Goal: Task Accomplishment & Management: Use online tool/utility

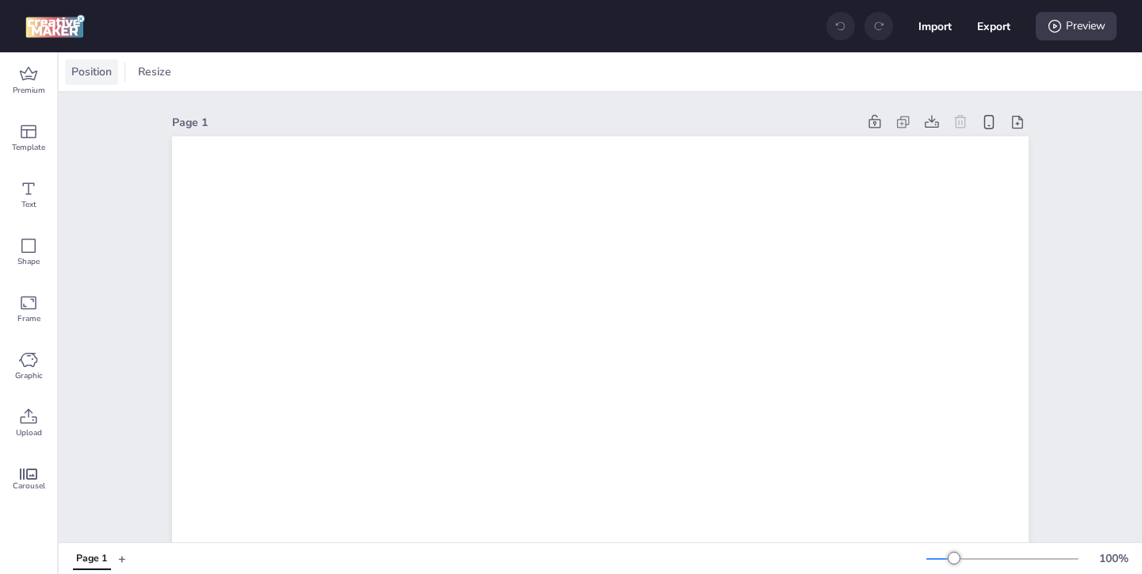
click at [103, 65] on span "Position" at bounding box center [91, 71] width 47 height 17
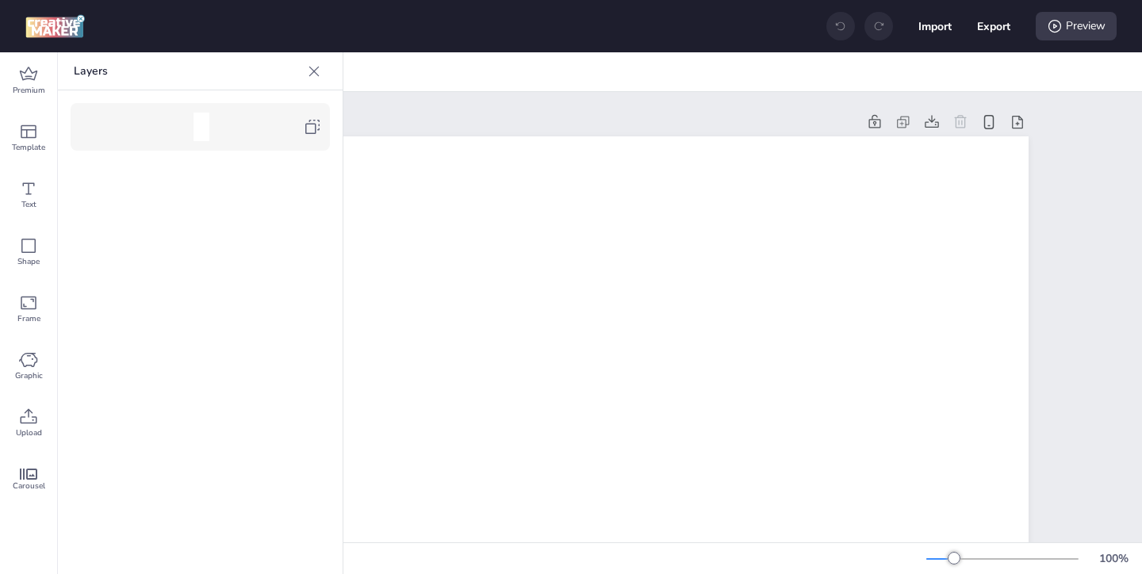
click at [309, 126] on icon at bounding box center [312, 126] width 19 height 19
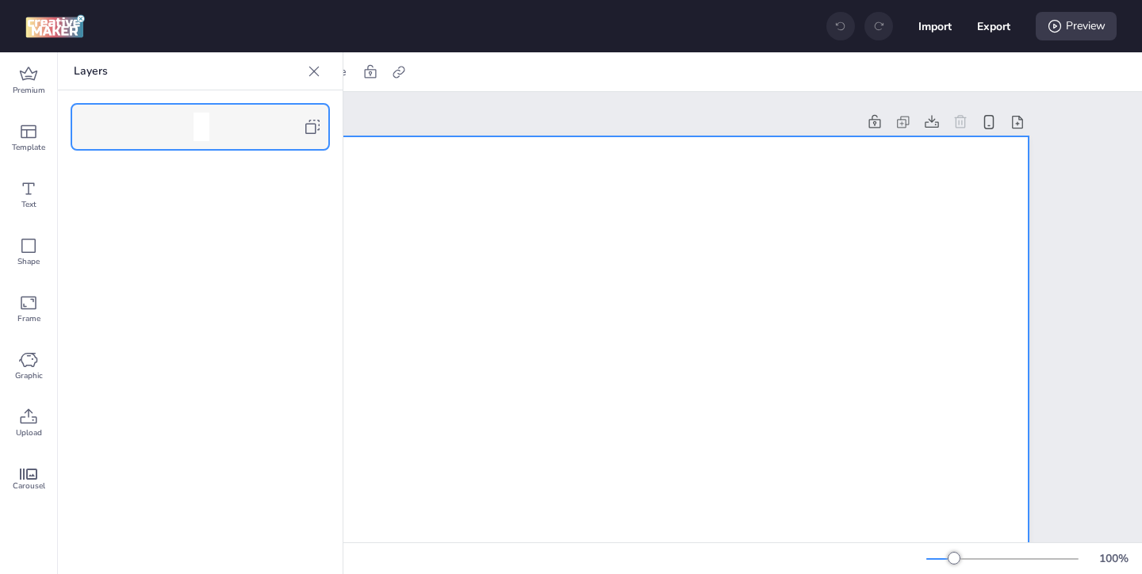
click at [316, 75] on icon at bounding box center [314, 71] width 16 height 16
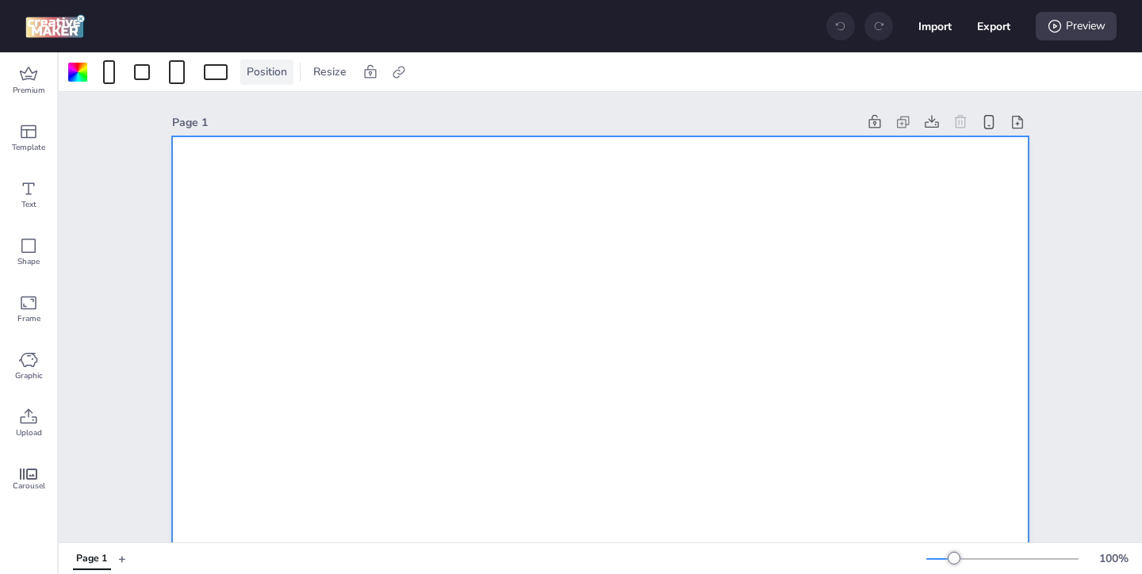
click at [263, 73] on span "Position" at bounding box center [267, 71] width 47 height 17
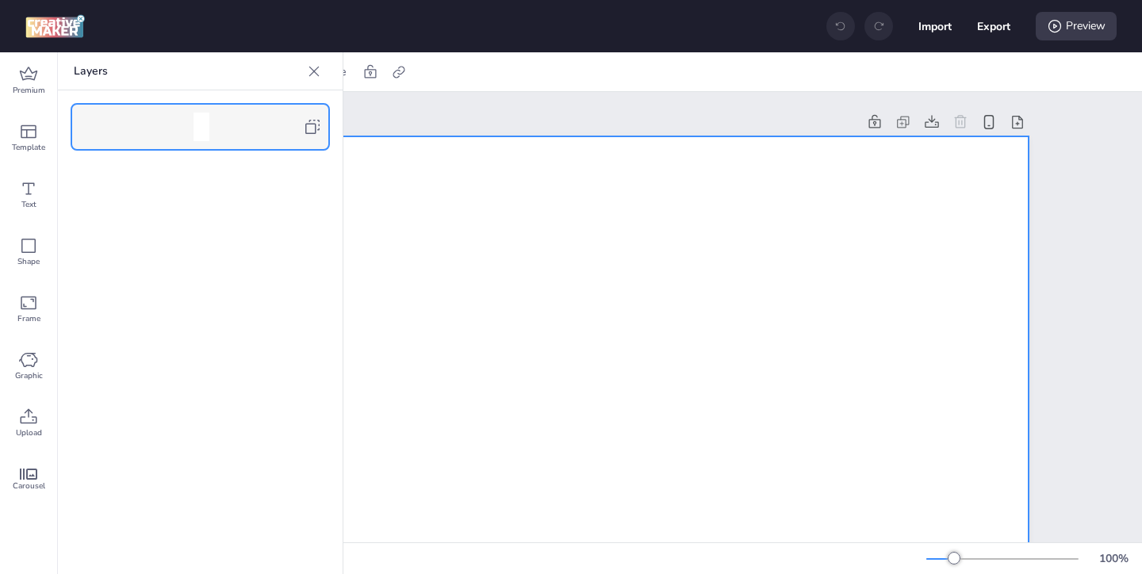
click at [320, 125] on icon at bounding box center [312, 126] width 19 height 19
click at [320, 71] on icon at bounding box center [314, 71] width 16 height 16
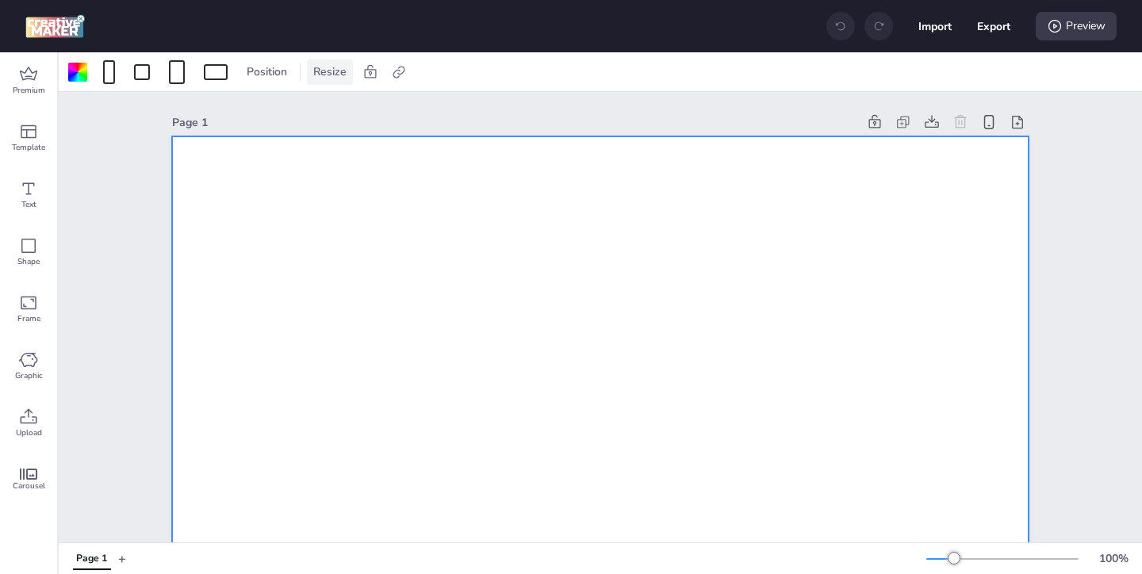
click at [316, 72] on span "Resize" at bounding box center [330, 71] width 40 height 17
click at [276, 66] on span "Position" at bounding box center [267, 71] width 47 height 17
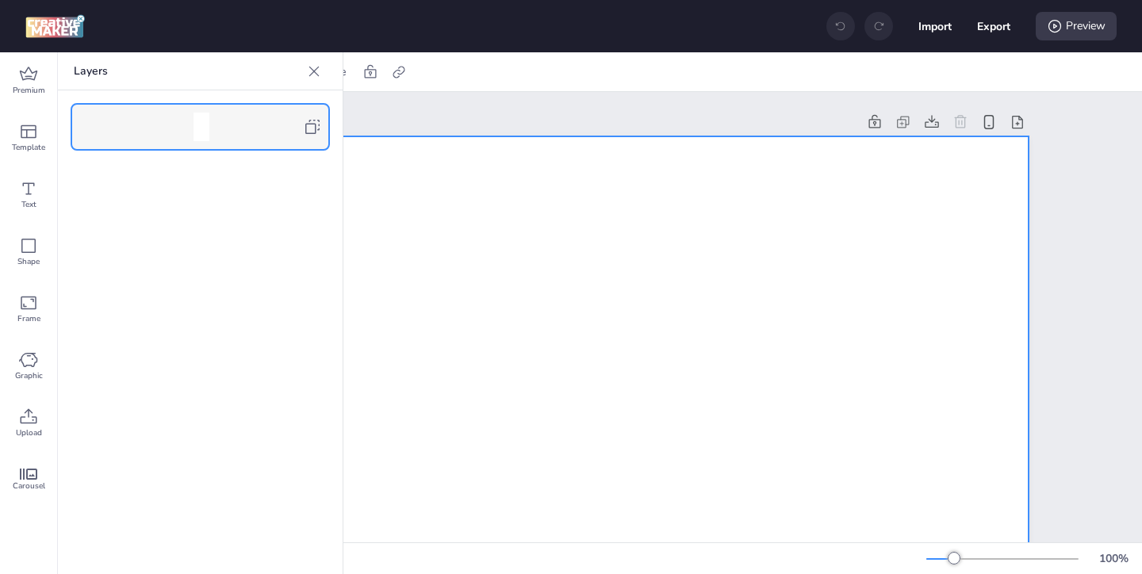
click at [301, 129] on div at bounding box center [206, 127] width 193 height 29
click at [317, 69] on icon at bounding box center [314, 71] width 16 height 16
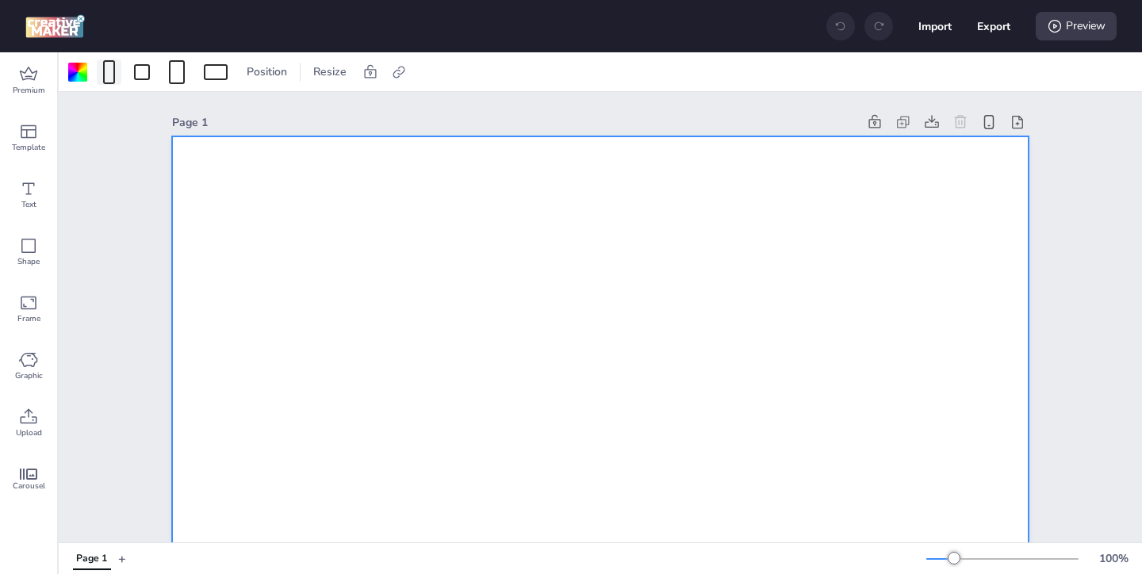
click at [113, 76] on div at bounding box center [109, 72] width 12 height 24
click at [139, 74] on div at bounding box center [142, 72] width 16 height 16
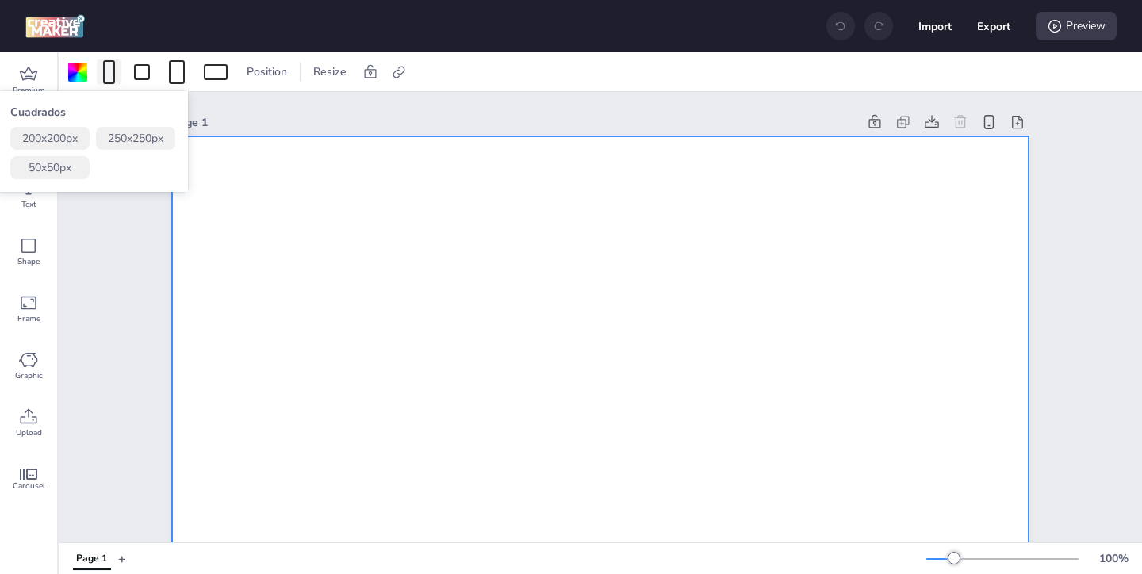
click at [113, 79] on div at bounding box center [109, 72] width 12 height 24
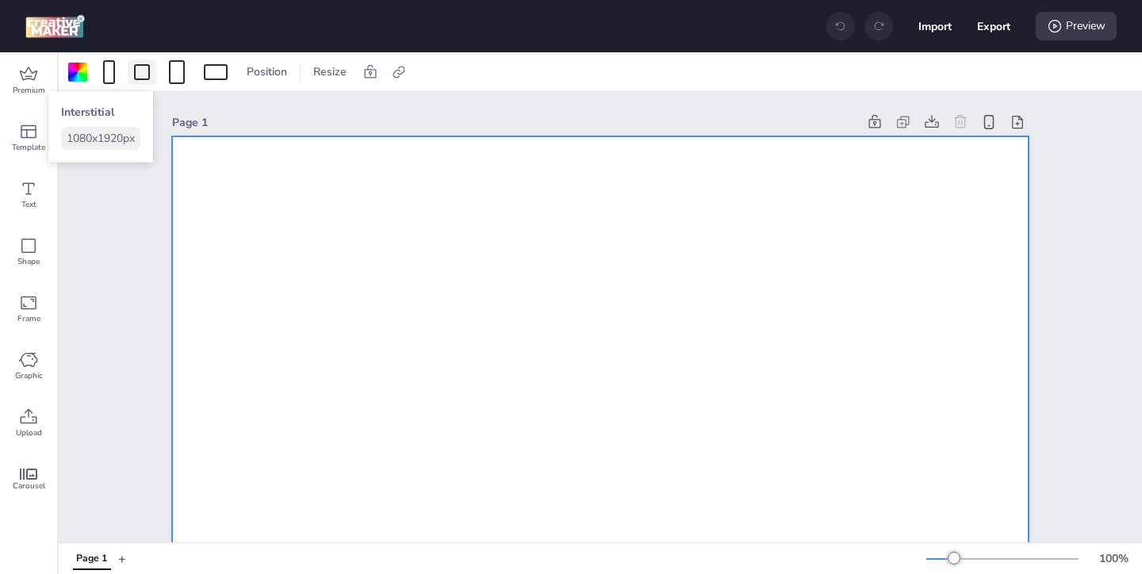
click at [141, 78] on div at bounding box center [142, 72] width 16 height 16
click at [180, 80] on div at bounding box center [177, 72] width 16 height 24
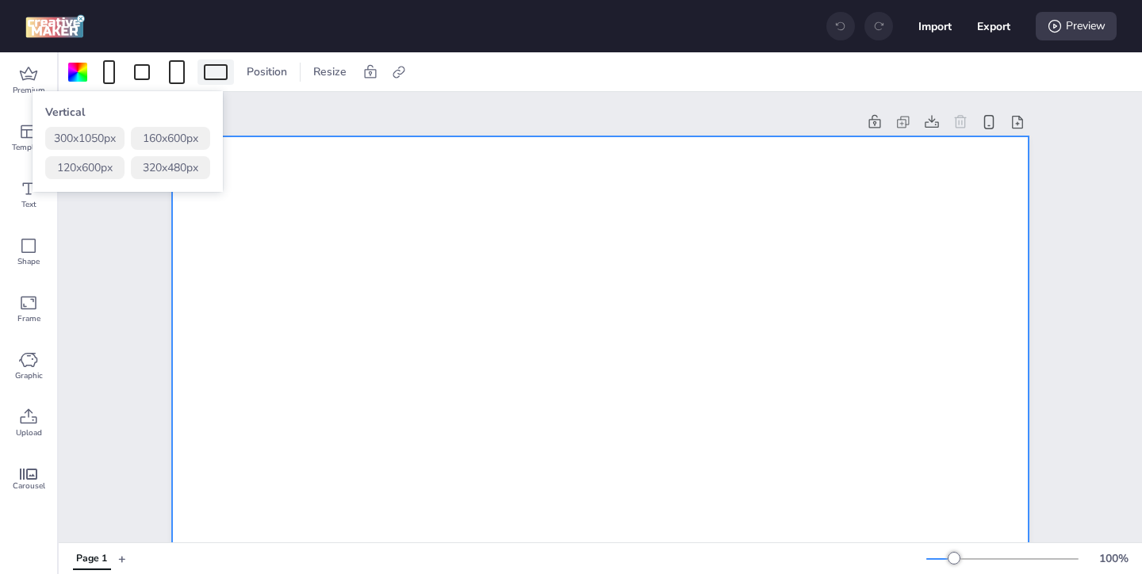
click at [206, 79] on div at bounding box center [216, 72] width 24 height 16
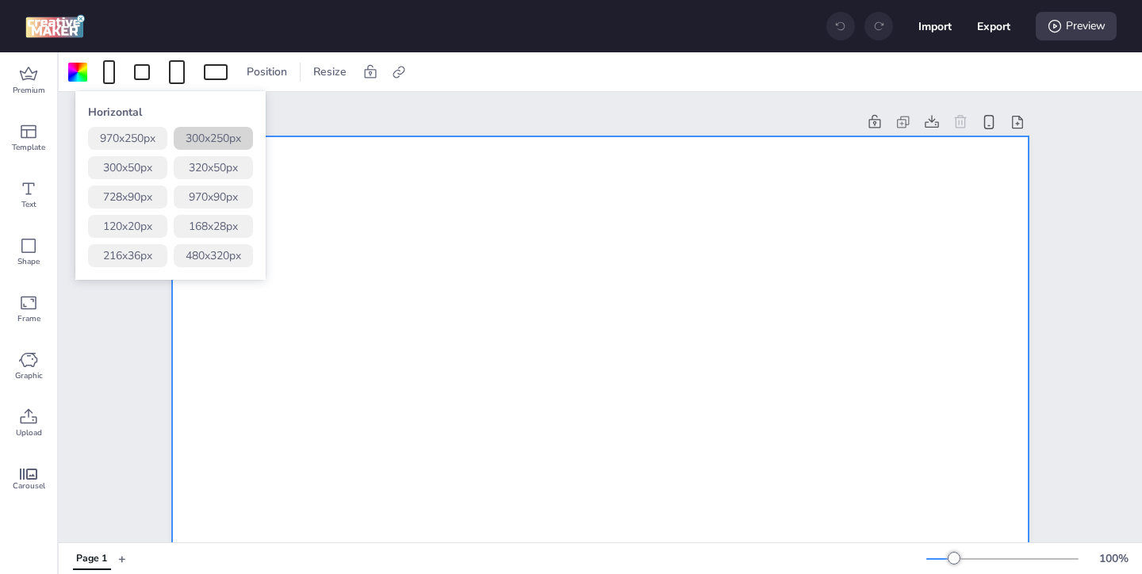
click at [211, 136] on button "300 x 250 px" at bounding box center [213, 138] width 79 height 23
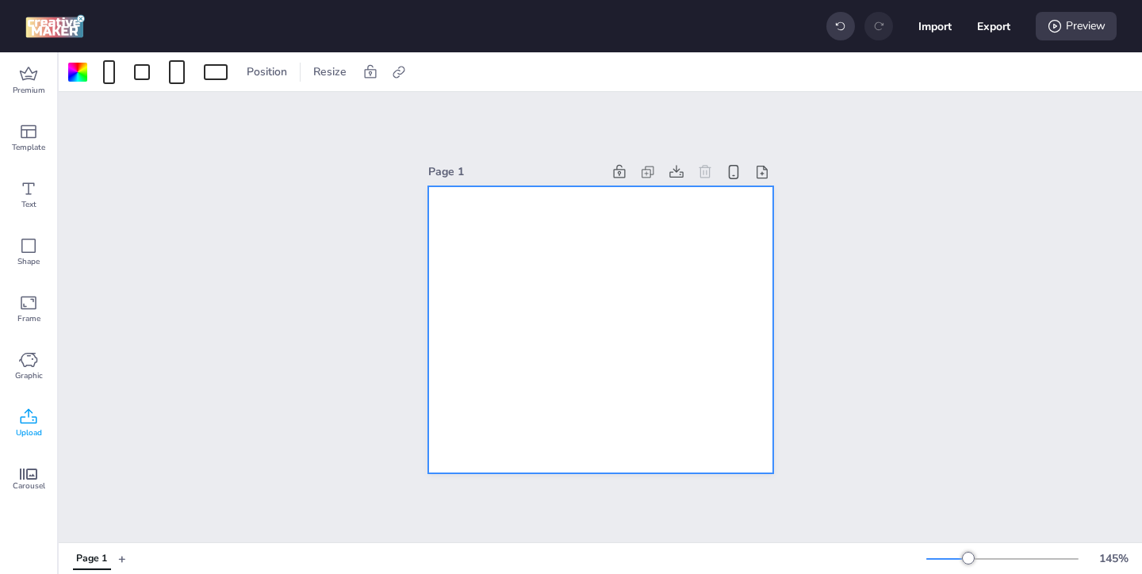
click at [34, 415] on icon at bounding box center [28, 417] width 19 height 19
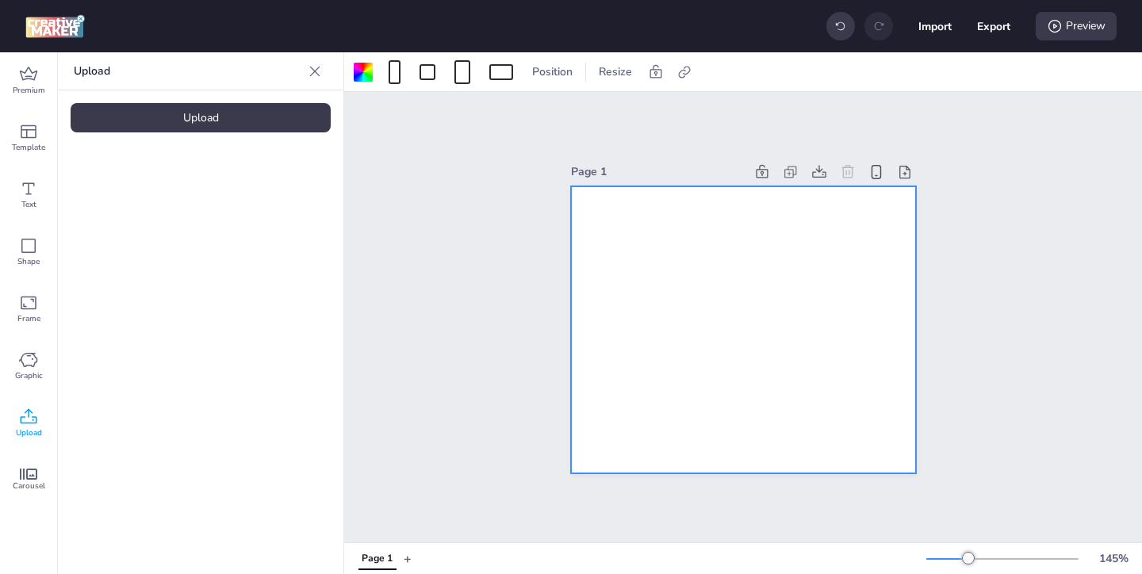
click at [256, 121] on div "Upload" at bounding box center [201, 117] width 260 height 29
click at [147, 230] on img at bounding box center [134, 221] width 97 height 17
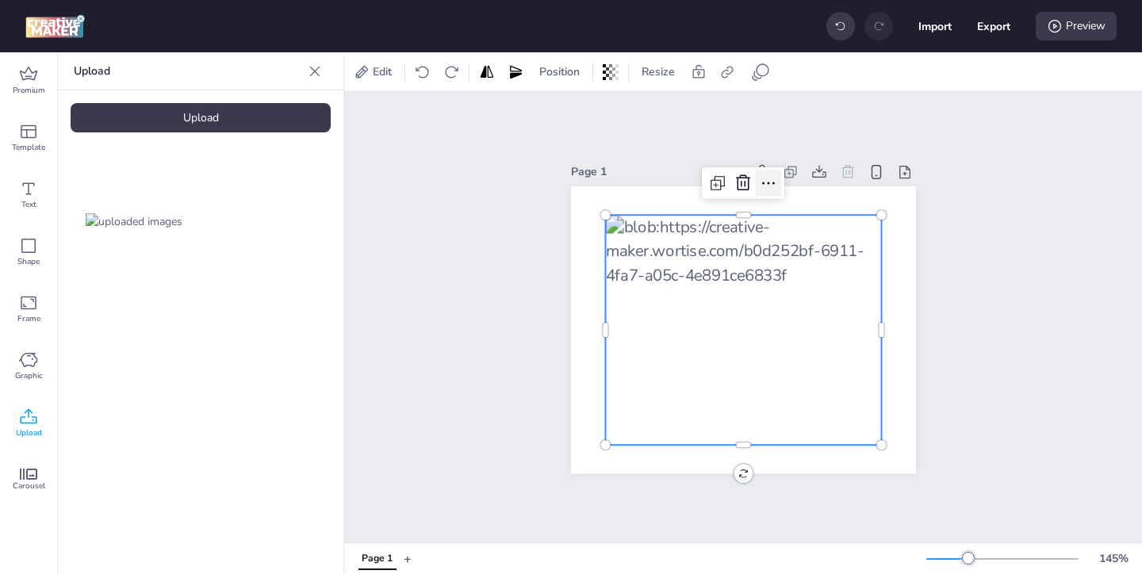
click at [765, 181] on icon at bounding box center [768, 183] width 19 height 19
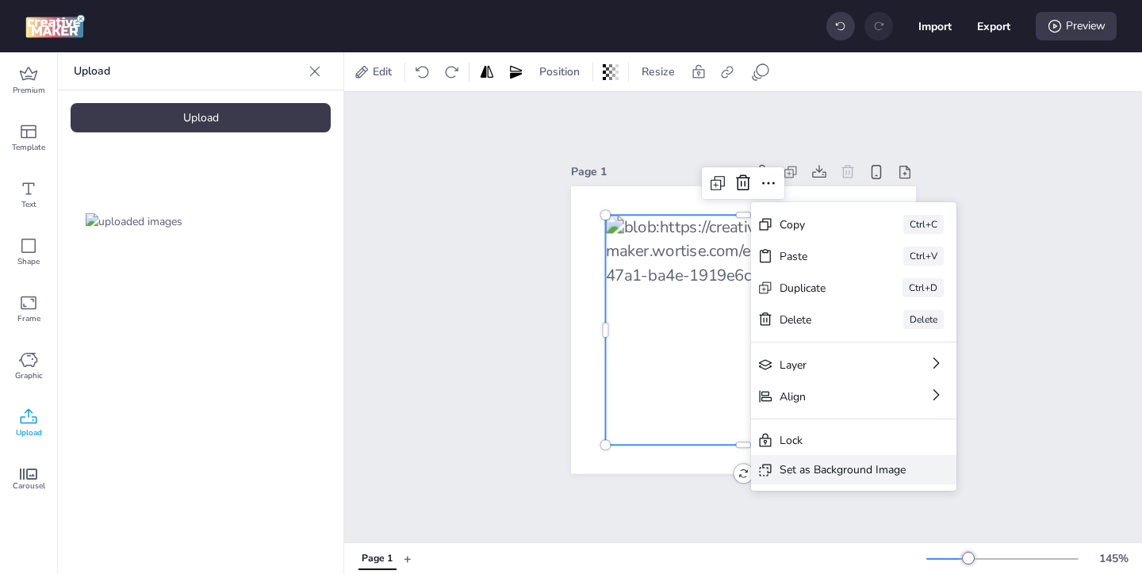
click at [824, 465] on div "Set as Background Image" at bounding box center [843, 470] width 126 height 17
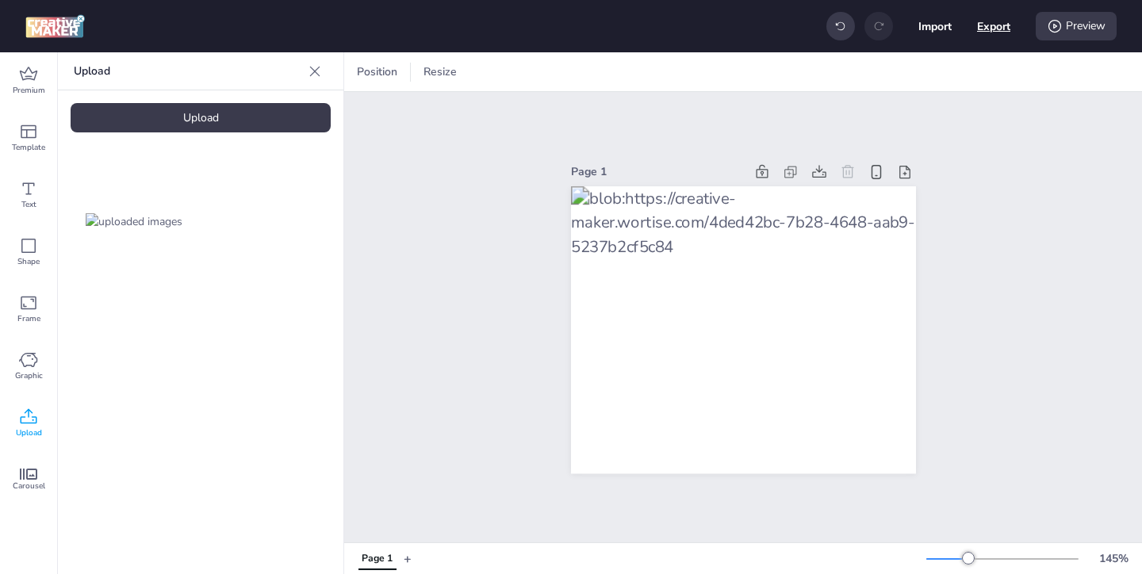
click at [985, 30] on button "Export" at bounding box center [993, 26] width 33 height 33
select select "html"
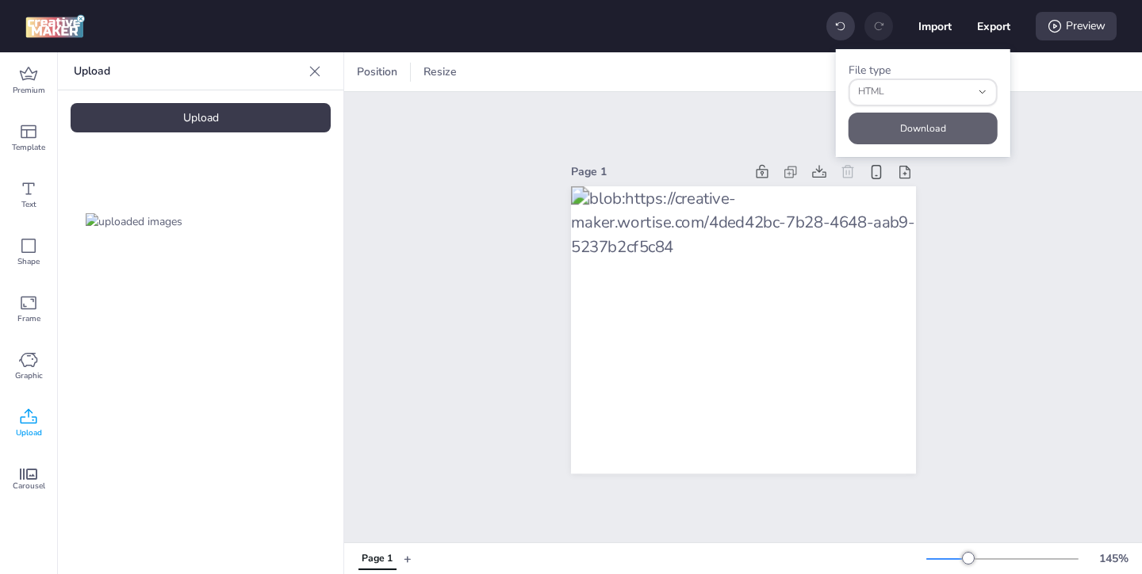
click at [929, 120] on button "Download" at bounding box center [923, 129] width 149 height 32
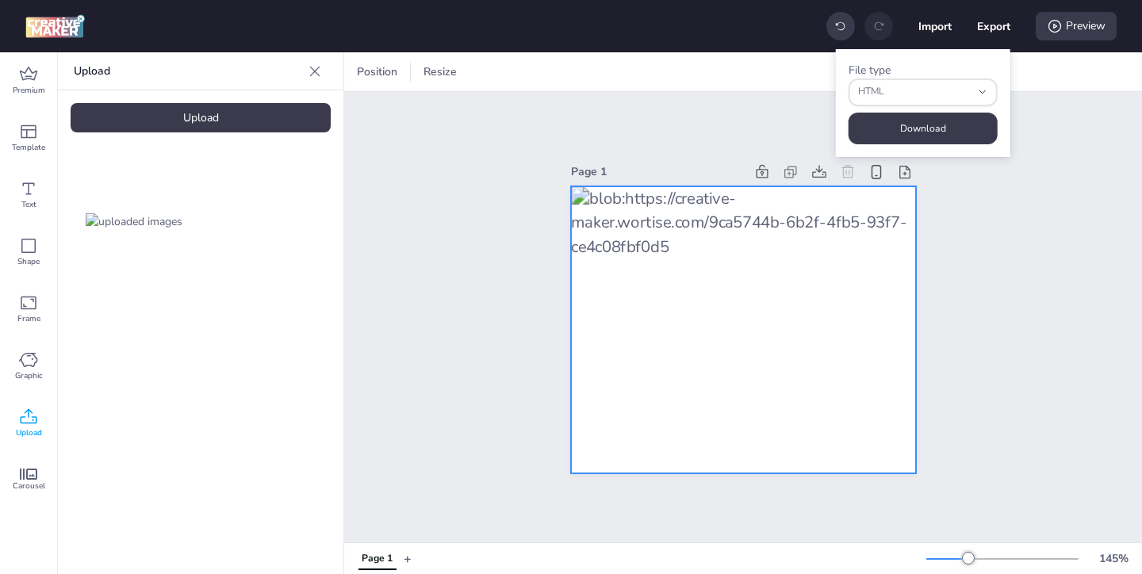
click at [850, 219] on div at bounding box center [743, 330] width 345 height 288
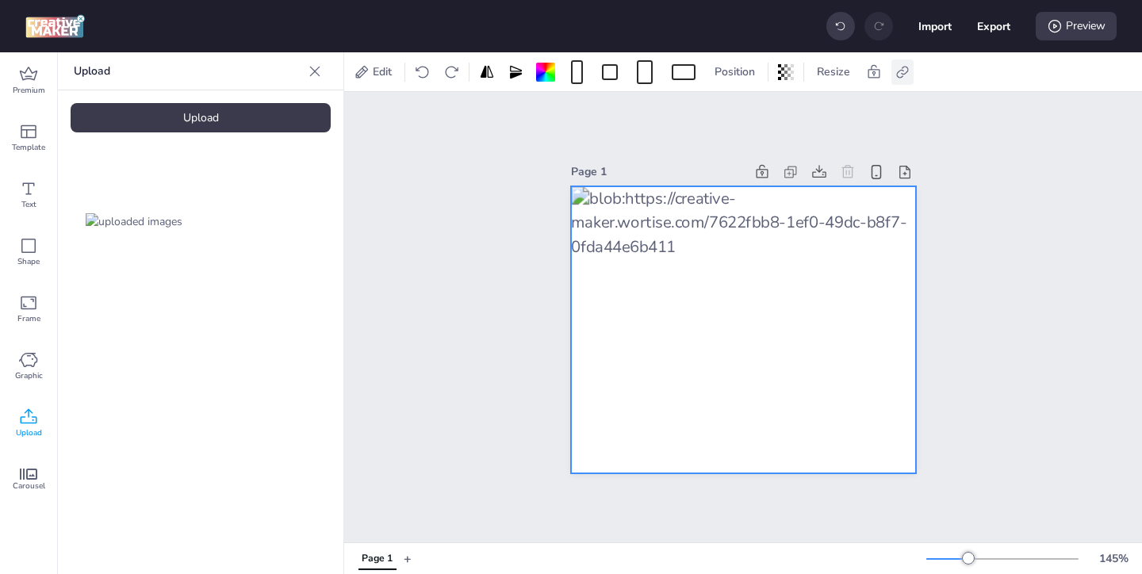
click at [900, 72] on icon at bounding box center [903, 72] width 16 height 16
click at [739, 113] on icon at bounding box center [743, 112] width 11 height 9
click at [739, 113] on input "Activate hyperlink" at bounding box center [740, 118] width 10 height 10
checkbox input "true"
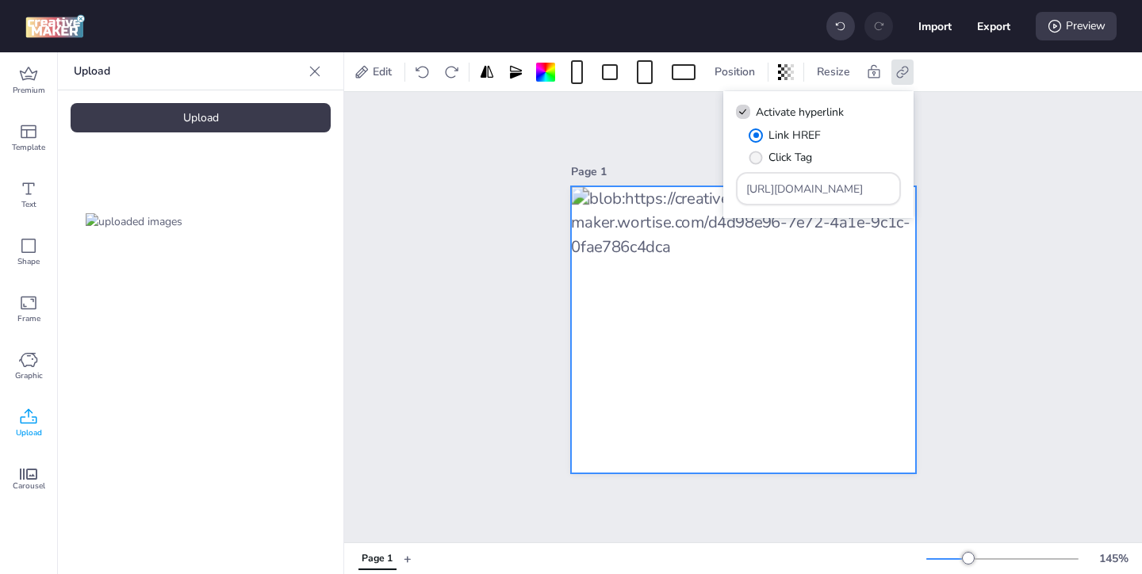
click at [765, 152] on label "Click Tag" at bounding box center [780, 158] width 75 height 28
click at [758, 159] on input "Click Tag" at bounding box center [753, 164] width 10 height 10
radio input "true"
drag, startPoint x: 845, startPoint y: 194, endPoint x: 758, endPoint y: 149, distance: 97.9
click at [768, 155] on div "Link HREF Click Tag [URL][DOMAIN_NAME]" at bounding box center [818, 166] width 165 height 79
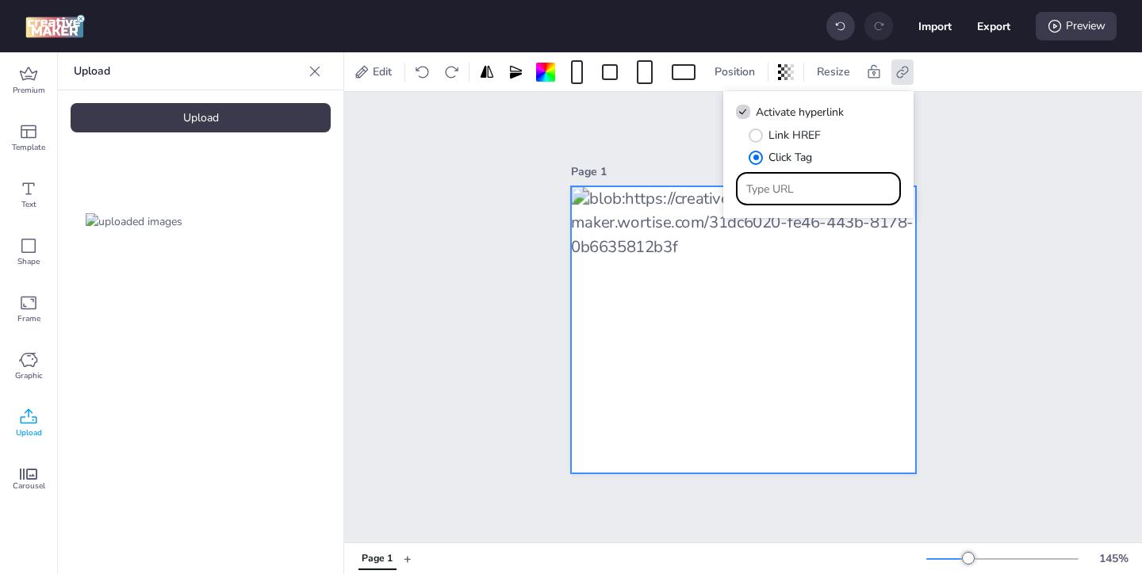
click at [773, 186] on input "Type URL" at bounding box center [818, 189] width 145 height 17
paste input "[URL][DOMAIN_NAME]"
type input "[URL][DOMAIN_NAME]"
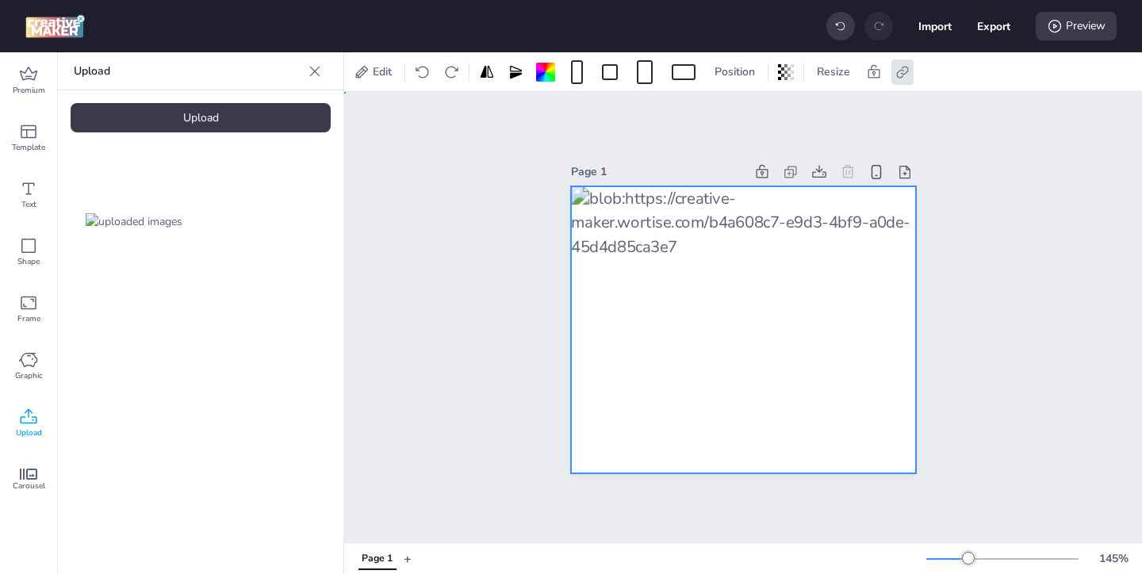
click at [992, 231] on div "Page 1" at bounding box center [743, 317] width 798 height 451
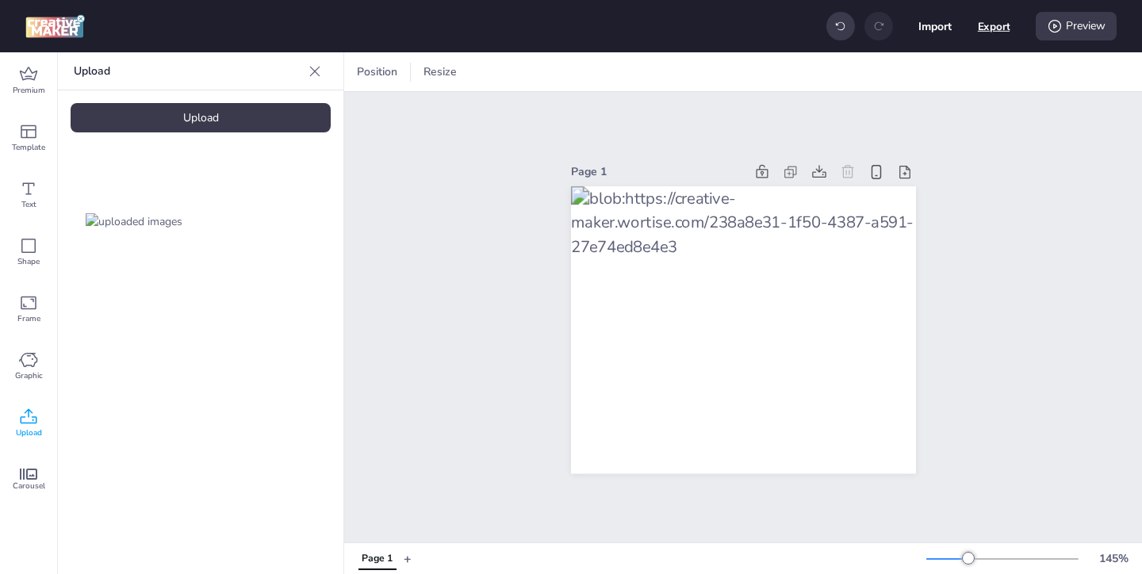
click at [1002, 30] on button "Export" at bounding box center [994, 26] width 33 height 33
select select "html"
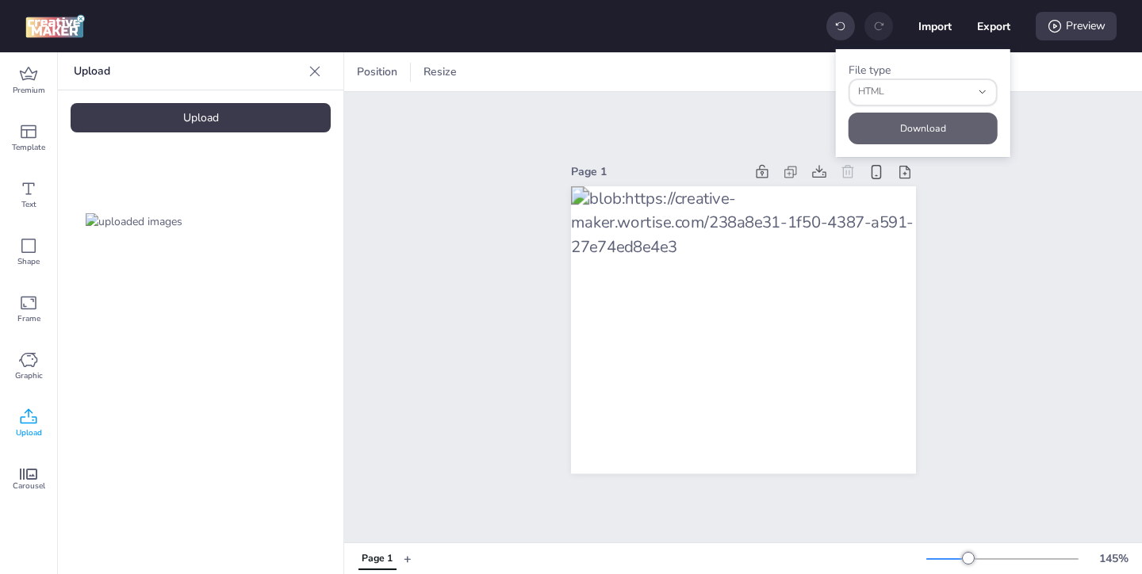
click at [951, 130] on button "Download" at bounding box center [923, 129] width 149 height 32
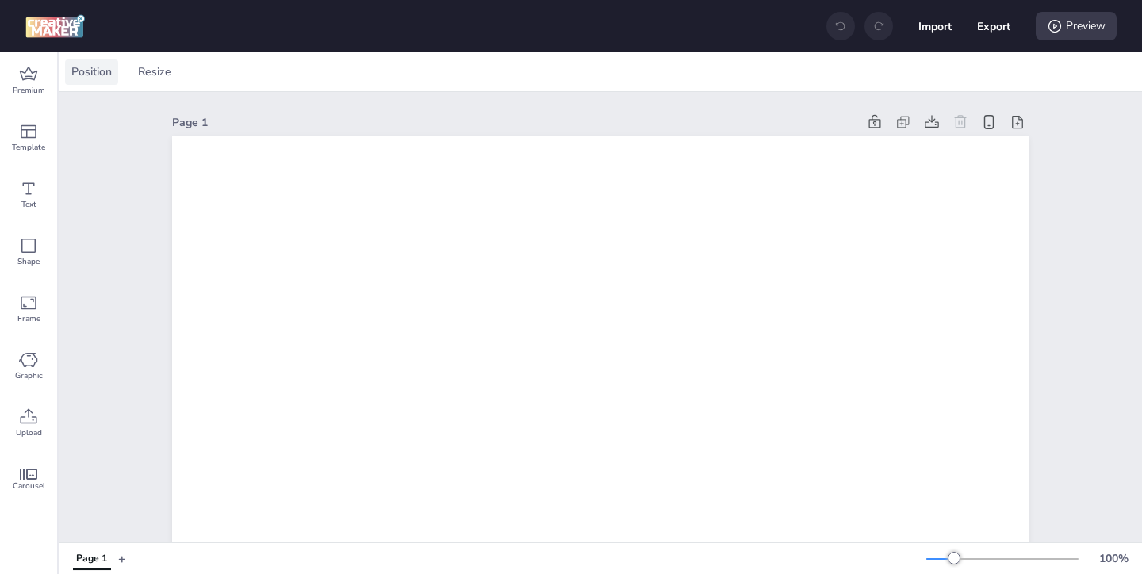
click at [109, 73] on span "Position" at bounding box center [91, 71] width 47 height 17
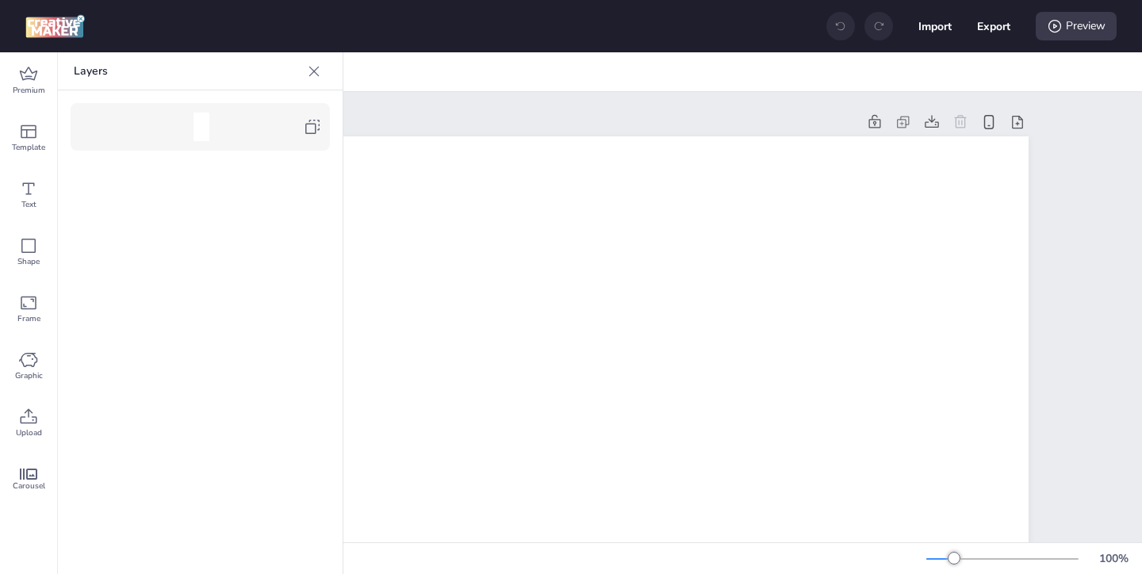
click at [327, 67] on div "Layers" at bounding box center [200, 71] width 285 height 38
click at [316, 68] on icon at bounding box center [314, 71] width 10 height 10
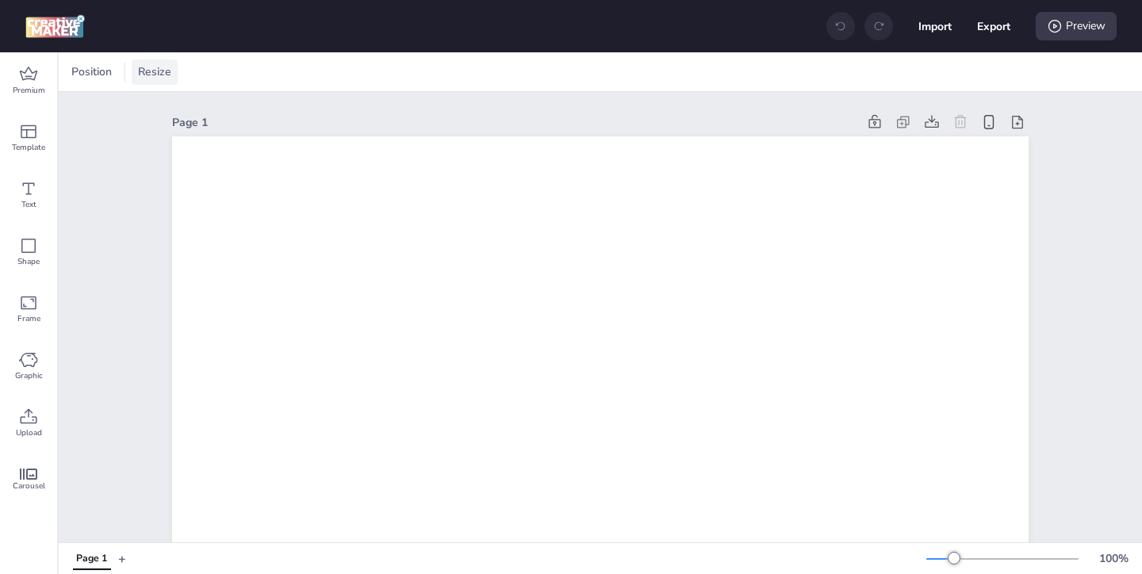
click at [167, 79] on span "Resize" at bounding box center [155, 71] width 40 height 17
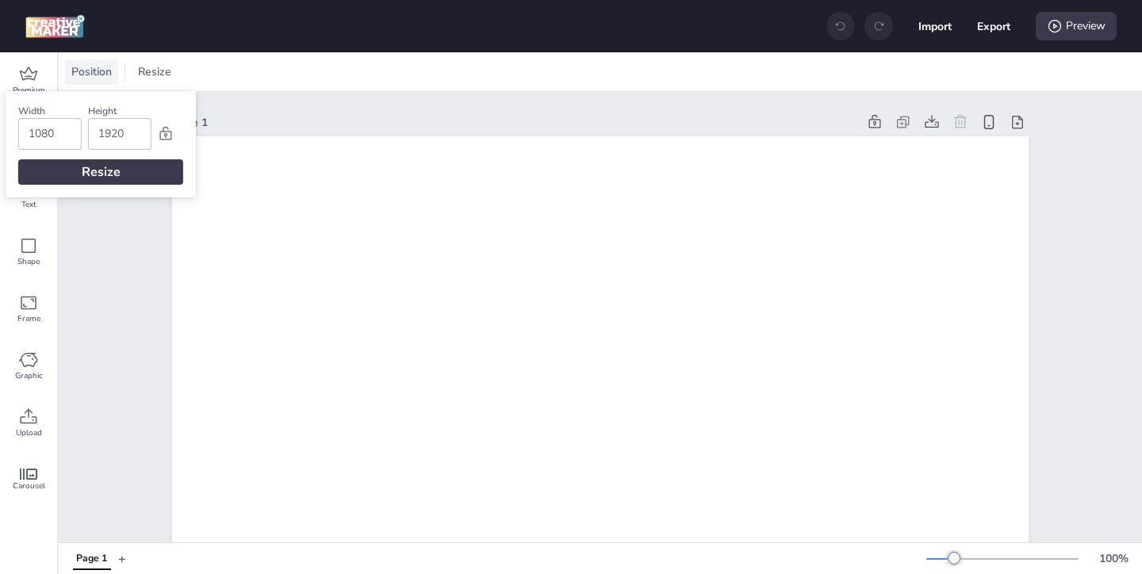
click at [103, 70] on span "Position" at bounding box center [91, 71] width 47 height 17
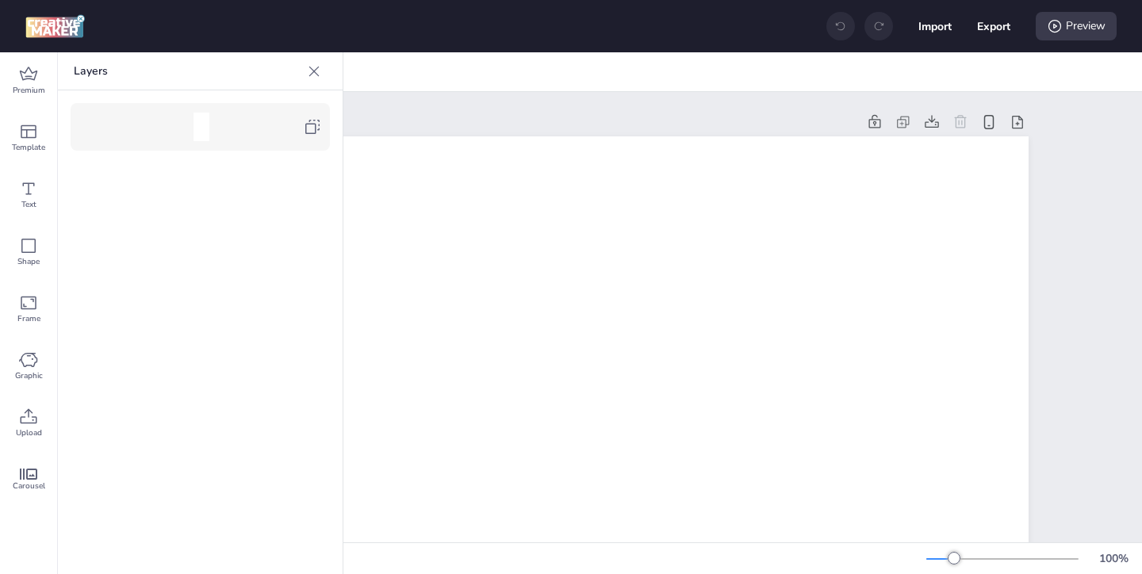
click at [309, 136] on icon at bounding box center [312, 126] width 19 height 19
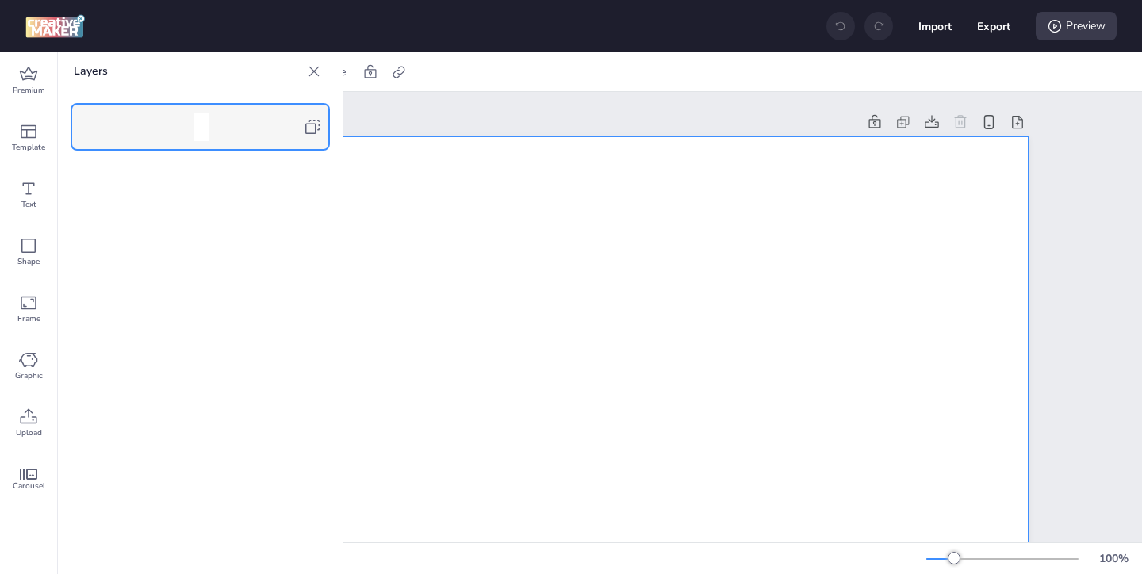
click at [308, 82] on div at bounding box center [313, 71] width 25 height 25
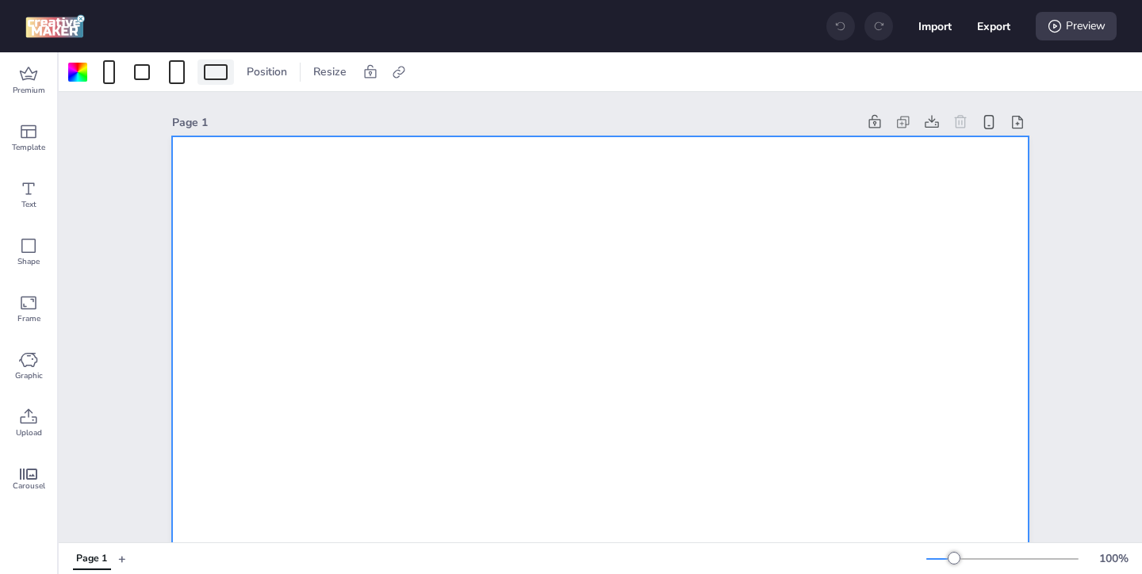
click at [209, 75] on div at bounding box center [216, 72] width 24 height 16
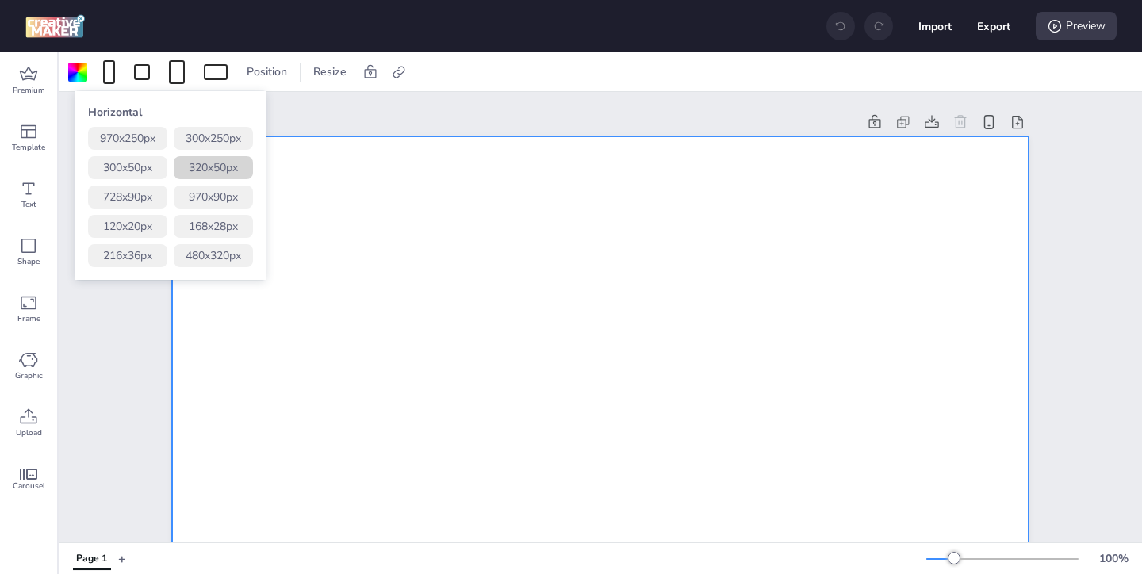
click at [222, 165] on button "320 x 50 px" at bounding box center [213, 167] width 79 height 23
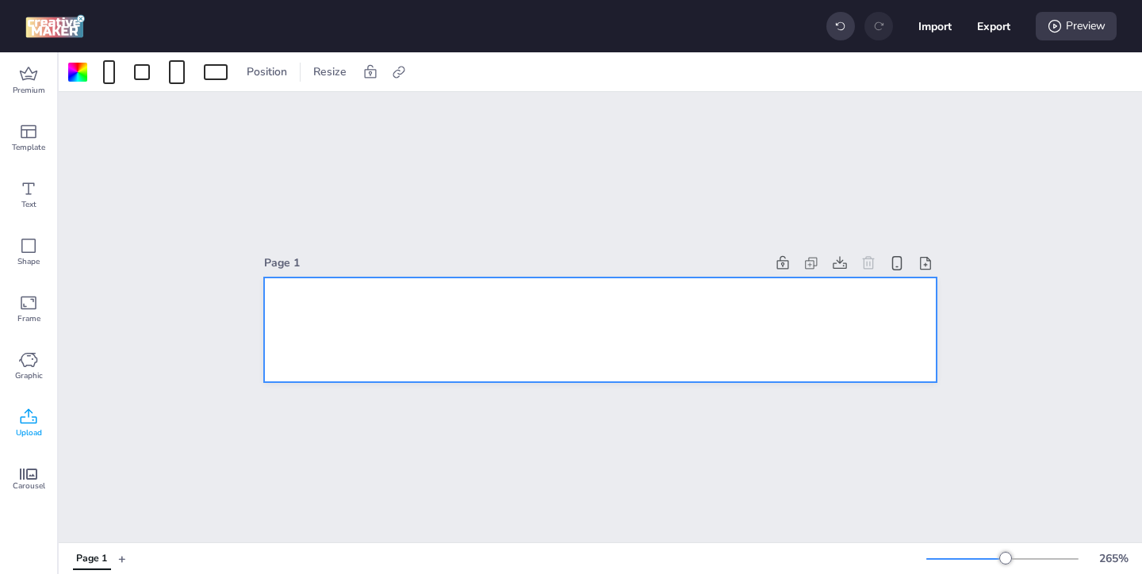
click at [24, 419] on icon at bounding box center [28, 417] width 19 height 19
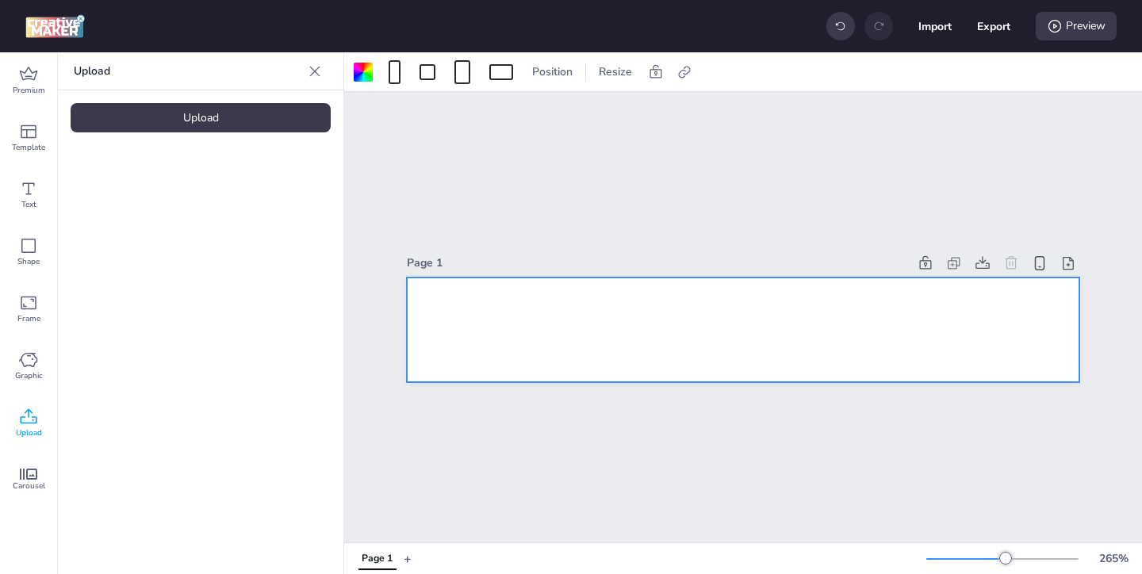
click at [250, 122] on div "Upload" at bounding box center [201, 117] width 260 height 29
click at [172, 220] on img at bounding box center [134, 221] width 97 height 17
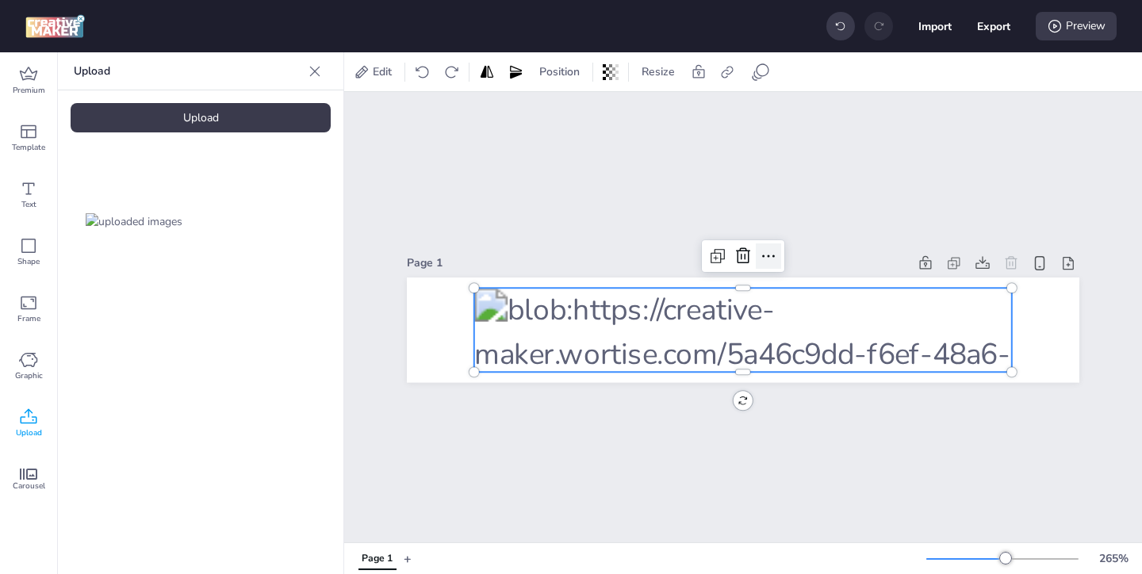
click at [770, 255] on icon at bounding box center [768, 256] width 19 height 19
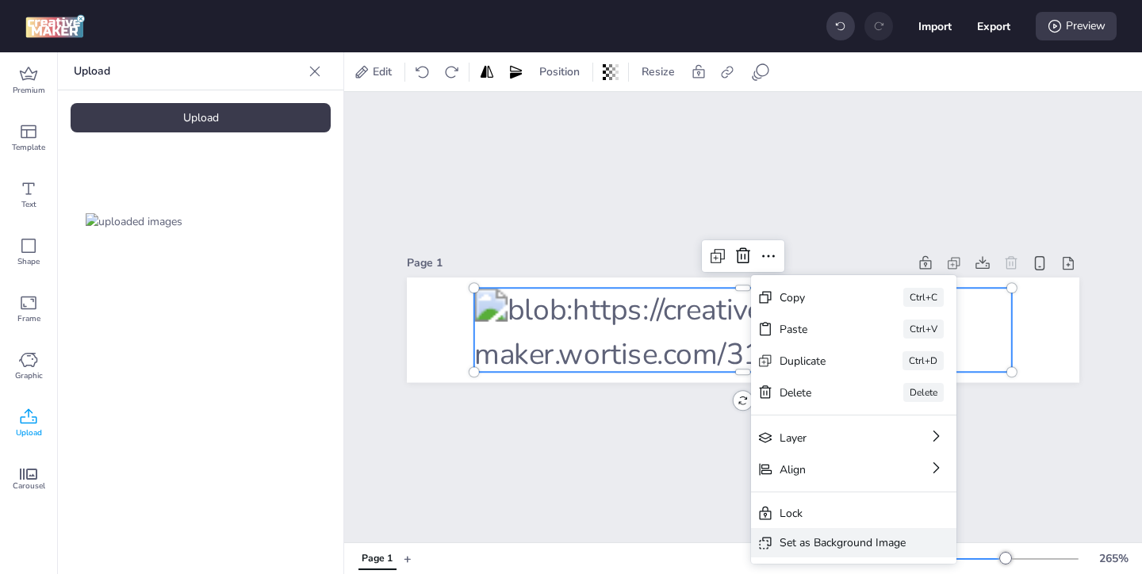
click at [796, 541] on div "Set as Background Image" at bounding box center [843, 543] width 126 height 17
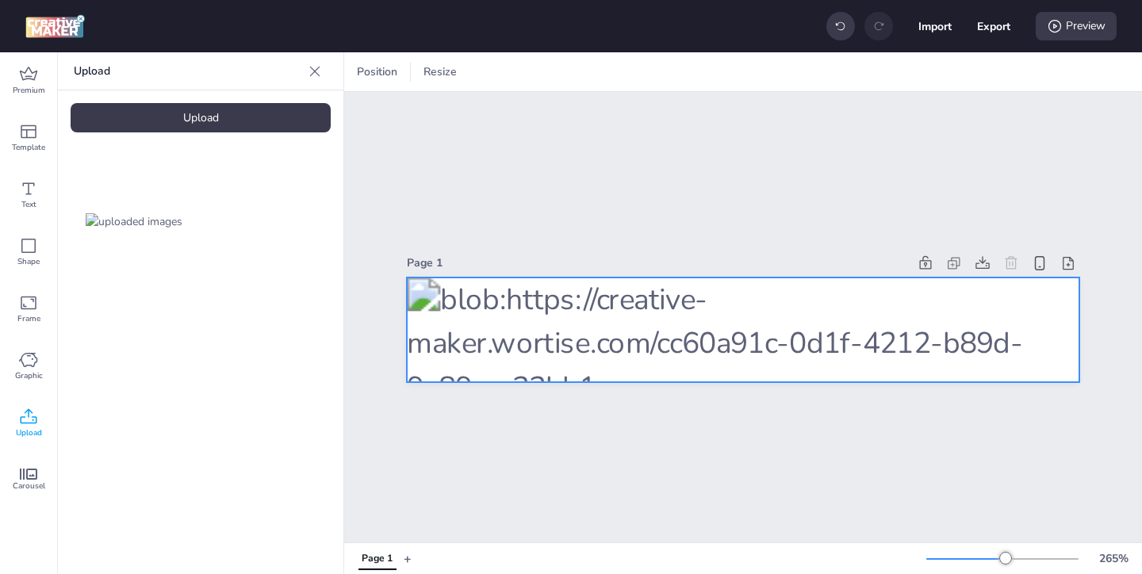
click at [558, 295] on div at bounding box center [743, 330] width 673 height 105
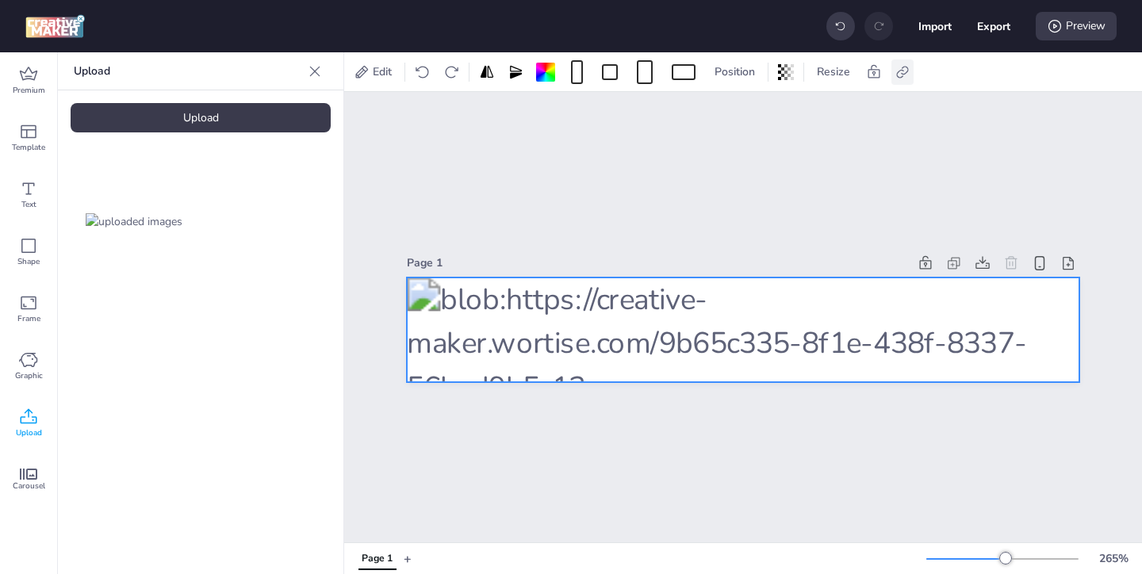
click at [906, 74] on icon at bounding box center [903, 72] width 16 height 16
click at [745, 109] on icon at bounding box center [743, 112] width 11 height 9
click at [745, 113] on input "Activate hyperlink" at bounding box center [740, 118] width 10 height 10
checkbox input "true"
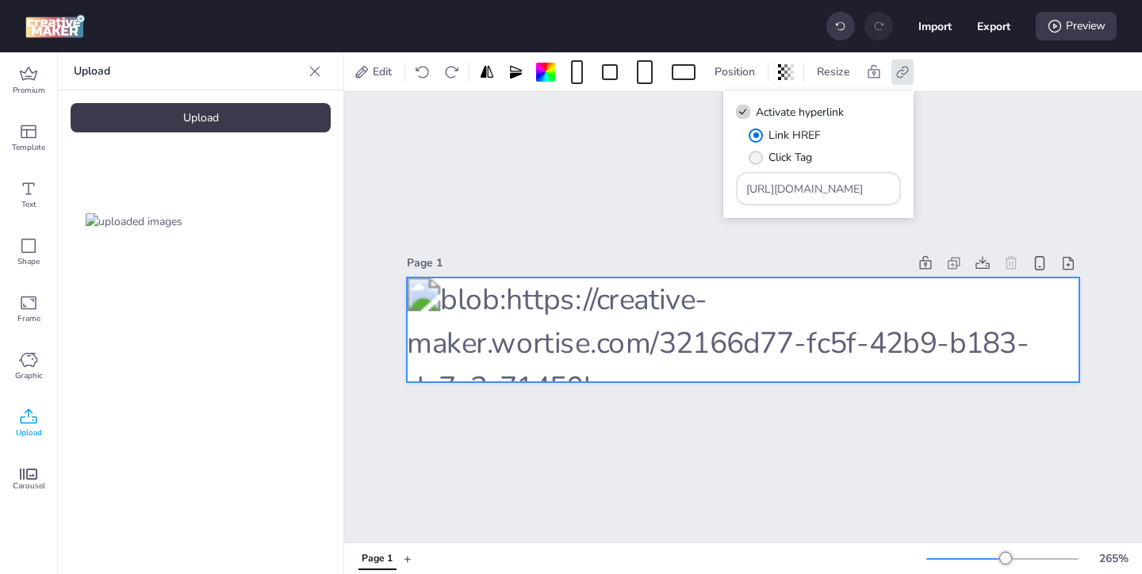
click at [759, 155] on span "" at bounding box center [756, 158] width 14 height 14
click at [758, 159] on input "Click Tag" at bounding box center [753, 164] width 10 height 10
radio input "true"
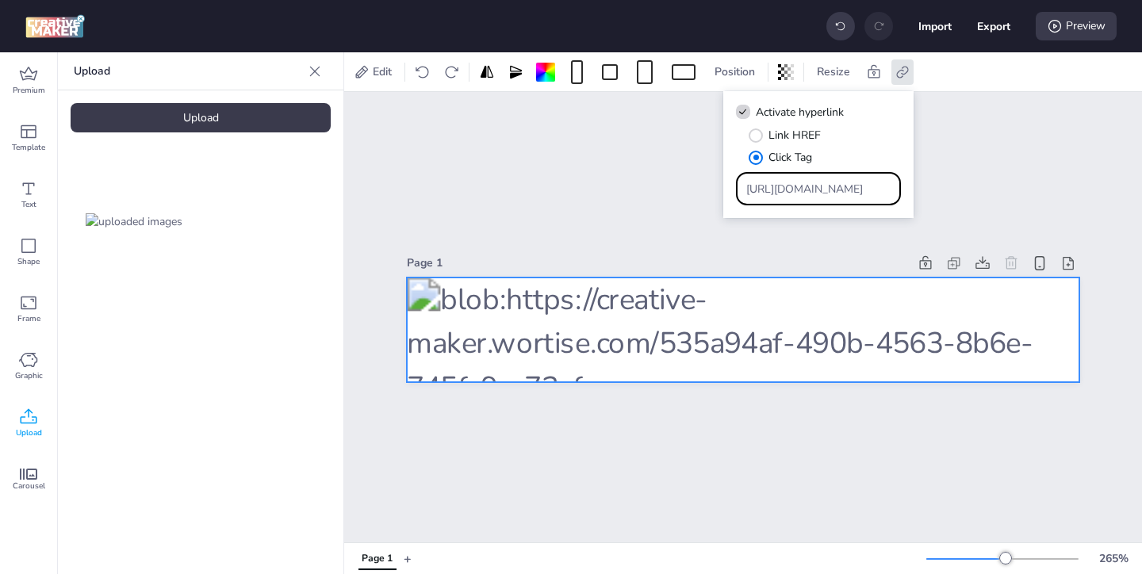
drag, startPoint x: 846, startPoint y: 190, endPoint x: 762, endPoint y: 162, distance: 88.5
click at [762, 162] on div "Link HREF Click Tag [URL][DOMAIN_NAME]" at bounding box center [818, 166] width 165 height 79
paste input "https://ad.doubleclick.net/ddm/trackclk/N571601.3464950WORTISE/B33838144.426711…"
type input "https://ad.doubleclick.net/ddm/trackclk/N571601.3464950WORTISE/B33838144.426711…"
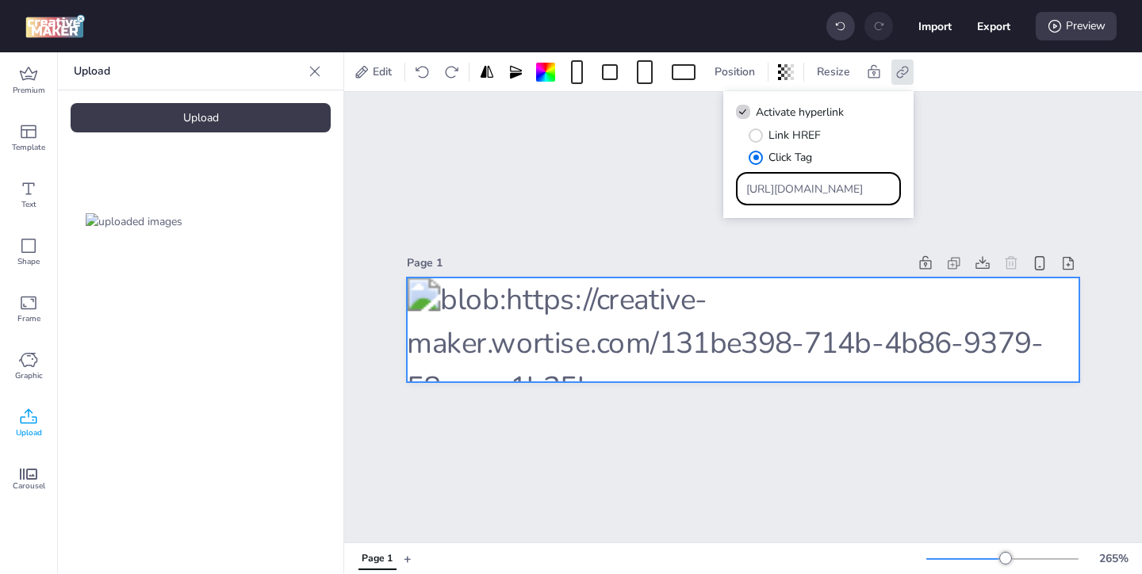
click at [869, 411] on div "Page 1" at bounding box center [743, 317] width 798 height 451
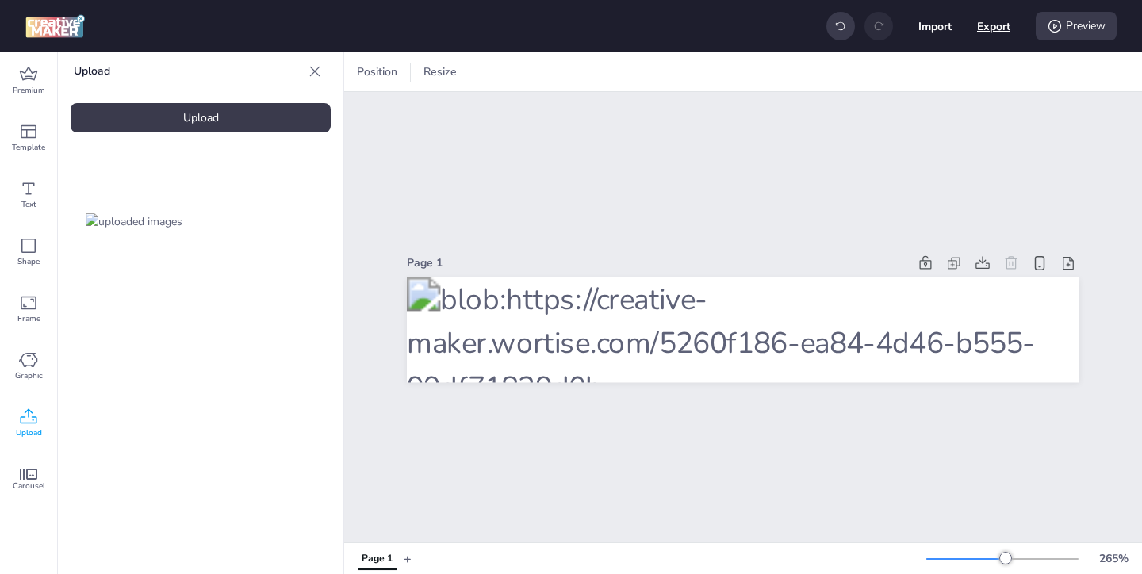
click at [1003, 22] on button "Export" at bounding box center [993, 26] width 33 height 33
select select "html"
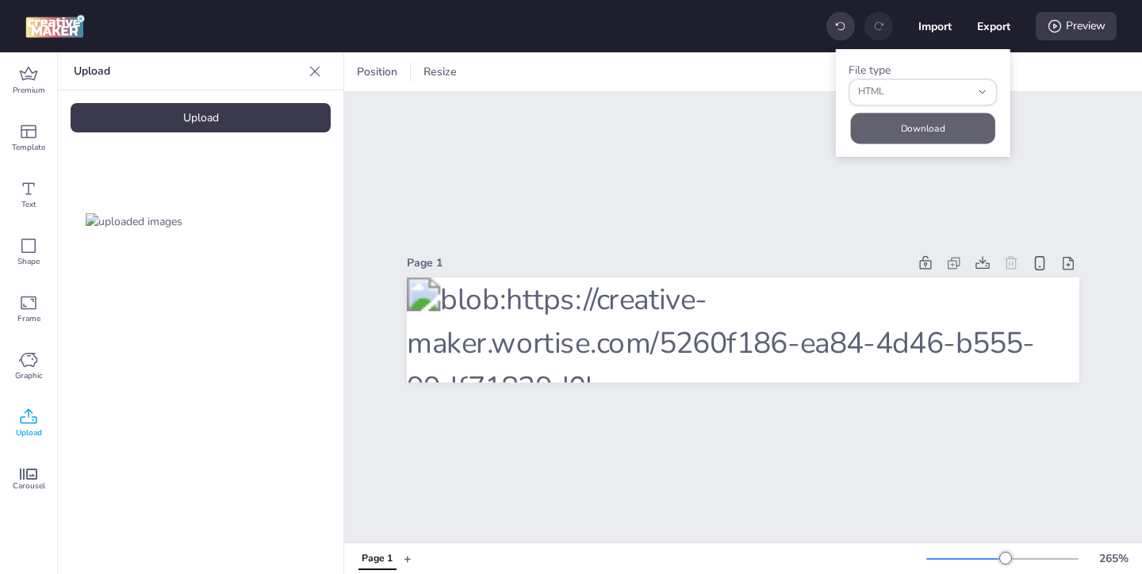
click at [927, 121] on button "Download" at bounding box center [923, 128] width 144 height 31
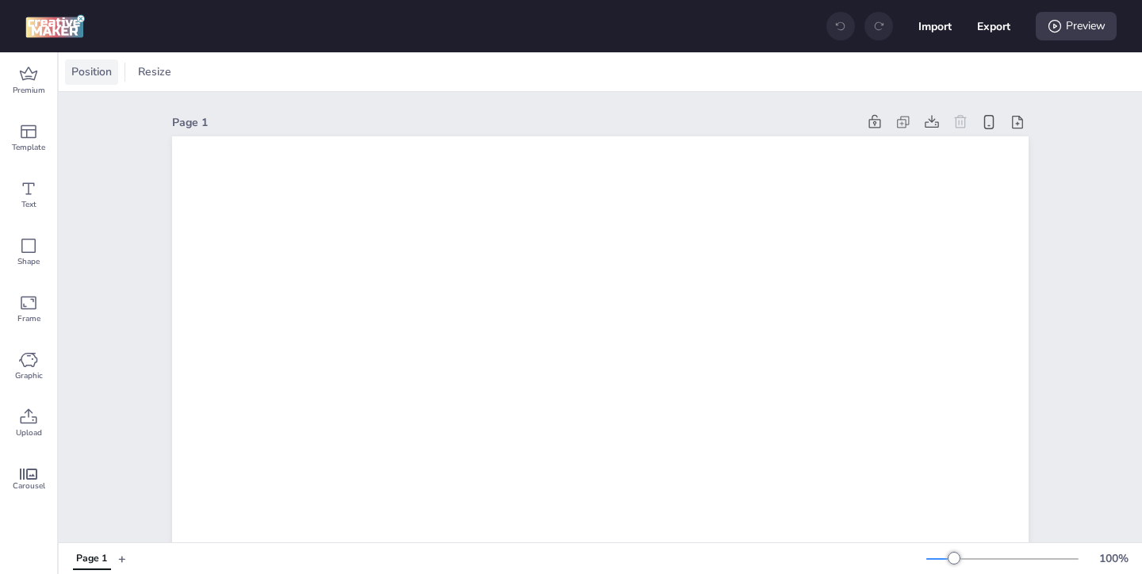
click at [114, 74] on span "Position" at bounding box center [91, 71] width 47 height 17
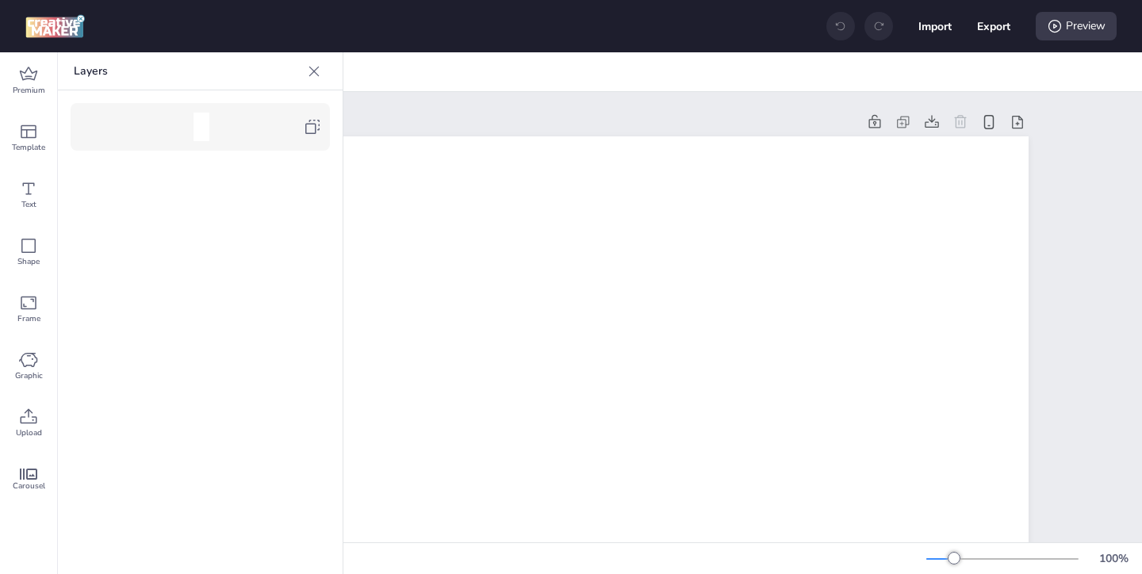
click at [308, 129] on icon at bounding box center [312, 126] width 19 height 19
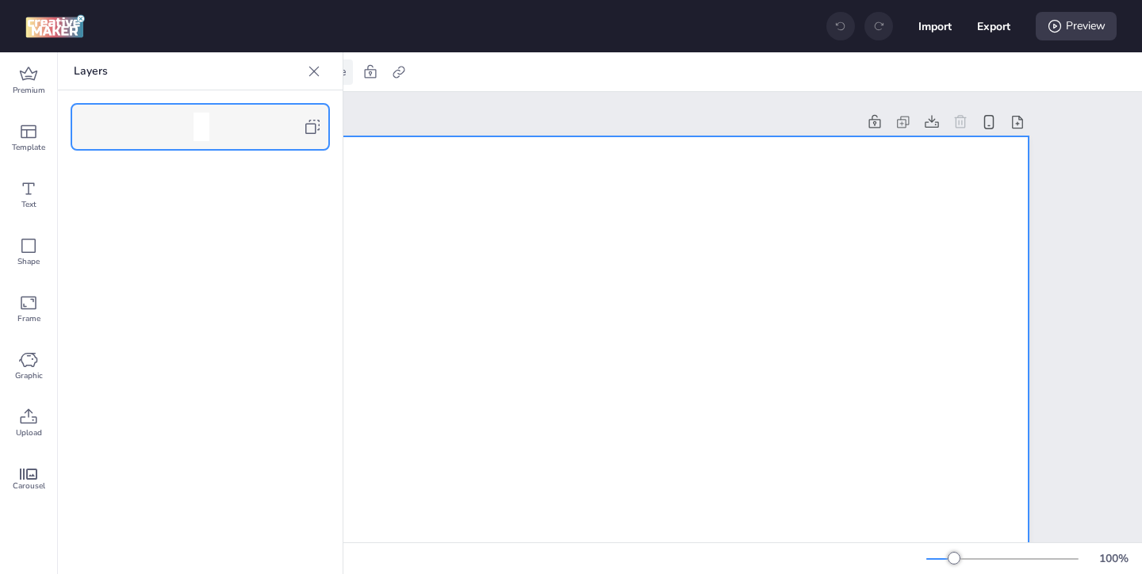
click at [314, 74] on icon at bounding box center [314, 71] width 16 height 16
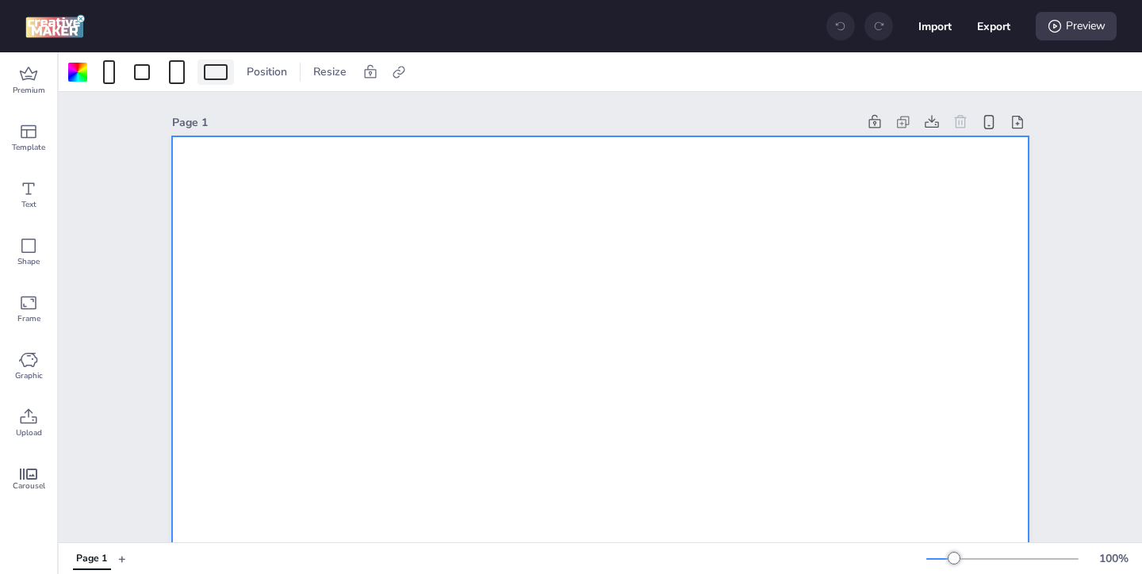
click at [217, 76] on div at bounding box center [216, 72] width 24 height 16
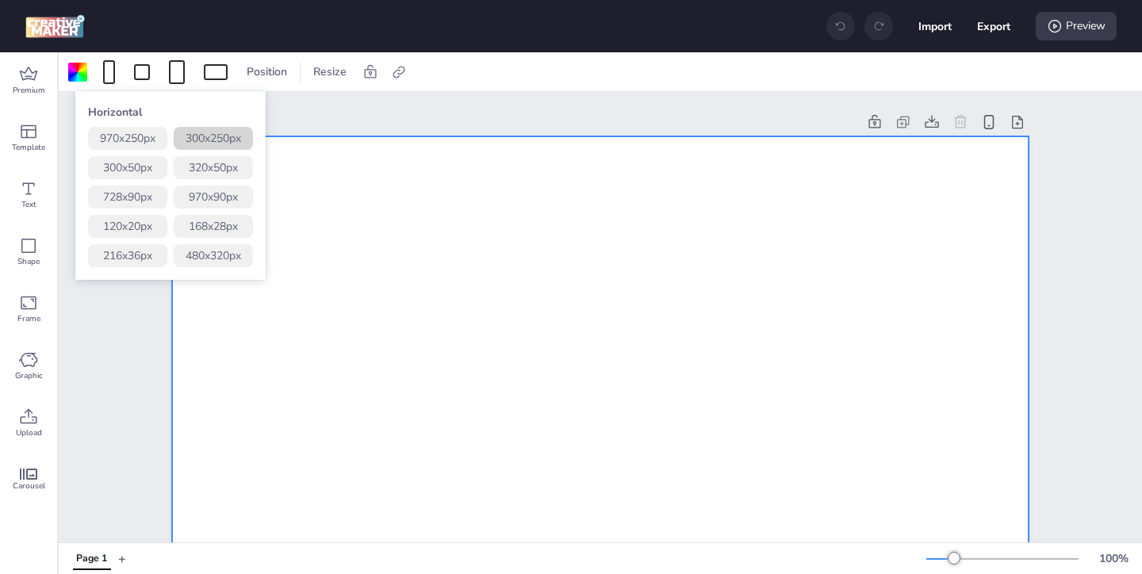
click at [217, 136] on button "300 x 250 px" at bounding box center [213, 138] width 79 height 23
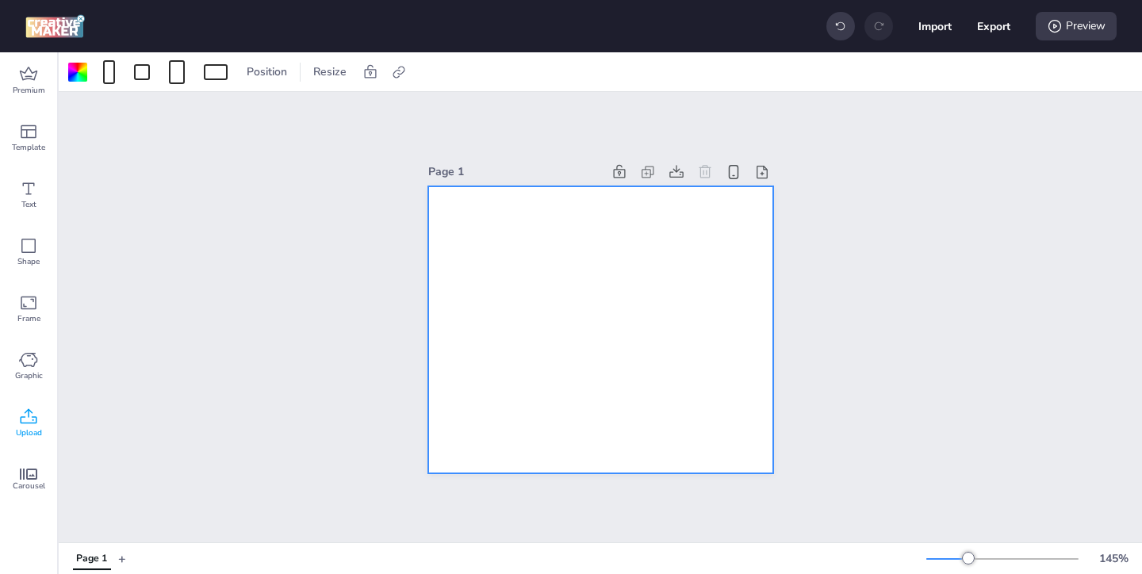
click at [30, 409] on icon at bounding box center [28, 417] width 19 height 19
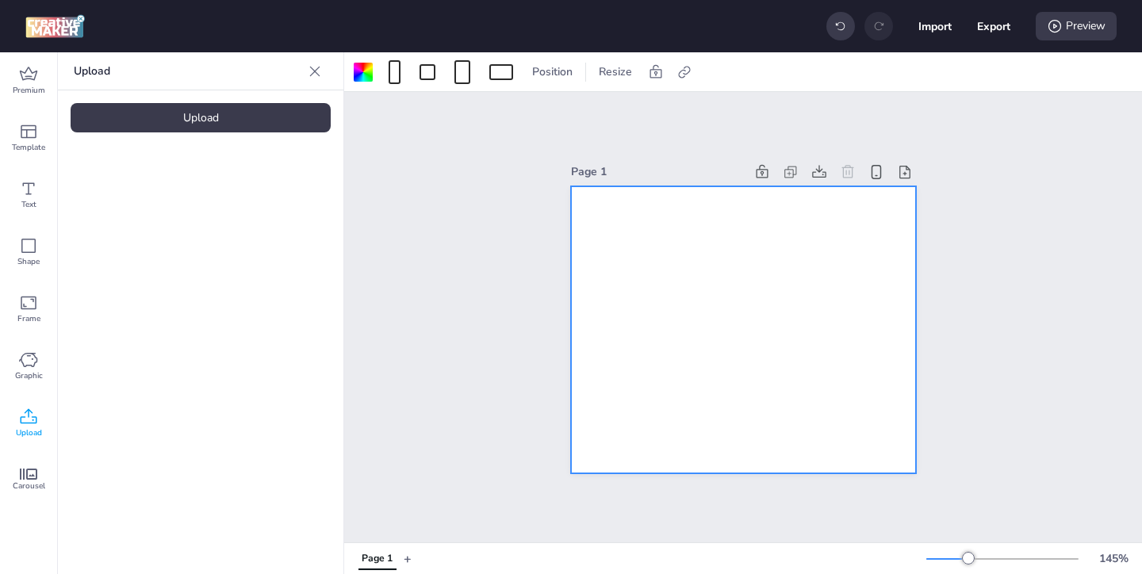
click at [241, 130] on div "Upload" at bounding box center [201, 117] width 260 height 29
click at [171, 230] on img at bounding box center [134, 221] width 97 height 17
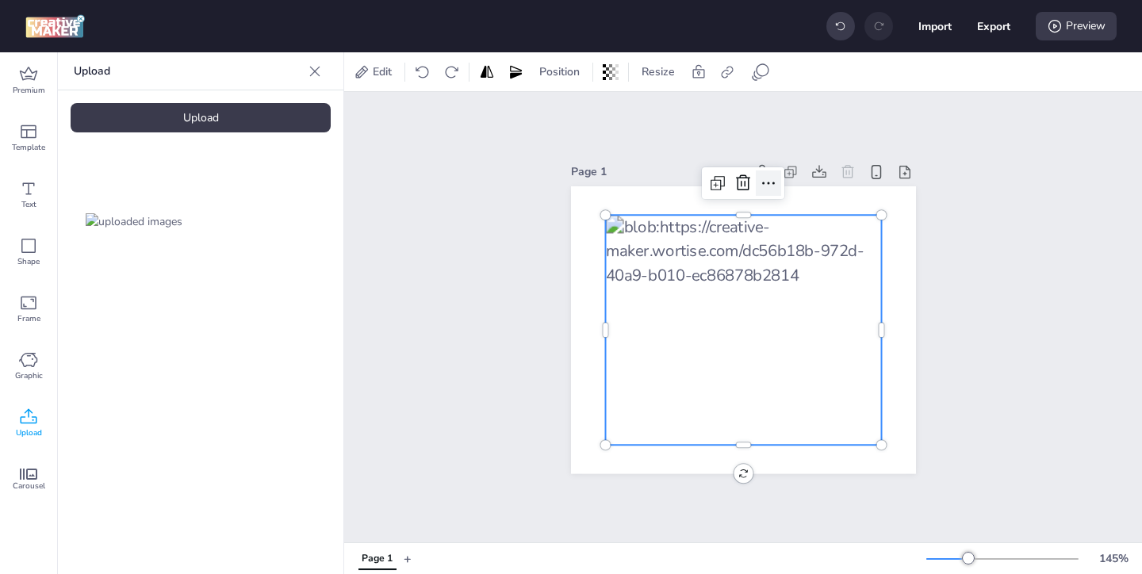
click at [766, 187] on icon at bounding box center [768, 183] width 19 height 19
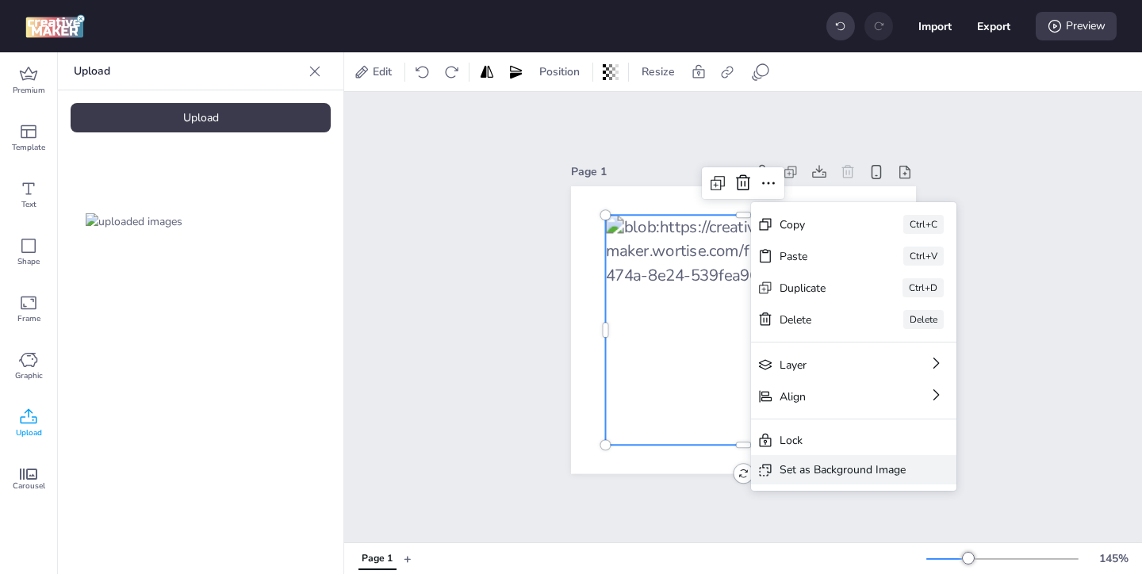
click at [819, 474] on div "Set as Background Image" at bounding box center [843, 470] width 126 height 17
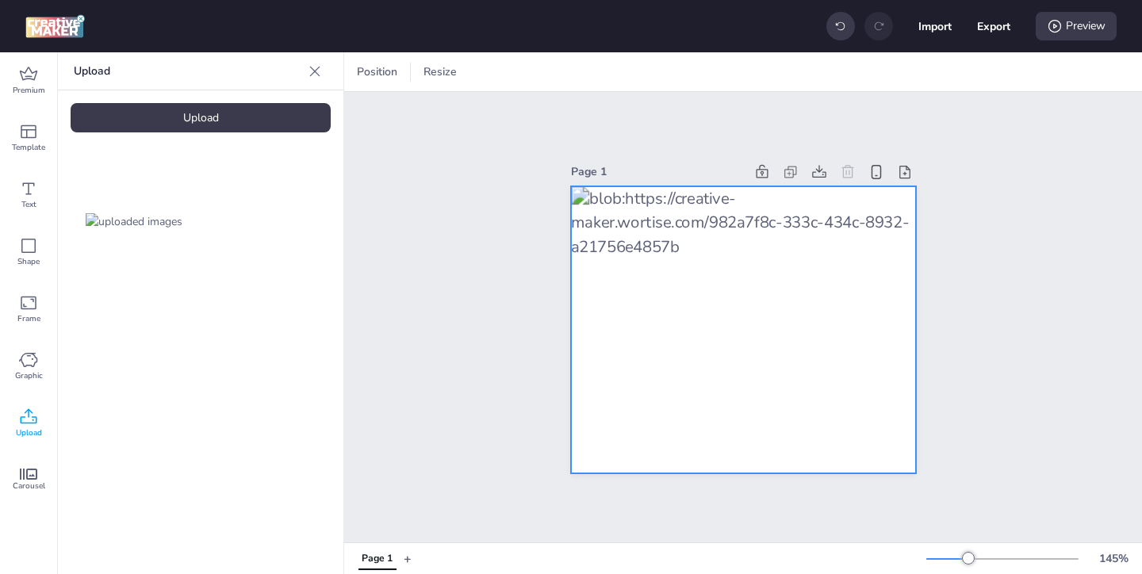
click at [859, 233] on div at bounding box center [743, 330] width 345 height 288
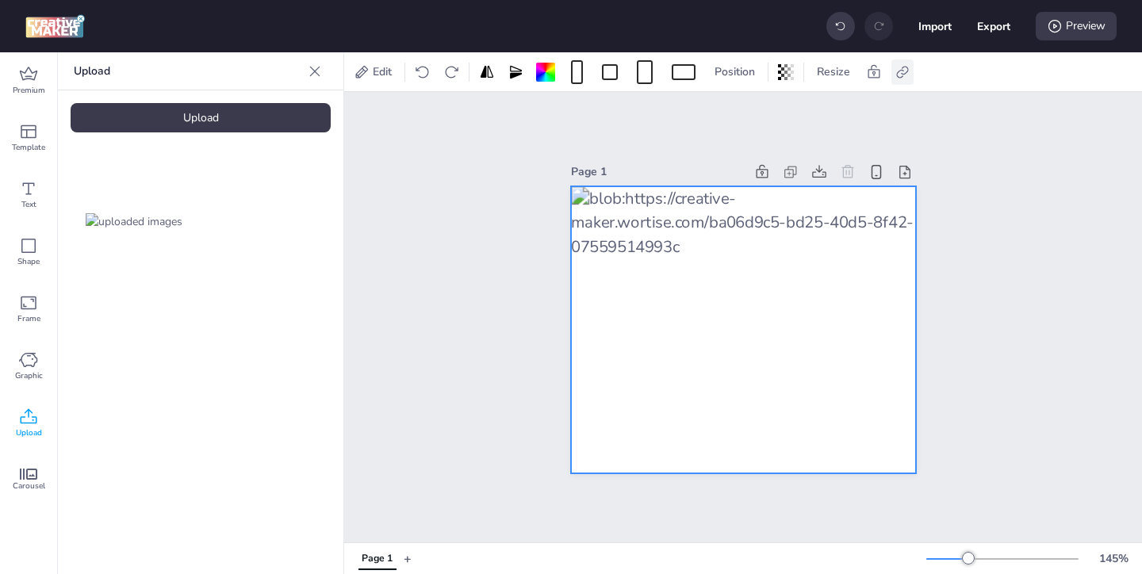
click at [905, 77] on icon at bounding box center [903, 72] width 16 height 16
click at [744, 109] on icon at bounding box center [743, 112] width 11 height 9
click at [744, 113] on input "Activate hyperlink" at bounding box center [740, 118] width 10 height 10
checkbox input "true"
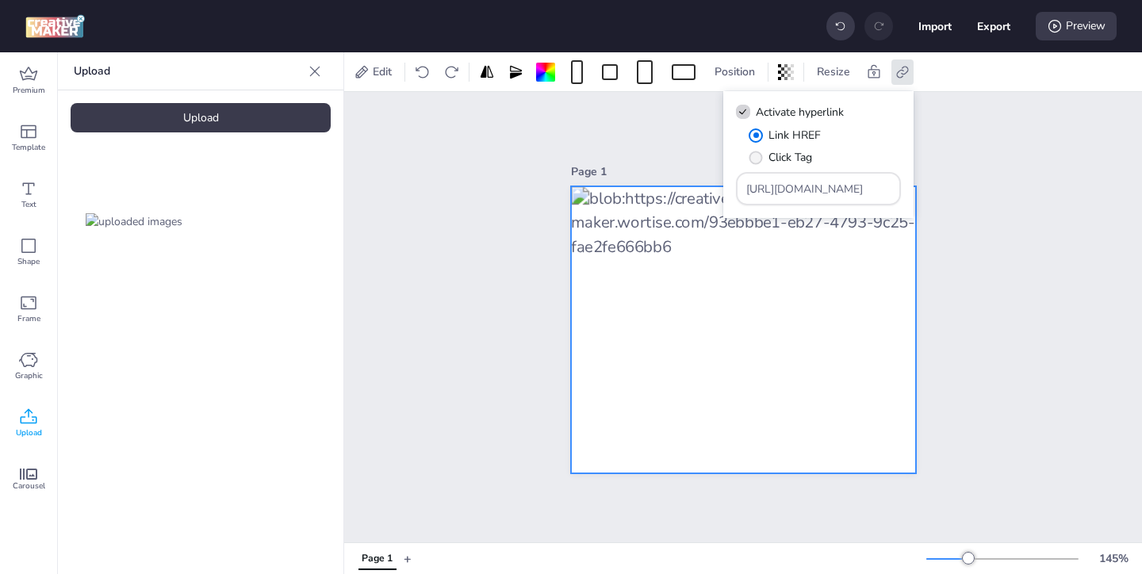
click at [765, 157] on label "Click Tag" at bounding box center [780, 158] width 75 height 28
click at [758, 159] on input "Click Tag" at bounding box center [753, 164] width 10 height 10
radio input "true"
drag, startPoint x: 842, startPoint y: 189, endPoint x: 771, endPoint y: 154, distance: 79.5
click at [773, 155] on div "Link HREF Click Tag [URL][DOMAIN_NAME]" at bounding box center [818, 166] width 165 height 79
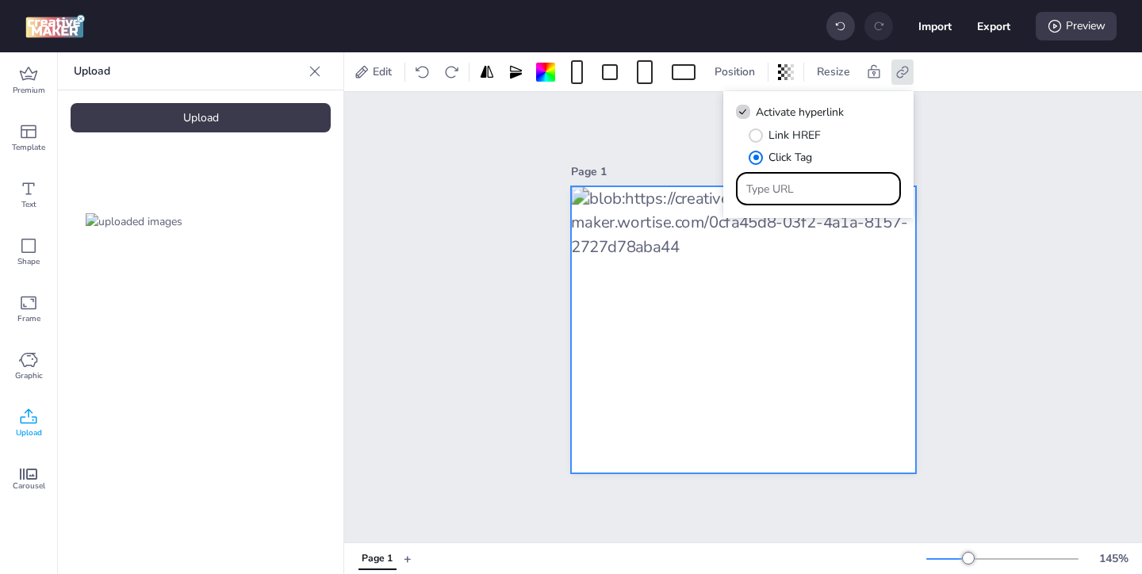
click at [155, 230] on img at bounding box center [134, 221] width 97 height 17
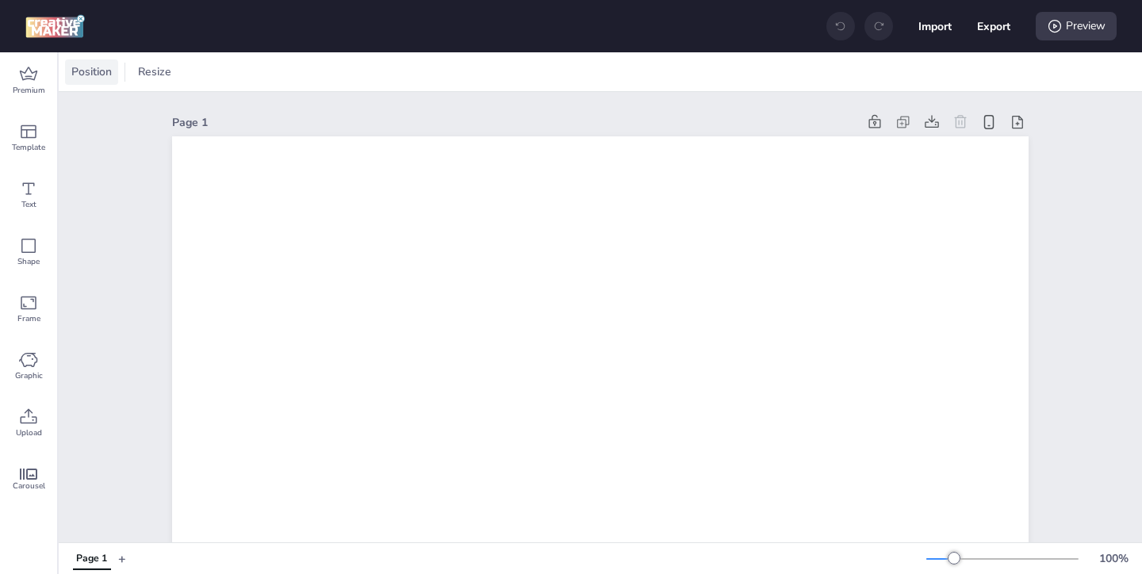
click at [98, 75] on span "Position" at bounding box center [91, 71] width 47 height 17
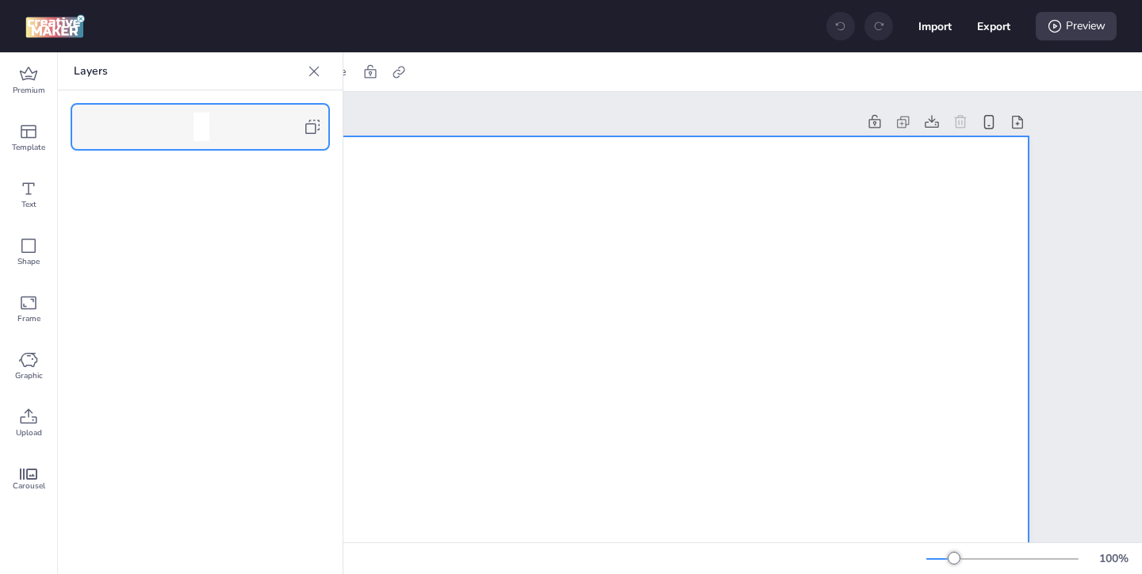
click at [309, 135] on icon at bounding box center [312, 126] width 19 height 19
click at [310, 75] on icon at bounding box center [314, 71] width 16 height 16
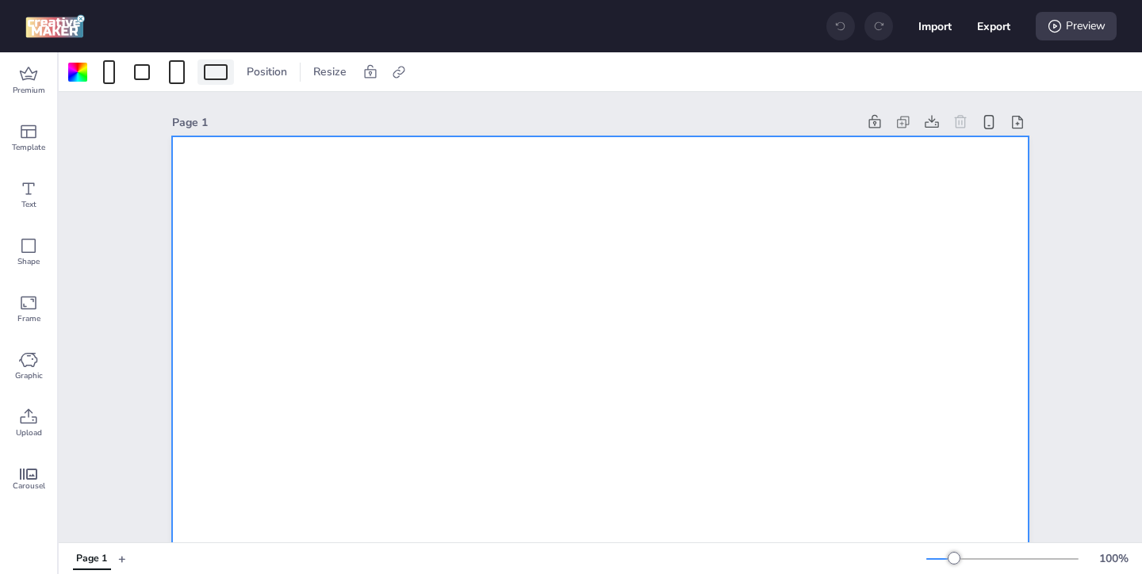
click at [219, 68] on div at bounding box center [216, 72] width 24 height 16
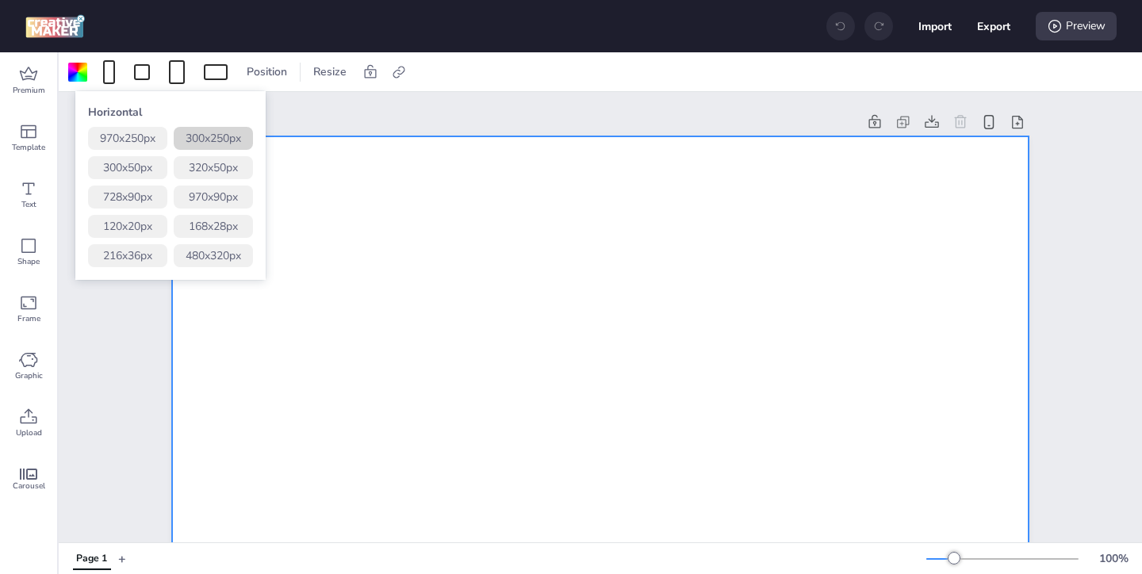
click at [221, 137] on button "300 x 250 px" at bounding box center [213, 138] width 79 height 23
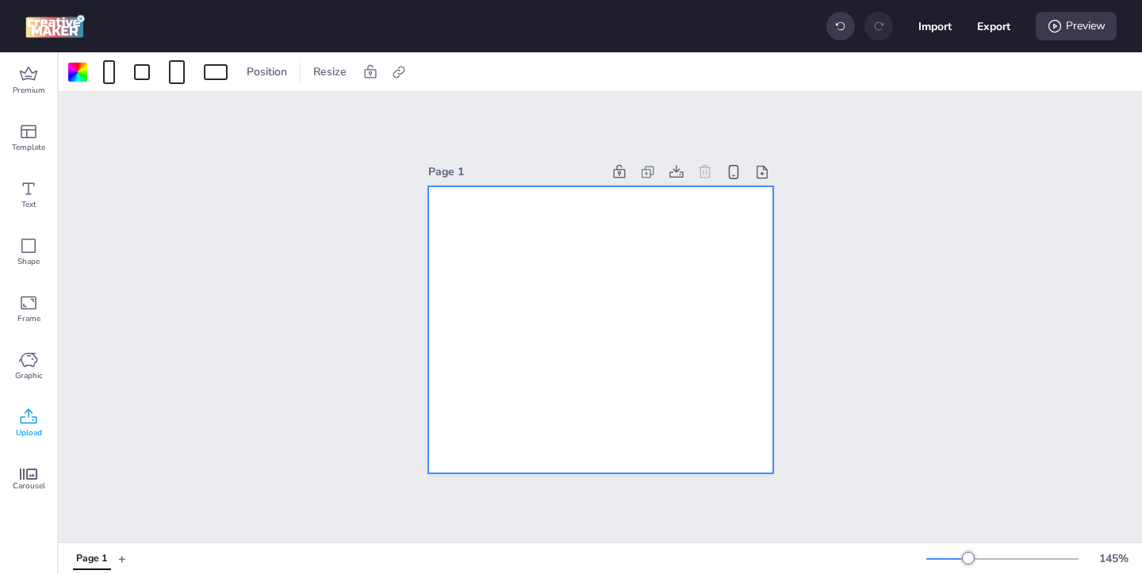
click at [39, 407] on div "Upload" at bounding box center [28, 423] width 57 height 57
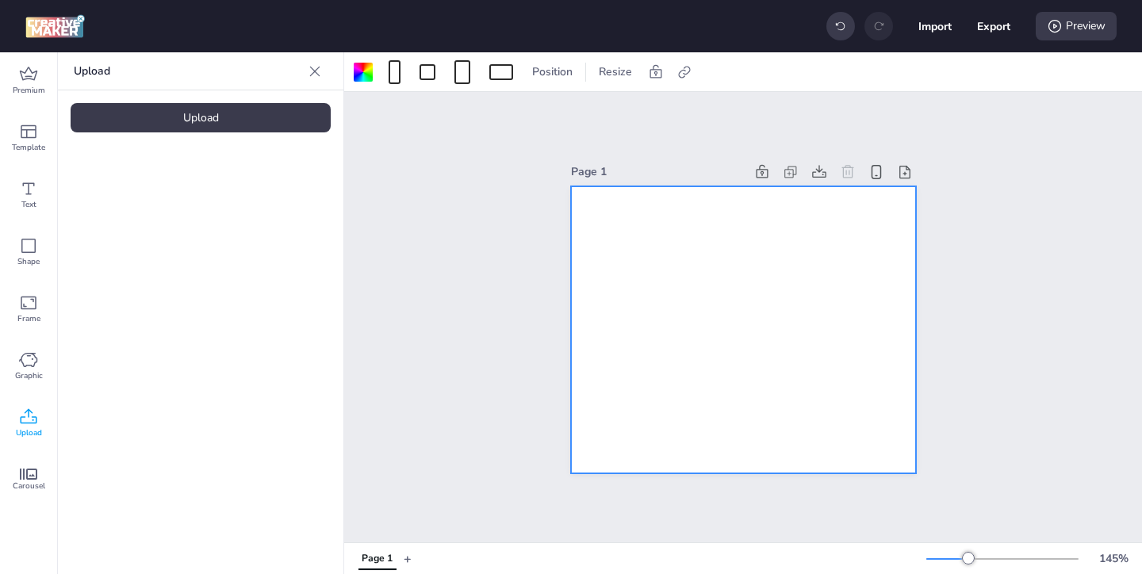
click at [194, 122] on div "Upload" at bounding box center [201, 117] width 260 height 29
click at [167, 228] on img at bounding box center [134, 221] width 97 height 17
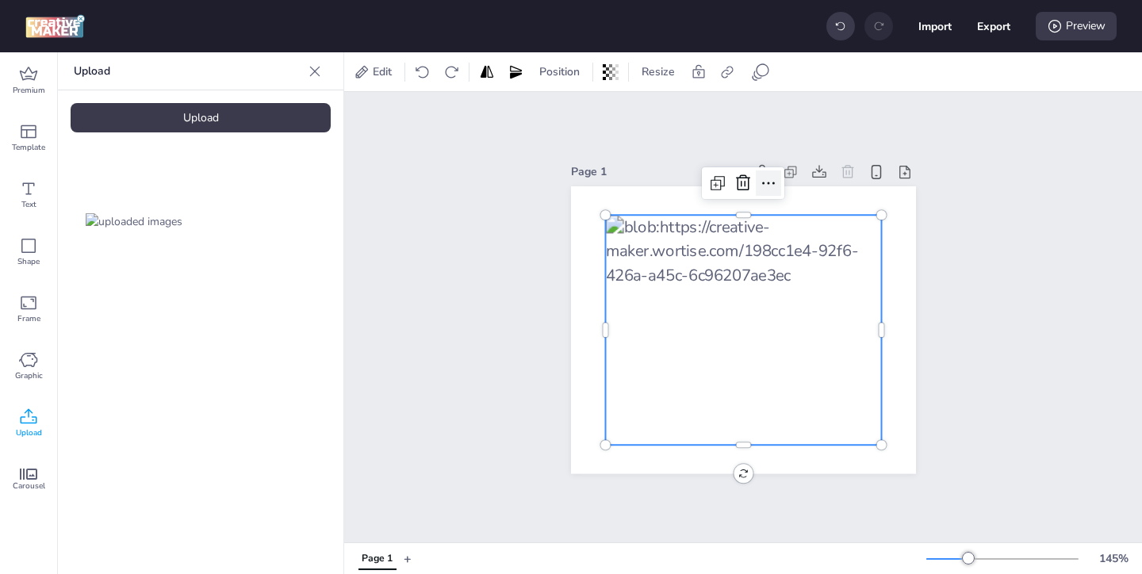
click at [767, 179] on icon at bounding box center [768, 183] width 19 height 19
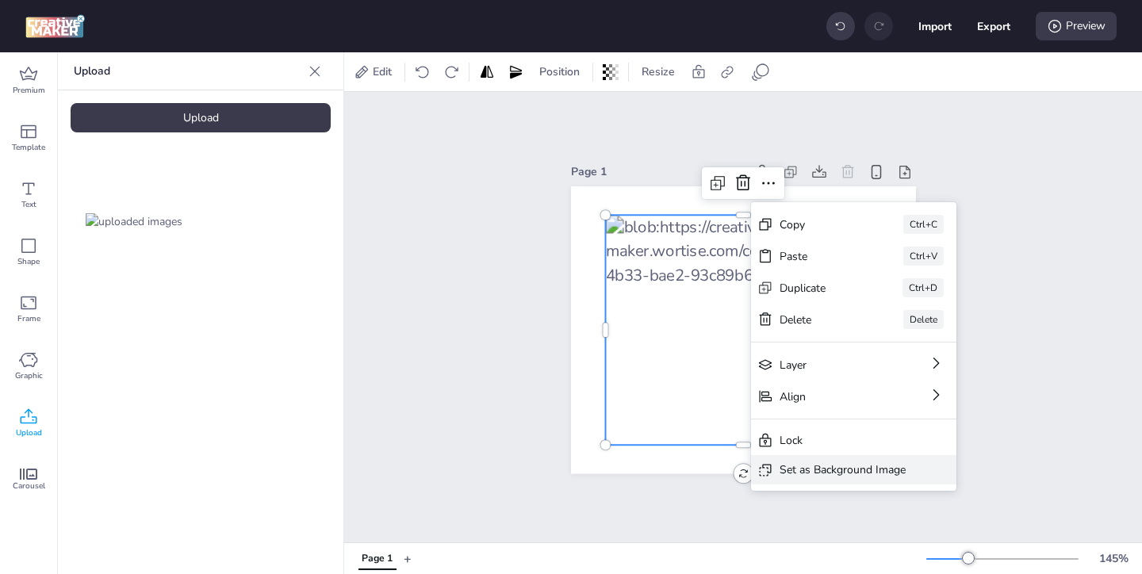
click at [814, 464] on div "Set as Background Image" at bounding box center [843, 470] width 126 height 17
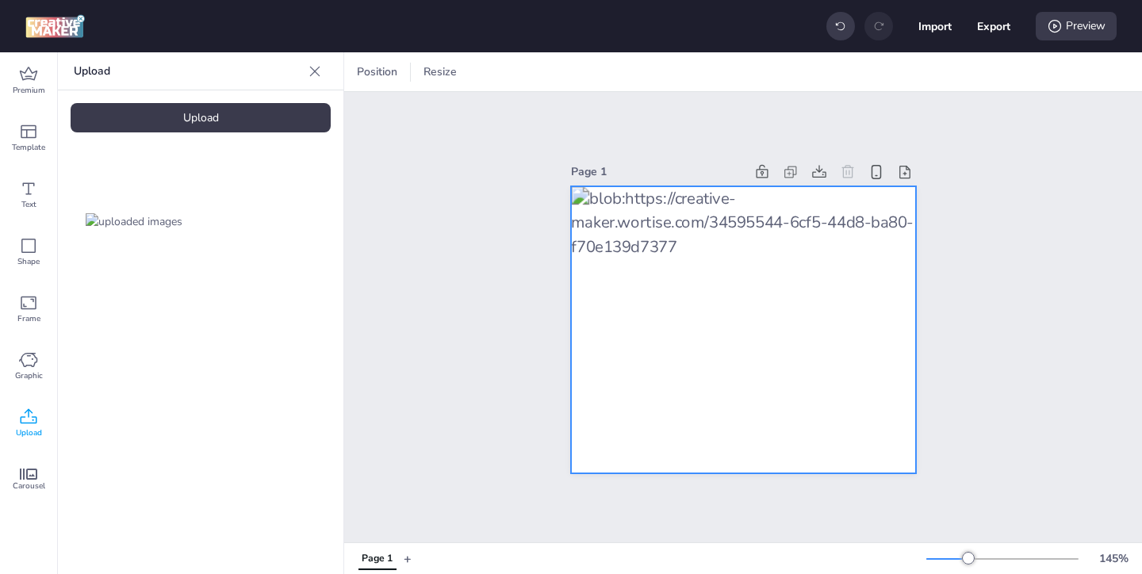
click at [680, 251] on div at bounding box center [743, 330] width 345 height 288
click at [902, 72] on icon at bounding box center [902, 72] width 12 height 12
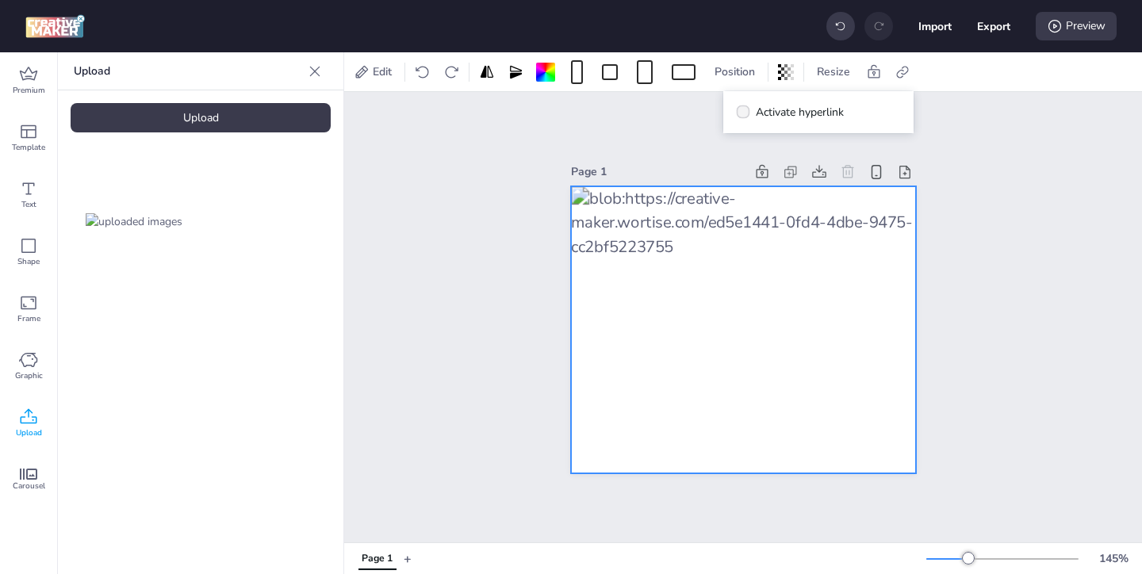
click at [741, 111] on icon at bounding box center [743, 112] width 10 height 8
click at [741, 113] on input "Activate hyperlink" at bounding box center [740, 118] width 10 height 10
checkbox input "true"
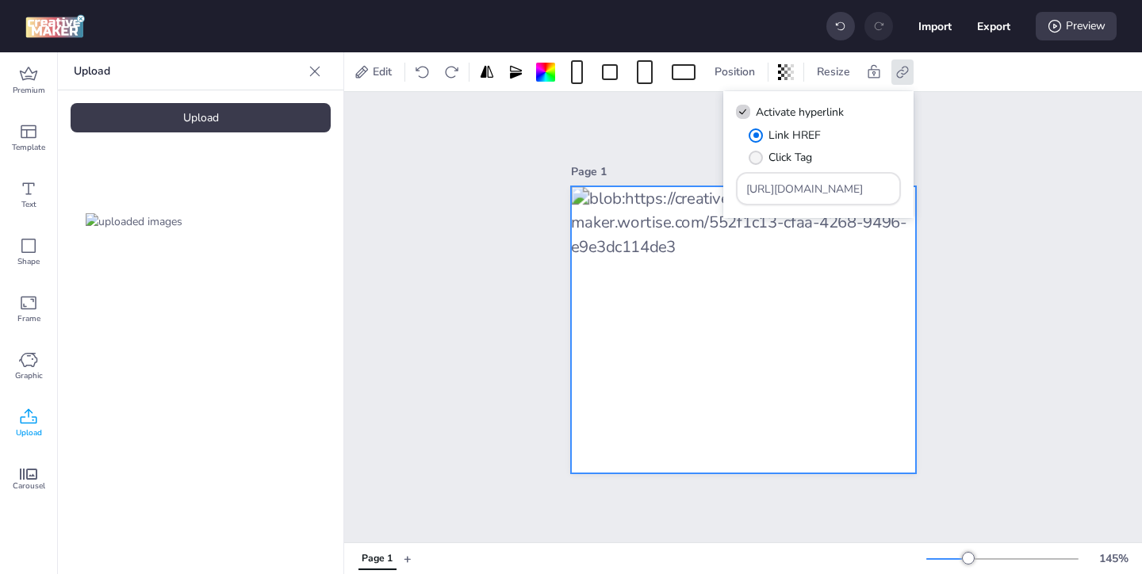
click at [767, 165] on label "Click Tag" at bounding box center [780, 158] width 75 height 28
click at [758, 165] on input "Click Tag" at bounding box center [753, 164] width 10 height 10
radio input "true"
drag, startPoint x: 839, startPoint y: 194, endPoint x: 746, endPoint y: 142, distance: 107.2
click at [758, 151] on div "Link HREF Click Tag [URL][DOMAIN_NAME]" at bounding box center [818, 166] width 165 height 79
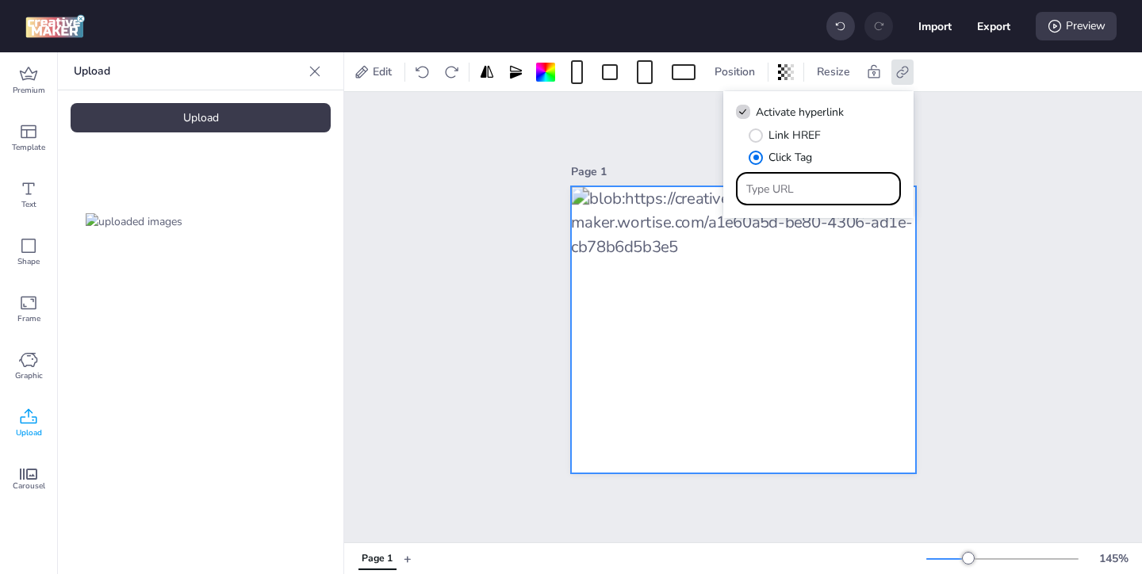
click at [812, 188] on input "Type URL" at bounding box center [818, 189] width 145 height 17
type input "x"
paste input "https://ad.doubleclick.net/ddm/trackclk/N571601.3464950WORTISE/B33838144.426711…"
type input "https://ad.doubleclick.net/ddm/trackclk/N571601.3464950WORTISE/B33838144.426711…"
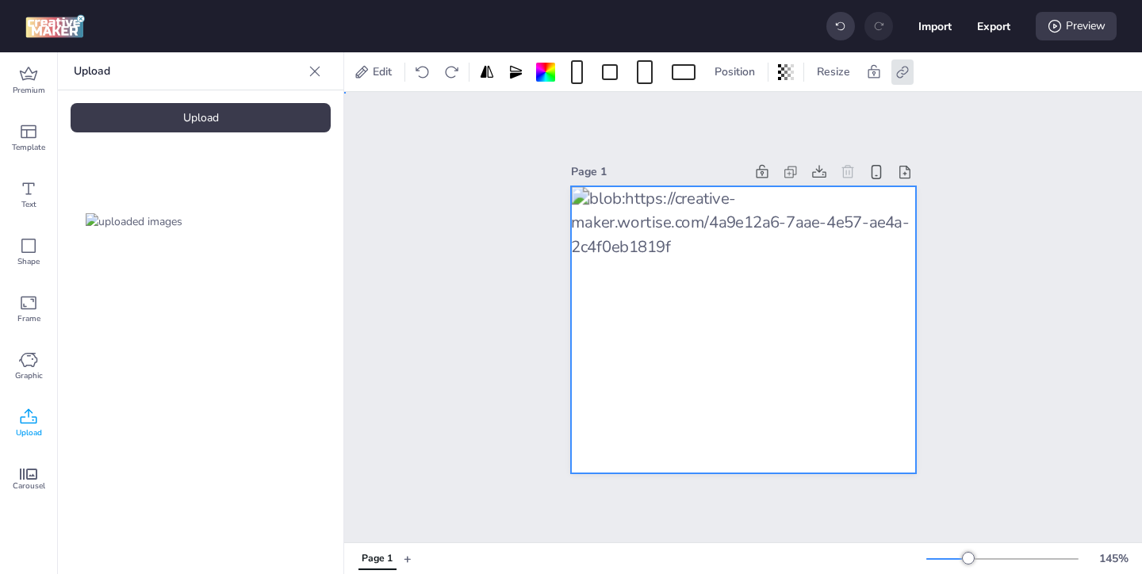
click at [980, 251] on div "Page 1" at bounding box center [743, 317] width 798 height 451
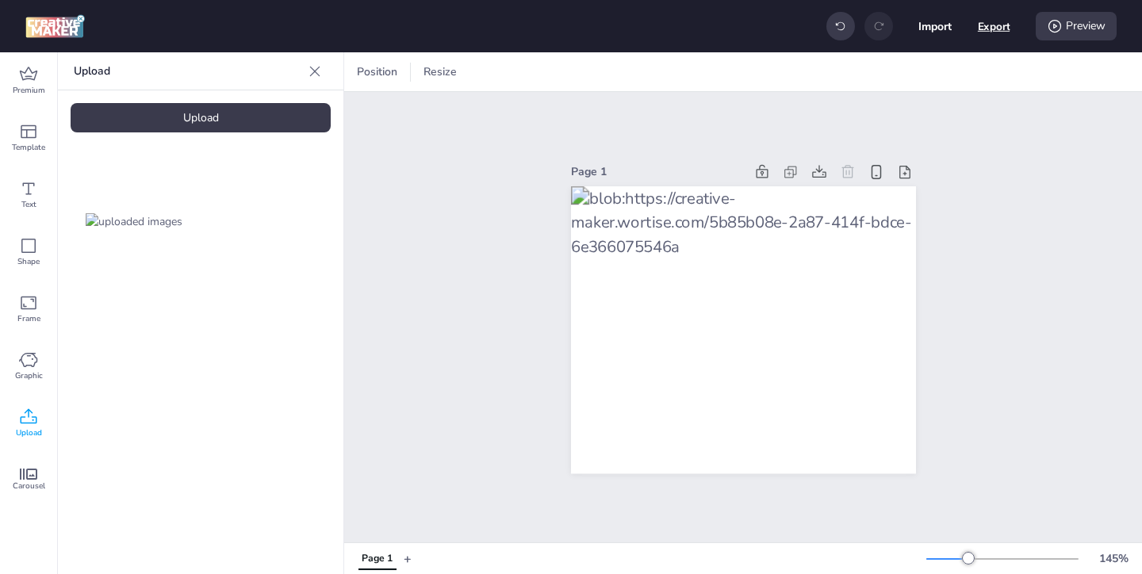
click at [999, 30] on button "Export" at bounding box center [994, 26] width 33 height 33
select select "html"
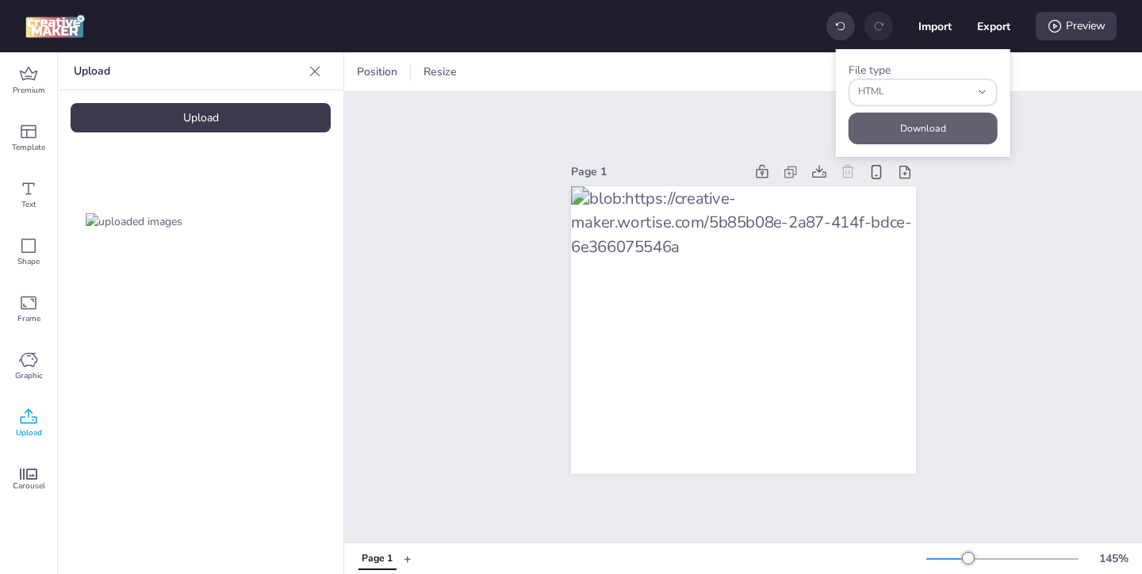
click at [934, 127] on button "Download" at bounding box center [923, 129] width 149 height 32
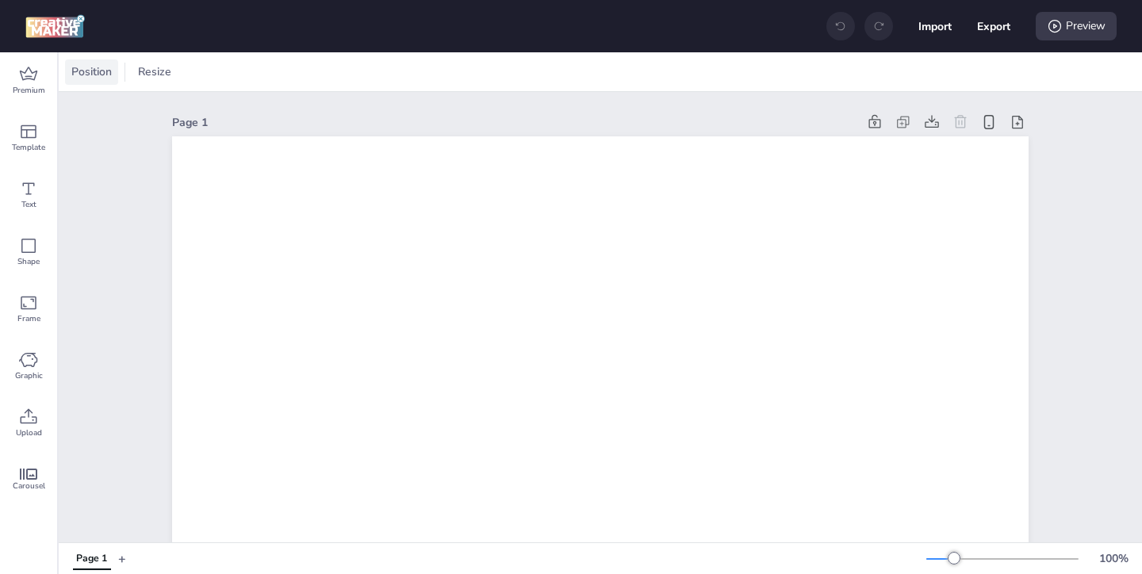
click at [98, 76] on span "Position" at bounding box center [91, 71] width 47 height 17
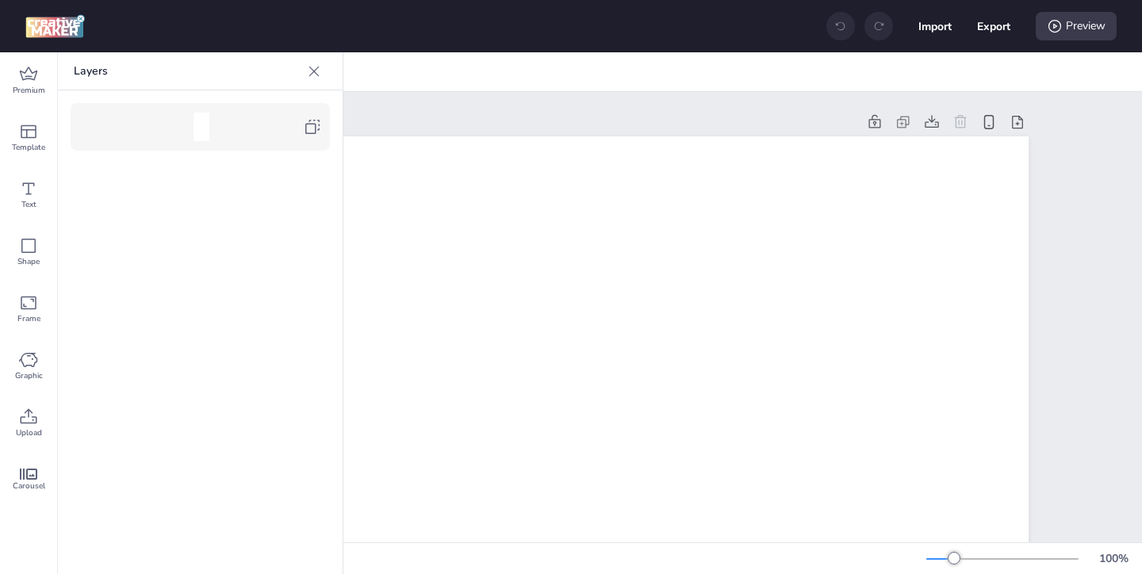
click at [313, 69] on icon at bounding box center [314, 71] width 10 height 10
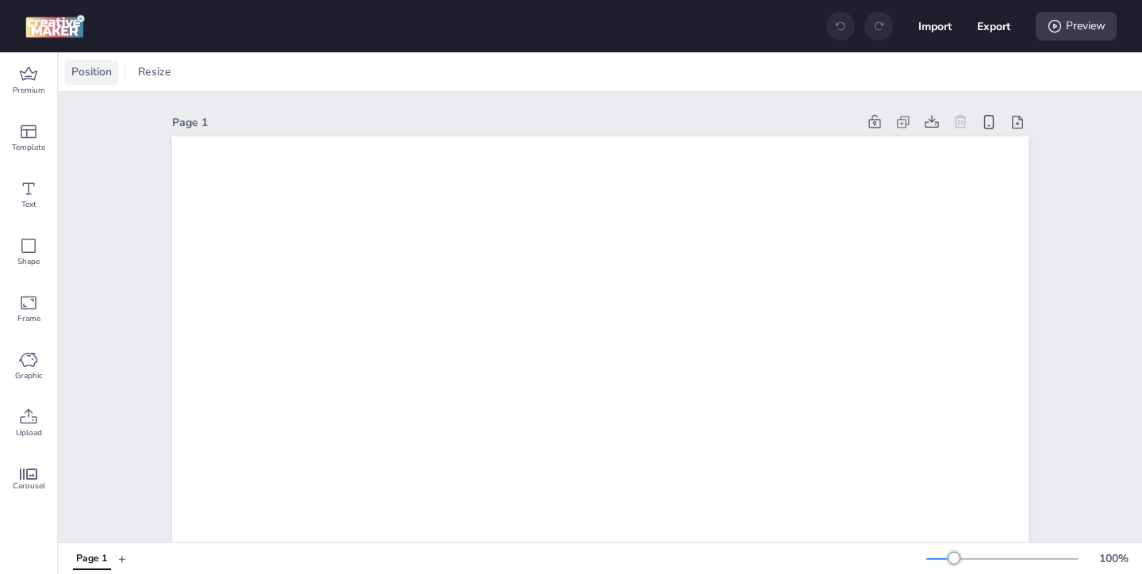
click at [109, 73] on span "Position" at bounding box center [91, 71] width 47 height 17
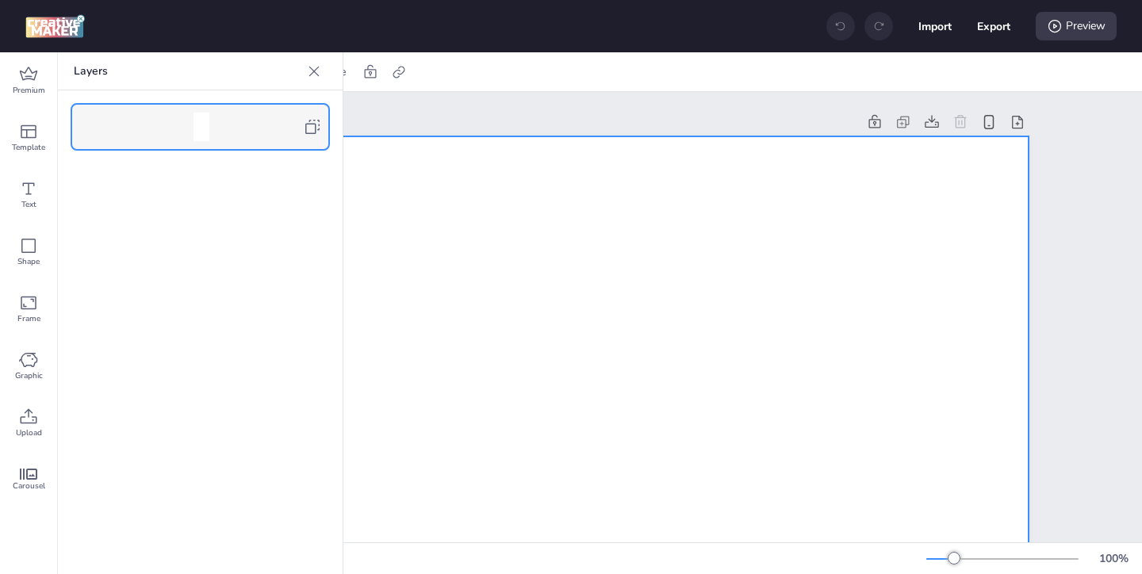
click at [313, 129] on icon at bounding box center [312, 126] width 19 height 19
click at [314, 75] on icon at bounding box center [314, 71] width 16 height 16
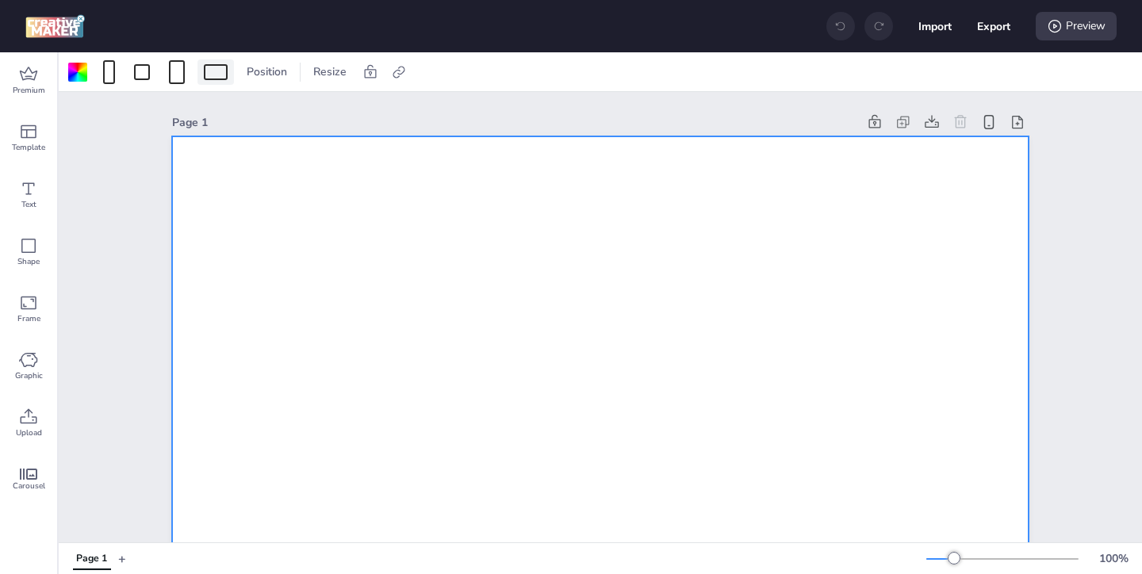
click at [211, 71] on div at bounding box center [216, 72] width 24 height 16
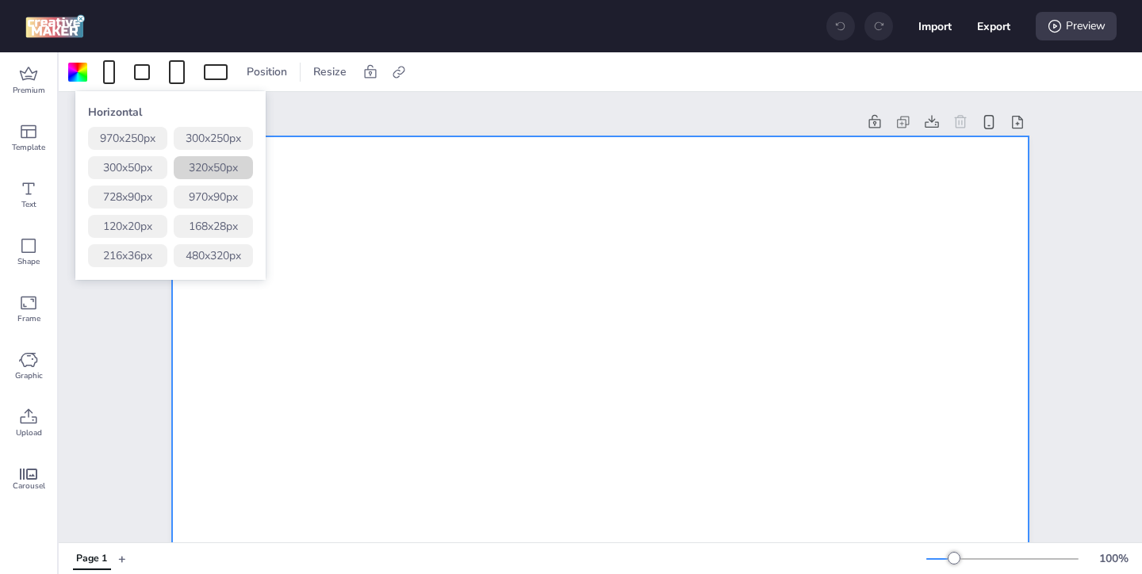
click at [228, 171] on button "320 x 50 px" at bounding box center [213, 167] width 79 height 23
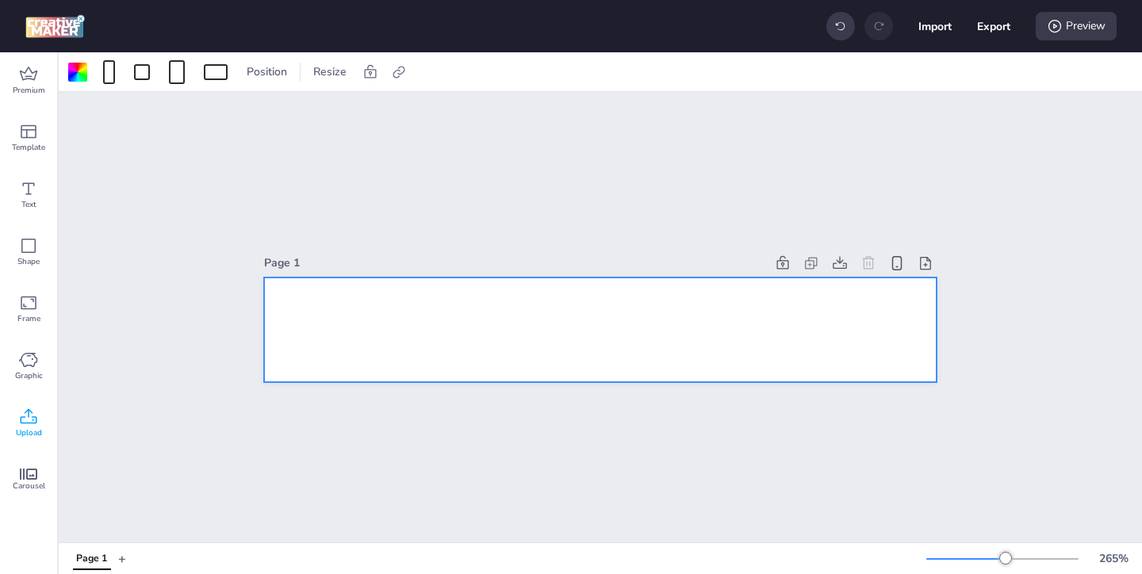
click at [14, 427] on div "Upload" at bounding box center [28, 423] width 57 height 57
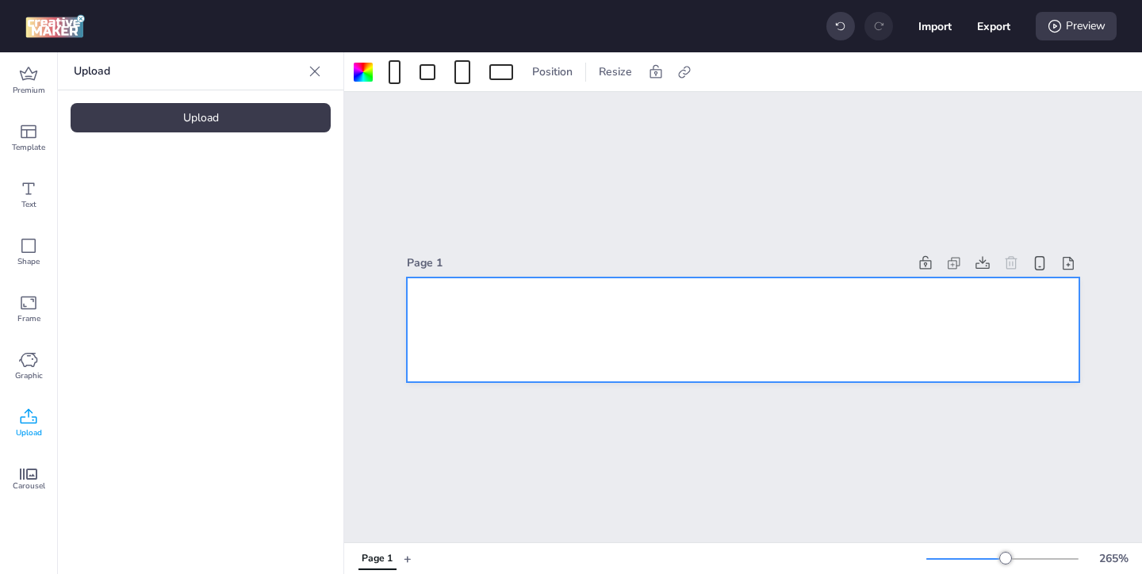
click at [238, 121] on div "Upload" at bounding box center [201, 117] width 260 height 29
click at [182, 215] on img at bounding box center [134, 221] width 97 height 17
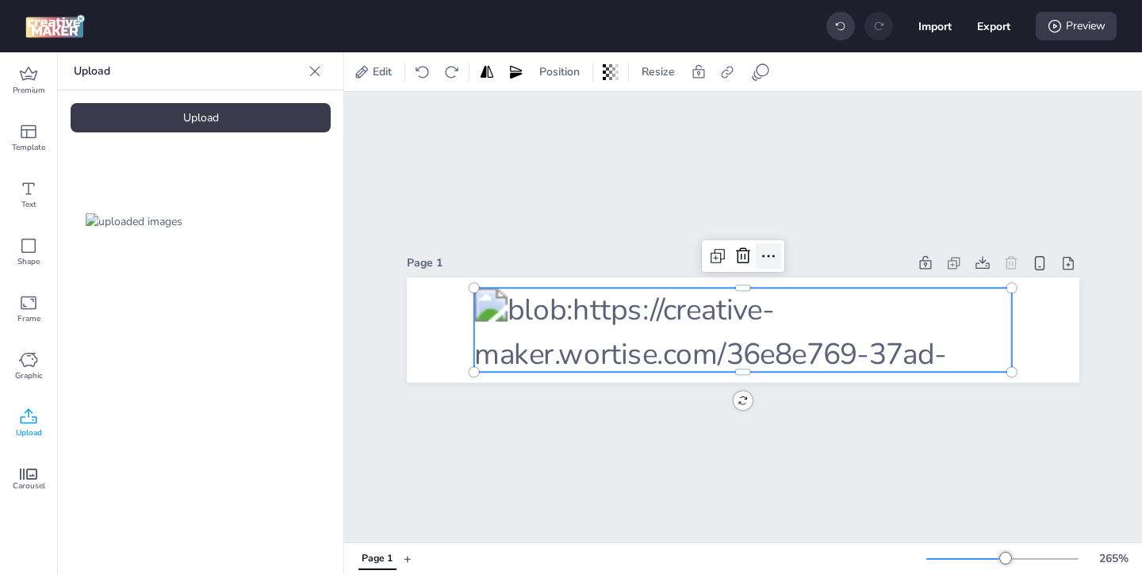
click at [772, 259] on icon at bounding box center [768, 256] width 19 height 19
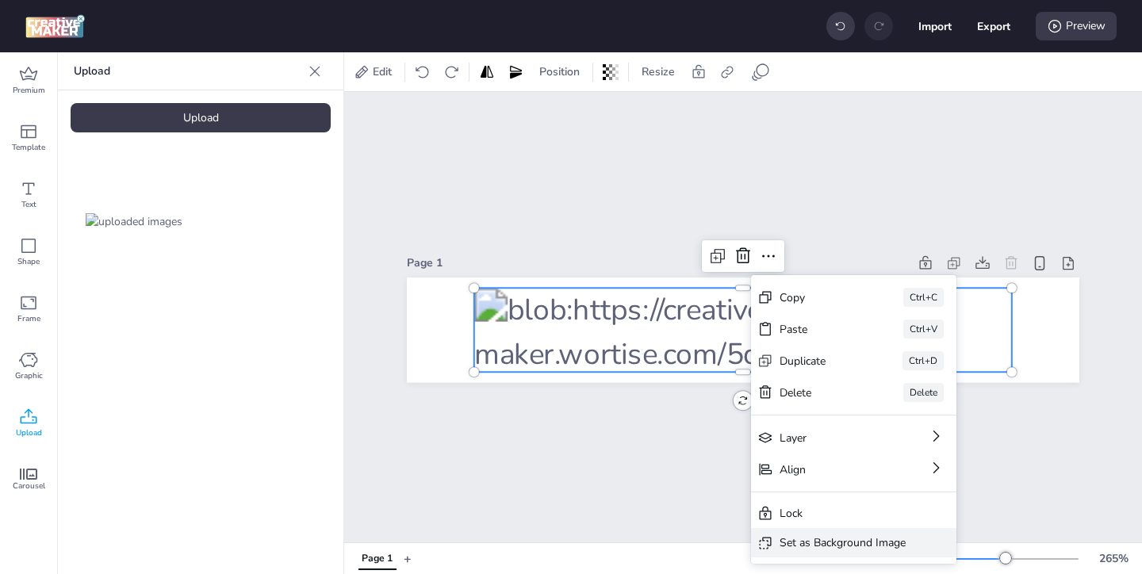
click at [796, 535] on div "Set as Background Image" at bounding box center [843, 543] width 126 height 17
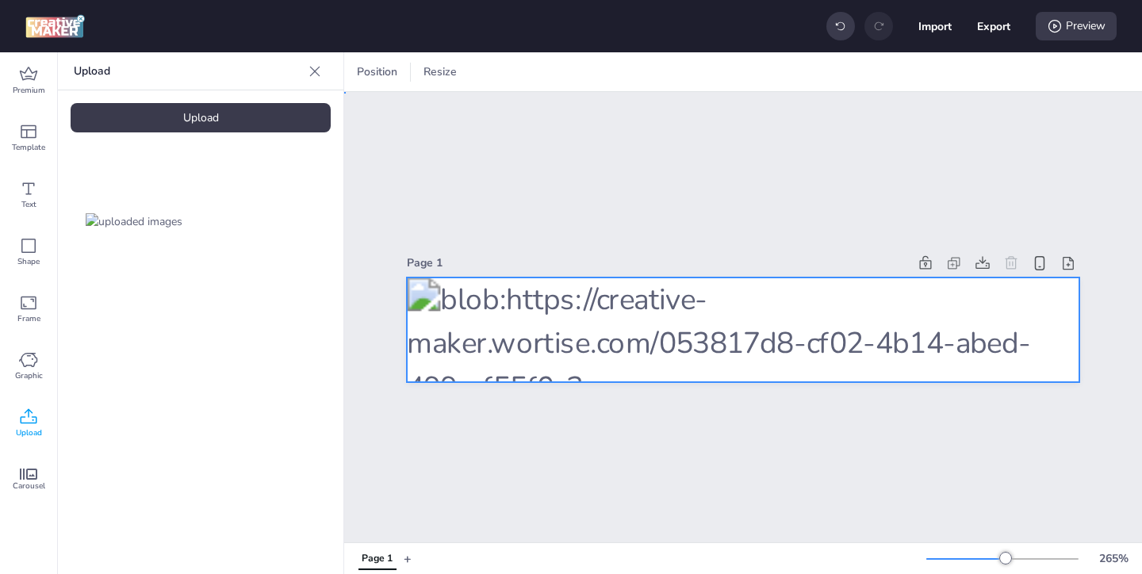
click at [876, 322] on div at bounding box center [743, 330] width 673 height 105
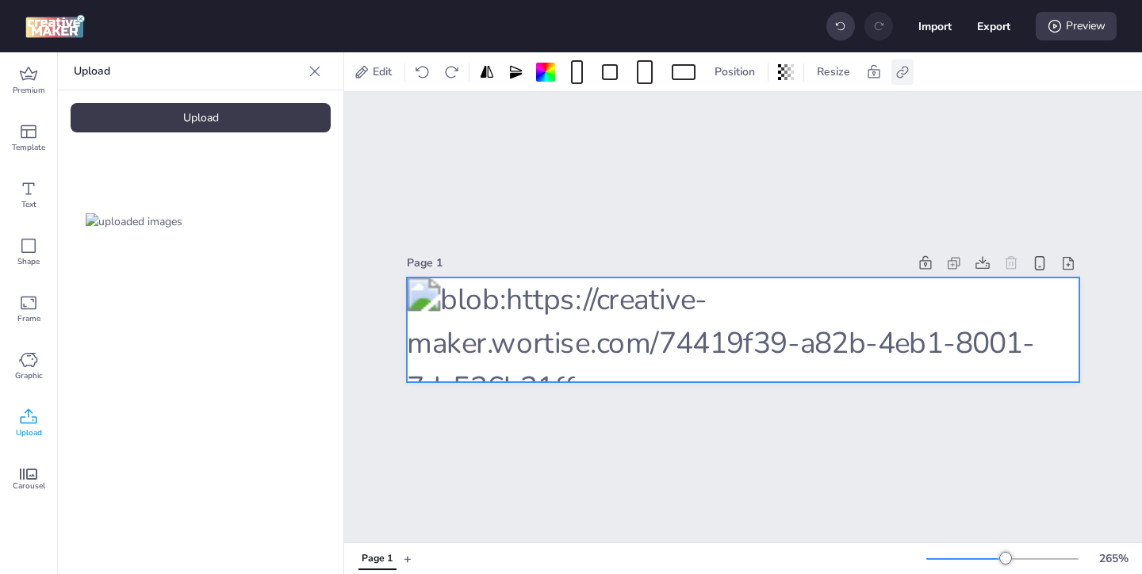
click at [910, 71] on icon at bounding box center [903, 72] width 16 height 16
click at [750, 109] on label "Activate hyperlink" at bounding box center [790, 112] width 119 height 28
click at [746, 113] on input "Activate hyperlink" at bounding box center [740, 118] width 10 height 10
checkbox input "true"
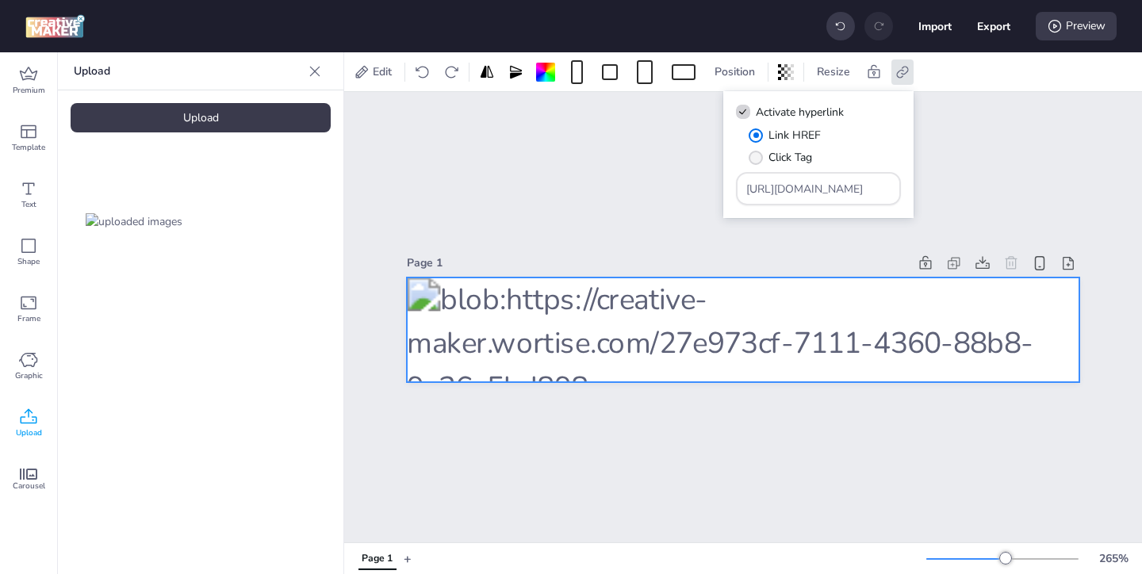
click at [755, 157] on span "" at bounding box center [756, 158] width 14 height 14
click at [755, 159] on input "Click Tag" at bounding box center [753, 164] width 10 height 10
radio input "true"
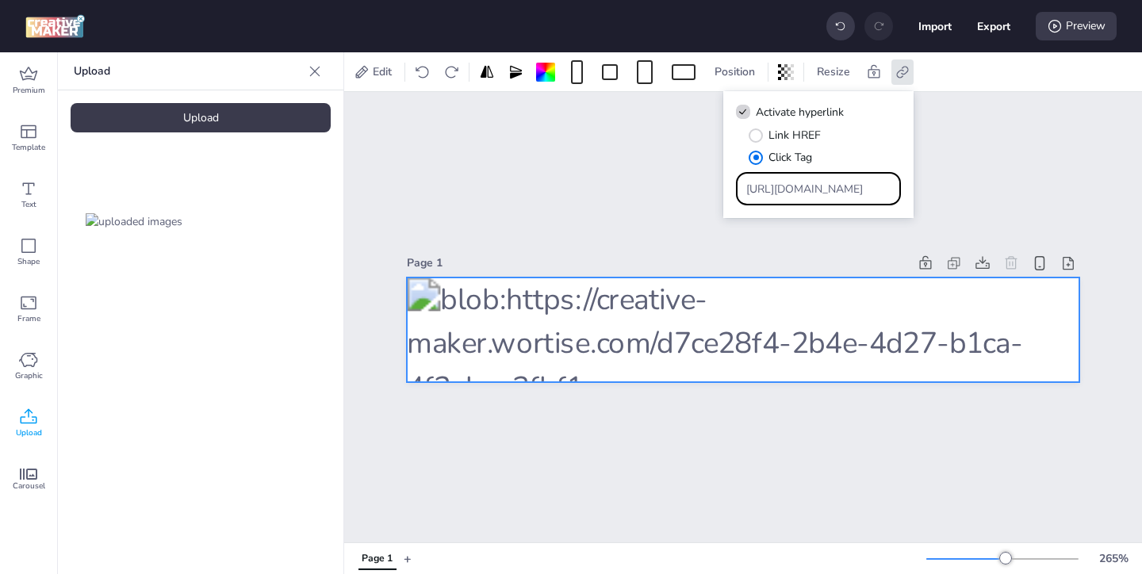
drag, startPoint x: 849, startPoint y: 194, endPoint x: 761, endPoint y: 155, distance: 95.5
click at [761, 155] on div "Link HREF Click Tag [URL][DOMAIN_NAME]" at bounding box center [818, 166] width 165 height 79
paste input "ad.doubleclick.net/ddm/trackclk/N571601.3464950WORTISE/B33838144.426711442;dc_t…"
type input "[URL][DOMAIN_NAME]"
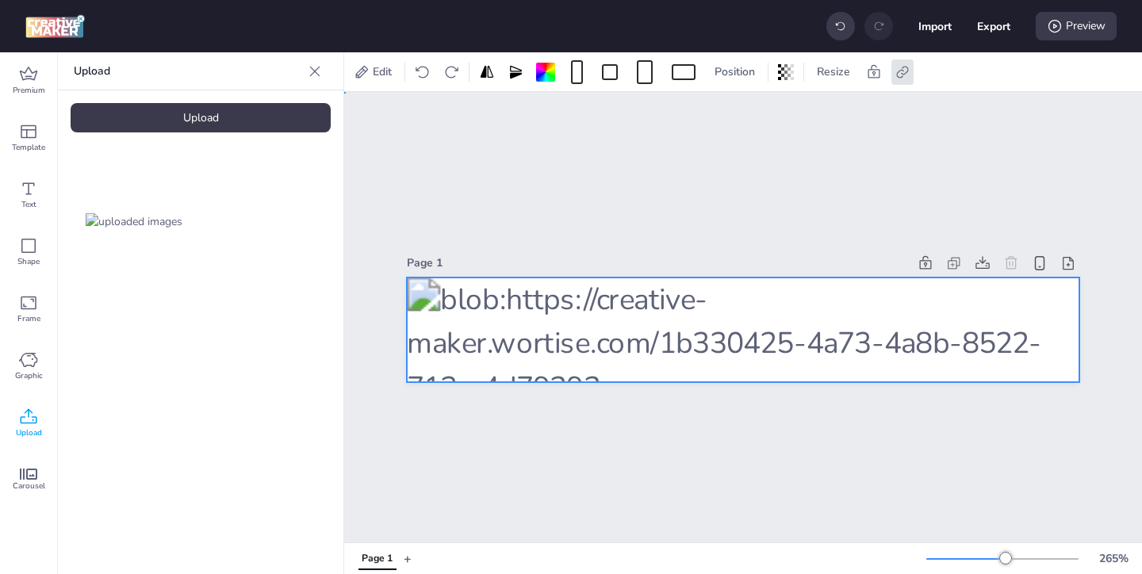
click at [690, 203] on div "Page 1" at bounding box center [743, 317] width 798 height 451
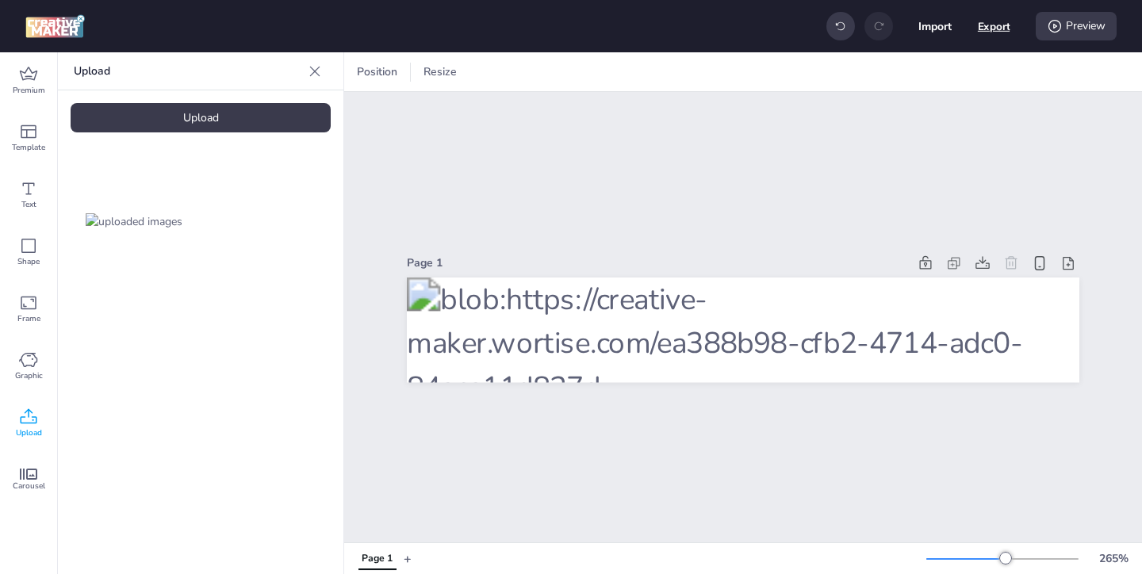
click at [988, 33] on button "Export" at bounding box center [994, 26] width 33 height 33
select select "html"
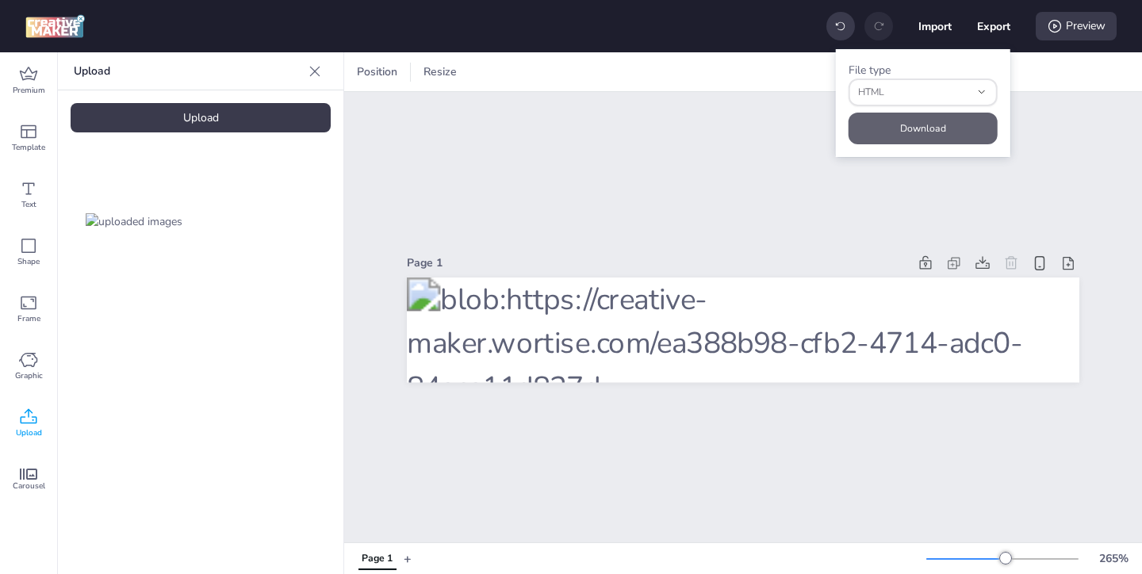
click at [946, 119] on button "Download" at bounding box center [923, 129] width 149 height 32
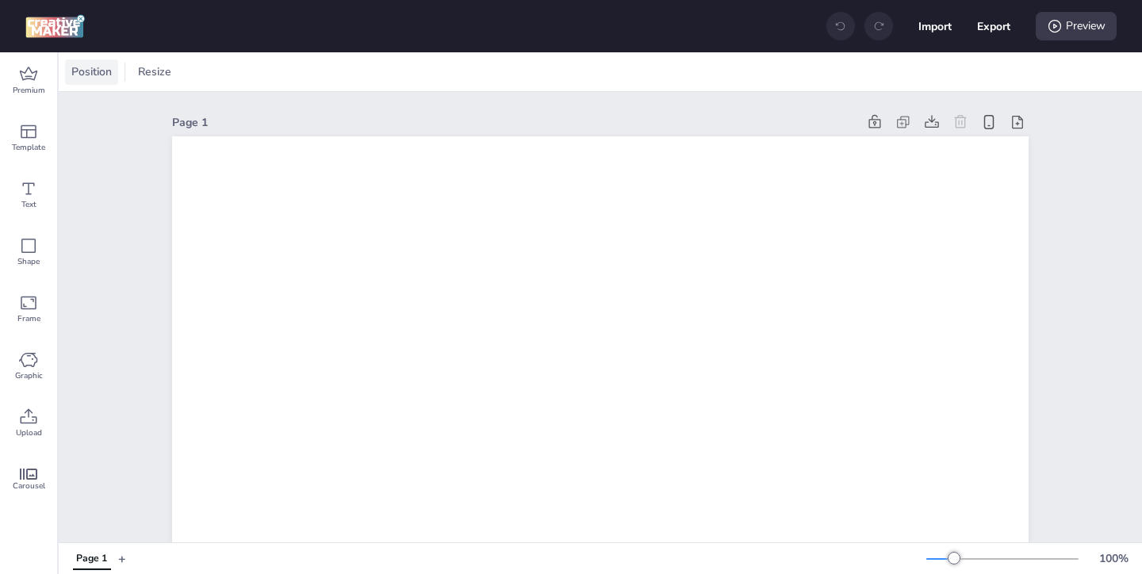
click at [88, 74] on span "Position" at bounding box center [91, 71] width 47 height 17
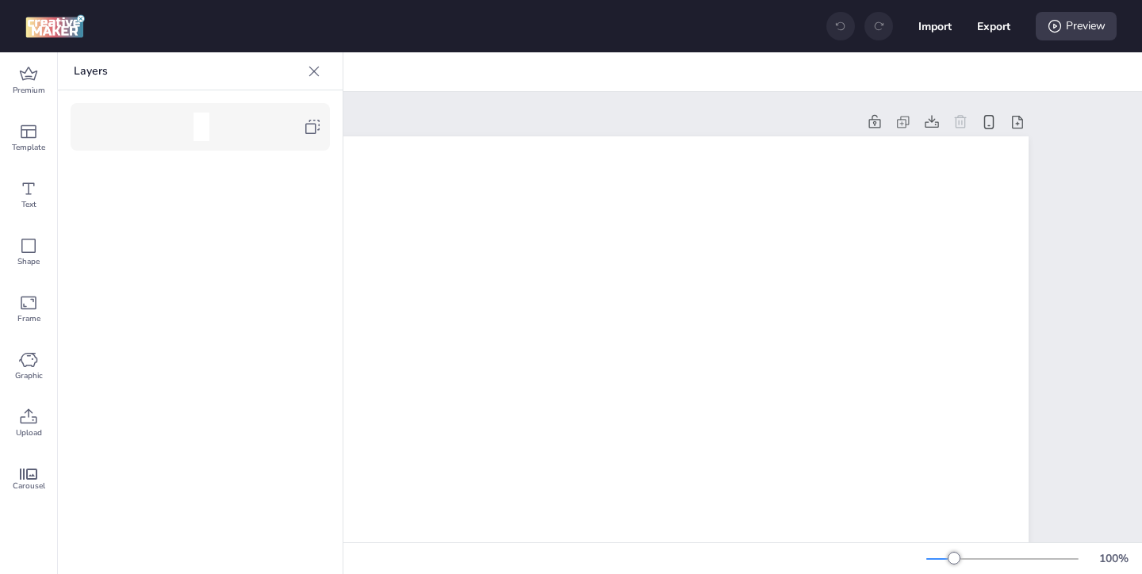
click at [304, 137] on div at bounding box center [201, 127] width 244 height 32
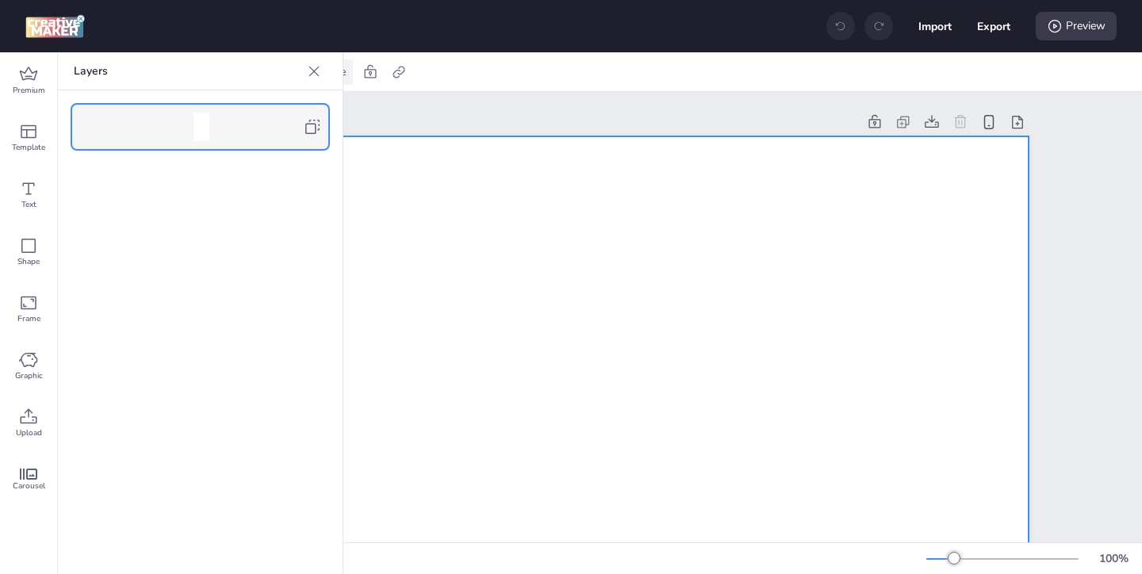
click at [316, 68] on icon at bounding box center [314, 71] width 10 height 10
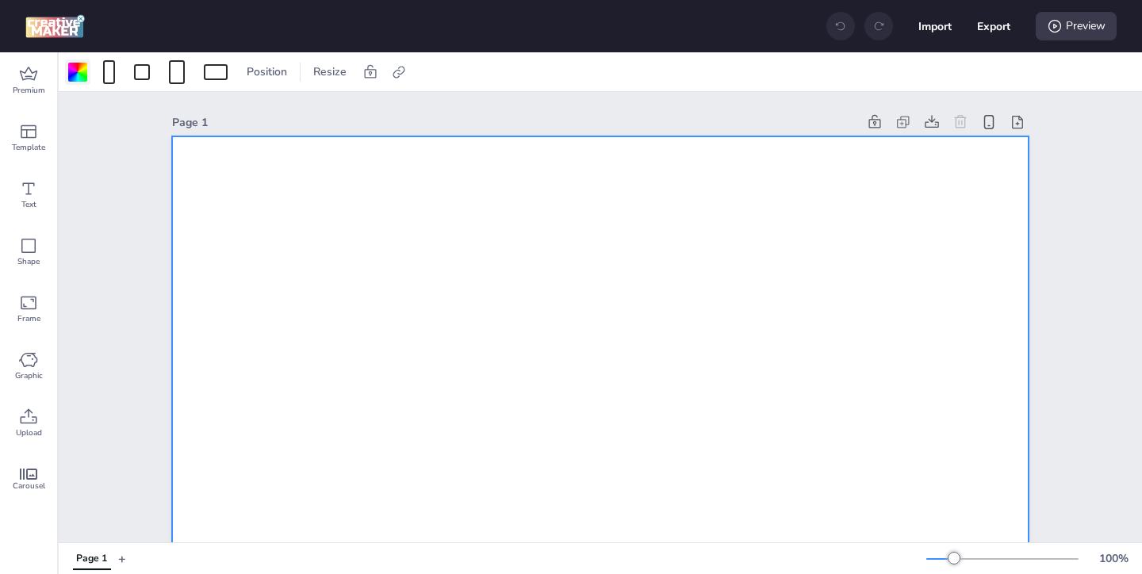
click at [81, 76] on div at bounding box center [77, 72] width 19 height 19
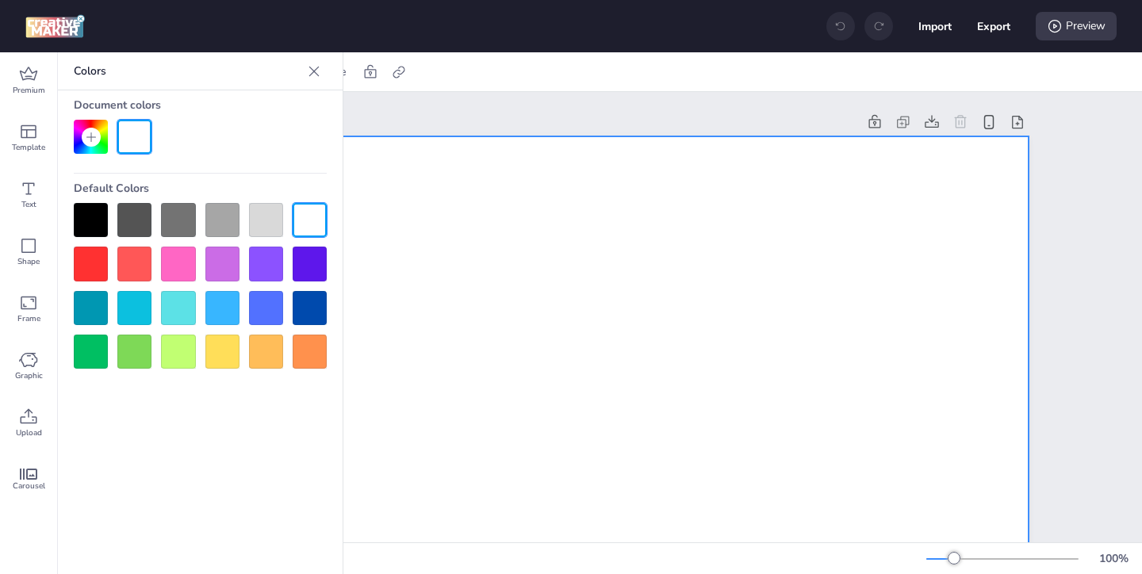
click at [93, 207] on div at bounding box center [91, 220] width 34 height 34
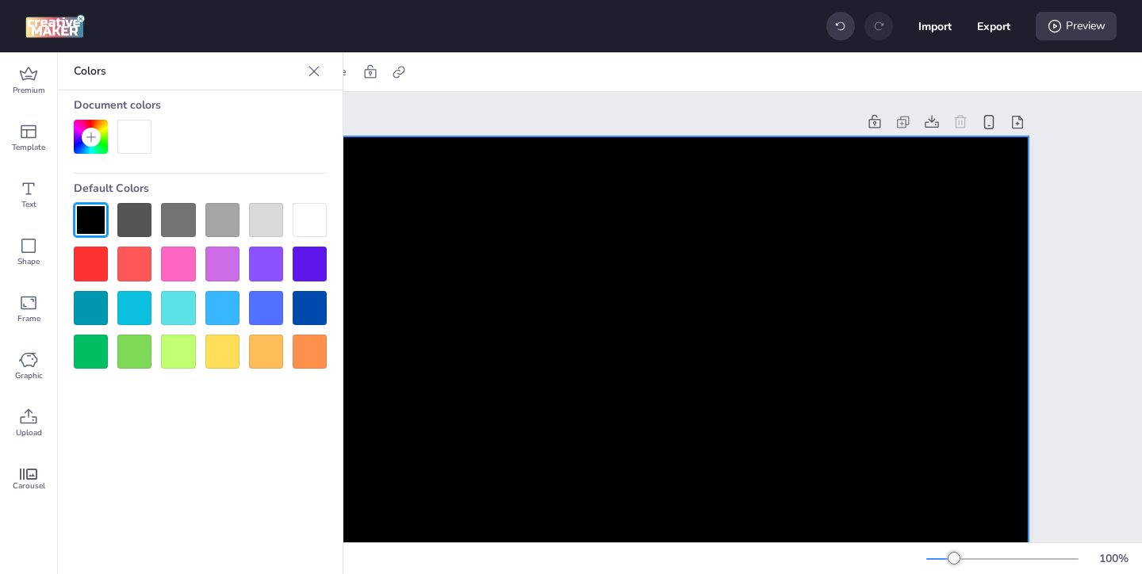
click at [187, 383] on div "Colors Document colors Default Colors" at bounding box center [201, 313] width 286 height 522
click at [313, 73] on icon at bounding box center [314, 71] width 16 height 16
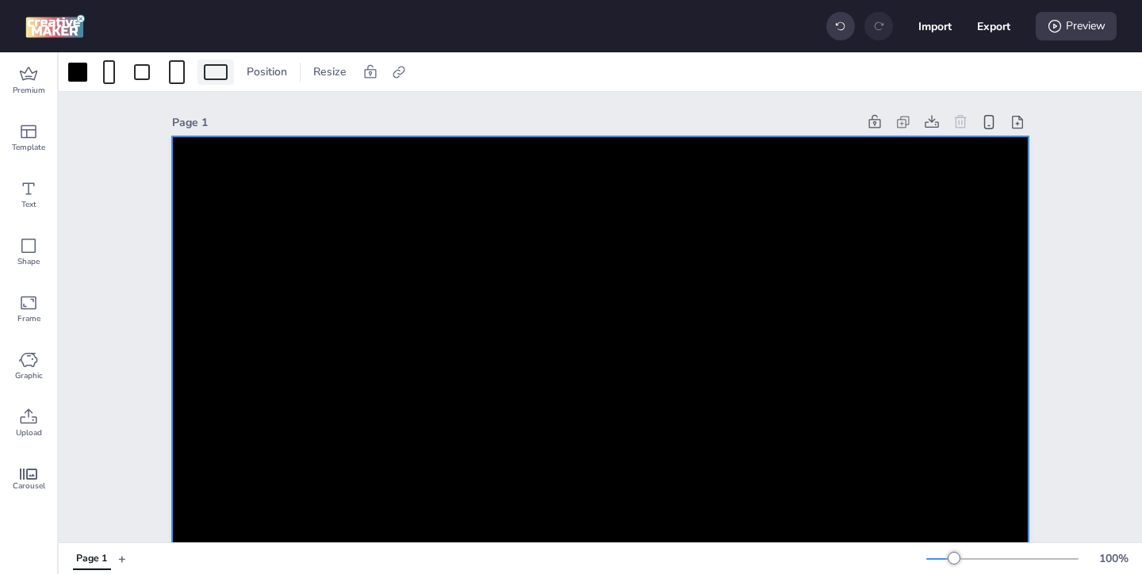
click at [213, 77] on div at bounding box center [216, 72] width 24 height 16
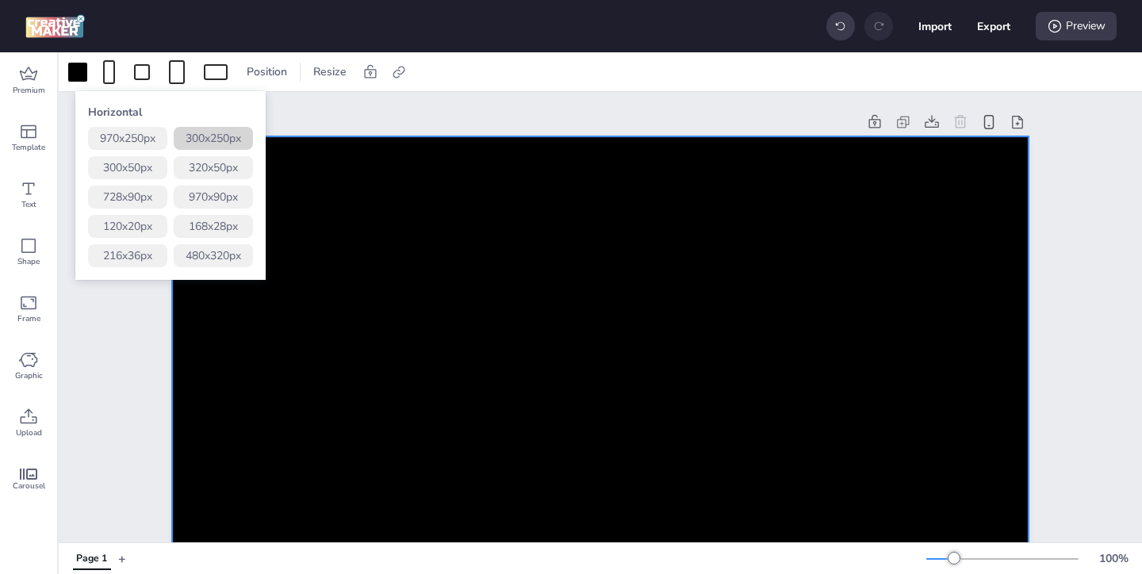
click at [217, 140] on button "300 x 250 px" at bounding box center [213, 138] width 79 height 23
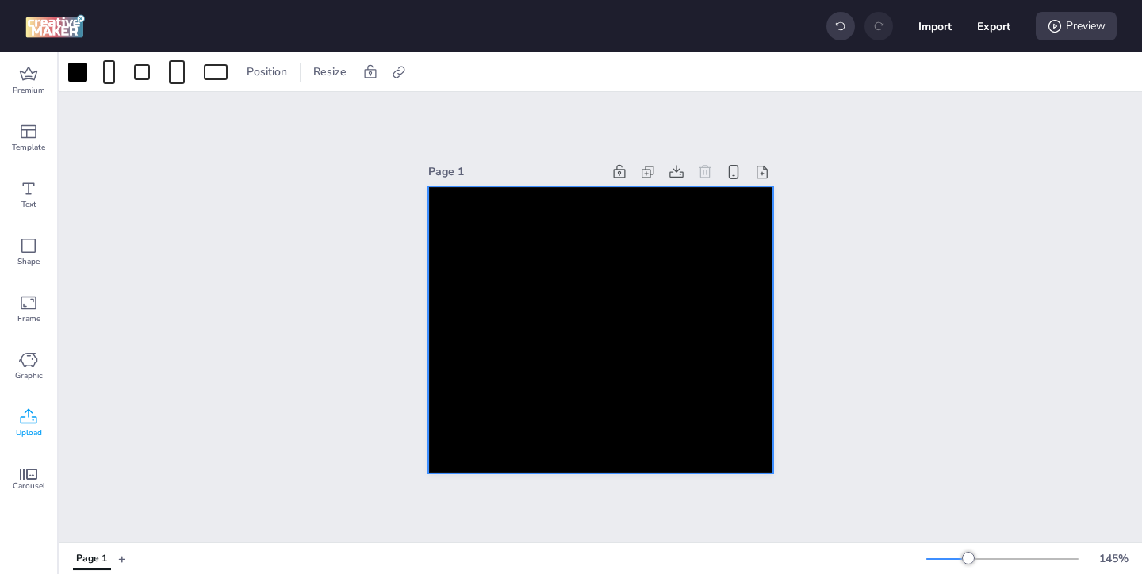
click at [35, 417] on icon at bounding box center [29, 416] width 17 height 15
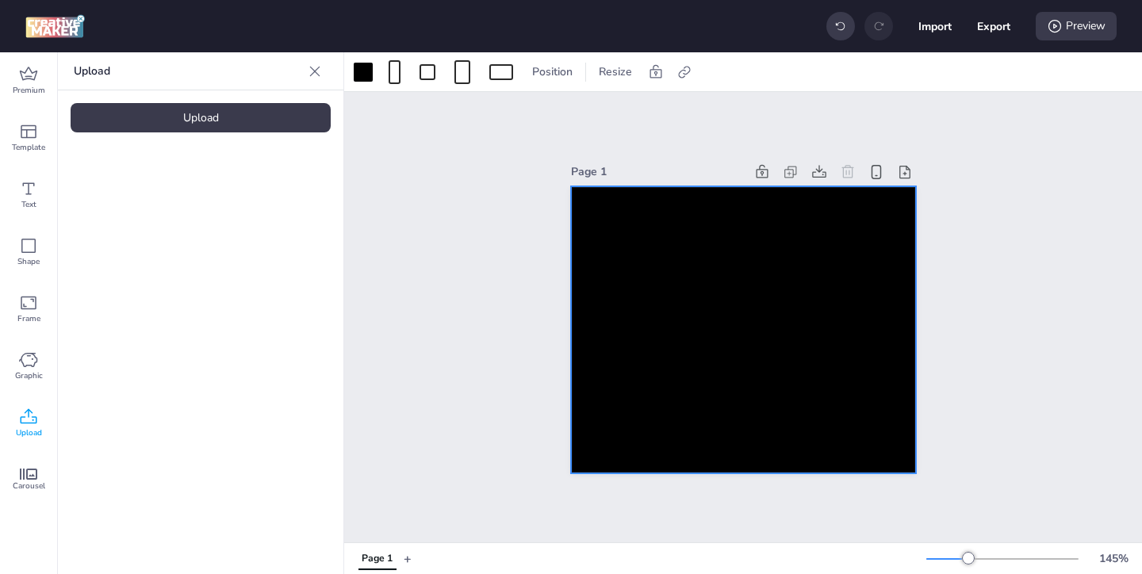
click at [286, 123] on div "Upload" at bounding box center [201, 117] width 260 height 29
click at [144, 230] on img at bounding box center [134, 221] width 97 height 17
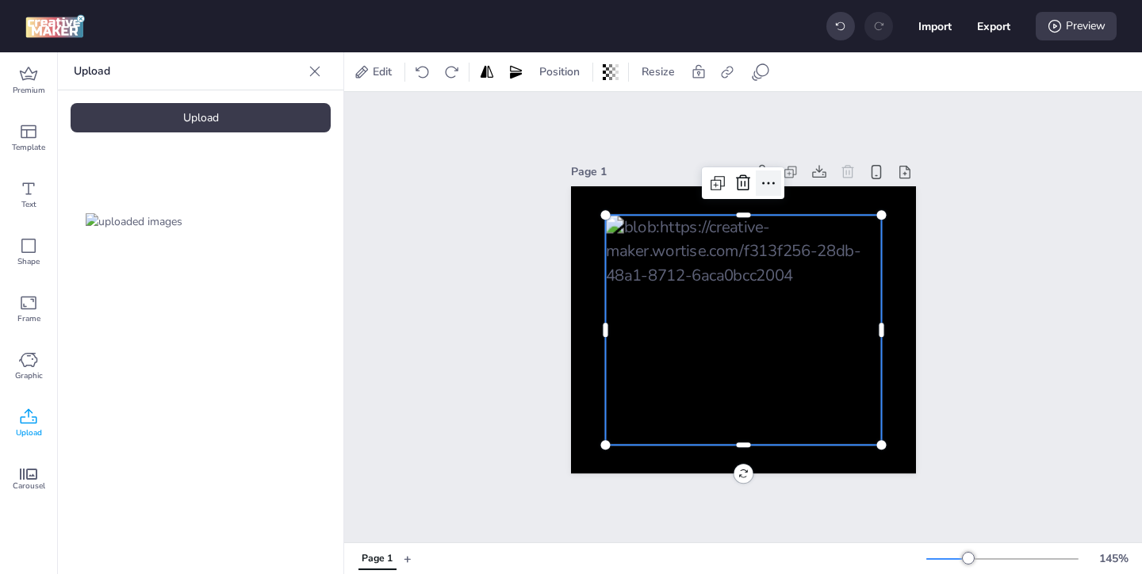
click at [769, 181] on icon at bounding box center [768, 183] width 19 height 19
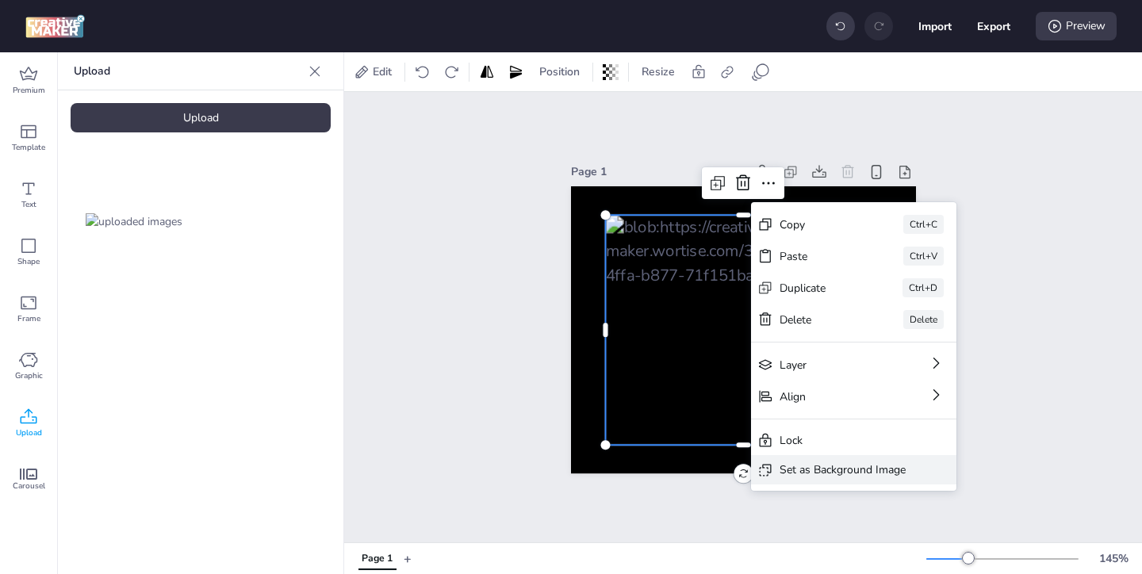
click at [812, 476] on div "Set as Background Image" at bounding box center [843, 470] width 126 height 17
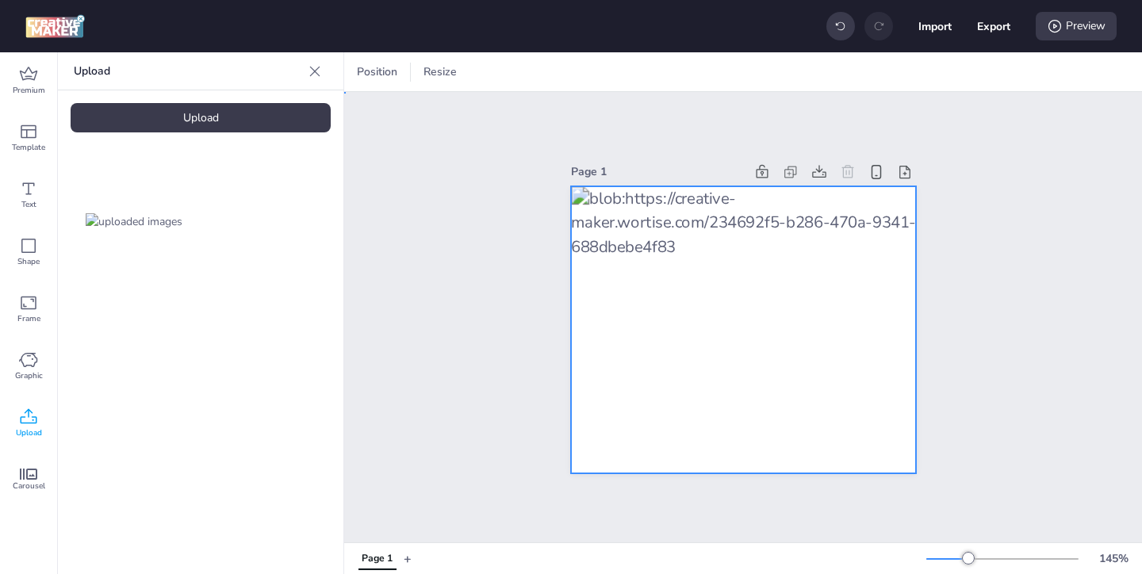
click at [807, 348] on div at bounding box center [743, 330] width 345 height 288
click at [902, 78] on icon at bounding box center [903, 72] width 16 height 16
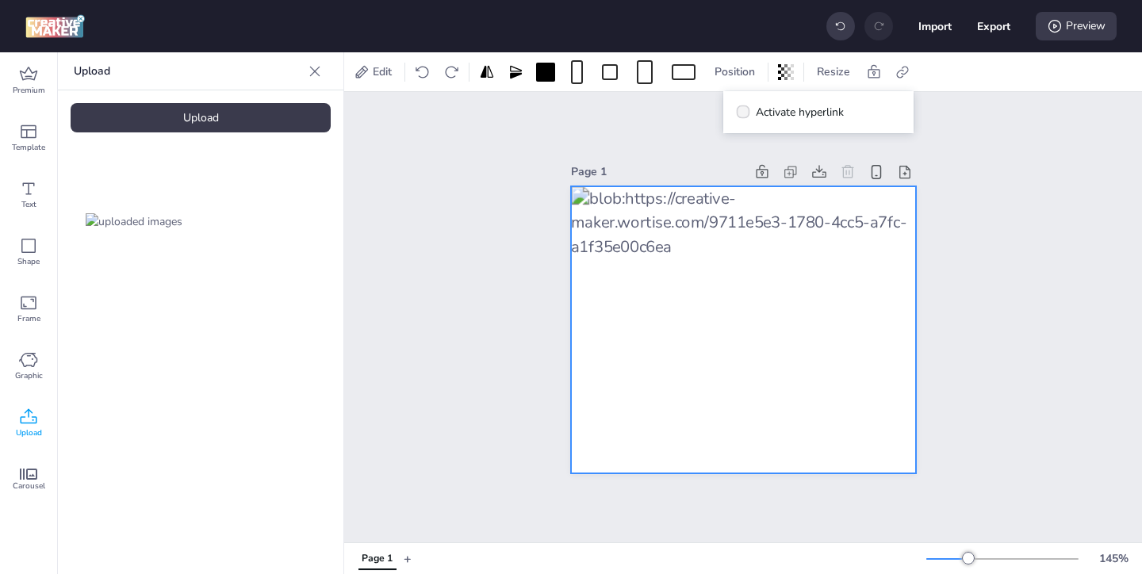
click at [750, 114] on span at bounding box center [743, 111] width 13 height 13
click at [746, 114] on input "Activate hyperlink" at bounding box center [740, 118] width 10 height 10
checkbox input "true"
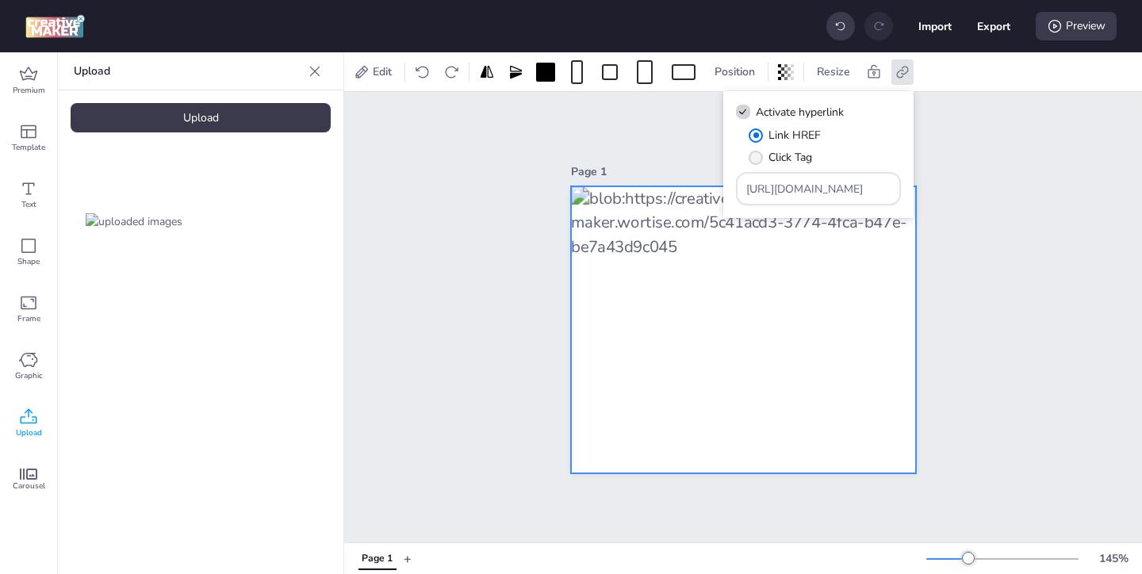
click at [784, 161] on span "Click Tag" at bounding box center [791, 157] width 44 height 17
click at [758, 161] on input "Click Tag" at bounding box center [753, 164] width 10 height 10
radio input "true"
drag, startPoint x: 846, startPoint y: 190, endPoint x: 763, endPoint y: 135, distance: 99.7
click at [771, 142] on div "Link HREF Click Tag [URL][DOMAIN_NAME]" at bounding box center [818, 166] width 165 height 79
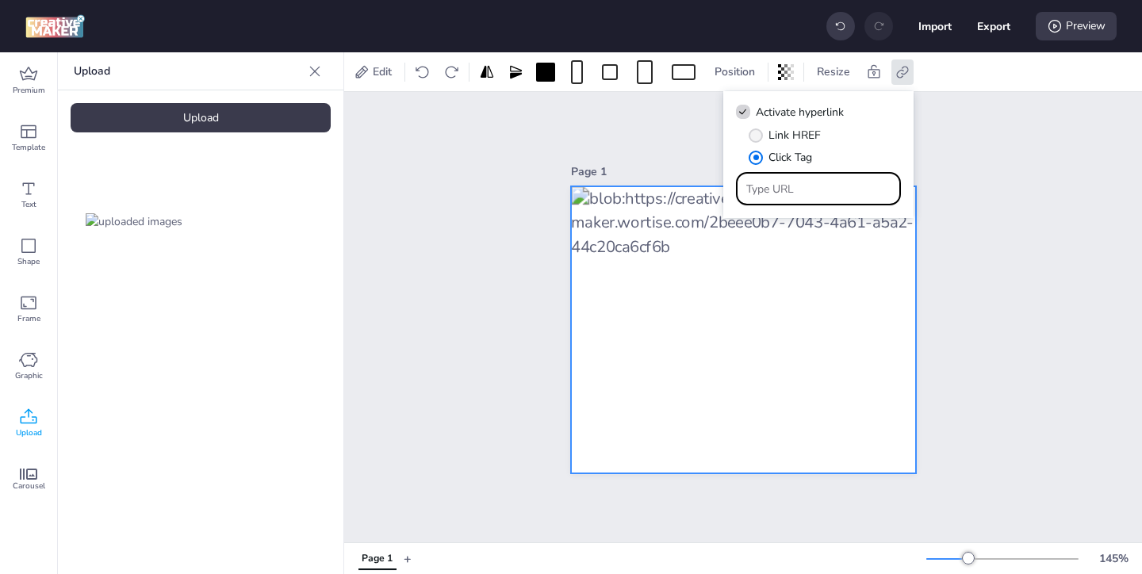
paste input "https://ad.doubleclick.net/ddm/trackclk/N571601.3464950WORTISE/B33838144.426711…"
type input "https://ad.doubleclick.net/ddm/trackclk/N571601.3464950WORTISE/B33838144.426711…"
click at [991, 229] on div "Page 1" at bounding box center [743, 317] width 798 height 451
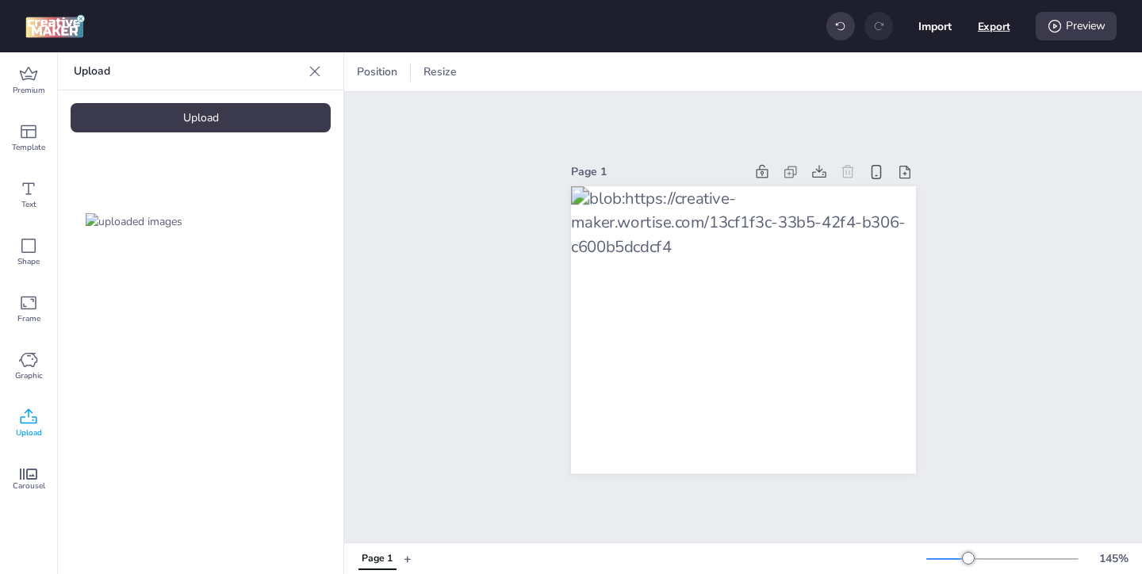
click at [997, 30] on button "Export" at bounding box center [994, 26] width 33 height 33
select select "html"
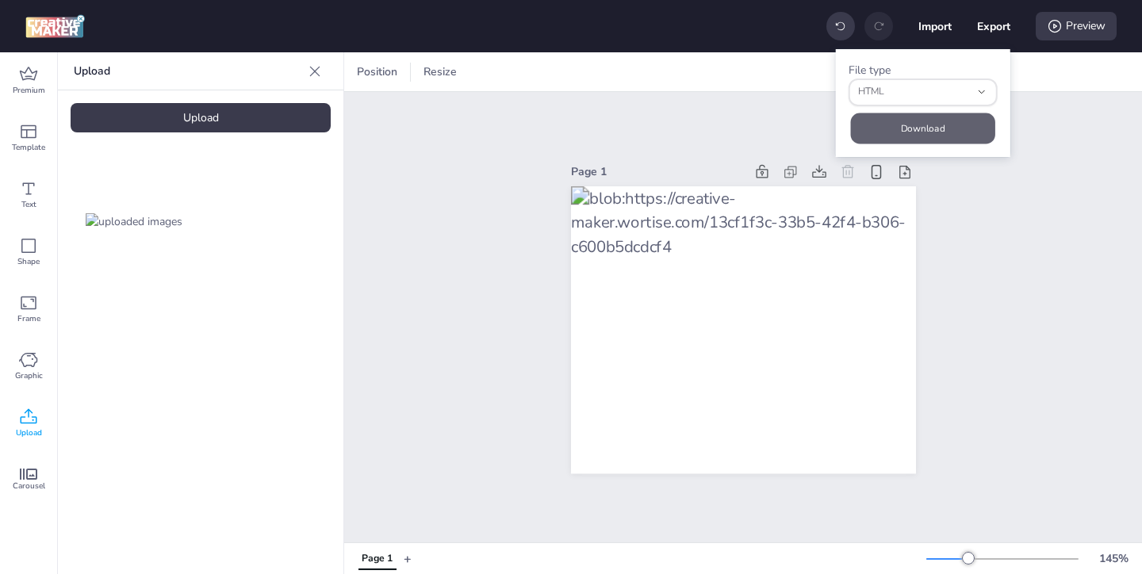
click at [919, 126] on button "Download" at bounding box center [923, 128] width 144 height 31
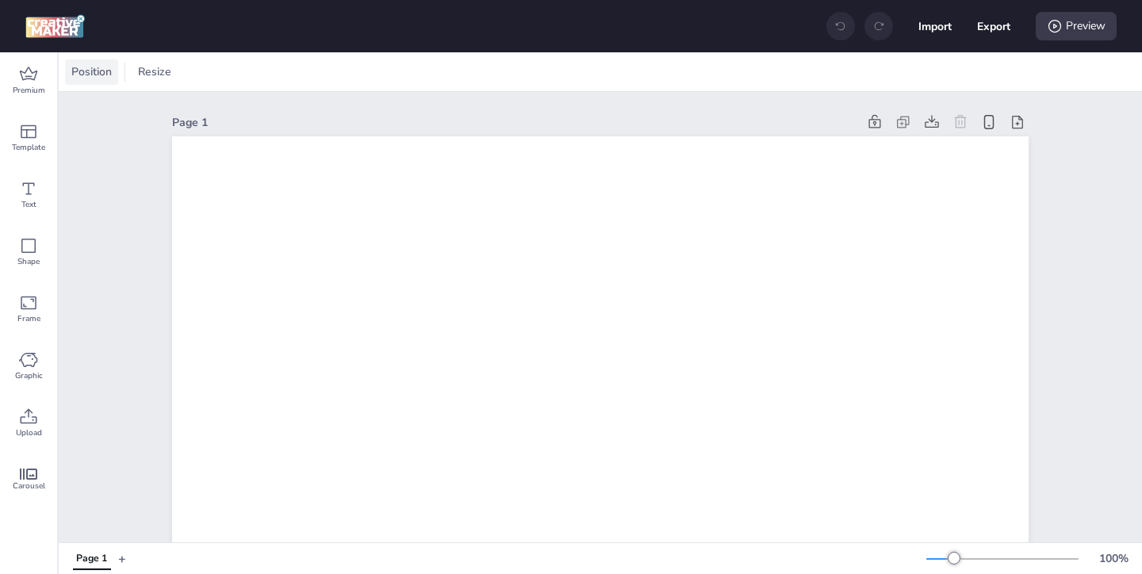
click at [82, 77] on span "Position" at bounding box center [91, 71] width 47 height 17
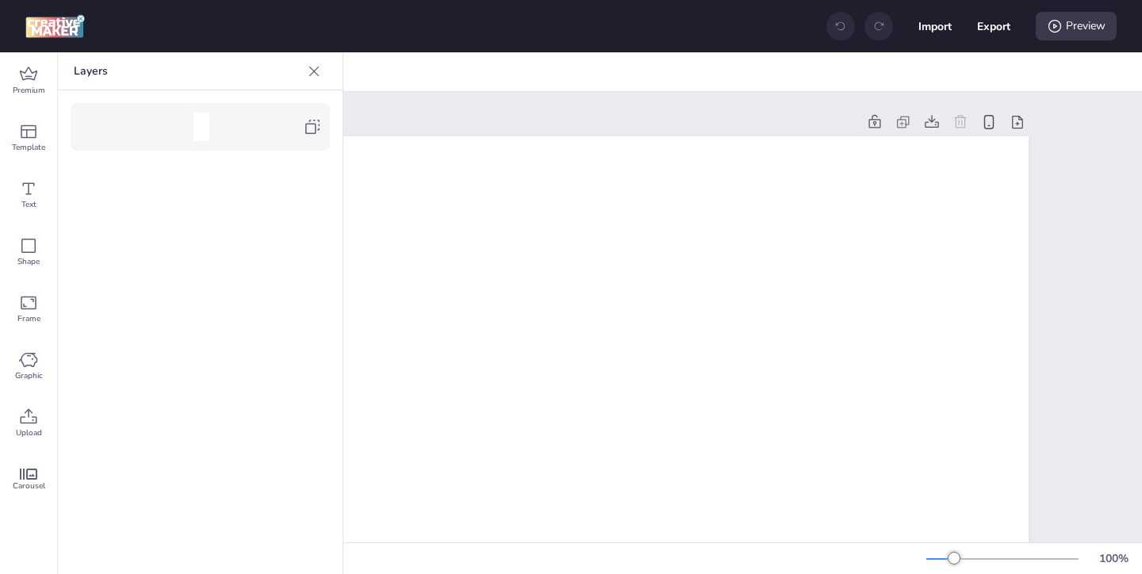
click at [322, 133] on div at bounding box center [200, 127] width 259 height 48
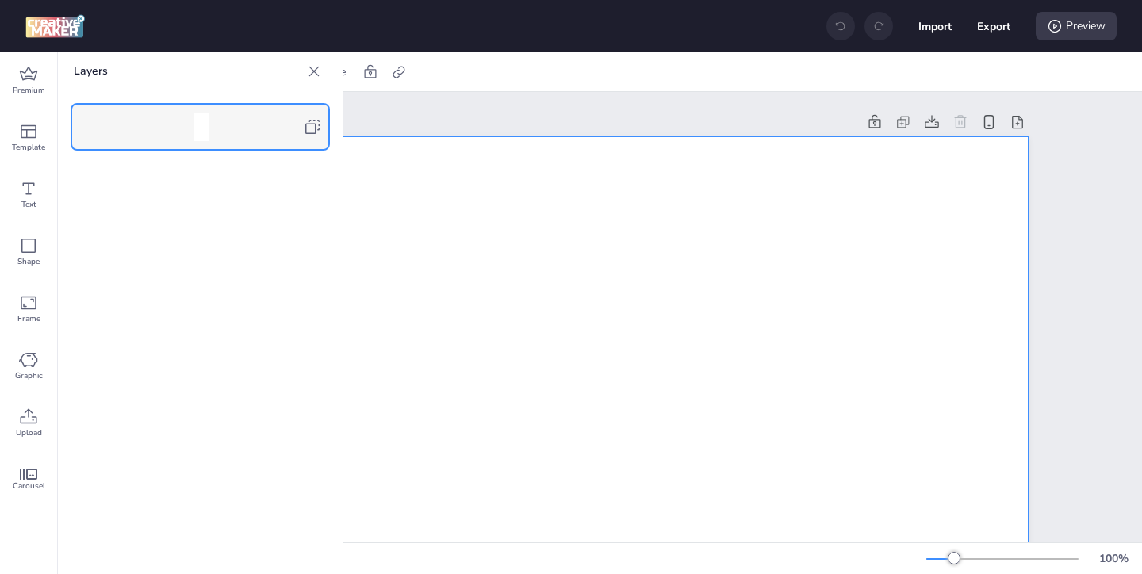
click at [313, 75] on icon at bounding box center [314, 71] width 16 height 16
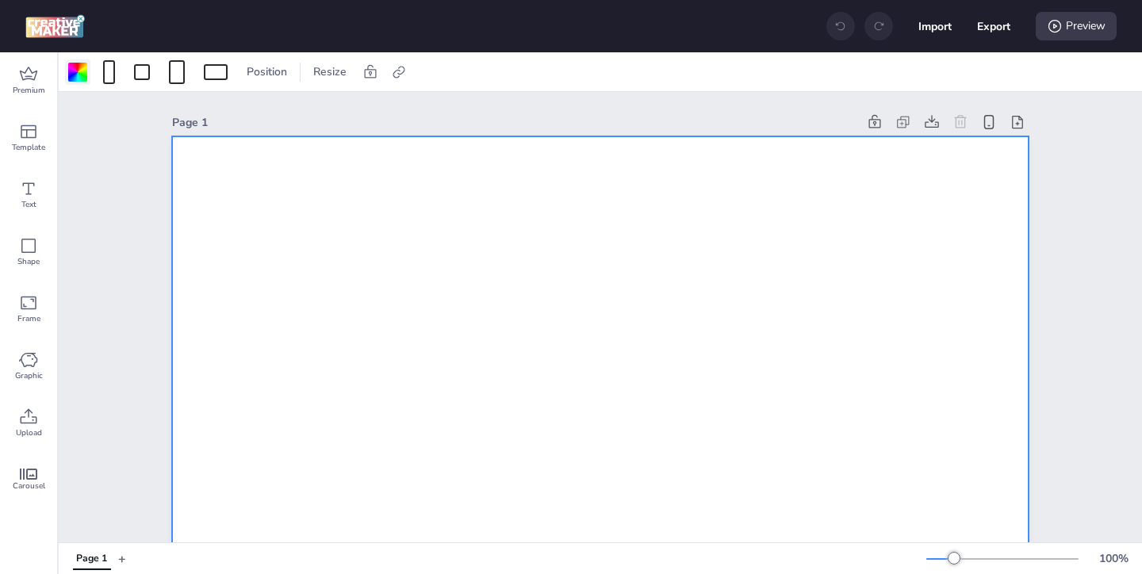
click at [75, 78] on div at bounding box center [77, 72] width 19 height 19
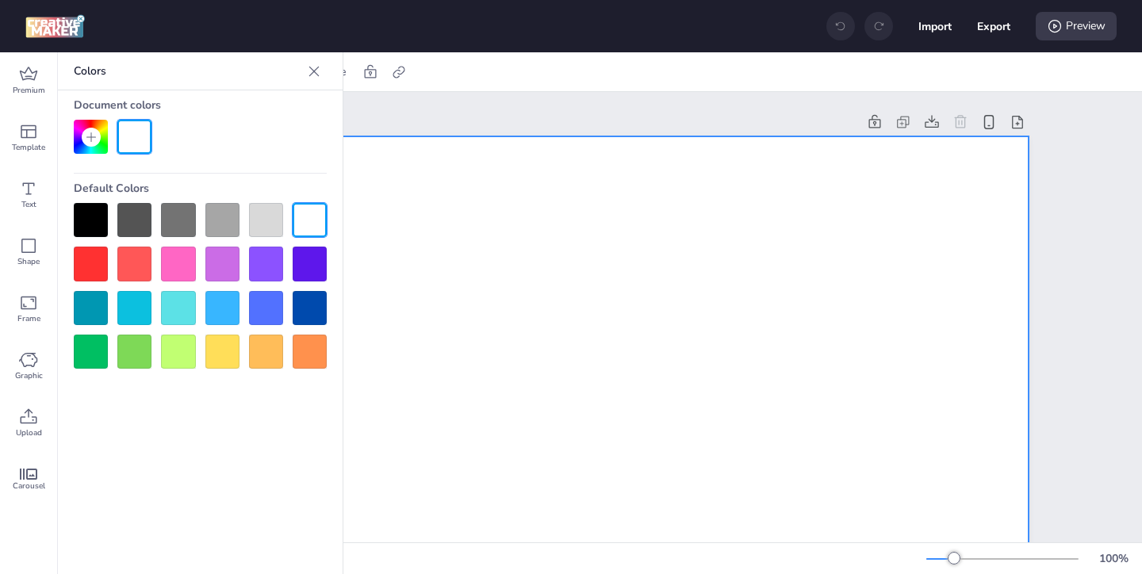
click at [90, 213] on div at bounding box center [91, 220] width 34 height 34
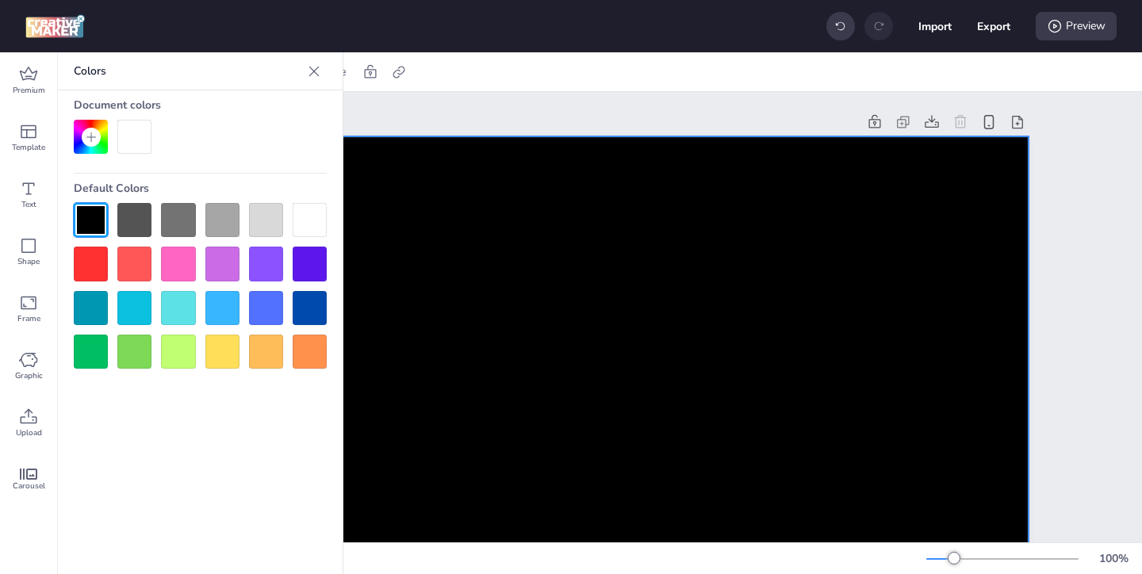
click at [311, 69] on icon at bounding box center [314, 71] width 16 height 16
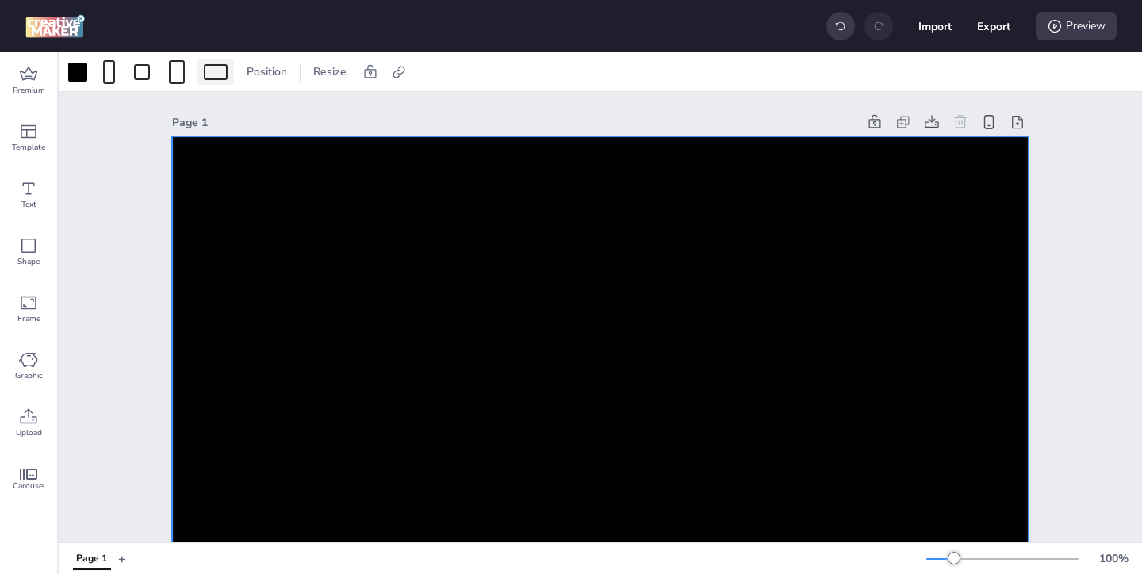
click at [221, 75] on div at bounding box center [216, 72] width 24 height 16
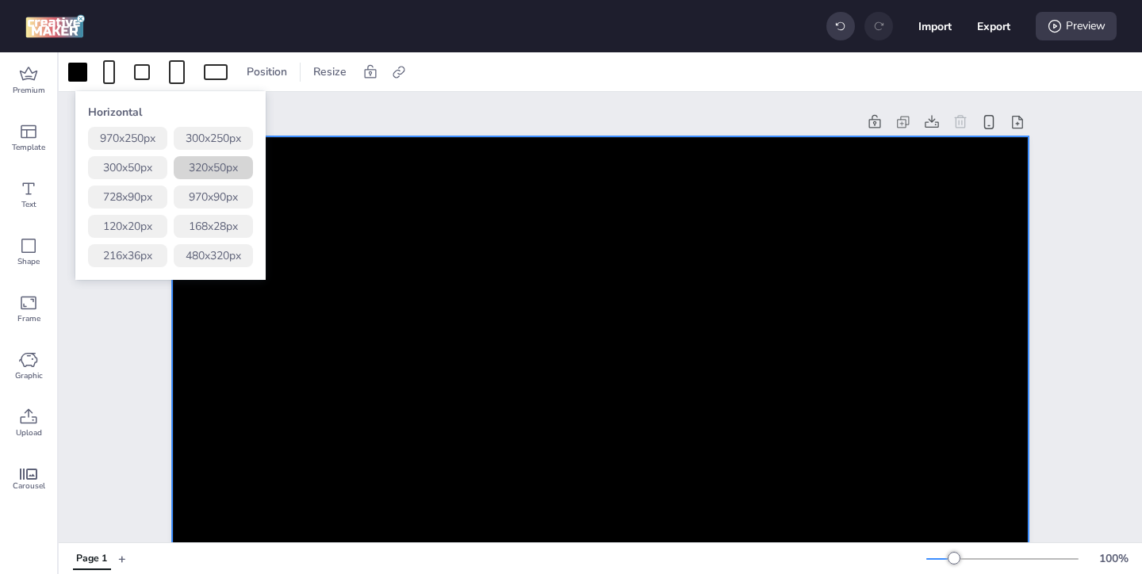
click at [229, 164] on button "320 x 50 px" at bounding box center [213, 167] width 79 height 23
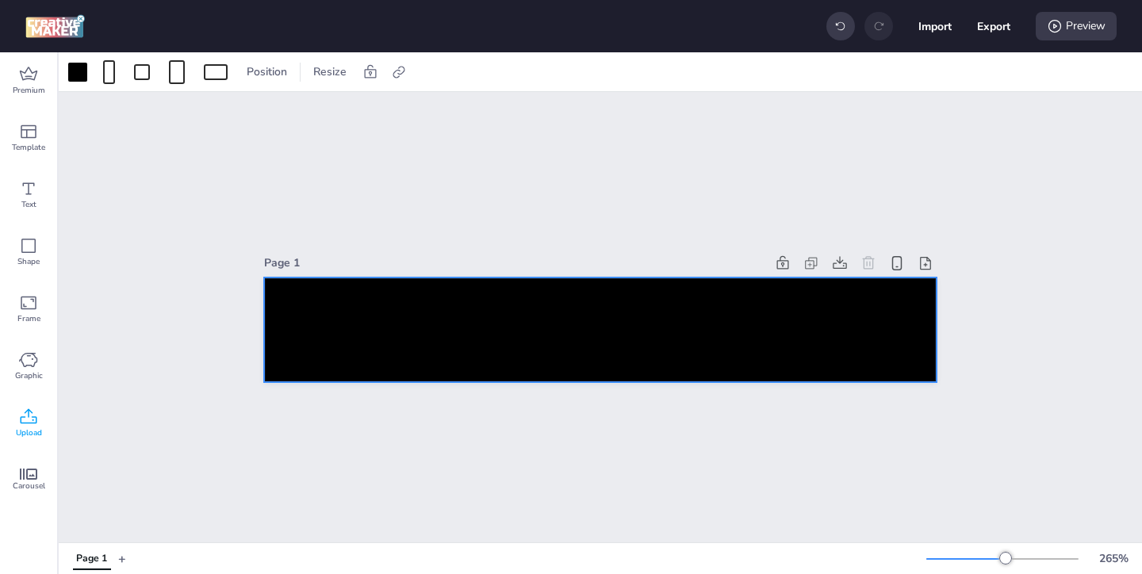
click at [23, 424] on icon at bounding box center [28, 417] width 19 height 19
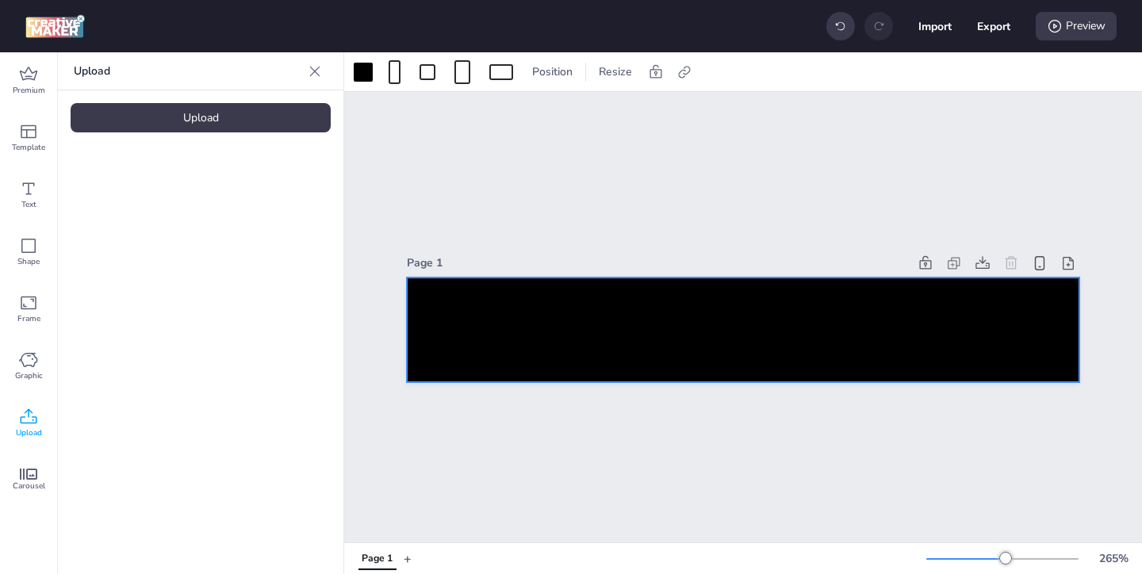
click at [225, 117] on div "Upload" at bounding box center [201, 117] width 260 height 29
click at [182, 221] on img at bounding box center [134, 221] width 97 height 17
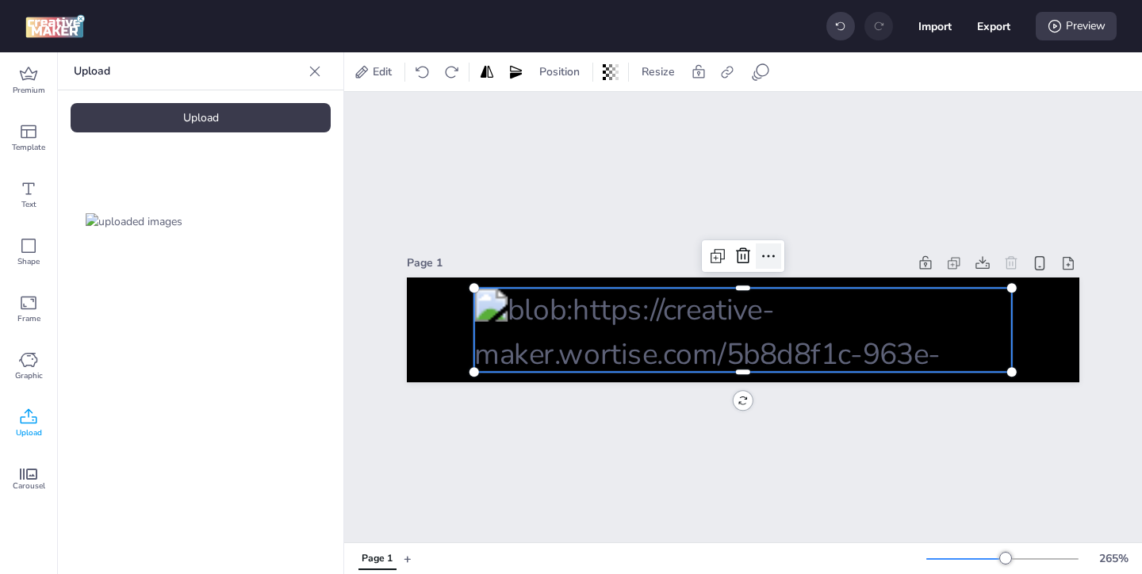
click at [765, 265] on icon at bounding box center [768, 256] width 19 height 19
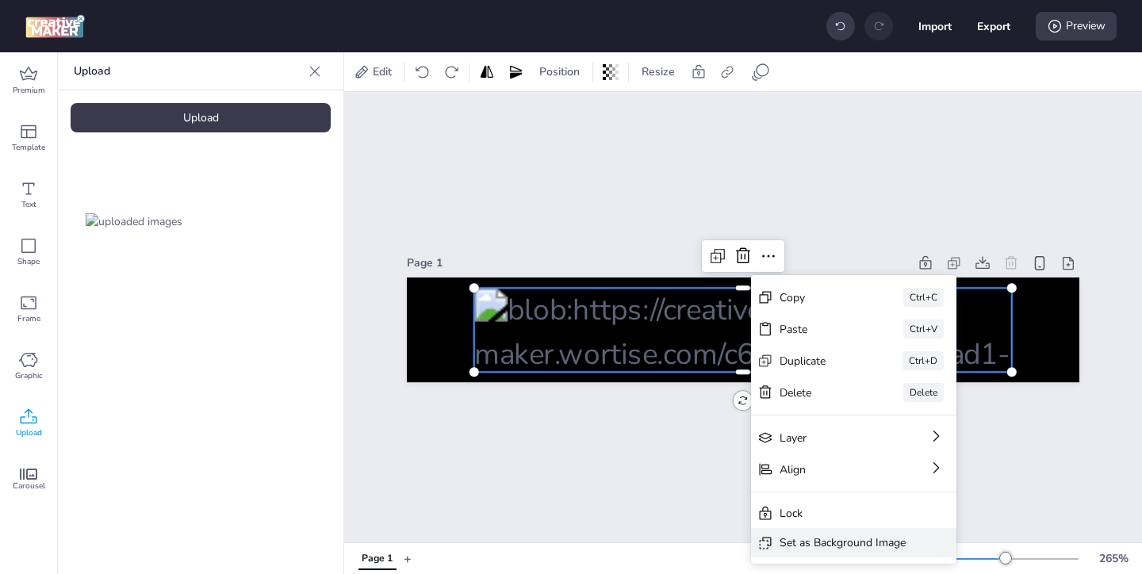
click at [798, 539] on div "Set as Background Image" at bounding box center [843, 543] width 126 height 17
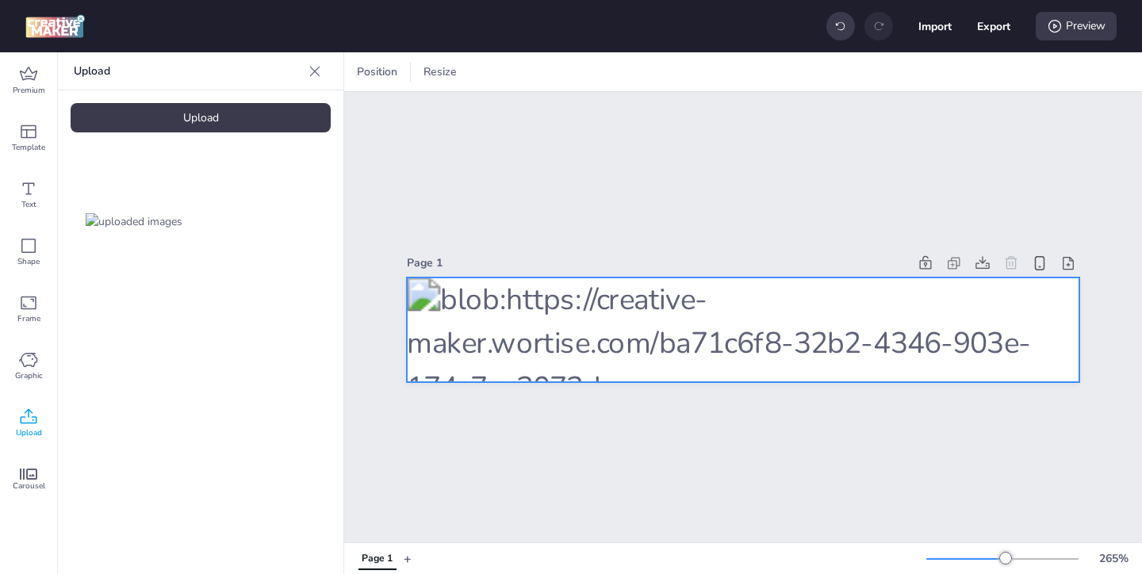
click at [919, 300] on div at bounding box center [743, 330] width 673 height 105
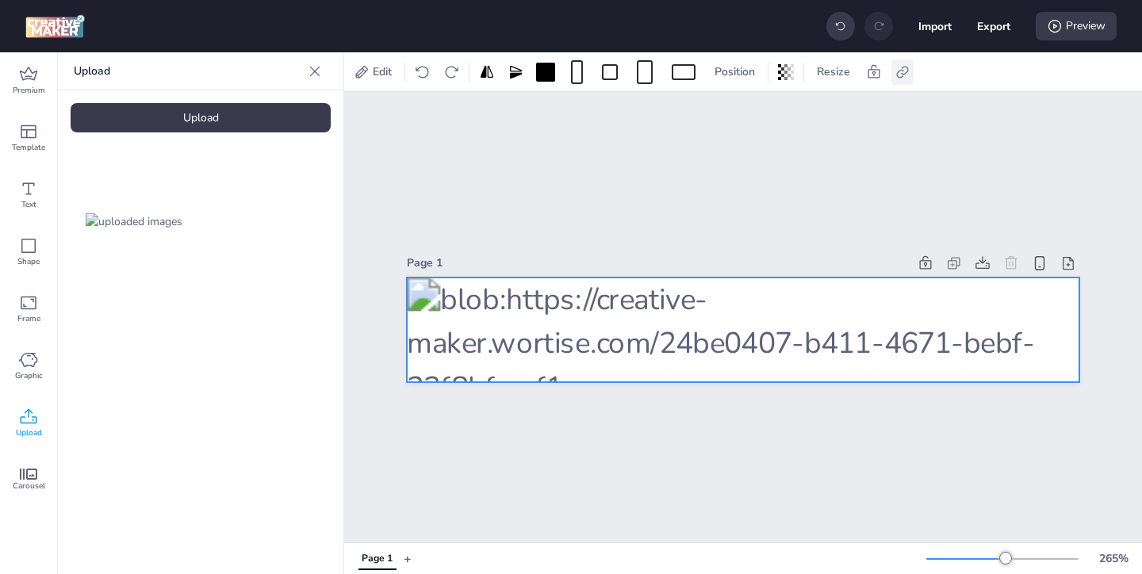
click at [903, 76] on icon at bounding box center [903, 72] width 16 height 16
click at [742, 113] on icon at bounding box center [743, 112] width 11 height 9
click at [742, 113] on input "Activate hyperlink" at bounding box center [740, 118] width 10 height 10
checkbox input "true"
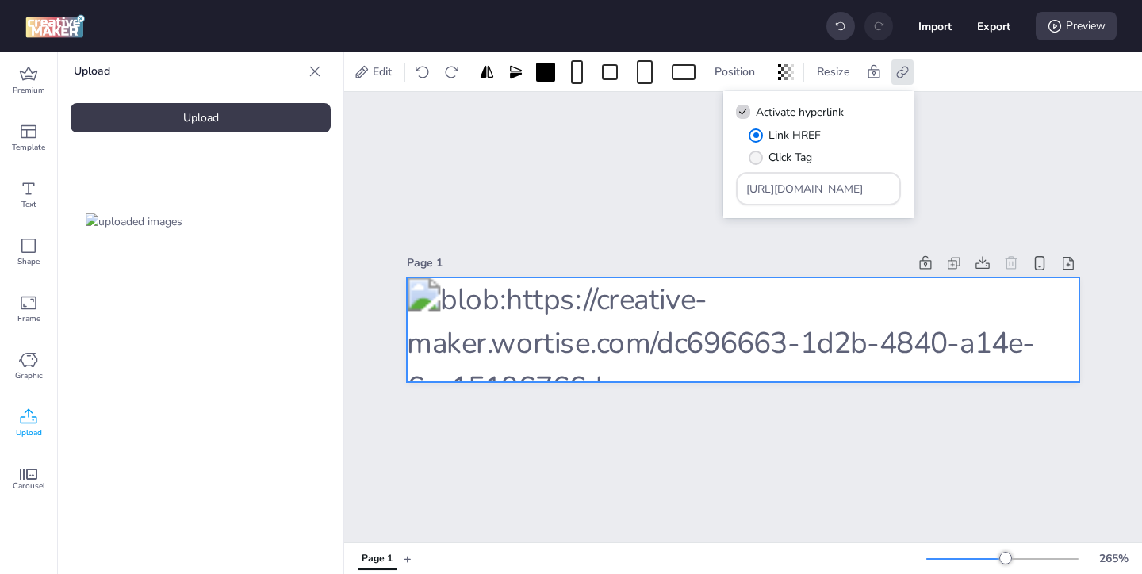
click at [775, 159] on span "Click Tag" at bounding box center [791, 157] width 44 height 17
click at [758, 159] on input "Click Tag" at bounding box center [753, 164] width 10 height 10
radio input "true"
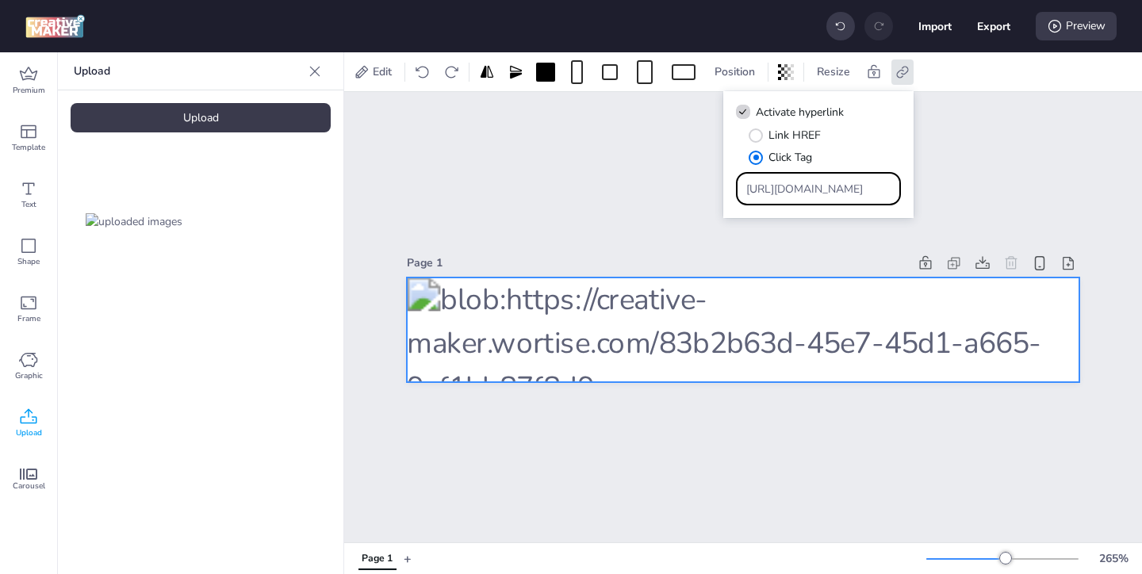
drag, startPoint x: 846, startPoint y: 189, endPoint x: 793, endPoint y: 164, distance: 57.8
click at [804, 171] on div "Link HREF Click Tag [URL][DOMAIN_NAME]" at bounding box center [818, 166] width 165 height 79
paste input "https://ad.doubleclick.net/ddm/trackclk/N571601.3464950WORTISE/B33838144.426711…"
type input "https://ad.doubleclick.net/ddm/trackclk/N571601.3464950WORTISE/B33838144.426711…"
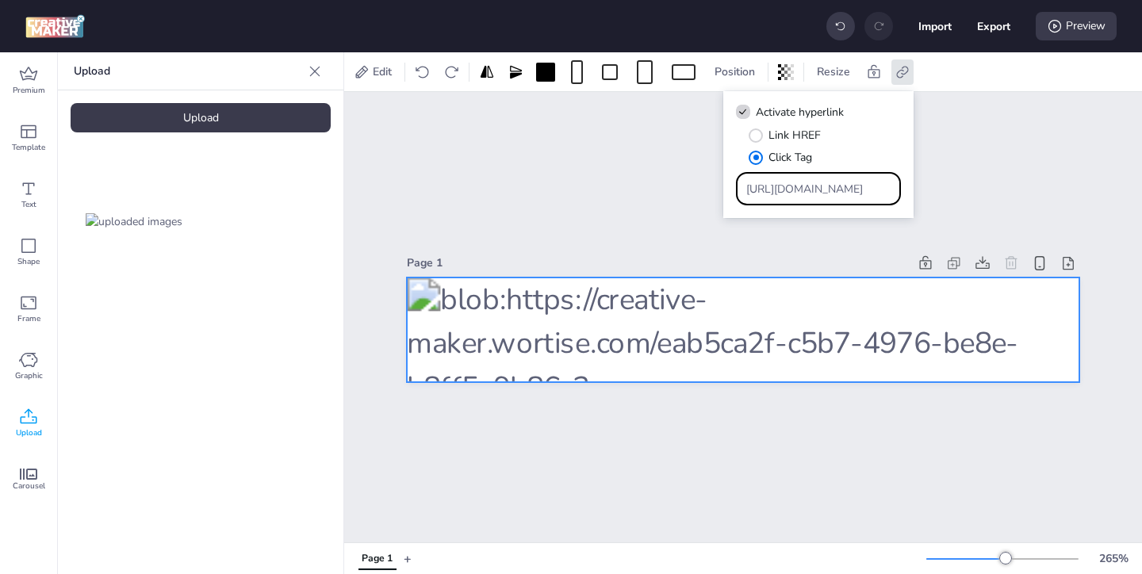
click at [811, 411] on div "Page 1" at bounding box center [743, 317] width 798 height 451
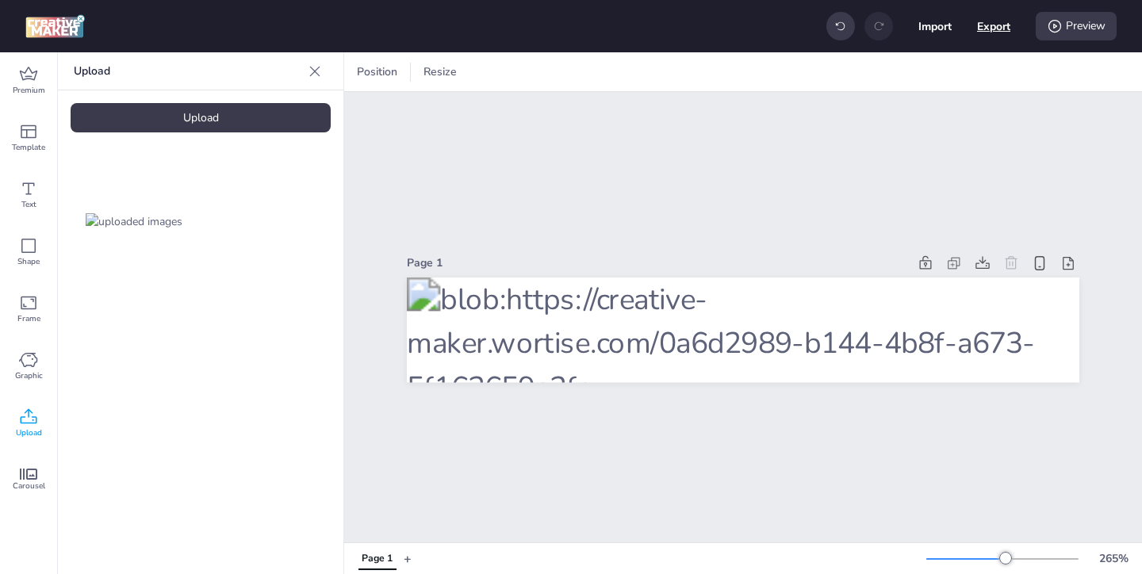
click at [982, 24] on button "Export" at bounding box center [993, 26] width 33 height 33
select select "html"
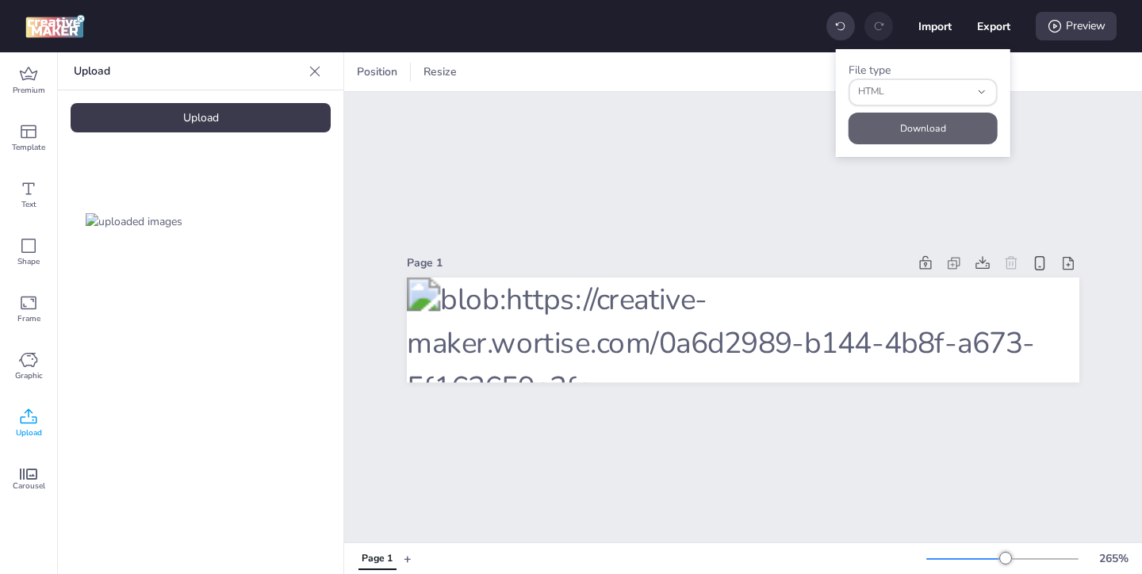
click at [921, 122] on button "Download" at bounding box center [923, 129] width 149 height 32
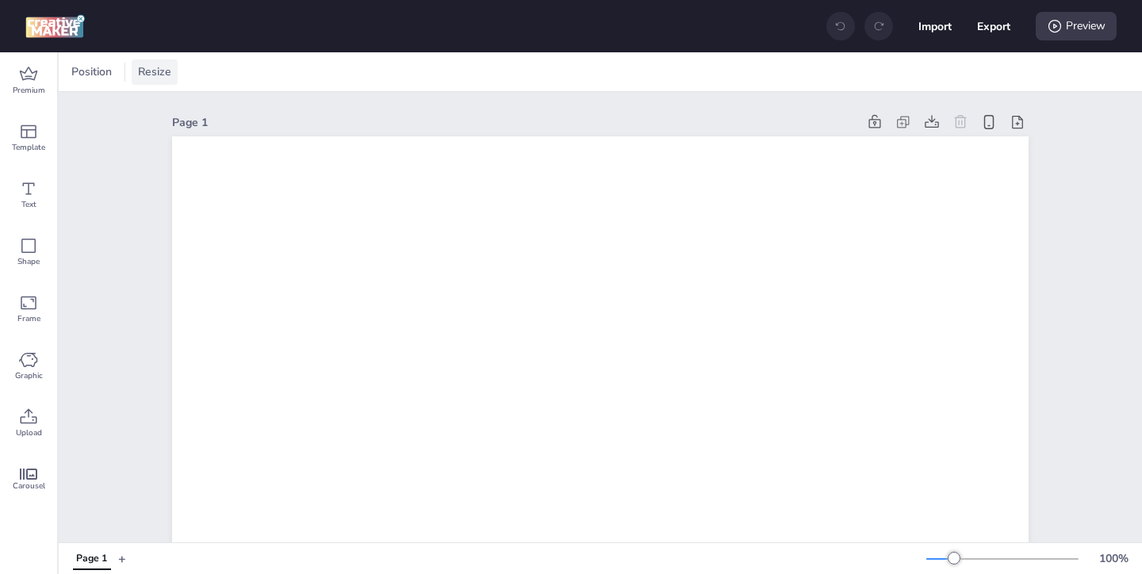
click at [161, 71] on span "Resize" at bounding box center [155, 71] width 40 height 17
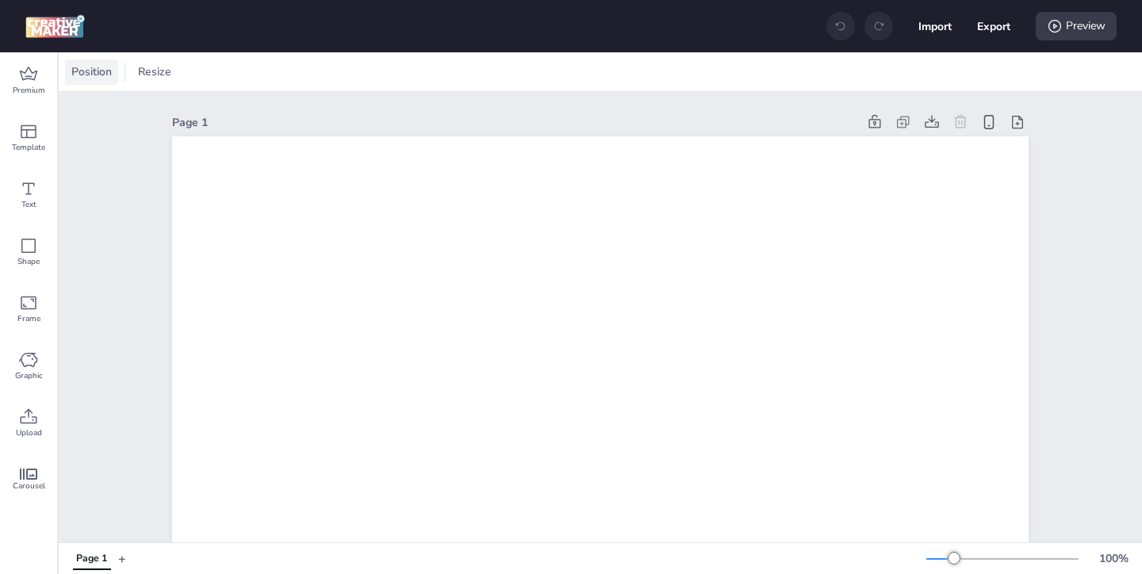
click at [99, 71] on span "Position" at bounding box center [91, 71] width 47 height 17
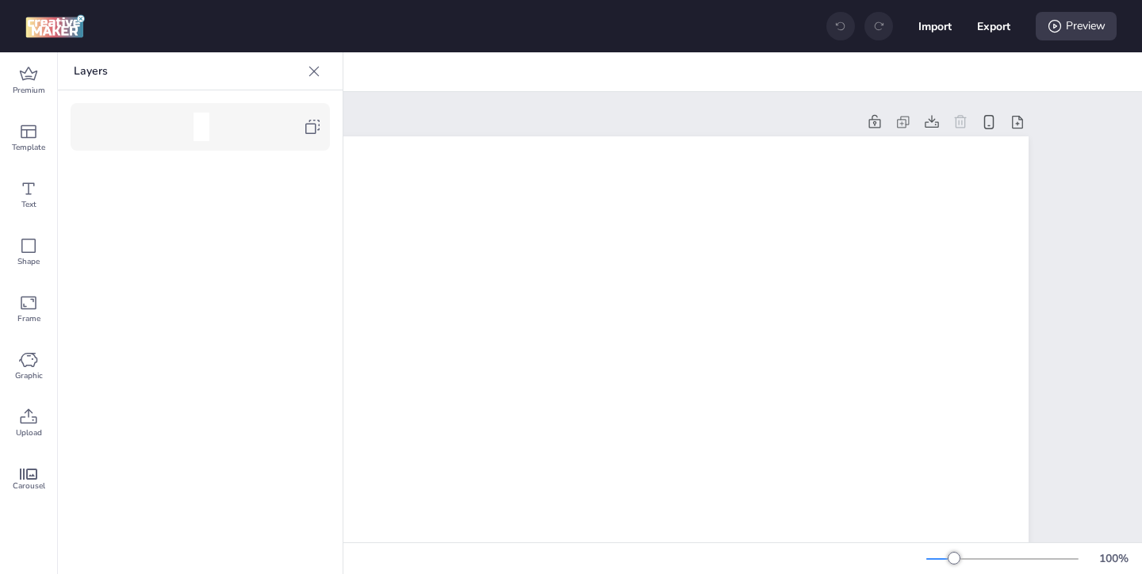
click at [311, 130] on icon at bounding box center [312, 126] width 19 height 19
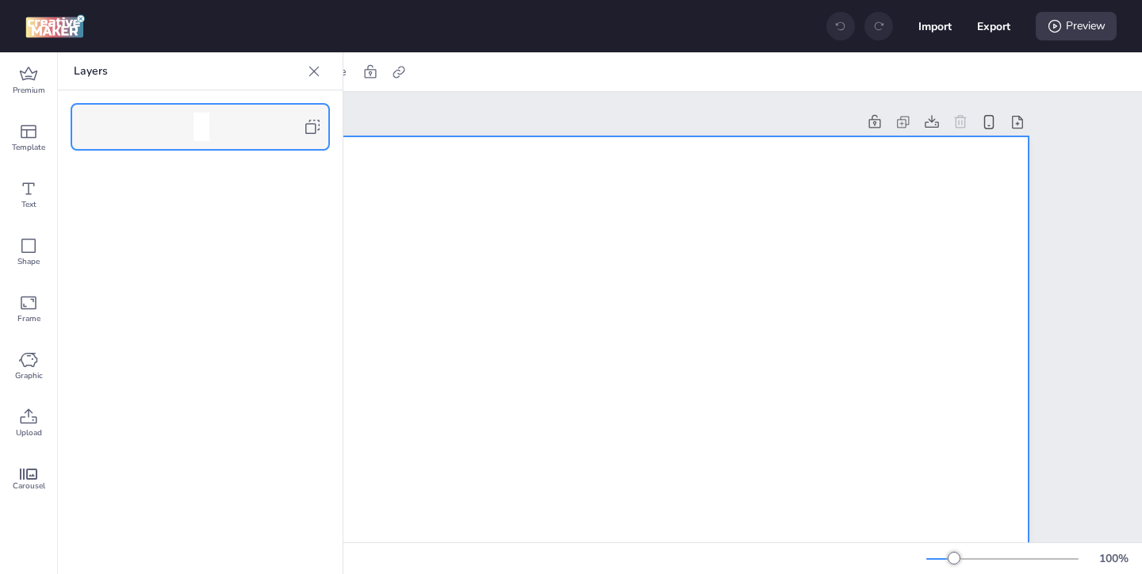
click at [313, 78] on icon at bounding box center [314, 71] width 16 height 16
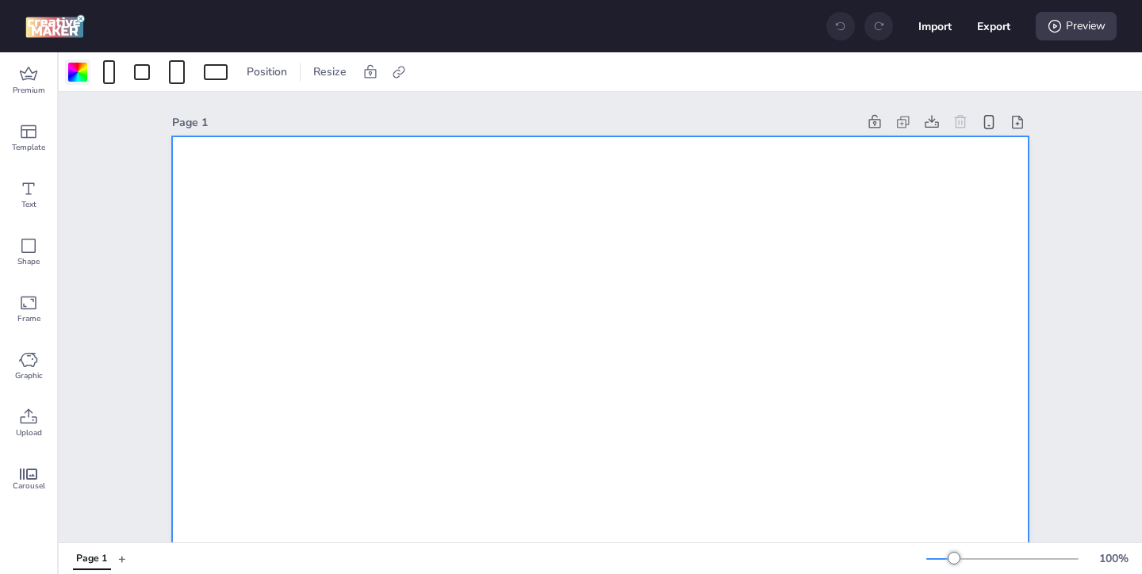
click at [77, 71] on div at bounding box center [77, 72] width 19 height 19
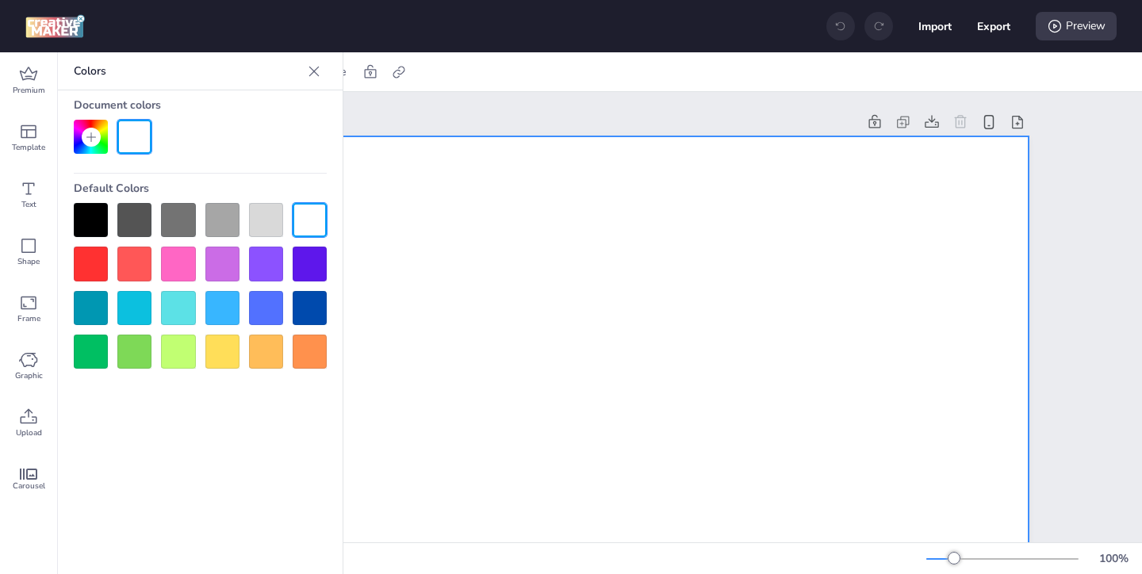
click at [87, 217] on div at bounding box center [91, 220] width 34 height 34
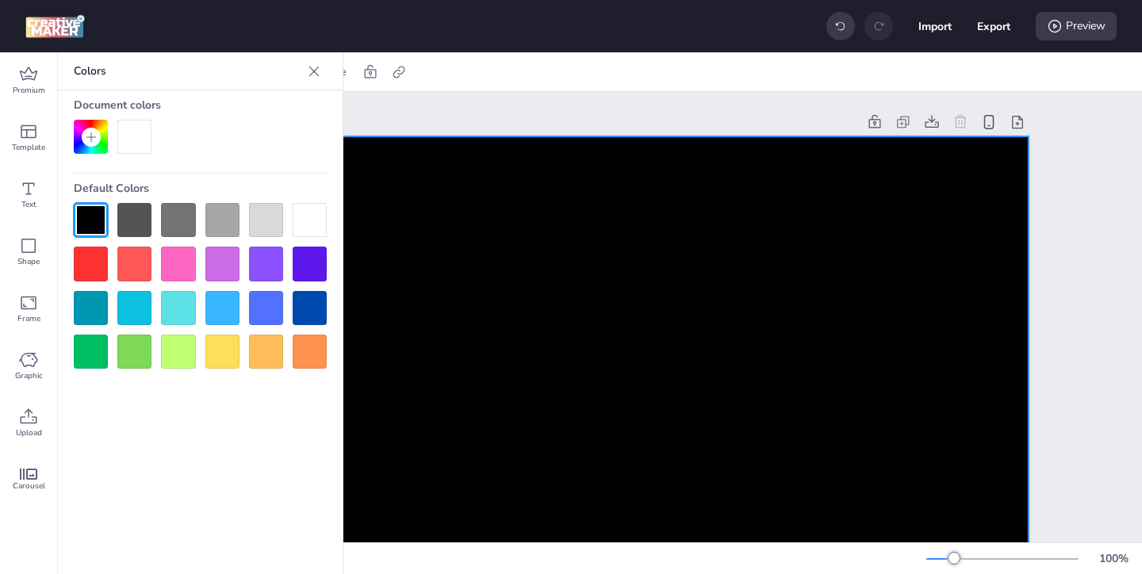
click at [314, 75] on icon at bounding box center [314, 71] width 16 height 16
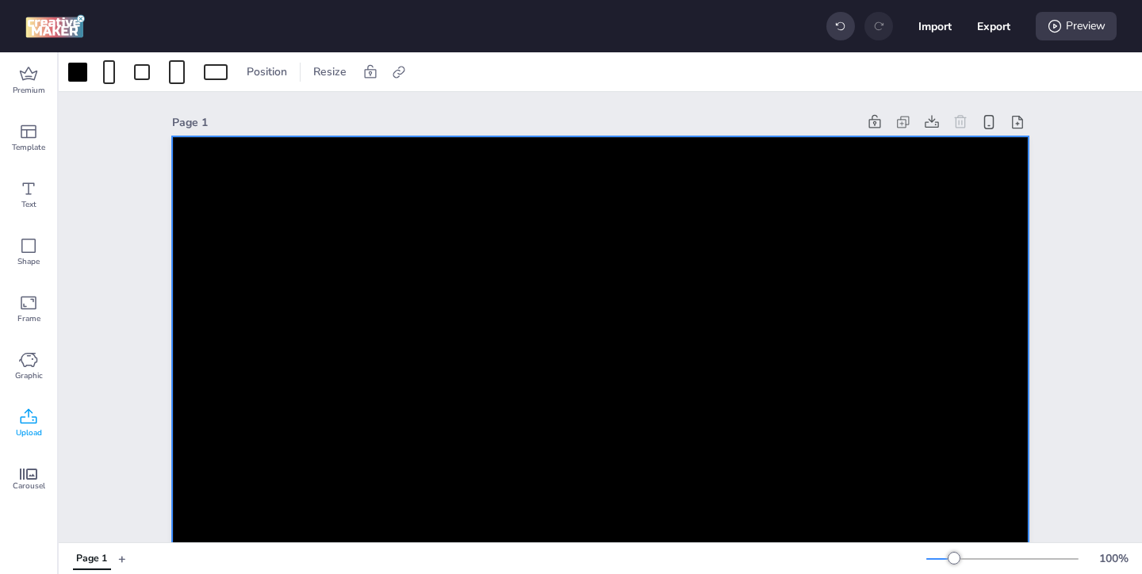
click at [28, 424] on icon at bounding box center [28, 417] width 19 height 19
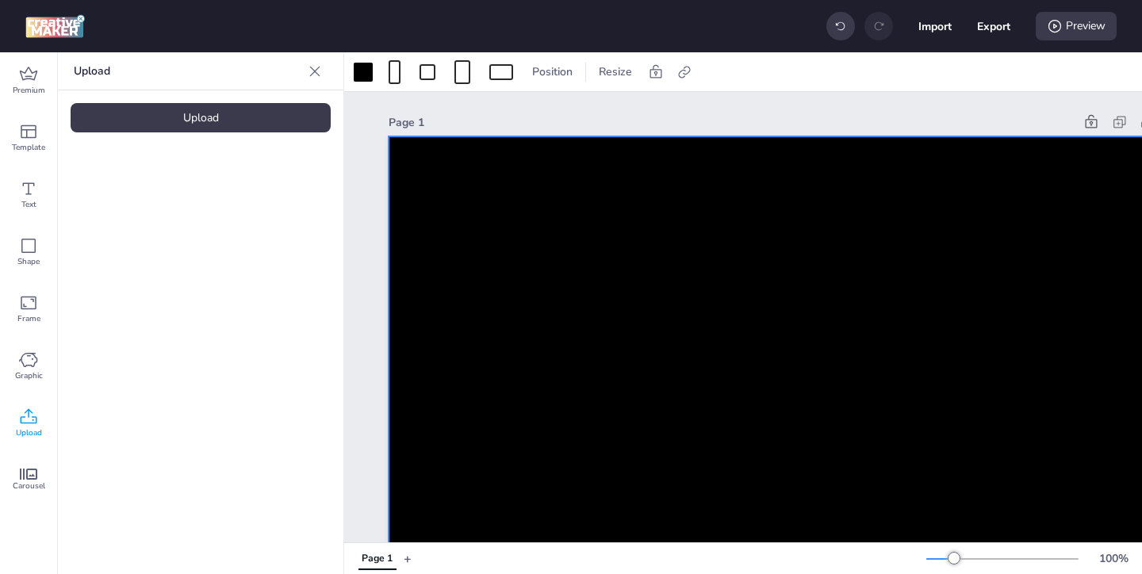
click at [237, 118] on div "Upload" at bounding box center [201, 117] width 260 height 29
click at [173, 230] on img at bounding box center [134, 221] width 97 height 17
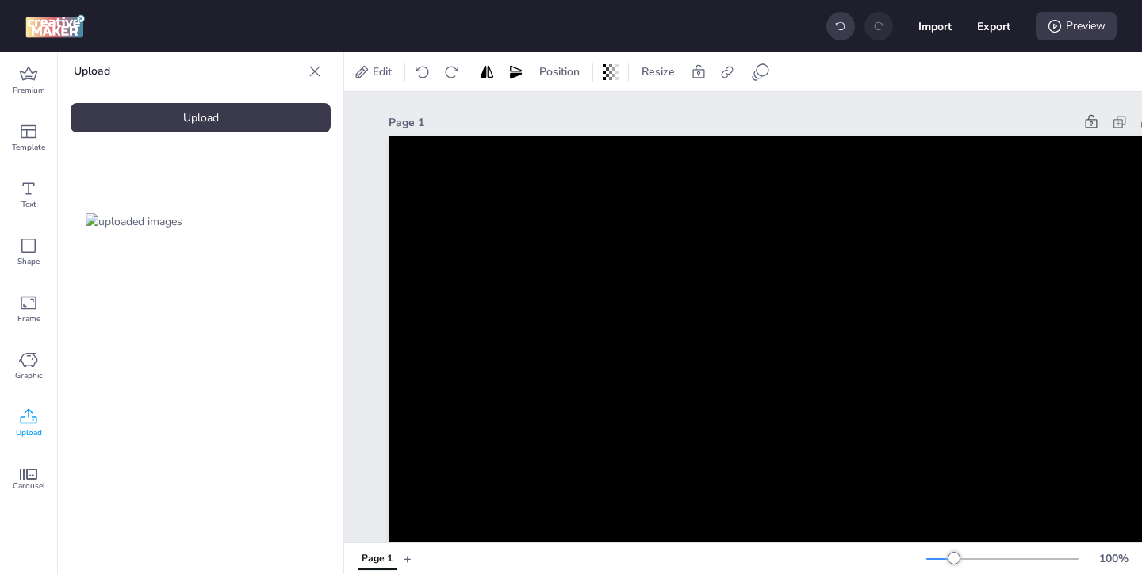
click at [309, 69] on icon at bounding box center [315, 71] width 16 height 16
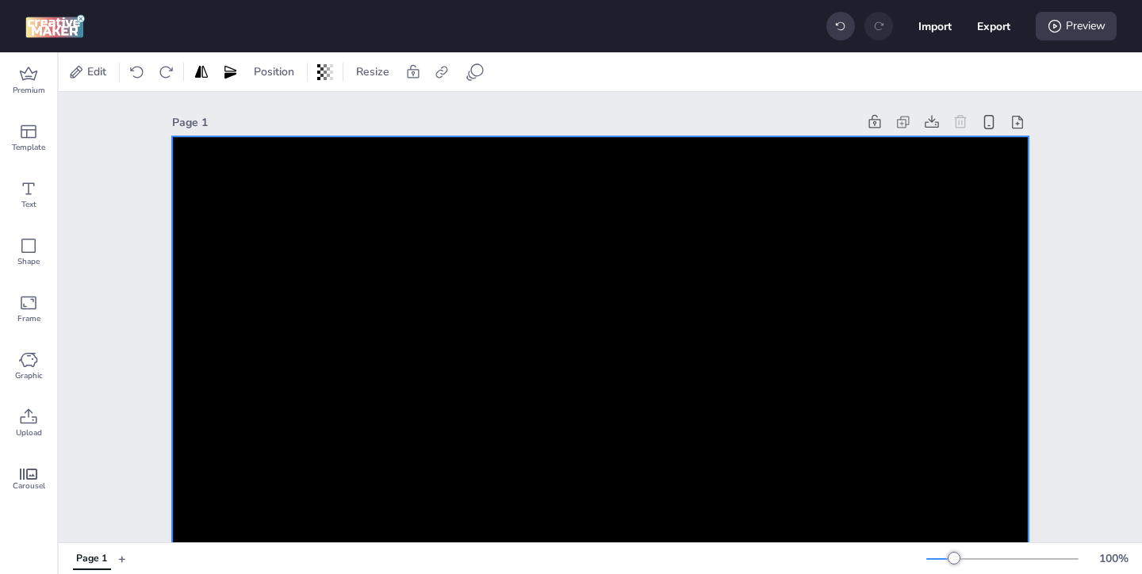
click at [225, 78] on div at bounding box center [216, 72] width 24 height 16
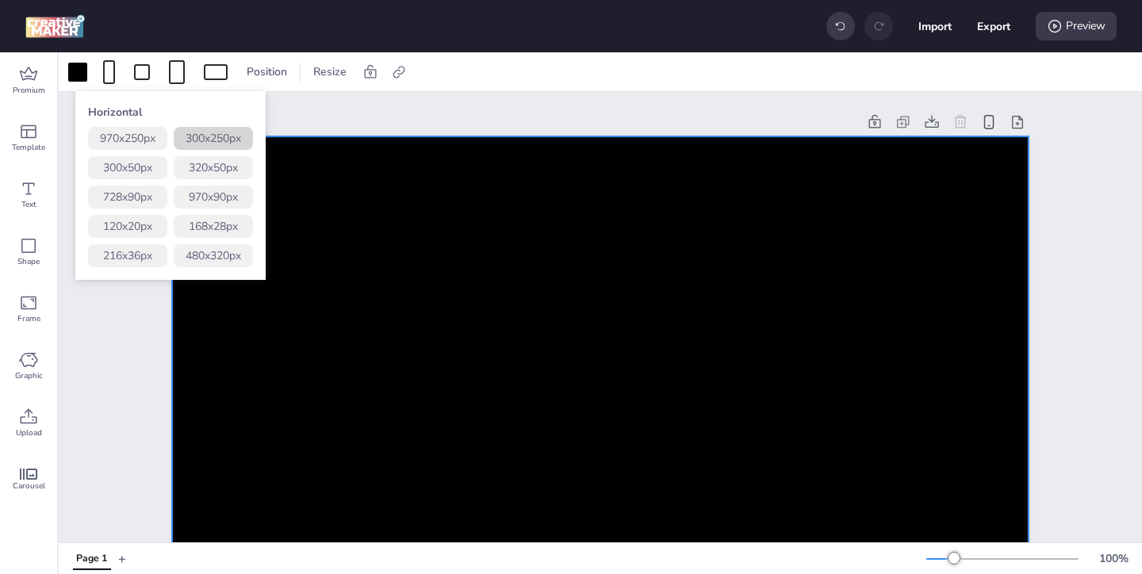
click at [237, 140] on button "300 x 250 px" at bounding box center [213, 138] width 79 height 23
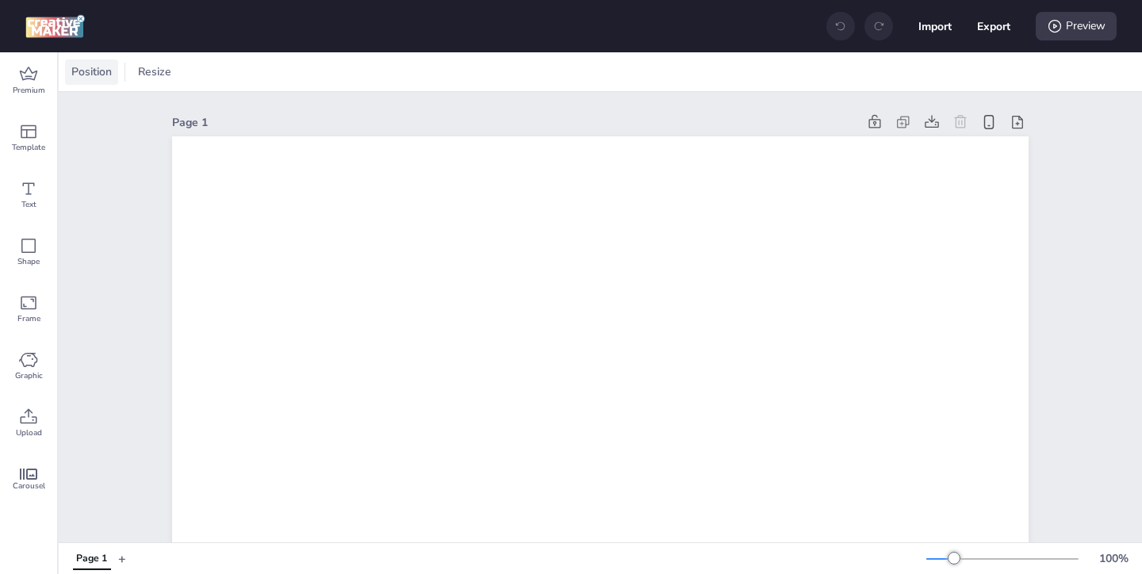
click at [100, 68] on span "Position" at bounding box center [91, 71] width 47 height 17
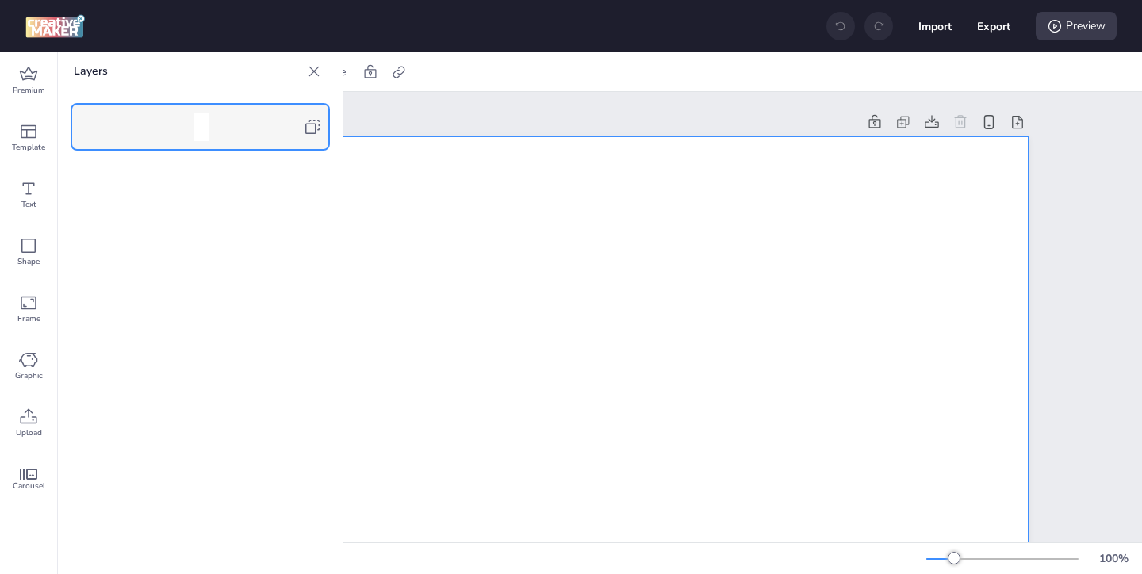
click at [322, 124] on div at bounding box center [200, 127] width 259 height 48
click at [315, 79] on icon at bounding box center [314, 71] width 16 height 16
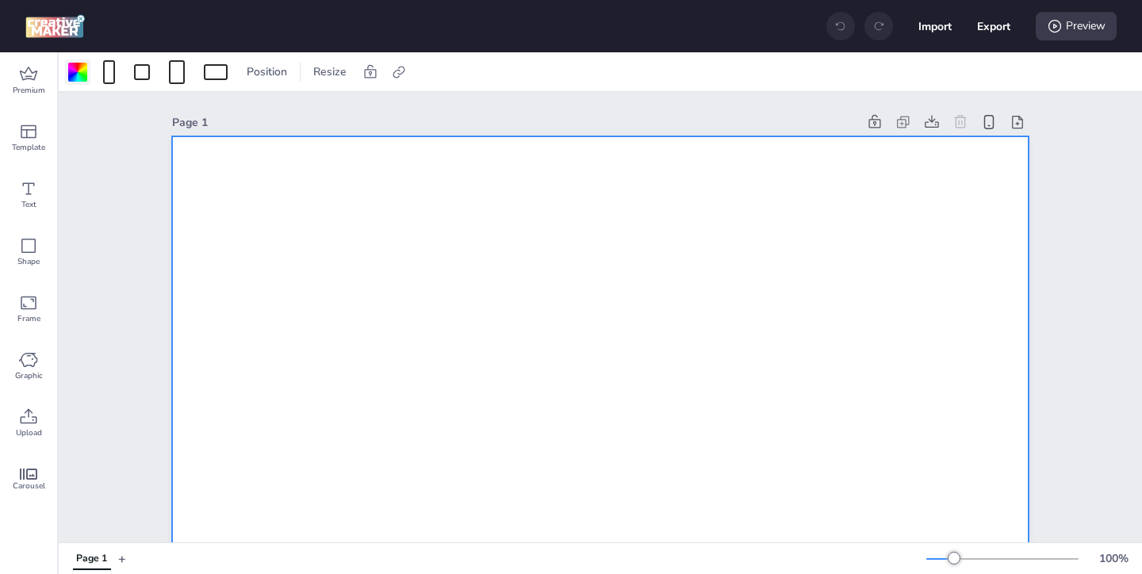
click at [81, 77] on div at bounding box center [77, 72] width 19 height 19
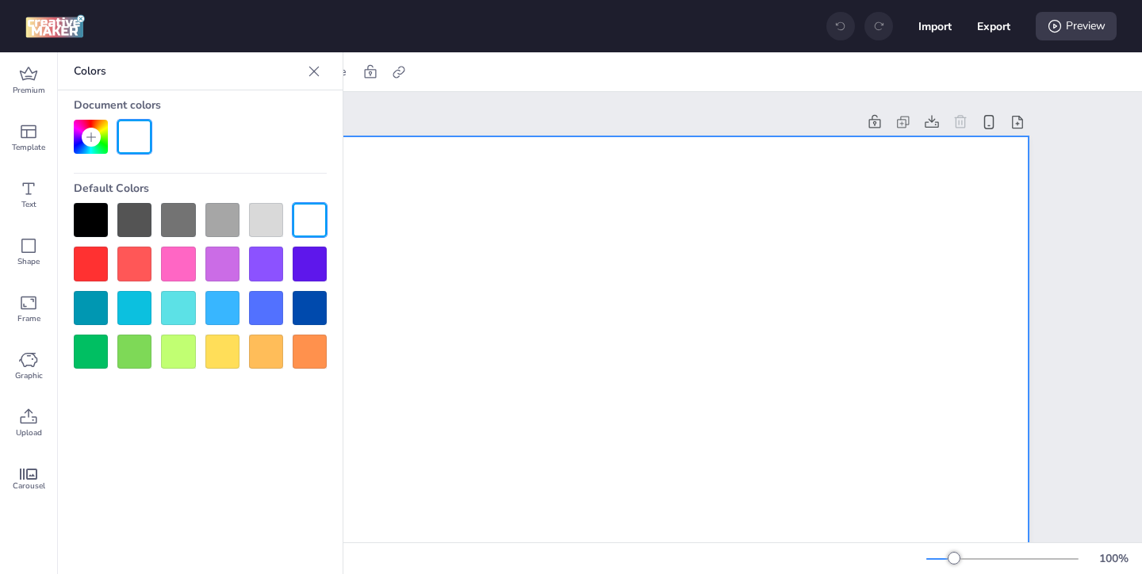
click at [91, 222] on div at bounding box center [91, 220] width 34 height 34
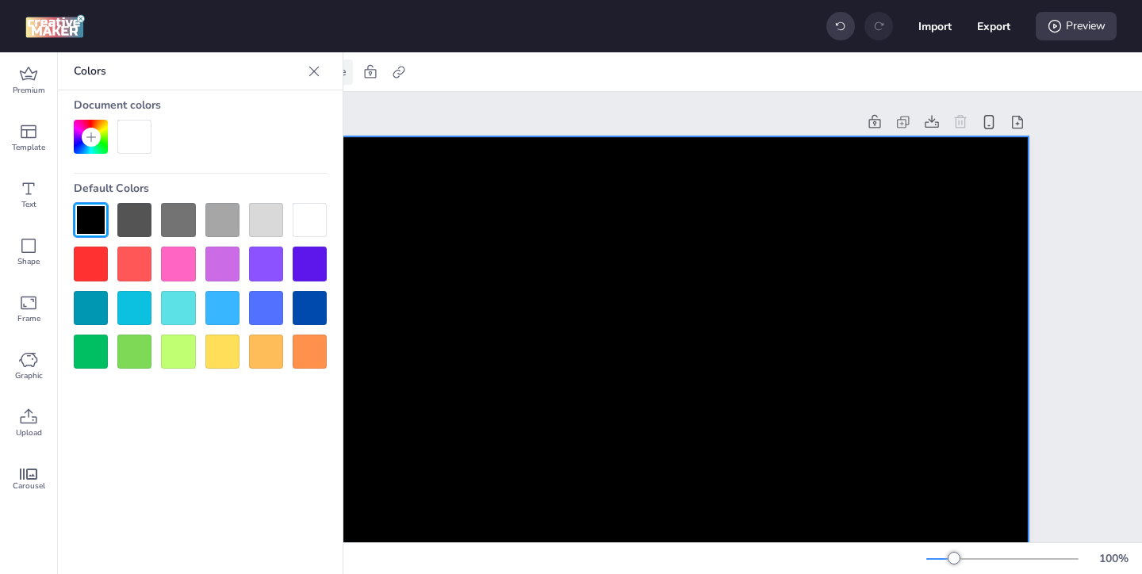
click at [315, 73] on icon at bounding box center [314, 71] width 16 height 16
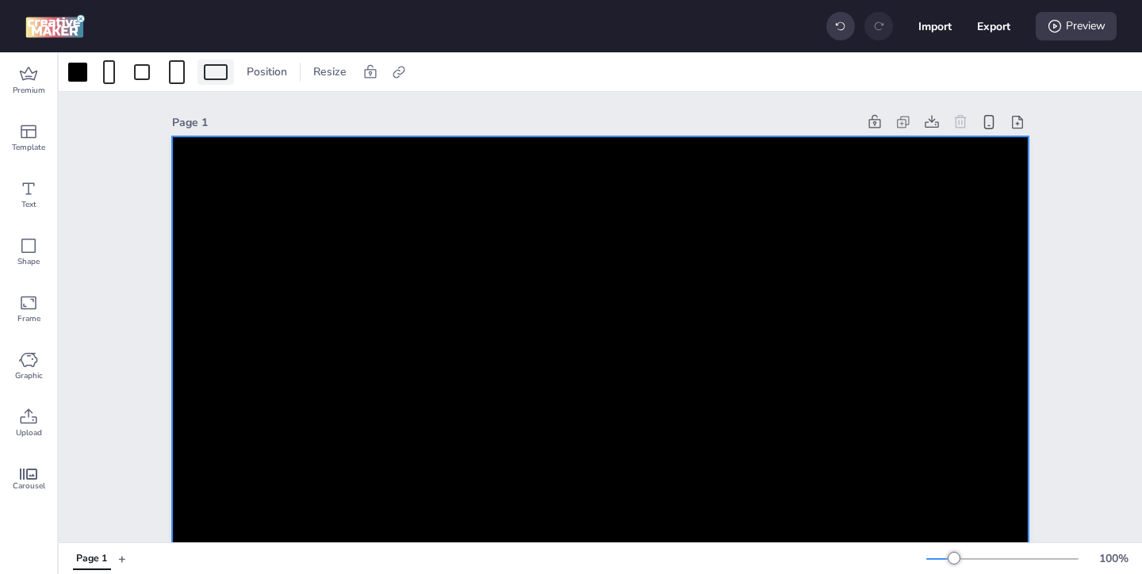
click at [221, 75] on div at bounding box center [216, 72] width 24 height 16
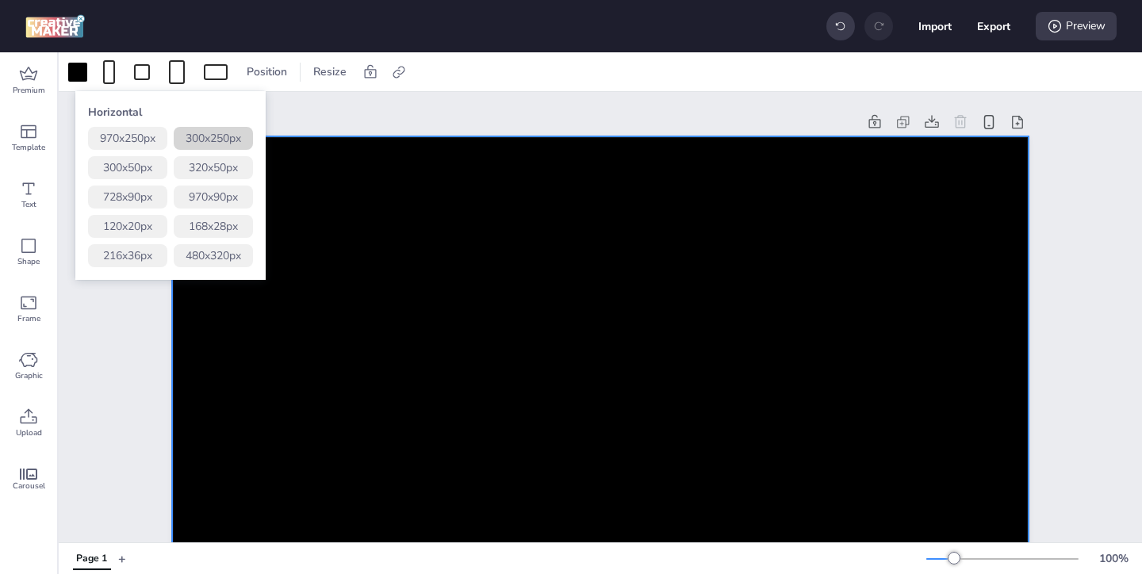
click at [218, 138] on button "300 x 250 px" at bounding box center [213, 138] width 79 height 23
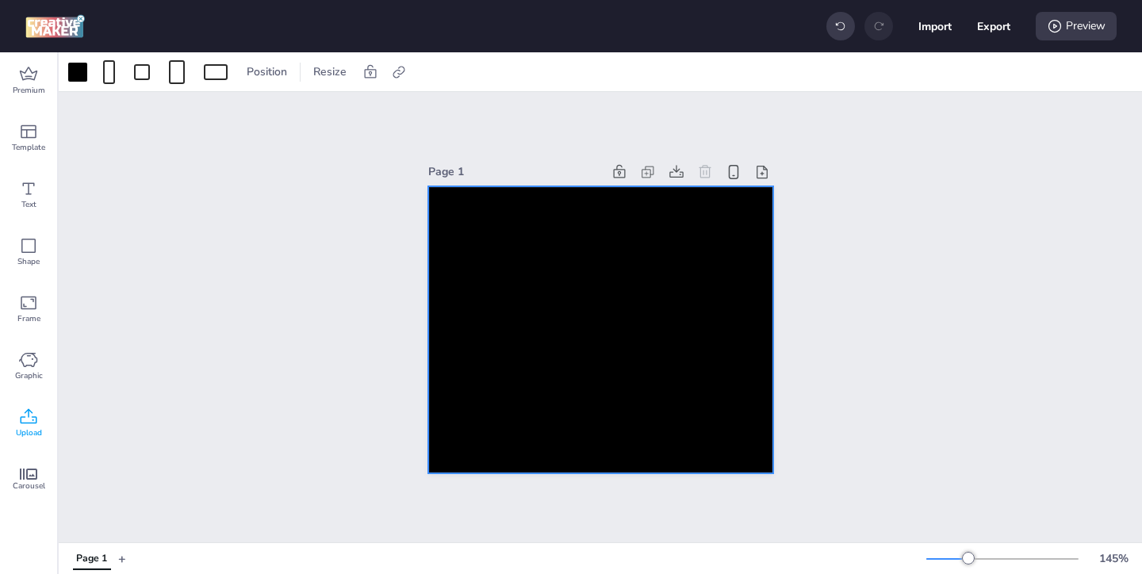
click at [36, 418] on icon at bounding box center [29, 416] width 17 height 15
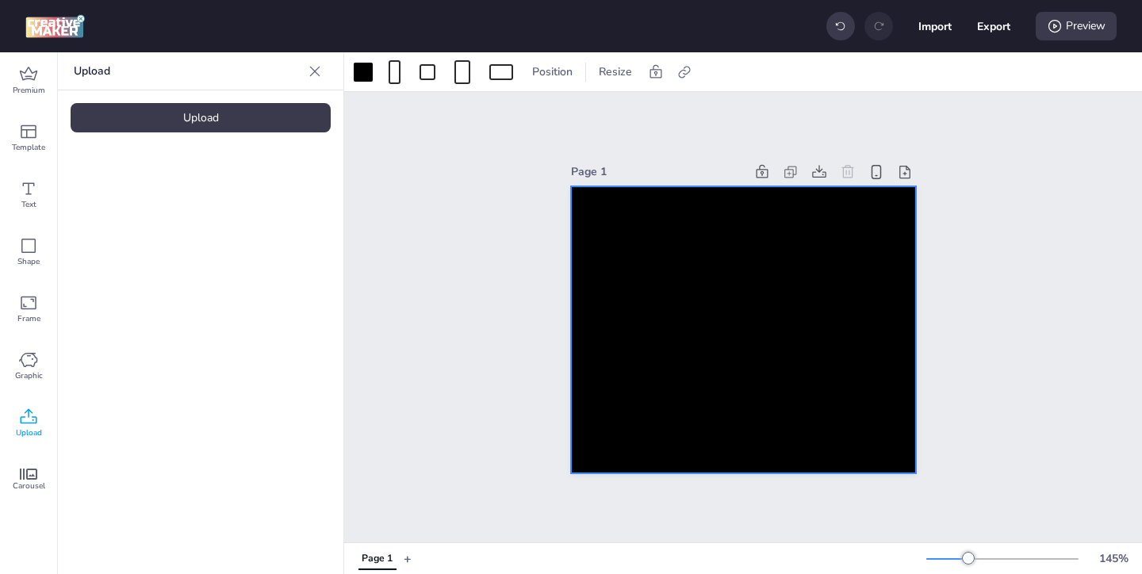
click at [232, 123] on div "Upload" at bounding box center [201, 117] width 260 height 29
click at [172, 216] on img at bounding box center [134, 221] width 97 height 17
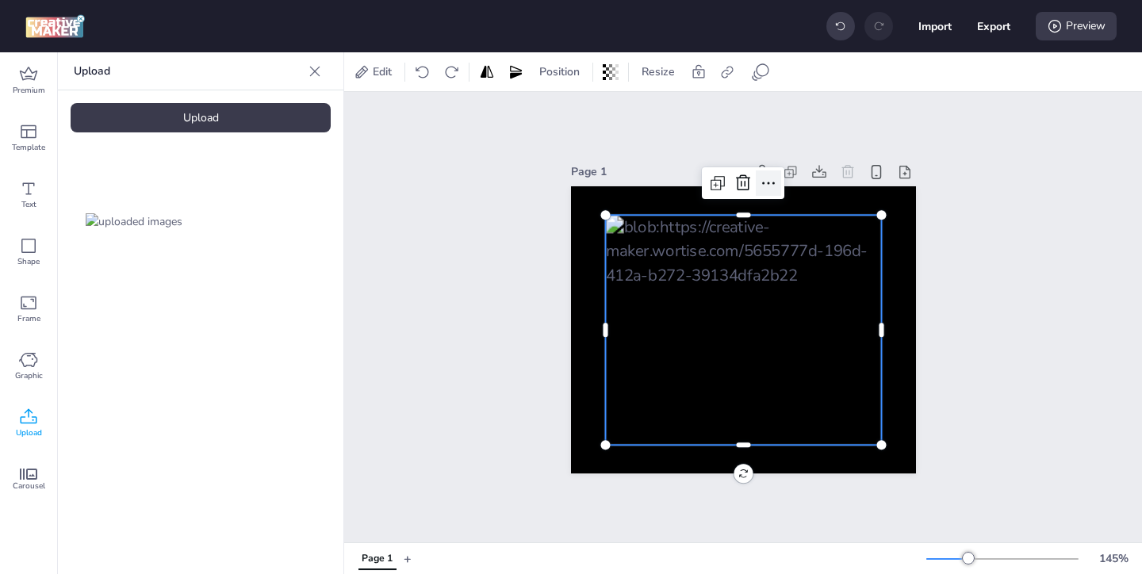
click at [770, 183] on icon at bounding box center [768, 183] width 19 height 19
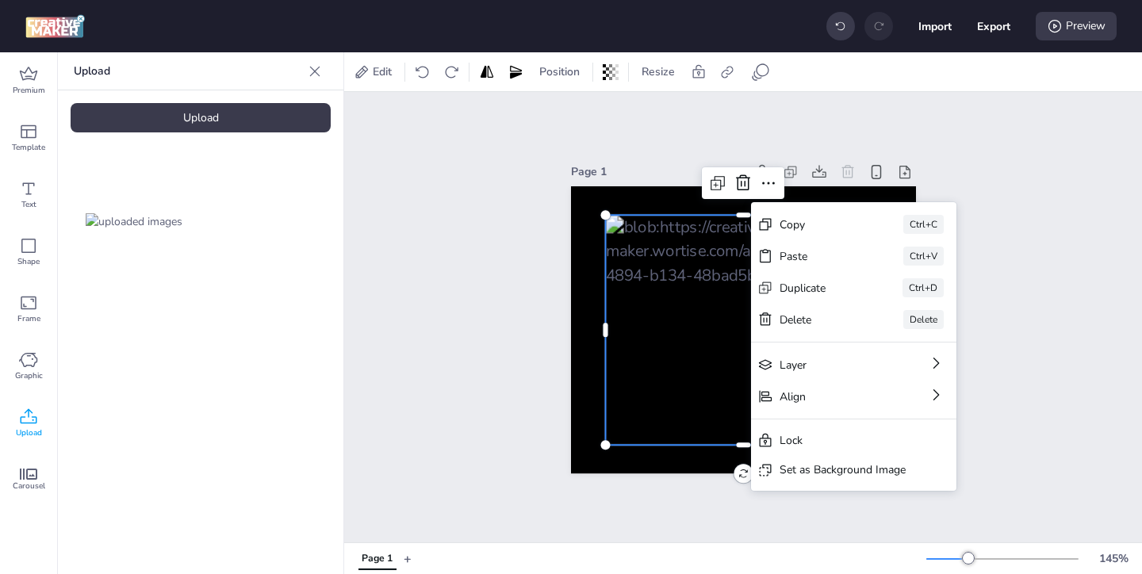
click at [796, 468] on div "Set as Background Image" at bounding box center [843, 470] width 126 height 17
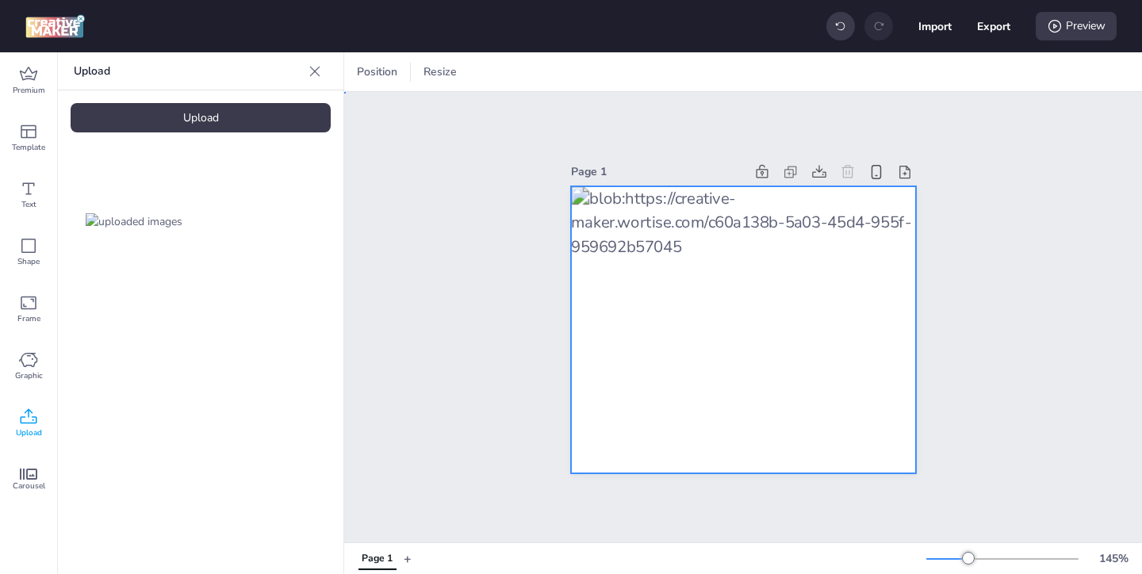
click at [754, 305] on div at bounding box center [743, 330] width 345 height 288
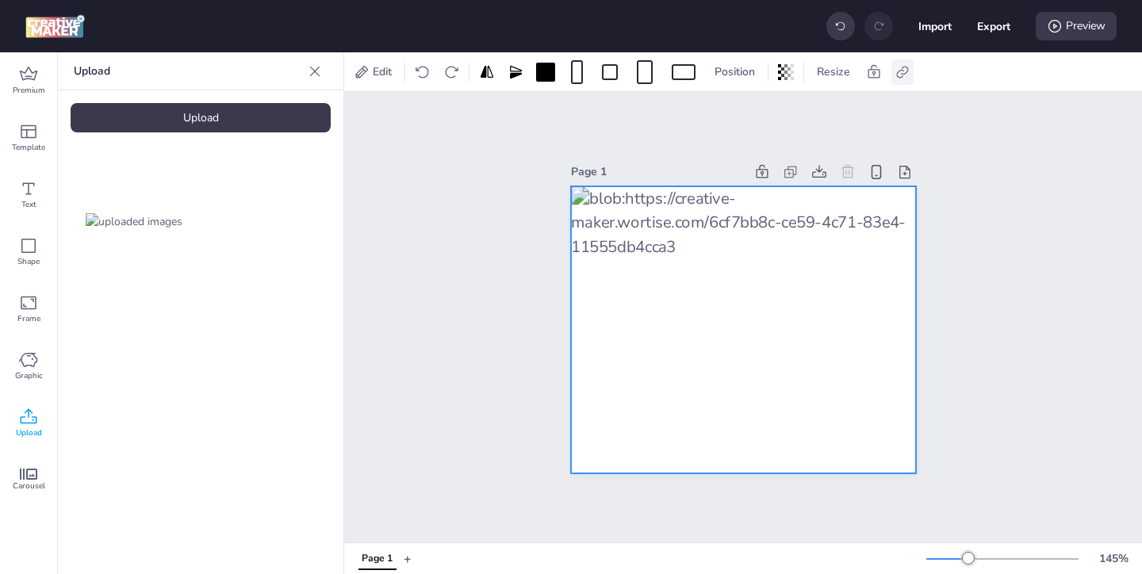
click at [900, 77] on icon at bounding box center [902, 72] width 12 height 12
click at [757, 111] on span "Activate hyperlink" at bounding box center [800, 112] width 88 height 17
click at [746, 113] on input "Activate hyperlink" at bounding box center [740, 118] width 10 height 10
checkbox input "true"
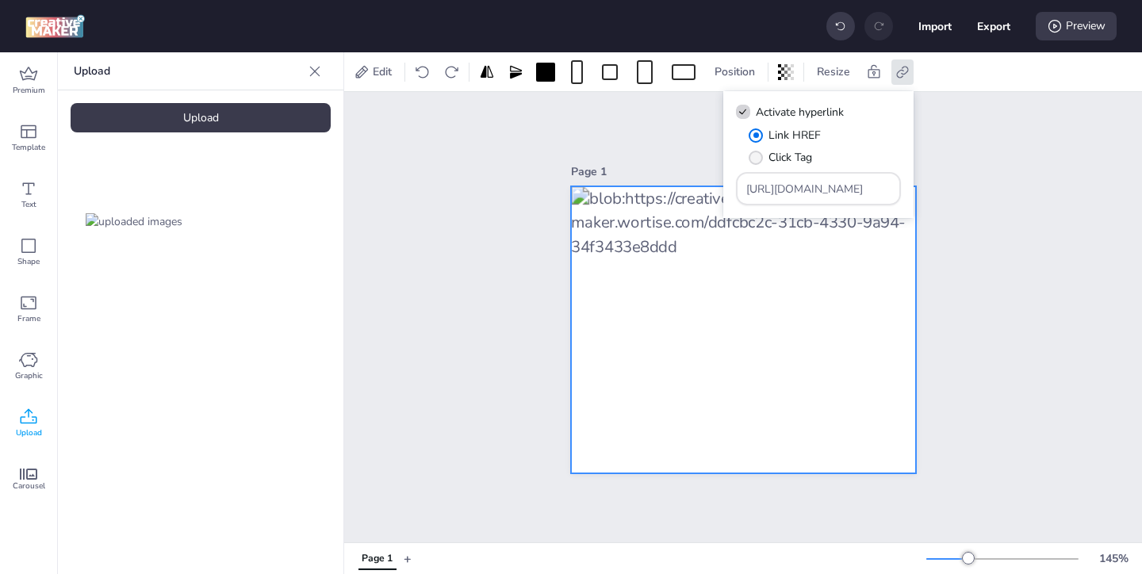
click at [761, 156] on span "" at bounding box center [756, 158] width 14 height 14
click at [758, 159] on input "Click Tag" at bounding box center [753, 164] width 10 height 10
radio input "true"
drag, startPoint x: 846, startPoint y: 194, endPoint x: 755, endPoint y: 149, distance: 101.1
click at [762, 155] on div "Link HREF Click Tag [URL][DOMAIN_NAME]" at bounding box center [818, 166] width 165 height 79
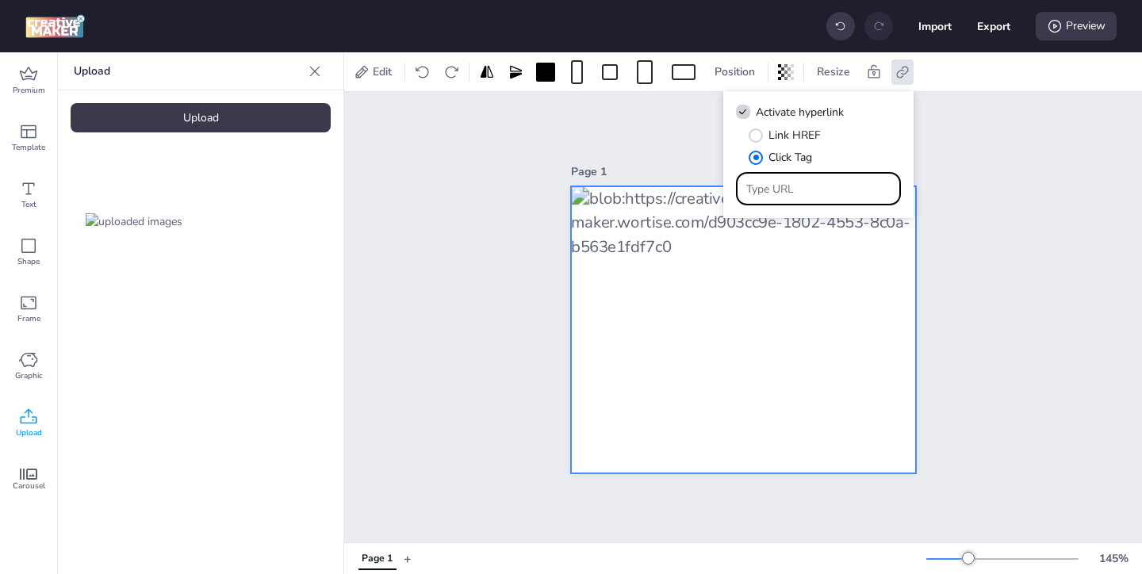
click at [774, 192] on input "Type URL" at bounding box center [818, 189] width 145 height 17
paste input "https://ad.doubleclick.net/ddm/trackclk/N571601.3464950WORTISE/B33838144.426711…"
type input "https://ad.doubleclick.net/ddm/trackclk/N571601.3464950WORTISE/B33838144.426711…"
click at [936, 300] on div "Page 1" at bounding box center [744, 317] width 434 height 351
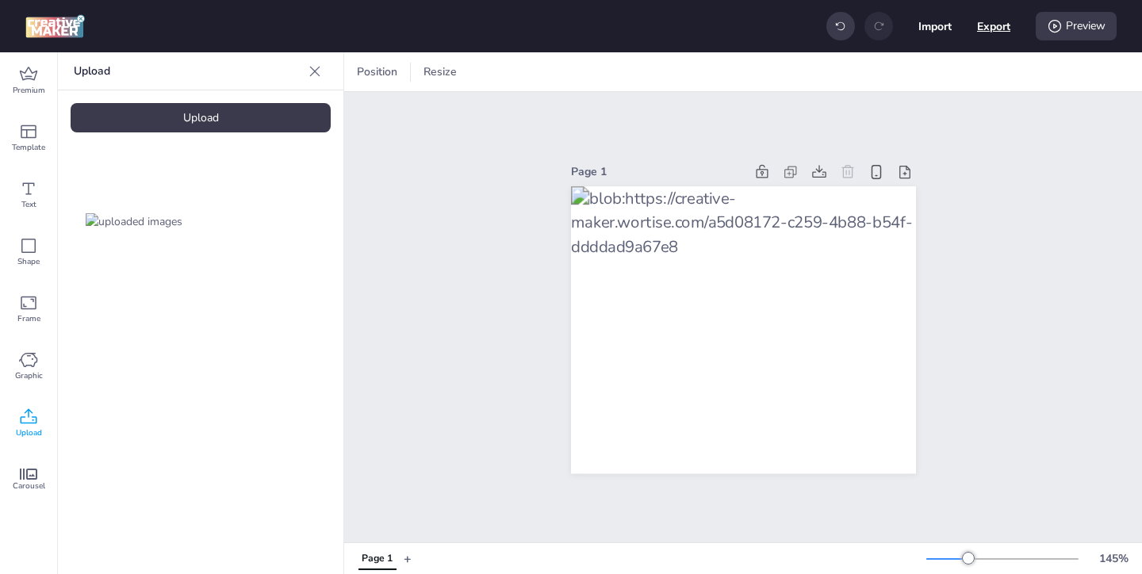
click at [986, 25] on button "Export" at bounding box center [993, 26] width 33 height 33
select select "html"
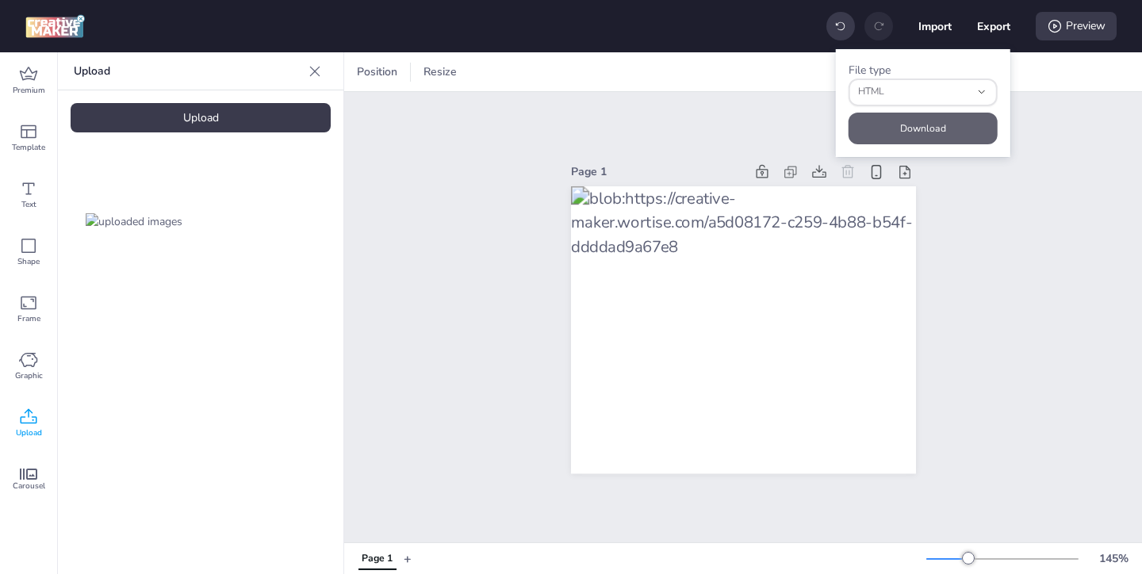
click at [907, 121] on button "Download" at bounding box center [923, 129] width 149 height 32
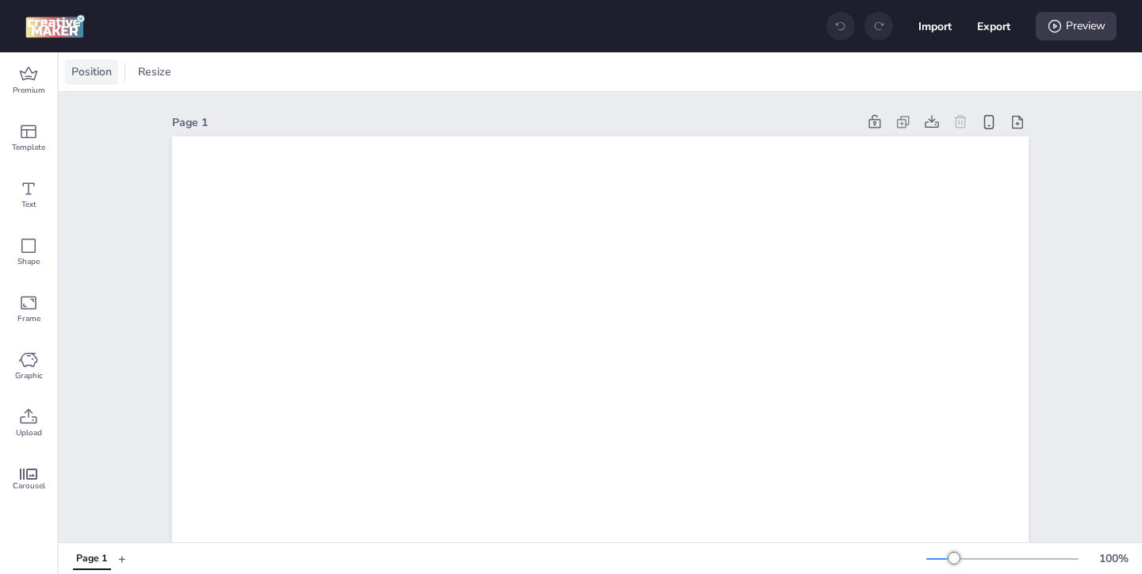
click at [96, 71] on span "Position" at bounding box center [91, 71] width 47 height 17
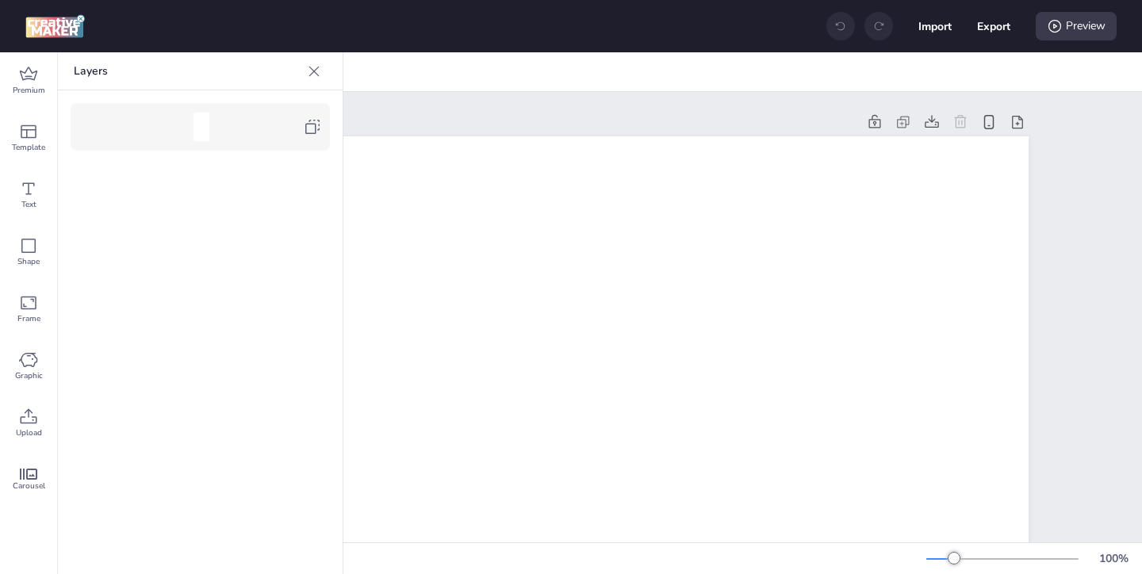
click at [315, 132] on icon at bounding box center [312, 127] width 14 height 14
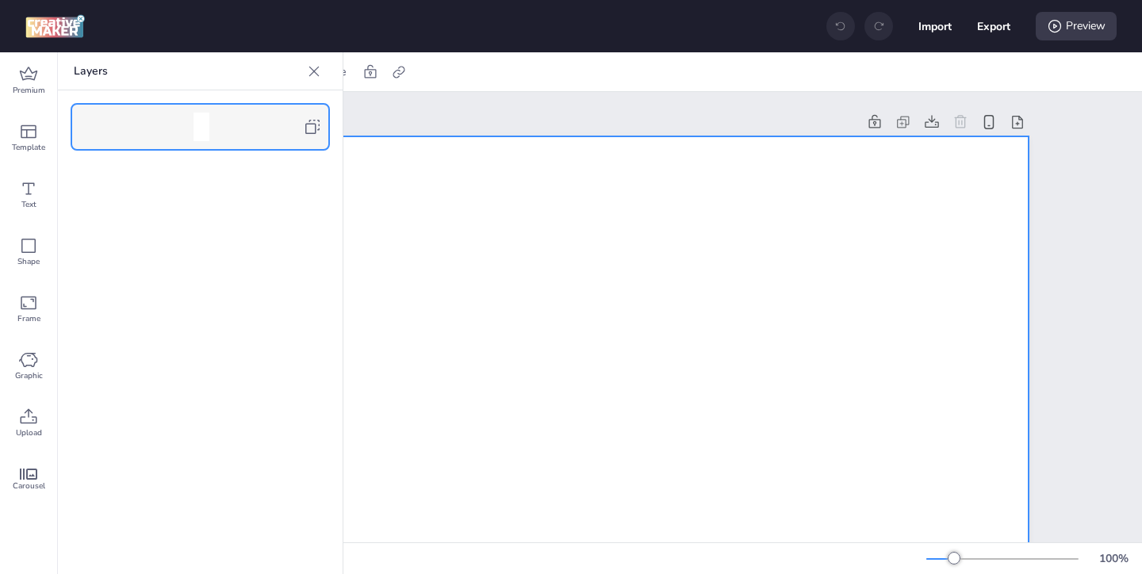
click at [315, 75] on icon at bounding box center [314, 71] width 16 height 16
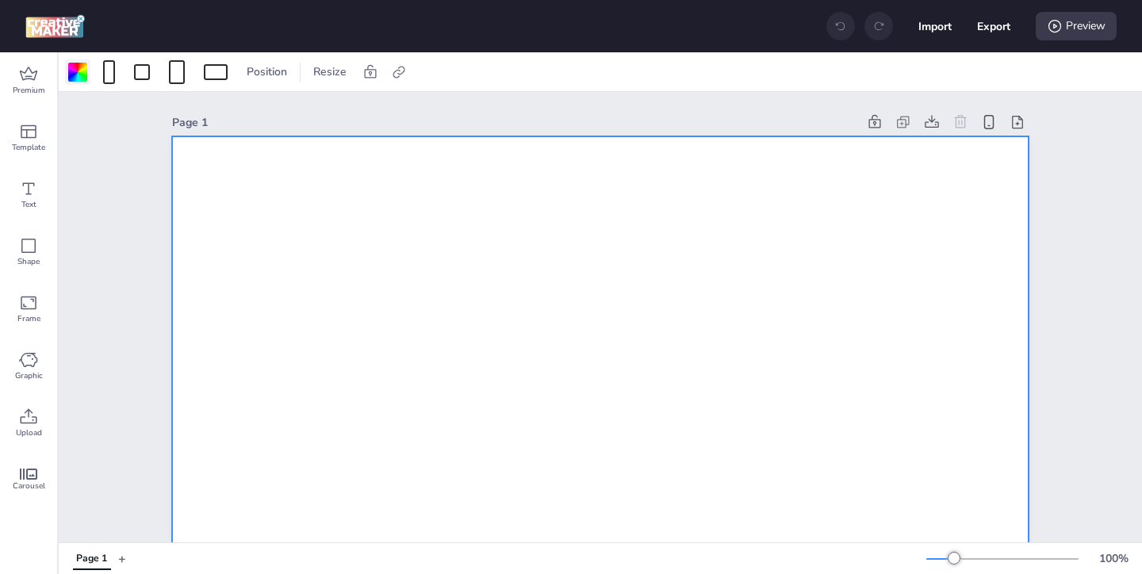
click at [79, 75] on div at bounding box center [77, 72] width 19 height 19
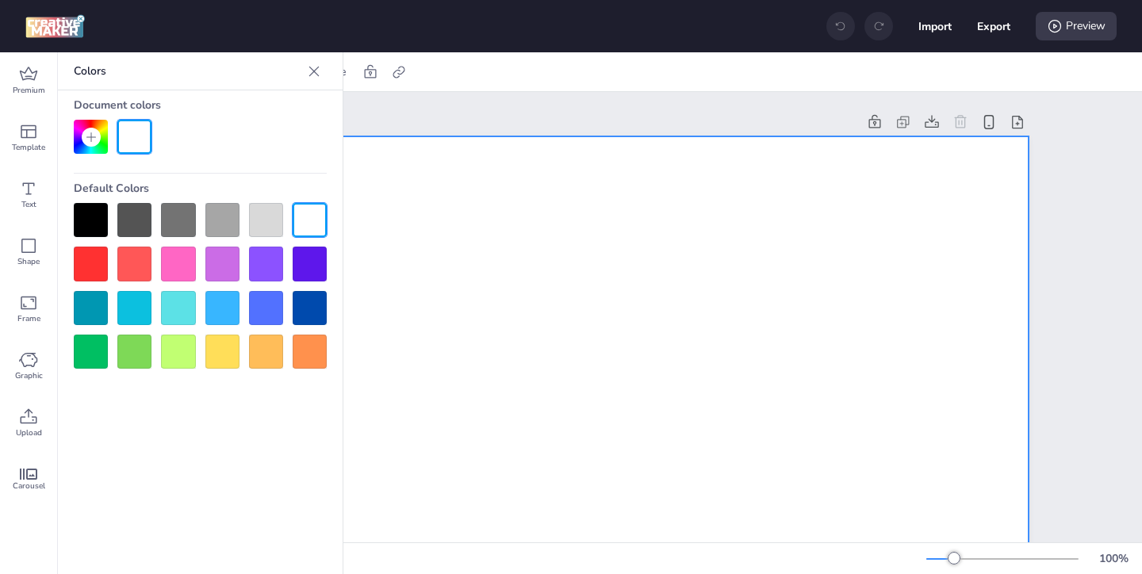
click at [98, 213] on div at bounding box center [91, 220] width 34 height 34
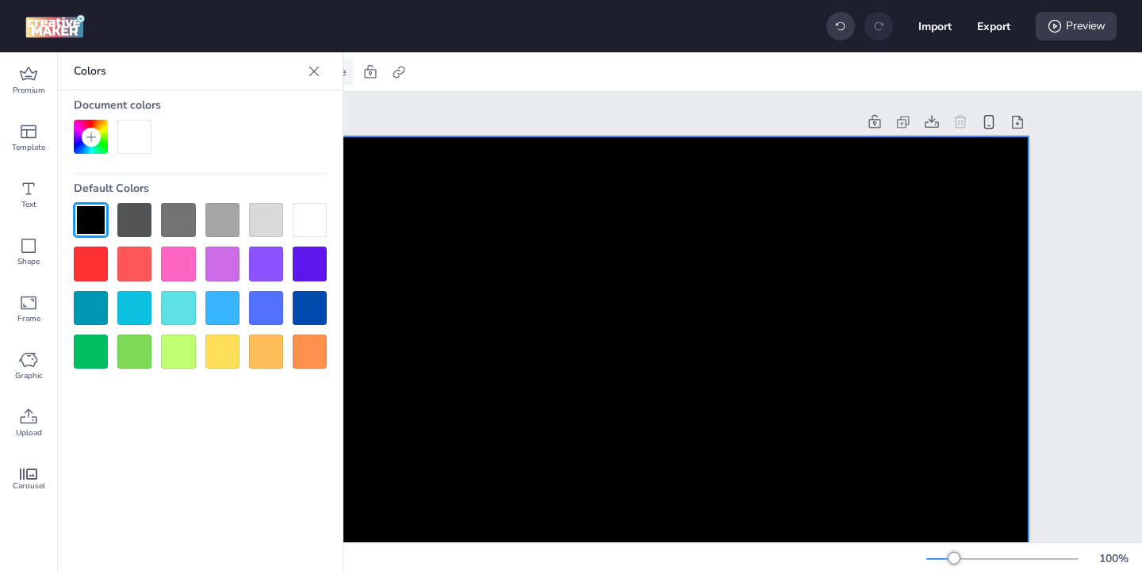
click at [316, 64] on icon at bounding box center [314, 71] width 16 height 16
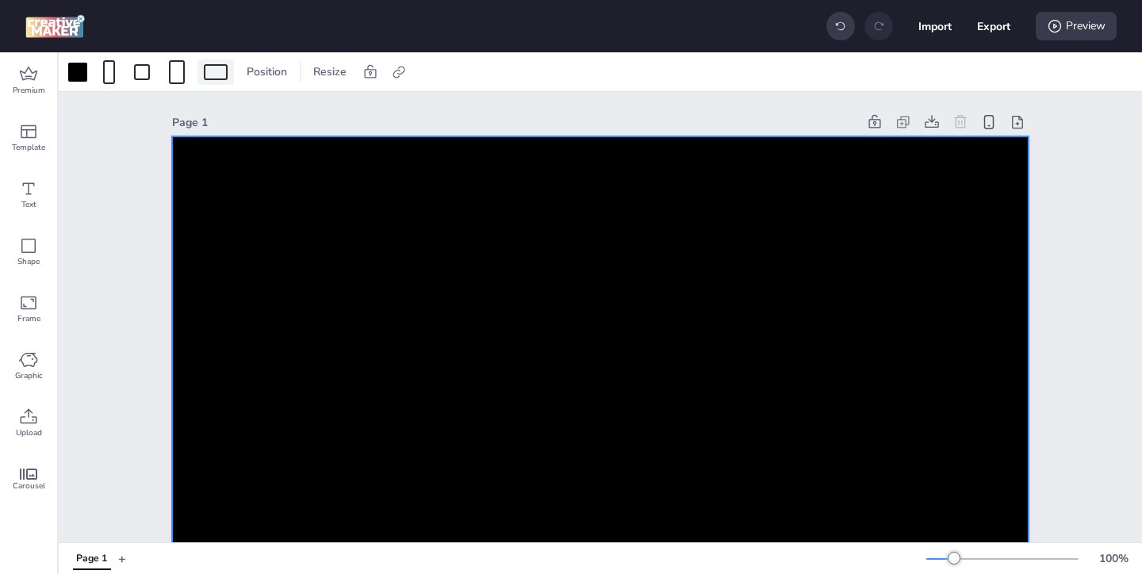
click at [212, 74] on div at bounding box center [216, 72] width 24 height 16
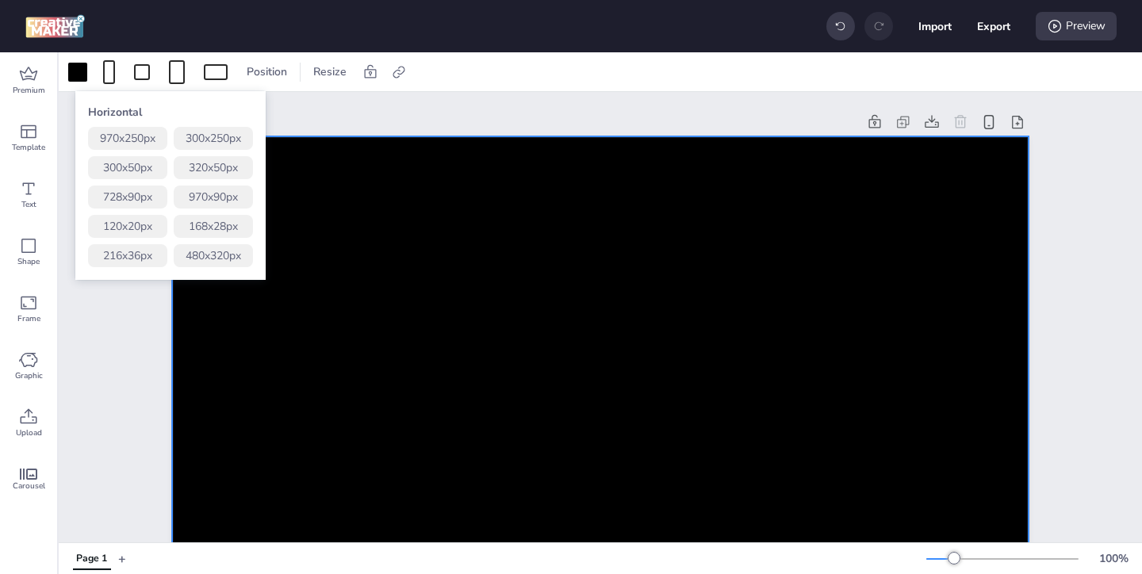
click at [232, 168] on button "320 x 50 px" at bounding box center [213, 167] width 79 height 23
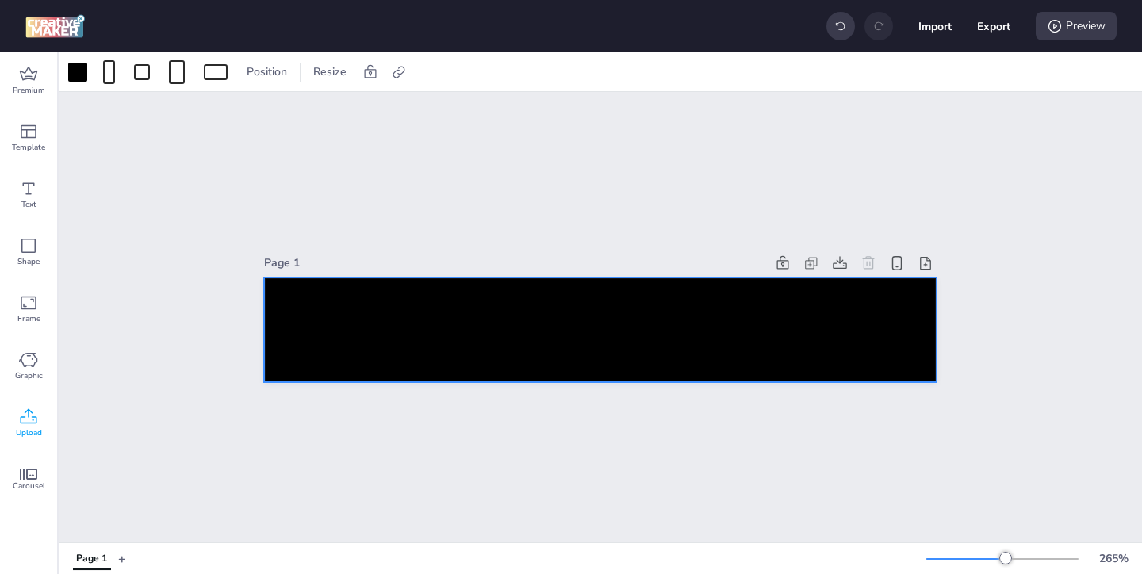
click at [38, 423] on div "Upload" at bounding box center [28, 423] width 57 height 57
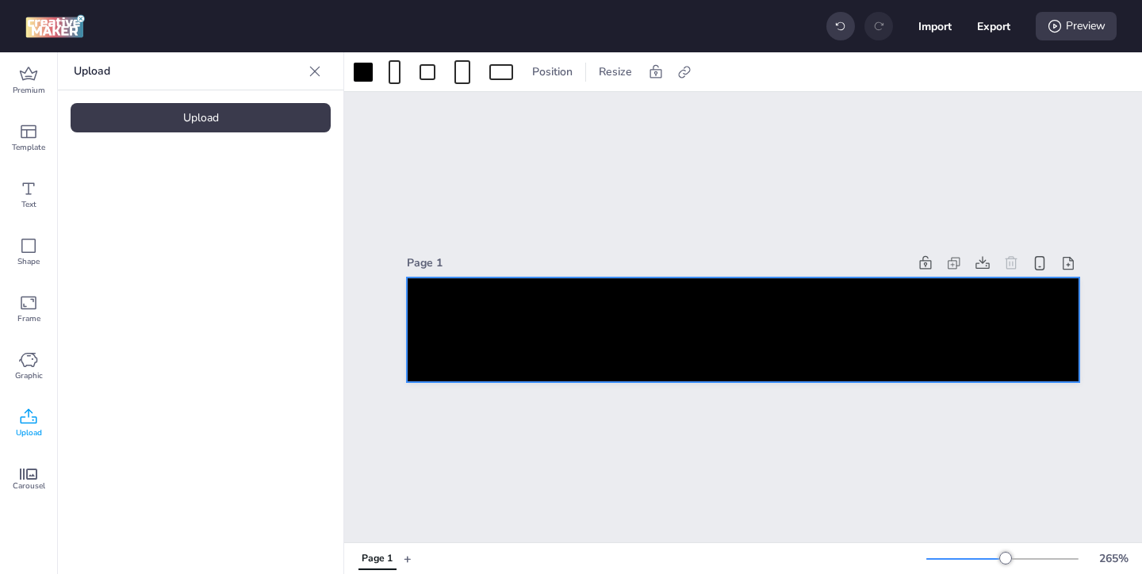
click at [236, 121] on div "Upload" at bounding box center [201, 117] width 260 height 29
click at [171, 226] on img at bounding box center [134, 221] width 97 height 17
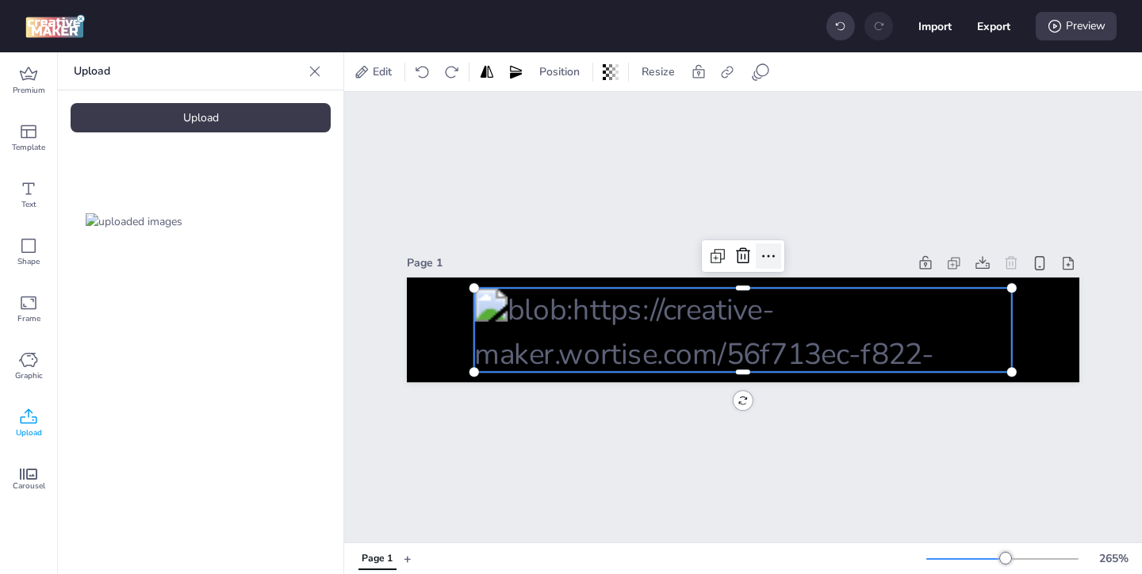
click at [764, 262] on icon at bounding box center [768, 256] width 19 height 19
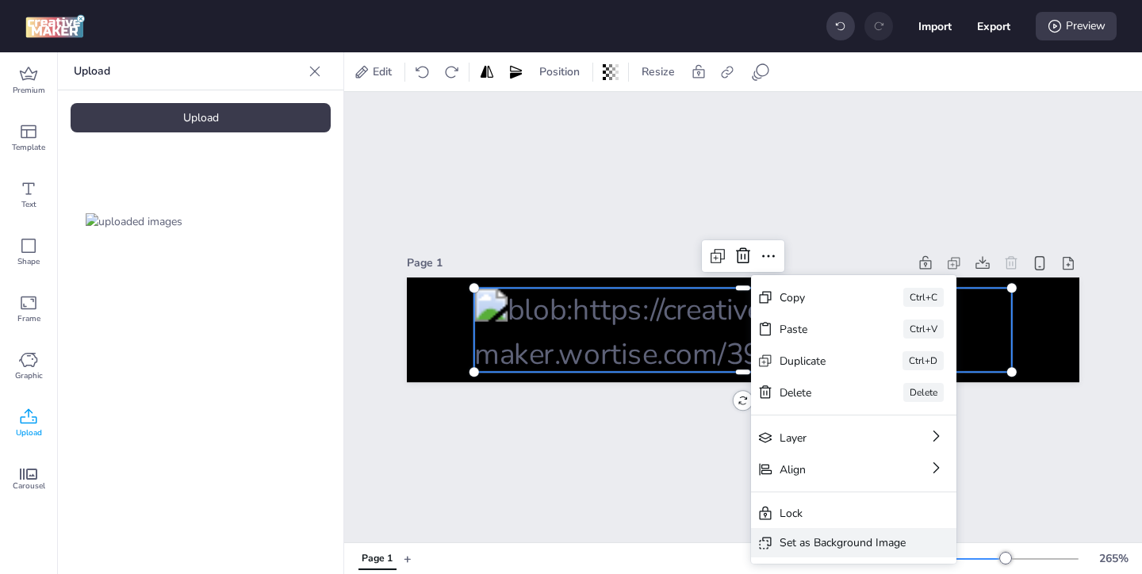
click at [792, 536] on div "Set as Background Image" at bounding box center [843, 543] width 126 height 17
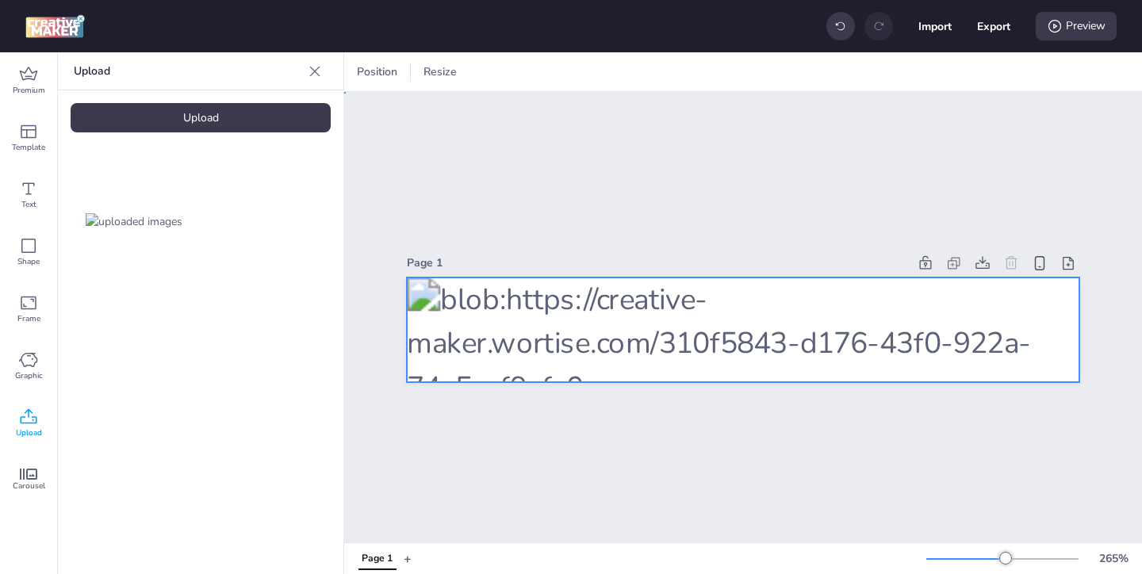
click at [608, 297] on div at bounding box center [743, 330] width 673 height 105
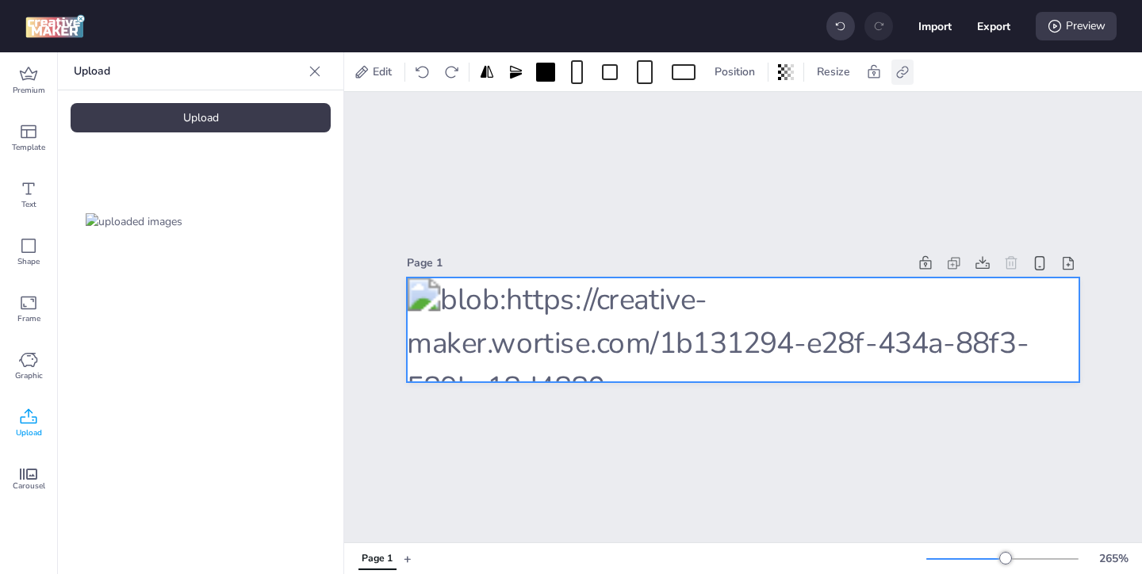
click at [897, 71] on icon at bounding box center [903, 72] width 16 height 16
click at [745, 113] on icon at bounding box center [743, 112] width 11 height 9
click at [745, 113] on input "Activate hyperlink" at bounding box center [740, 118] width 10 height 10
checkbox input "true"
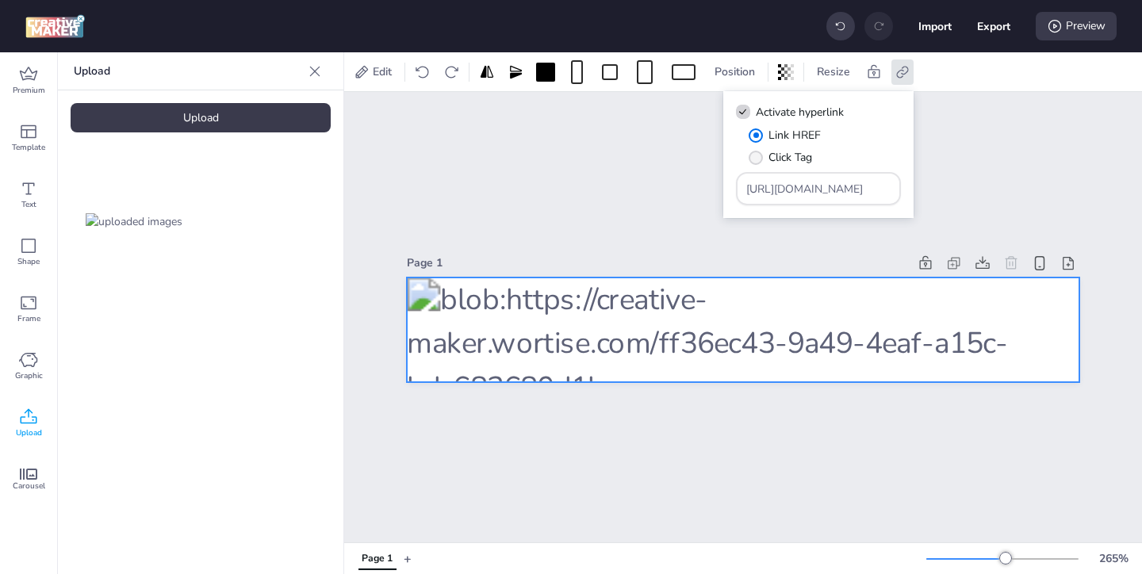
click at [762, 158] on span "" at bounding box center [756, 158] width 14 height 14
click at [758, 159] on input "Click Tag" at bounding box center [753, 164] width 10 height 10
radio input "true"
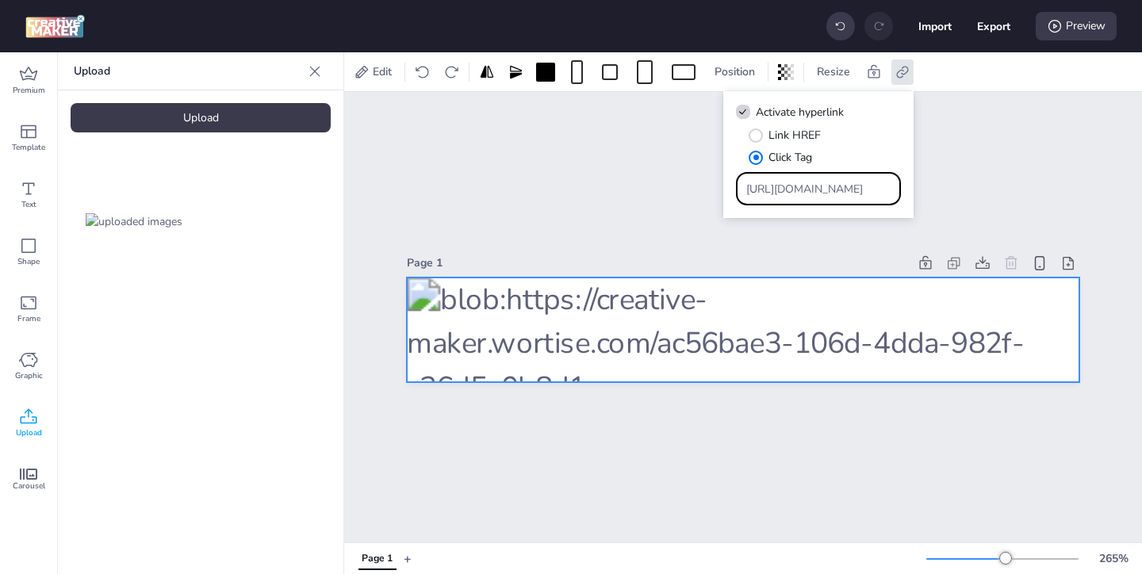
drag, startPoint x: 856, startPoint y: 194, endPoint x: 780, endPoint y: 152, distance: 87.0
click at [785, 155] on div "Link HREF Click Tag [URL][DOMAIN_NAME]" at bounding box center [818, 166] width 165 height 79
paste input "ad.doubleclick.net/ddm/trackclk/N571601.3464950WORTISE/B33838144.426711448;dc_t…"
type input "[URL][DOMAIN_NAME]"
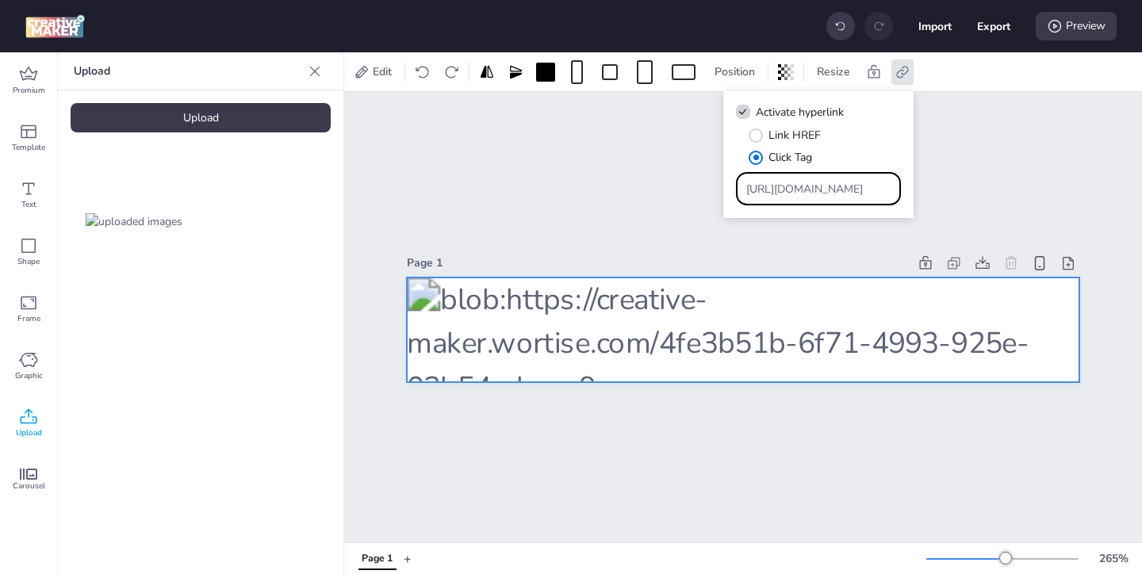
click at [686, 218] on div "Page 1" at bounding box center [743, 317] width 798 height 451
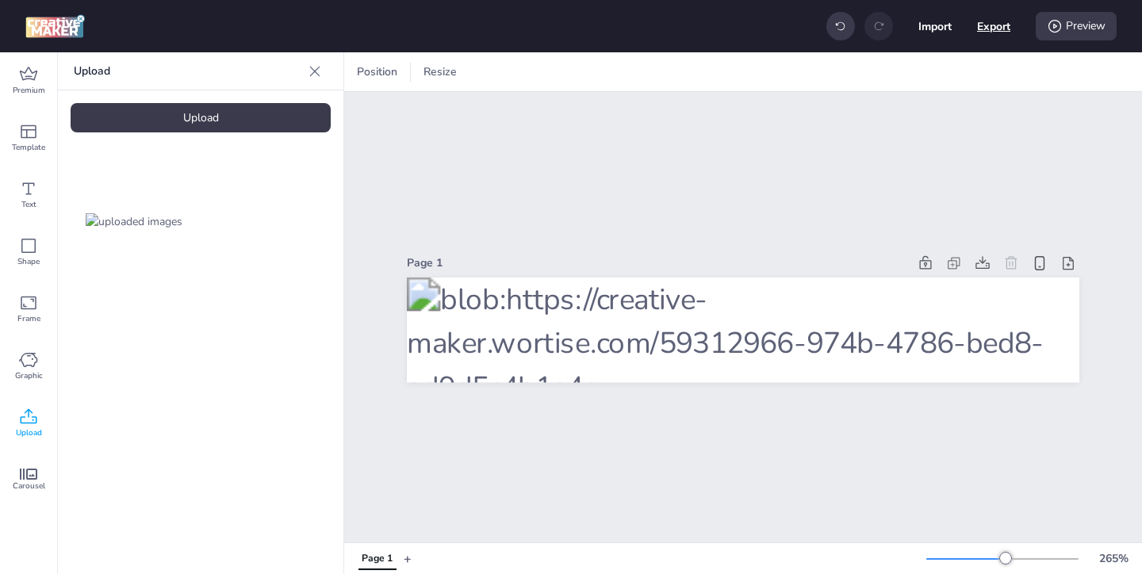
click at [989, 31] on button "Export" at bounding box center [993, 26] width 33 height 33
select select "html"
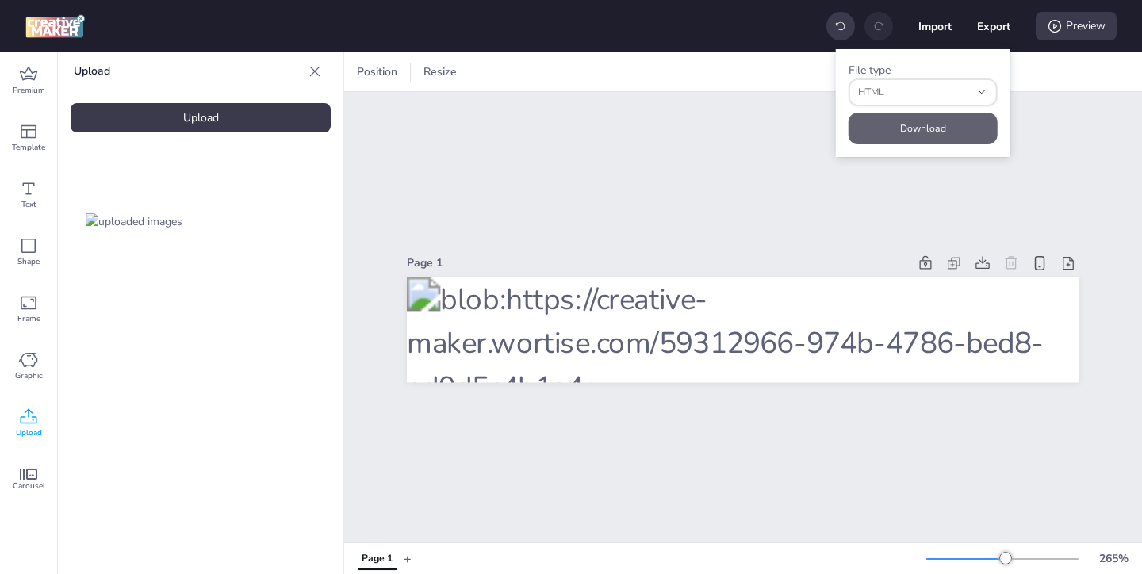
click at [932, 128] on button "Download" at bounding box center [923, 129] width 149 height 32
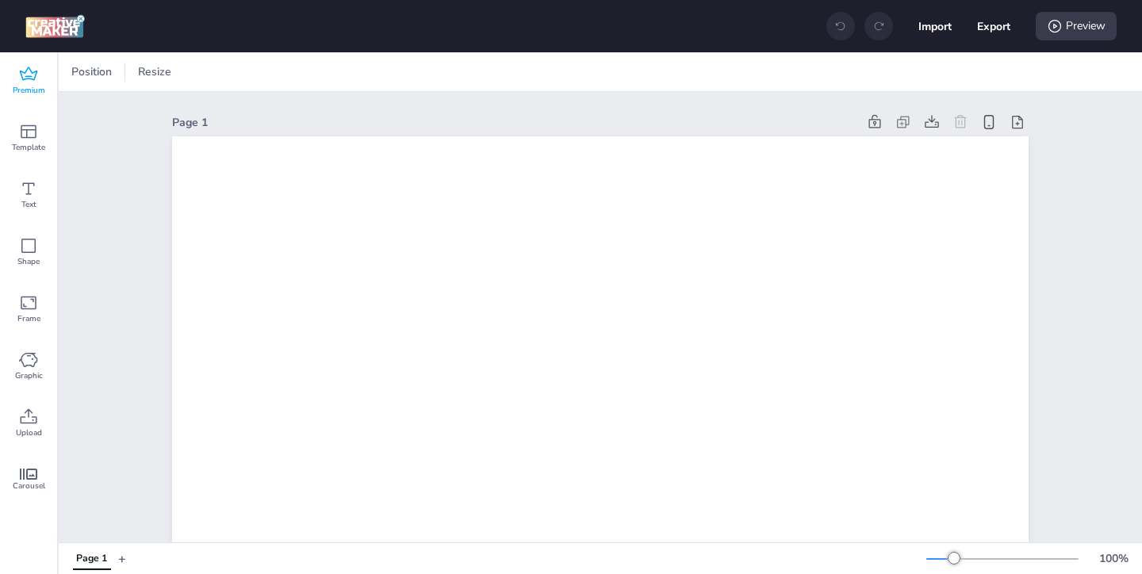
click at [27, 73] on icon at bounding box center [28, 74] width 19 height 19
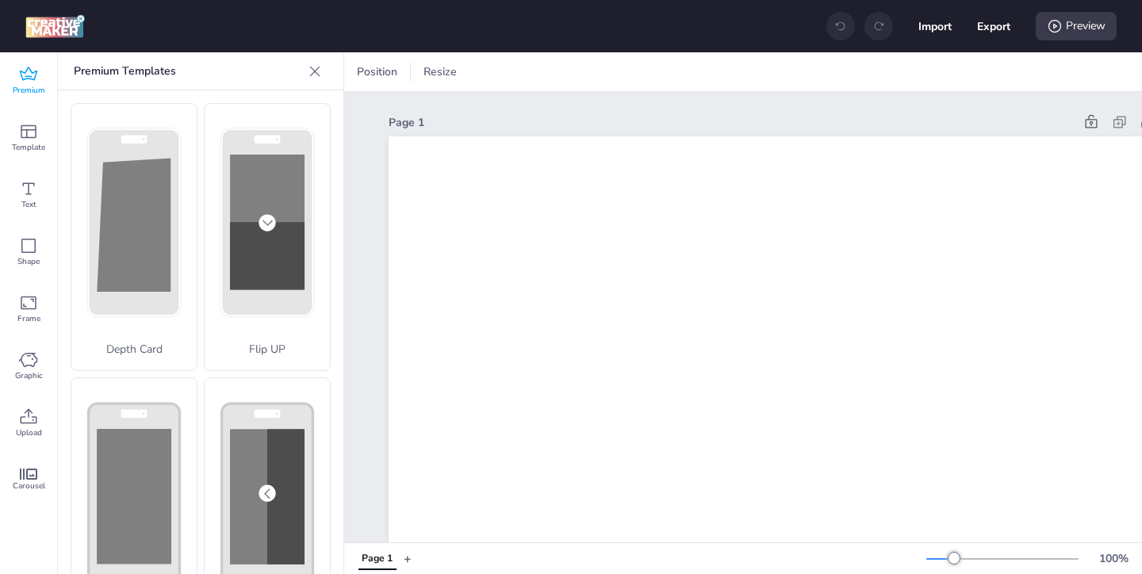
click at [322, 77] on icon at bounding box center [315, 71] width 16 height 16
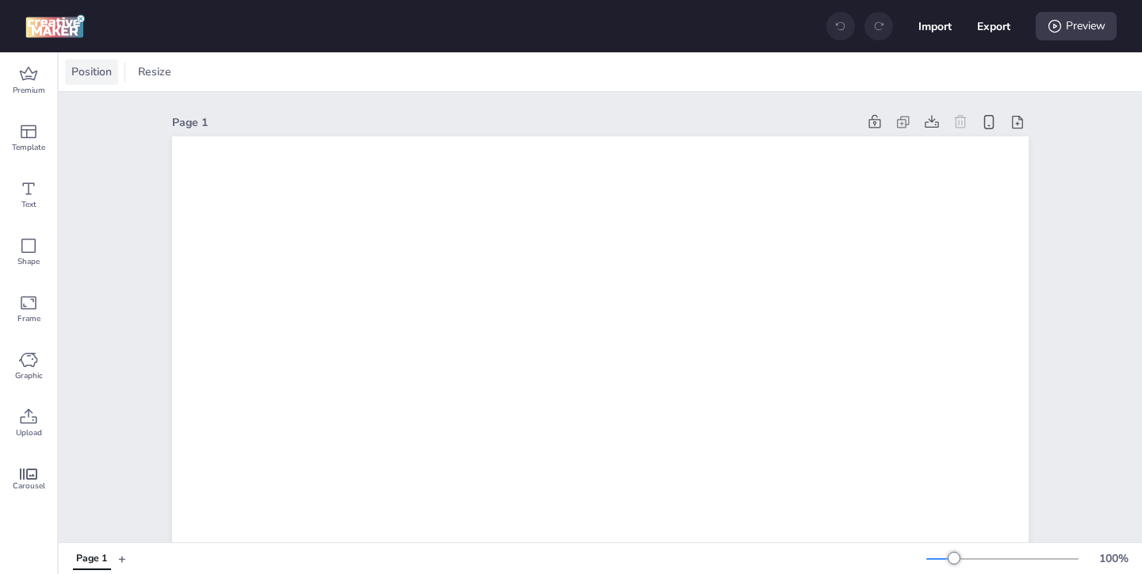
click at [102, 71] on span "Position" at bounding box center [91, 71] width 47 height 17
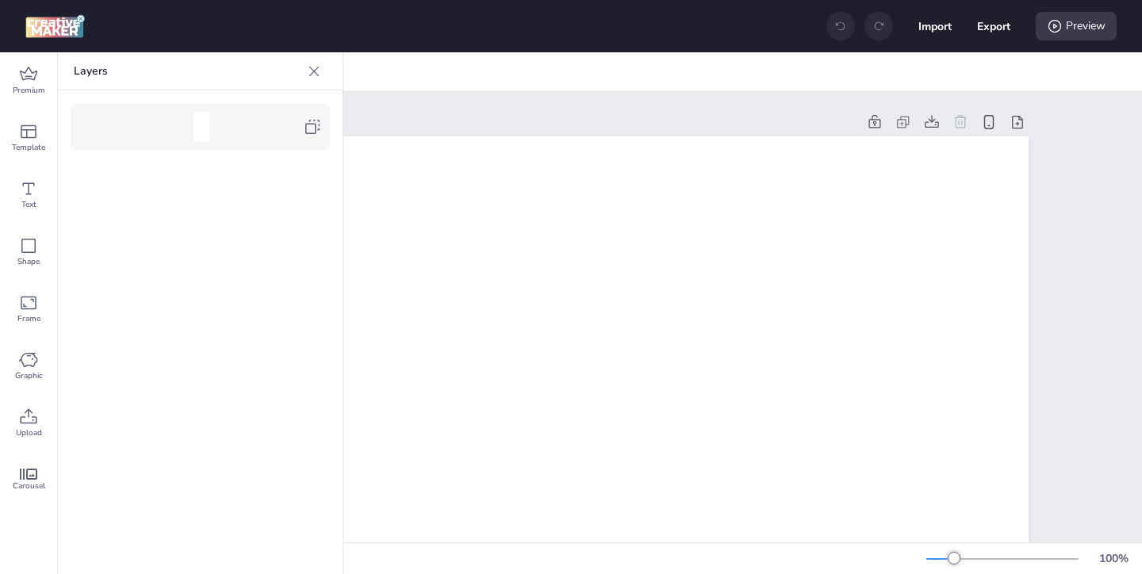
click at [310, 131] on icon at bounding box center [312, 126] width 19 height 19
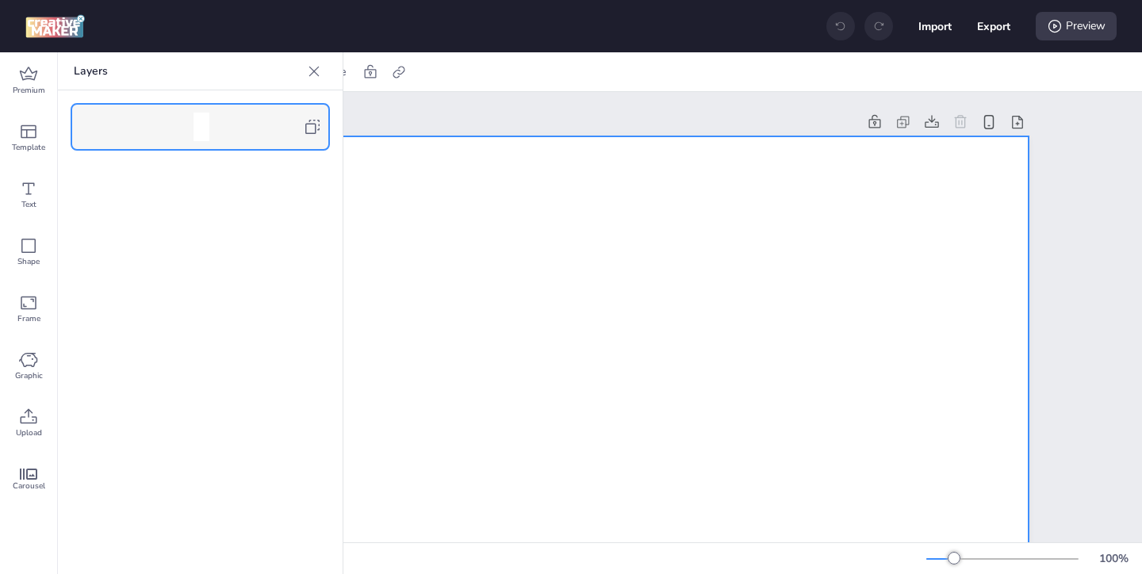
click at [313, 74] on icon at bounding box center [314, 71] width 16 height 16
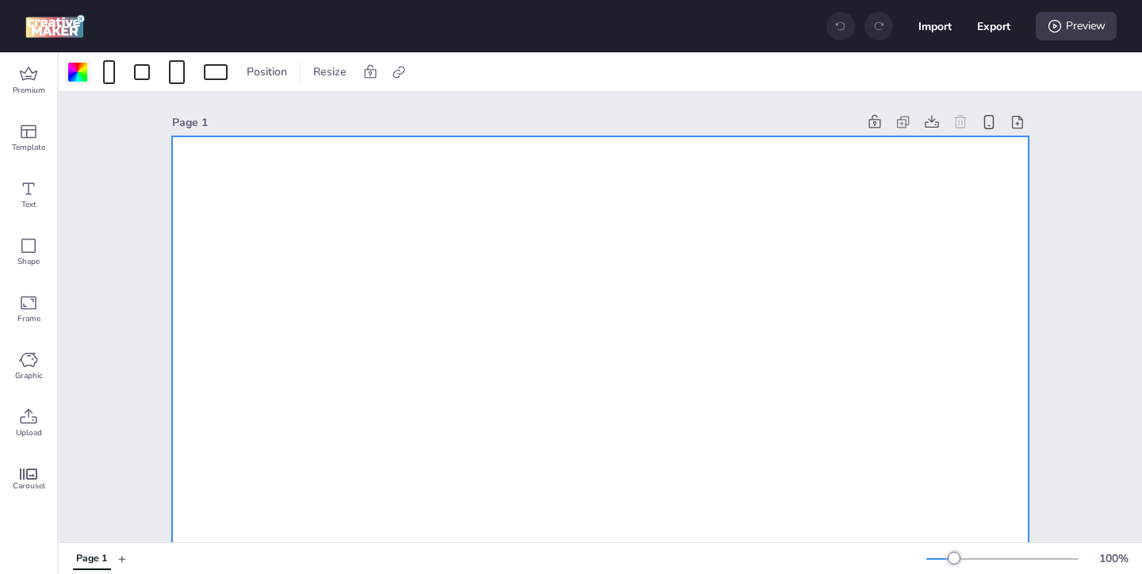
click at [79, 81] on div at bounding box center [77, 71] width 25 height 25
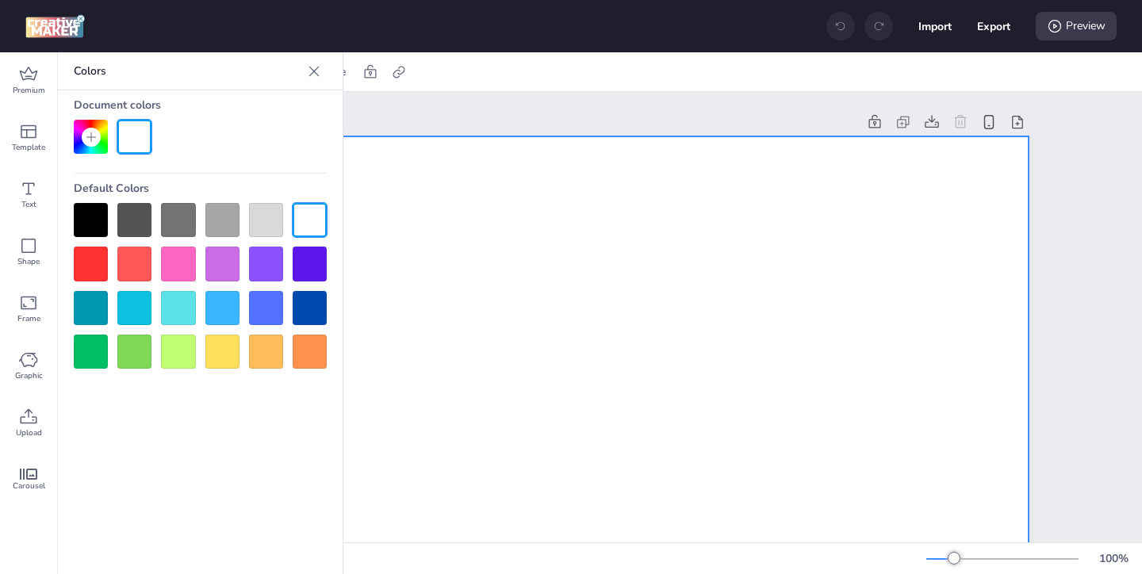
click at [91, 221] on div at bounding box center [91, 220] width 34 height 34
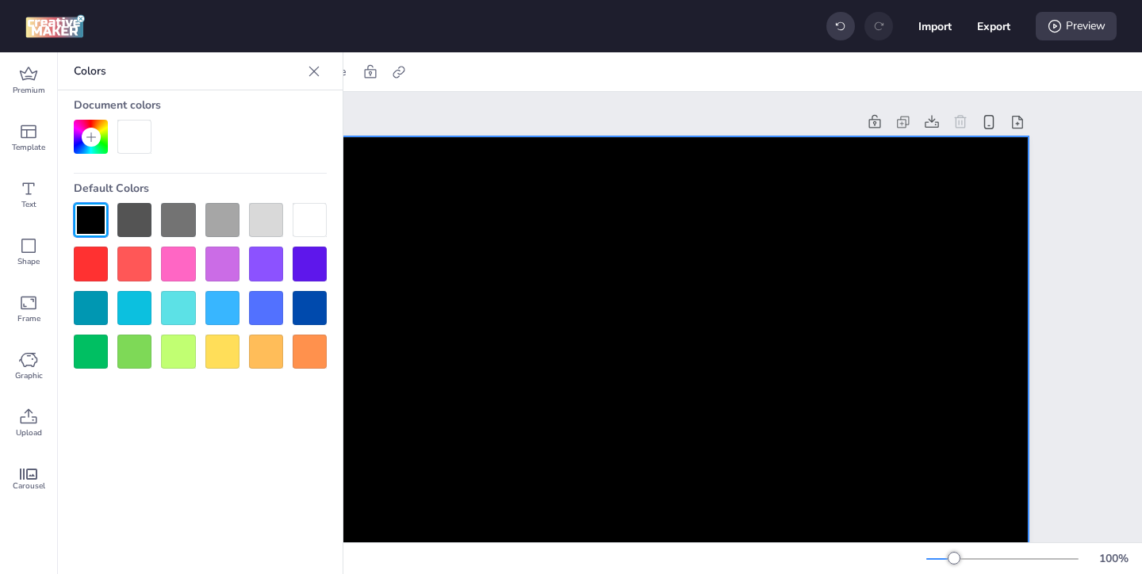
click at [315, 75] on icon at bounding box center [314, 71] width 16 height 16
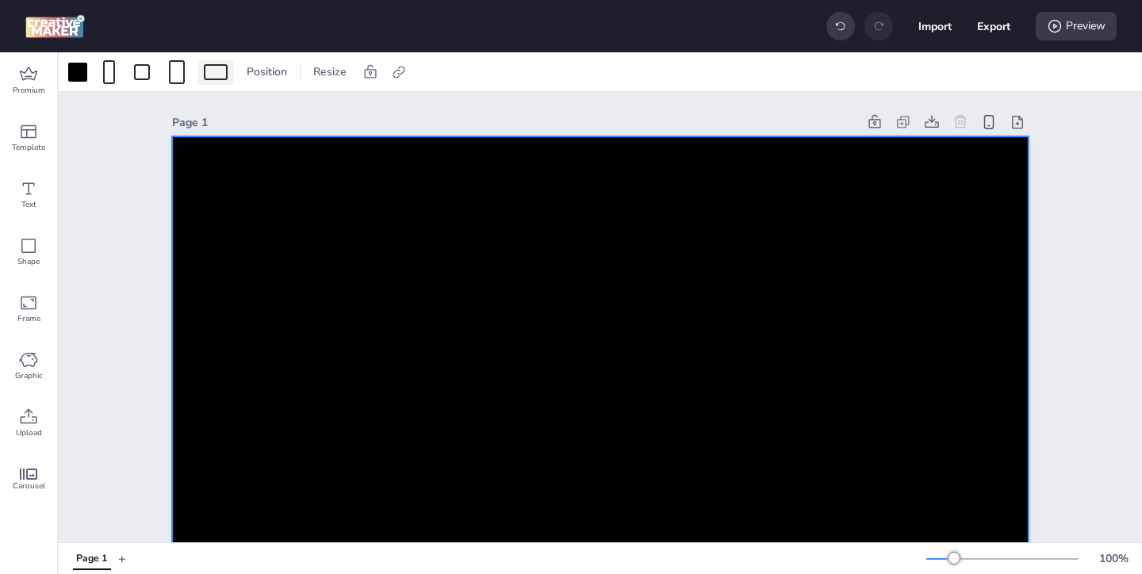
click at [214, 71] on div at bounding box center [216, 72] width 24 height 16
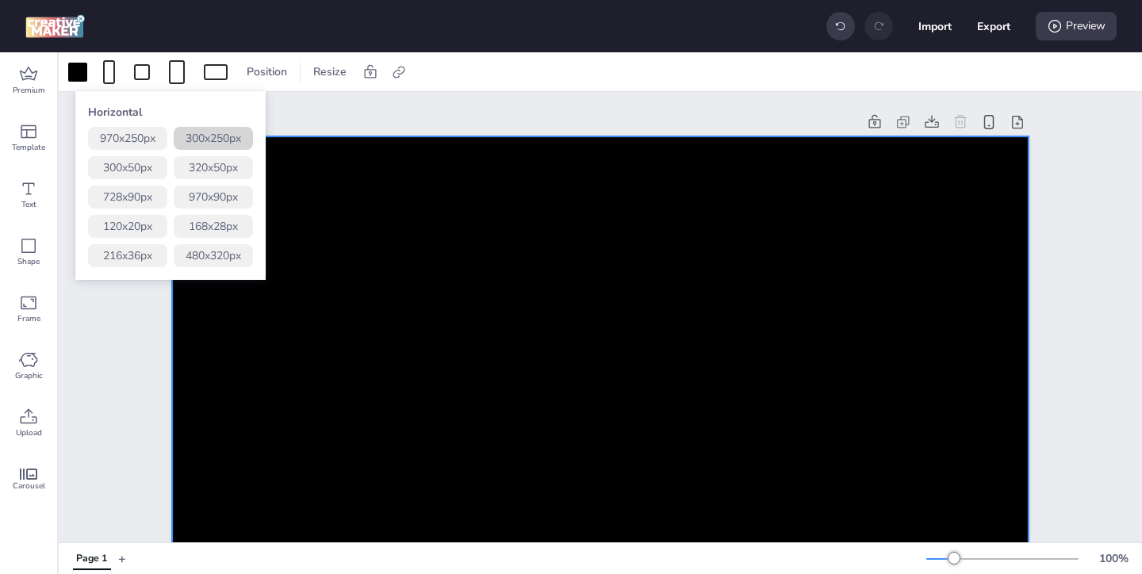
click at [206, 139] on button "300 x 250 px" at bounding box center [213, 138] width 79 height 23
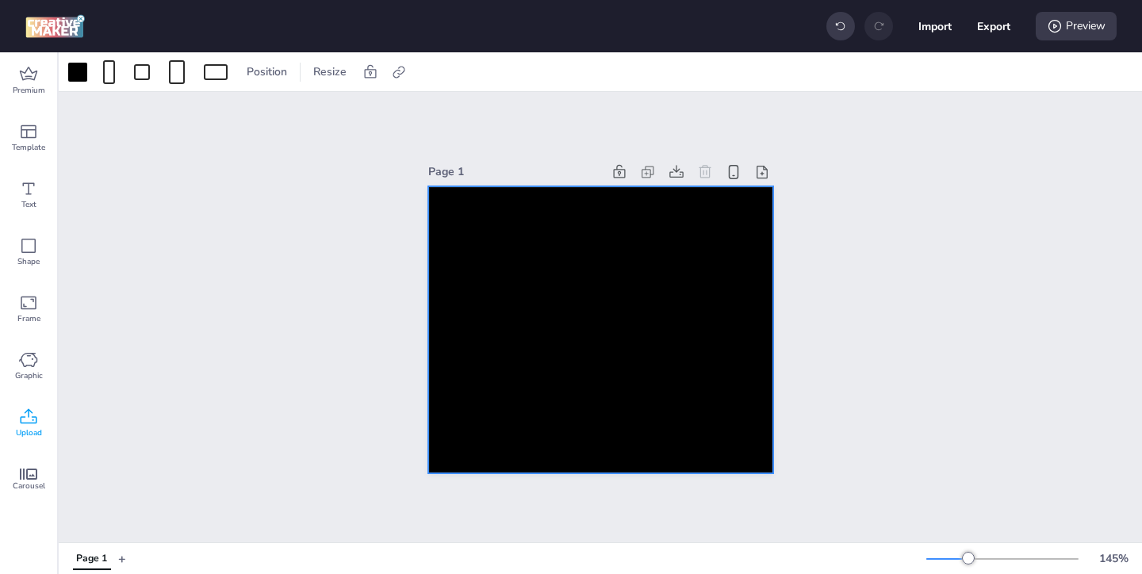
click at [26, 413] on icon at bounding box center [28, 417] width 19 height 19
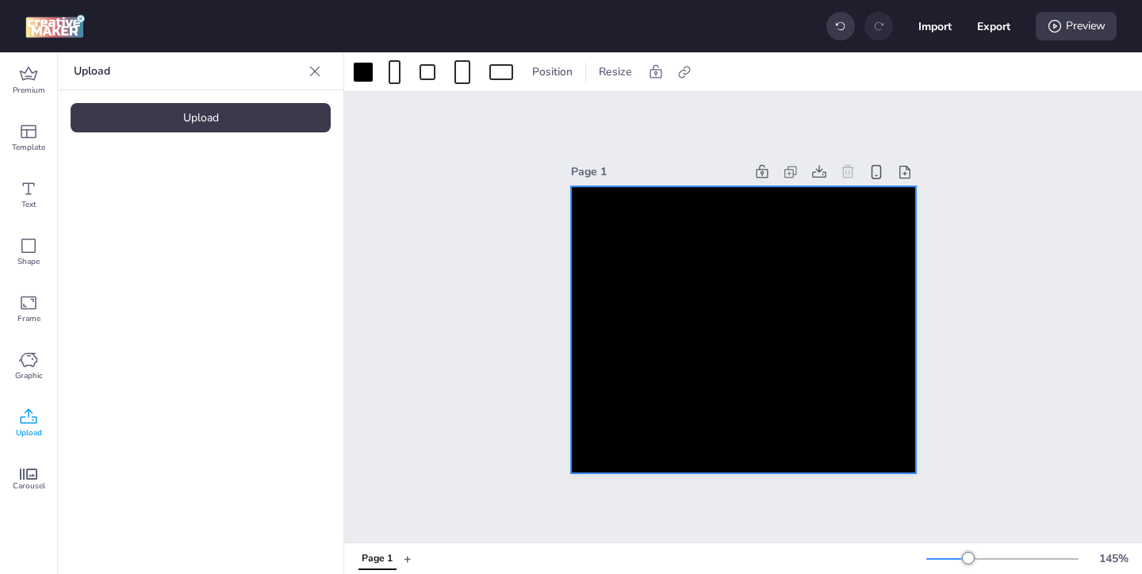
click at [217, 125] on div "Upload" at bounding box center [201, 117] width 260 height 29
click at [174, 213] on img at bounding box center [134, 221] width 97 height 17
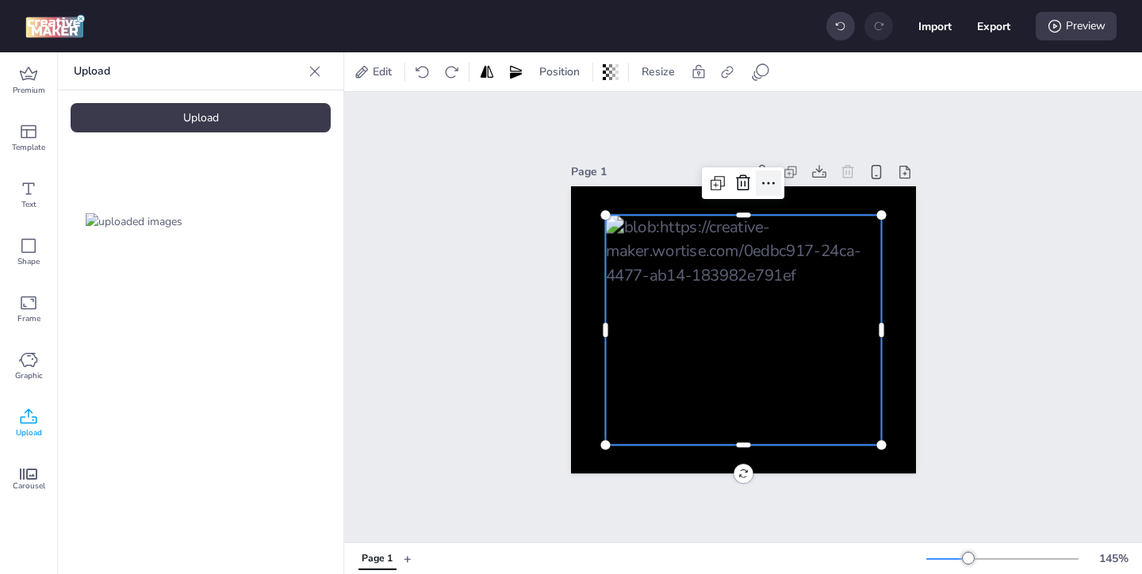
click at [773, 190] on icon at bounding box center [768, 183] width 19 height 19
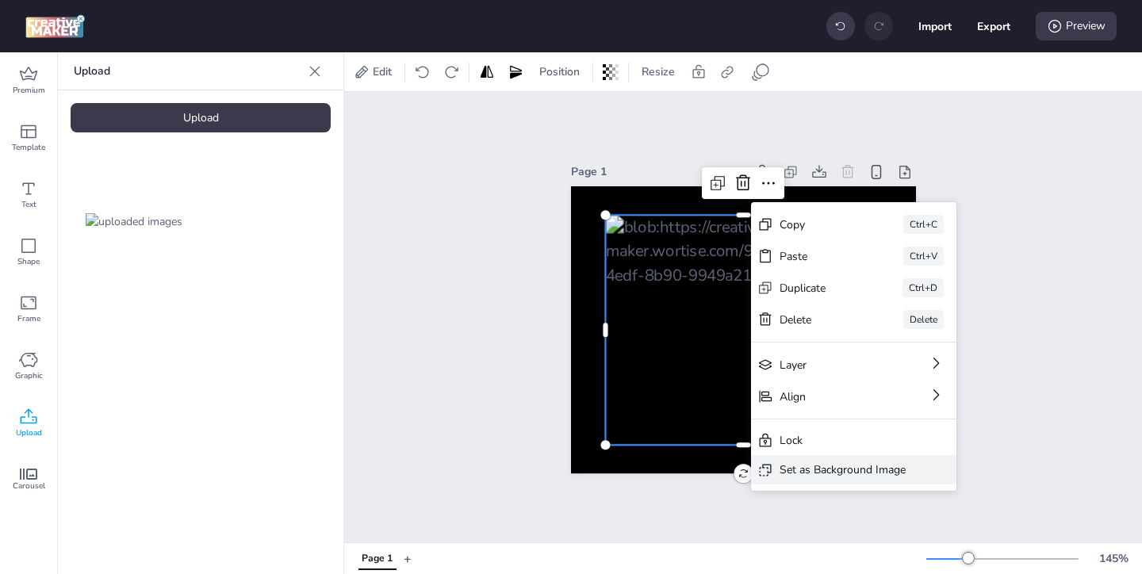
click at [799, 475] on div "Set as Background Image" at bounding box center [843, 470] width 126 height 17
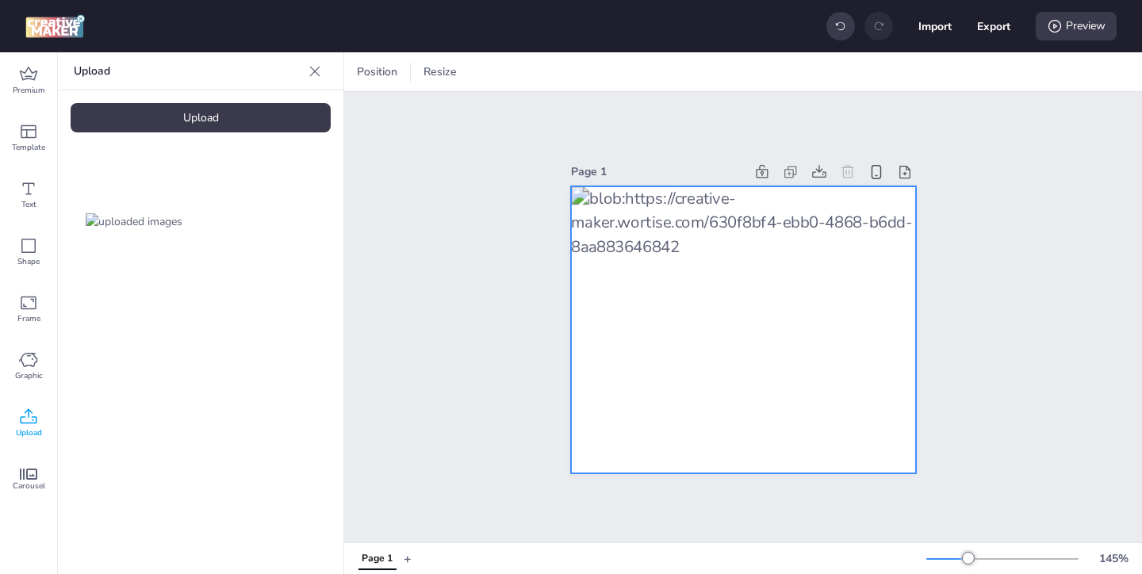
click at [777, 286] on div at bounding box center [743, 330] width 345 height 288
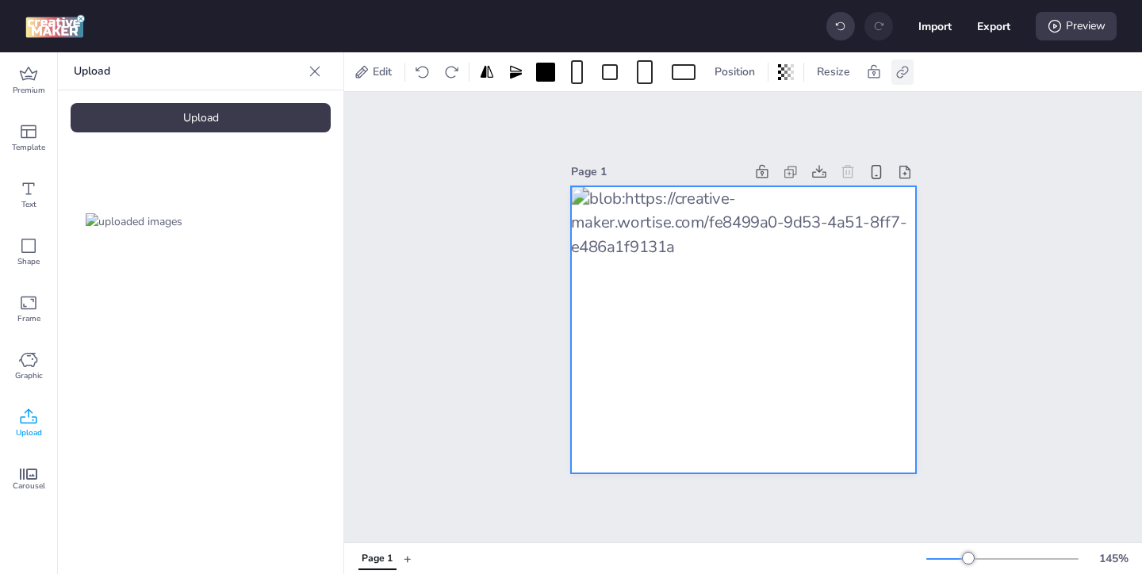
click at [903, 71] on icon at bounding box center [902, 72] width 12 height 12
click at [751, 112] on label "Activate hyperlink" at bounding box center [790, 112] width 119 height 28
click at [746, 113] on input "Activate hyperlink" at bounding box center [740, 118] width 10 height 10
checkbox input "true"
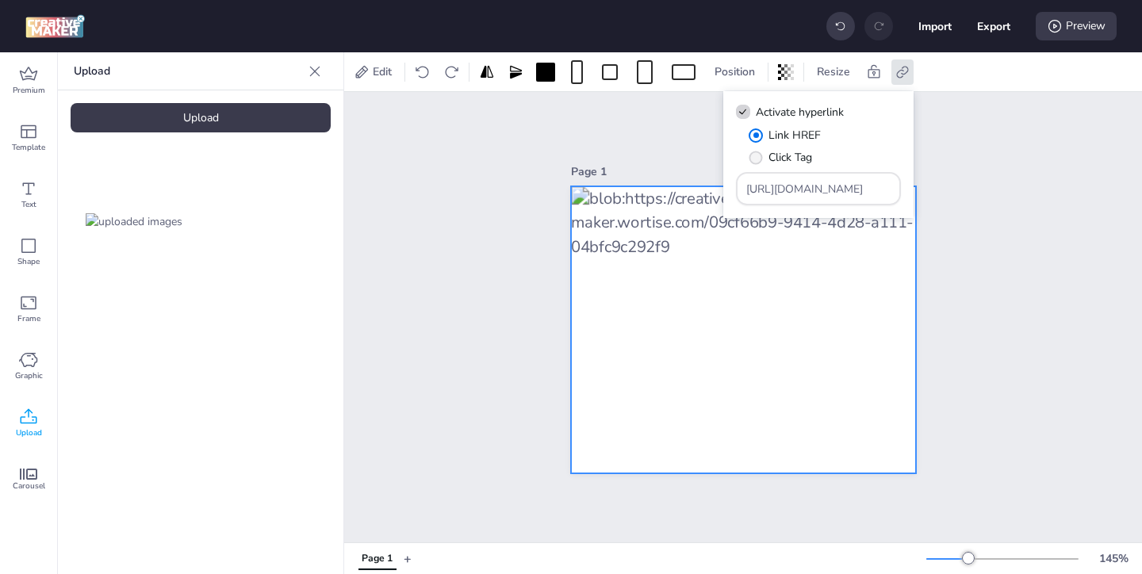
click at [785, 164] on span "Click Tag" at bounding box center [791, 157] width 44 height 17
click at [758, 164] on input "Click Tag" at bounding box center [753, 164] width 10 height 10
radio input "true"
drag, startPoint x: 838, startPoint y: 183, endPoint x: 777, endPoint y: 147, distance: 71.8
click at [781, 150] on div "Link HREF Click Tag [URL][DOMAIN_NAME]" at bounding box center [818, 166] width 165 height 79
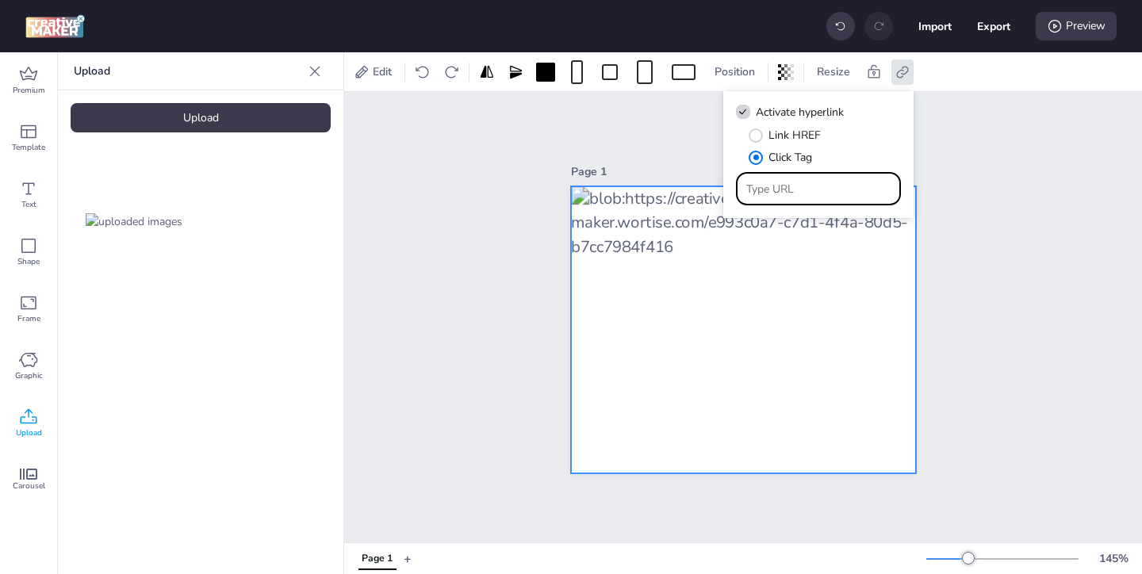
click at [770, 189] on input "Type URL" at bounding box center [818, 189] width 145 height 17
paste input "https://ad.doubleclick.net/ddm/trackclk/N571601.3464950WORTISE/B33838144.426711…"
type input "https://ad.doubleclick.net/ddm/trackclk/N571601.3464950WORTISE/B33838144.426711…"
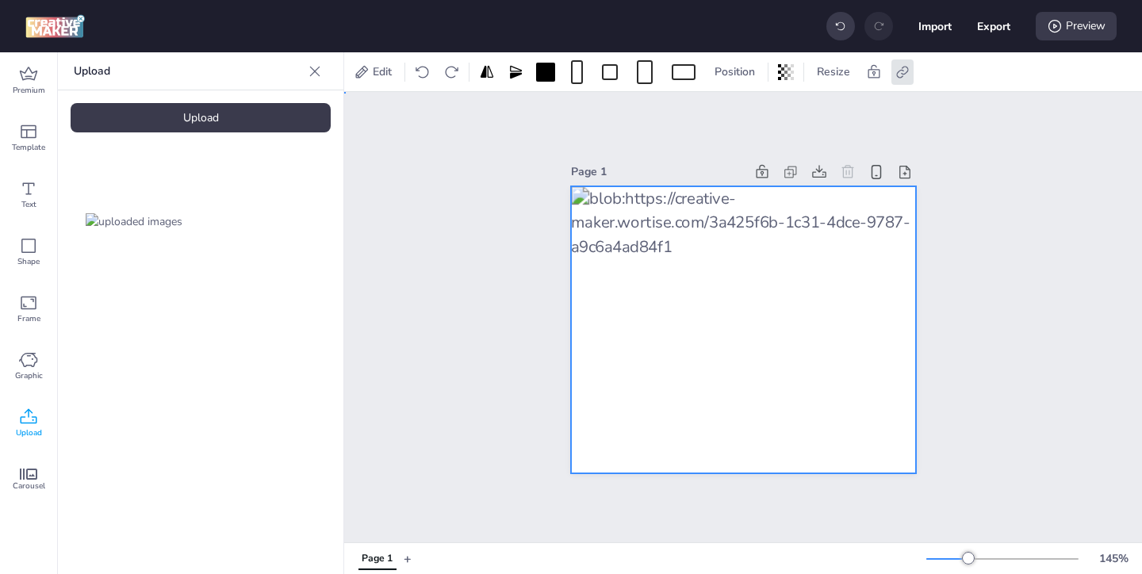
click at [974, 247] on div "Page 1" at bounding box center [743, 317] width 798 height 451
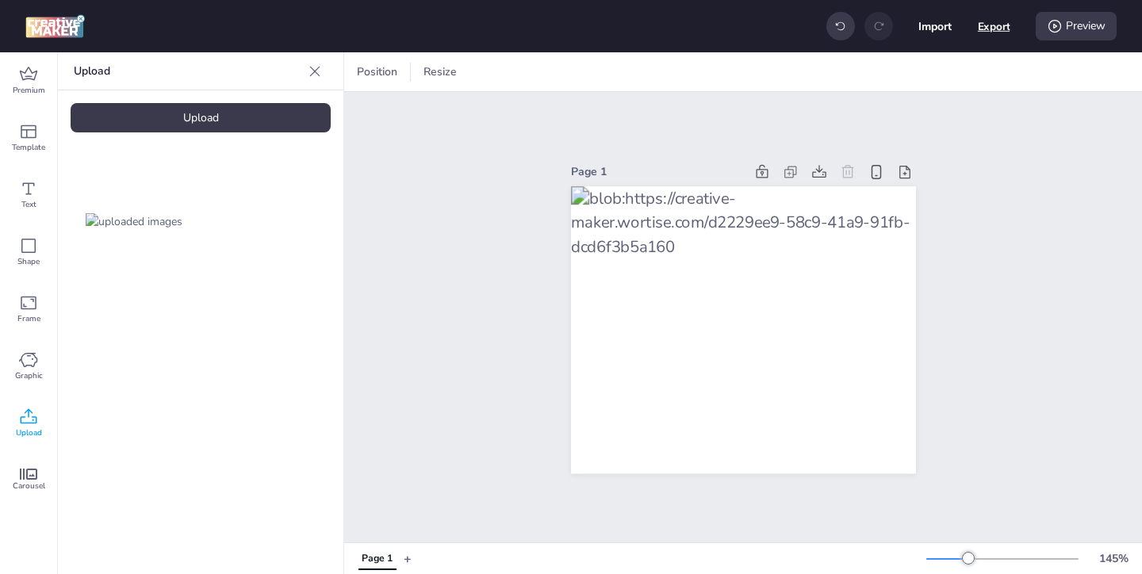
click at [995, 31] on button "Export" at bounding box center [994, 26] width 33 height 33
select select "html"
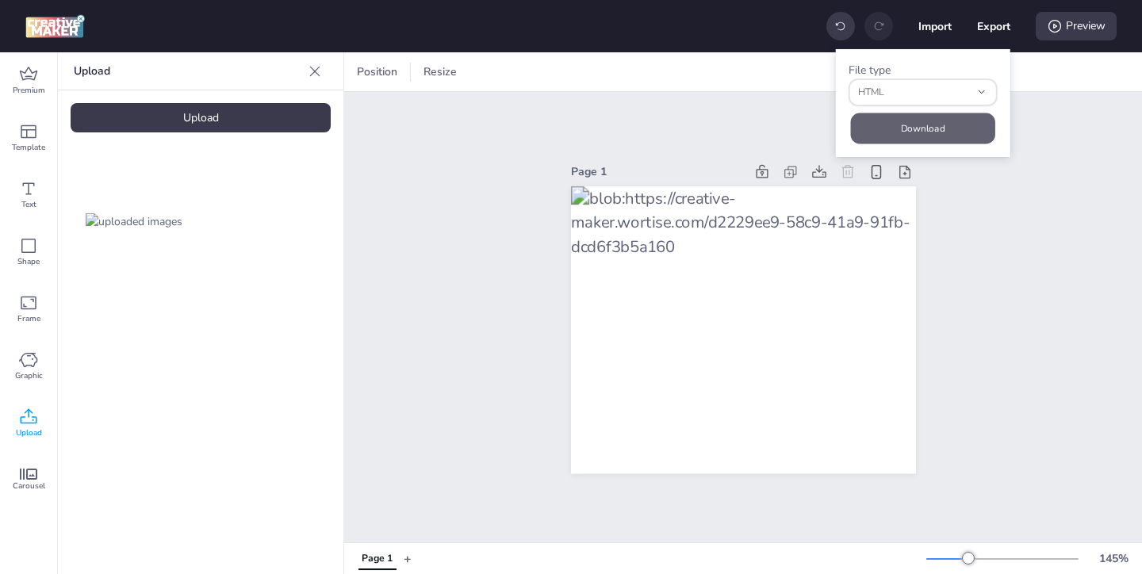
click at [937, 128] on button "Download" at bounding box center [922, 128] width 144 height 31
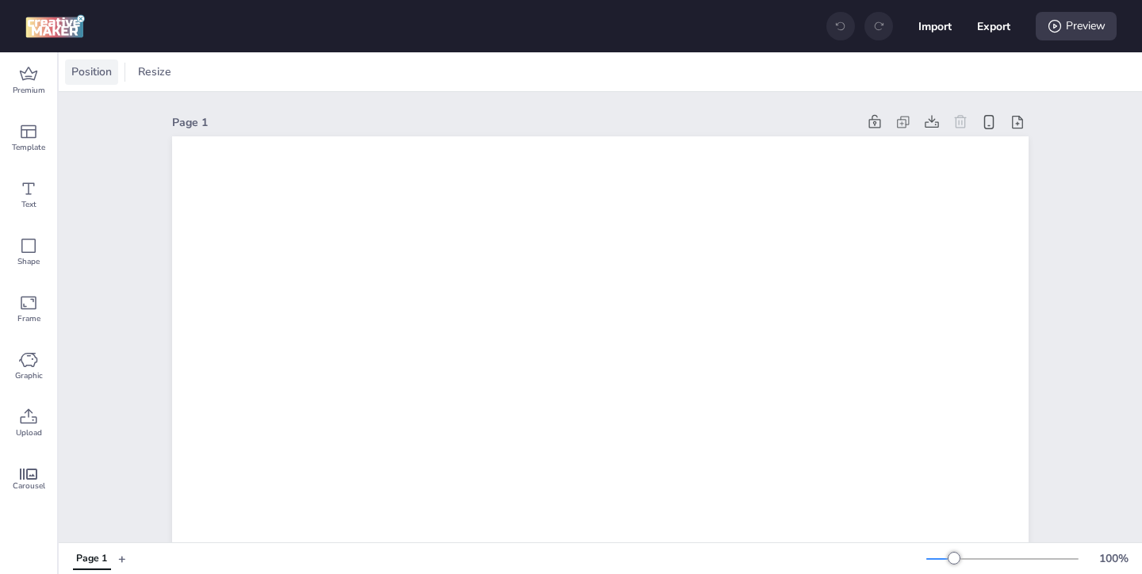
click at [104, 70] on span "Position" at bounding box center [91, 71] width 47 height 17
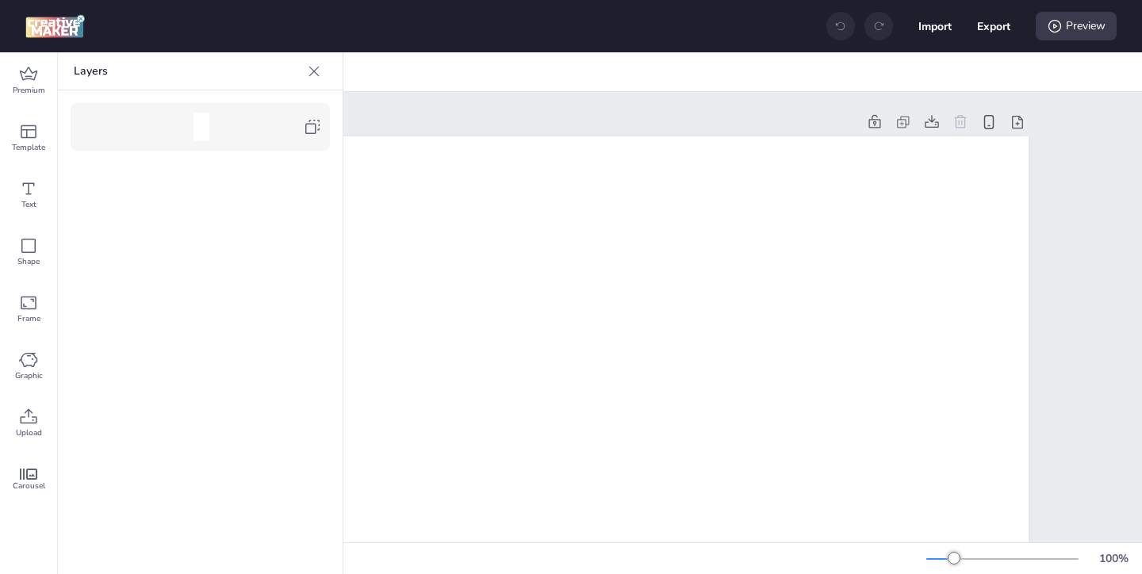
click at [310, 130] on icon at bounding box center [312, 126] width 19 height 19
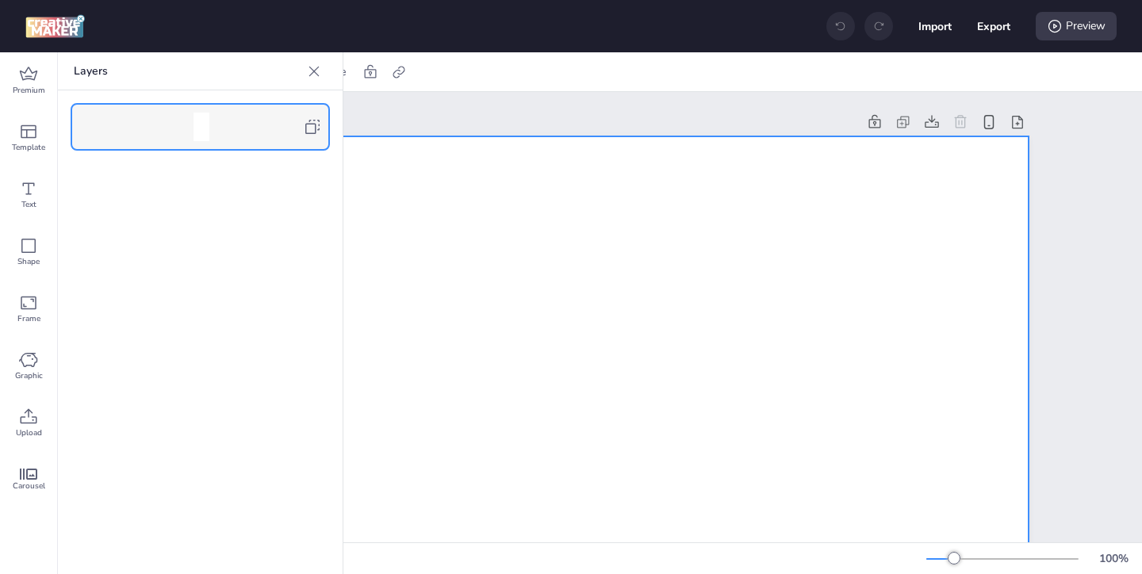
click at [316, 67] on icon at bounding box center [314, 71] width 16 height 16
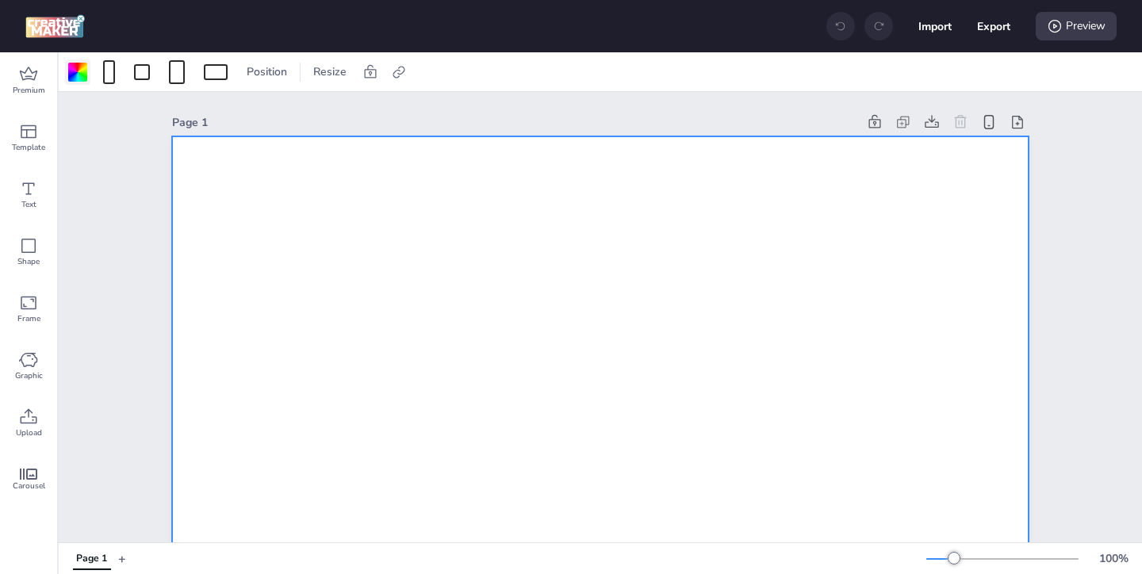
click at [77, 79] on div at bounding box center [77, 72] width 19 height 19
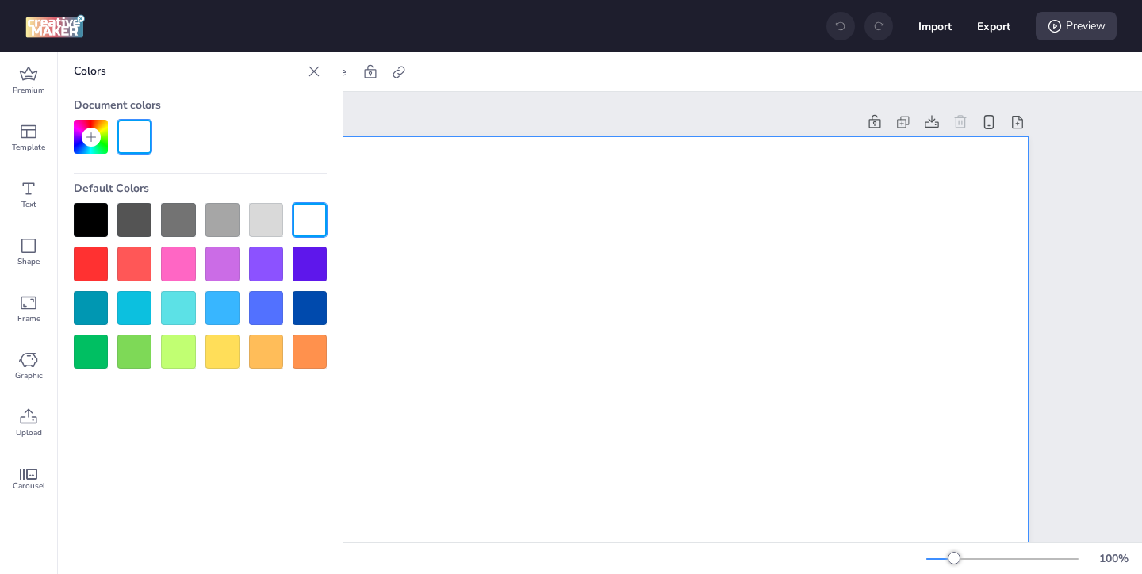
click at [88, 219] on div at bounding box center [91, 220] width 34 height 34
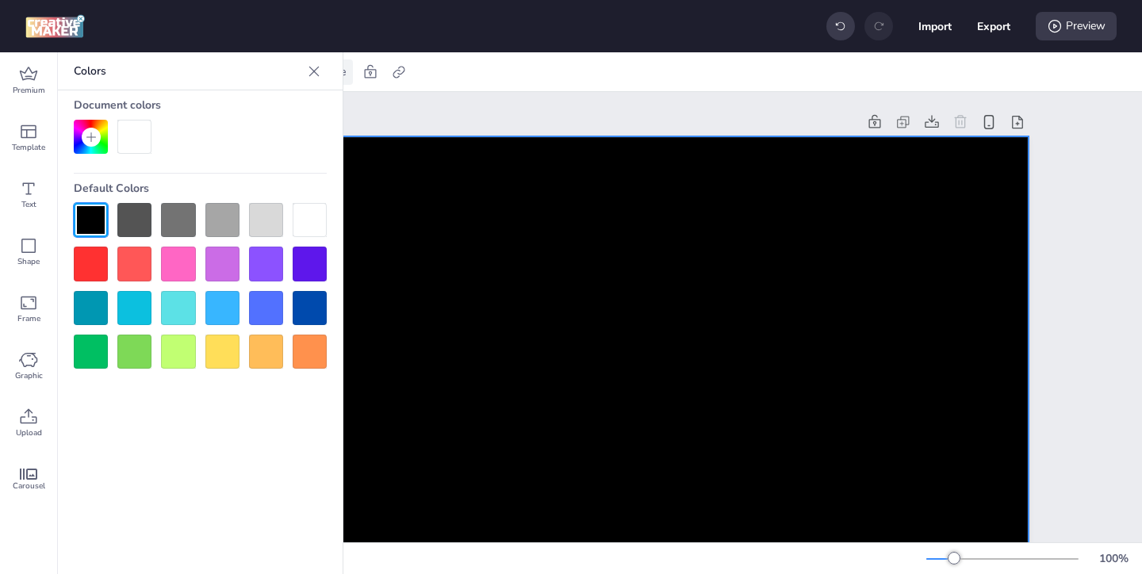
click at [319, 67] on icon at bounding box center [314, 71] width 16 height 16
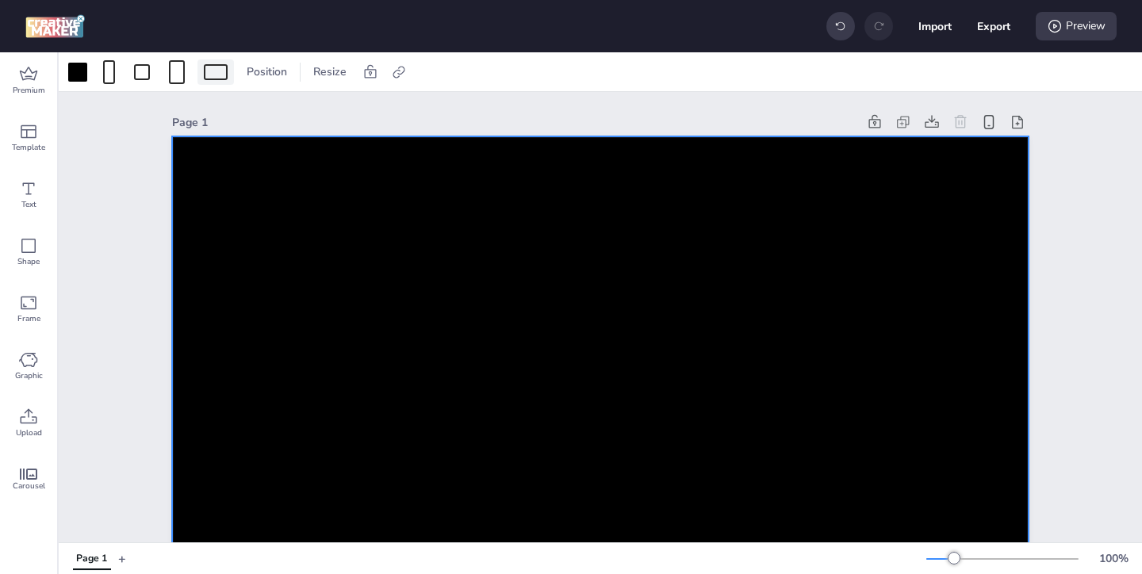
click at [213, 77] on div at bounding box center [216, 72] width 24 height 16
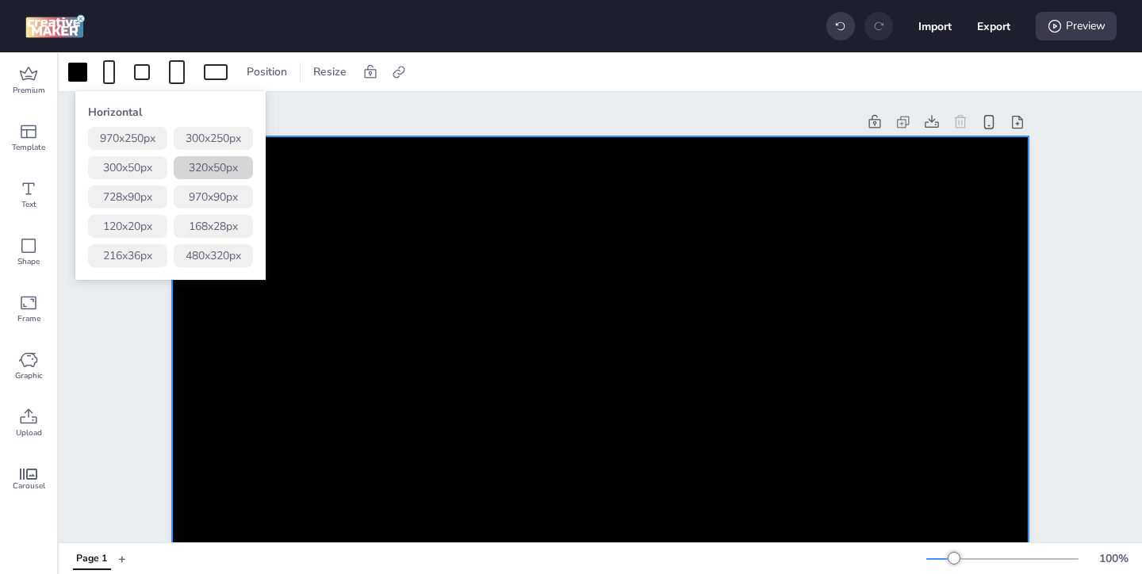
click at [226, 161] on button "320 x 50 px" at bounding box center [213, 167] width 79 height 23
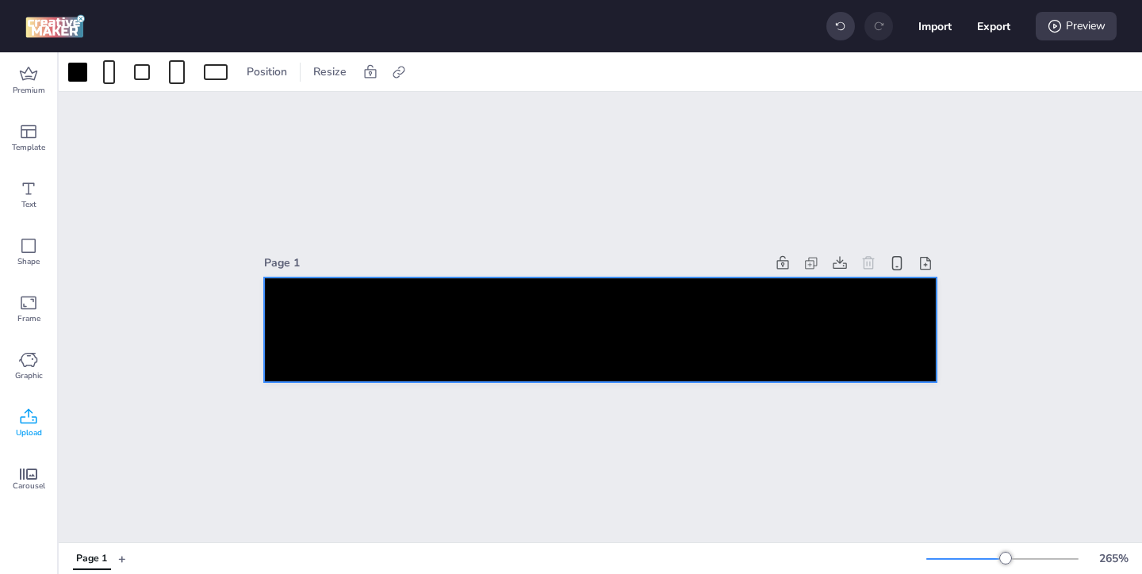
click at [29, 424] on icon at bounding box center [28, 417] width 19 height 19
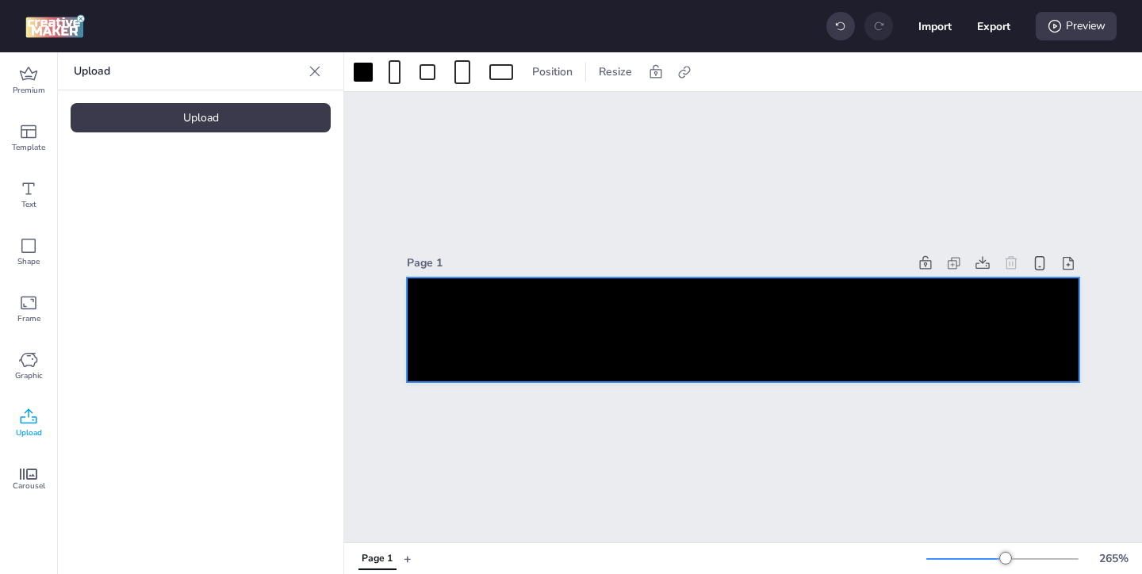
click at [250, 126] on div "Upload" at bounding box center [201, 117] width 260 height 29
click at [152, 223] on img at bounding box center [134, 221] width 97 height 17
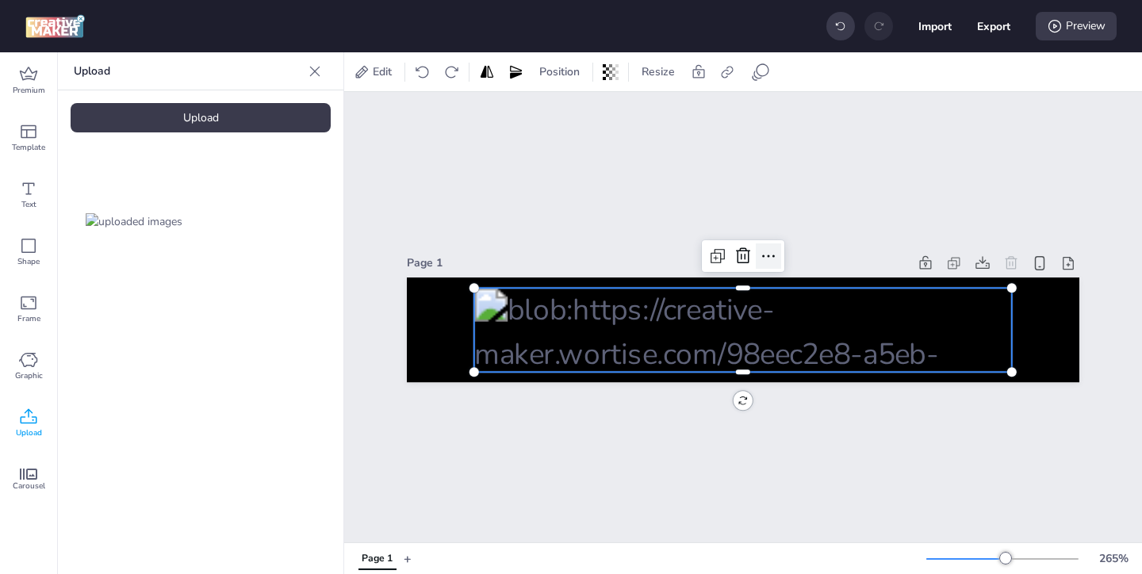
click at [772, 255] on icon at bounding box center [768, 256] width 19 height 19
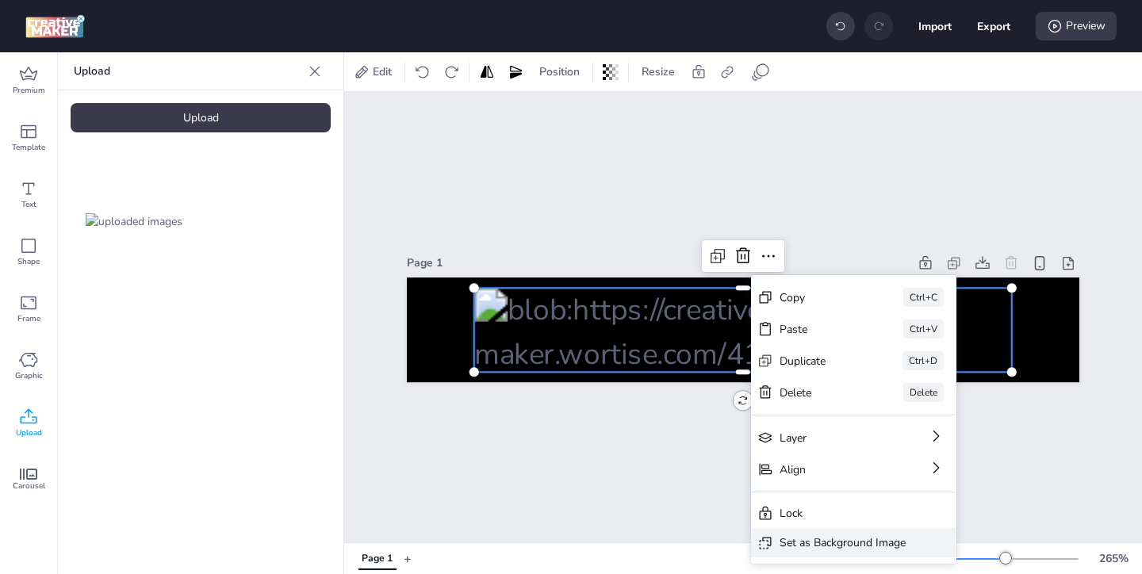
click at [808, 544] on div "Set as Background Image" at bounding box center [843, 543] width 126 height 17
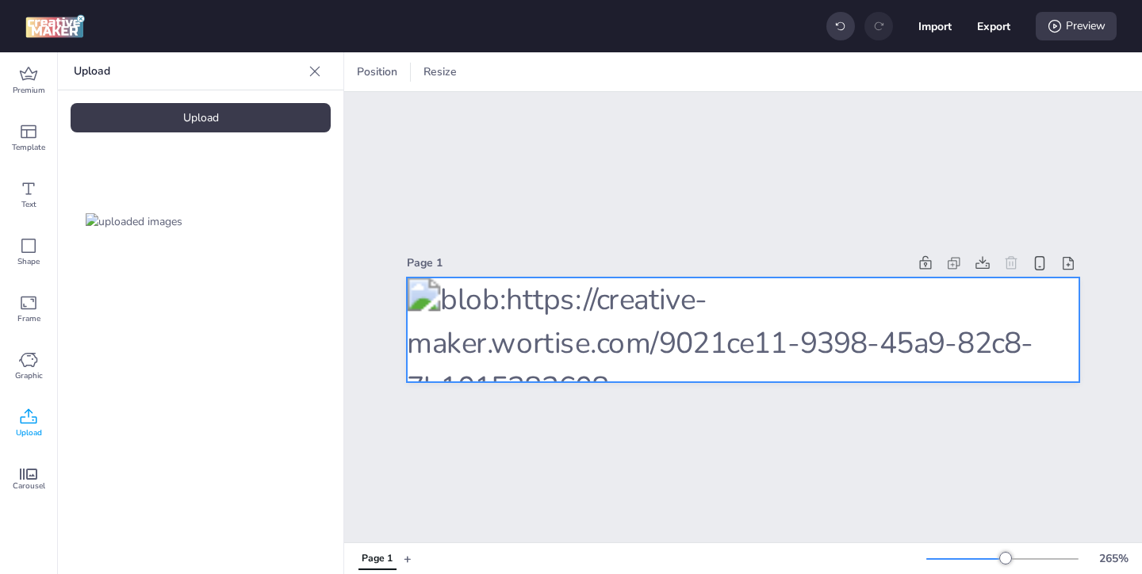
click at [742, 313] on div at bounding box center [743, 330] width 673 height 105
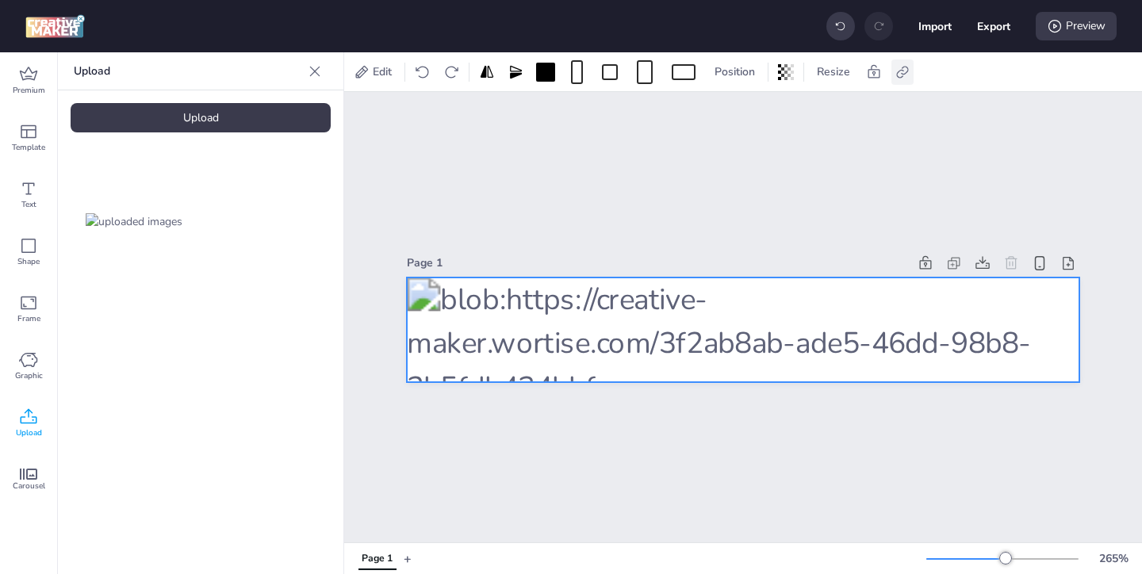
click at [903, 72] on icon at bounding box center [903, 72] width 16 height 16
click at [757, 108] on span "Activate hyperlink" at bounding box center [800, 112] width 88 height 17
click at [746, 113] on input "Activate hyperlink" at bounding box center [740, 118] width 10 height 10
checkbox input "true"
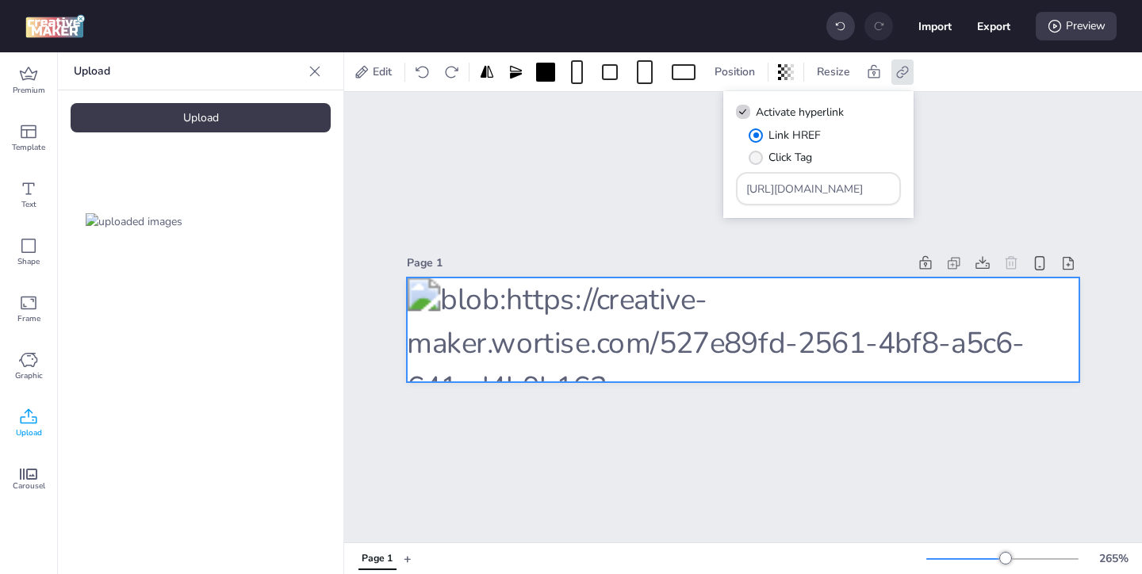
click at [794, 154] on span "Click Tag" at bounding box center [791, 157] width 44 height 17
click at [758, 159] on input "Click Tag" at bounding box center [753, 164] width 10 height 10
radio input "true"
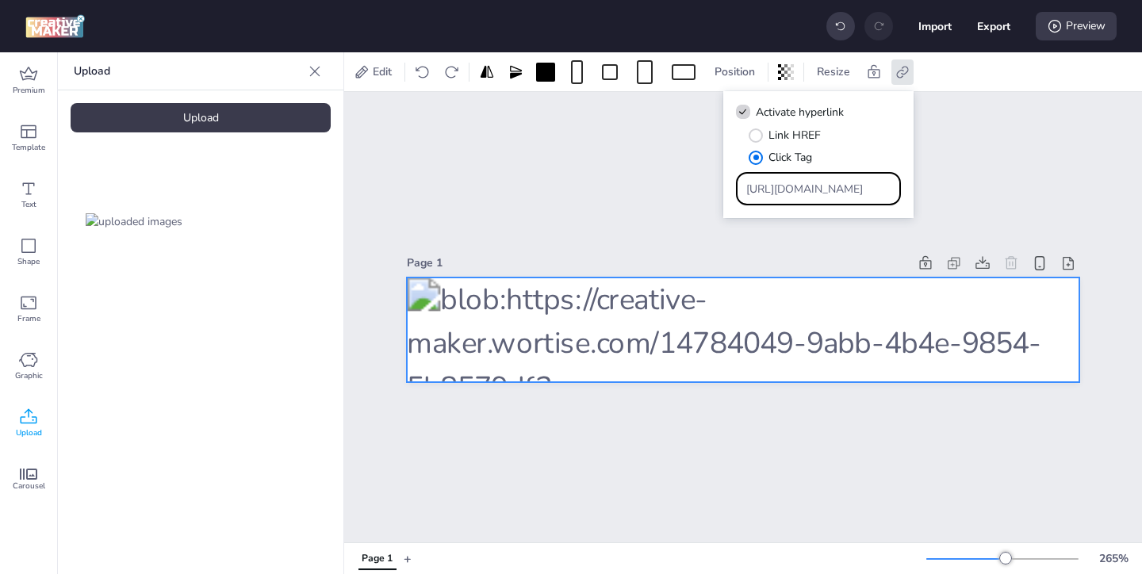
drag, startPoint x: 846, startPoint y: 197, endPoint x: 784, endPoint y: 151, distance: 77.7
click at [787, 155] on div "Link HREF Click Tag [URL][DOMAIN_NAME]" at bounding box center [818, 166] width 165 height 79
click at [774, 196] on input "Type URL" at bounding box center [818, 189] width 145 height 17
paste input "https://ad.doubleclick.net/ddm/trackclk/N571601.3464950WORTISE/B33838144.426711…"
type input "https://ad.doubleclick.net/ddm/trackclk/N571601.3464950WORTISE/B33838144.426711…"
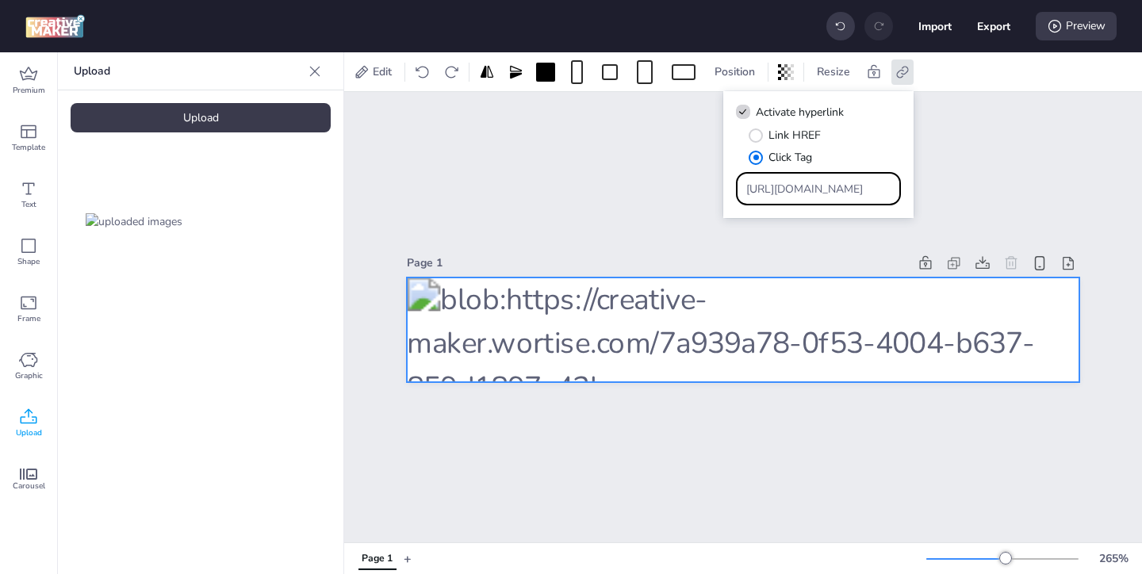
scroll to position [0, 921]
click at [784, 433] on div "Page 1" at bounding box center [743, 317] width 798 height 451
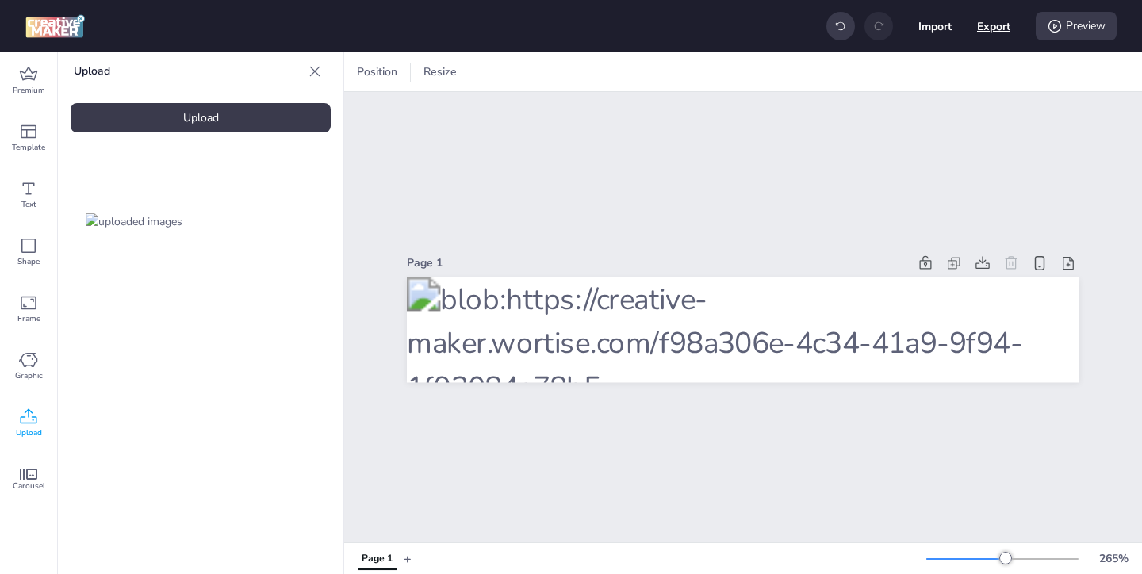
click at [981, 29] on button "Export" at bounding box center [993, 26] width 33 height 33
select select "html"
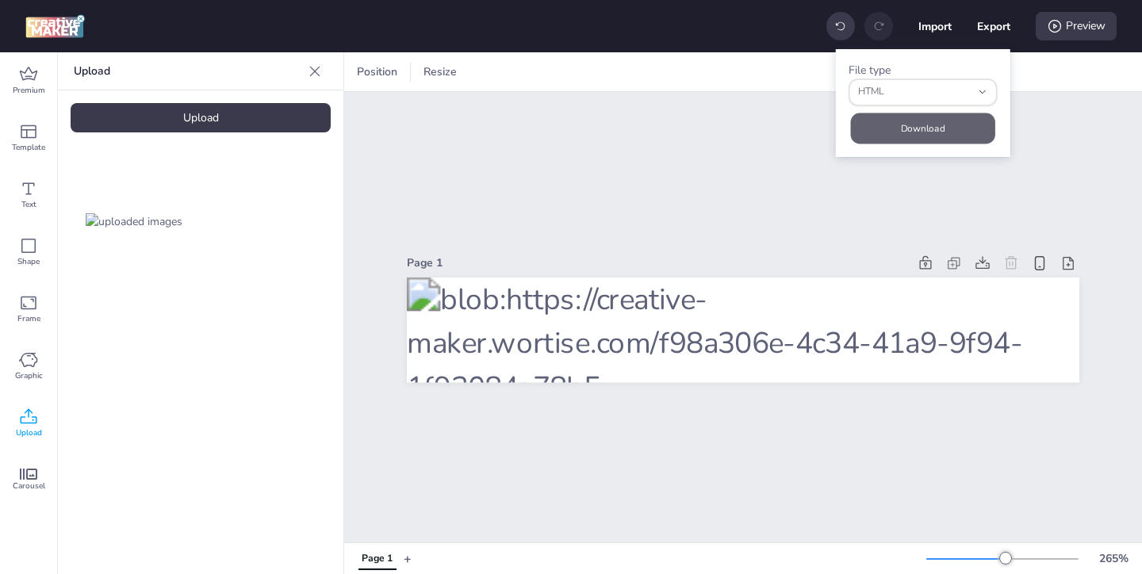
click at [921, 129] on button "Download" at bounding box center [923, 128] width 144 height 31
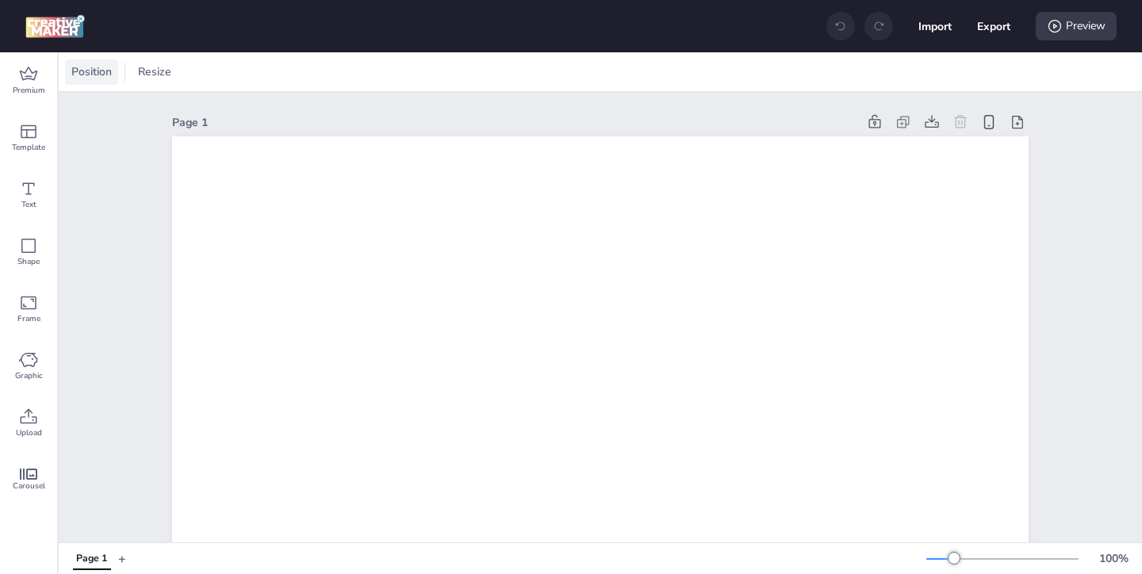
click at [90, 78] on span "Position" at bounding box center [91, 71] width 47 height 17
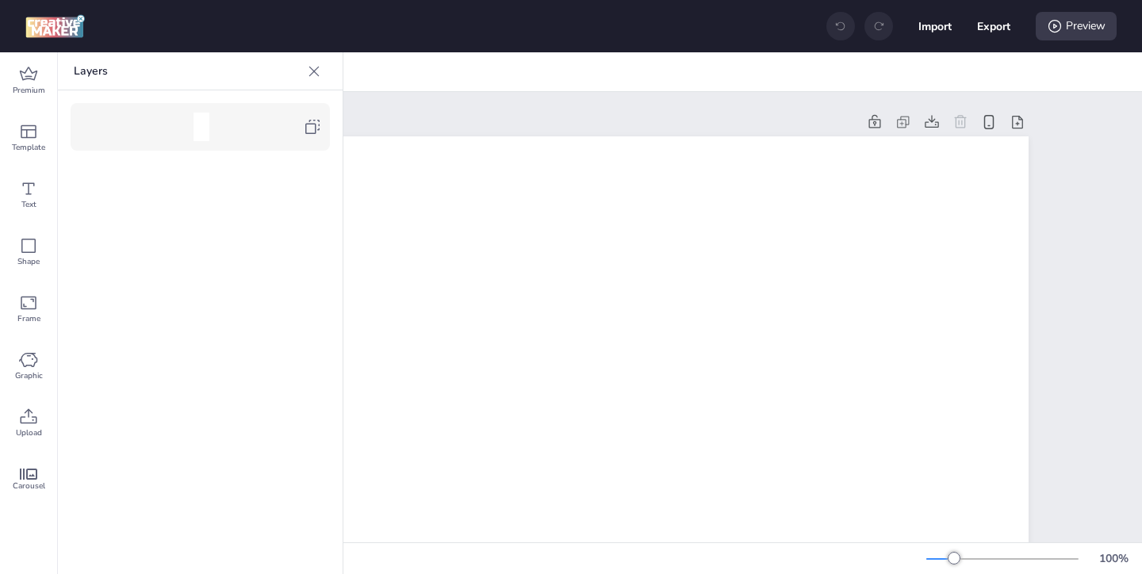
click at [308, 135] on icon at bounding box center [312, 126] width 19 height 19
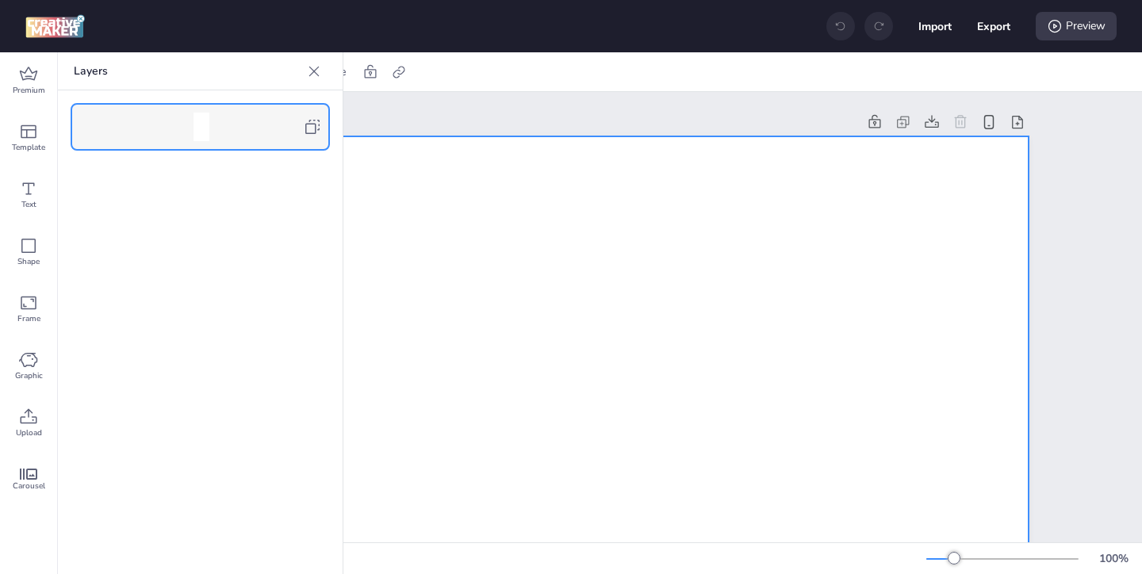
click at [310, 72] on icon at bounding box center [314, 71] width 16 height 16
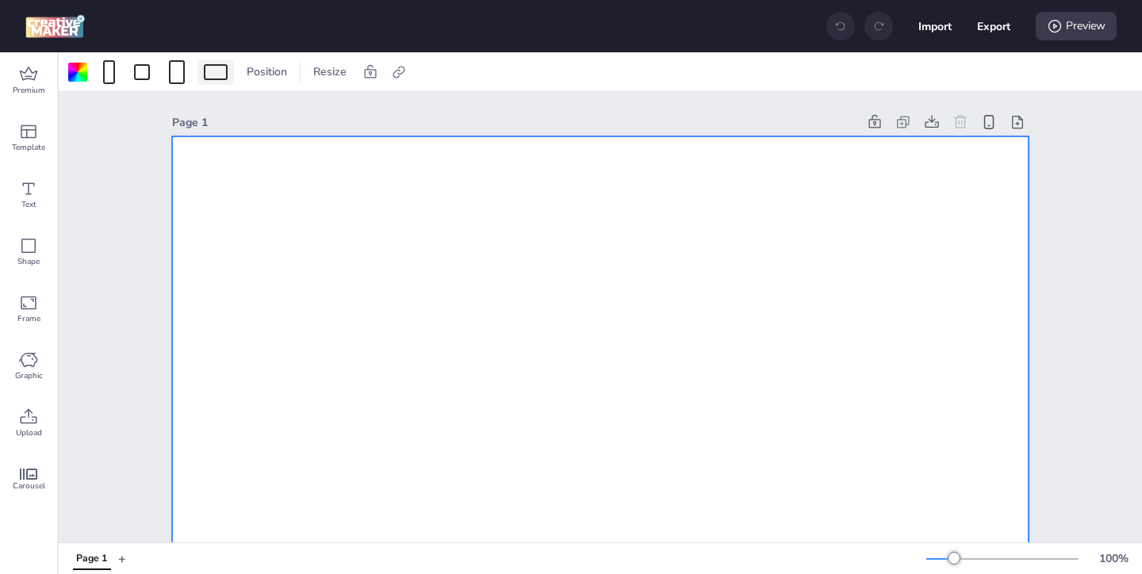
click at [211, 73] on div at bounding box center [216, 72] width 24 height 16
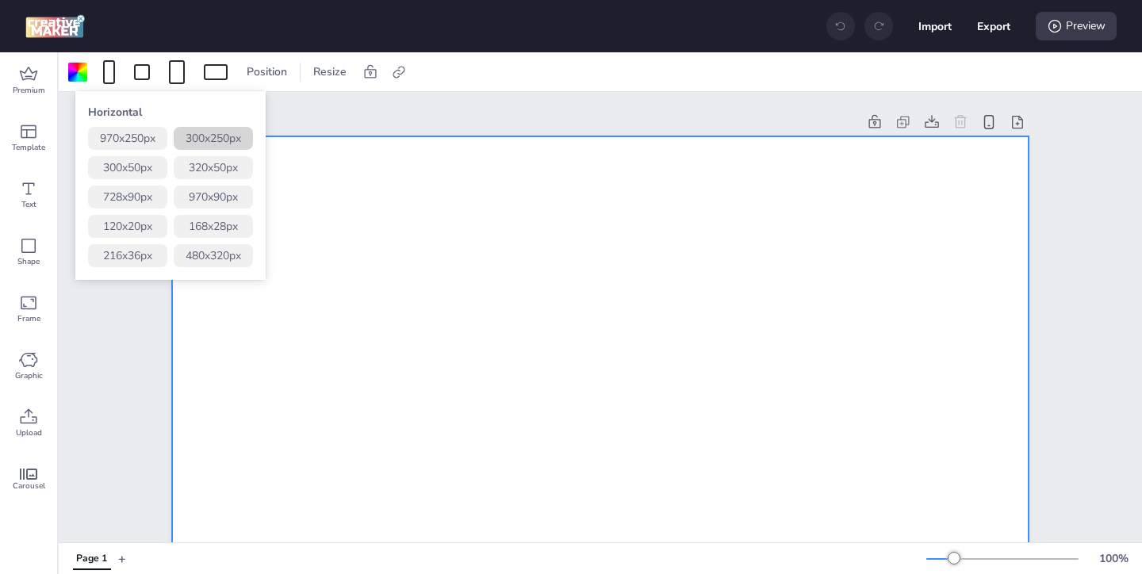
click at [220, 132] on button "300 x 250 px" at bounding box center [213, 138] width 79 height 23
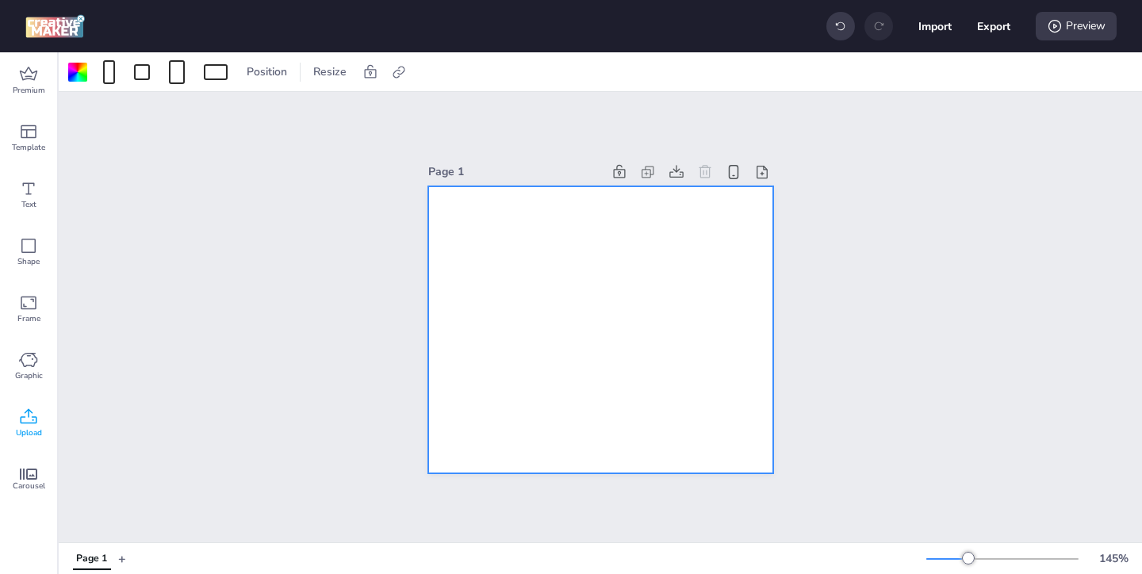
click at [33, 415] on icon at bounding box center [28, 417] width 19 height 19
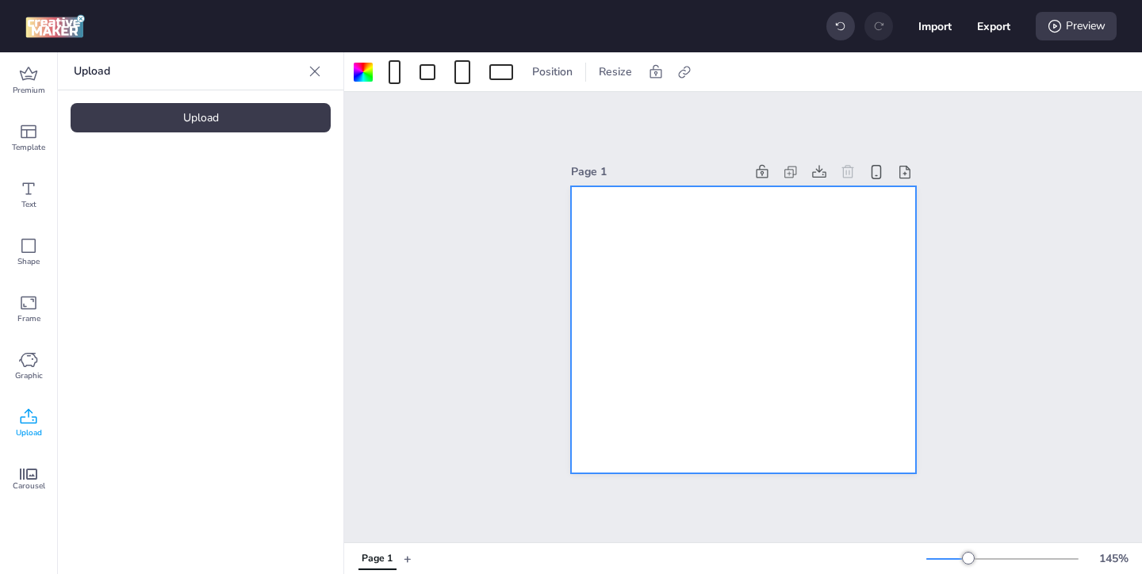
click at [217, 126] on div "Upload" at bounding box center [201, 117] width 260 height 29
click at [366, 79] on div at bounding box center [363, 72] width 19 height 19
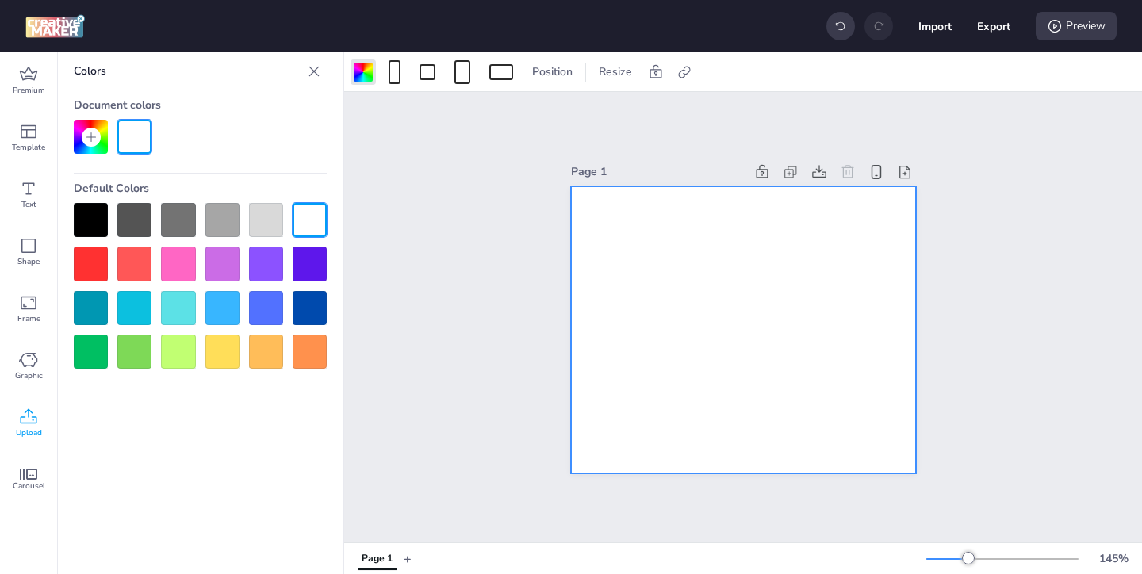
click at [100, 220] on div at bounding box center [91, 220] width 34 height 34
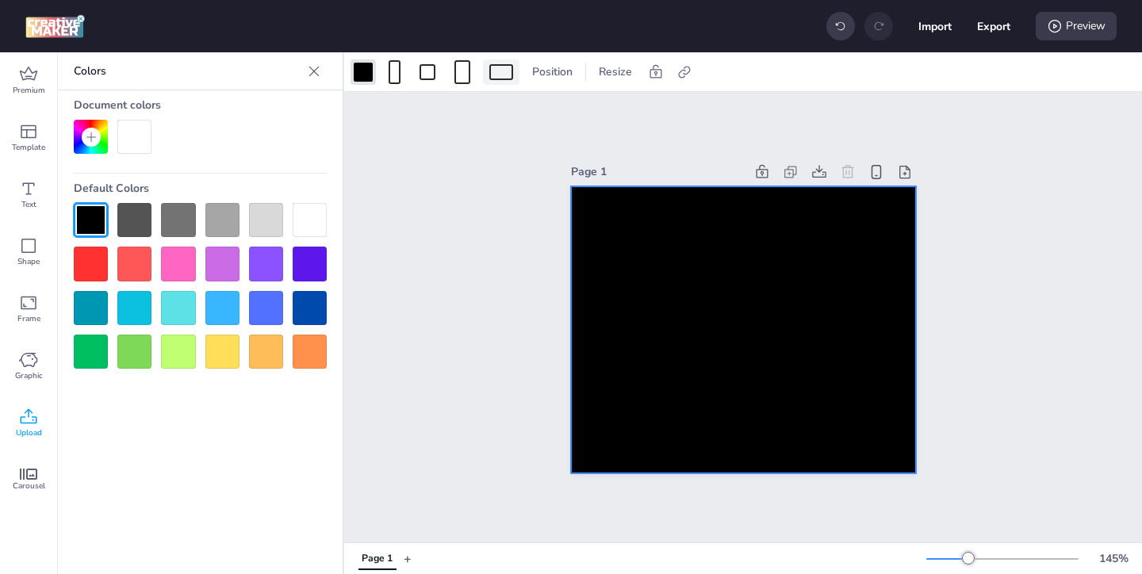
click at [492, 74] on div at bounding box center [501, 72] width 24 height 16
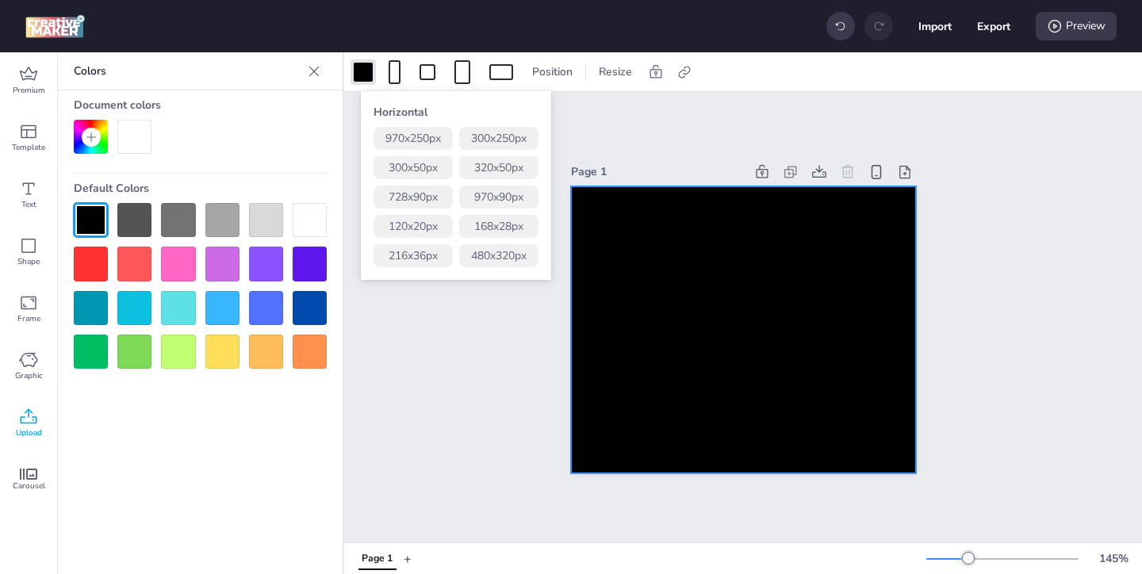
click at [315, 69] on icon at bounding box center [314, 71] width 10 height 10
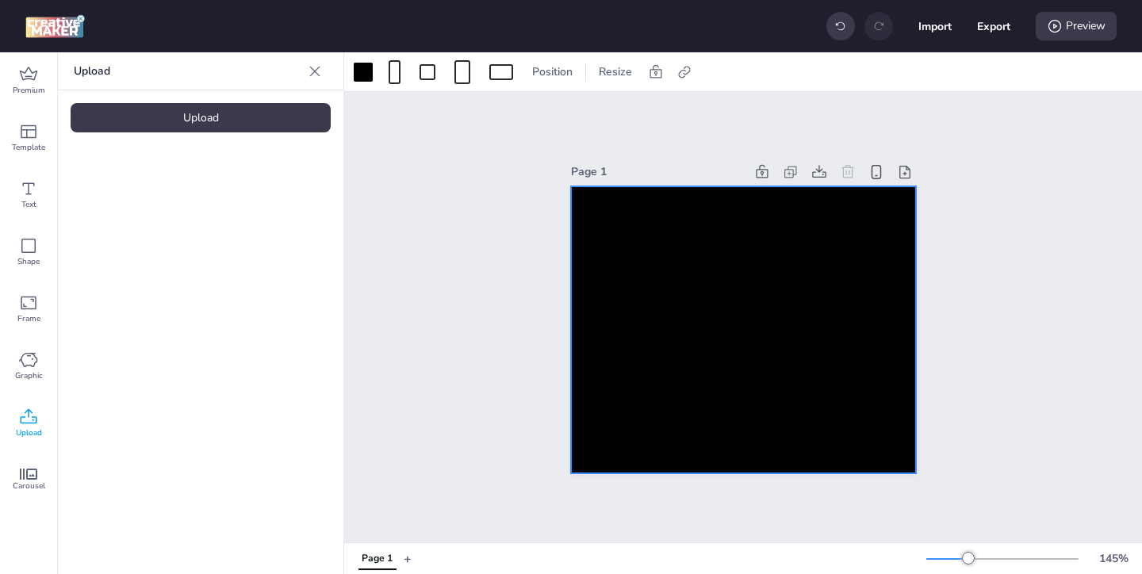
click at [237, 117] on div "Upload" at bounding box center [201, 117] width 260 height 29
click at [154, 230] on img at bounding box center [134, 221] width 97 height 17
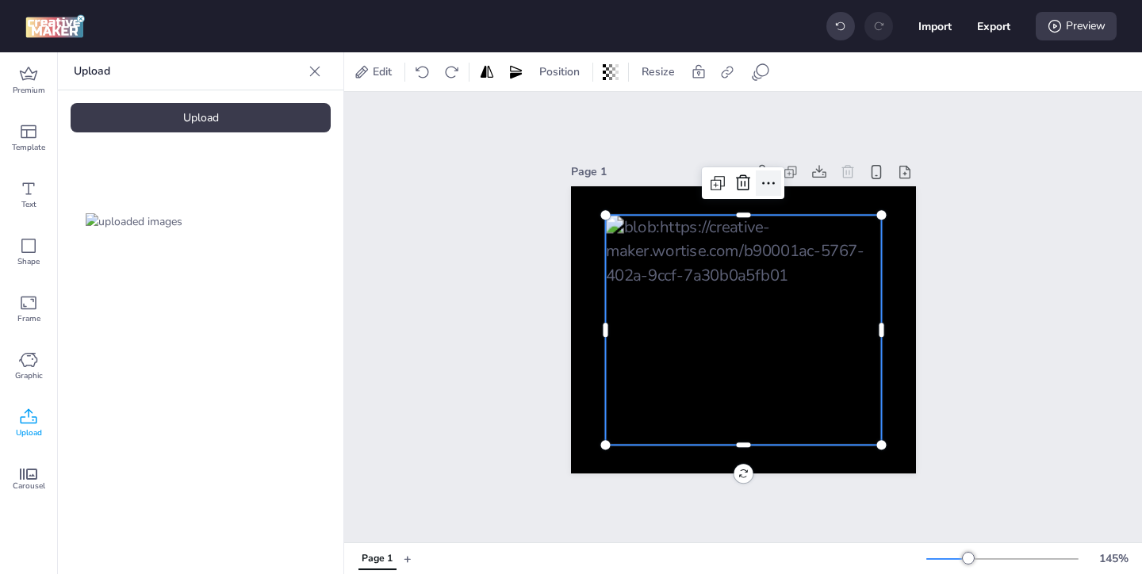
click at [769, 188] on icon at bounding box center [768, 183] width 19 height 19
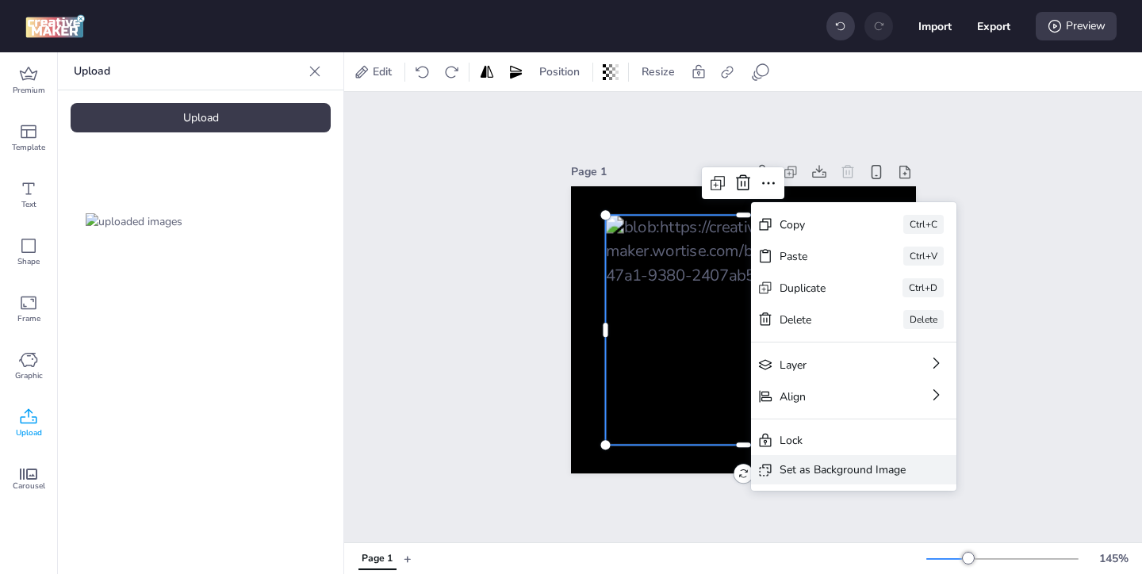
click at [789, 465] on div "Set as Background Image" at bounding box center [843, 470] width 126 height 17
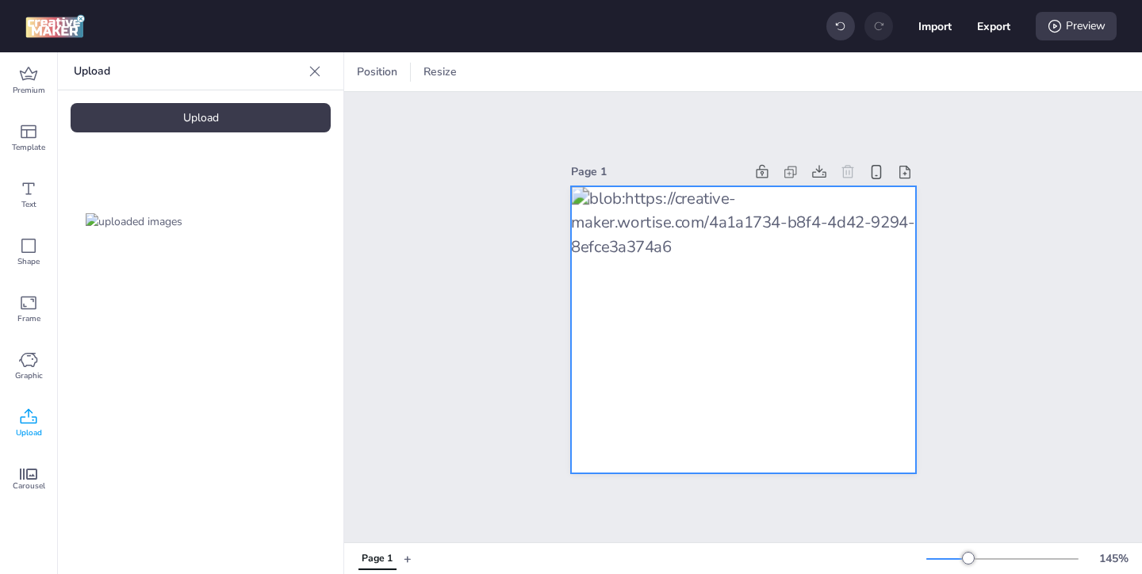
click at [859, 221] on div at bounding box center [743, 330] width 345 height 288
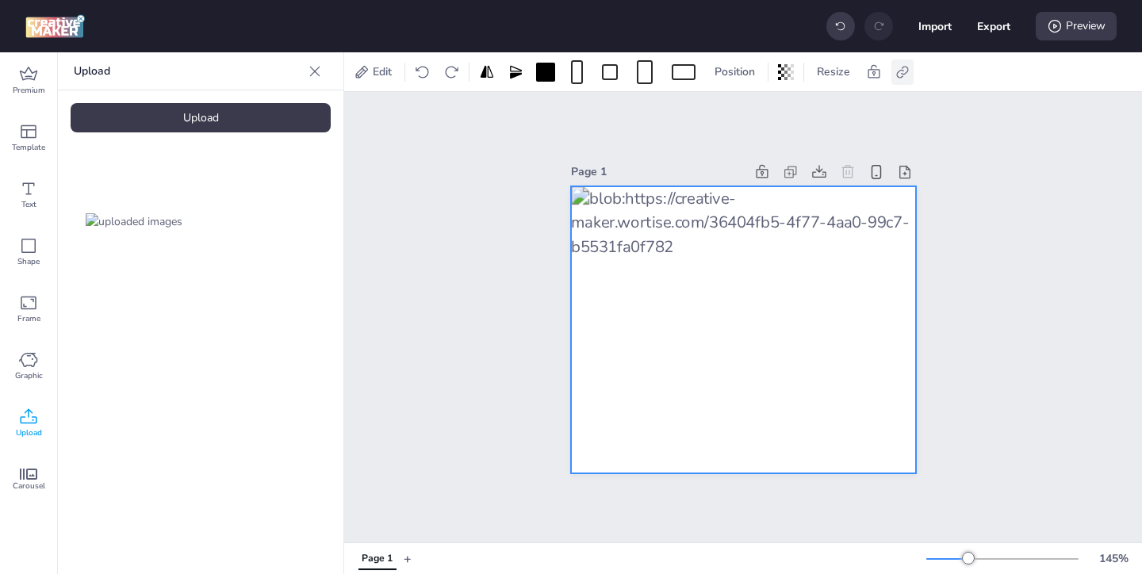
click at [897, 67] on icon at bounding box center [903, 72] width 16 height 16
click at [739, 115] on icon at bounding box center [743, 112] width 10 height 8
click at [739, 115] on input "Activate hyperlink" at bounding box center [740, 118] width 10 height 10
checkbox input "true"
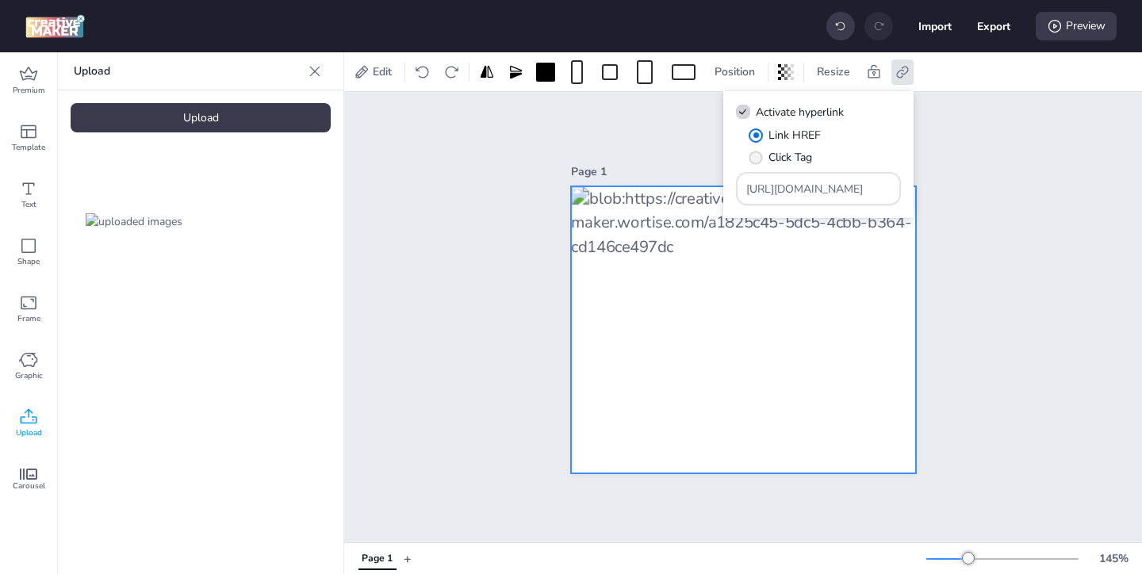
click at [795, 160] on span "Click Tag" at bounding box center [791, 157] width 44 height 17
click at [758, 160] on input "Click Tag" at bounding box center [753, 164] width 10 height 10
radio input "true"
drag, startPoint x: 853, startPoint y: 192, endPoint x: 785, endPoint y: 159, distance: 74.9
click at [789, 163] on div "Link HREF Click Tag [URL][DOMAIN_NAME]" at bounding box center [818, 166] width 165 height 79
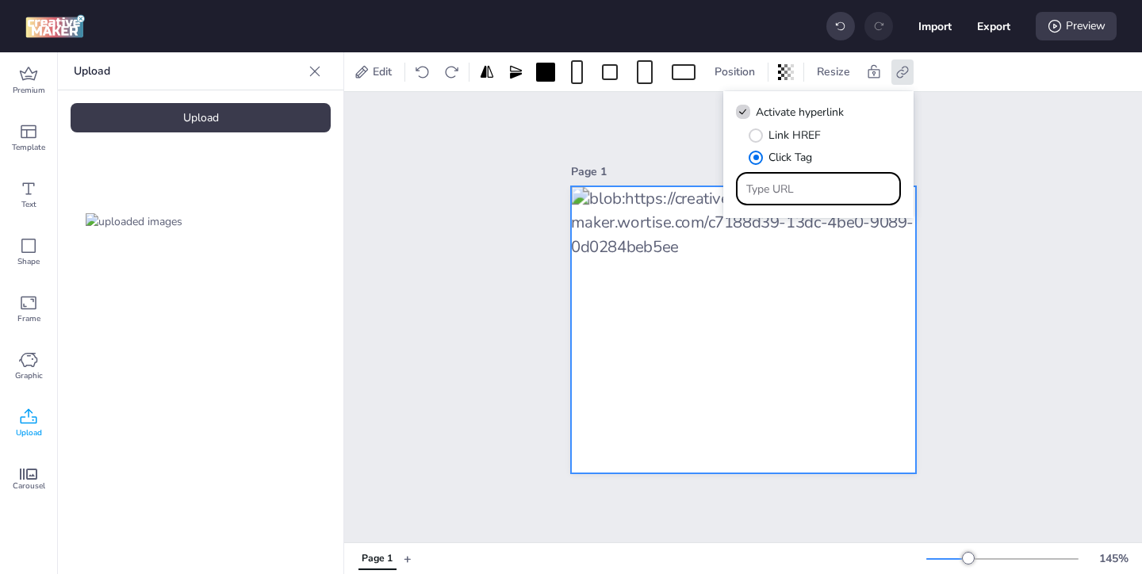
paste input "[URL][DOMAIN_NAME]"
type input "[URL][DOMAIN_NAME]"
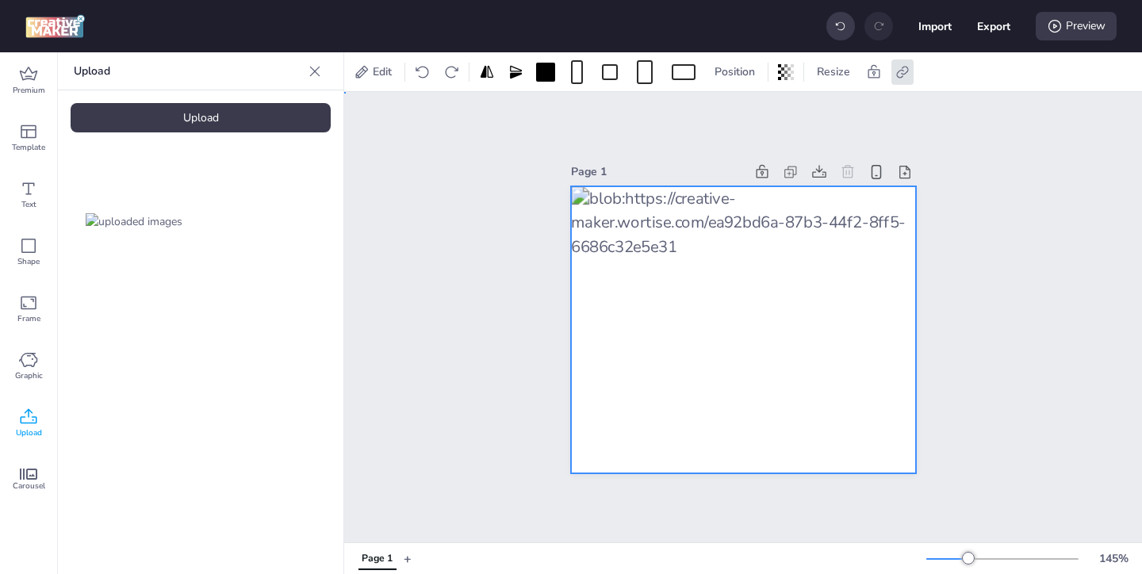
click at [940, 249] on div "Page 1" at bounding box center [744, 317] width 434 height 351
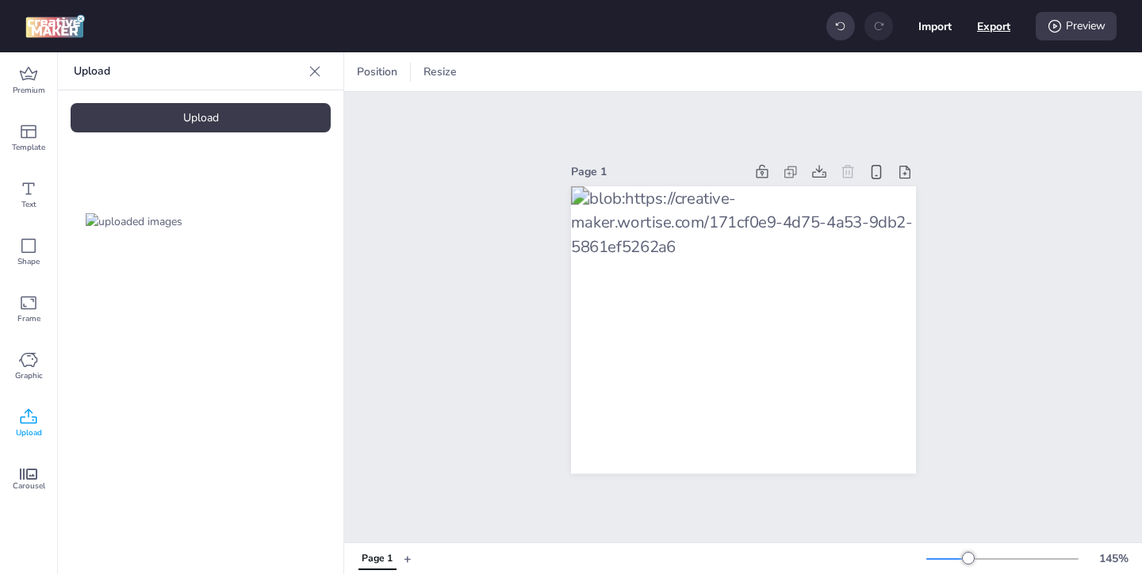
click at [992, 29] on button "Export" at bounding box center [993, 26] width 33 height 33
select select "html"
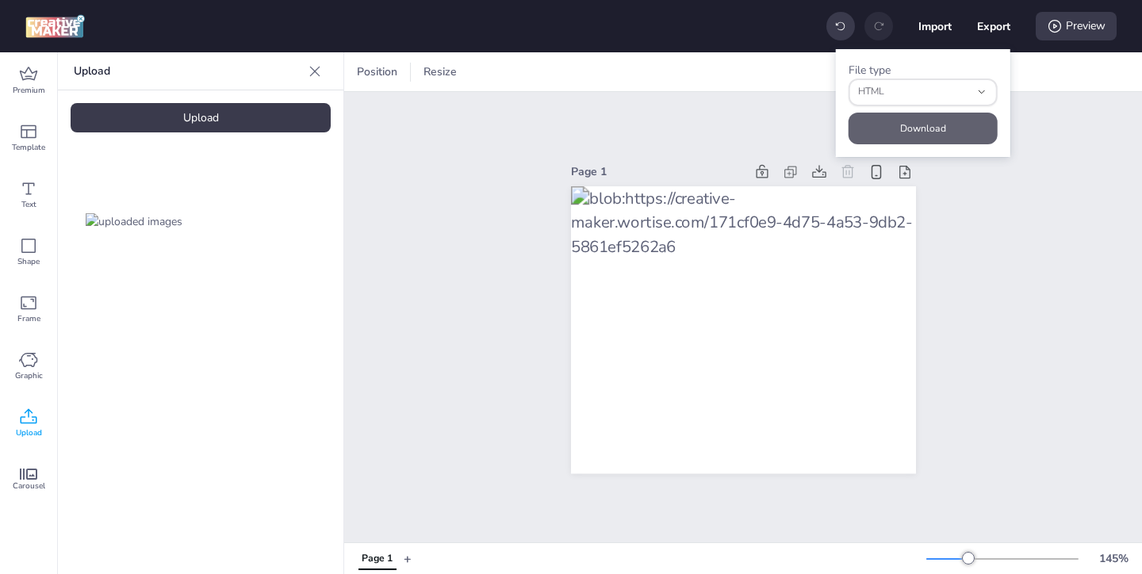
click at [937, 126] on button "Download" at bounding box center [923, 129] width 149 height 32
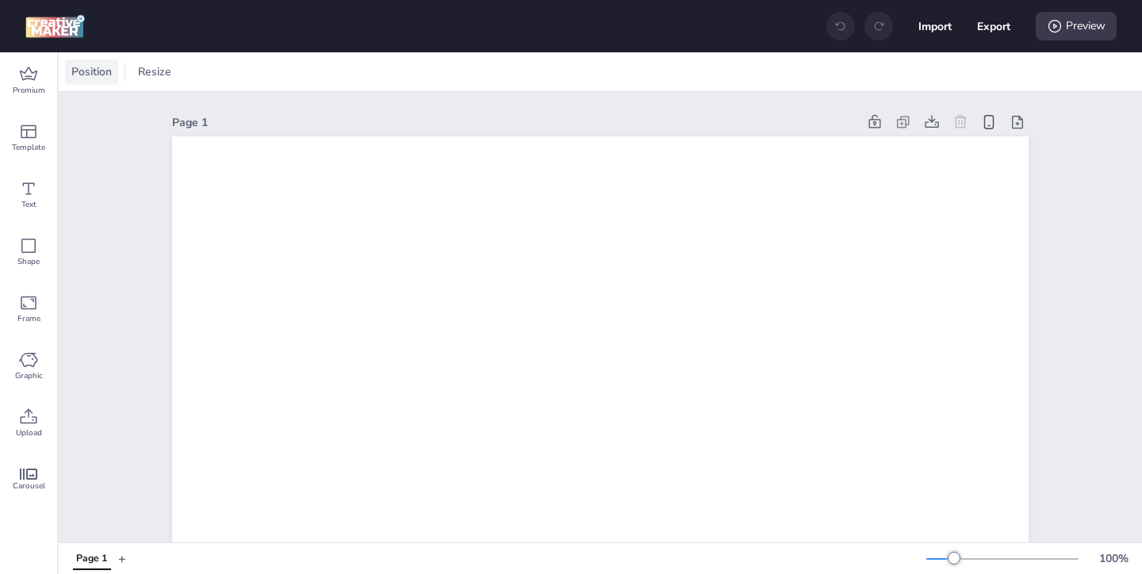
click at [102, 73] on span "Position" at bounding box center [91, 71] width 47 height 17
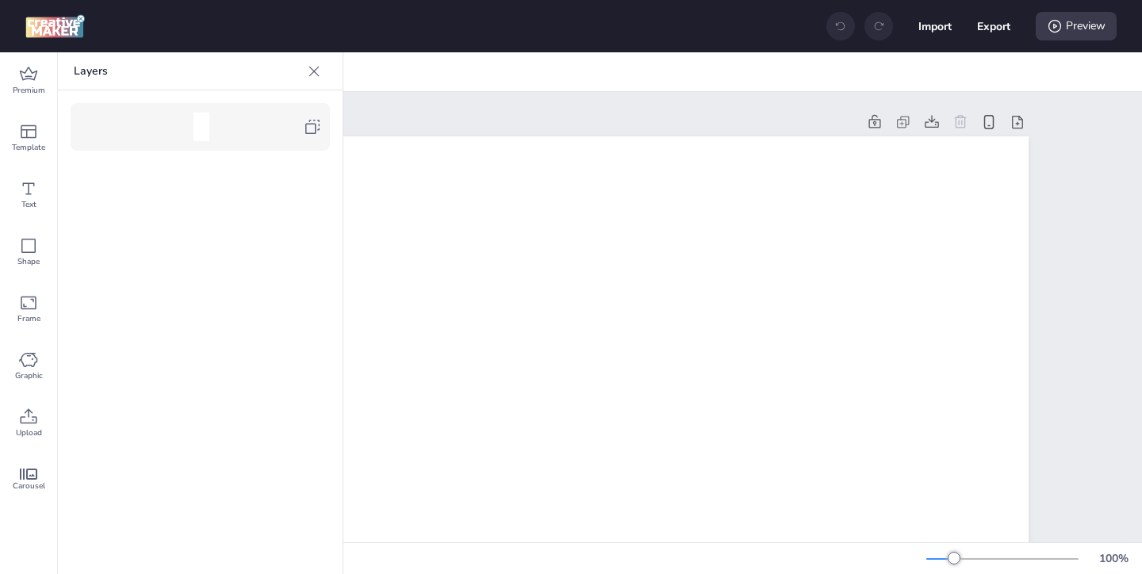
click at [317, 75] on icon at bounding box center [314, 71] width 16 height 16
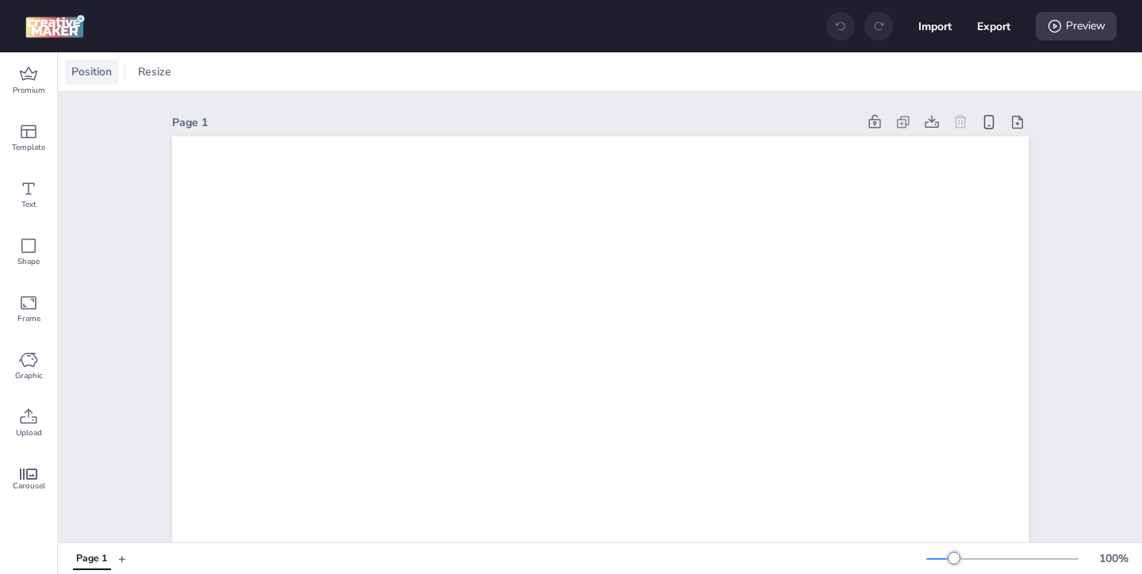
click at [93, 74] on span "Position" at bounding box center [91, 71] width 47 height 17
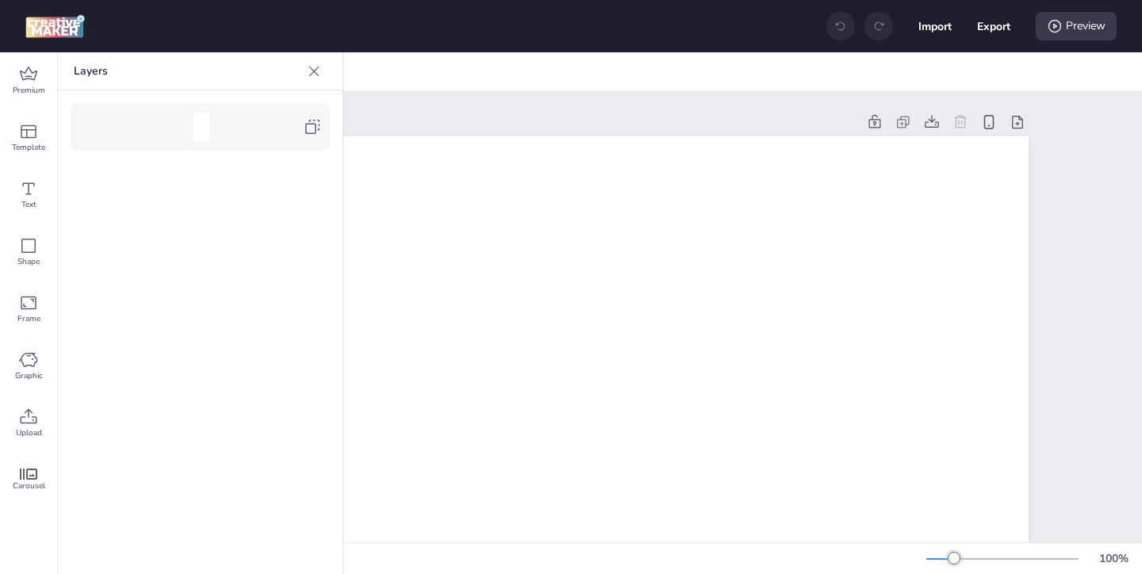
click at [309, 129] on icon at bounding box center [312, 126] width 19 height 19
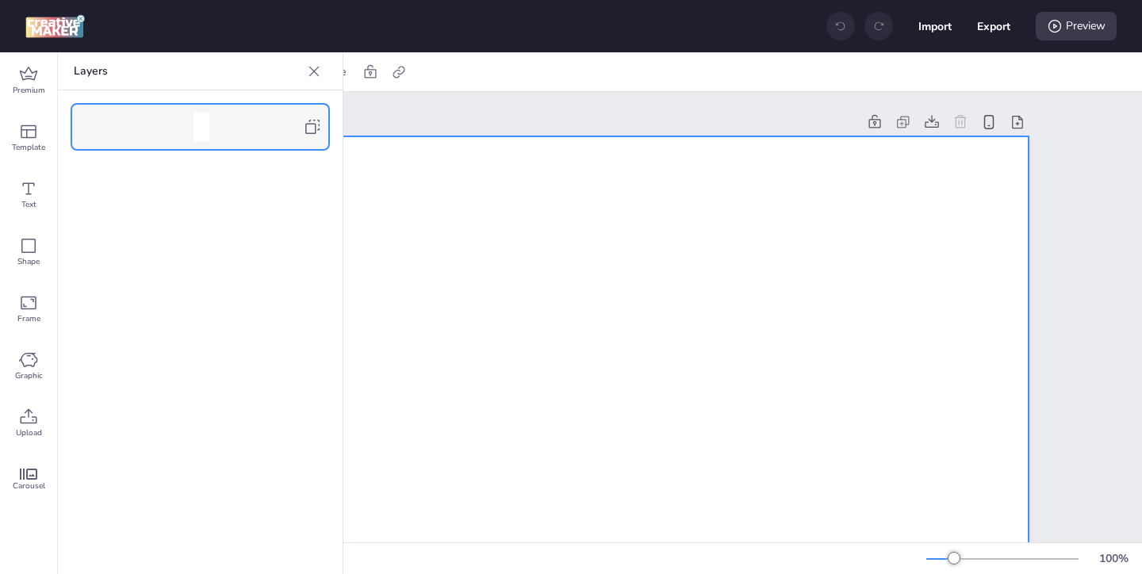
click at [313, 75] on icon at bounding box center [314, 71] width 16 height 16
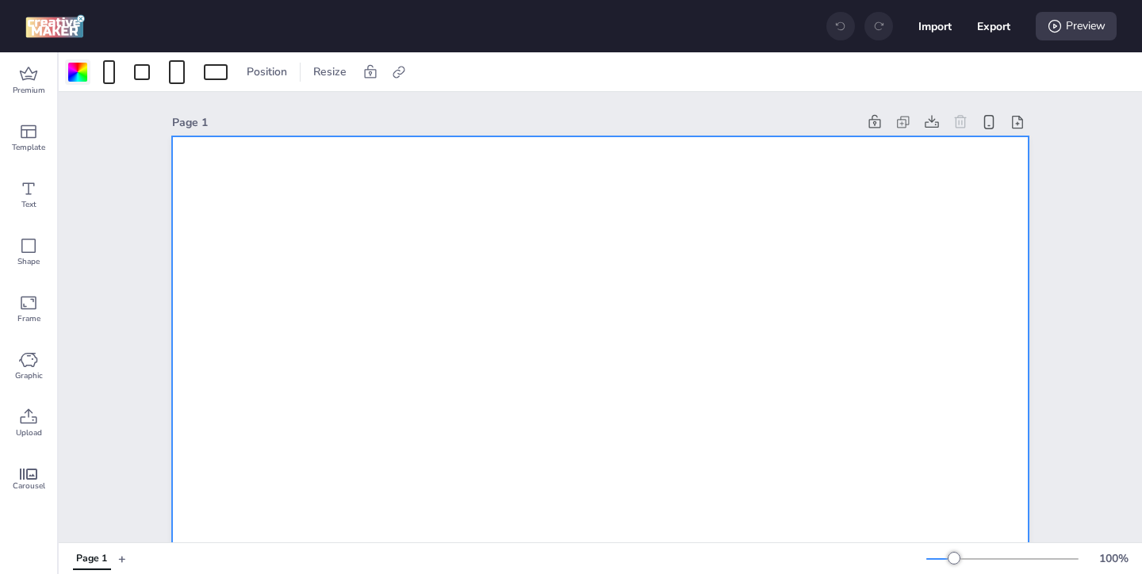
click at [70, 73] on div at bounding box center [77, 72] width 19 height 19
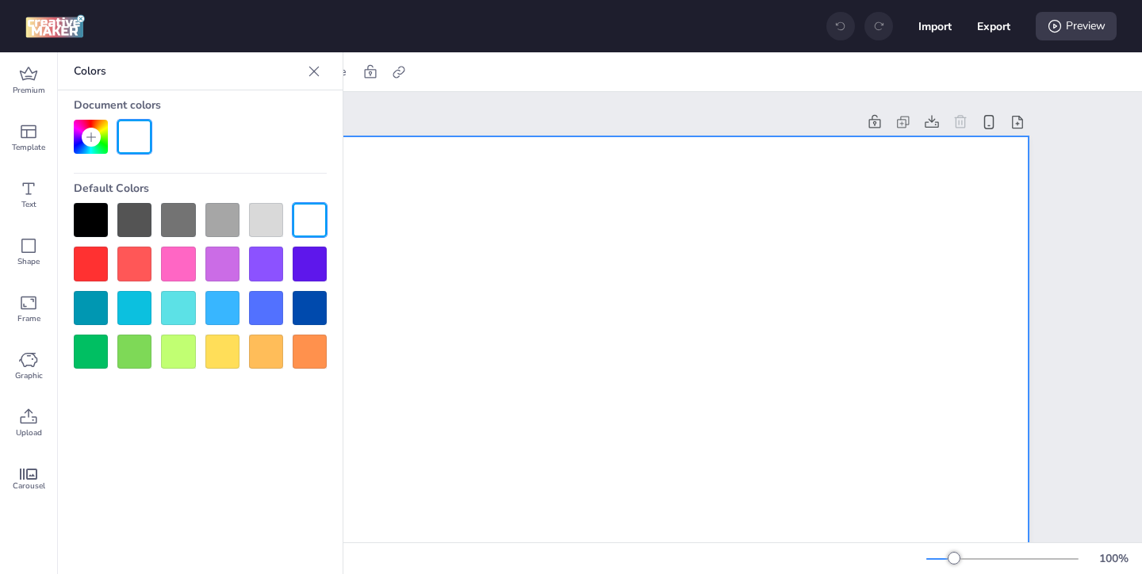
click at [89, 226] on div at bounding box center [91, 220] width 34 height 34
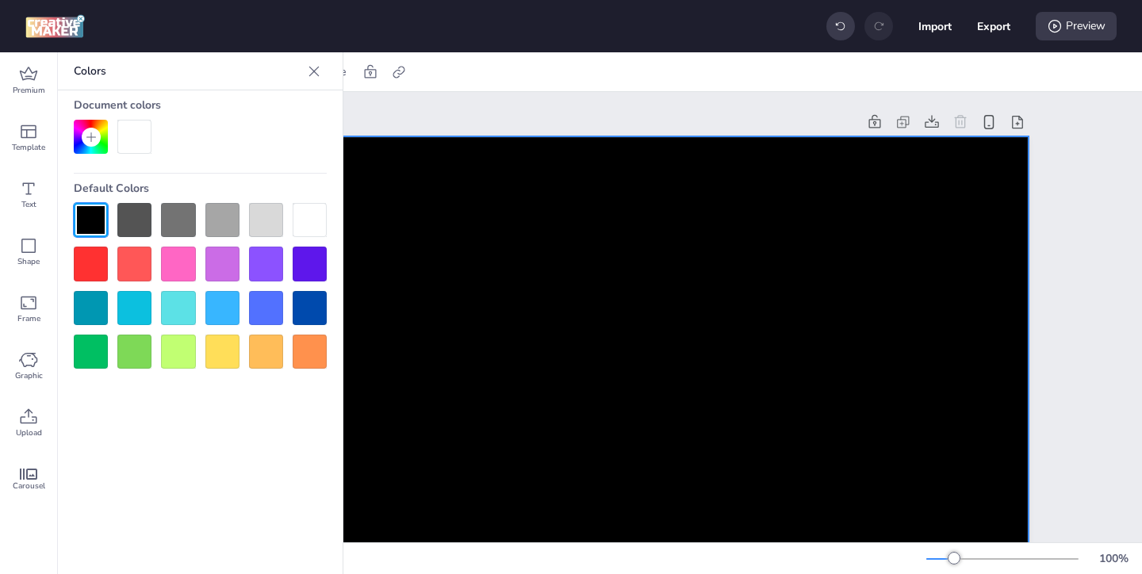
click at [315, 76] on icon at bounding box center [314, 71] width 16 height 16
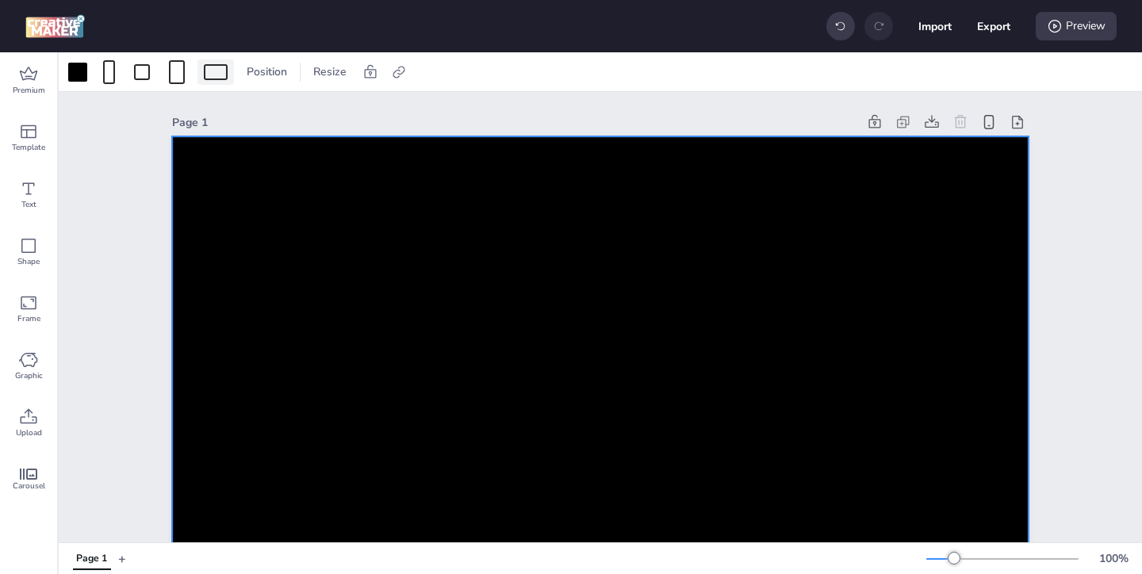
click at [210, 77] on div at bounding box center [216, 72] width 24 height 16
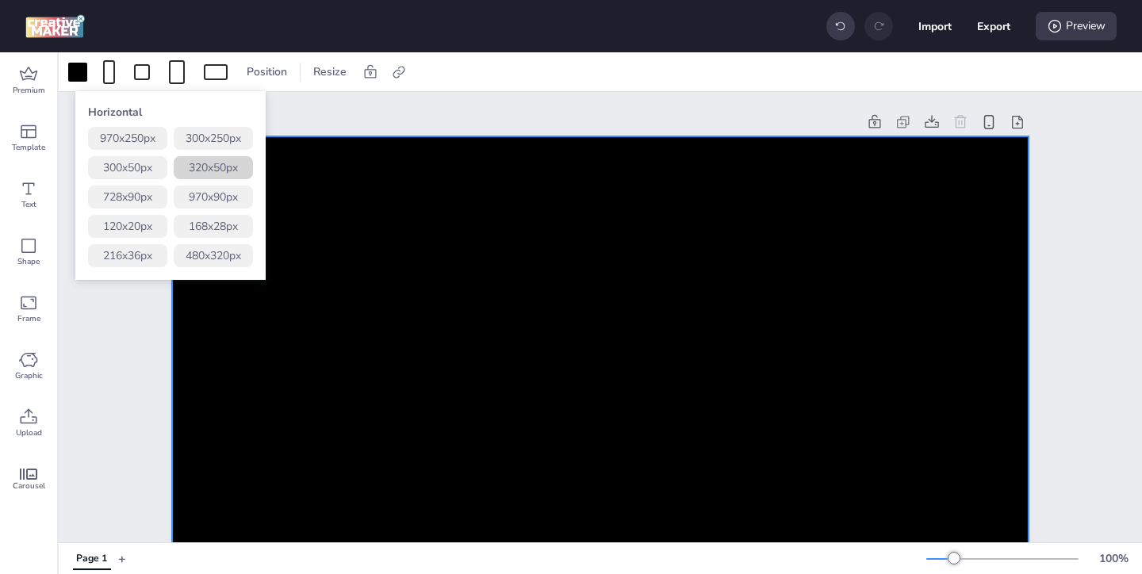
click at [224, 163] on button "320 x 50 px" at bounding box center [213, 167] width 79 height 23
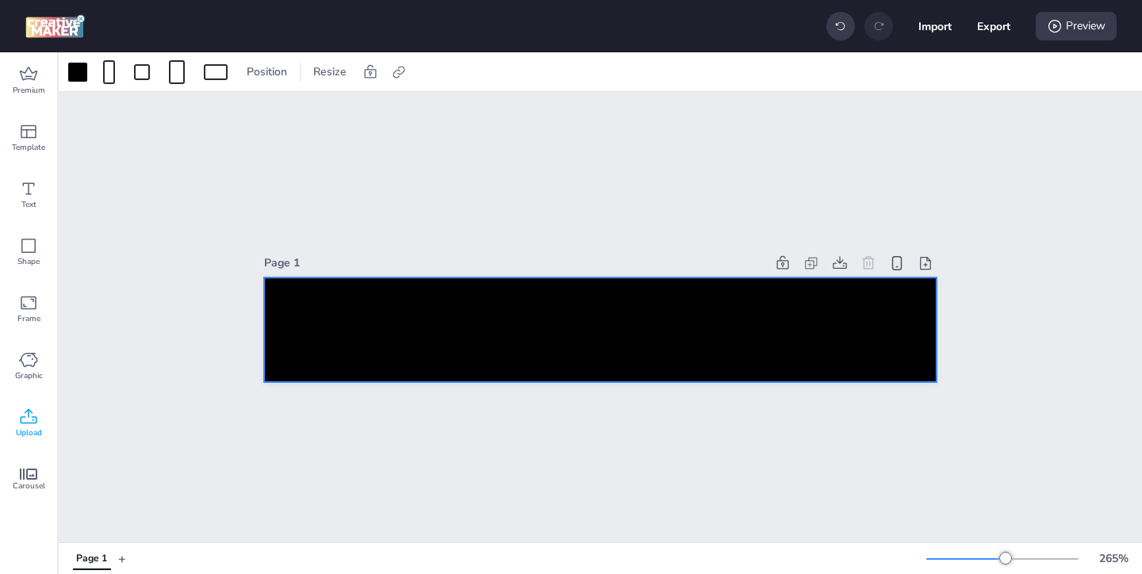
click at [34, 414] on icon at bounding box center [28, 417] width 19 height 19
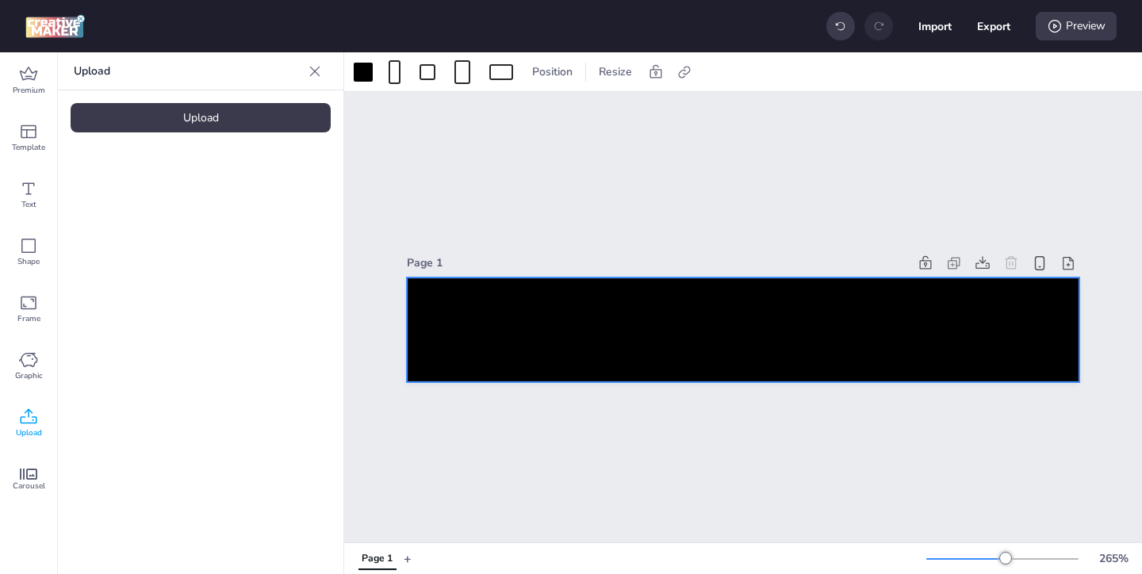
click at [228, 121] on div "Upload" at bounding box center [201, 117] width 260 height 29
click at [155, 214] on img at bounding box center [134, 221] width 97 height 17
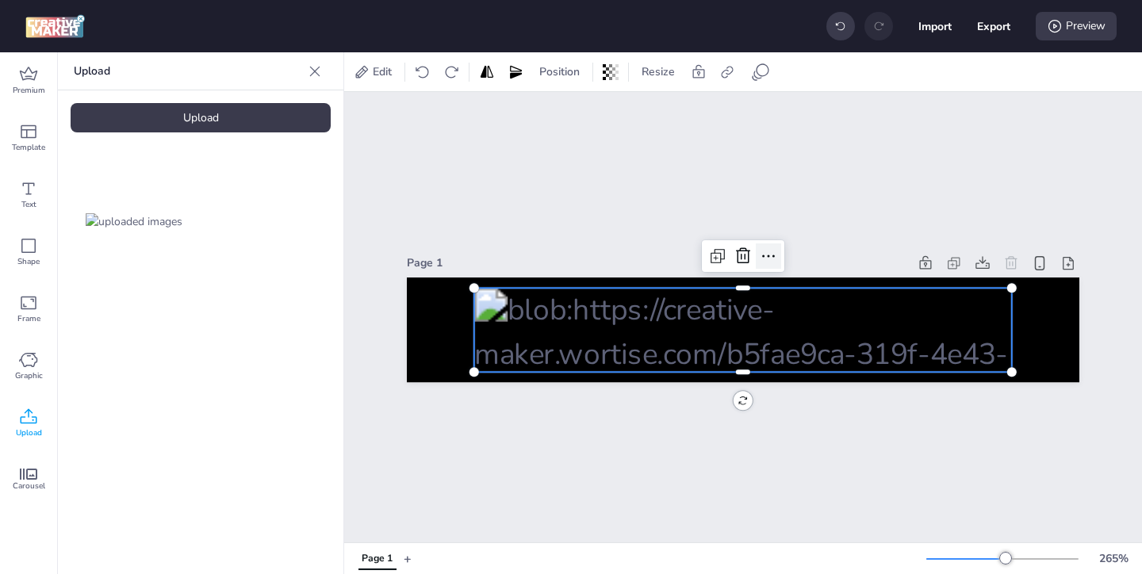
click at [779, 257] on div at bounding box center [768, 256] width 25 height 25
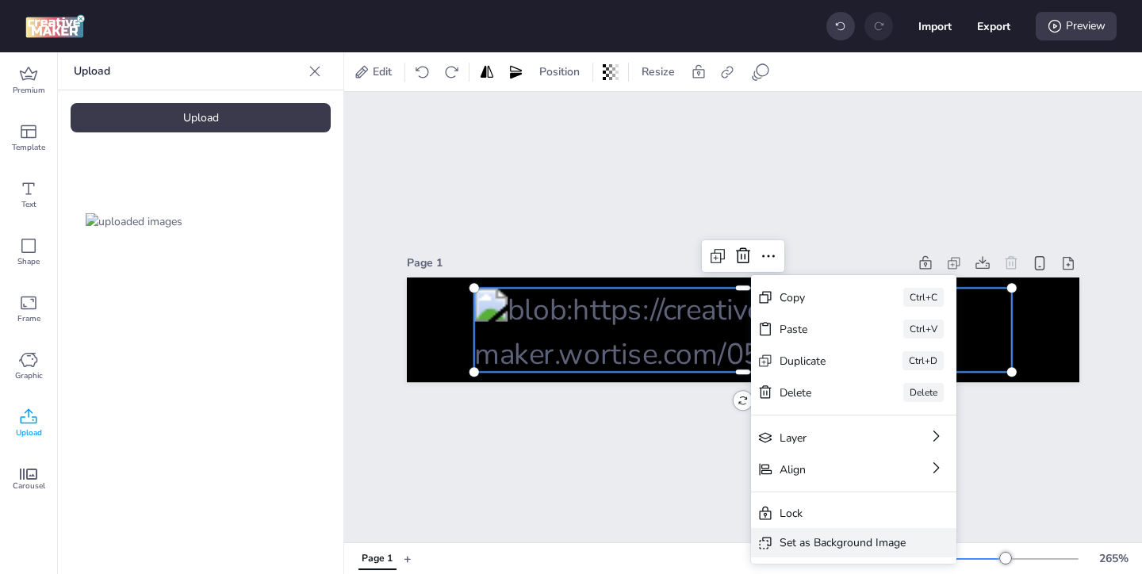
click at [849, 547] on div "Set as Background Image" at bounding box center [843, 543] width 126 height 17
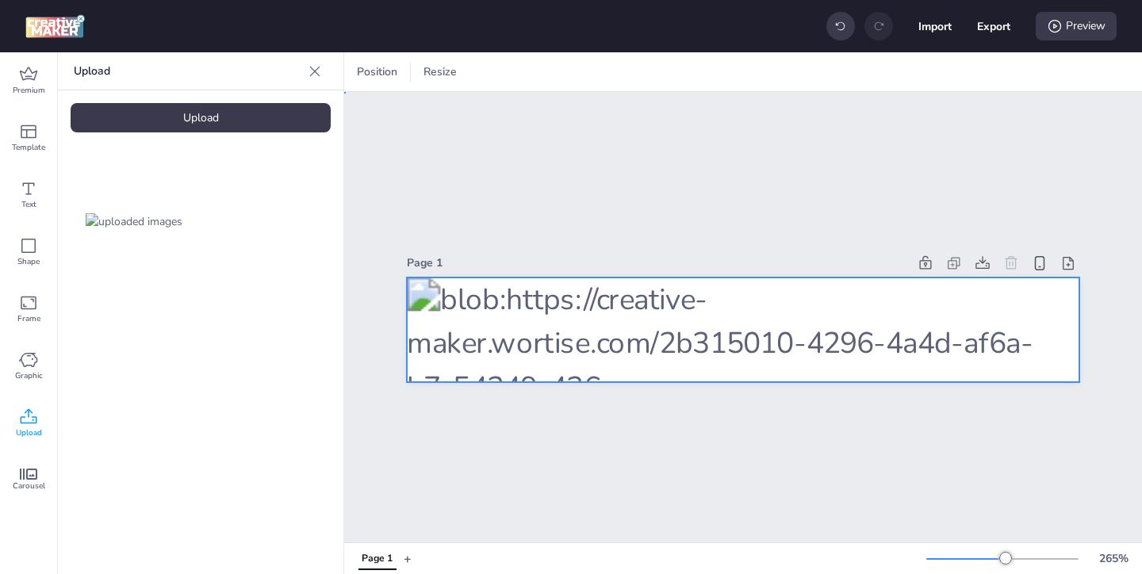
click at [626, 324] on div at bounding box center [743, 330] width 673 height 105
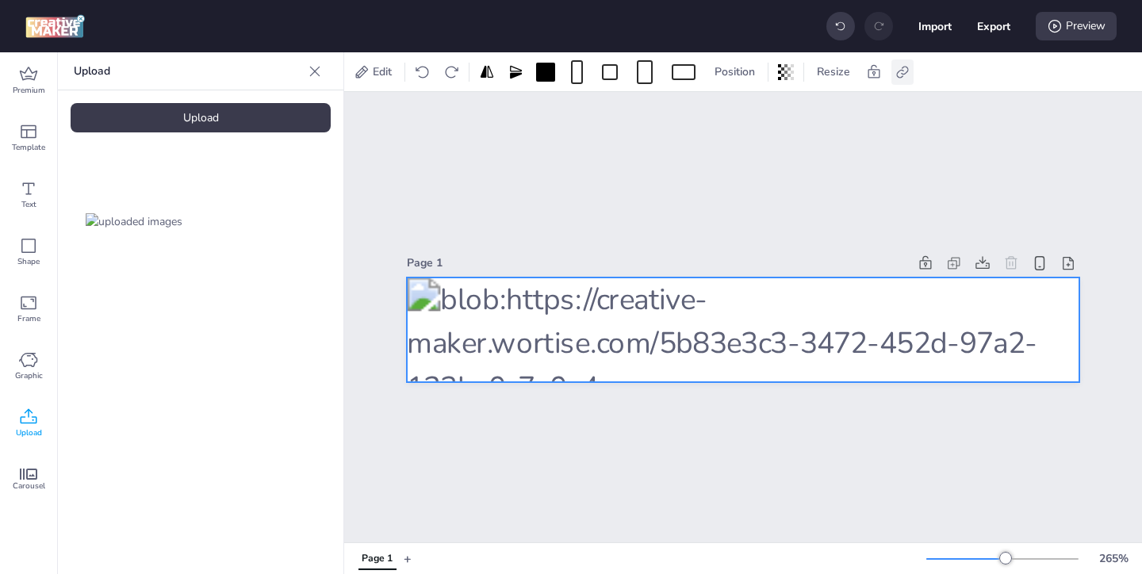
click at [903, 71] on icon at bounding box center [903, 72] width 16 height 16
click at [745, 117] on span at bounding box center [743, 112] width 14 height 14
click at [745, 117] on input "Activate hyperlink" at bounding box center [740, 118] width 10 height 10
checkbox input "true"
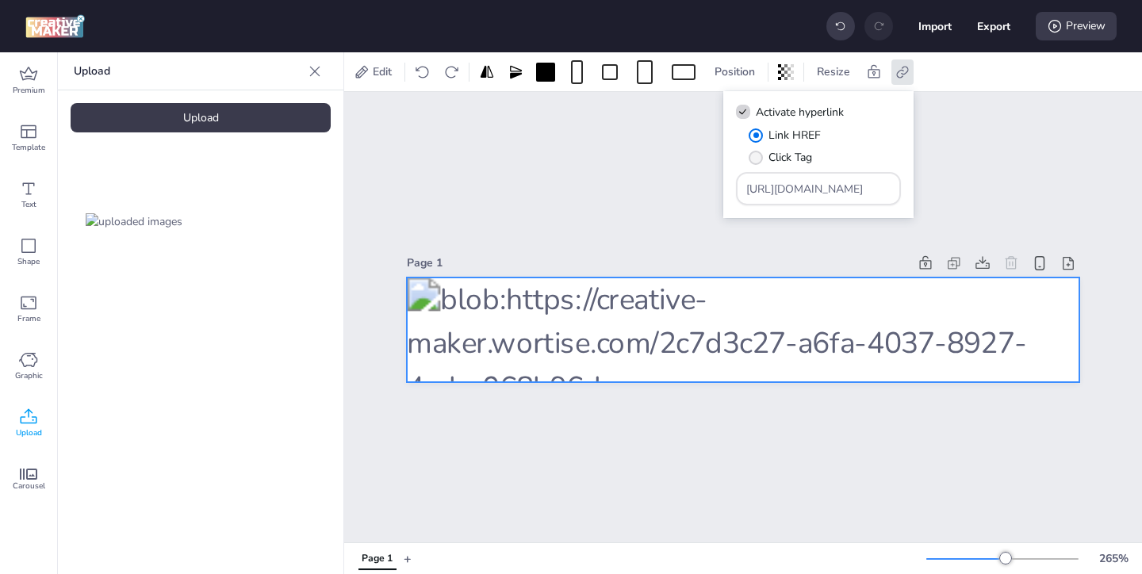
click at [763, 163] on label "Click Tag" at bounding box center [780, 158] width 75 height 28
click at [758, 163] on input "Click Tag" at bounding box center [753, 164] width 10 height 10
radio input "true"
drag, startPoint x: 853, startPoint y: 193, endPoint x: 775, endPoint y: 161, distance: 84.7
click at [783, 164] on div "Link HREF Click Tag [URL][DOMAIN_NAME]" at bounding box center [818, 166] width 165 height 79
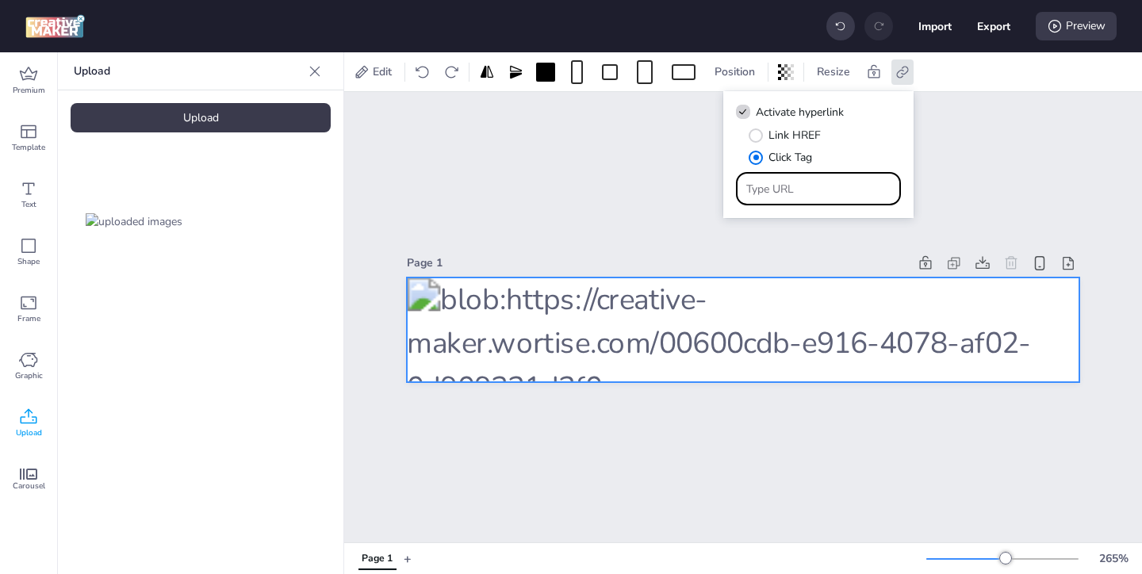
paste input "https://ad.doubleclick.net/ddm/trackclk/N571601.3464950WORTISE/B33838144.426711…"
type input "https://ad.doubleclick.net/ddm/trackclk/N571601.3464950WORTISE/B33838144.426711…"
click at [684, 182] on div "Page 1" at bounding box center [743, 317] width 798 height 451
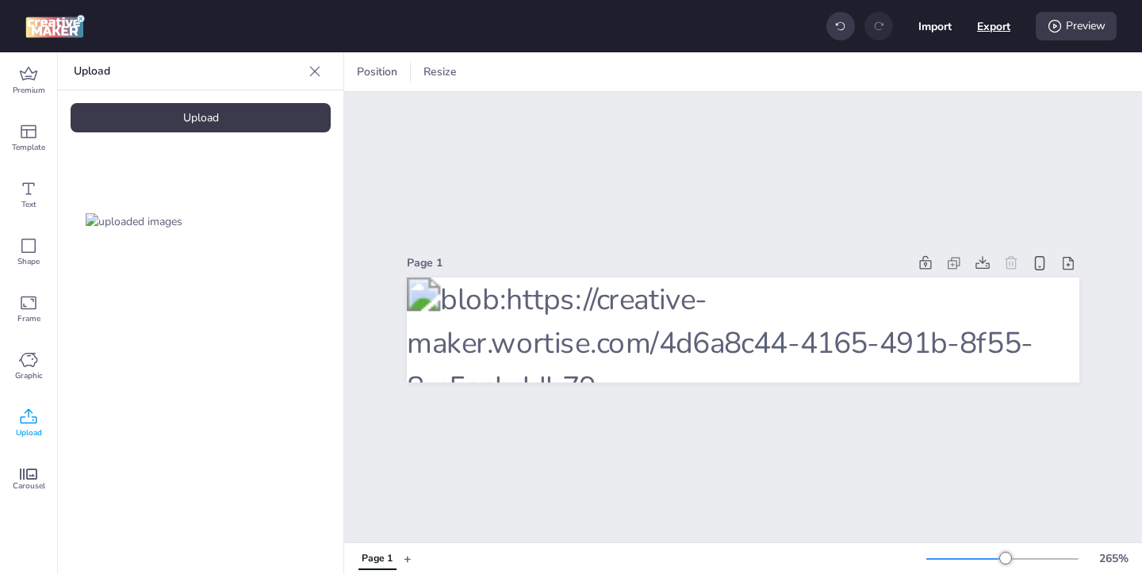
click at [1002, 32] on button "Export" at bounding box center [993, 26] width 33 height 33
select select "html"
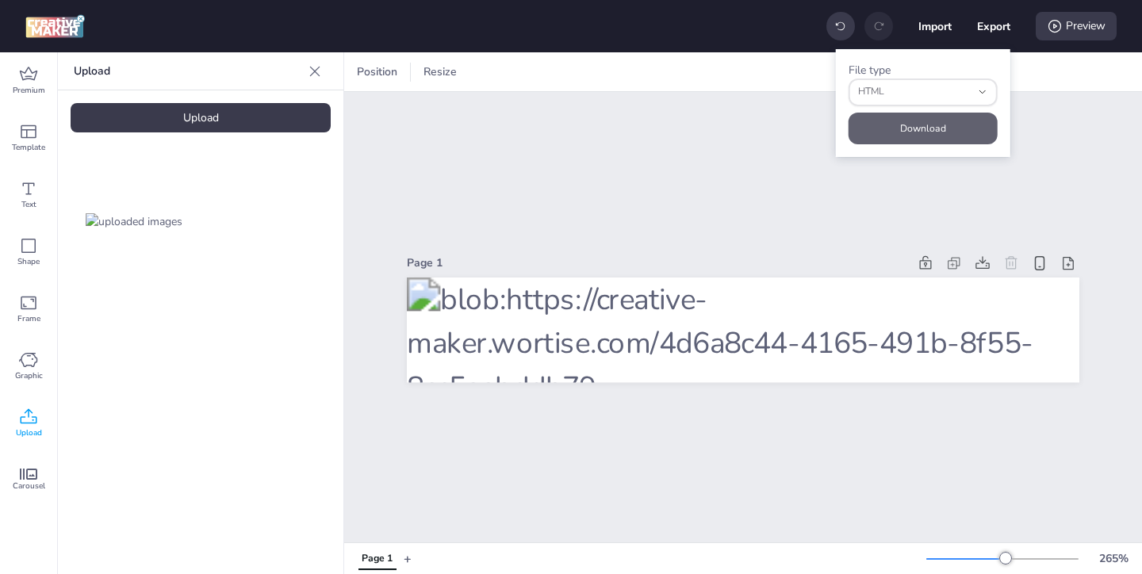
click at [966, 121] on button "Download" at bounding box center [923, 129] width 149 height 32
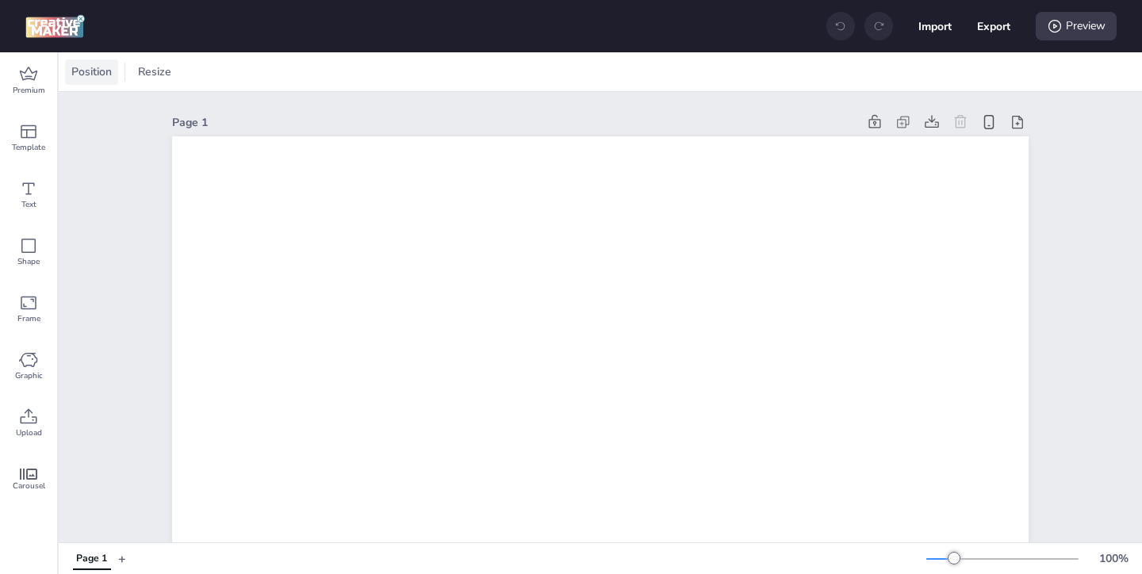
click at [102, 82] on div "Position" at bounding box center [91, 71] width 53 height 25
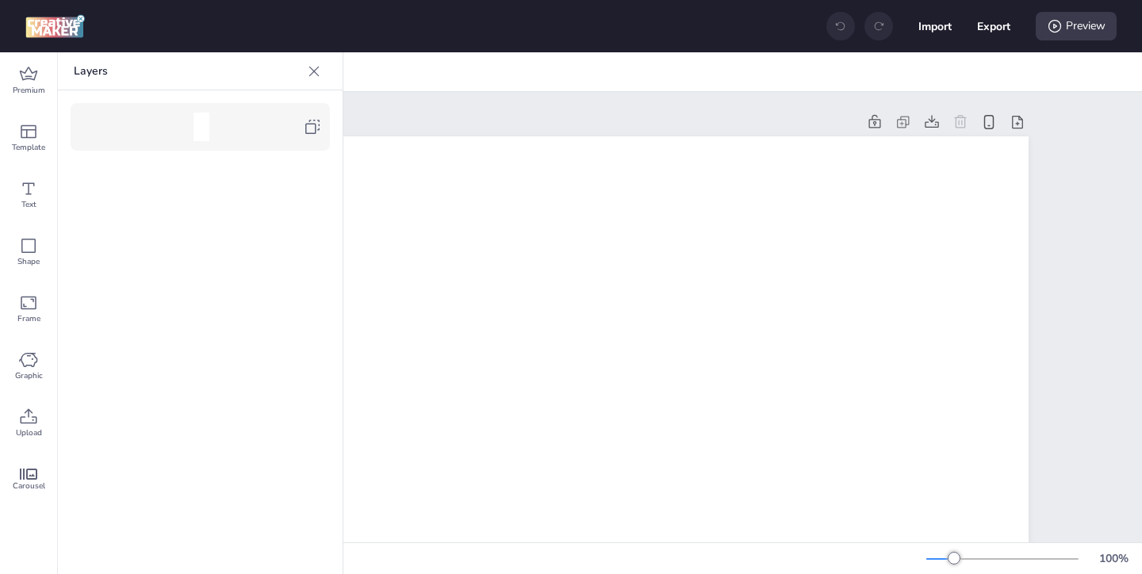
click at [318, 138] on div at bounding box center [201, 127] width 244 height 32
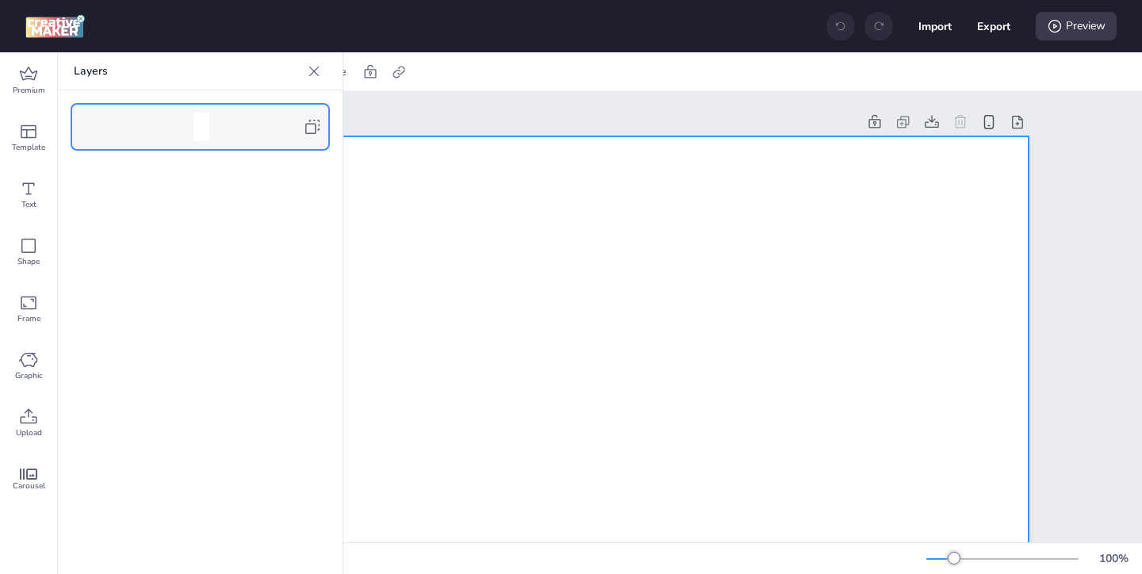
click at [313, 73] on icon at bounding box center [314, 71] width 16 height 16
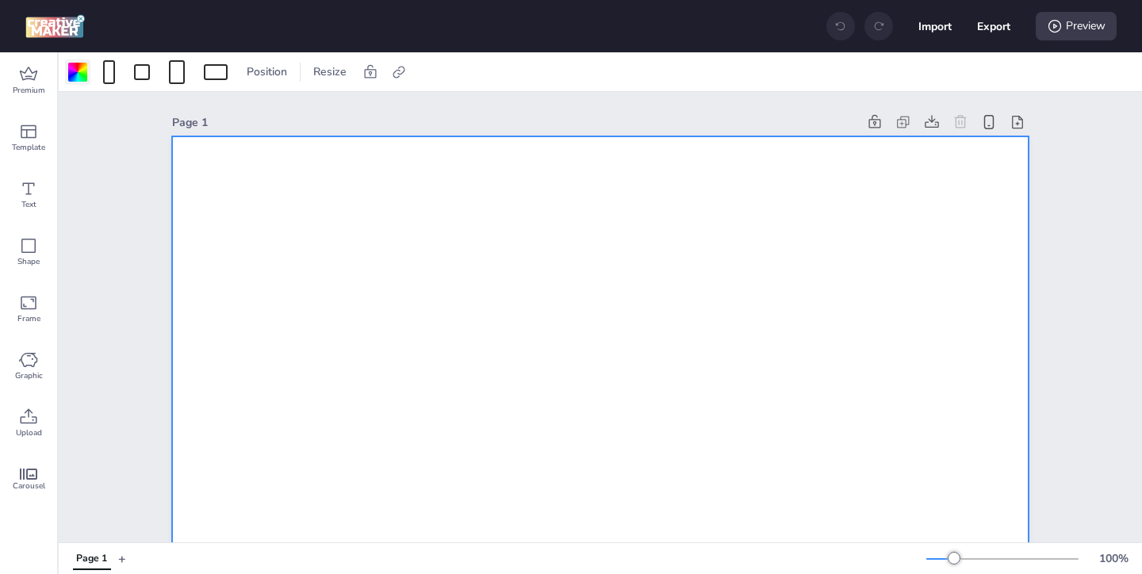
click at [84, 79] on div at bounding box center [77, 72] width 19 height 19
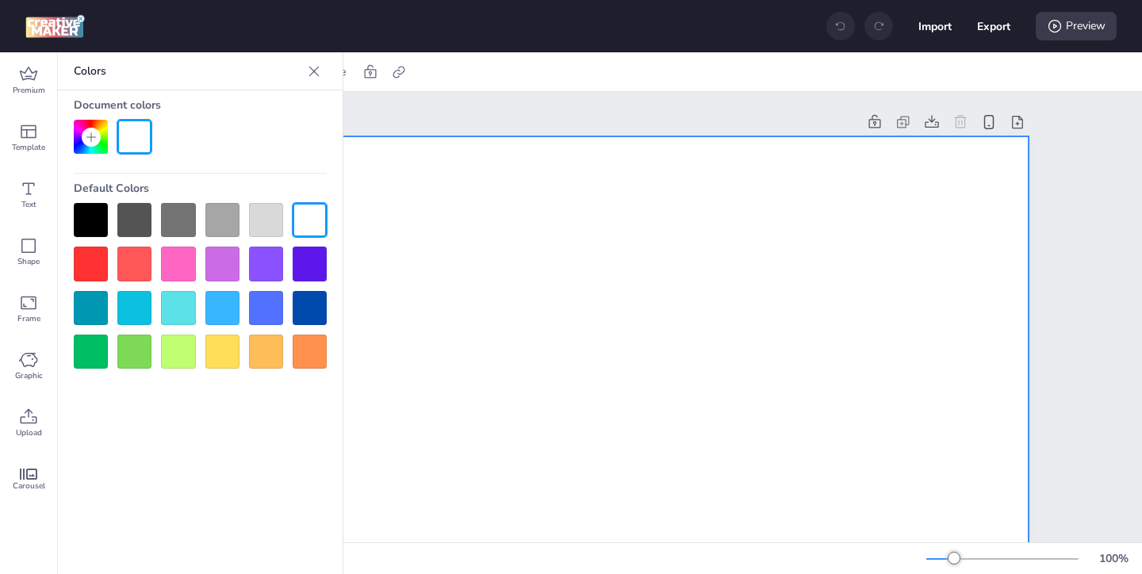
click at [98, 206] on div at bounding box center [91, 220] width 34 height 34
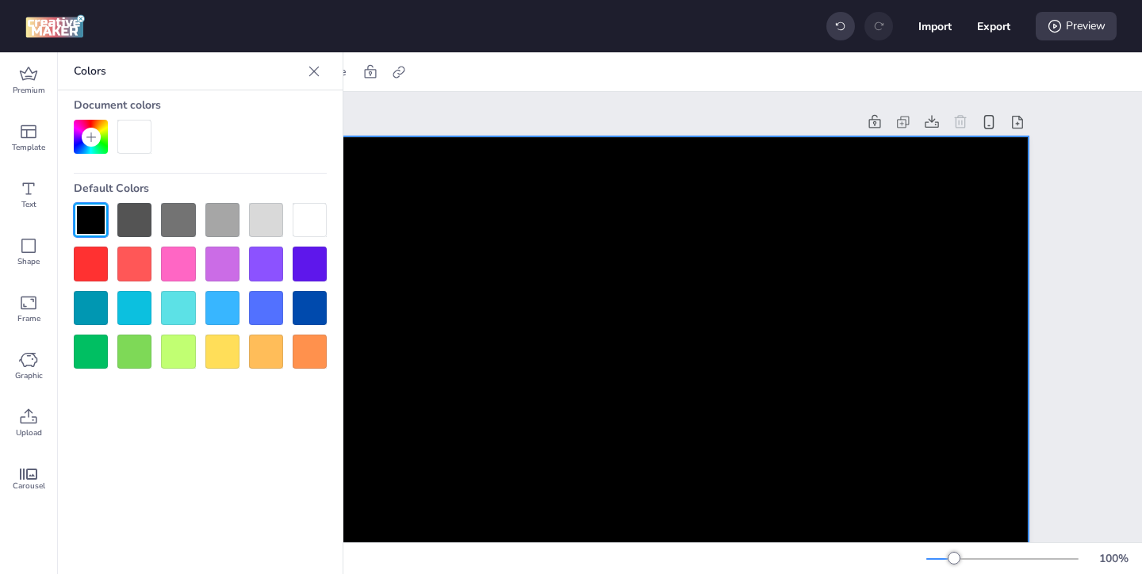
click at [314, 75] on icon at bounding box center [314, 71] width 16 height 16
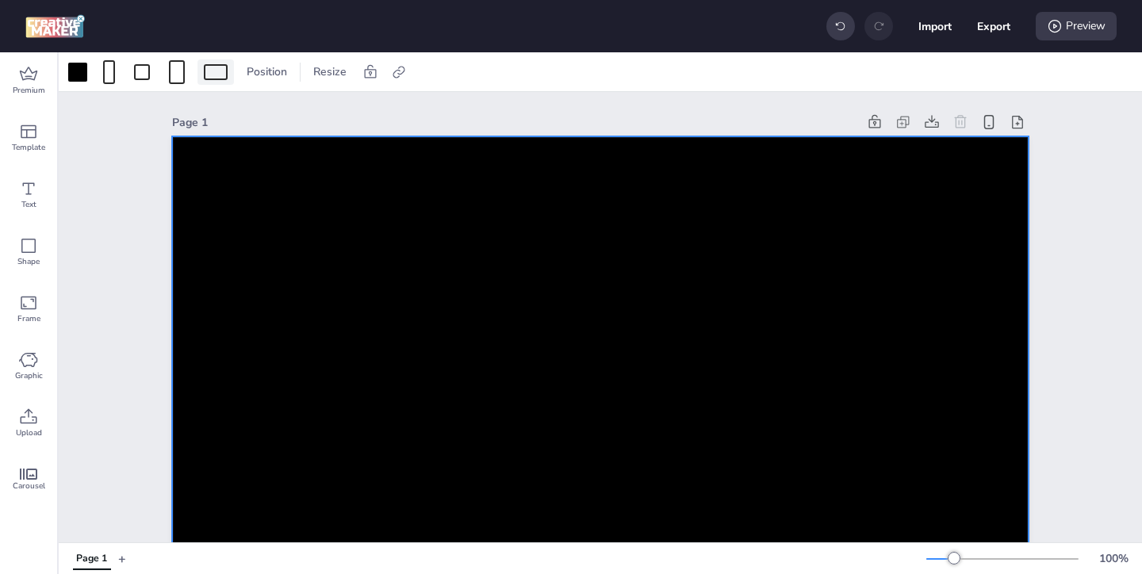
click at [222, 65] on div at bounding box center [216, 72] width 24 height 16
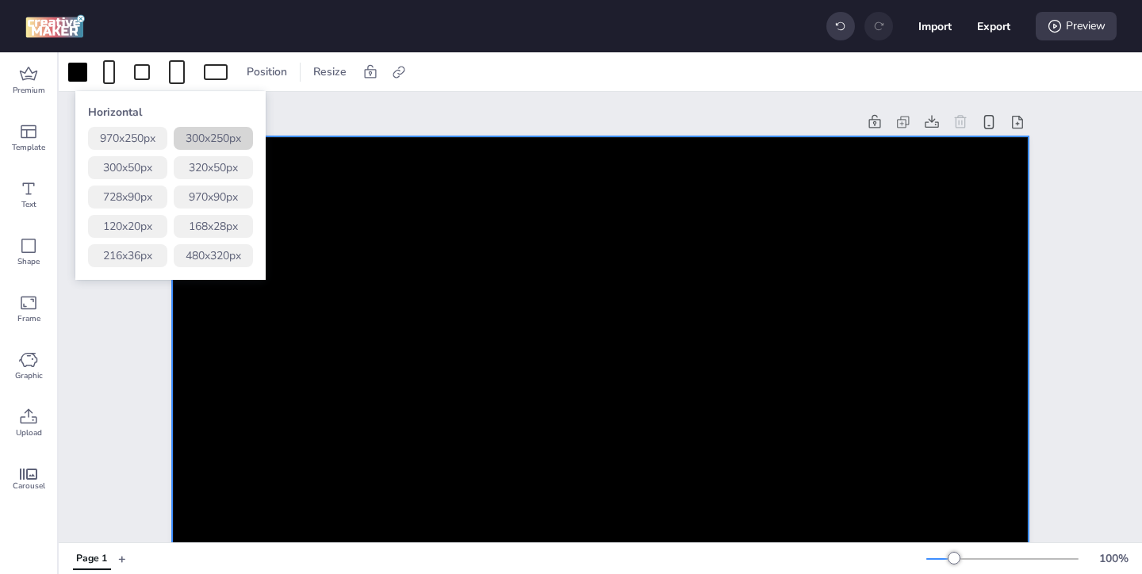
click at [223, 144] on button "300 x 250 px" at bounding box center [213, 138] width 79 height 23
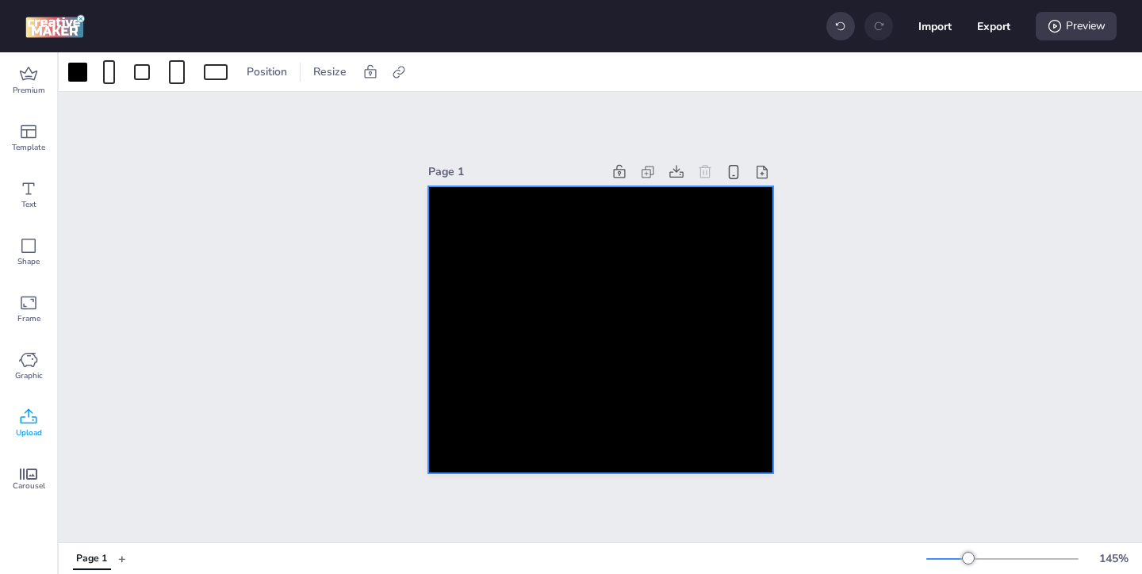
click at [40, 410] on div "Upload" at bounding box center [28, 423] width 57 height 57
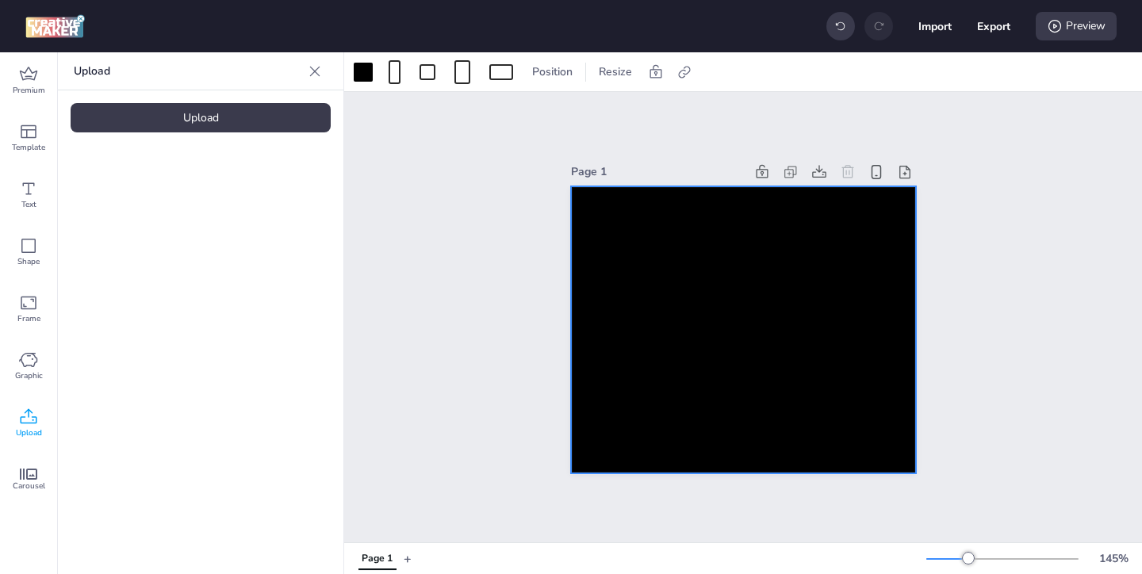
click at [212, 125] on div "Upload" at bounding box center [201, 117] width 260 height 29
click at [147, 230] on img at bounding box center [134, 221] width 97 height 17
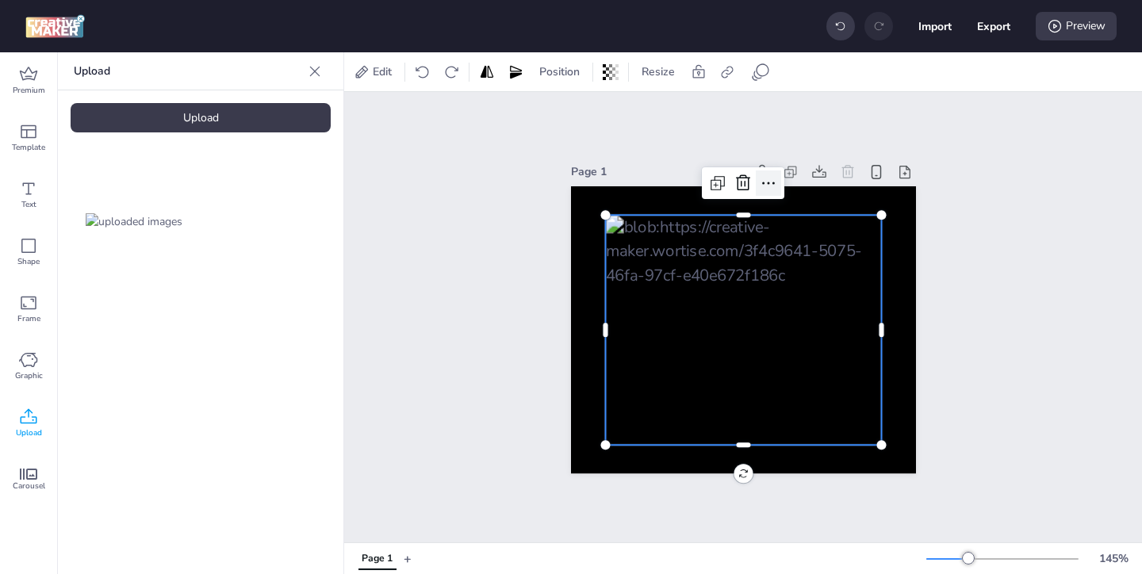
click at [761, 178] on icon at bounding box center [768, 183] width 19 height 19
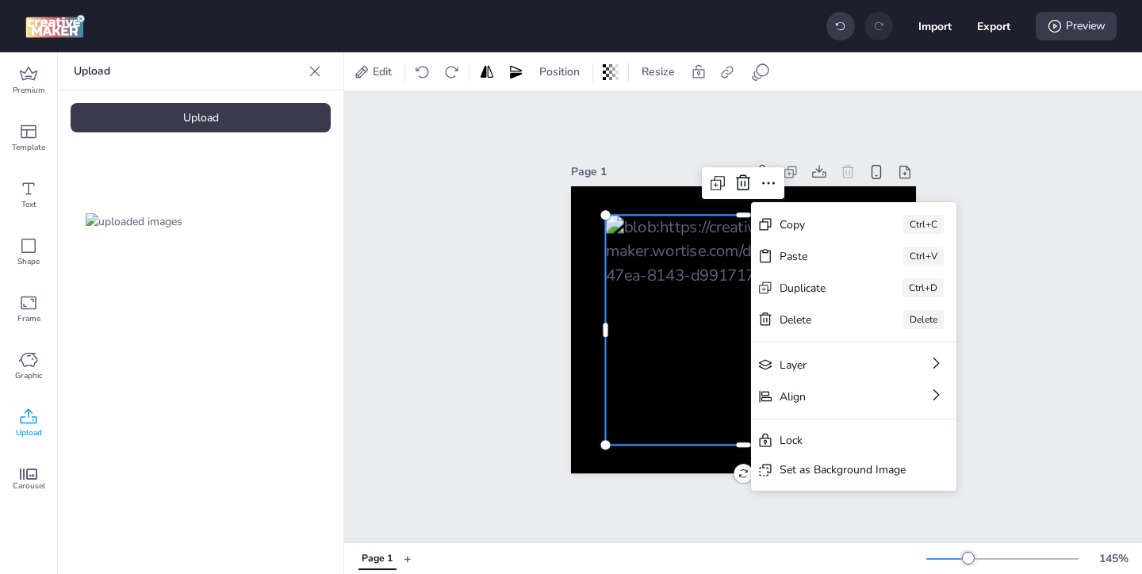
click at [788, 472] on div "Set as Background Image" at bounding box center [843, 470] width 126 height 17
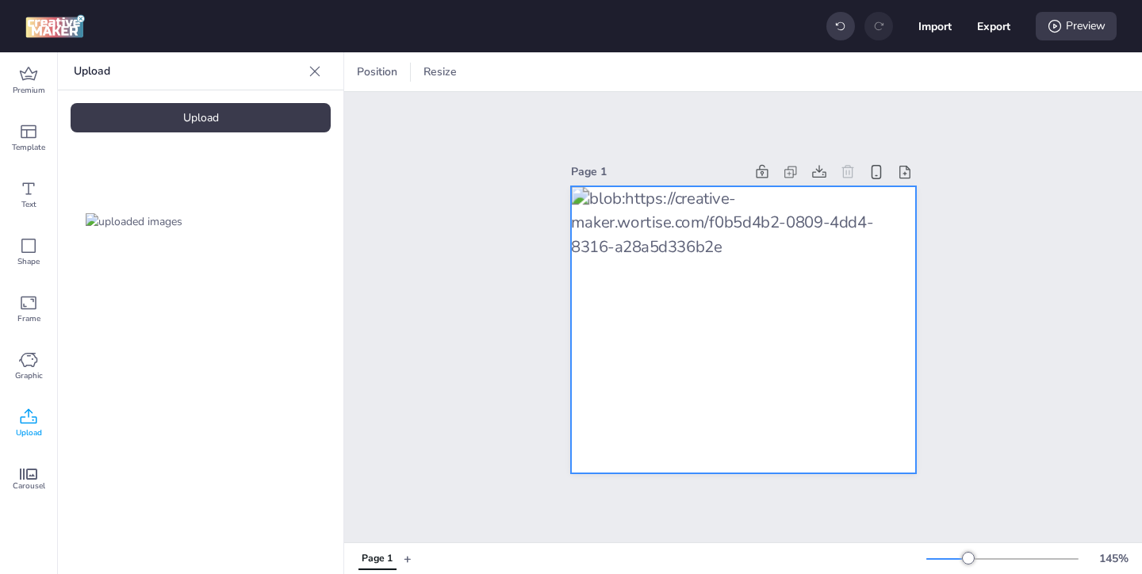
click at [892, 264] on div at bounding box center [743, 330] width 345 height 288
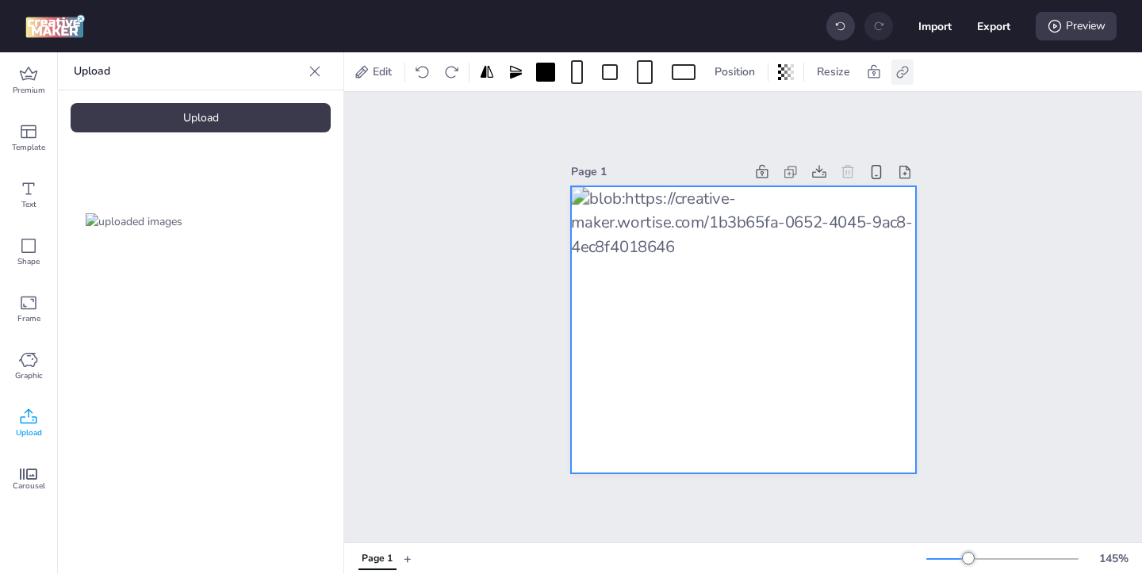
click at [904, 73] on icon at bounding box center [903, 72] width 16 height 16
click at [750, 114] on label "Activate hyperlink" at bounding box center [790, 112] width 119 height 28
click at [746, 114] on input "Activate hyperlink" at bounding box center [740, 118] width 10 height 10
checkbox input "true"
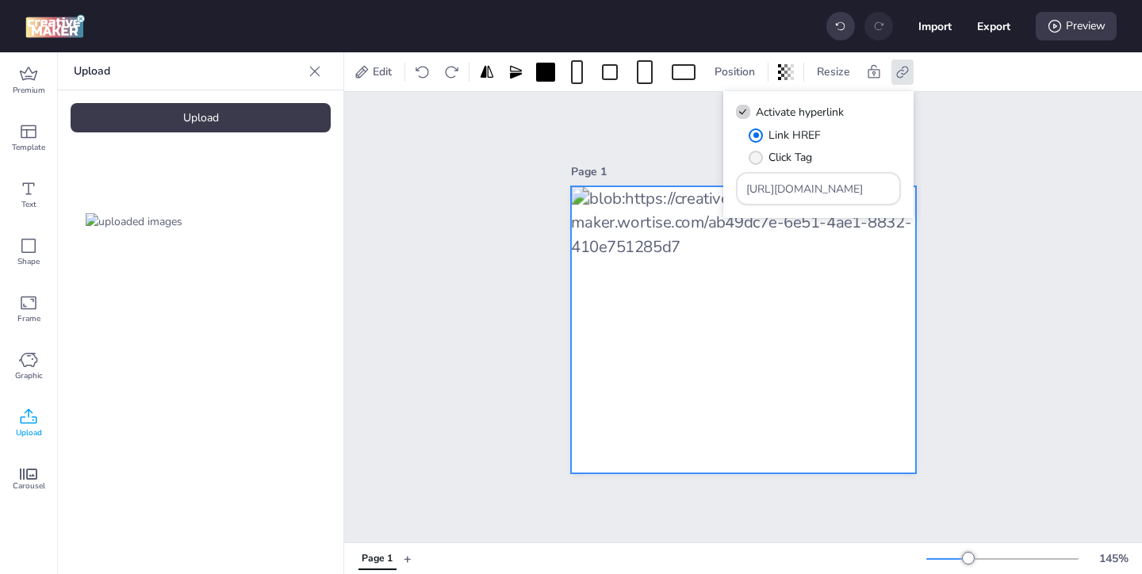
click at [793, 160] on span "Click Tag" at bounding box center [791, 157] width 44 height 17
click at [758, 160] on input "Click Tag" at bounding box center [753, 164] width 10 height 10
radio input "true"
drag, startPoint x: 853, startPoint y: 192, endPoint x: 773, endPoint y: 157, distance: 87.4
click at [778, 160] on div "Link HREF Click Tag [URL][DOMAIN_NAME]" at bounding box center [818, 166] width 165 height 79
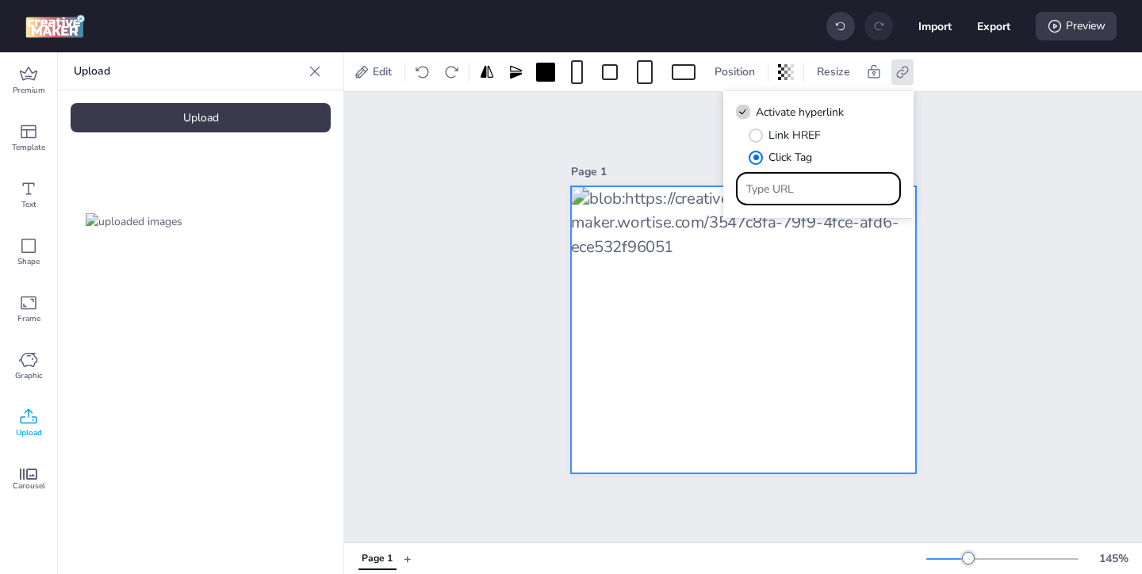
paste input "https://ad.doubleclick.net/ddm/trackclk/N571601.3464950WORTISE/B33838144.426711…"
type input "https://ad.doubleclick.net/ddm/trackclk/N571601.3464950WORTISE/B33838144.426711…"
click at [980, 251] on div "Page 1" at bounding box center [743, 317] width 798 height 451
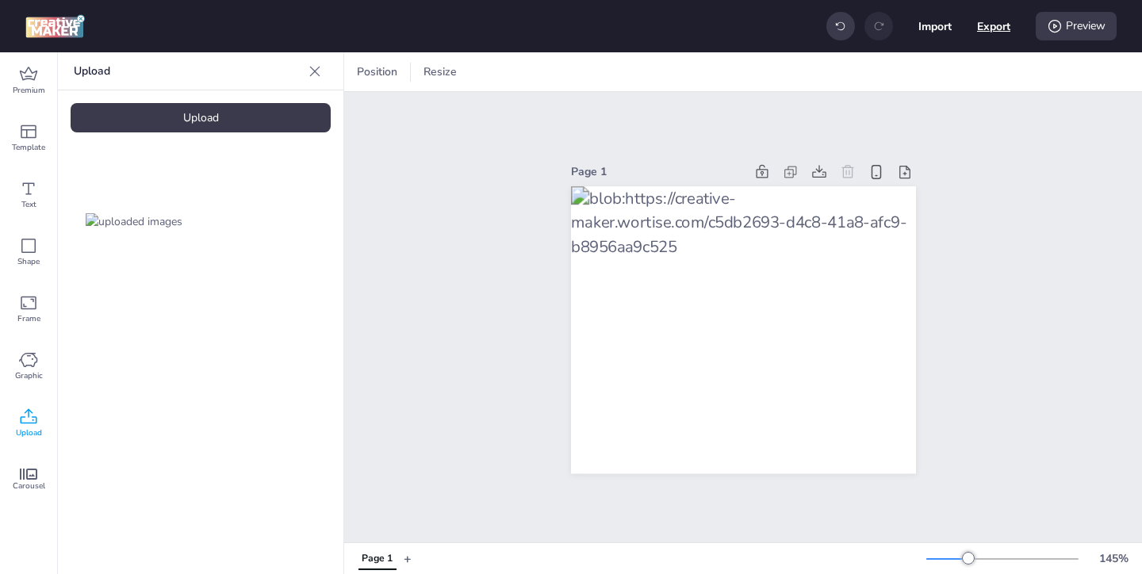
click at [1000, 29] on button "Export" at bounding box center [993, 26] width 33 height 33
select select "html"
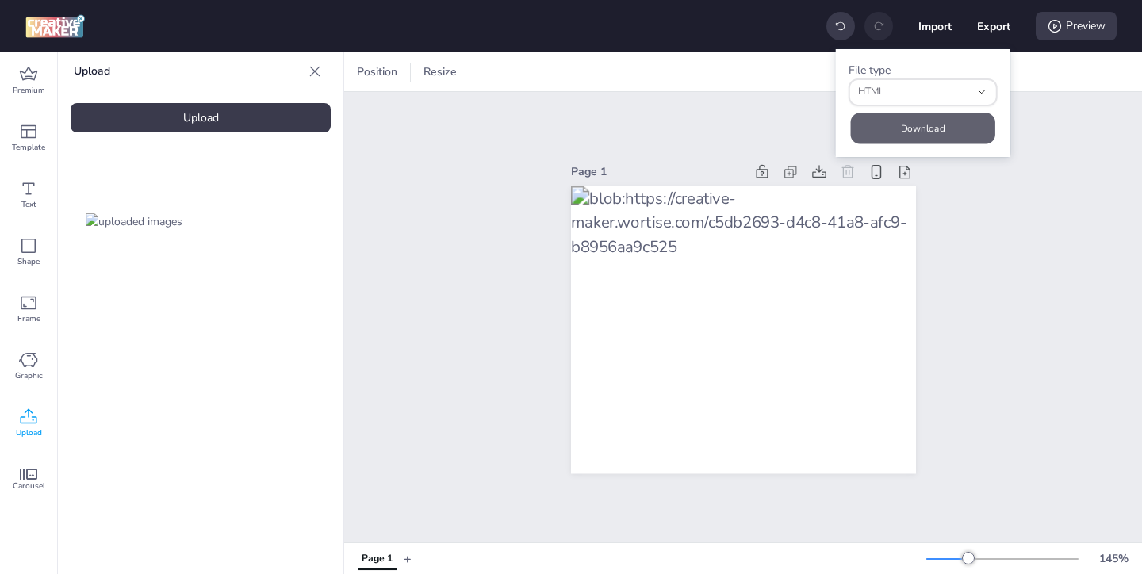
click at [952, 125] on button "Download" at bounding box center [923, 128] width 144 height 31
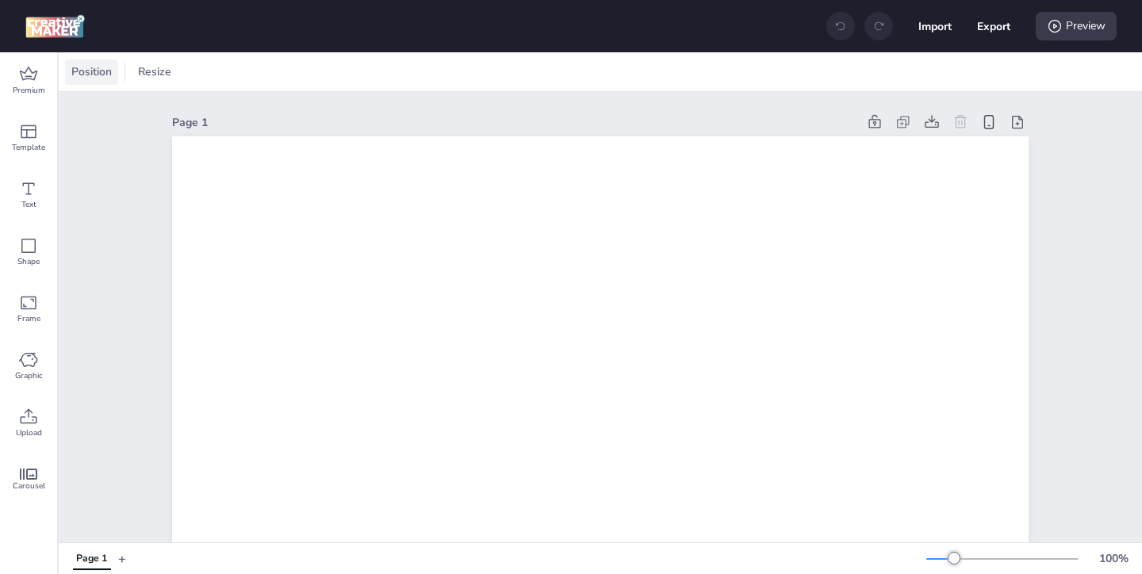
click at [110, 75] on span "Position" at bounding box center [91, 71] width 47 height 17
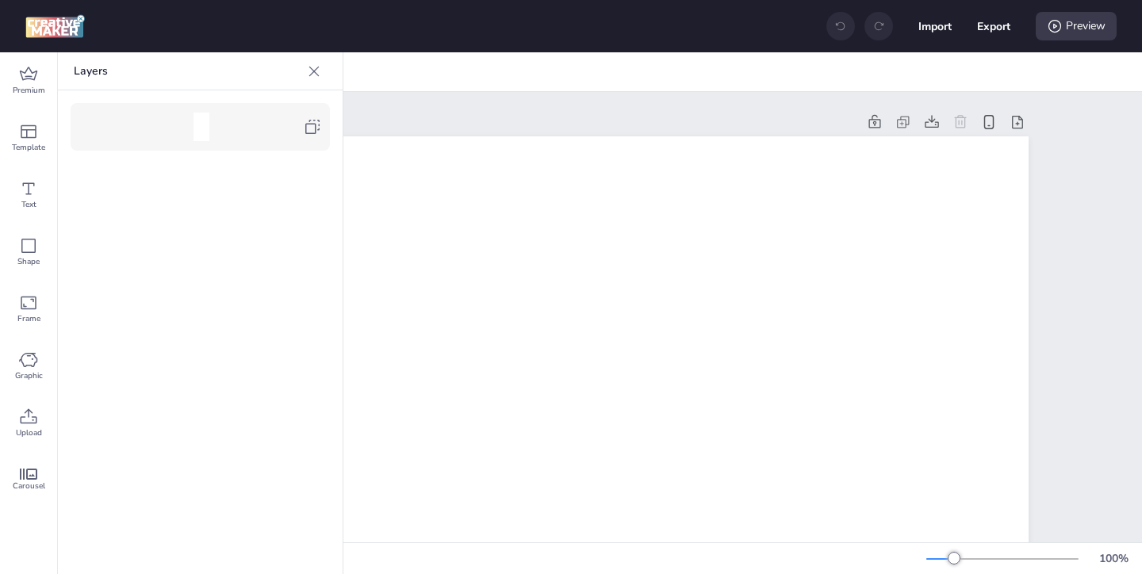
click at [309, 121] on icon at bounding box center [312, 127] width 14 height 14
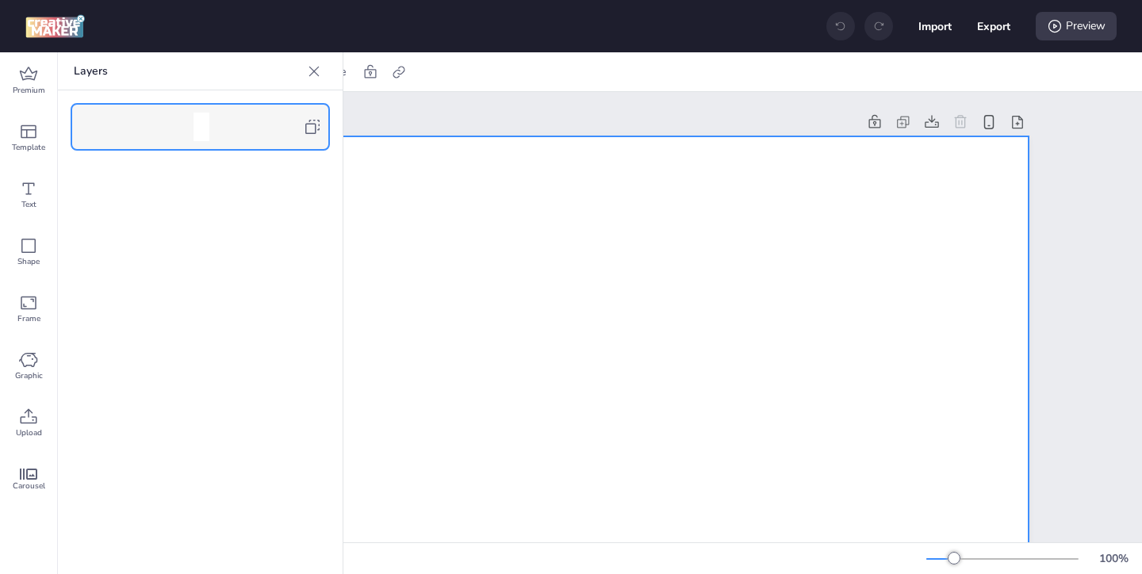
click at [312, 71] on icon at bounding box center [314, 71] width 16 height 16
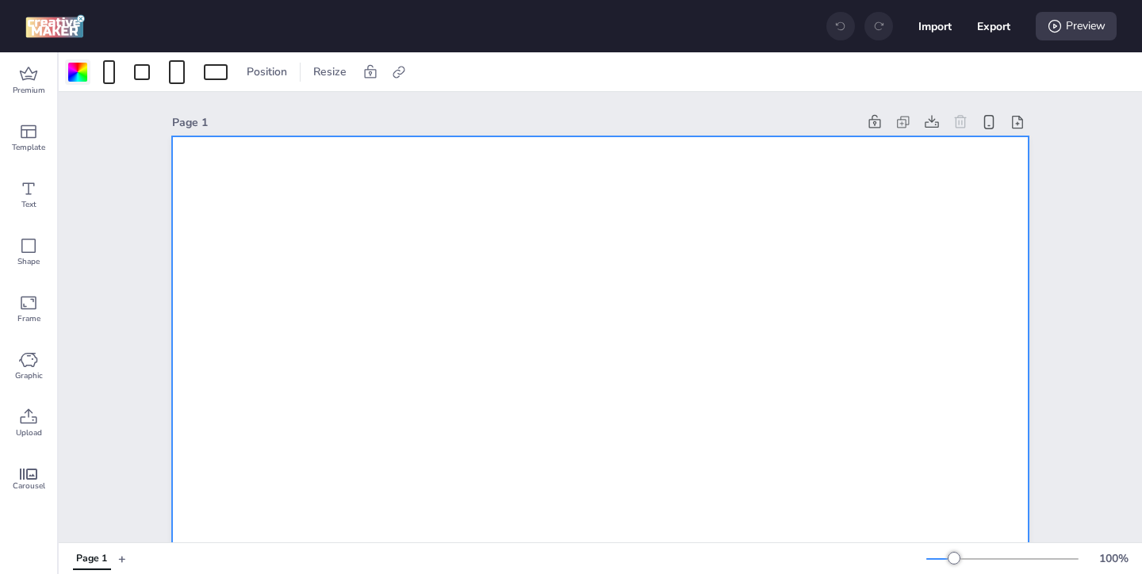
click at [68, 75] on div at bounding box center [77, 72] width 19 height 19
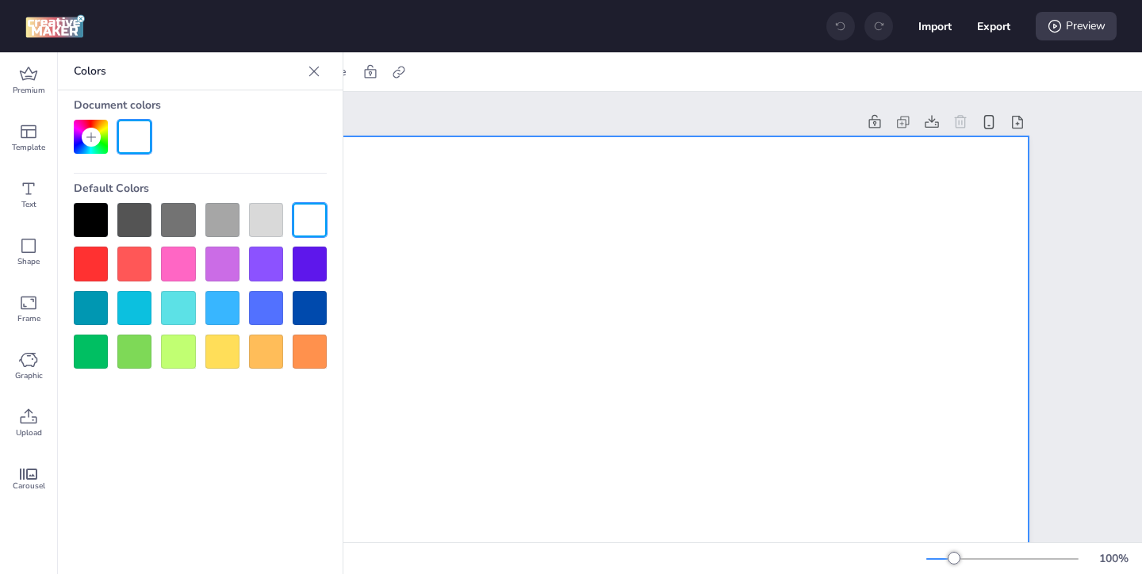
click at [108, 215] on div at bounding box center [200, 286] width 253 height 166
click at [98, 222] on div at bounding box center [91, 220] width 34 height 34
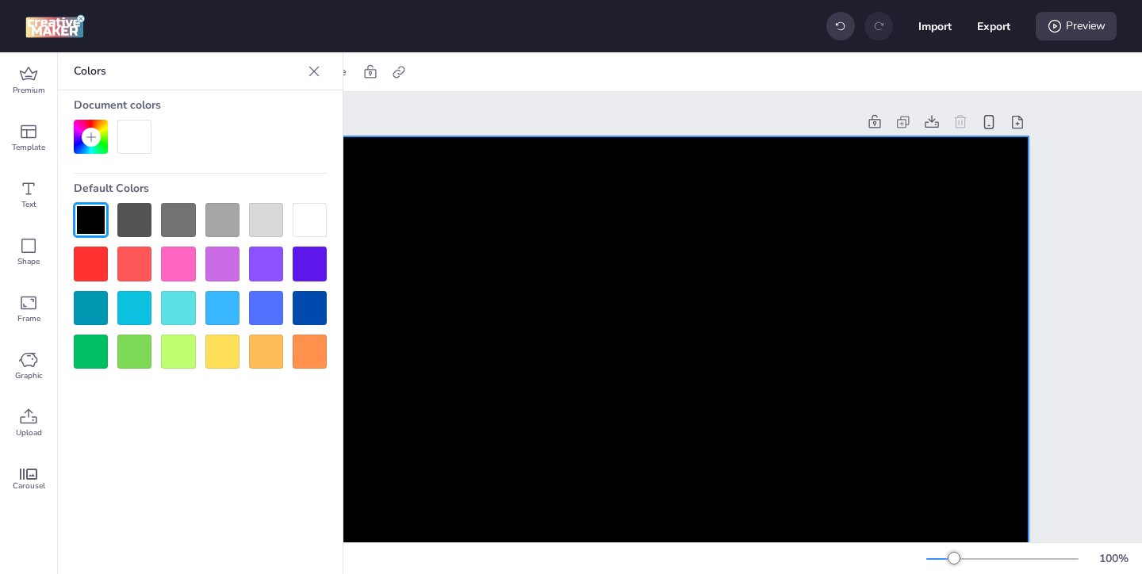
click at [319, 75] on icon at bounding box center [314, 71] width 16 height 16
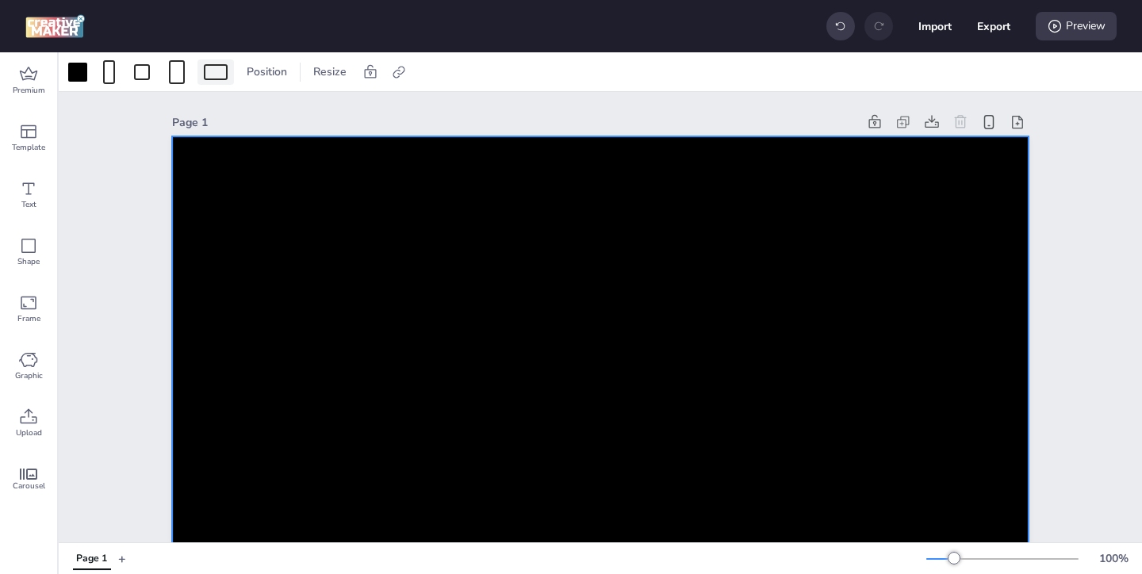
click at [219, 77] on div at bounding box center [216, 72] width 24 height 16
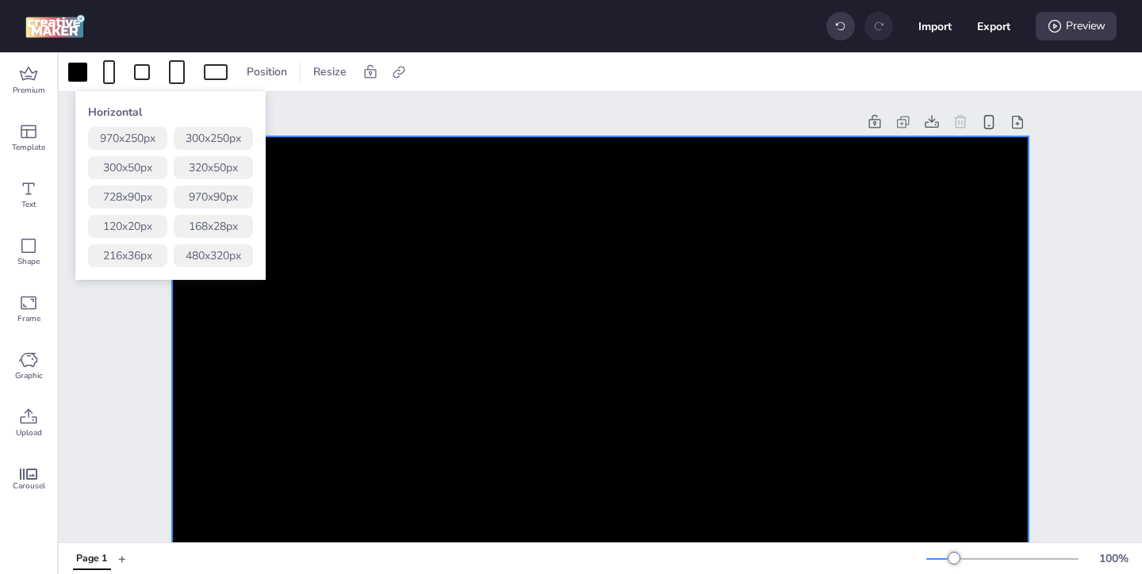
click at [209, 163] on button "320 x 50 px" at bounding box center [213, 167] width 79 height 23
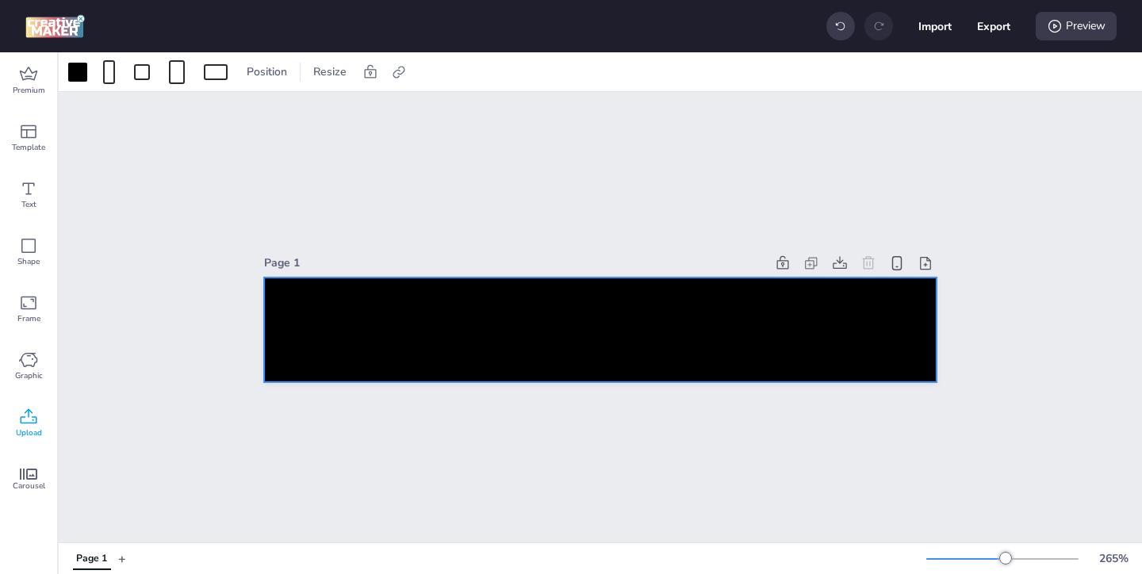
click at [28, 410] on icon at bounding box center [29, 416] width 17 height 15
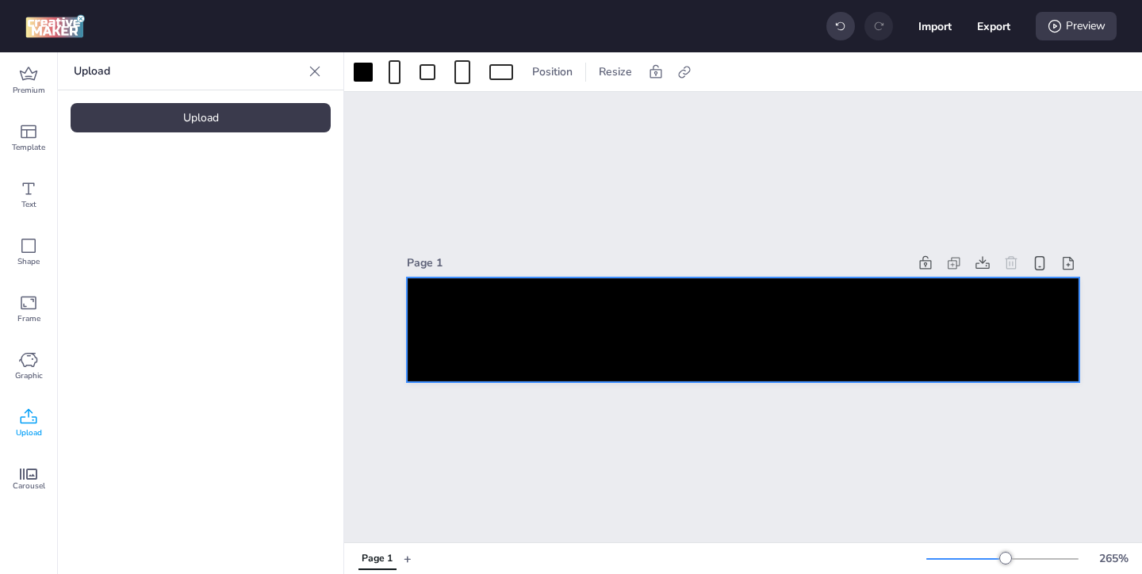
click at [186, 127] on div "Upload" at bounding box center [201, 117] width 260 height 29
click at [173, 220] on img at bounding box center [134, 221] width 97 height 17
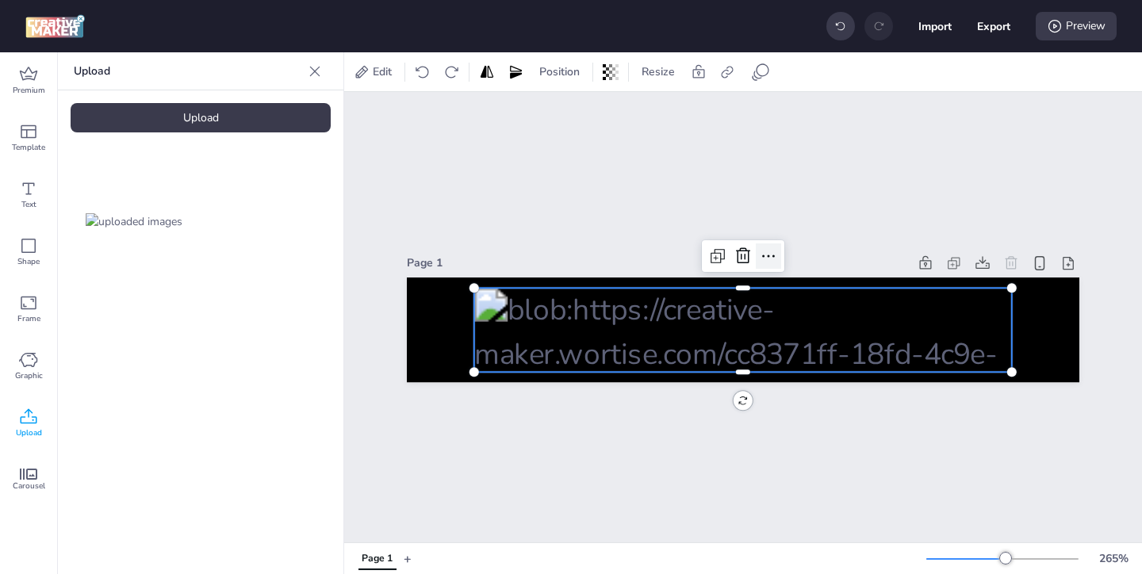
click at [766, 264] on icon at bounding box center [768, 256] width 19 height 19
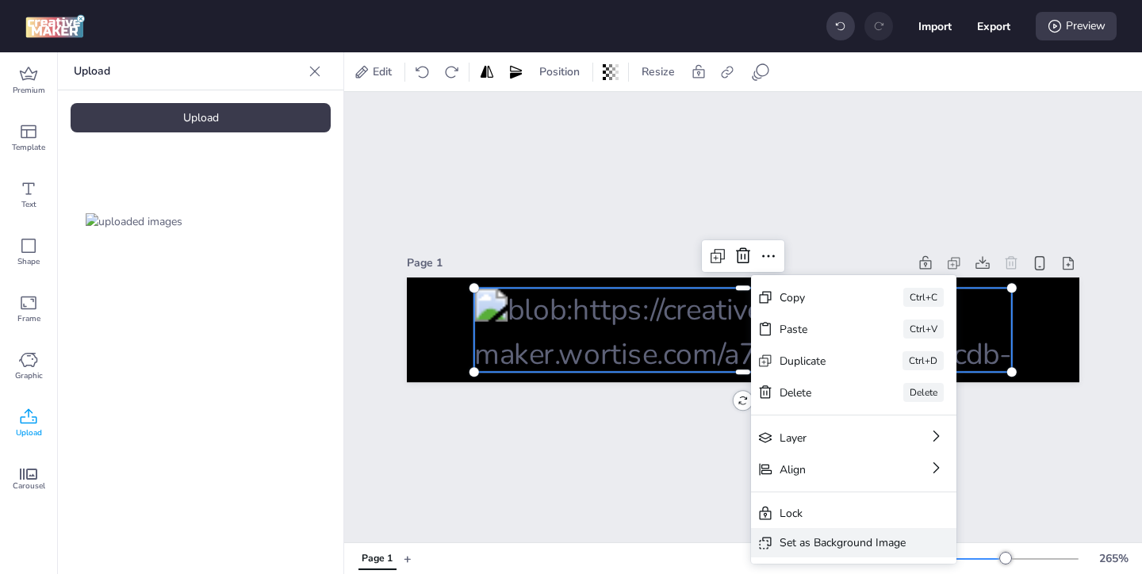
click at [807, 538] on div "Set as Background Image" at bounding box center [843, 543] width 126 height 17
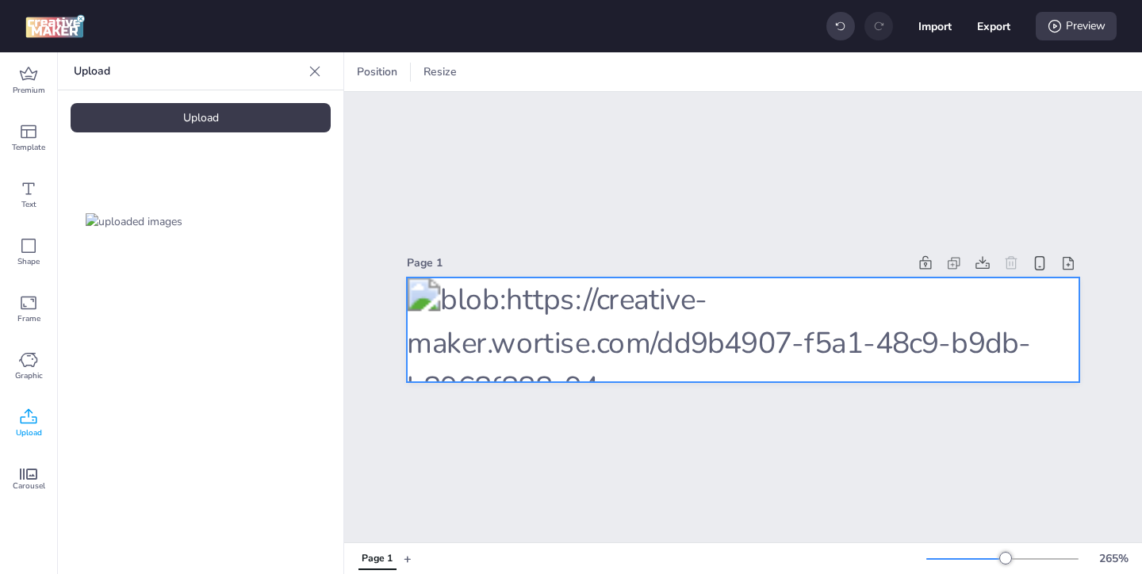
click at [639, 294] on div at bounding box center [743, 330] width 673 height 105
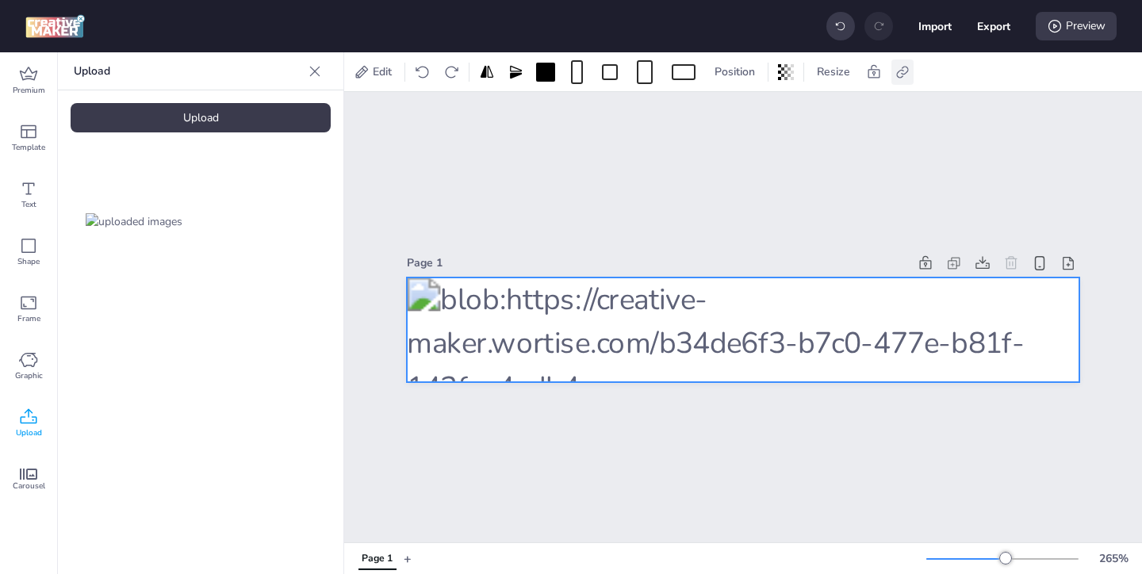
click at [900, 77] on icon at bounding box center [902, 72] width 12 height 12
click at [744, 109] on icon at bounding box center [743, 112] width 10 height 8
click at [744, 113] on input "Activate hyperlink" at bounding box center [740, 118] width 10 height 10
checkbox input "true"
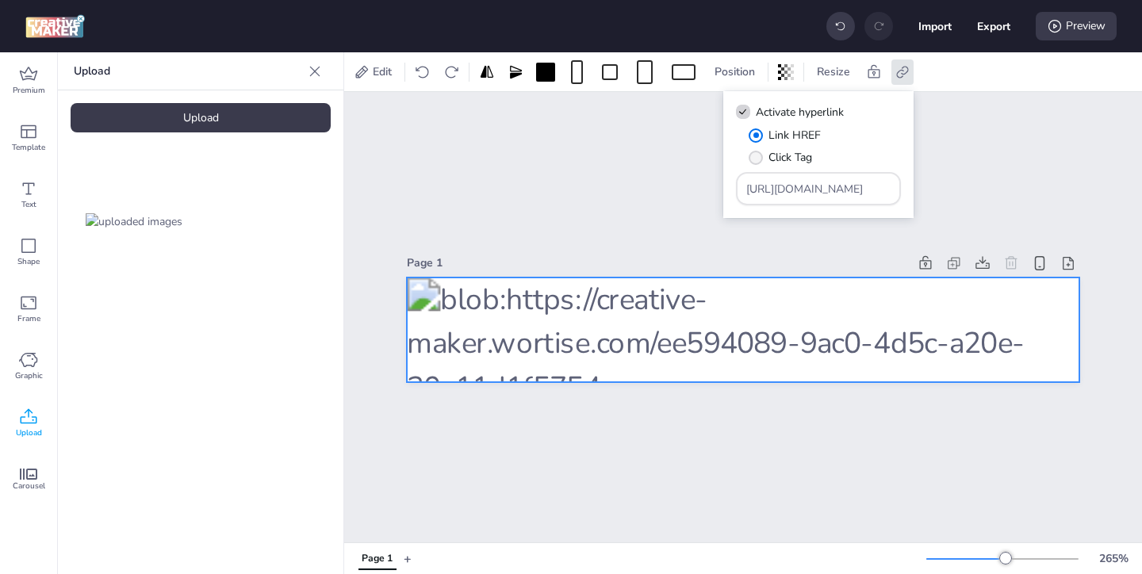
click at [757, 155] on span "" at bounding box center [756, 158] width 14 height 14
click at [757, 159] on input "Click Tag" at bounding box center [753, 164] width 10 height 10
radio input "true"
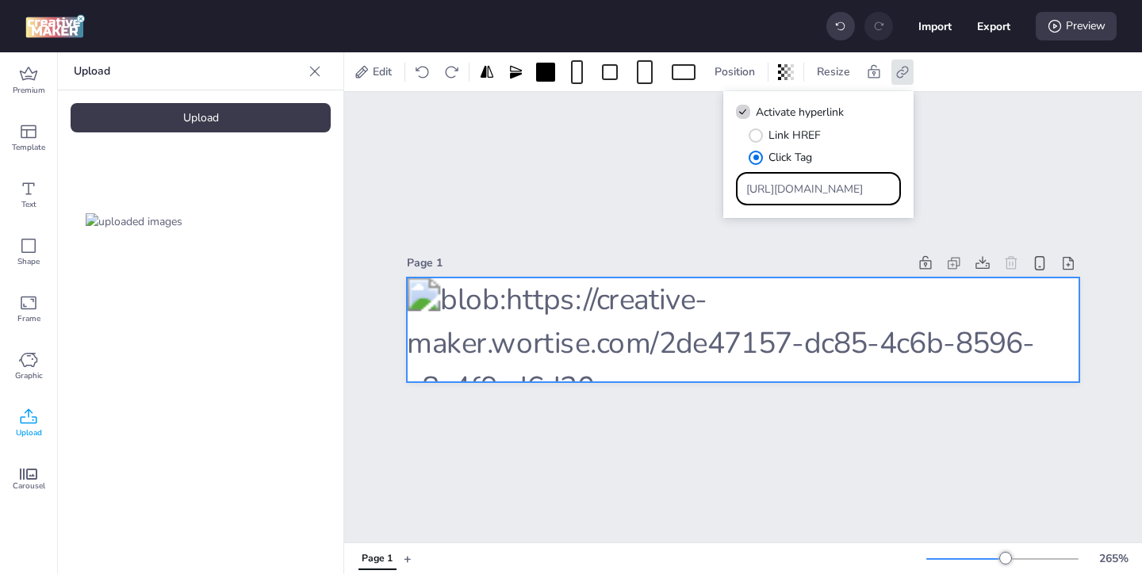
drag, startPoint x: 852, startPoint y: 186, endPoint x: 784, endPoint y: 151, distance: 77.0
click at [800, 162] on div "Link HREF Click Tag https://wortise.com" at bounding box center [818, 166] width 165 height 79
paste input "https://ad.doubleclick.net/ddm/trackclk/N571601.3464950WORTISE/B33838144.426711…"
type input "https://ad.doubleclick.net/ddm/trackclk/N571601.3464950WORTISE/B33838144.426711…"
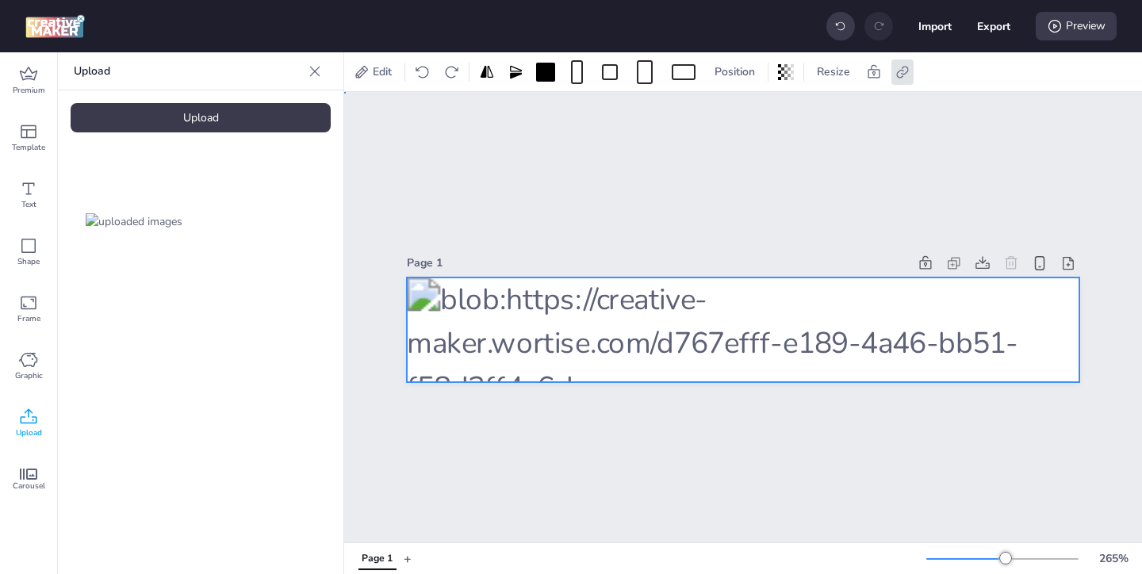
click at [622, 206] on div "Page 1" at bounding box center [743, 317] width 798 height 451
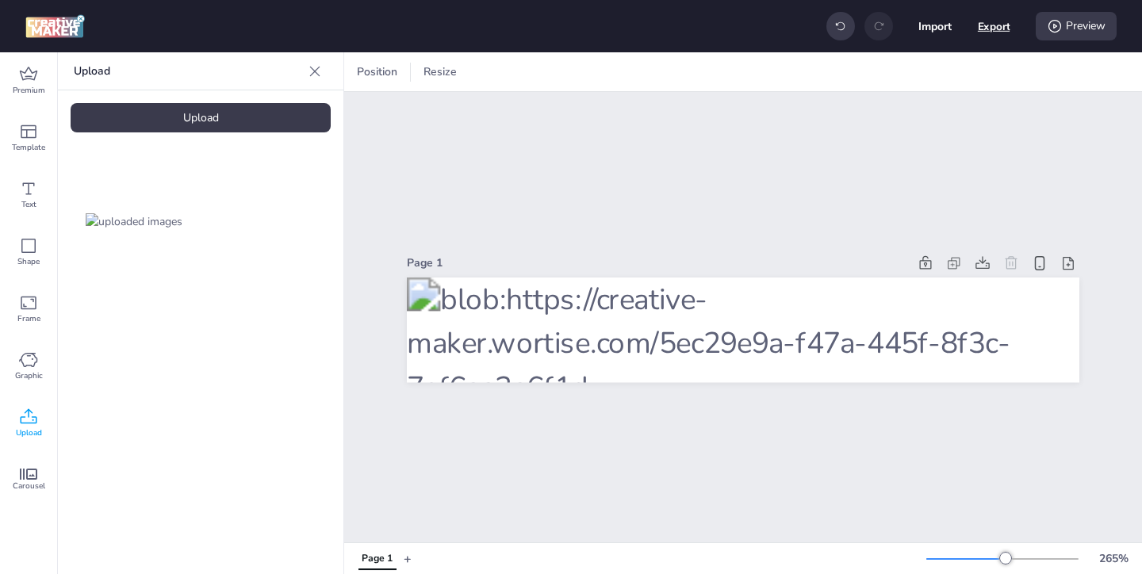
click at [997, 33] on button "Export" at bounding box center [994, 26] width 33 height 33
select select "html"
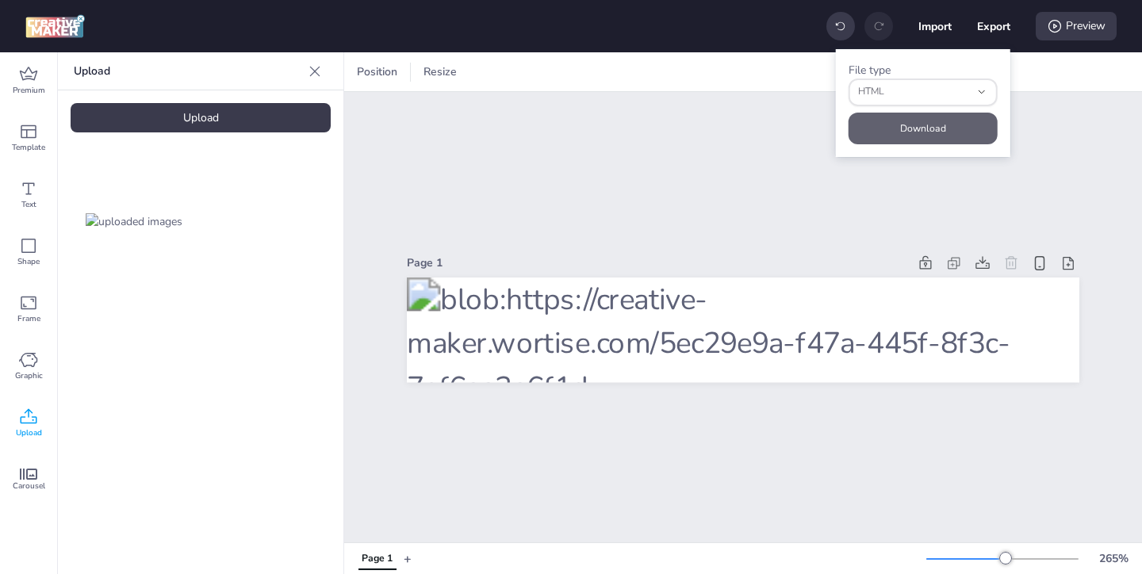
click at [957, 132] on button "Download" at bounding box center [923, 129] width 149 height 32
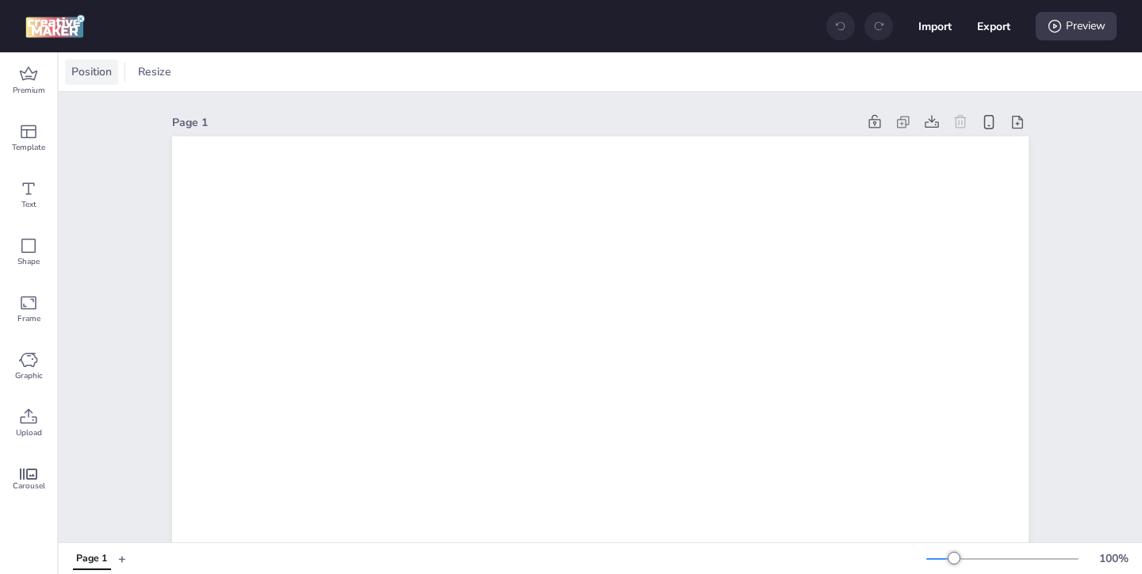
click at [102, 74] on span "Position" at bounding box center [91, 71] width 47 height 17
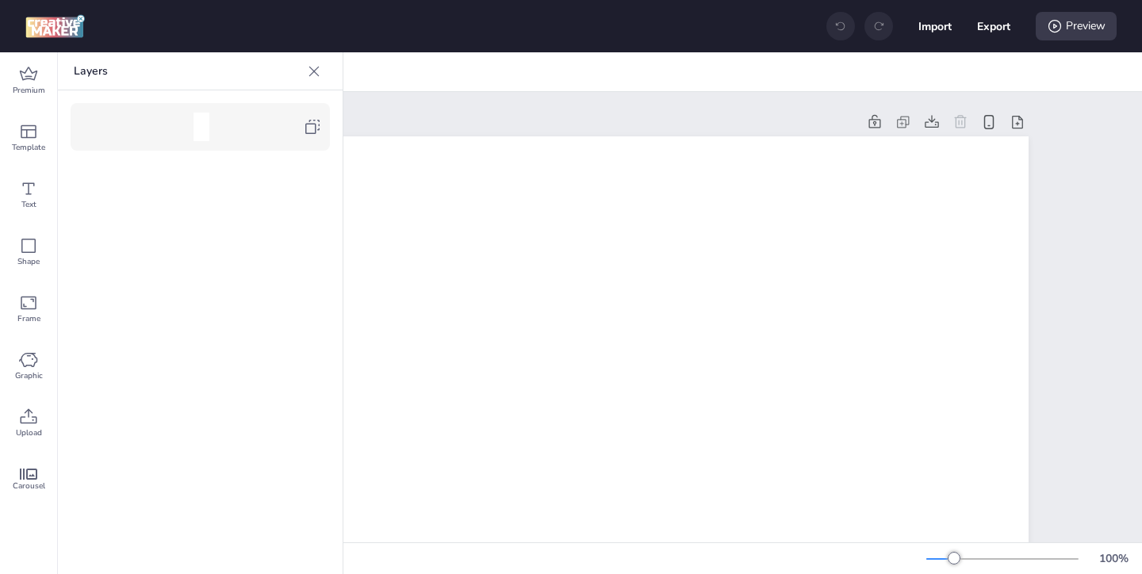
click at [321, 121] on icon at bounding box center [312, 126] width 19 height 19
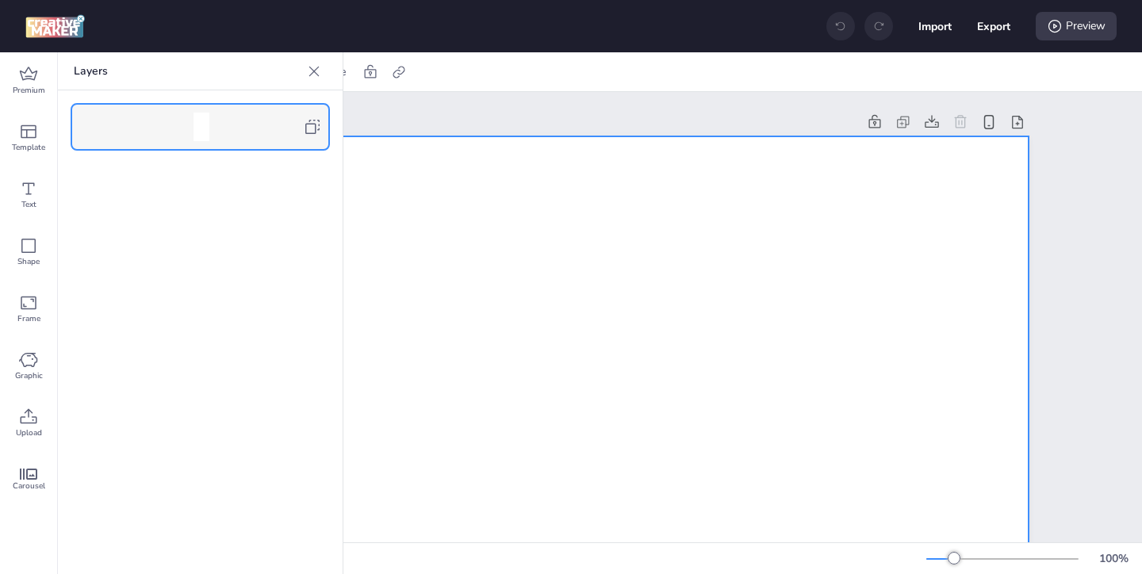
click at [316, 77] on icon at bounding box center [314, 71] width 16 height 16
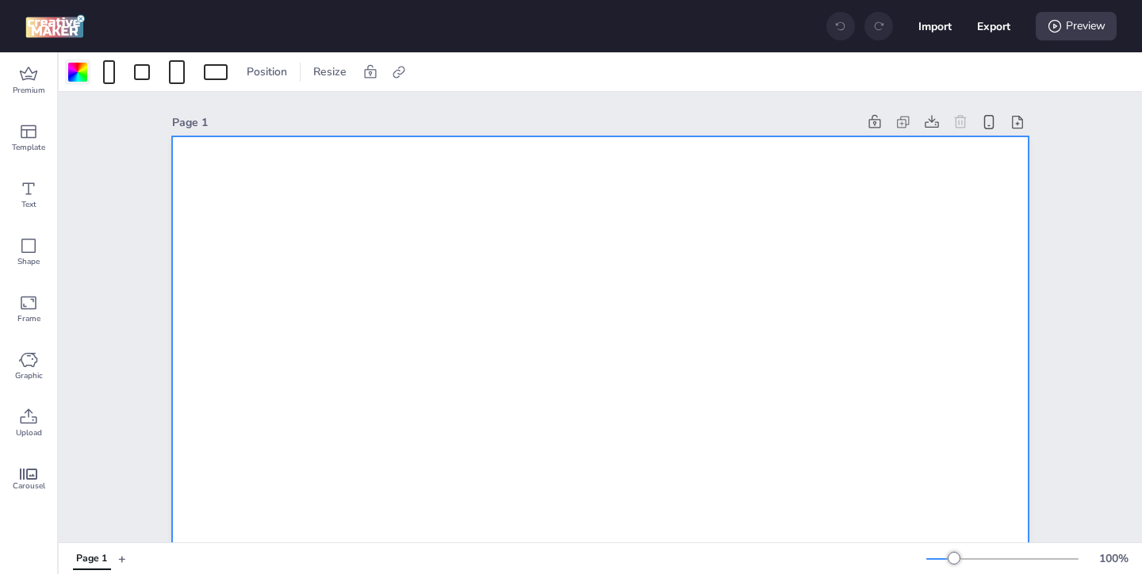
click at [76, 80] on div at bounding box center [77, 72] width 19 height 19
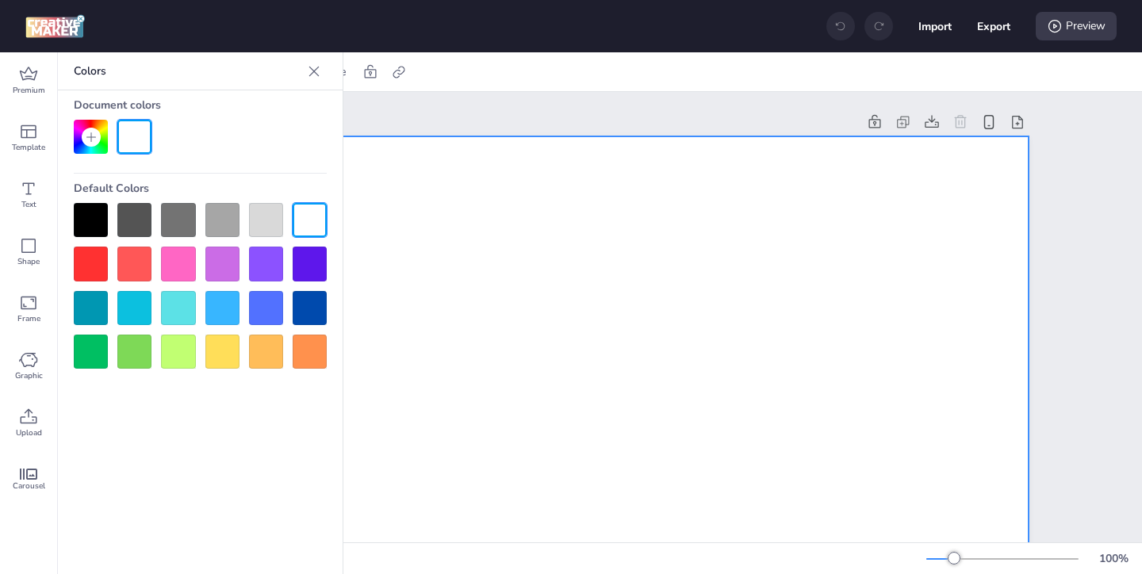
click at [88, 228] on div at bounding box center [91, 220] width 34 height 34
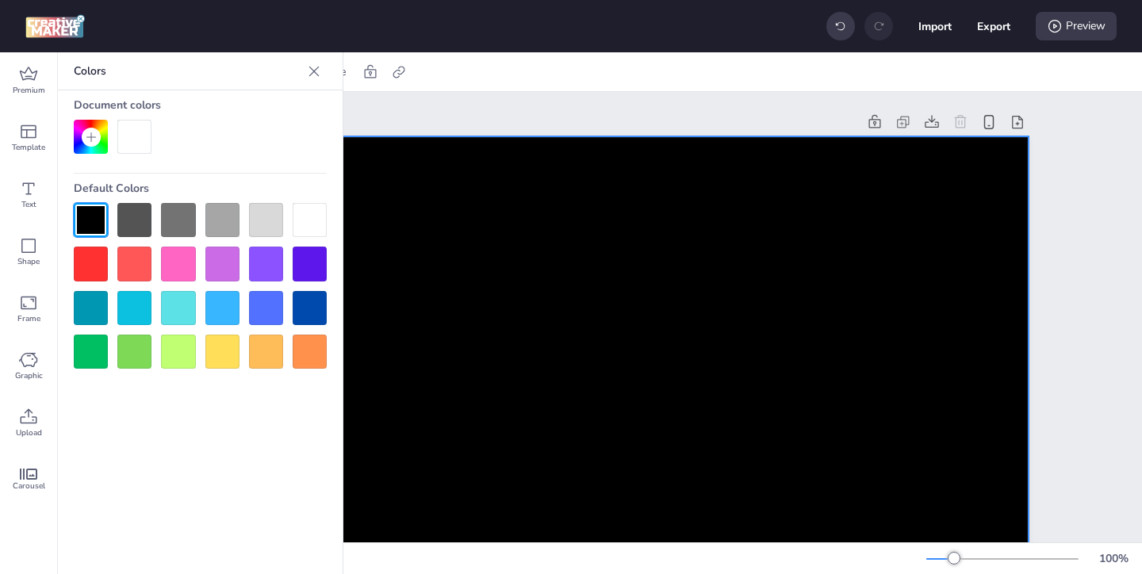
click at [316, 71] on icon at bounding box center [314, 71] width 16 height 16
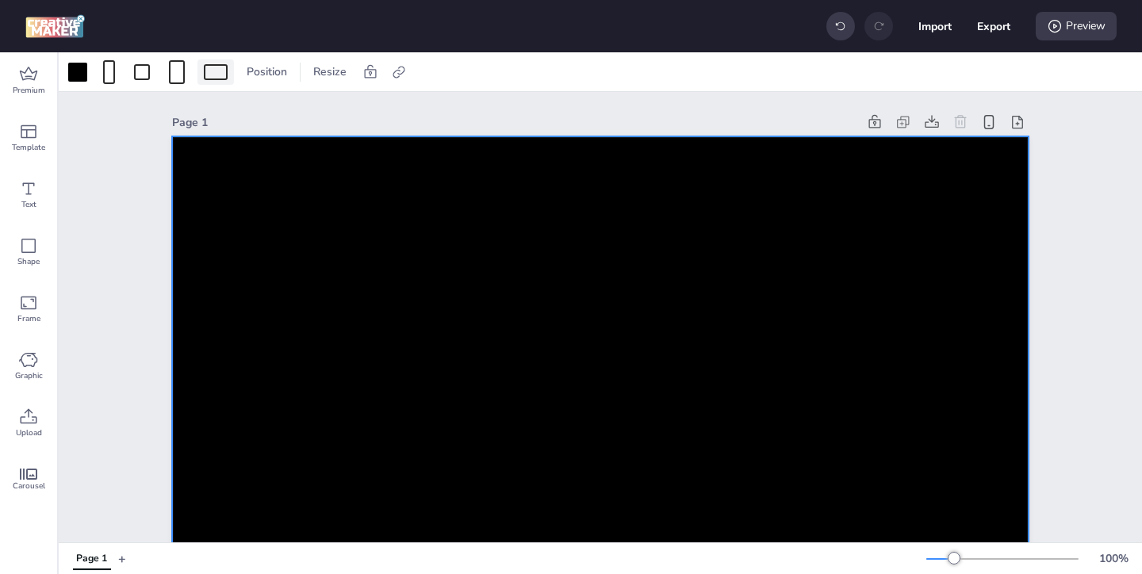
click at [219, 74] on div at bounding box center [216, 72] width 24 height 16
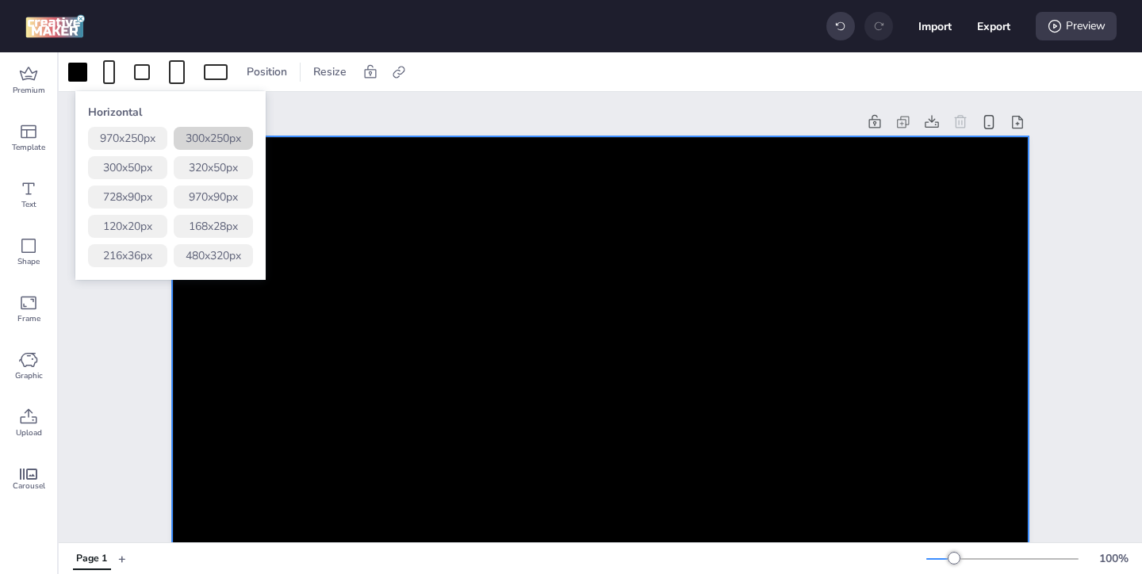
click at [231, 142] on button "300 x 250 px" at bounding box center [213, 138] width 79 height 23
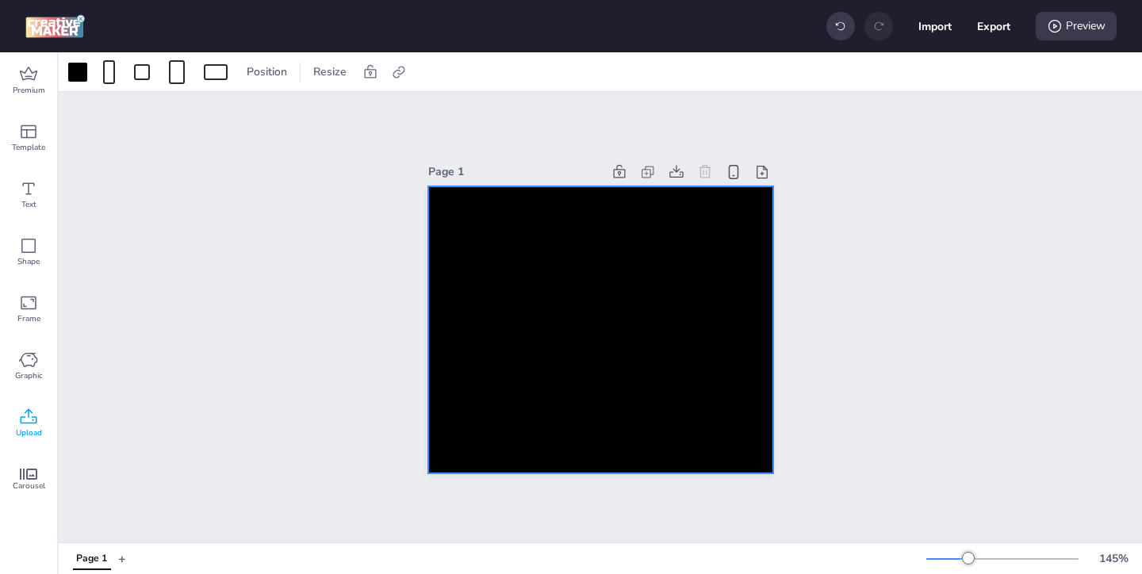
click at [31, 428] on span "Upload" at bounding box center [29, 433] width 26 height 13
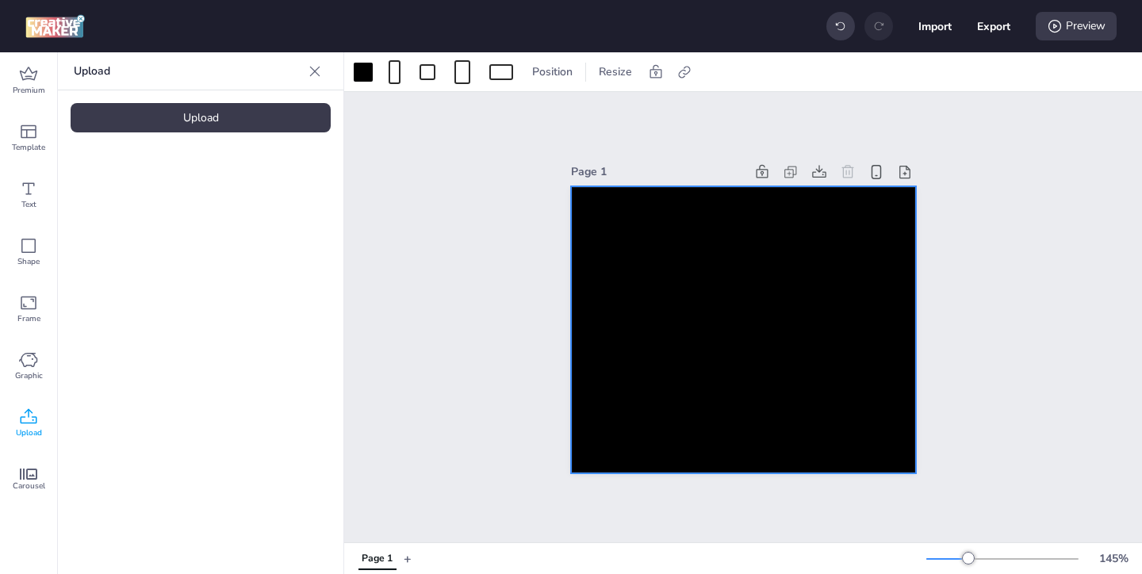
click at [242, 121] on div "Upload" at bounding box center [201, 117] width 260 height 29
click at [160, 230] on img at bounding box center [134, 221] width 97 height 17
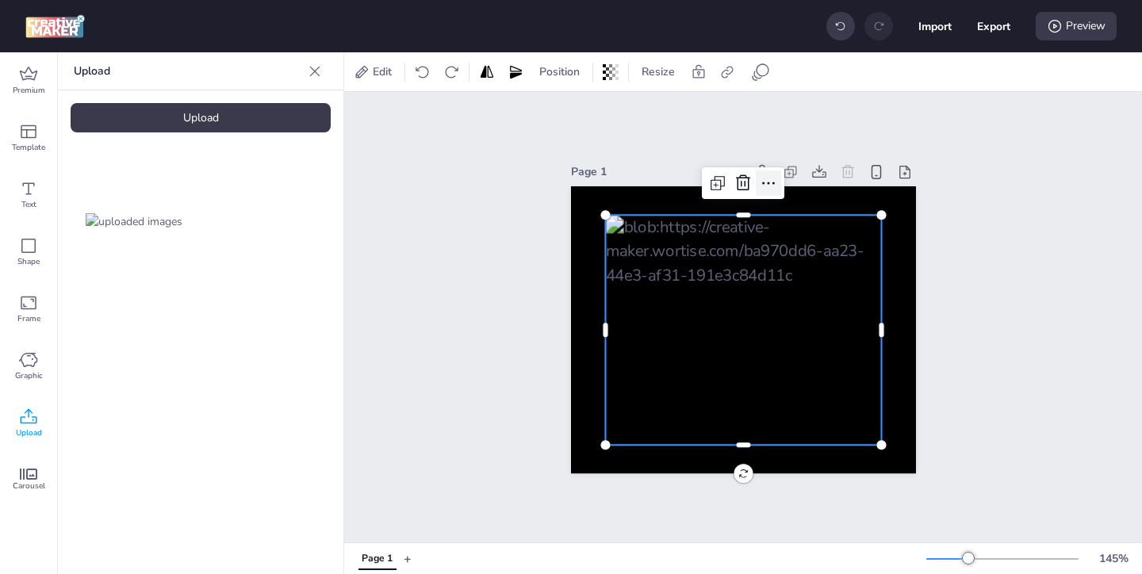
click at [771, 185] on icon at bounding box center [768, 183] width 19 height 19
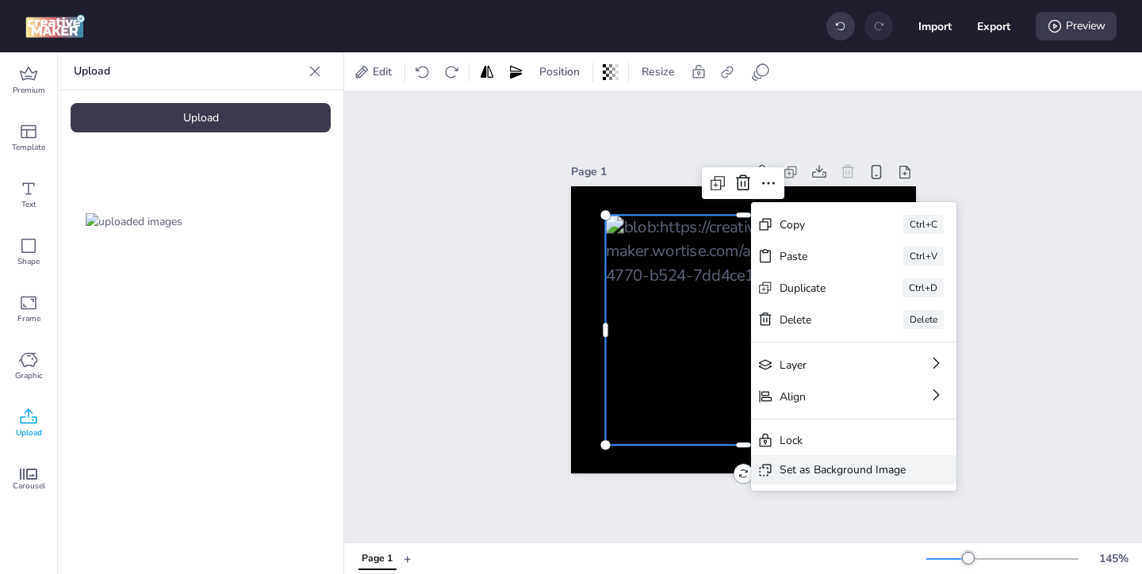
click at [795, 466] on div "Set as Background Image" at bounding box center [843, 470] width 126 height 17
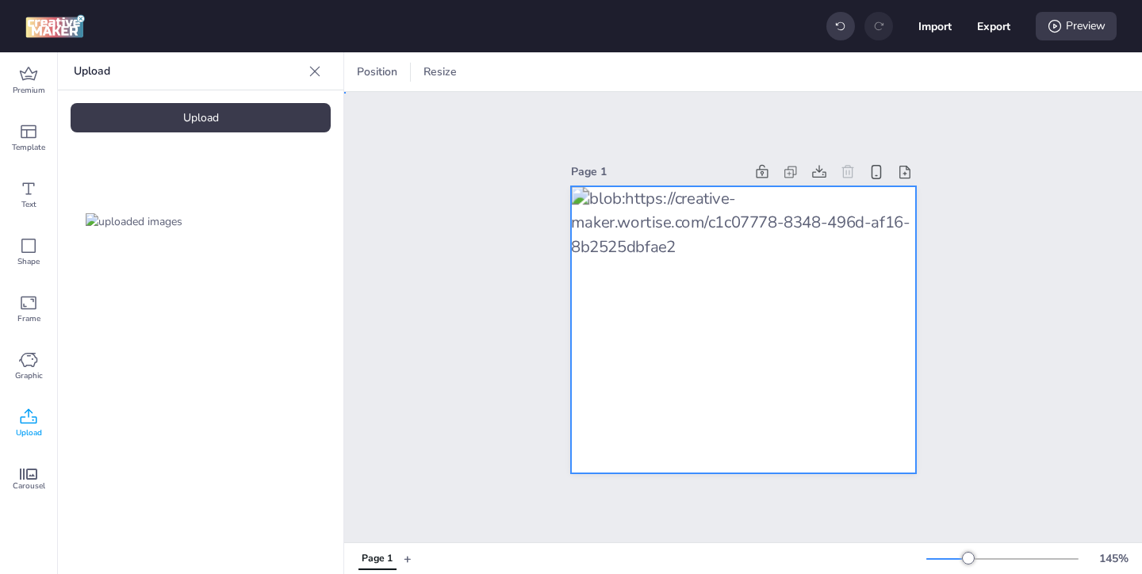
click at [872, 221] on div at bounding box center [743, 330] width 345 height 288
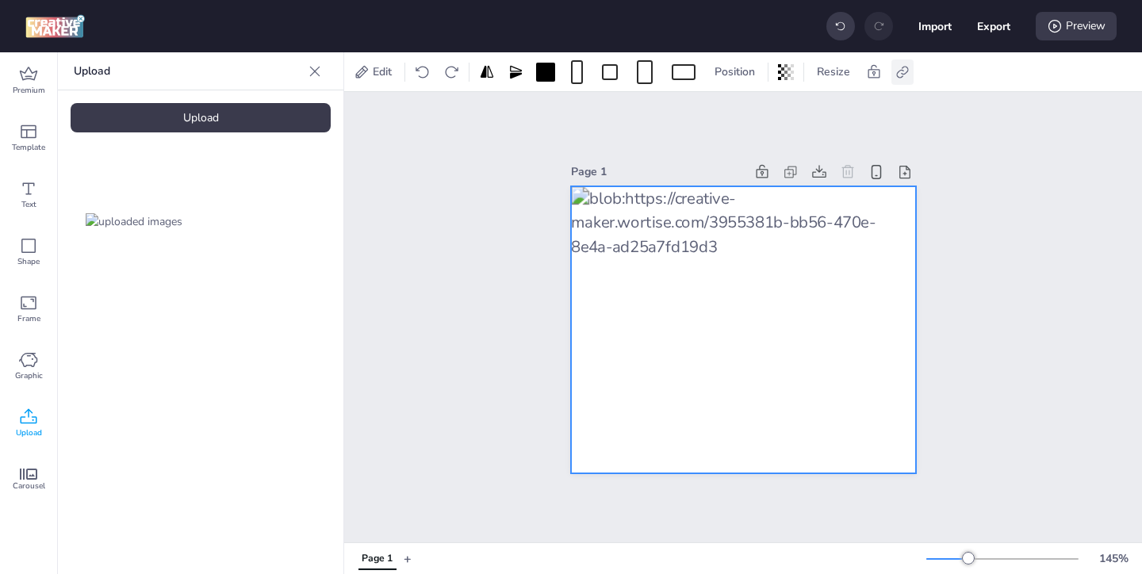
click at [904, 72] on icon at bounding box center [903, 72] width 16 height 16
click at [758, 111] on span "Activate hyperlink" at bounding box center [800, 112] width 88 height 17
click at [746, 113] on input "Activate hyperlink" at bounding box center [740, 118] width 10 height 10
checkbox input "true"
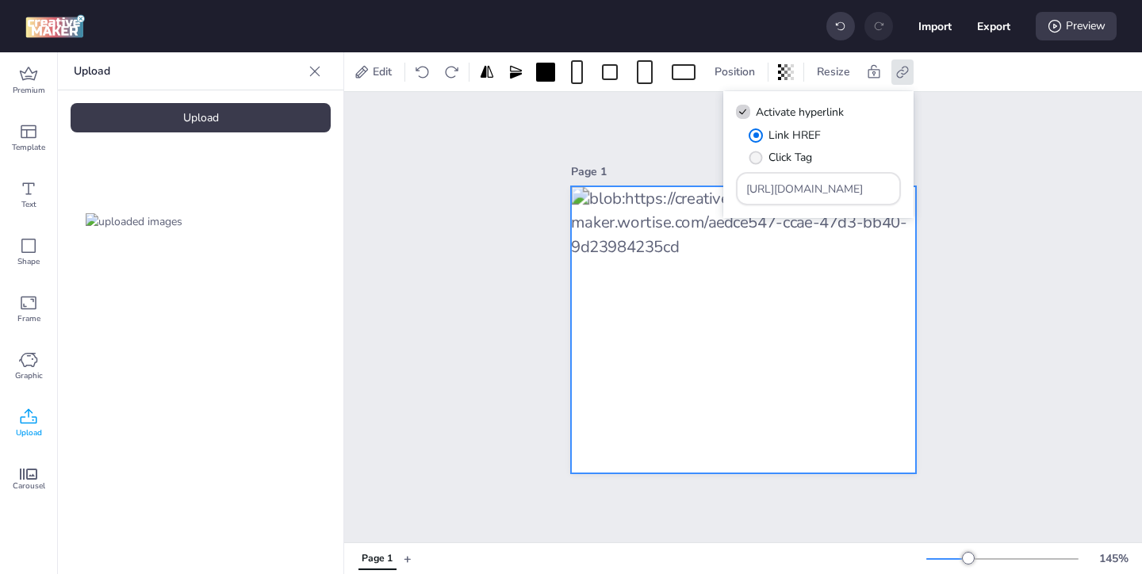
click at [771, 163] on span "Click Tag" at bounding box center [791, 157] width 44 height 17
click at [758, 163] on input "Click Tag" at bounding box center [753, 164] width 10 height 10
radio input "true"
drag, startPoint x: 852, startPoint y: 188, endPoint x: 784, endPoint y: 146, distance: 80.1
click at [793, 155] on div "Link HREF Click Tag https://wortise.com" at bounding box center [818, 166] width 165 height 79
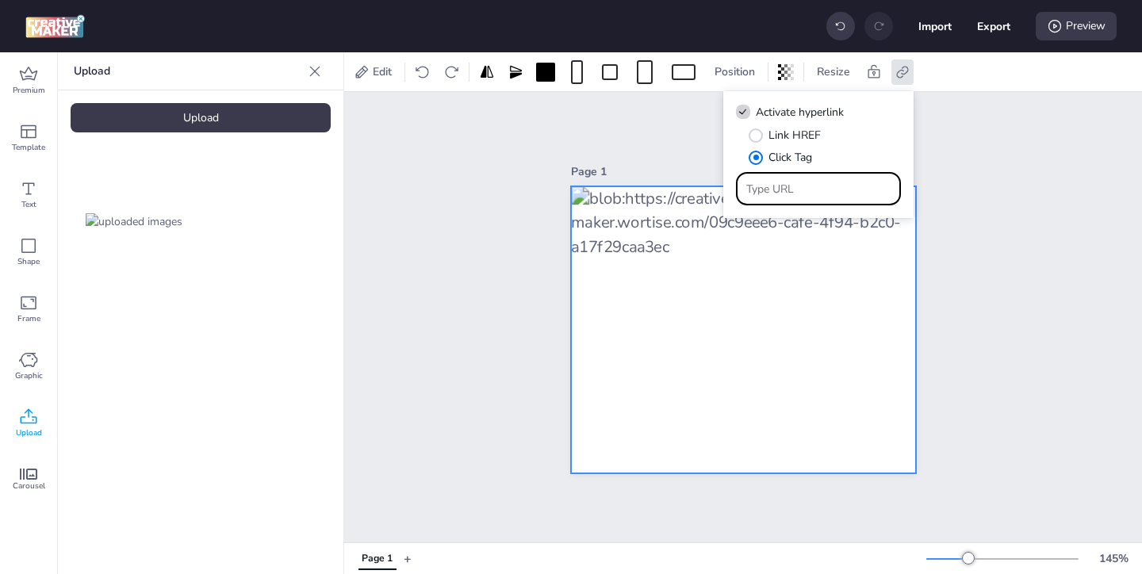
paste input "https://ad.doubleclick.net/ddm/trackclk/N571601.3464950WORTISE/B33838144.426711…"
type input "https://ad.doubleclick.net/ddm/trackclk/N571601.3464950WORTISE/B33838144.426711…"
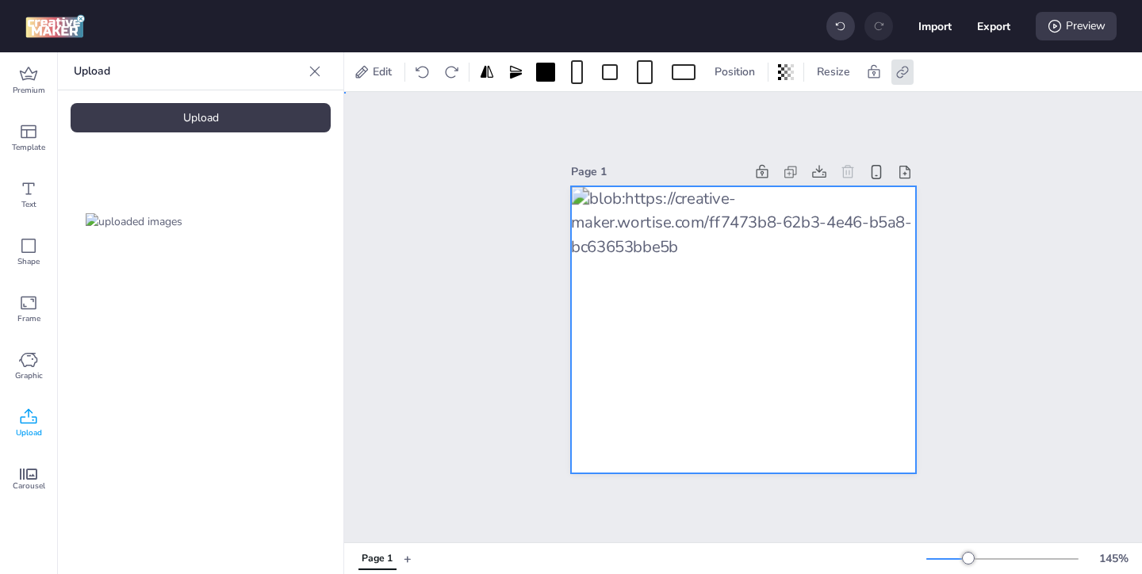
click at [935, 191] on div "Page 1" at bounding box center [744, 317] width 434 height 351
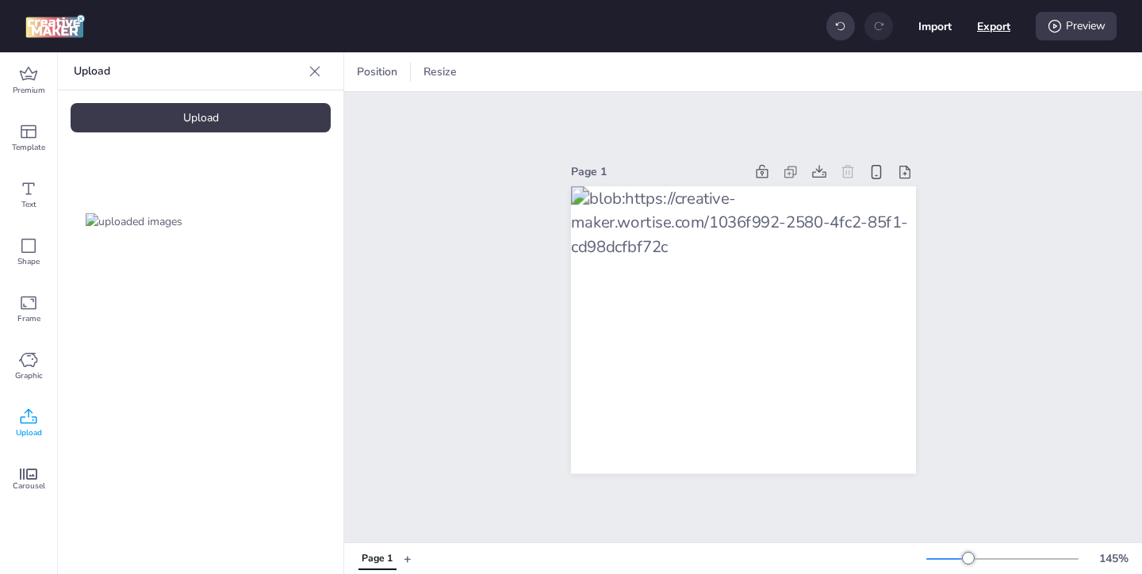
click at [999, 33] on button "Export" at bounding box center [993, 26] width 33 height 33
select select "html"
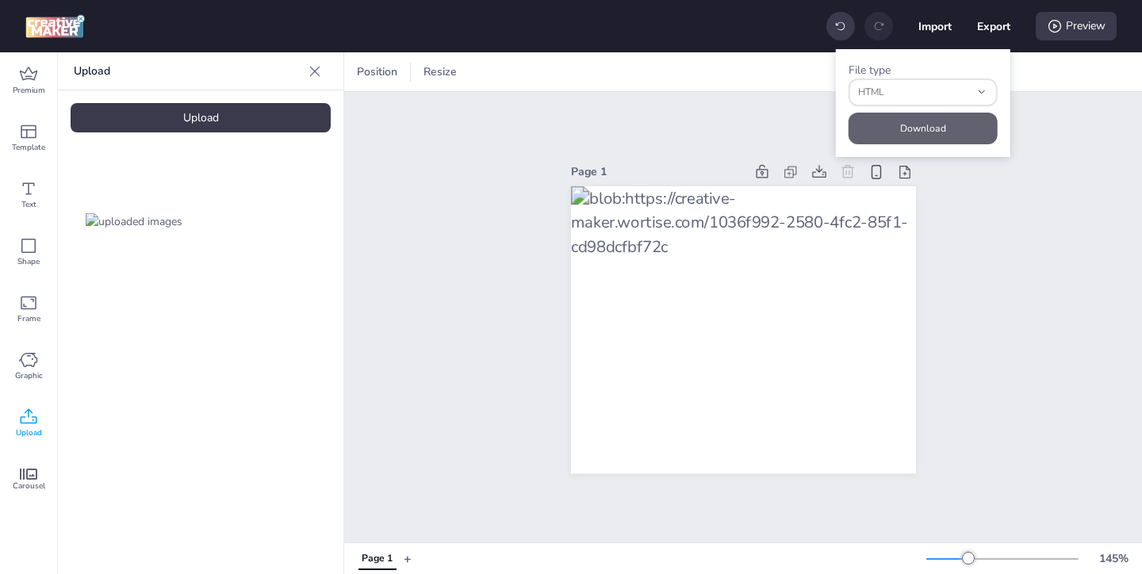
click at [961, 129] on button "Download" at bounding box center [923, 129] width 149 height 32
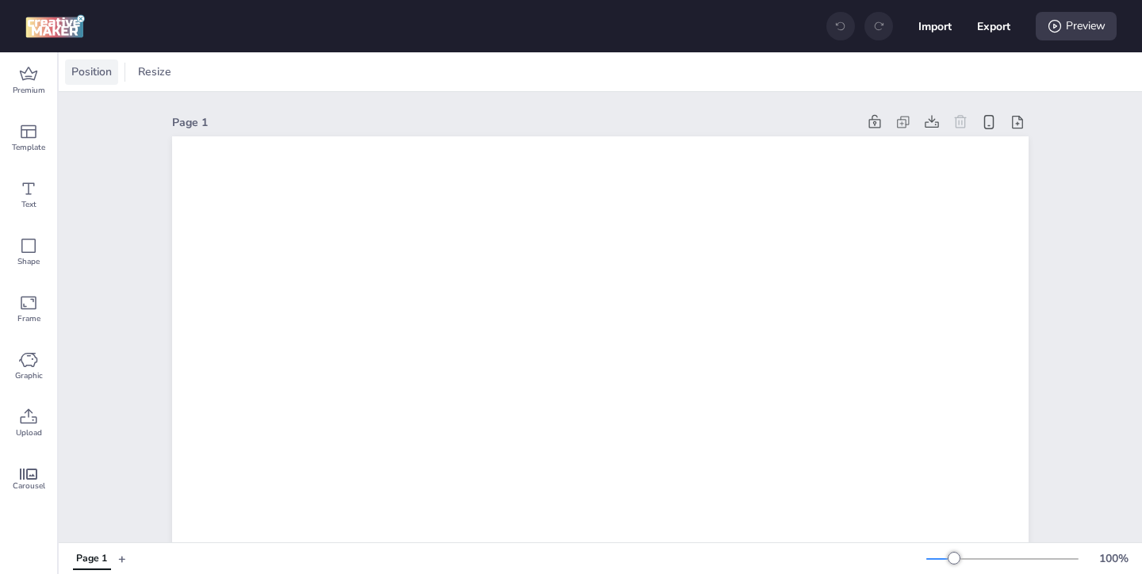
click at [113, 70] on span "Position" at bounding box center [91, 71] width 47 height 17
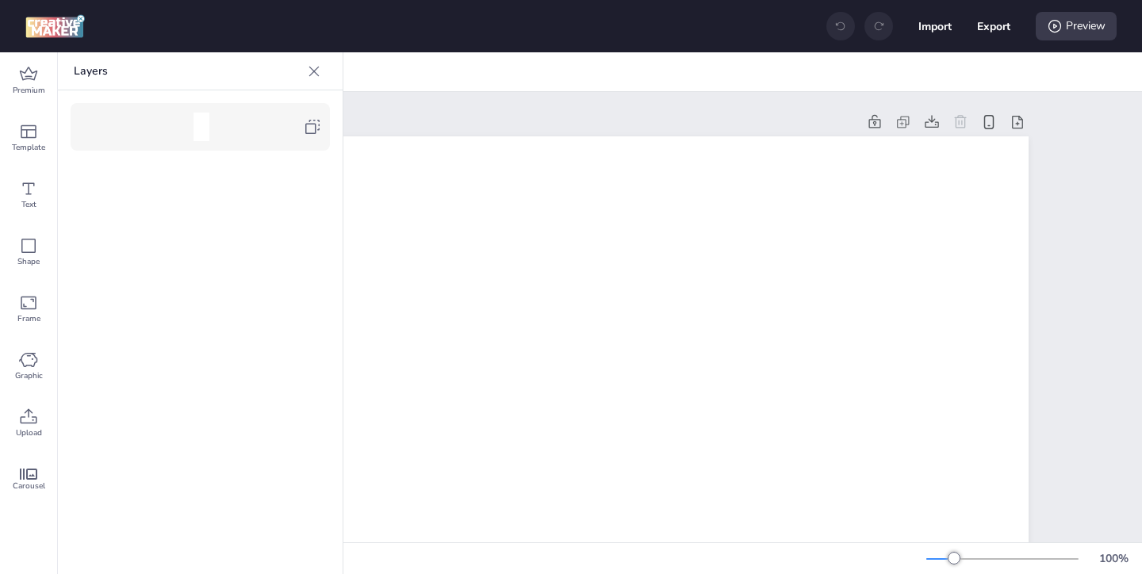
click at [304, 129] on icon at bounding box center [312, 126] width 19 height 19
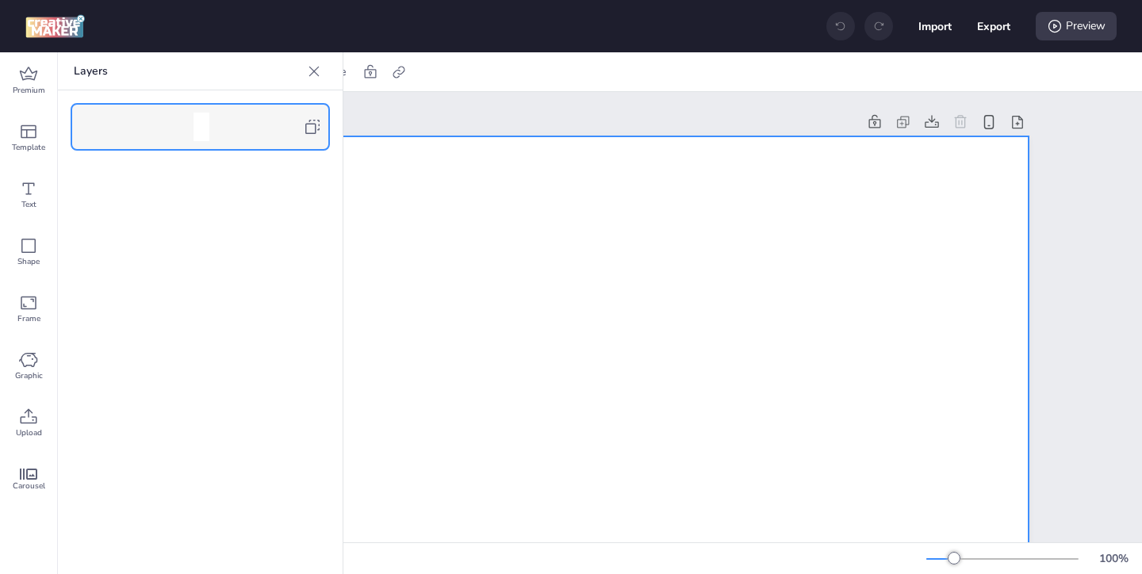
click at [312, 75] on icon at bounding box center [314, 71] width 16 height 16
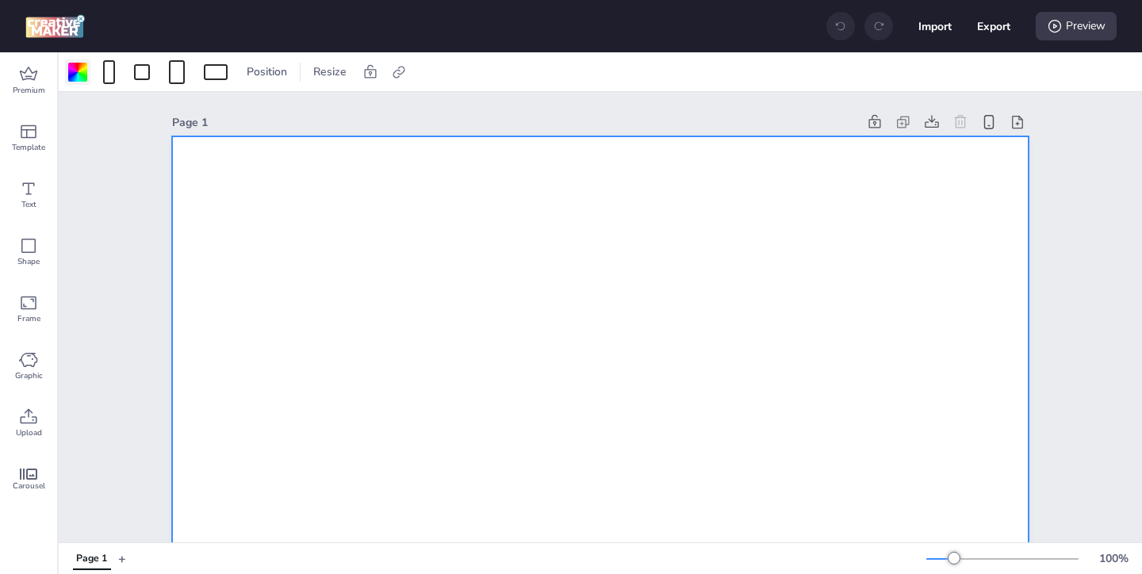
click at [81, 75] on div at bounding box center [77, 72] width 19 height 19
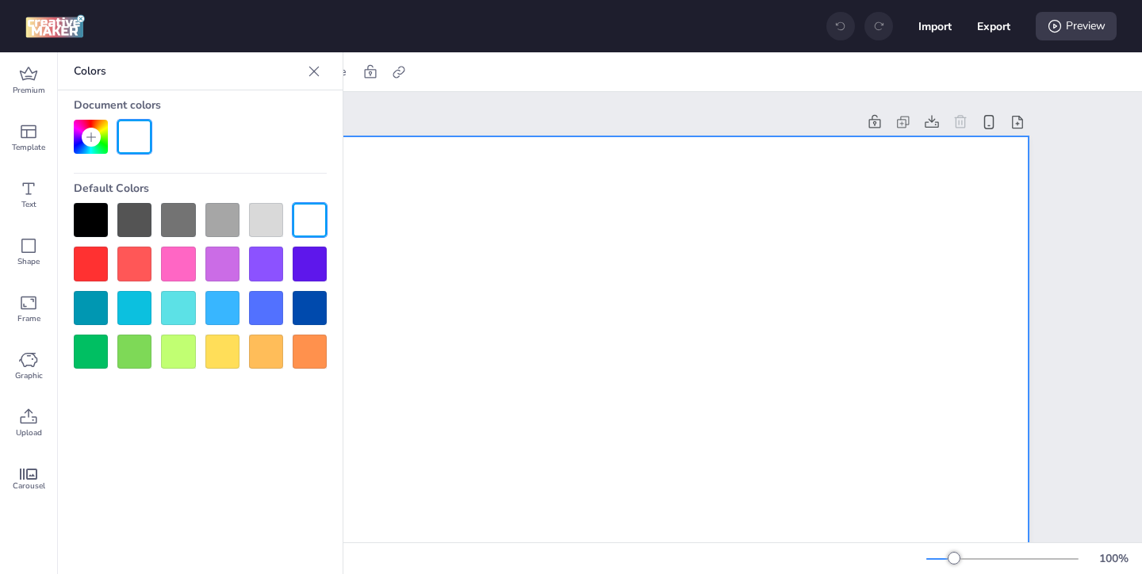
click at [91, 217] on div at bounding box center [91, 220] width 34 height 34
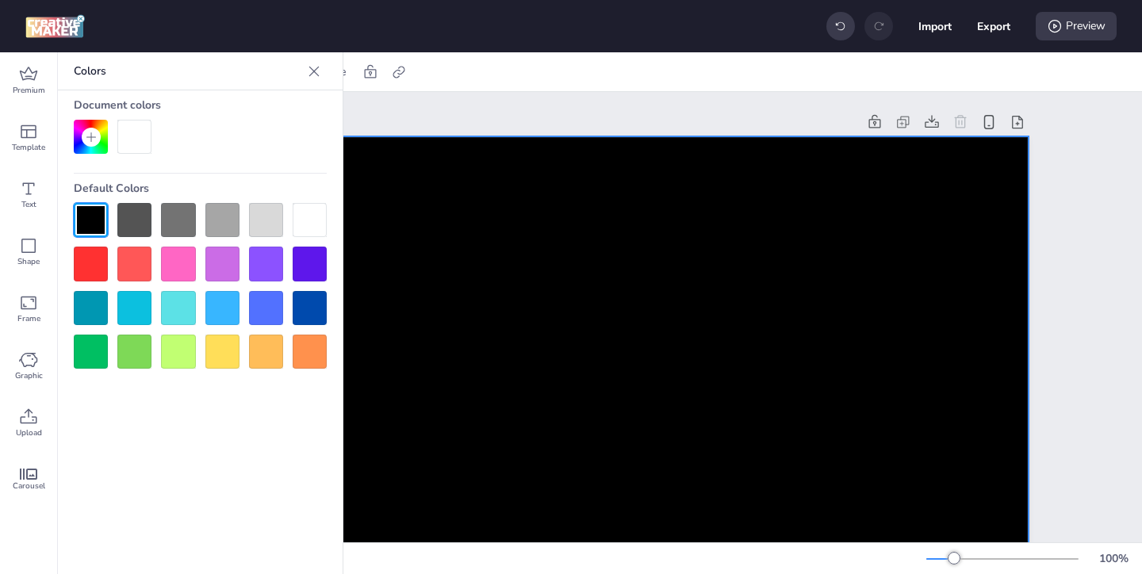
click at [319, 71] on icon at bounding box center [314, 71] width 16 height 16
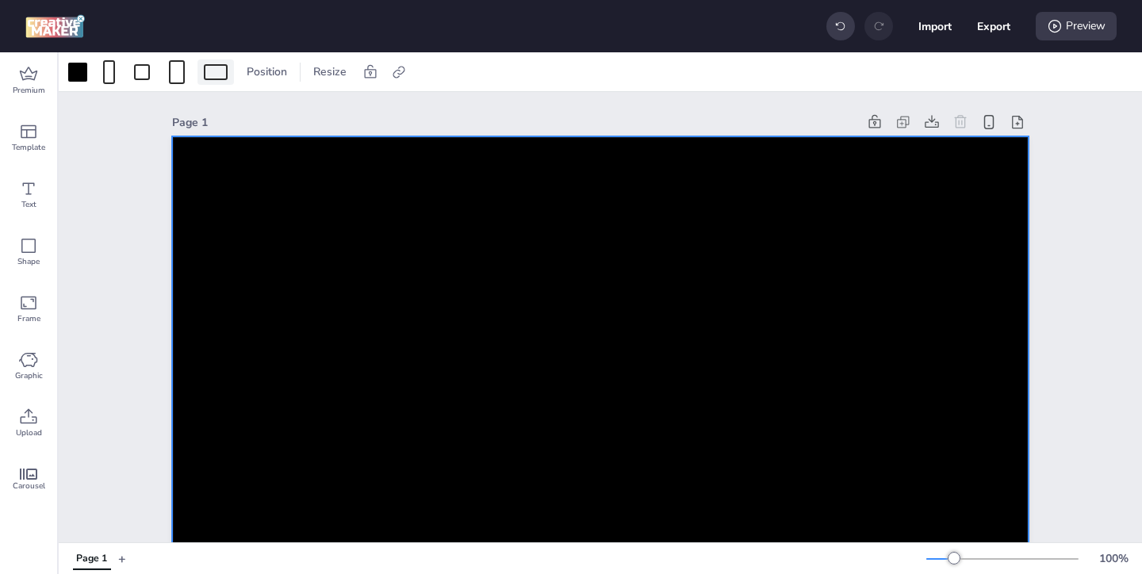
click at [213, 76] on div at bounding box center [216, 72] width 24 height 16
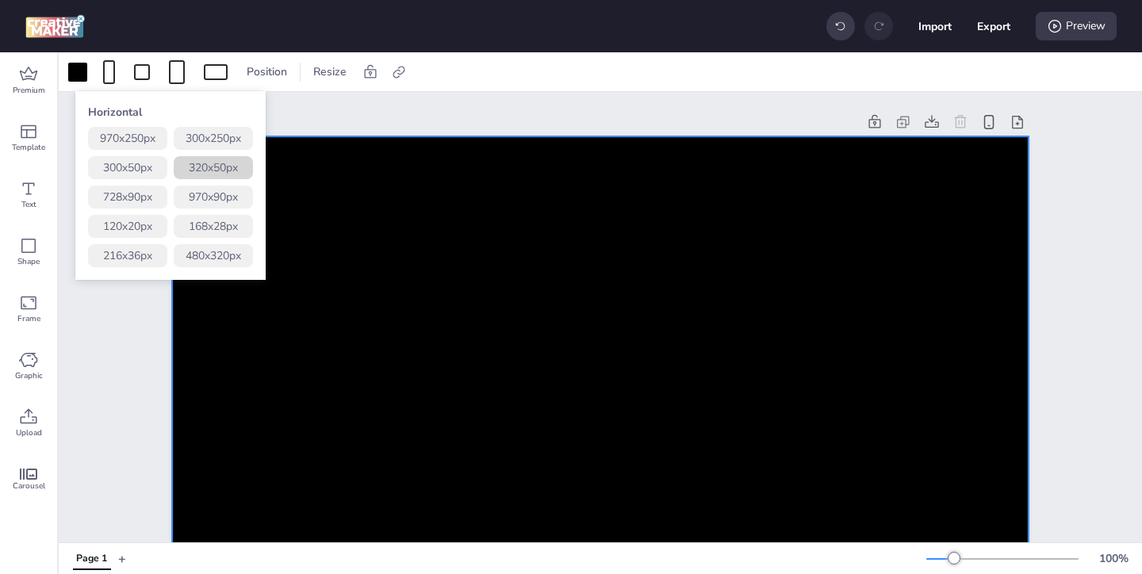
click at [204, 163] on button "320 x 50 px" at bounding box center [213, 167] width 79 height 23
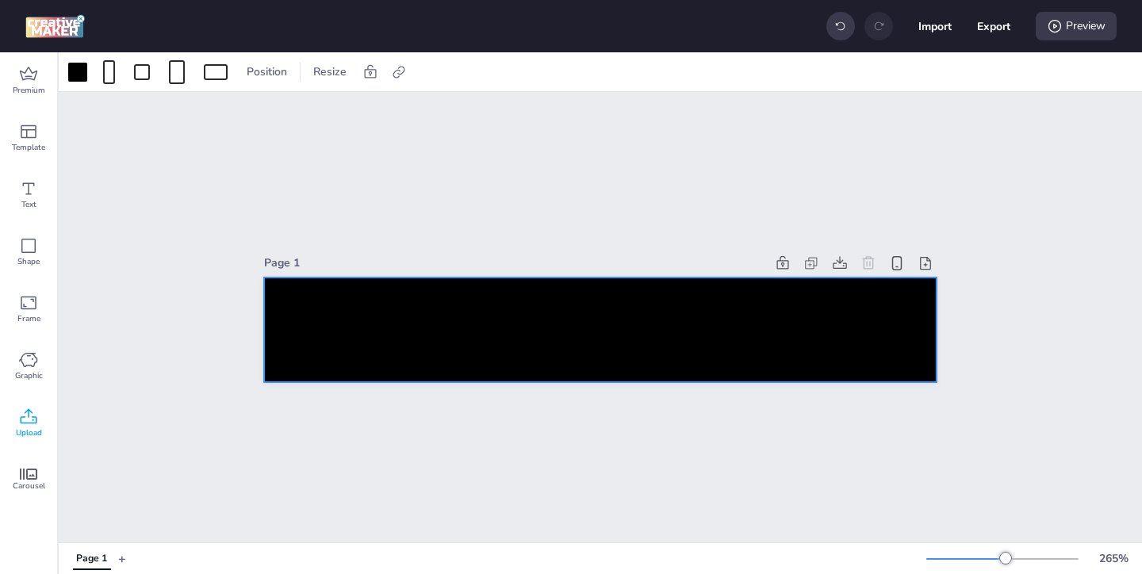
click at [36, 422] on icon at bounding box center [29, 416] width 17 height 15
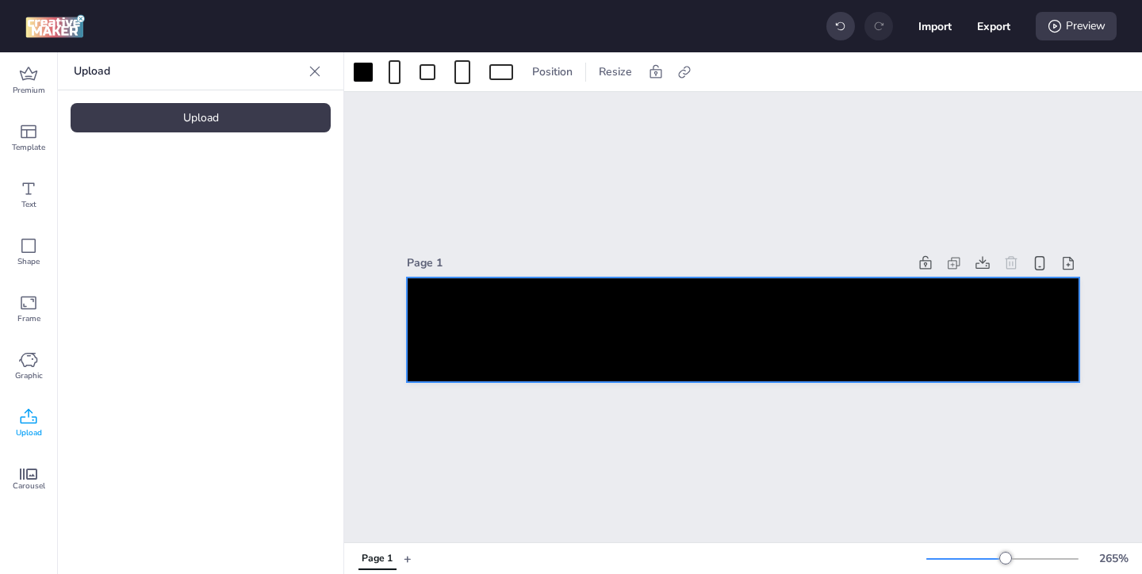
click at [244, 127] on div "Upload" at bounding box center [201, 117] width 260 height 29
click at [175, 226] on img at bounding box center [134, 221] width 97 height 17
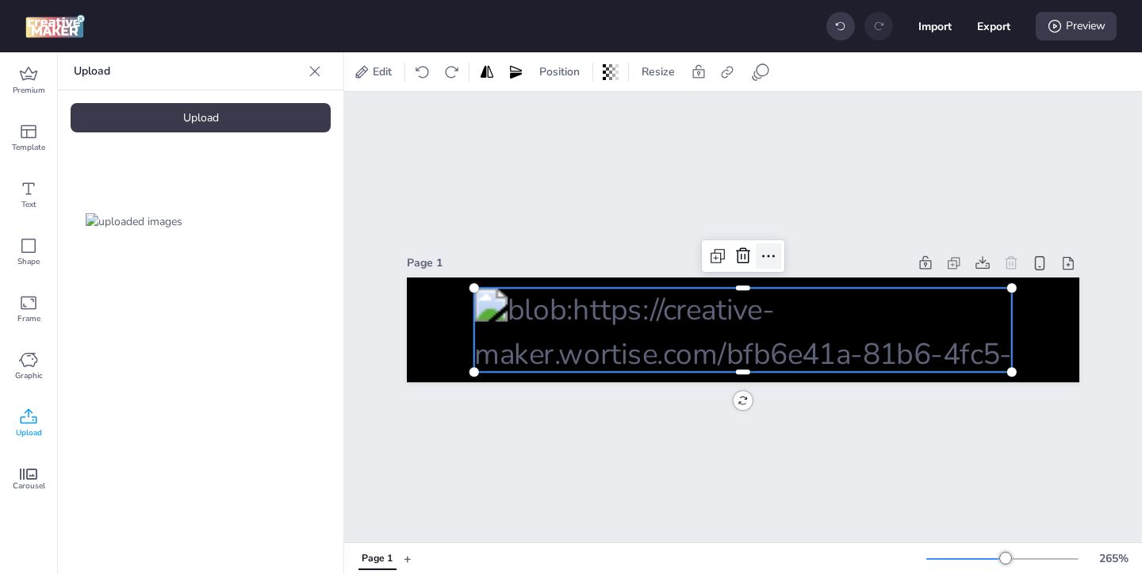
click at [773, 254] on icon at bounding box center [768, 256] width 19 height 19
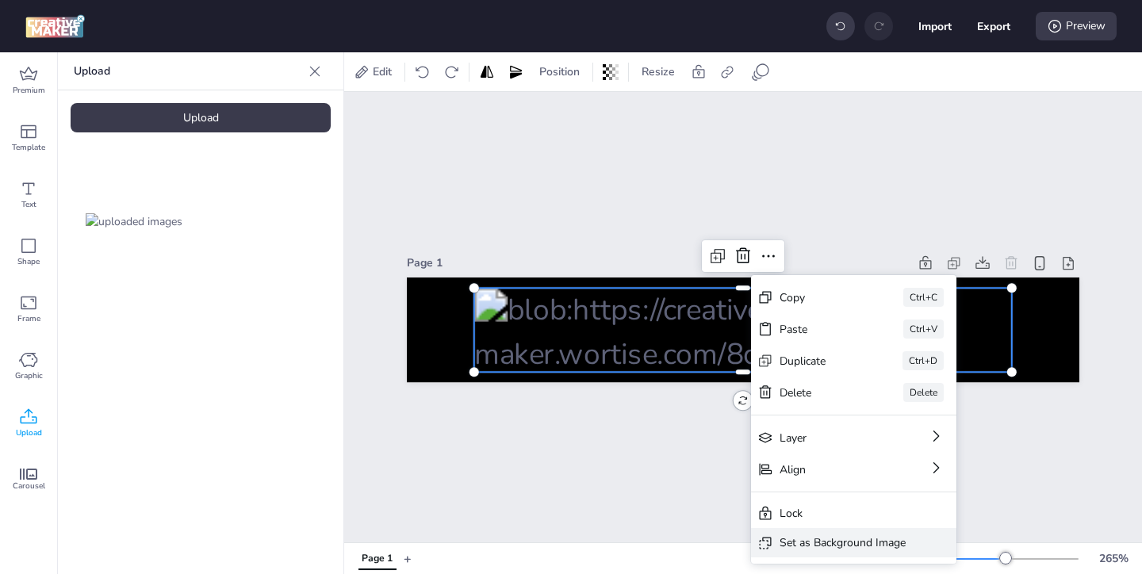
click at [804, 537] on div "Set as Background Image" at bounding box center [843, 543] width 126 height 17
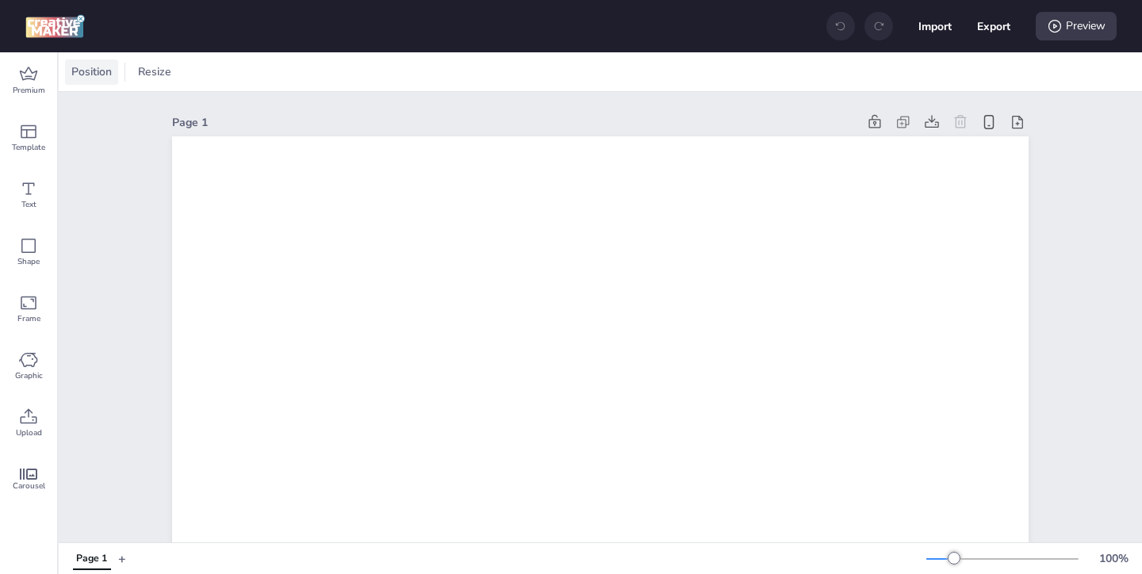
click at [96, 71] on span "Position" at bounding box center [91, 71] width 47 height 17
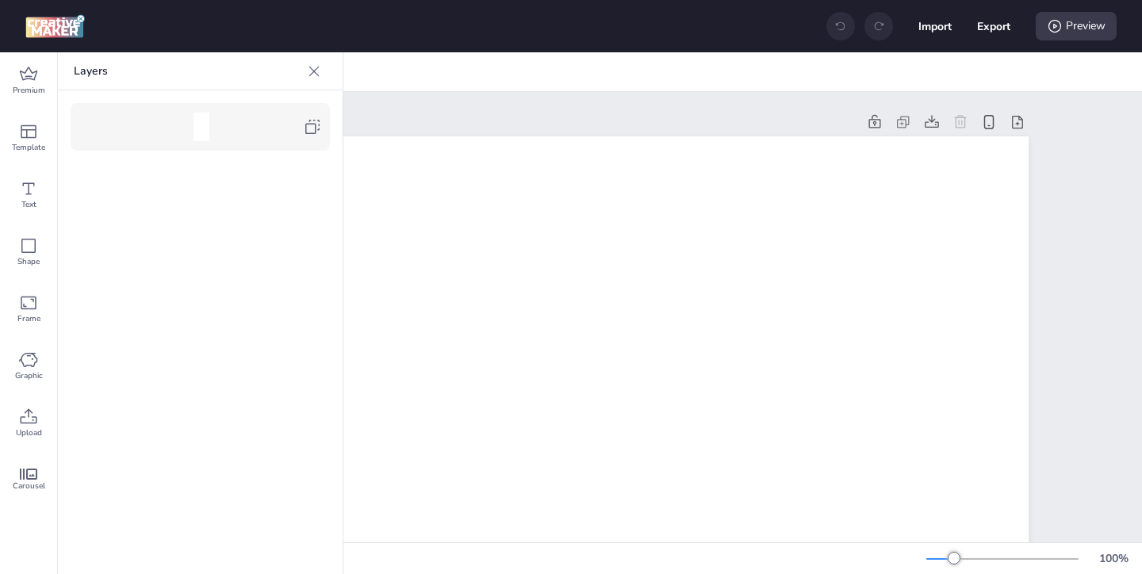
click at [329, 125] on div at bounding box center [200, 127] width 259 height 48
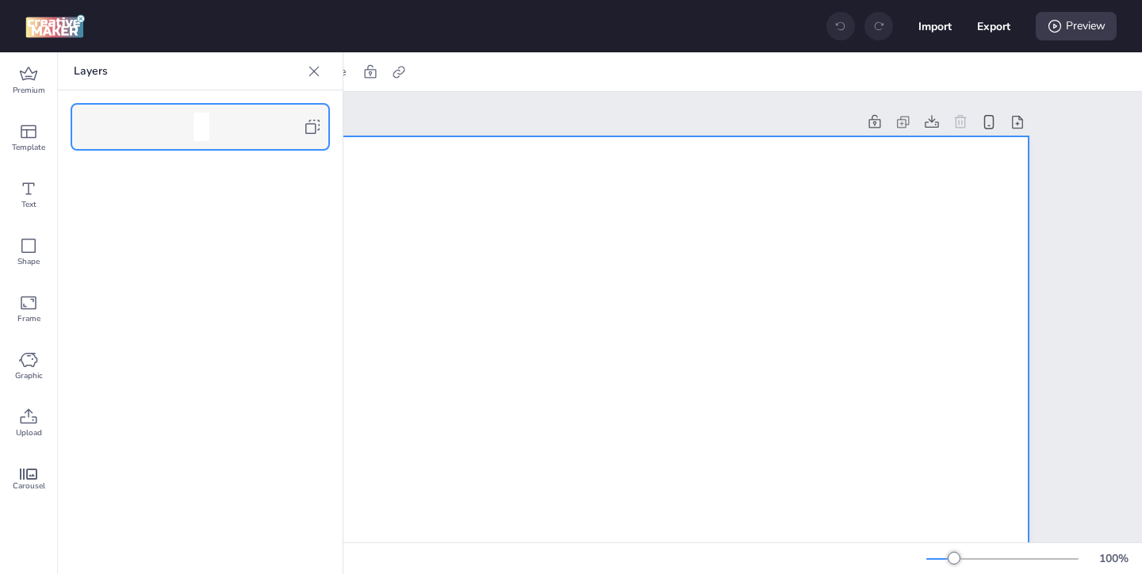
click at [320, 126] on icon at bounding box center [312, 126] width 19 height 19
click at [315, 72] on icon at bounding box center [314, 71] width 10 height 10
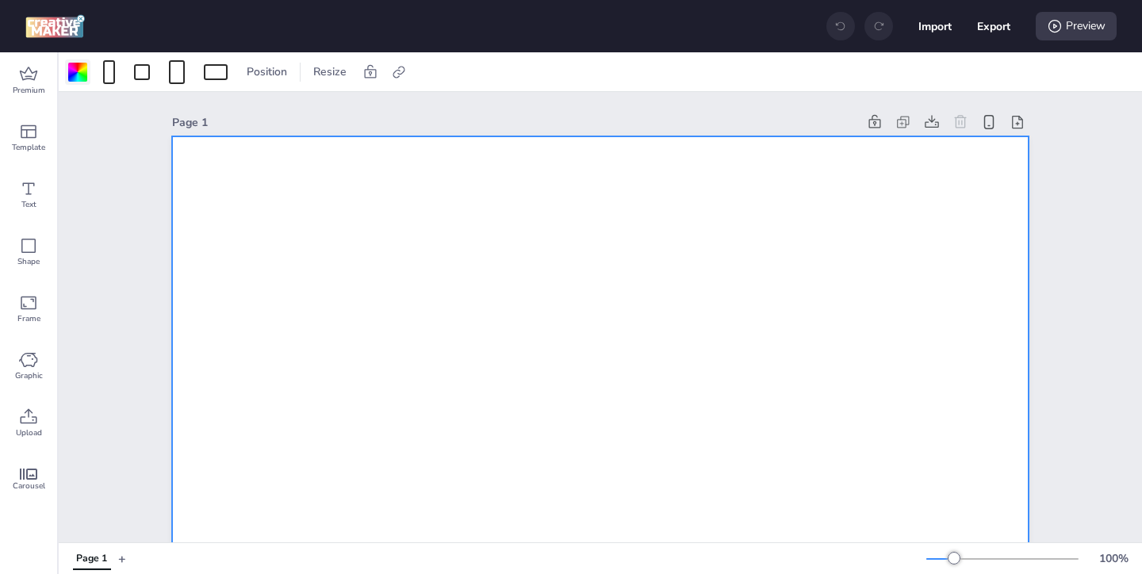
click at [80, 80] on div at bounding box center [77, 72] width 19 height 19
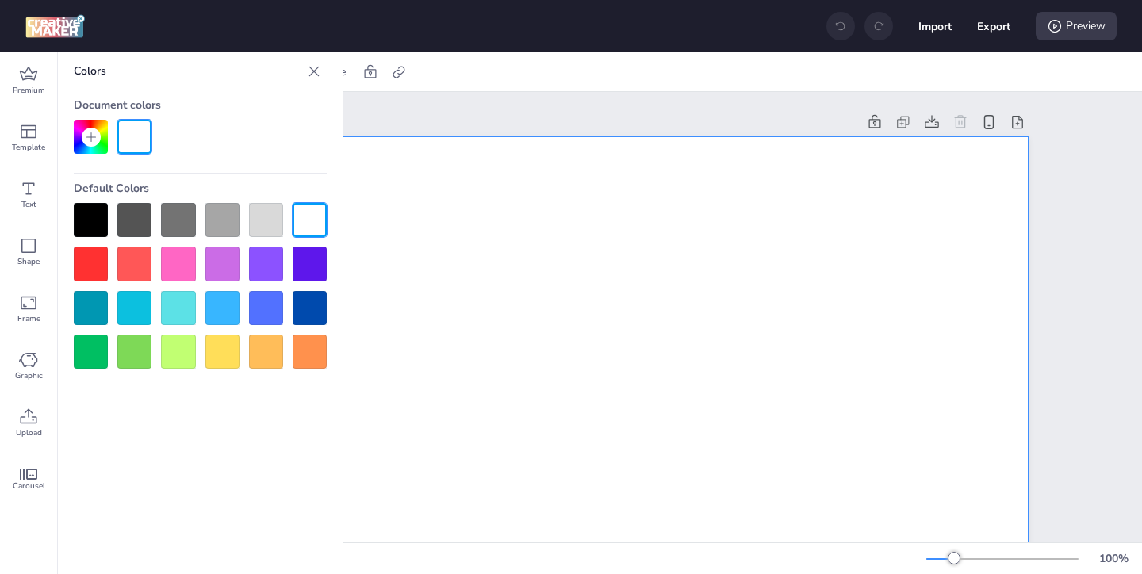
click at [86, 221] on div at bounding box center [91, 220] width 34 height 34
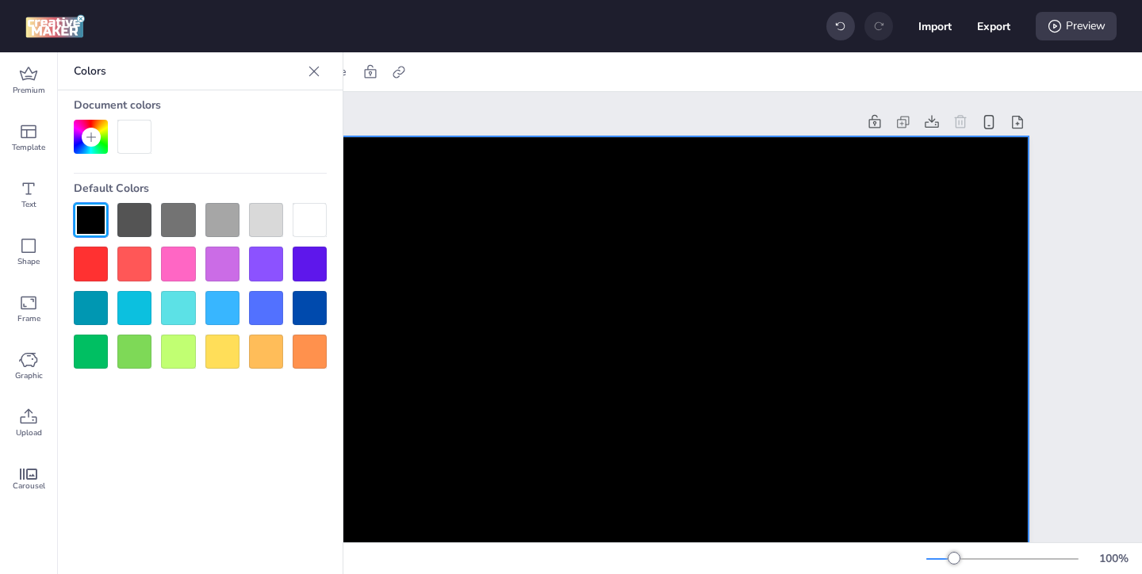
click at [320, 71] on icon at bounding box center [314, 71] width 16 height 16
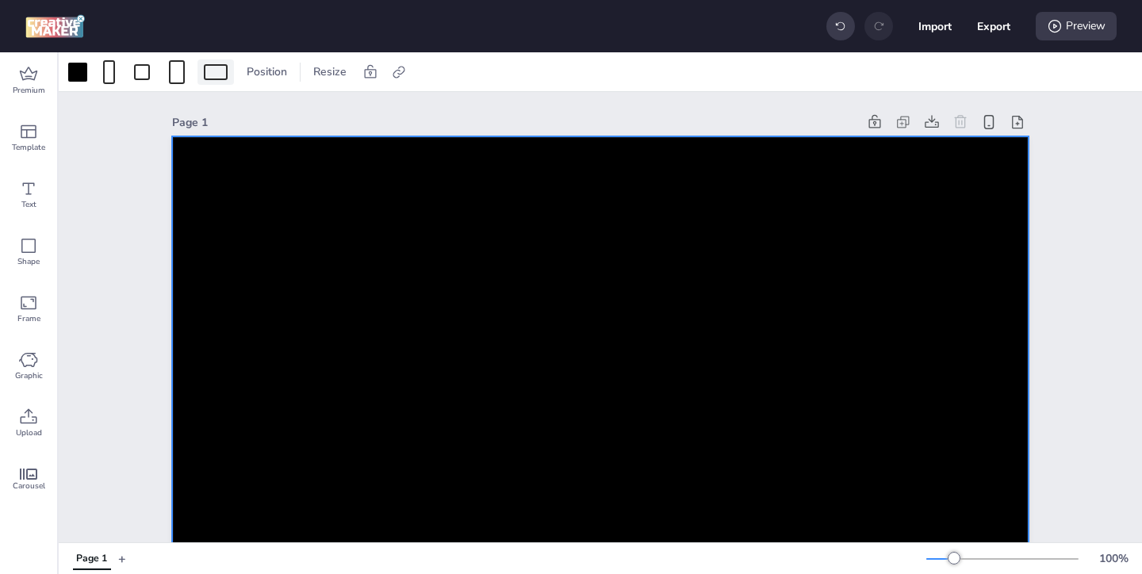
click at [222, 74] on div at bounding box center [216, 72] width 24 height 16
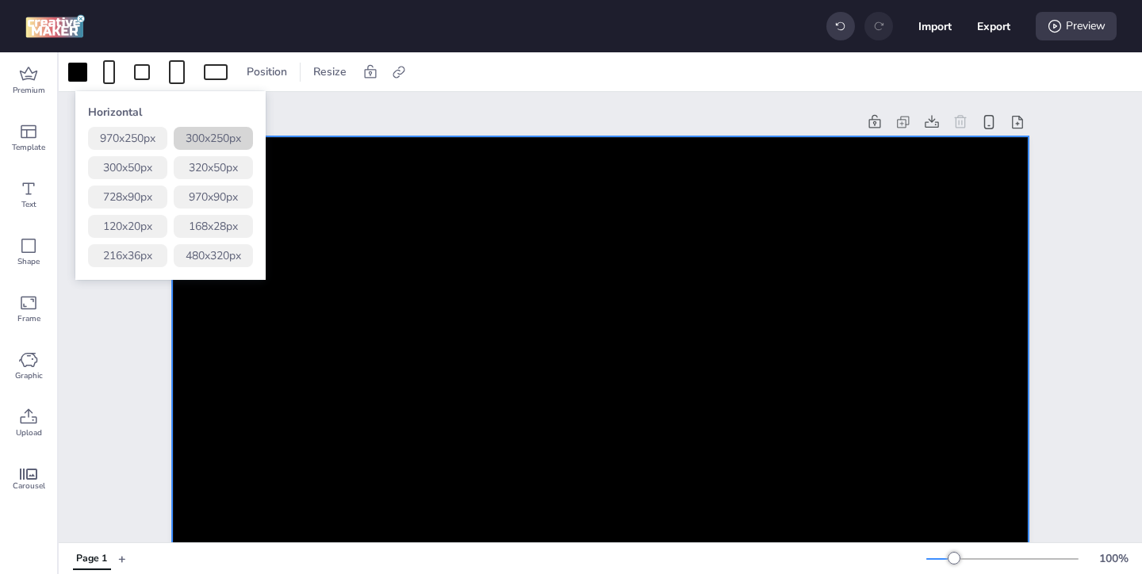
click at [235, 136] on button "300 x 250 px" at bounding box center [213, 138] width 79 height 23
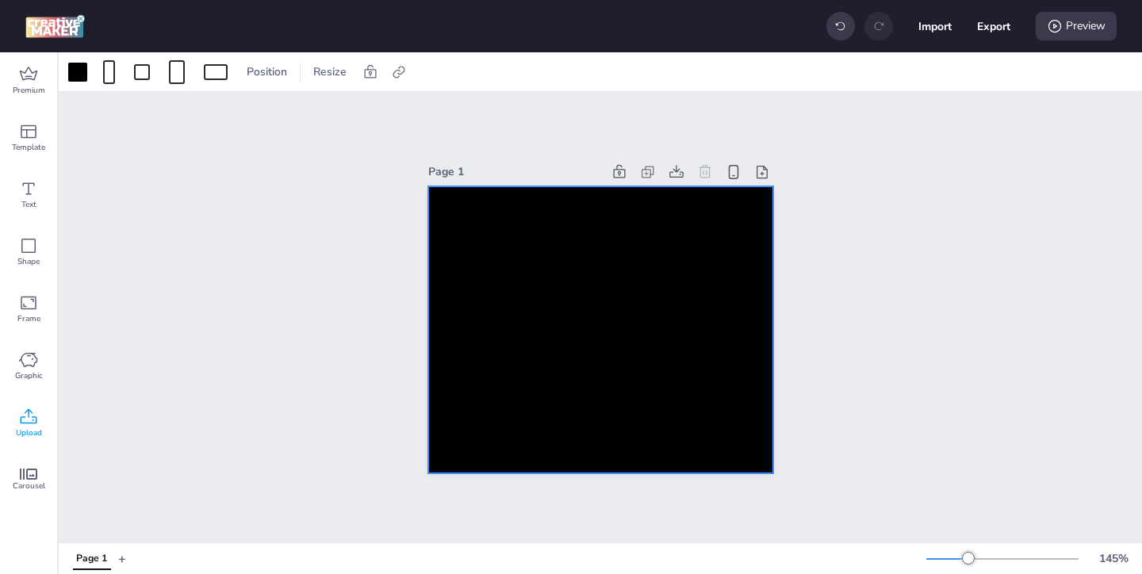
click at [39, 430] on span "Upload" at bounding box center [29, 433] width 26 height 13
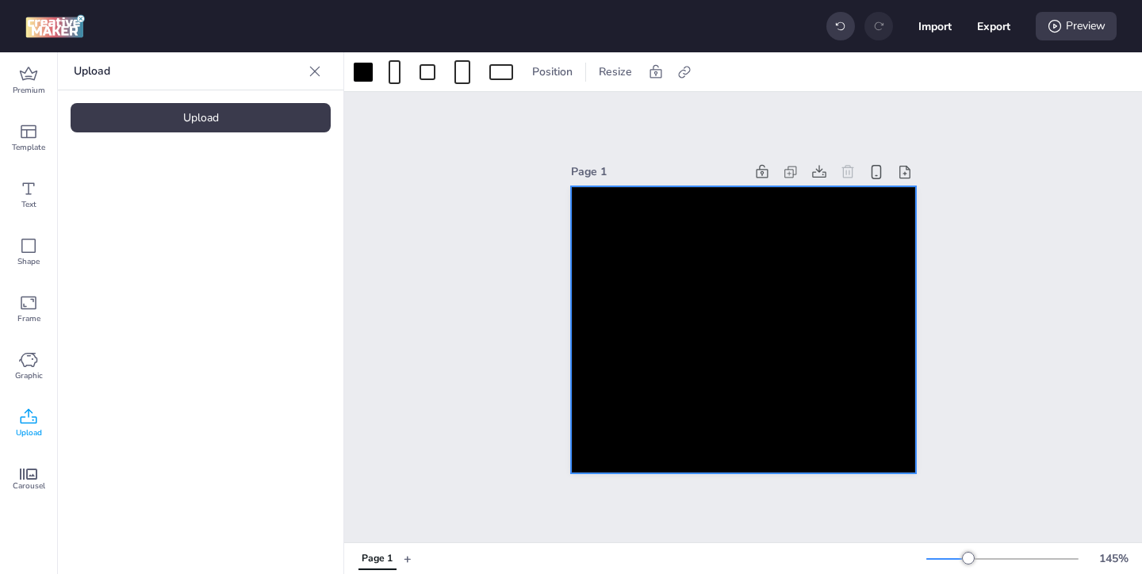
click at [244, 125] on div "Upload" at bounding box center [201, 117] width 260 height 29
click at [165, 228] on img at bounding box center [134, 221] width 97 height 17
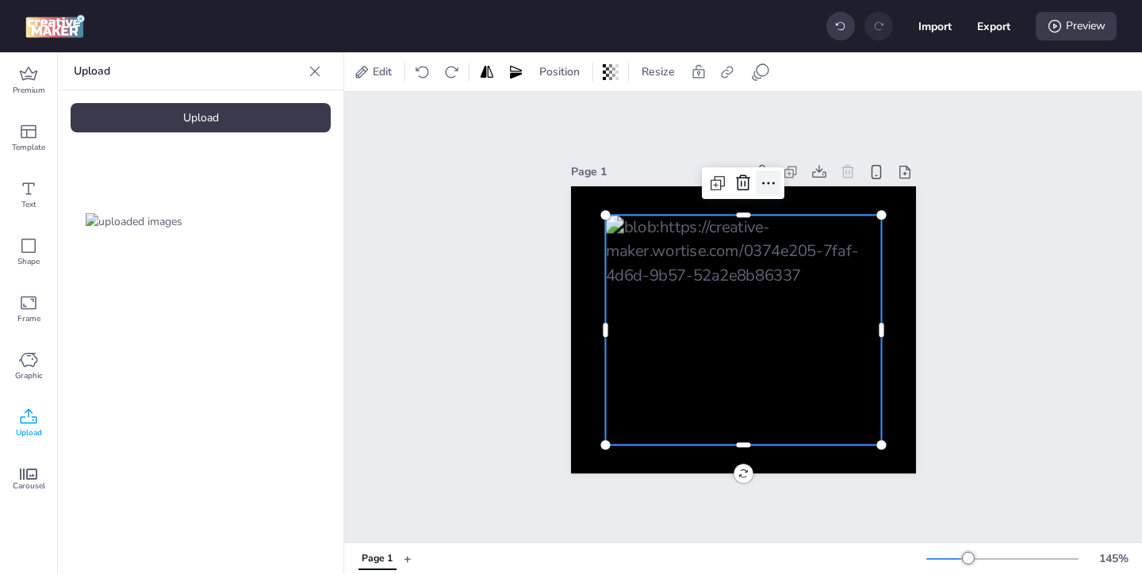
click at [766, 181] on icon at bounding box center [768, 183] width 19 height 19
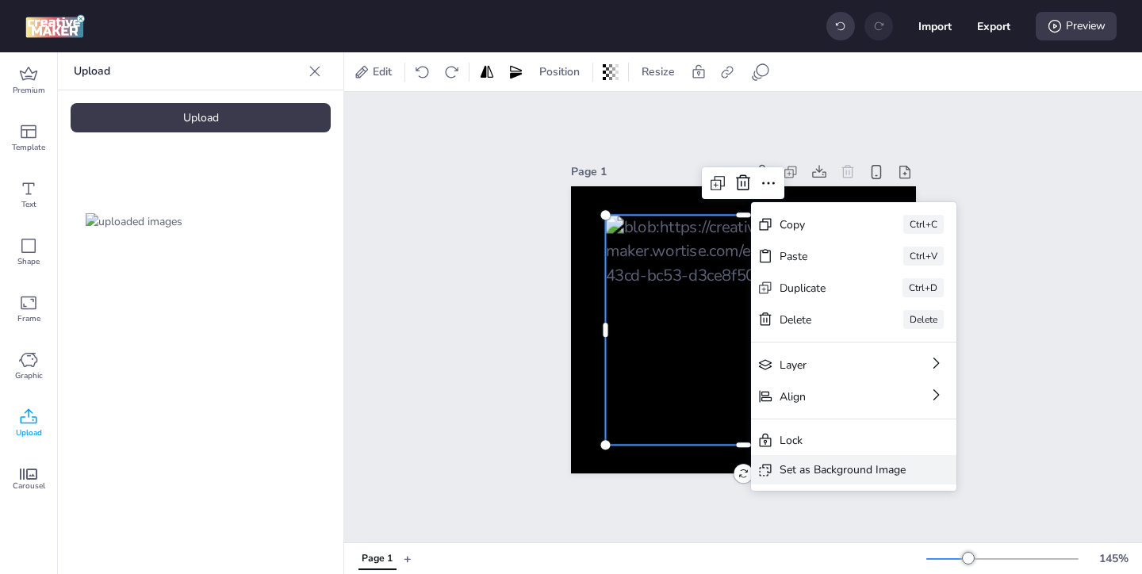
click at [855, 471] on div "Set as Background Image" at bounding box center [843, 470] width 126 height 17
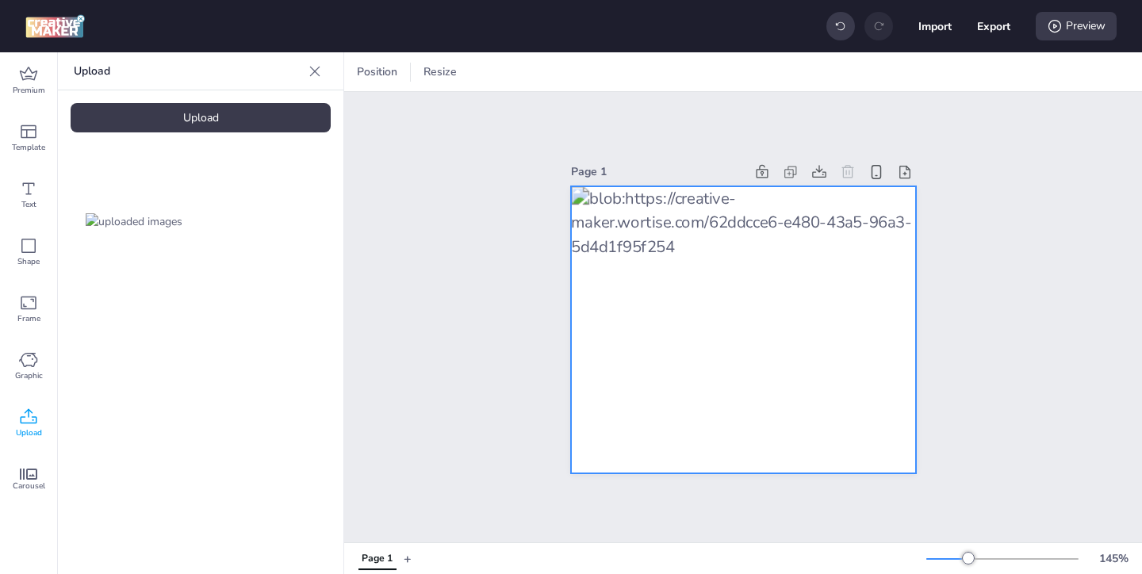
click at [699, 352] on div at bounding box center [743, 330] width 345 height 288
click at [902, 74] on icon at bounding box center [902, 72] width 12 height 12
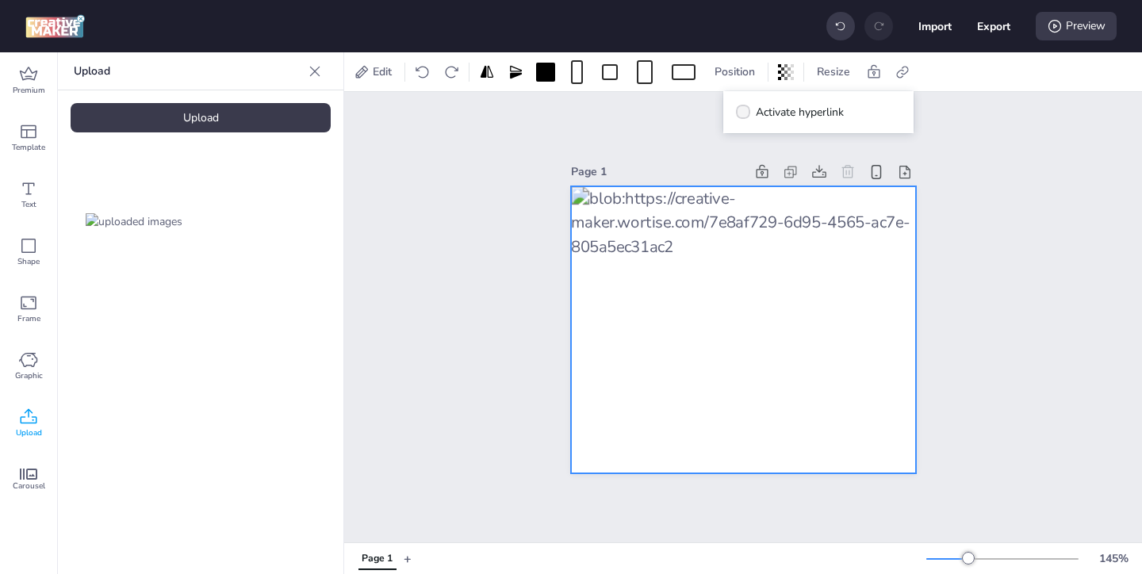
click at [801, 113] on span "Activate hyperlink" at bounding box center [800, 112] width 88 height 17
click at [746, 113] on input "Activate hyperlink" at bounding box center [740, 118] width 10 height 10
checkbox input "true"
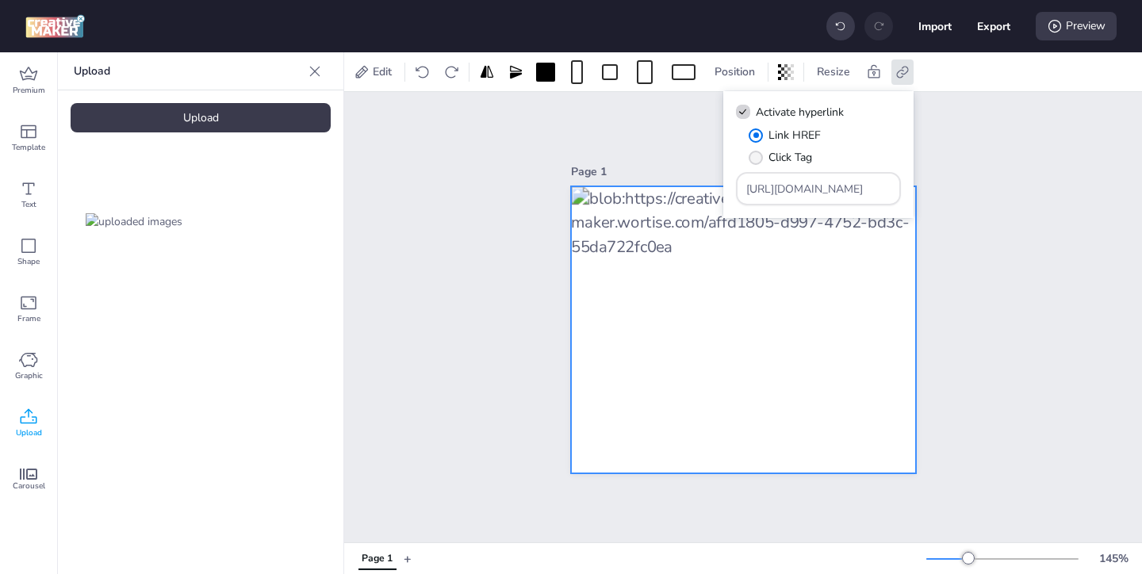
click at [796, 159] on span "Click Tag" at bounding box center [791, 157] width 44 height 17
click at [758, 159] on input "Click Tag" at bounding box center [753, 164] width 10 height 10
radio input "true"
drag, startPoint x: 848, startPoint y: 190, endPoint x: 754, endPoint y: 148, distance: 102.3
click at [758, 151] on div "Link HREF Click Tag [URL][DOMAIN_NAME]" at bounding box center [818, 166] width 165 height 79
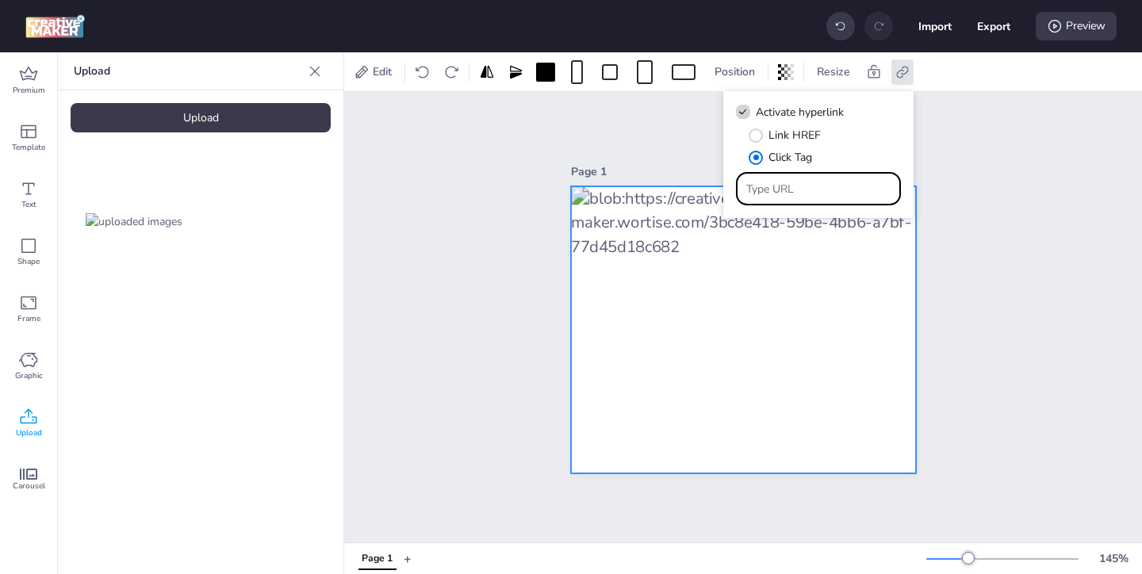
paste input "https://ad.doubleclick.net/ddm/trackclk/N571601.3464950WORTISE/B33838144.426711…"
type input "https://ad.doubleclick.net/ddm/trackclk/N571601.3464950WORTISE/B33838144.426711…"
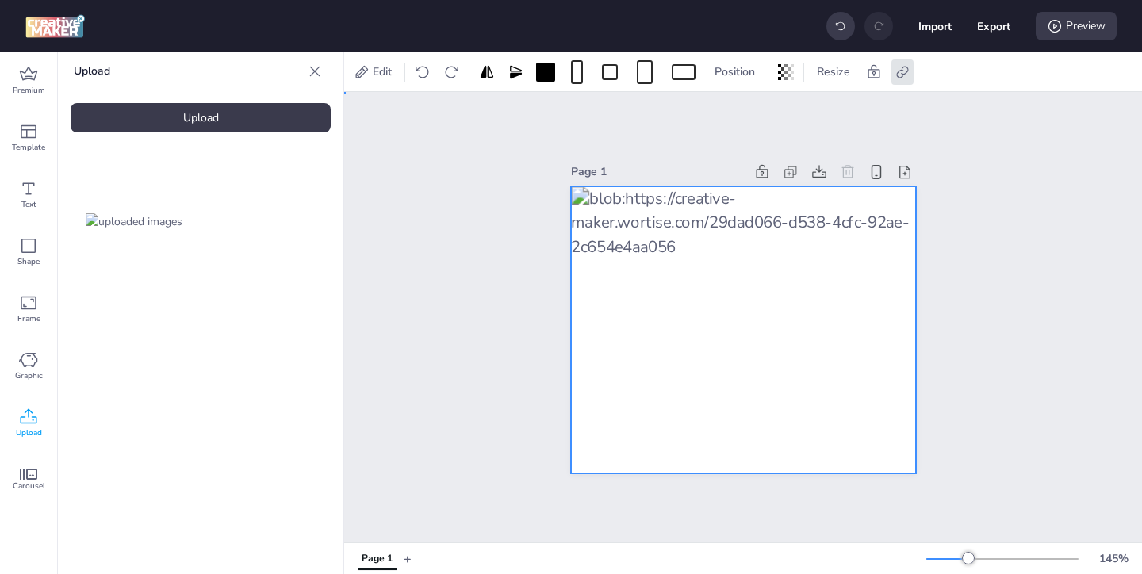
click at [976, 223] on div "Page 1" at bounding box center [743, 317] width 798 height 451
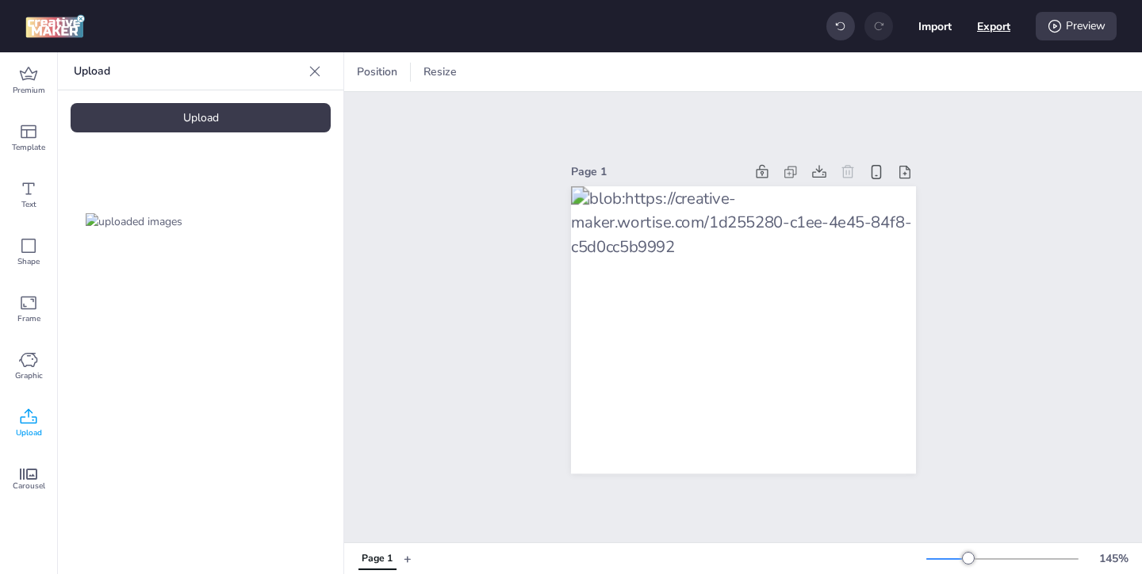
click at [995, 31] on button "Export" at bounding box center [993, 26] width 33 height 33
select select "html"
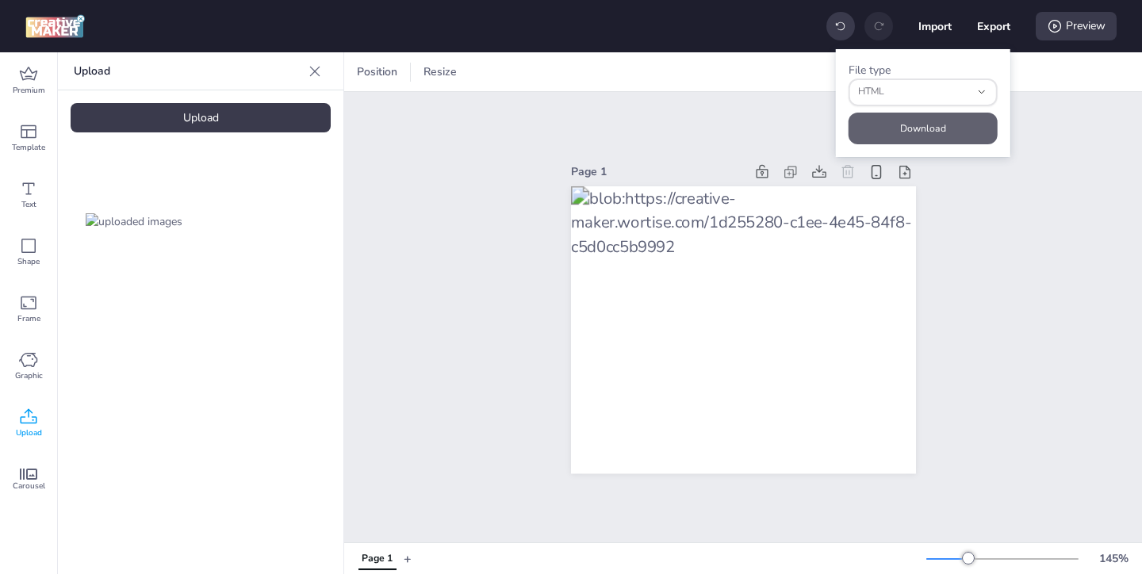
click at [963, 124] on button "Download" at bounding box center [923, 129] width 149 height 32
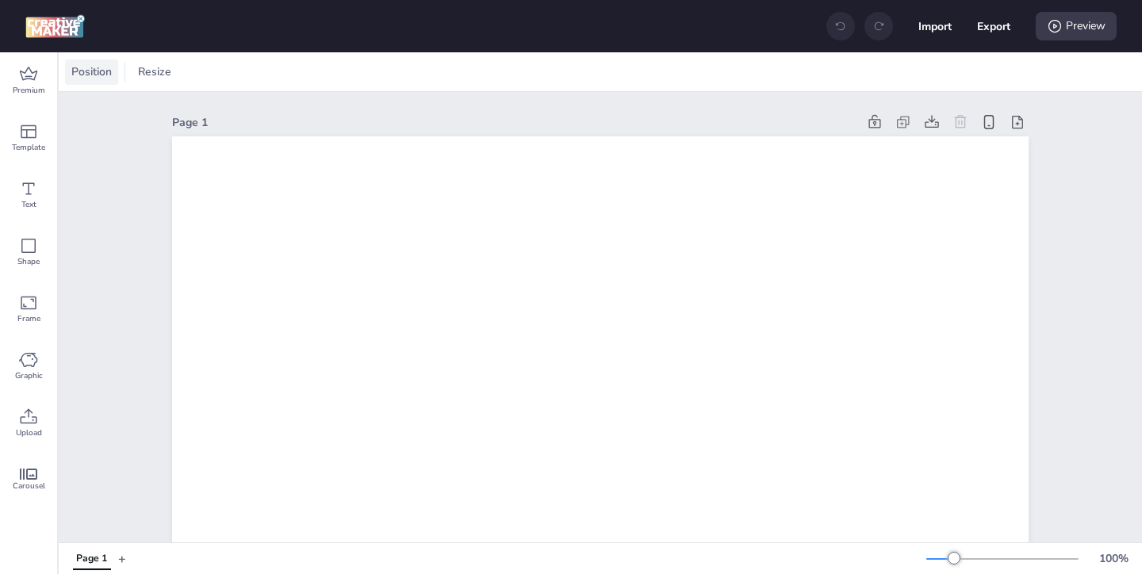
click at [93, 76] on span "Position" at bounding box center [91, 71] width 47 height 17
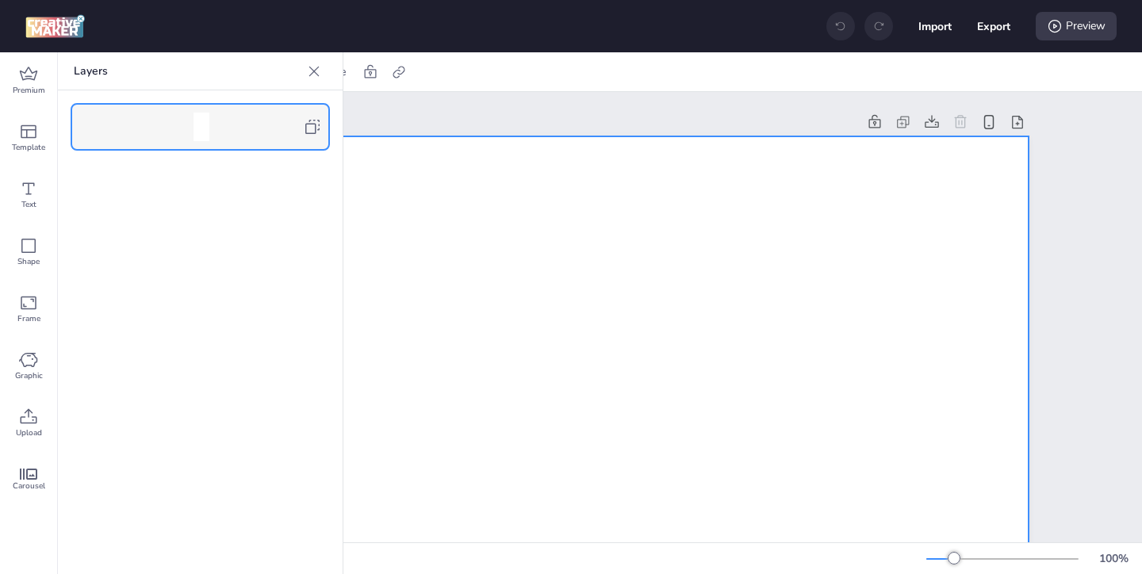
click at [316, 124] on icon at bounding box center [312, 126] width 19 height 19
click at [314, 80] on div at bounding box center [313, 71] width 25 height 25
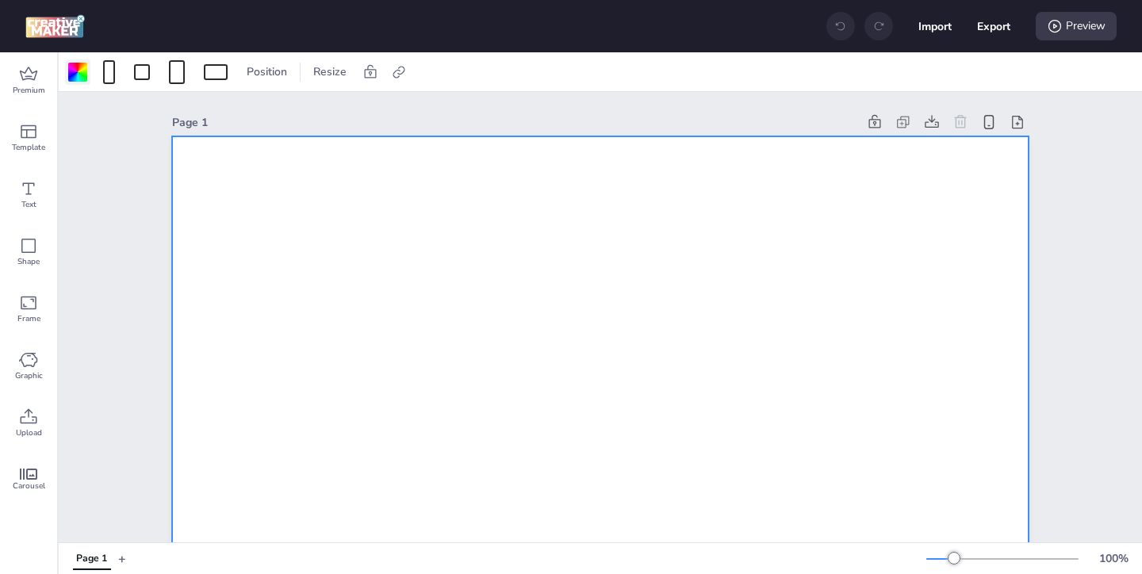
click at [77, 81] on div at bounding box center [77, 71] width 25 height 25
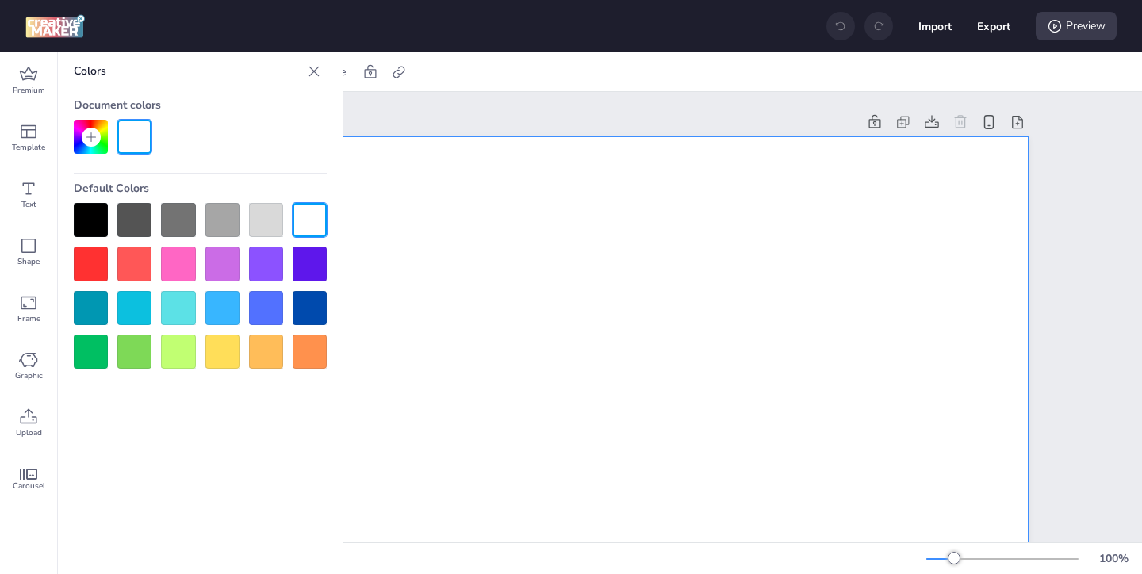
click at [94, 214] on div at bounding box center [91, 220] width 34 height 34
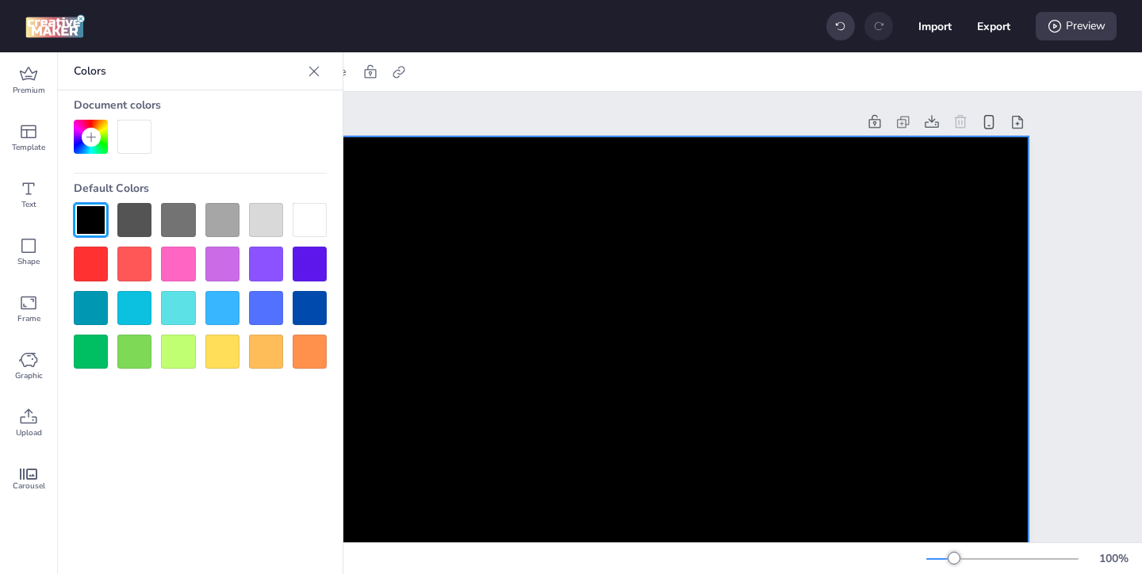
click at [313, 69] on icon at bounding box center [314, 71] width 16 height 16
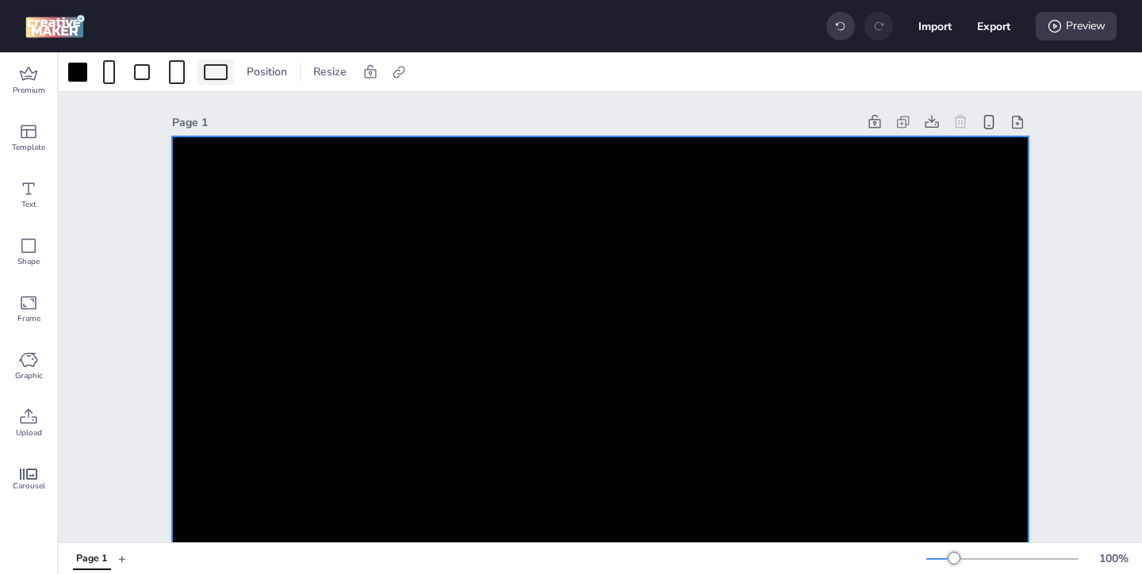
click at [209, 75] on div at bounding box center [216, 72] width 24 height 16
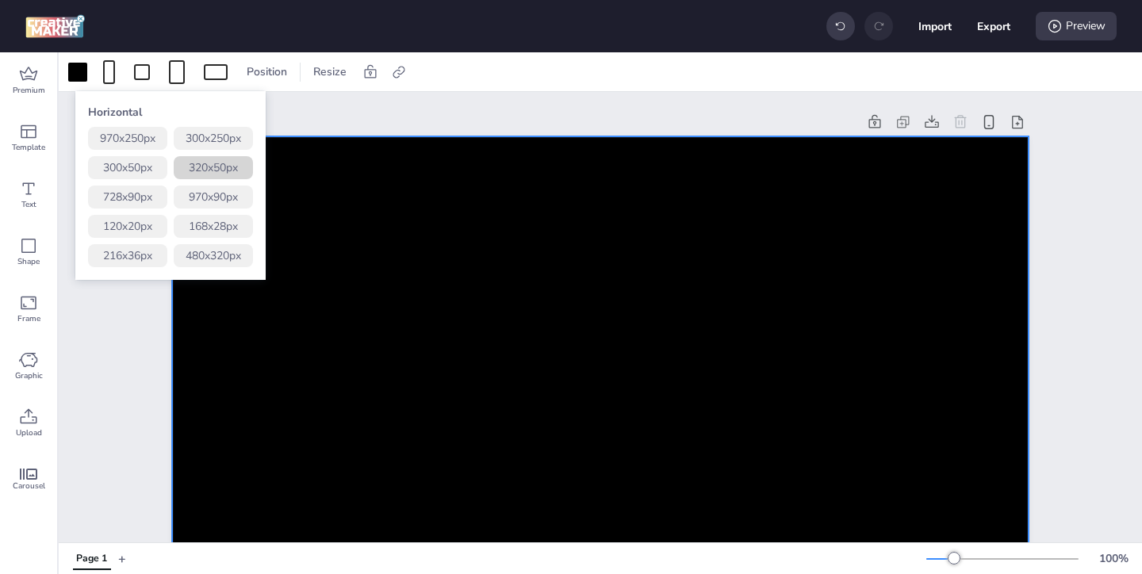
click at [223, 171] on button "320 x 50 px" at bounding box center [213, 167] width 79 height 23
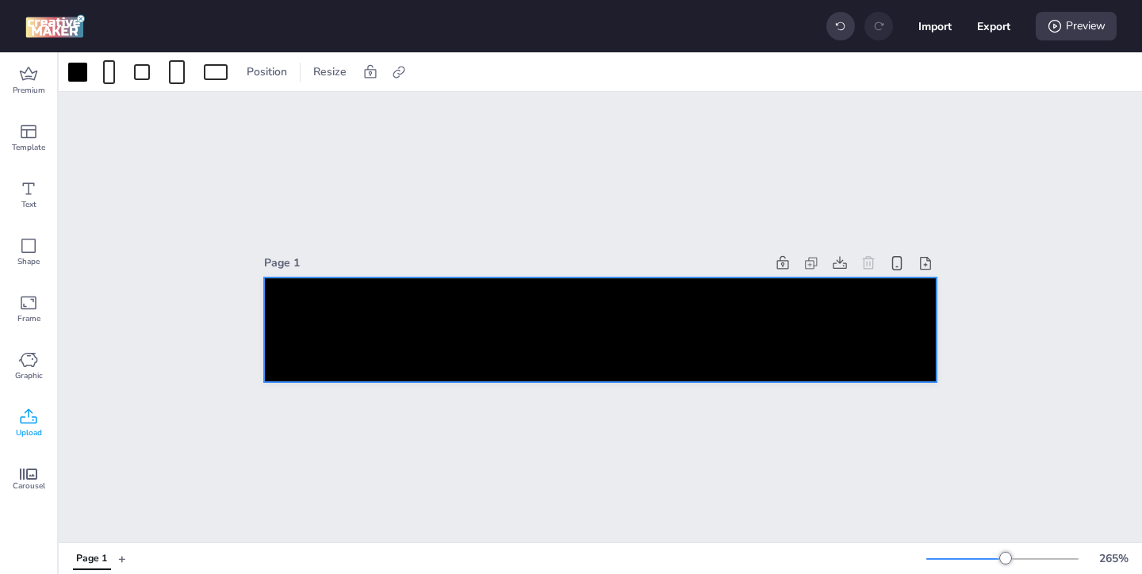
click at [30, 420] on icon at bounding box center [28, 417] width 19 height 19
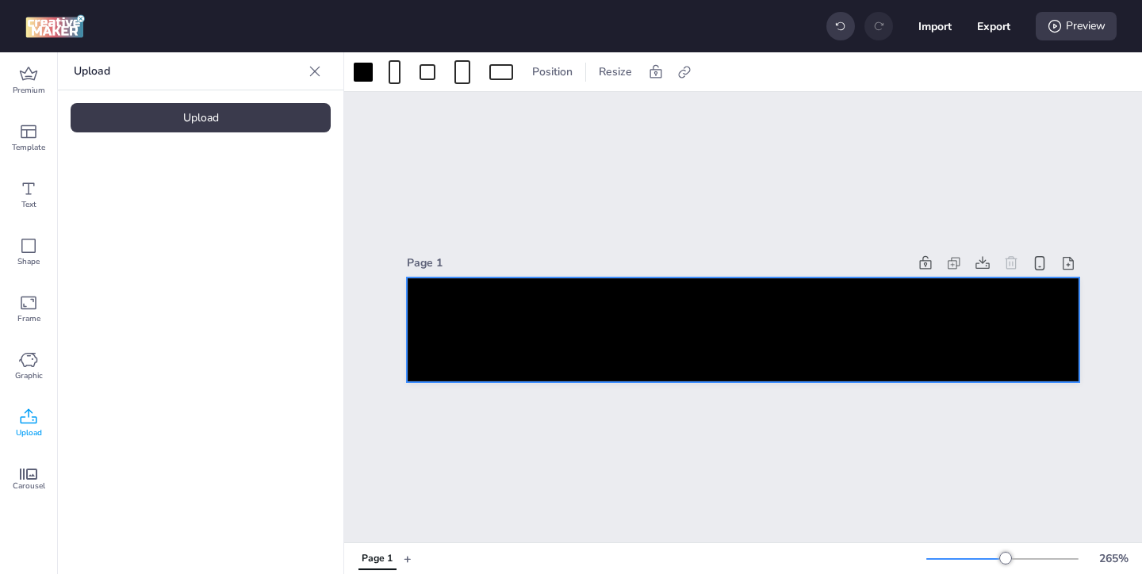
click at [243, 121] on div "Upload" at bounding box center [201, 117] width 260 height 29
click at [160, 221] on img at bounding box center [134, 221] width 97 height 17
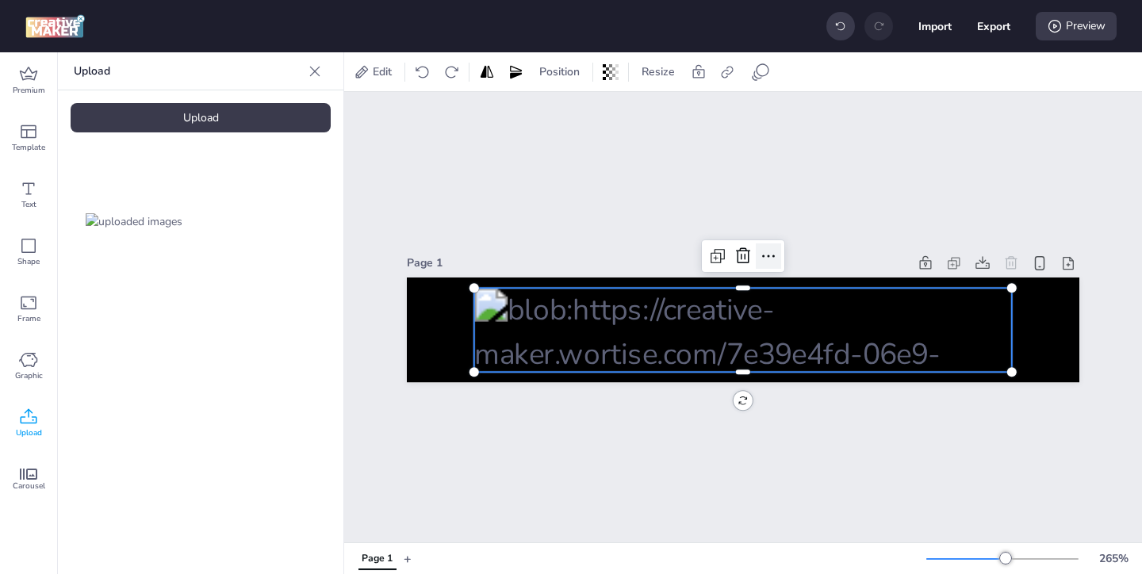
click at [776, 254] on icon at bounding box center [768, 256] width 19 height 19
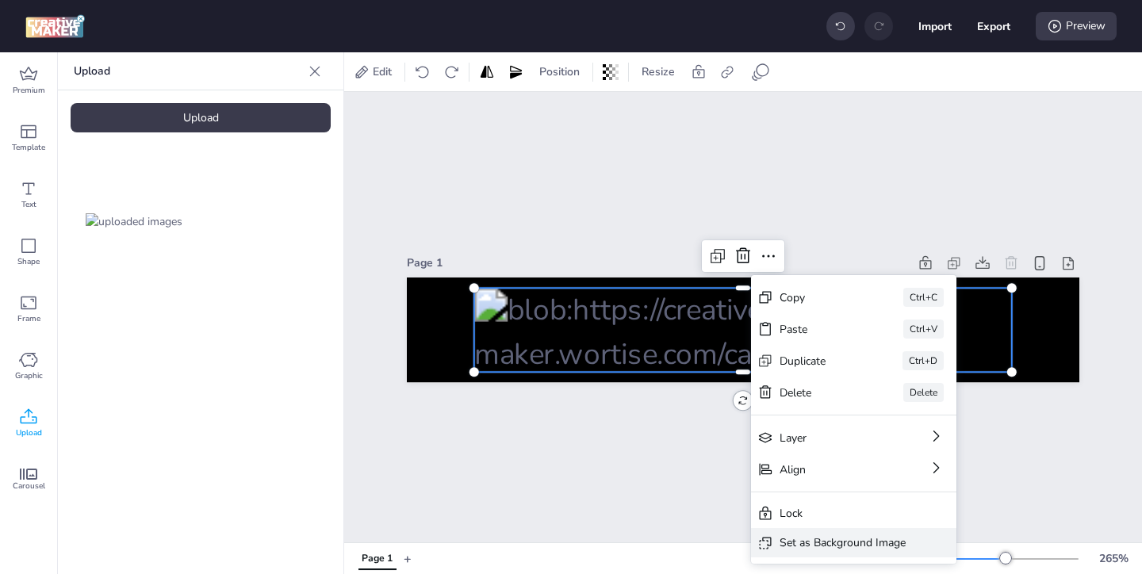
click at [798, 539] on div "Set as Background Image" at bounding box center [843, 543] width 126 height 17
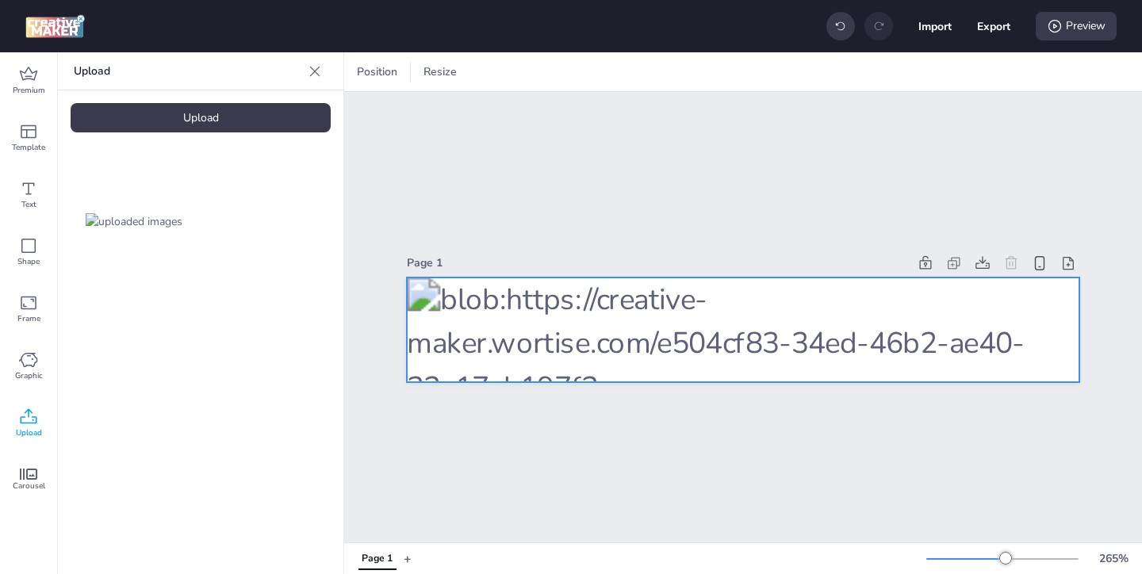
click at [727, 317] on div at bounding box center [743, 330] width 673 height 105
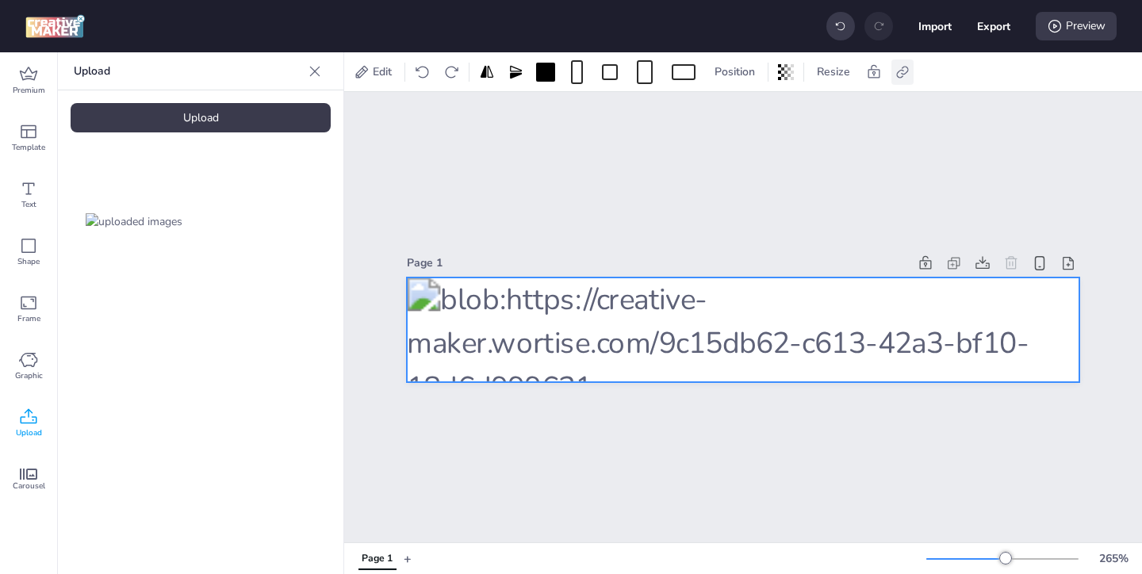
click at [905, 73] on icon at bounding box center [902, 72] width 12 height 12
click at [742, 113] on icon at bounding box center [743, 112] width 10 height 8
click at [742, 113] on input "Activate hyperlink" at bounding box center [740, 118] width 10 height 10
checkbox input "true"
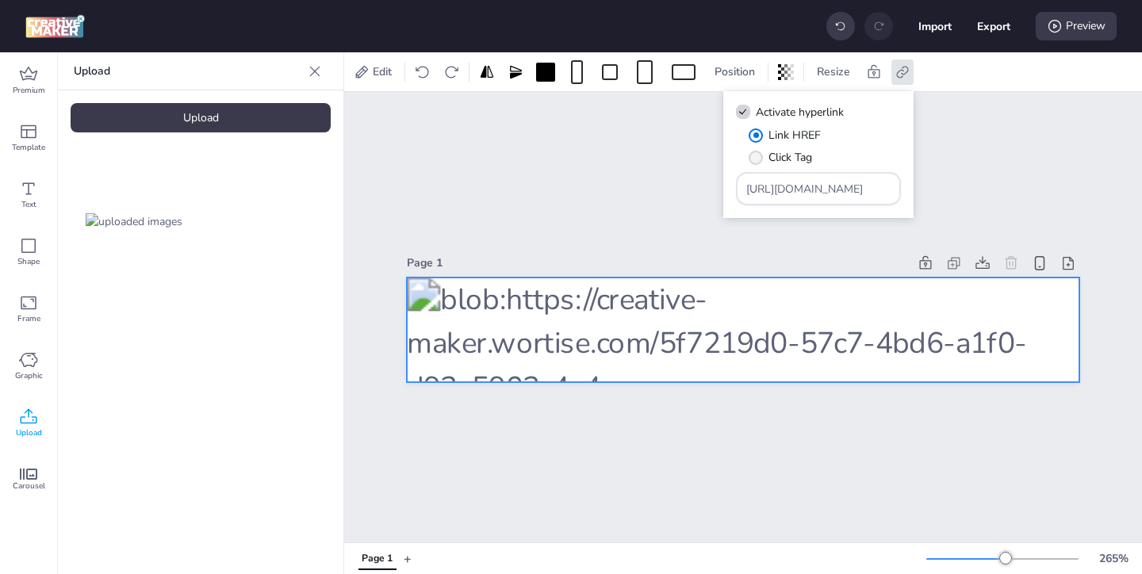
click at [765, 158] on label "Click Tag" at bounding box center [780, 158] width 75 height 28
click at [758, 159] on input "Click Tag" at bounding box center [753, 164] width 10 height 10
radio input "true"
drag, startPoint x: 843, startPoint y: 190, endPoint x: 745, endPoint y: 143, distance: 108.9
click at [763, 152] on div "Link HREF Click Tag [URL][DOMAIN_NAME]" at bounding box center [818, 166] width 165 height 79
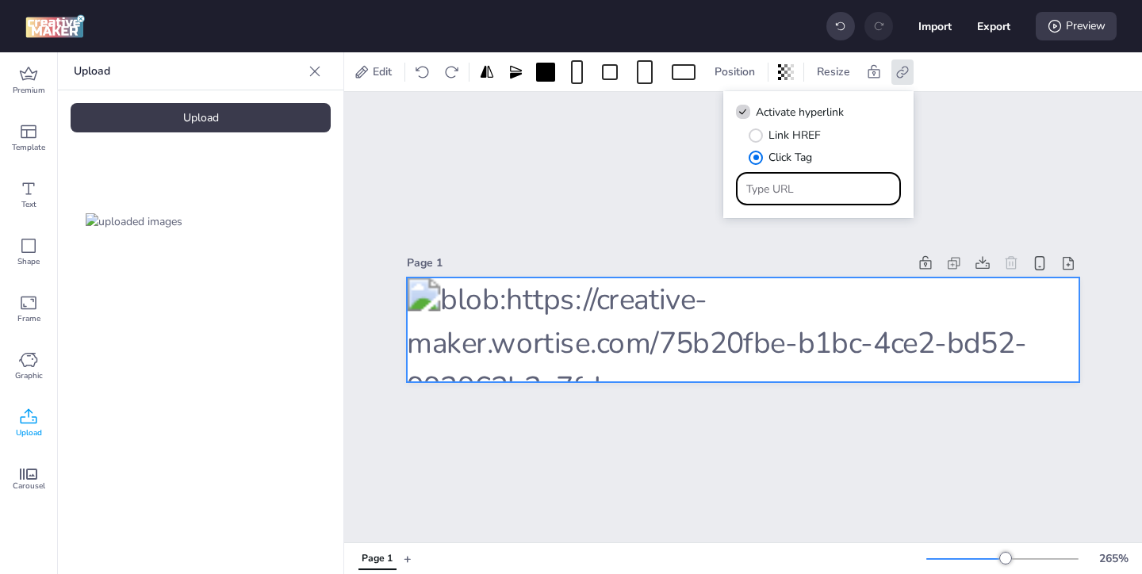
paste input "[URL][DOMAIN_NAME]"
type input "[URL][DOMAIN_NAME]"
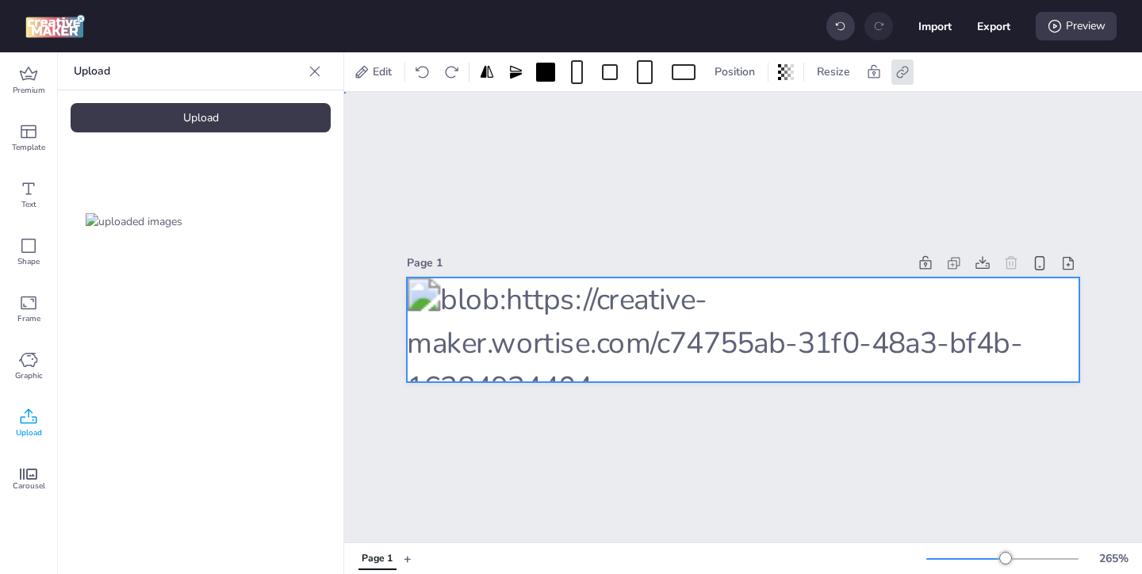
click at [926, 233] on div "Page 1" at bounding box center [743, 317] width 673 height 169
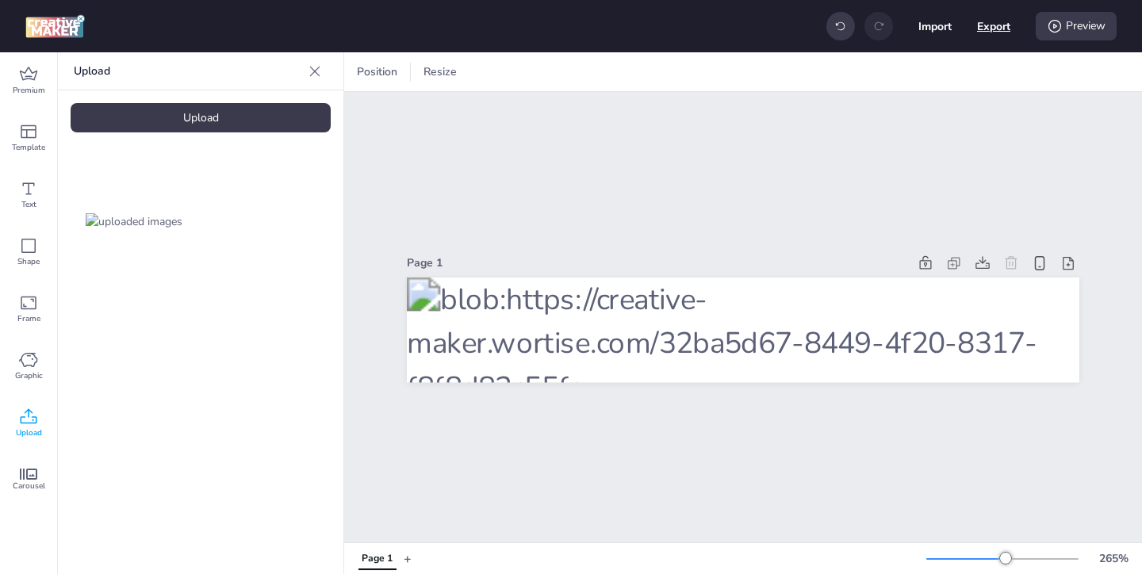
click at [992, 30] on button "Export" at bounding box center [993, 26] width 33 height 33
select select "html"
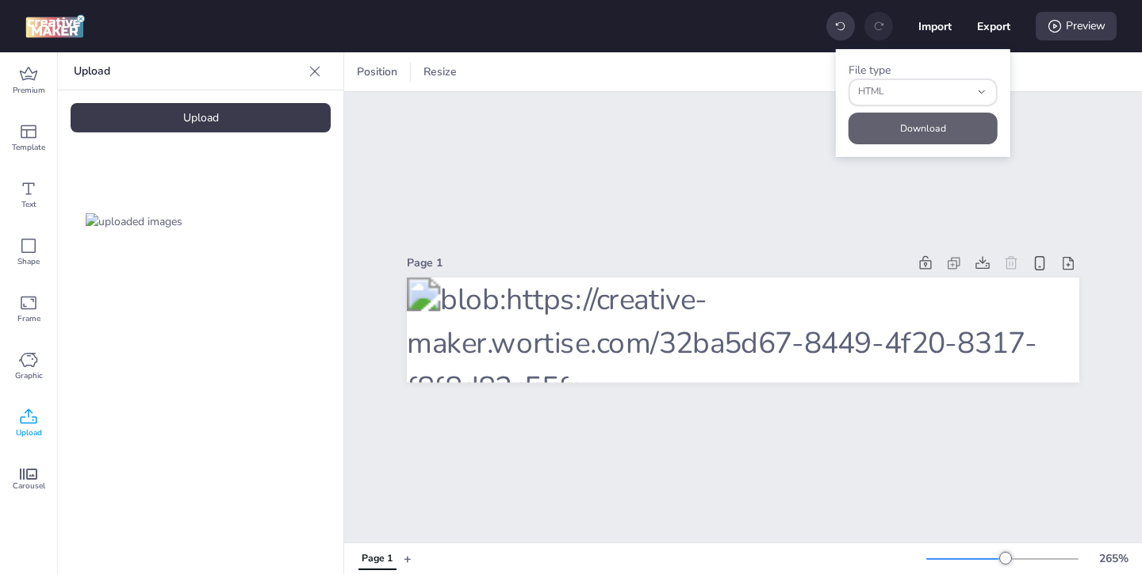
click at [925, 129] on button "Download" at bounding box center [923, 129] width 149 height 32
click at [315, 70] on icon at bounding box center [315, 71] width 10 height 10
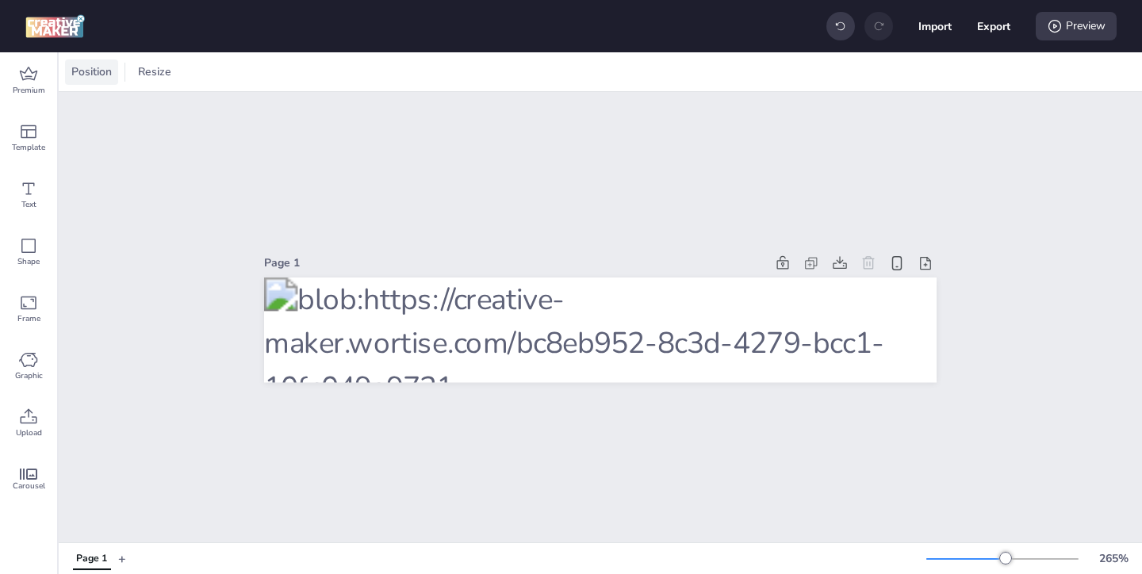
click at [106, 75] on span "Position" at bounding box center [91, 71] width 47 height 17
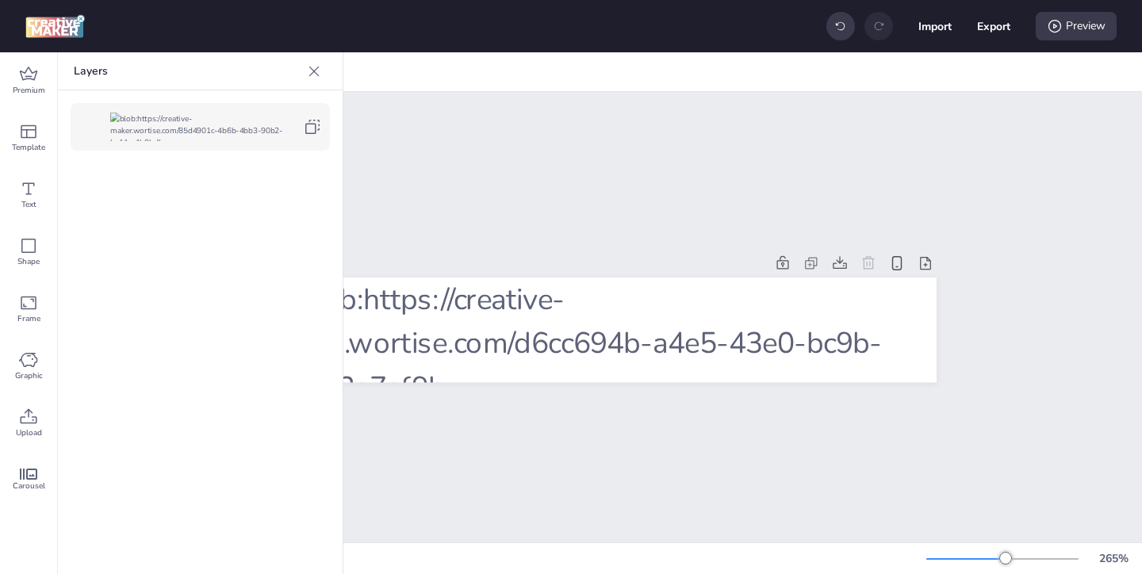
click at [312, 122] on icon at bounding box center [312, 126] width 19 height 19
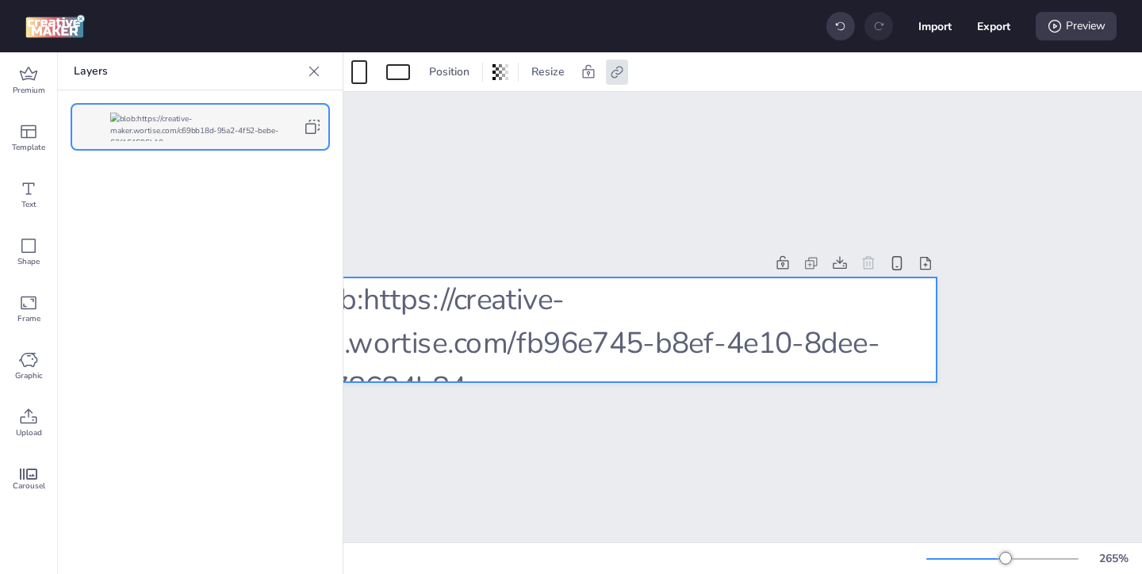
click at [311, 69] on icon at bounding box center [314, 71] width 16 height 16
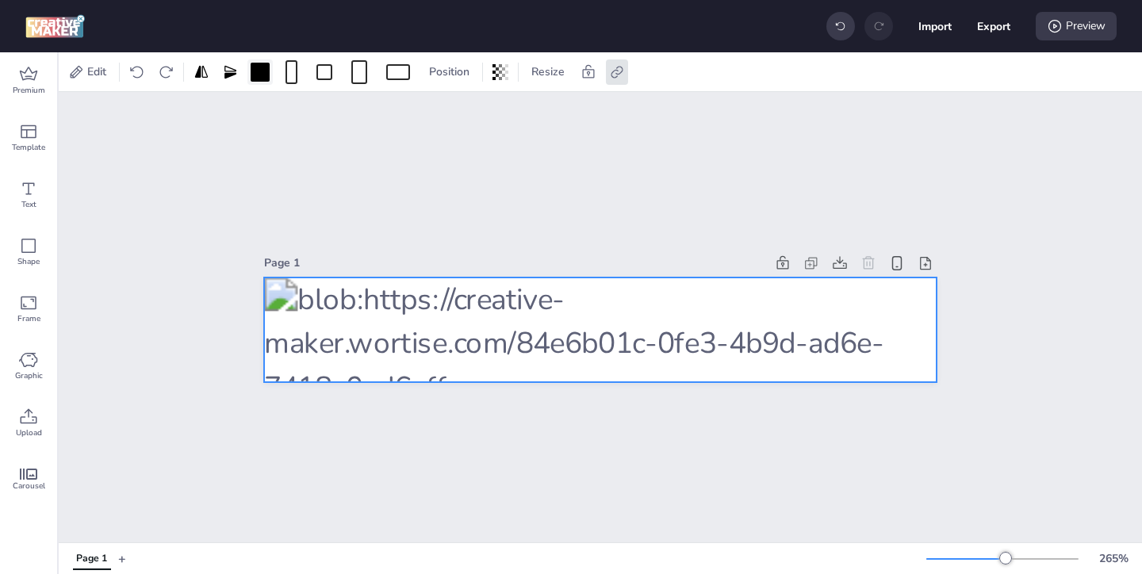
click at [259, 75] on div at bounding box center [260, 72] width 19 height 19
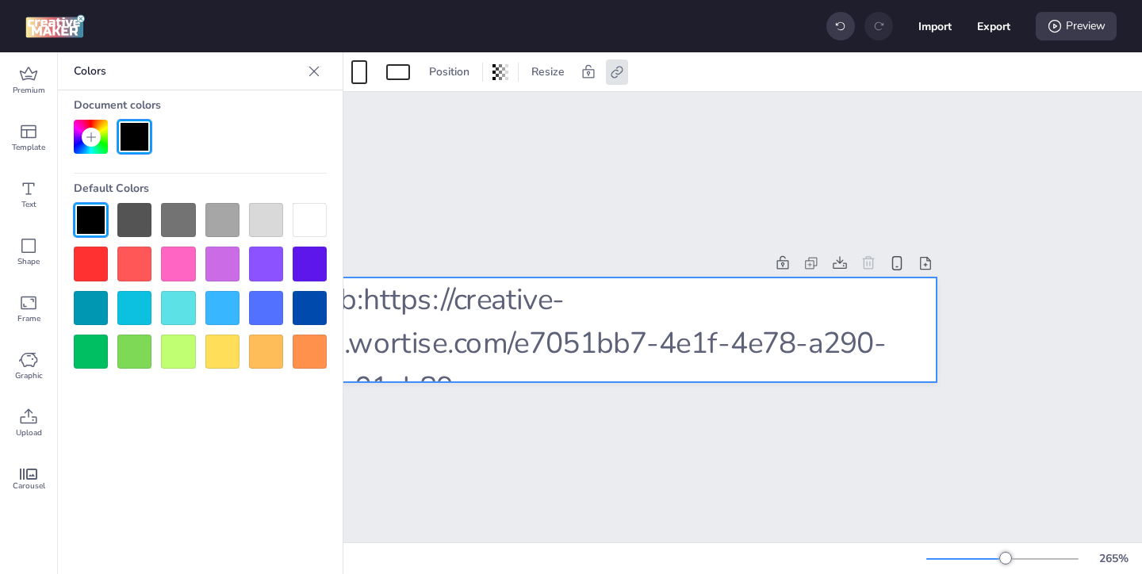
click at [144, 142] on div at bounding box center [134, 137] width 34 height 34
click at [497, 321] on div at bounding box center [600, 330] width 673 height 105
click at [623, 78] on icon at bounding box center [617, 72] width 16 height 16
click at [647, 198] on div "Page 1" at bounding box center [601, 317] width 1084 height 451
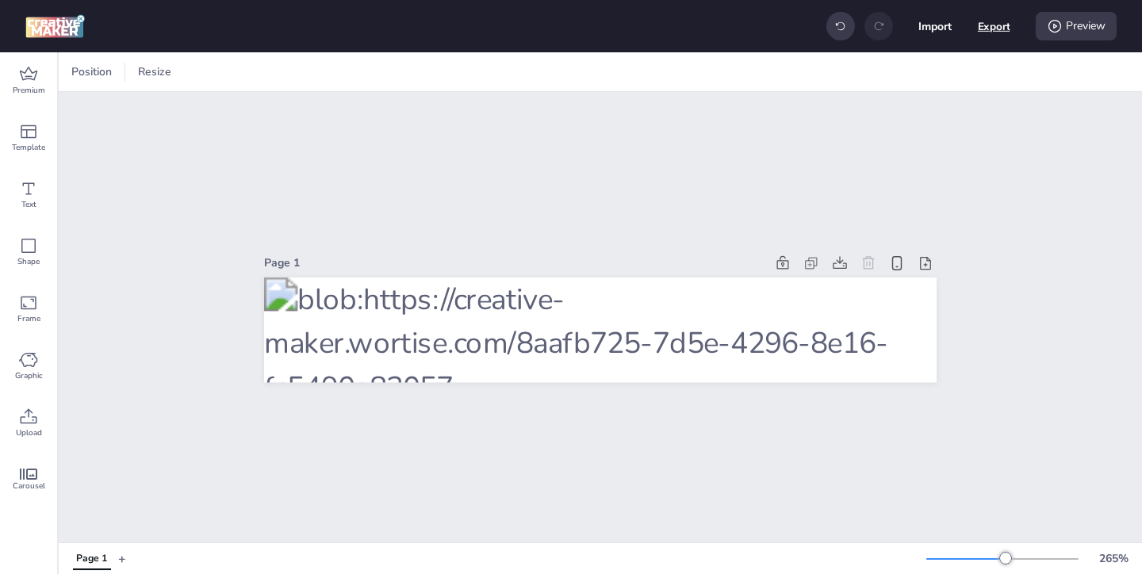
click at [996, 24] on button "Export" at bounding box center [994, 26] width 33 height 33
select select "html"
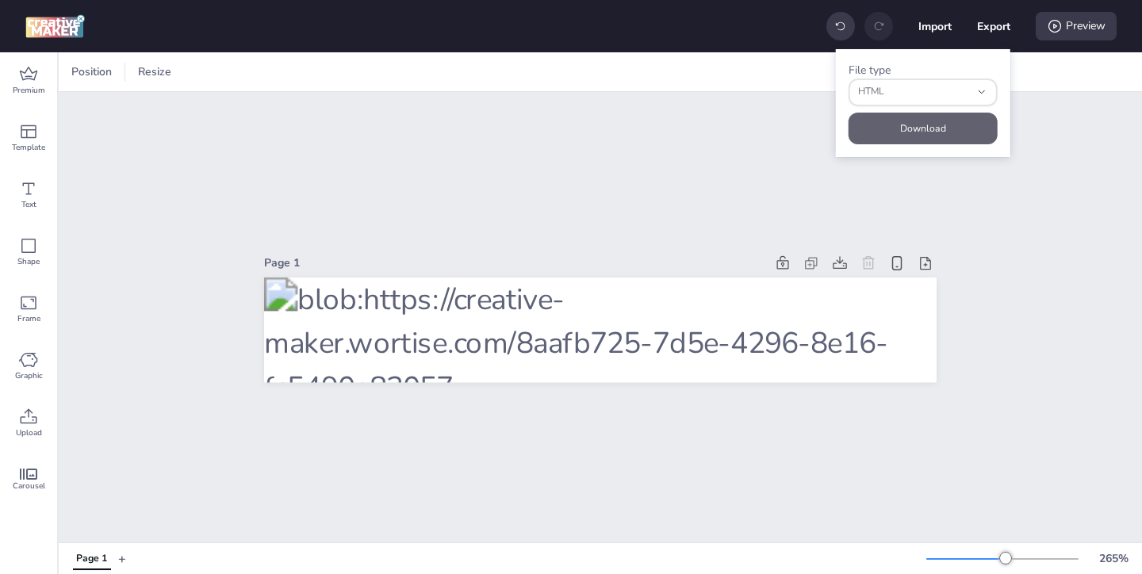
click at [940, 126] on button "Download" at bounding box center [923, 129] width 149 height 32
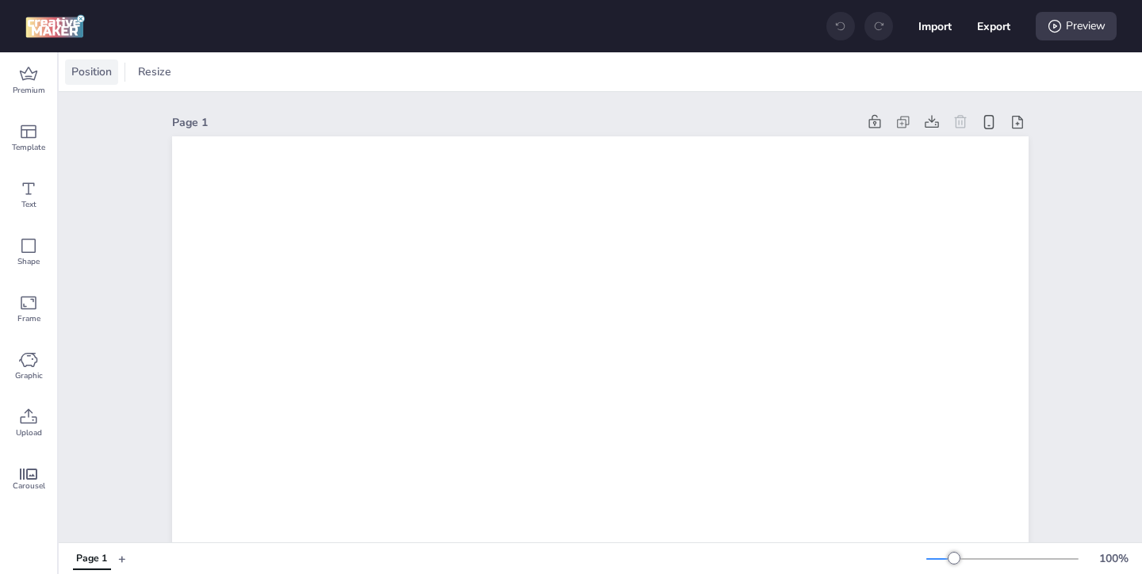
click at [88, 73] on span "Position" at bounding box center [91, 71] width 47 height 17
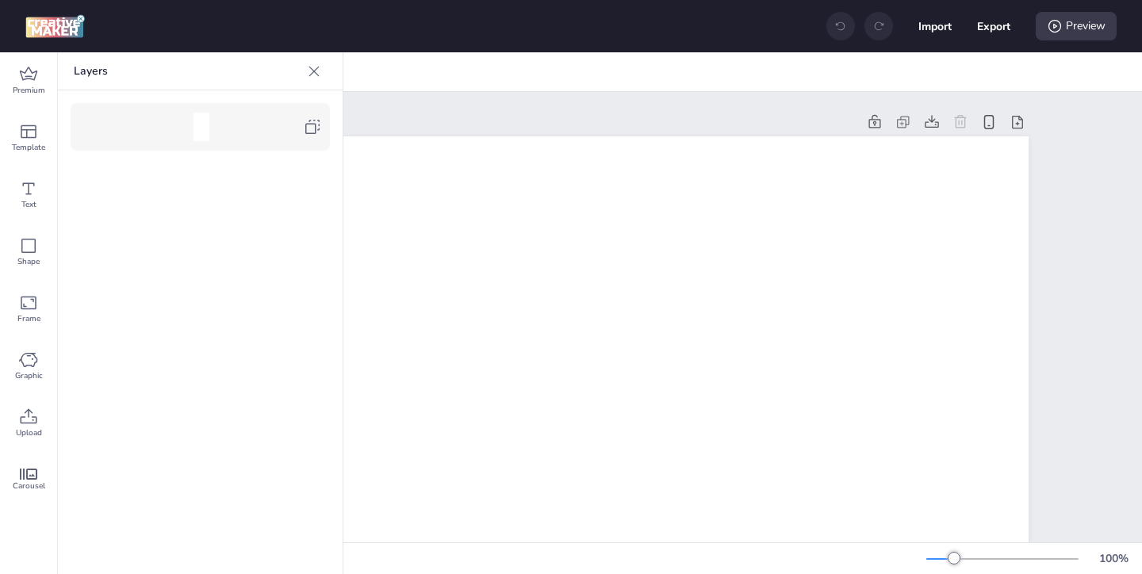
click at [303, 140] on div at bounding box center [201, 127] width 244 height 32
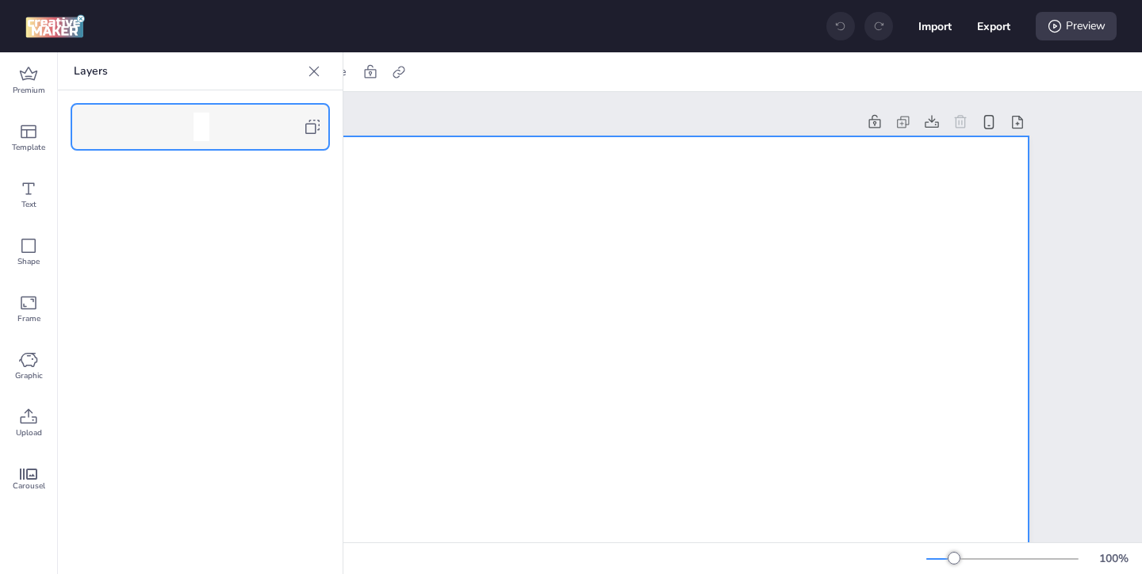
click at [312, 71] on icon at bounding box center [314, 71] width 16 height 16
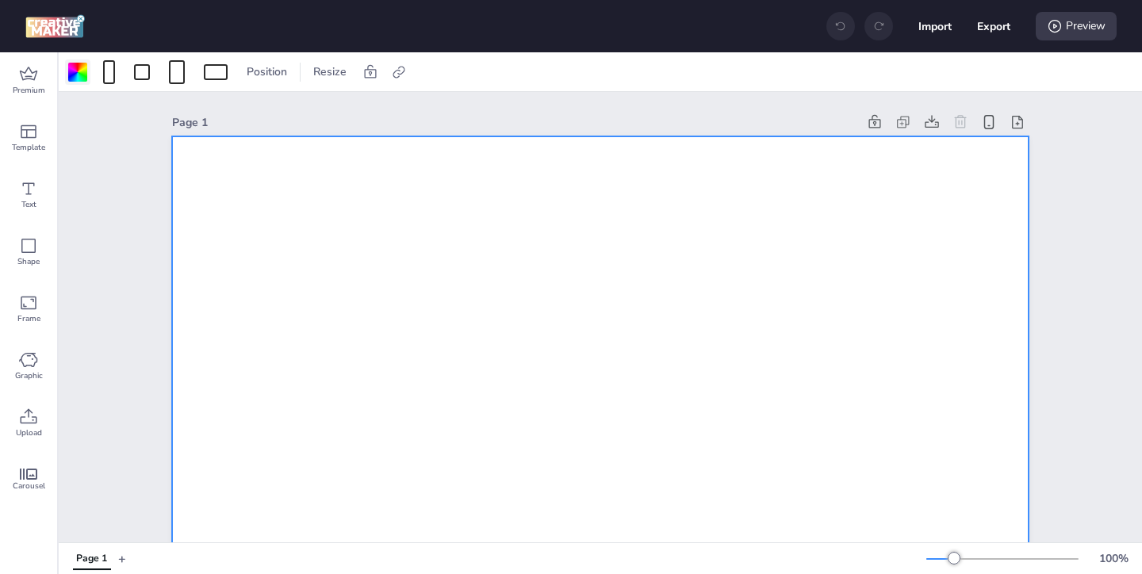
click at [82, 73] on div at bounding box center [77, 72] width 19 height 19
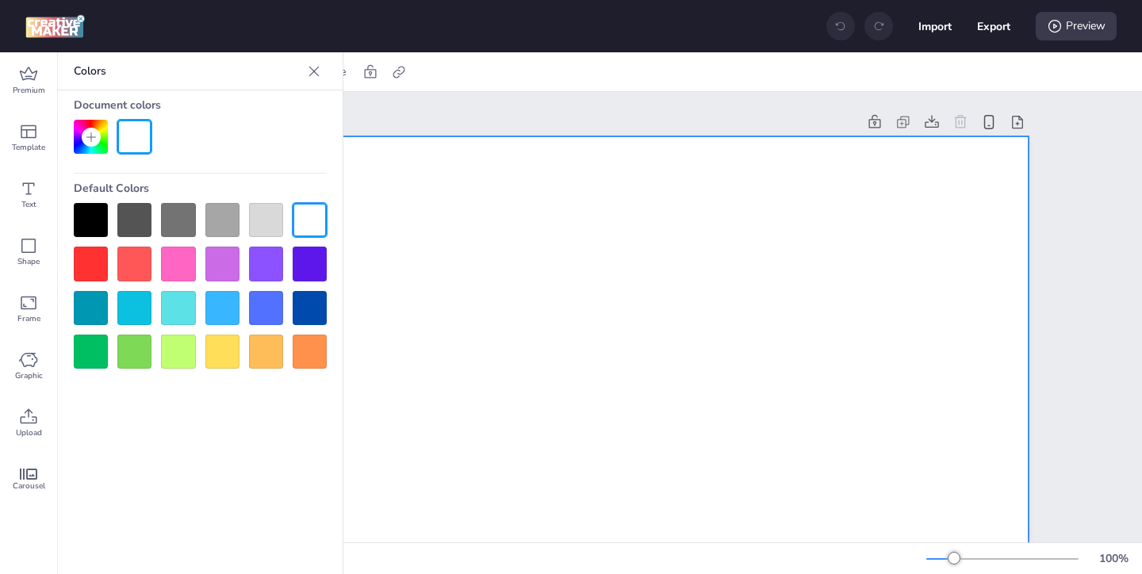
click at [96, 209] on div at bounding box center [91, 220] width 34 height 34
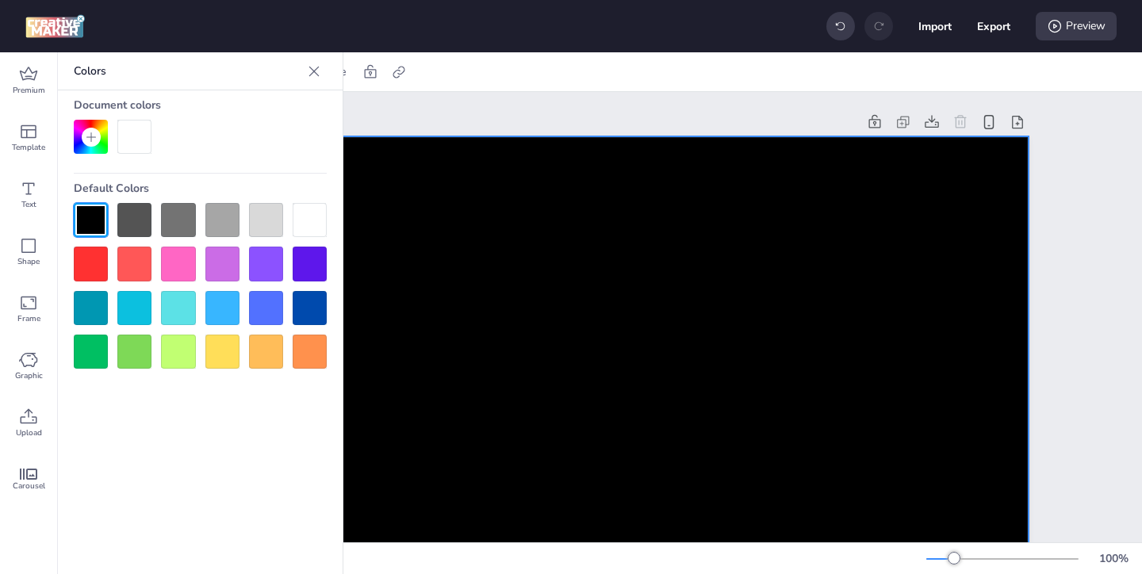
click at [316, 72] on icon at bounding box center [314, 71] width 16 height 16
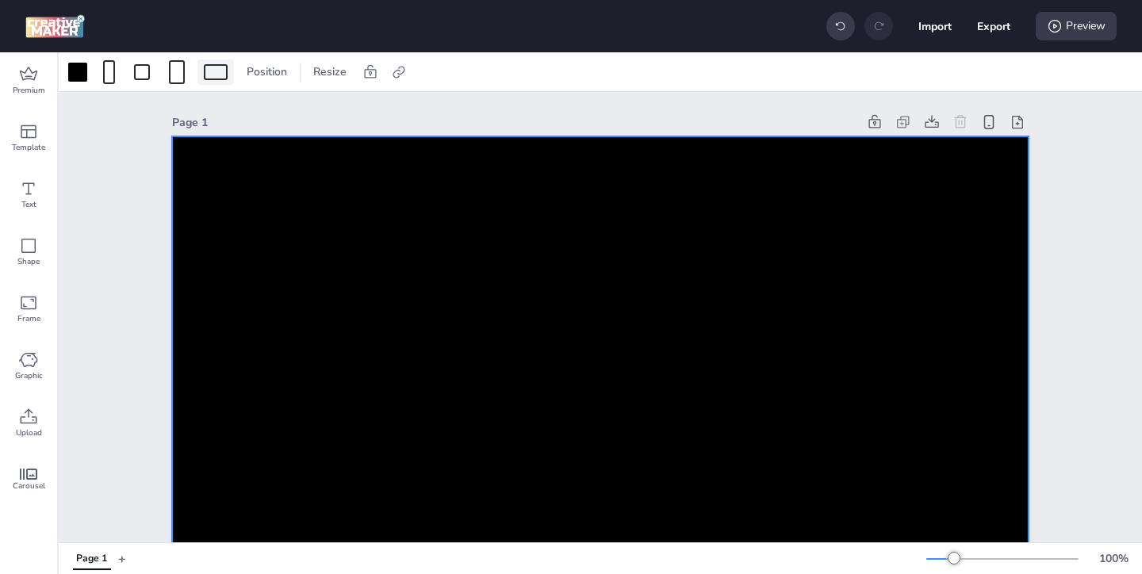
click at [208, 74] on div at bounding box center [216, 72] width 24 height 16
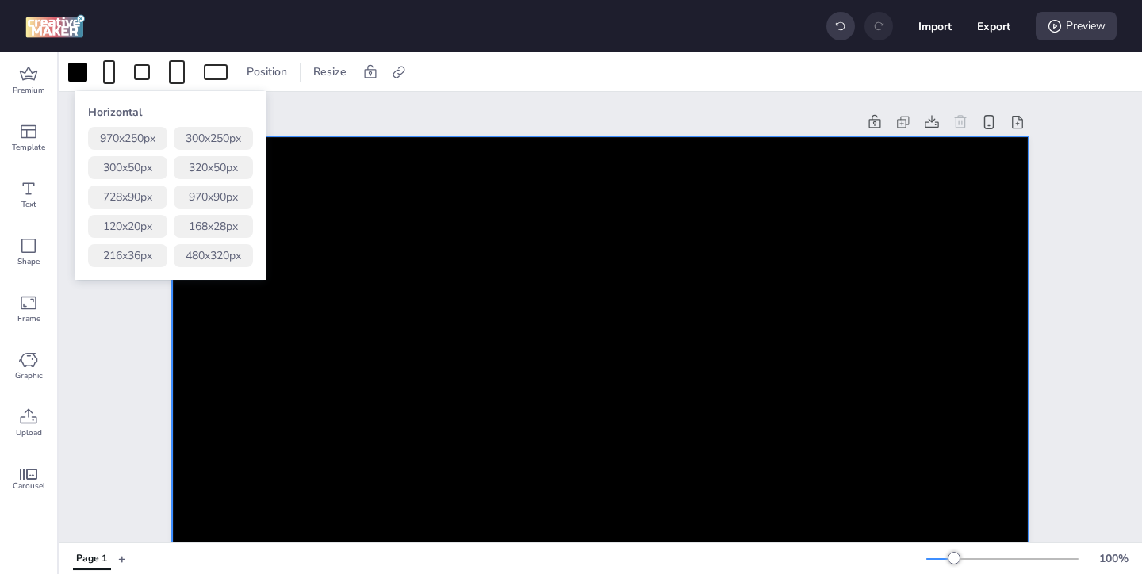
click at [232, 167] on button "320 x 50 px" at bounding box center [213, 167] width 79 height 23
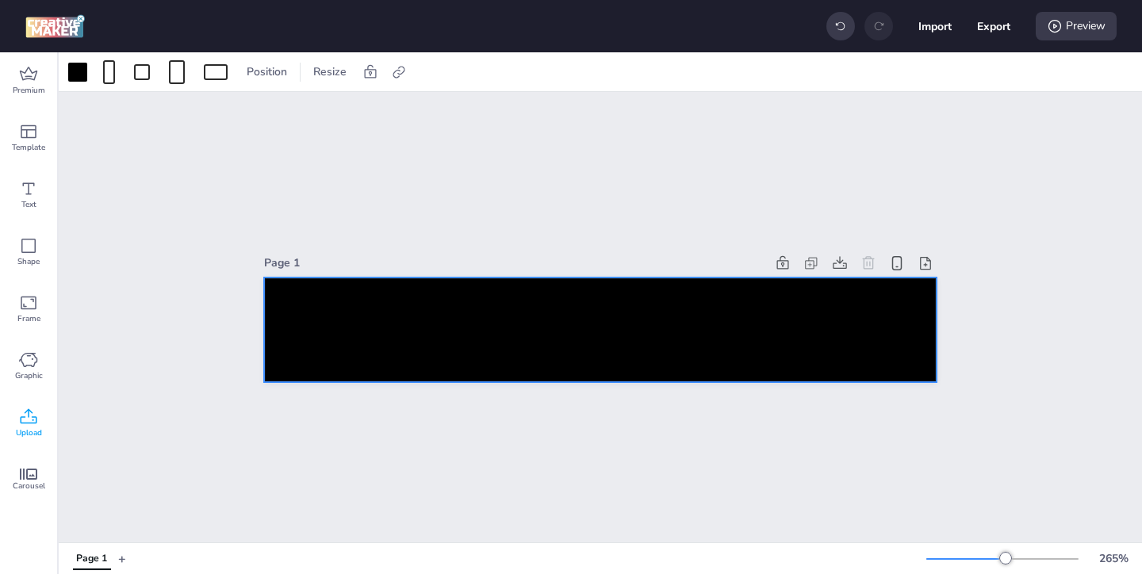
click at [30, 417] on icon at bounding box center [28, 417] width 19 height 19
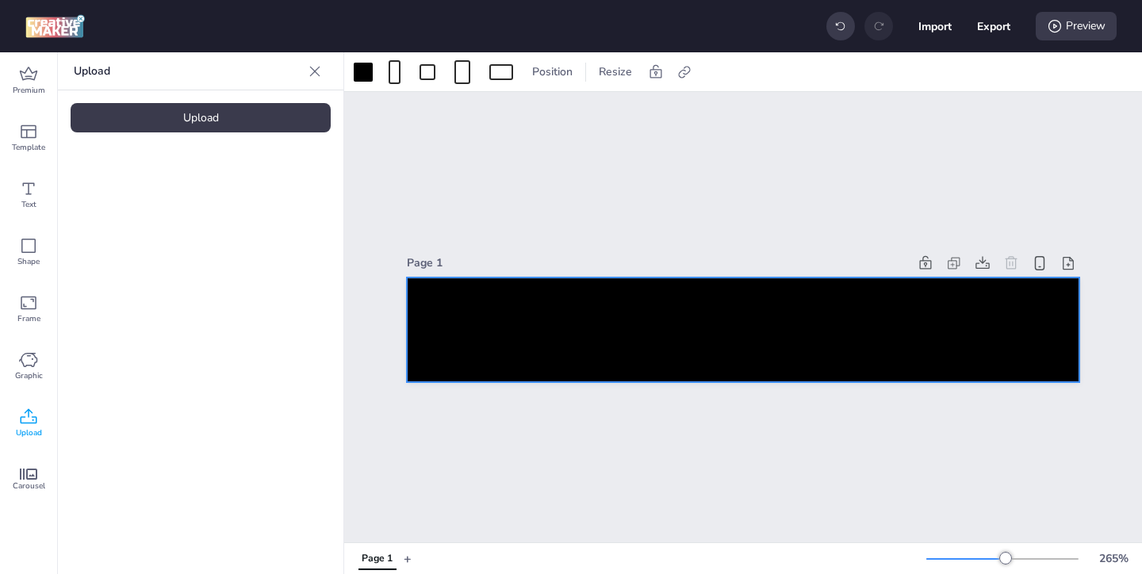
click at [224, 128] on div "Upload" at bounding box center [201, 117] width 260 height 29
click at [140, 216] on img at bounding box center [134, 221] width 97 height 17
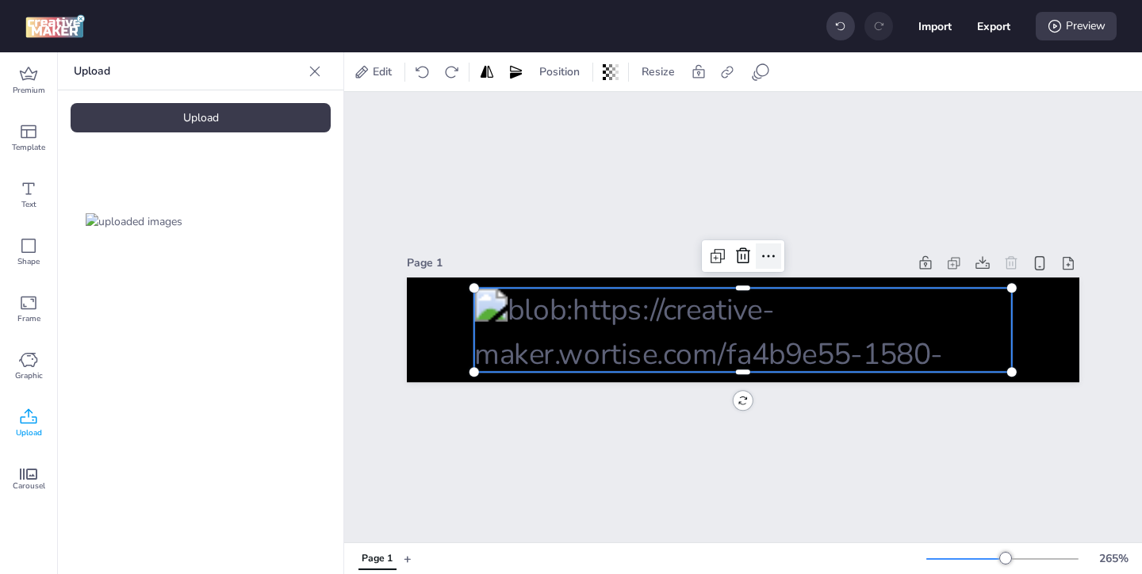
click at [770, 256] on icon at bounding box center [768, 256] width 19 height 19
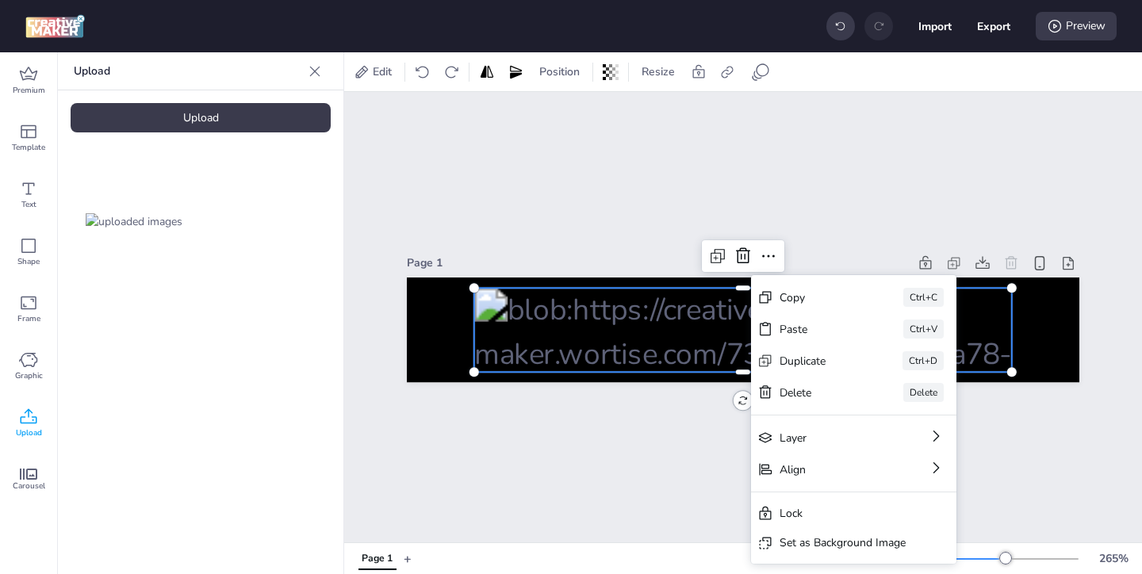
click at [791, 540] on div "Set as Background Image" at bounding box center [843, 543] width 126 height 17
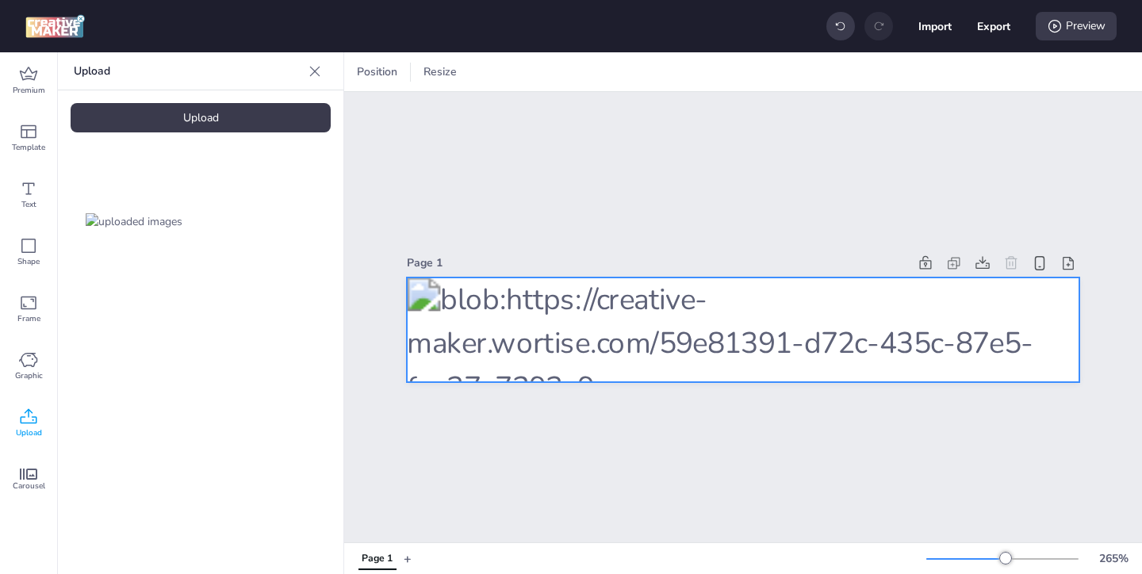
click at [829, 311] on div at bounding box center [743, 330] width 673 height 105
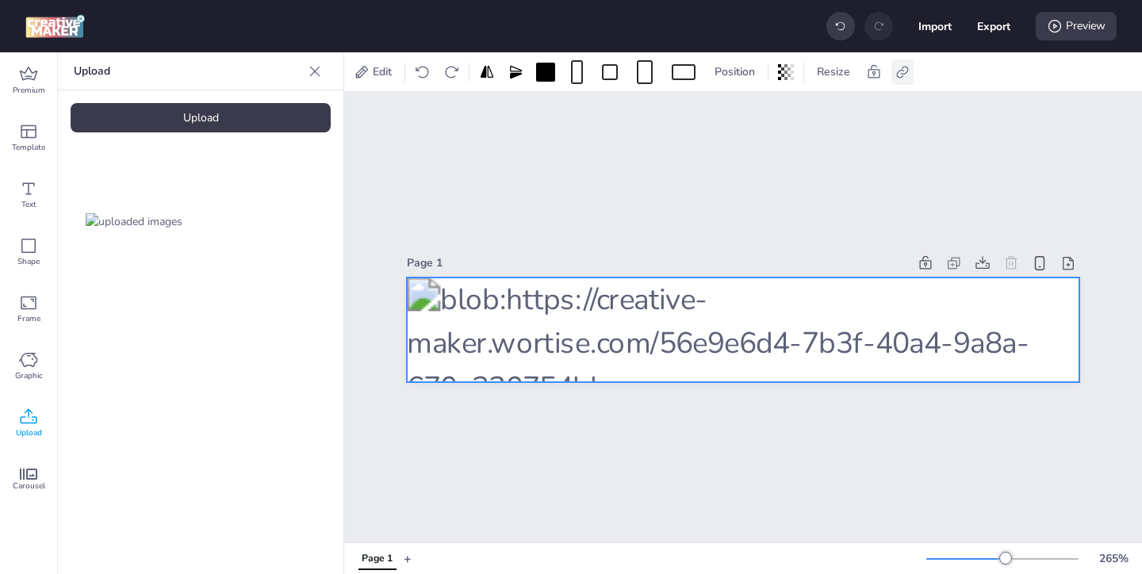
click at [902, 75] on icon at bounding box center [903, 72] width 16 height 16
click at [739, 115] on icon at bounding box center [743, 112] width 11 height 9
click at [739, 115] on input "Activate hyperlink" at bounding box center [740, 118] width 10 height 10
checkbox input "true"
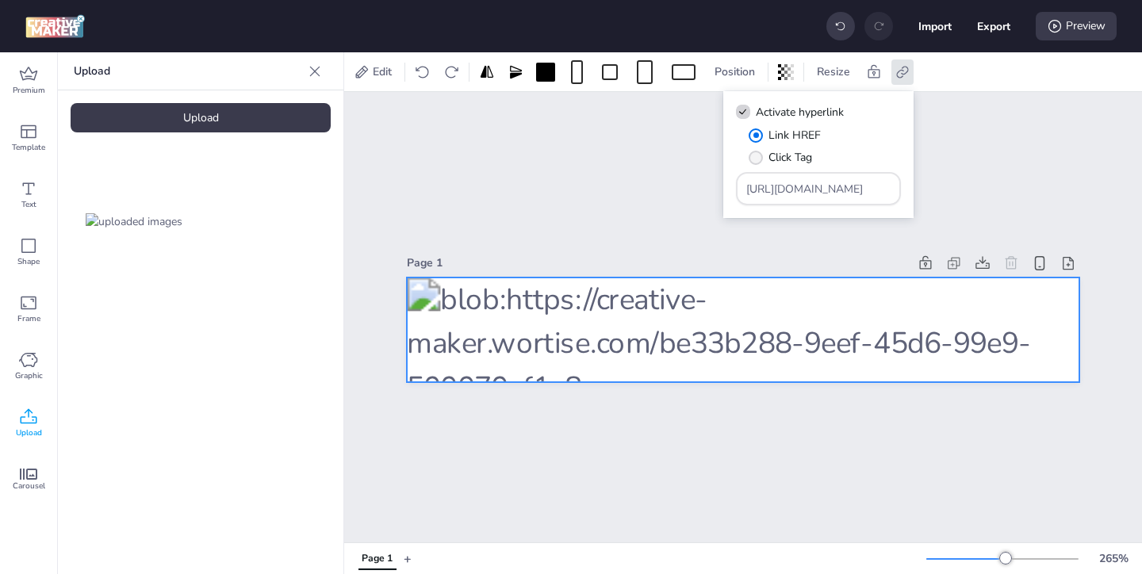
click at [767, 158] on label "Click Tag" at bounding box center [780, 158] width 75 height 28
click at [758, 159] on input "Click Tag" at bounding box center [753, 164] width 10 height 10
radio input "true"
drag, startPoint x: 847, startPoint y: 190, endPoint x: 783, endPoint y: 152, distance: 74.7
click at [787, 154] on div "Link HREF Click Tag [URL][DOMAIN_NAME]" at bounding box center [818, 166] width 165 height 79
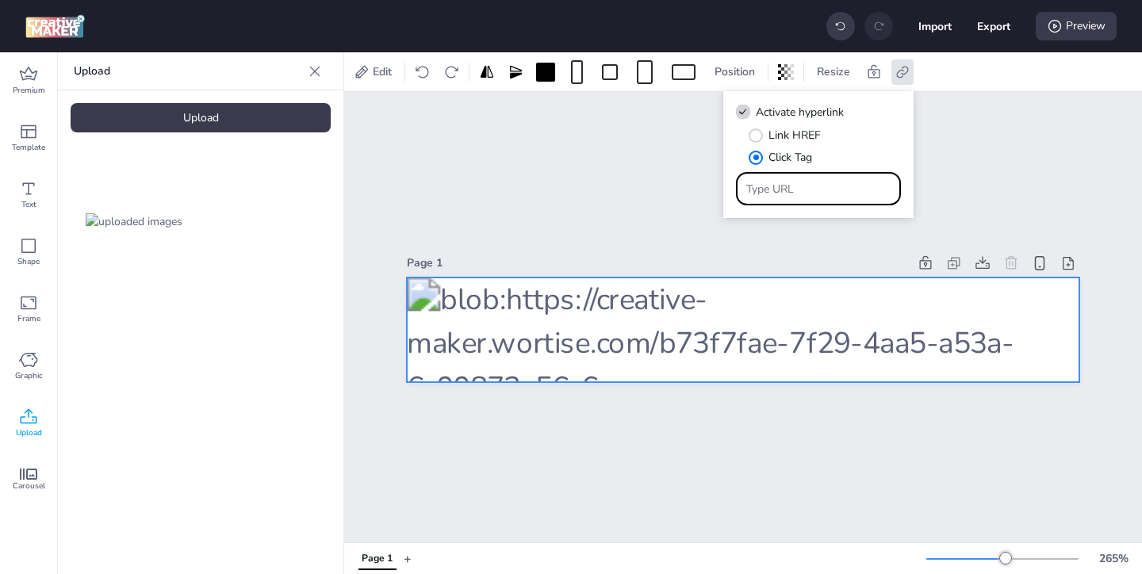
paste input "https://ad.doubleclick.net/ddm/trackclk/N571601.3464950WORTISE/B33838144.426711…"
type input "https://ad.doubleclick.net/ddm/trackclk/N571601.3464950WORTISE/B33838144.426711…"
click at [827, 433] on div "Page 1" at bounding box center [743, 317] width 798 height 451
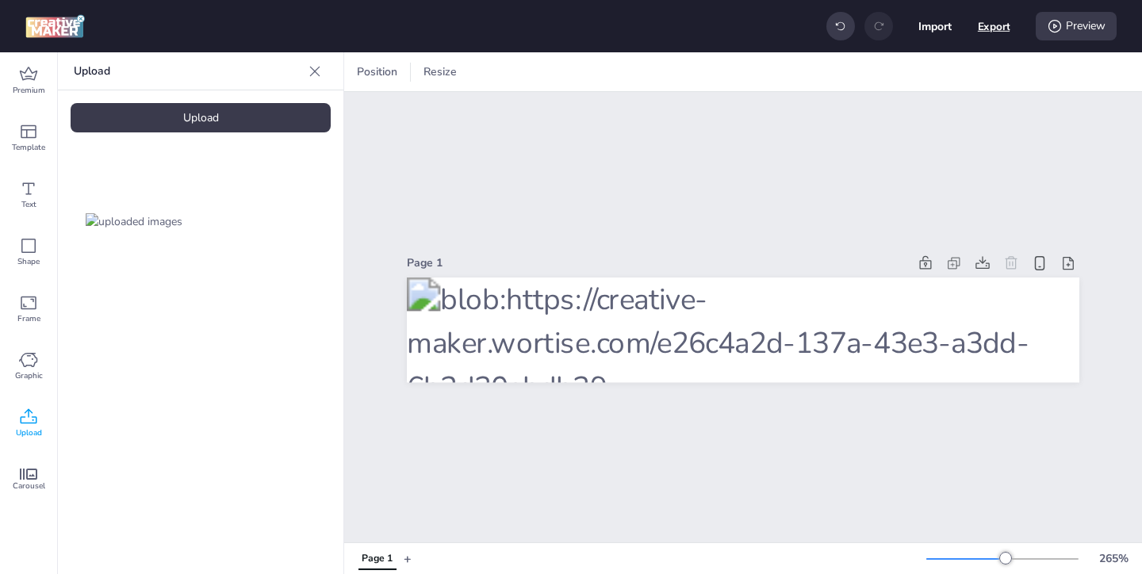
click at [984, 24] on button "Export" at bounding box center [994, 26] width 33 height 33
select select "html"
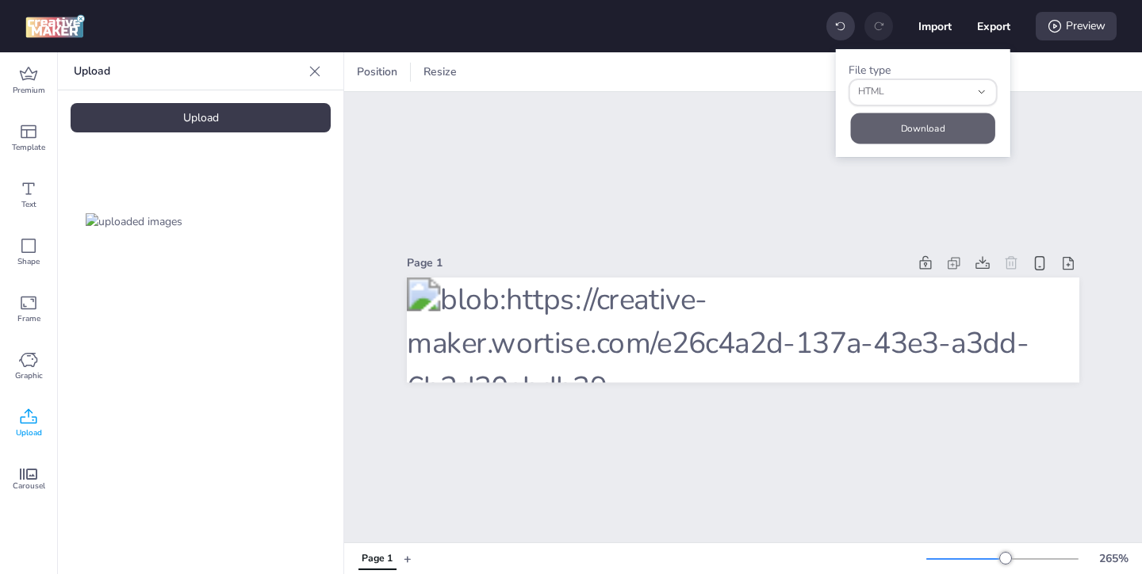
click at [928, 132] on button "Download" at bounding box center [923, 128] width 144 height 31
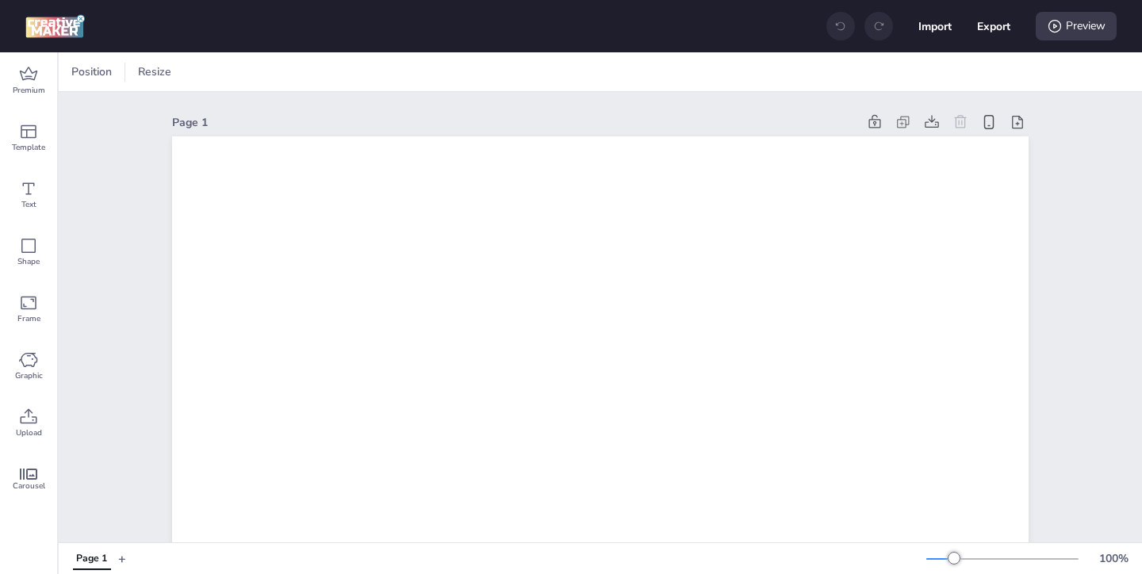
click at [96, 86] on div "Position Resize" at bounding box center [601, 71] width 1084 height 39
click at [94, 75] on span "Position" at bounding box center [91, 71] width 47 height 17
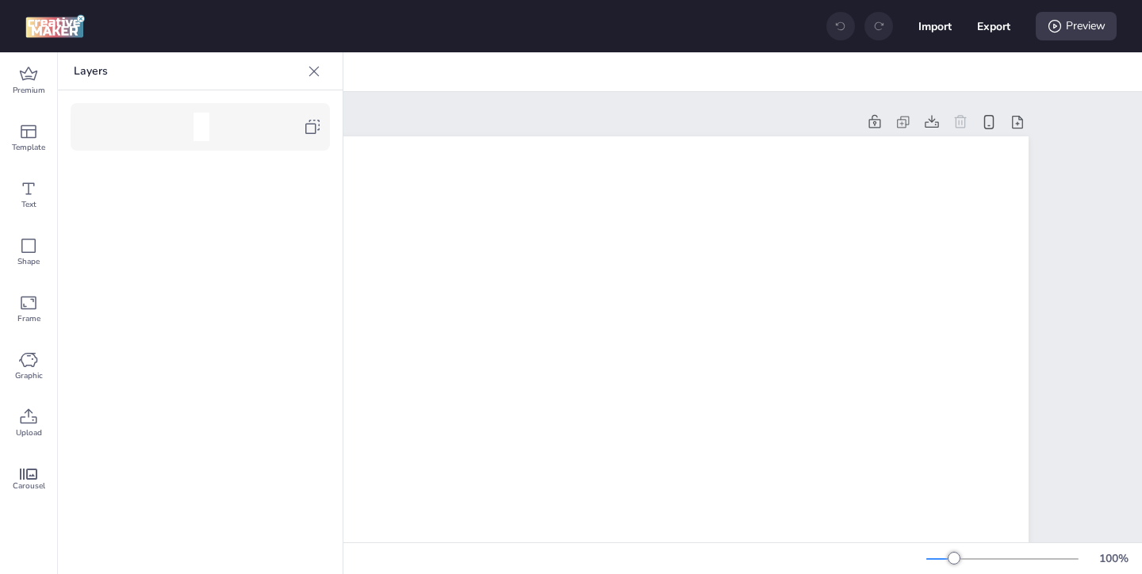
click at [310, 124] on icon at bounding box center [312, 127] width 14 height 14
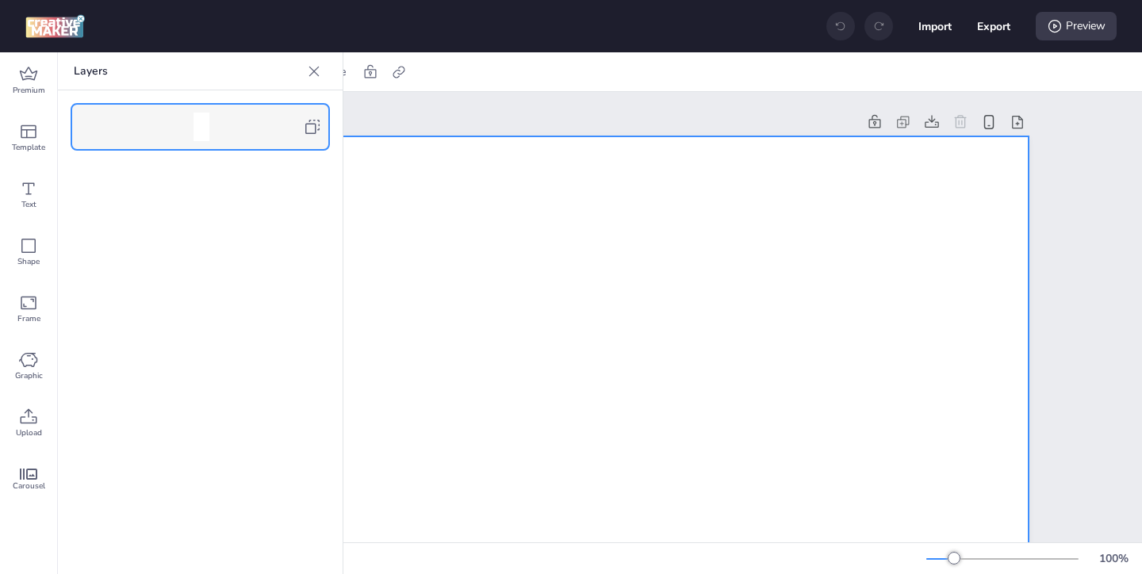
click at [312, 73] on icon at bounding box center [314, 71] width 10 height 10
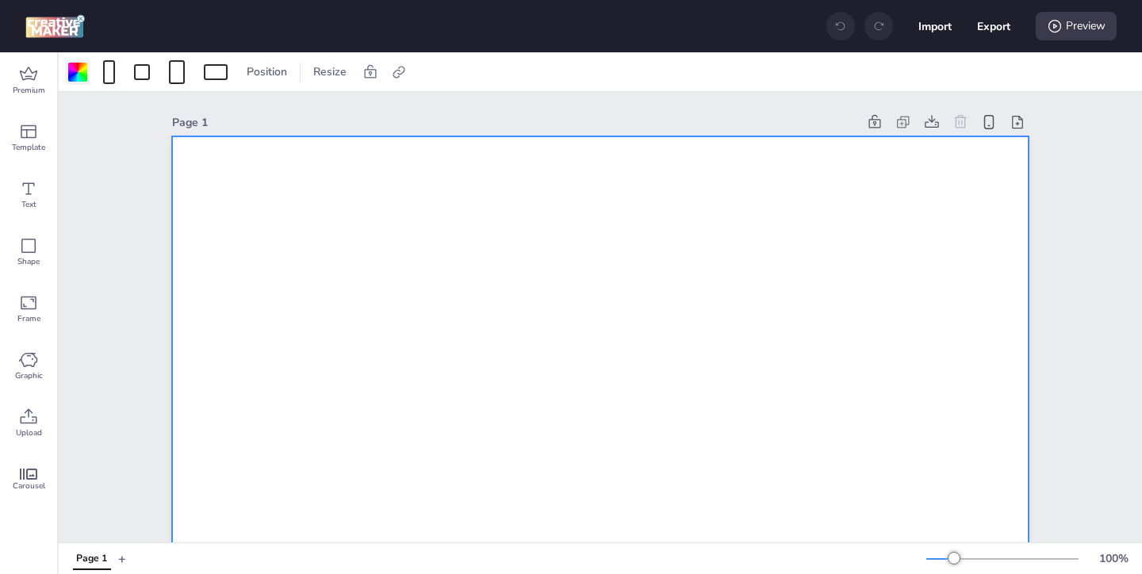
click at [87, 75] on div at bounding box center [77, 71] width 25 height 25
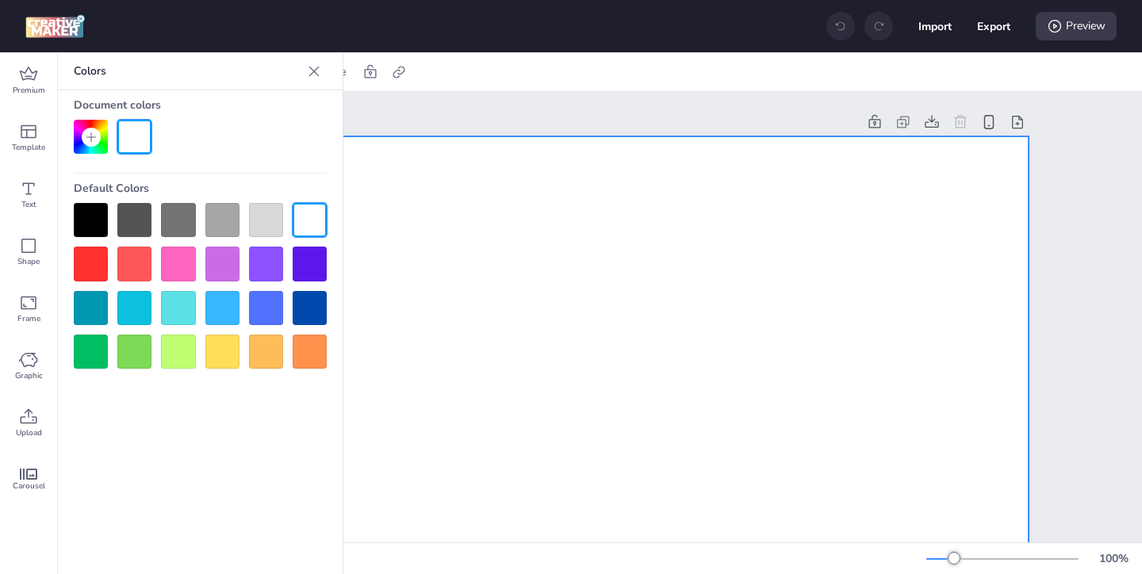
click at [105, 216] on div at bounding box center [91, 220] width 34 height 34
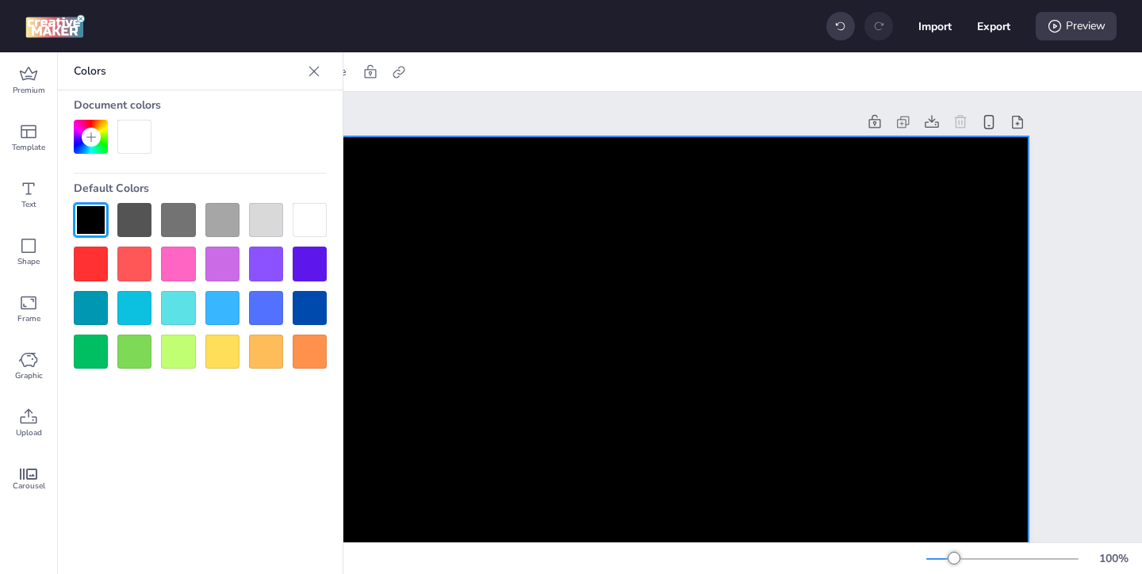
click at [316, 69] on icon at bounding box center [314, 71] width 10 height 10
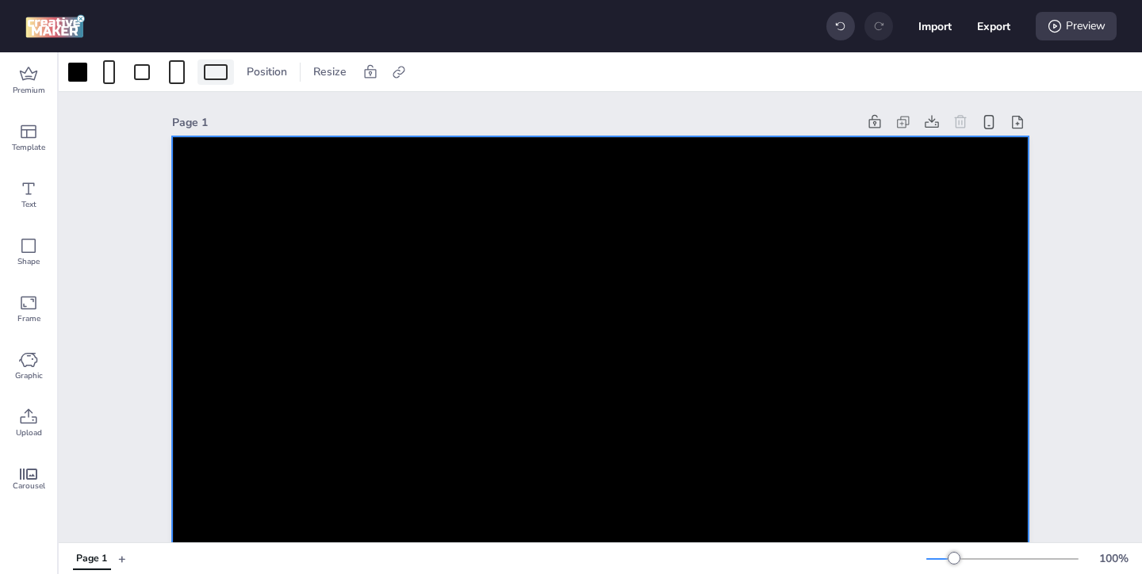
click at [212, 68] on div at bounding box center [216, 72] width 24 height 16
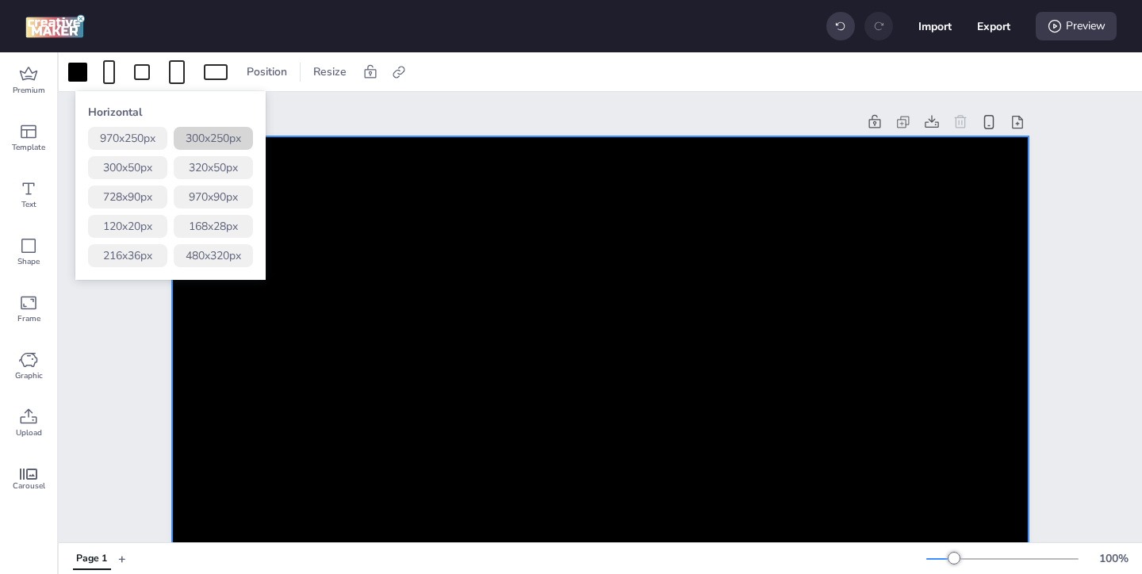
click at [232, 142] on button "300 x 250 px" at bounding box center [213, 138] width 79 height 23
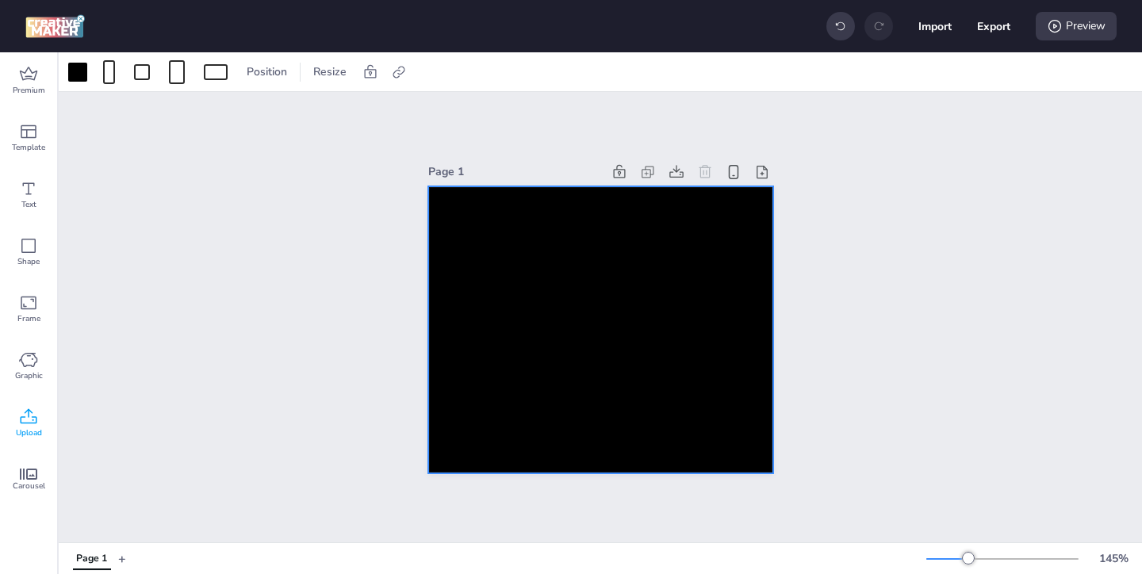
click at [26, 416] on icon at bounding box center [28, 417] width 19 height 19
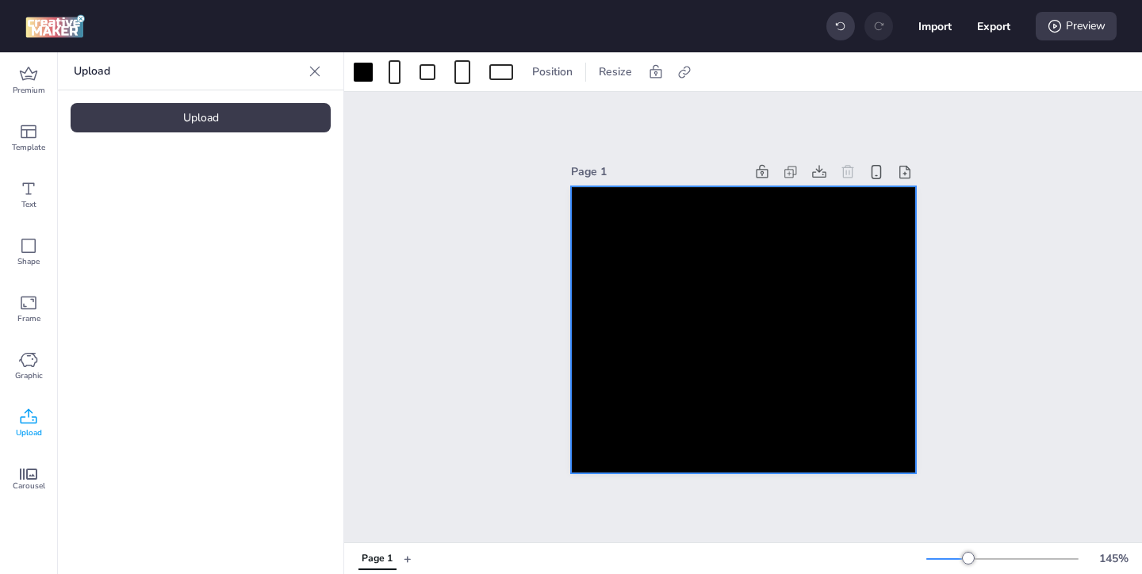
click at [263, 122] on div "Upload" at bounding box center [201, 117] width 260 height 29
click at [176, 214] on img at bounding box center [134, 221] width 97 height 17
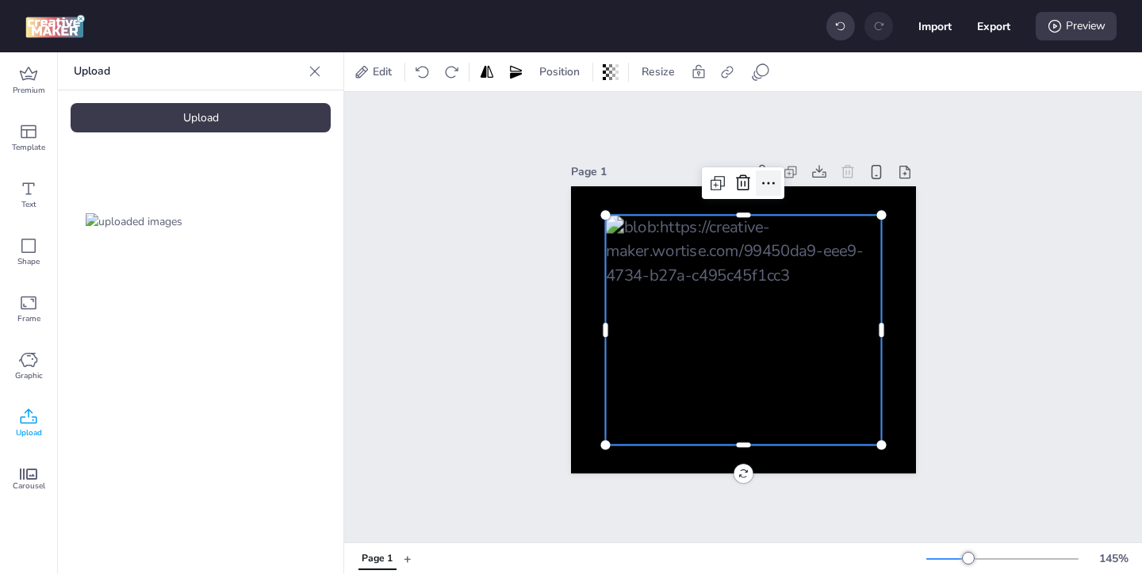
click at [767, 180] on icon at bounding box center [768, 183] width 19 height 19
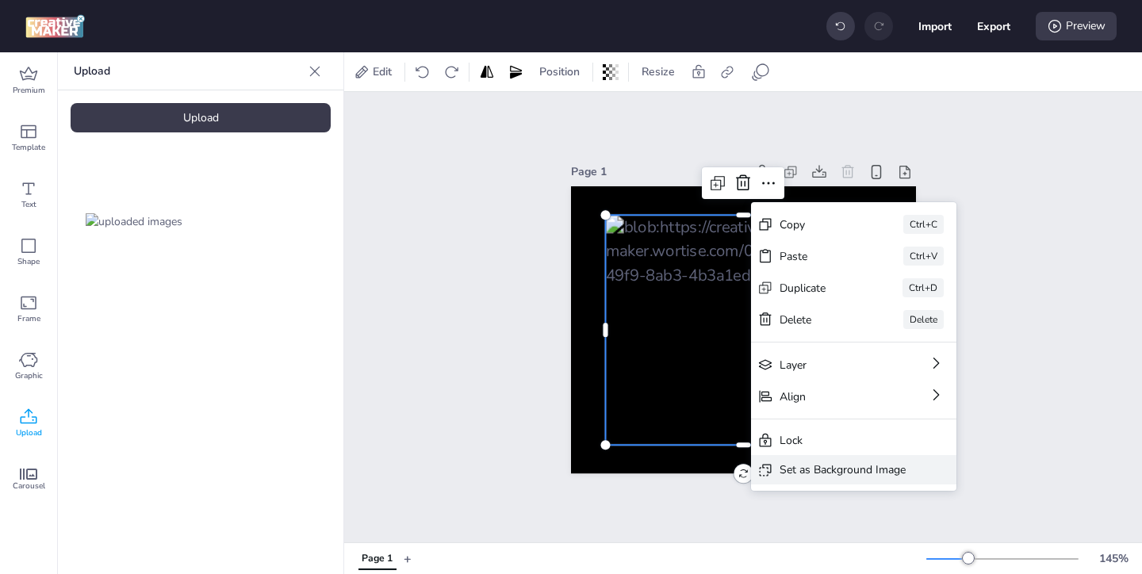
click at [827, 466] on div "Set as Background Image" at bounding box center [843, 470] width 126 height 17
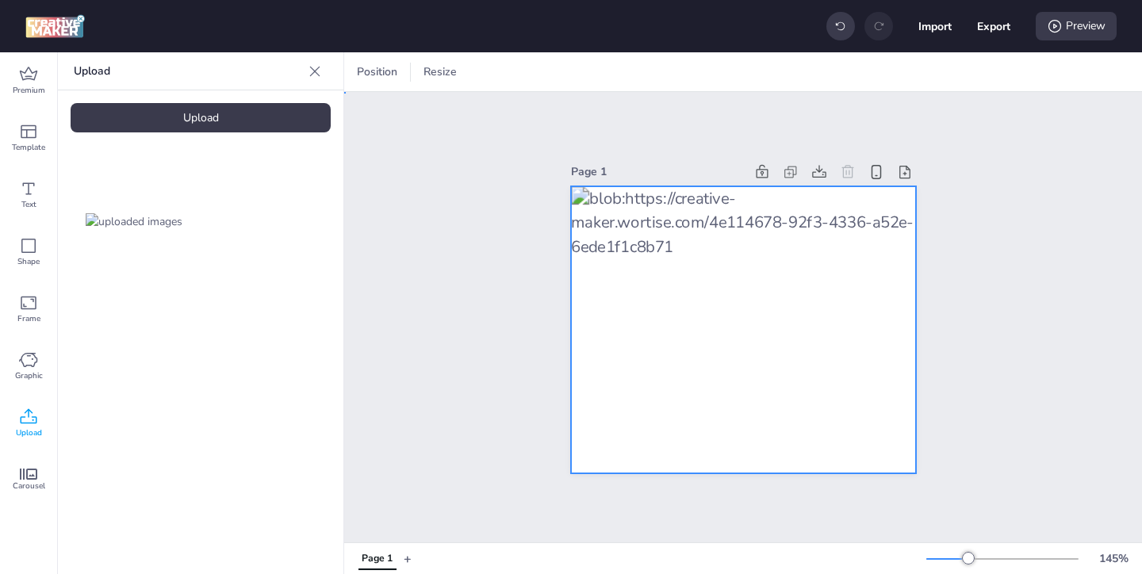
click at [861, 222] on div at bounding box center [743, 330] width 345 height 288
click at [902, 73] on icon at bounding box center [902, 72] width 12 height 12
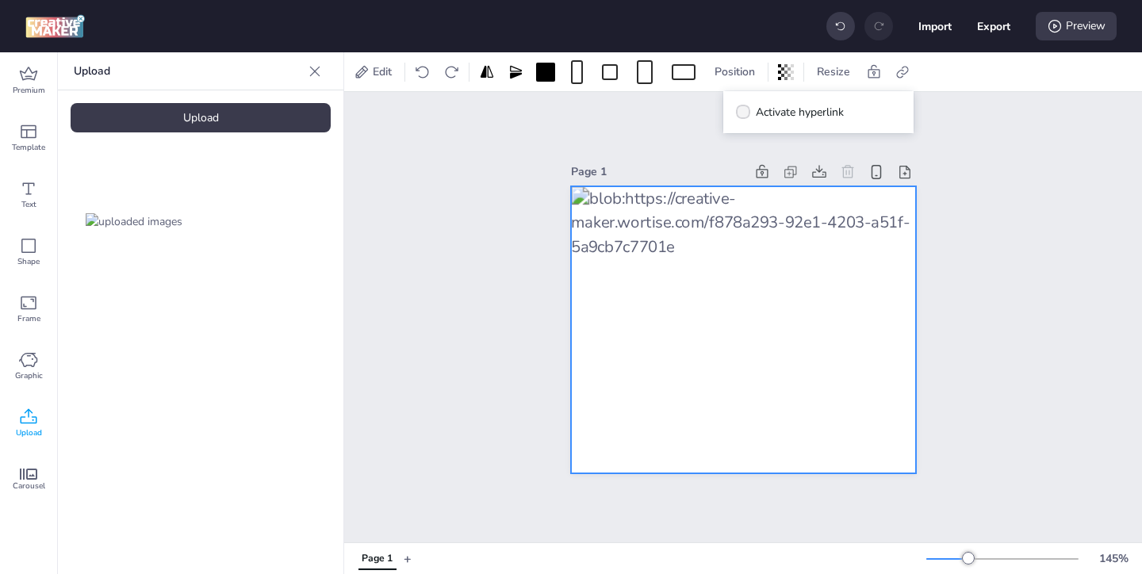
click at [769, 109] on span "Activate hyperlink" at bounding box center [800, 112] width 88 height 17
click at [746, 113] on input "Activate hyperlink" at bounding box center [740, 118] width 10 height 10
checkbox input "true"
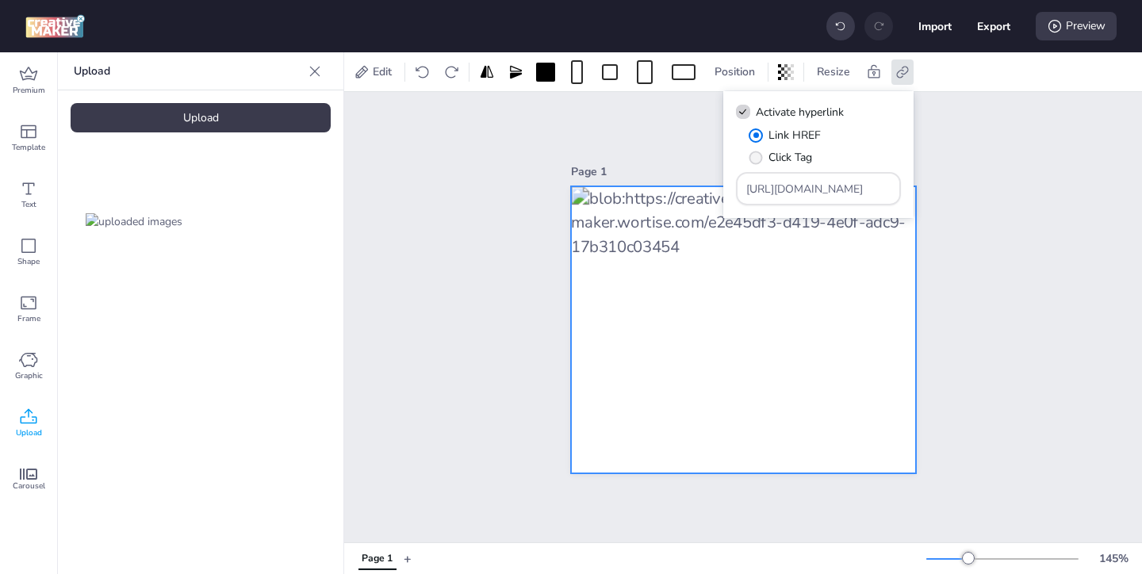
click at [767, 158] on label "Click Tag" at bounding box center [780, 158] width 75 height 28
click at [758, 159] on input "Click Tag" at bounding box center [753, 164] width 10 height 10
radio input "true"
drag, startPoint x: 868, startPoint y: 186, endPoint x: 818, endPoint y: 161, distance: 56.0
click at [823, 165] on div "Link HREF Click Tag [URL][DOMAIN_NAME]" at bounding box center [818, 166] width 165 height 79
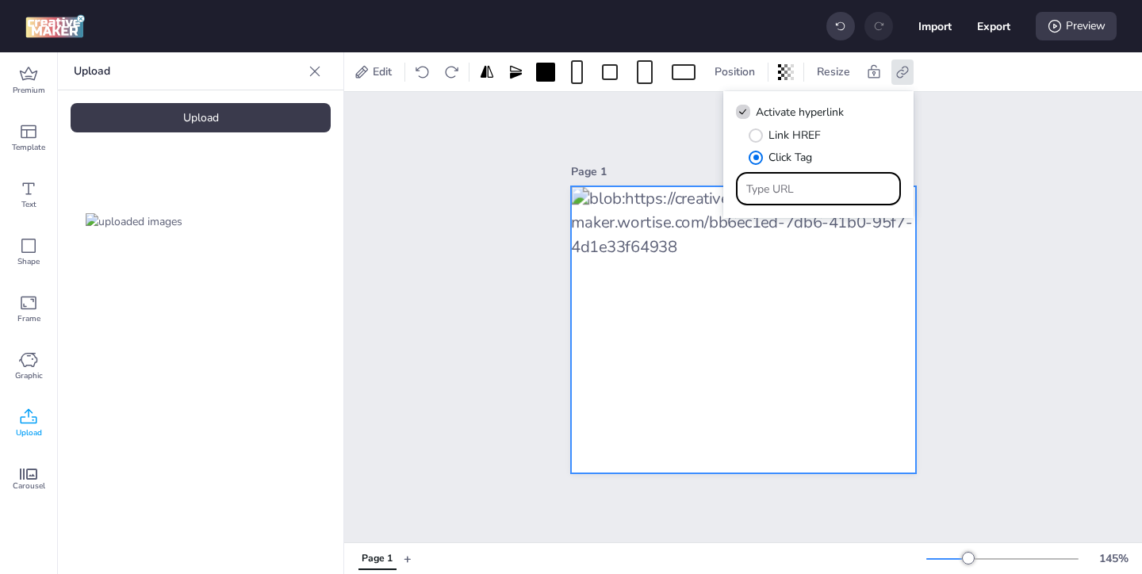
paste input "https://ad.doubleclick.net/ddm/trackclk/N571601.3464950WORTISE/B33838144.426711…"
type input "https://ad.doubleclick.net/ddm/trackclk/N571601.3464950WORTISE/B33838144.426711…"
click at [991, 303] on div "Page 1" at bounding box center [743, 317] width 798 height 451
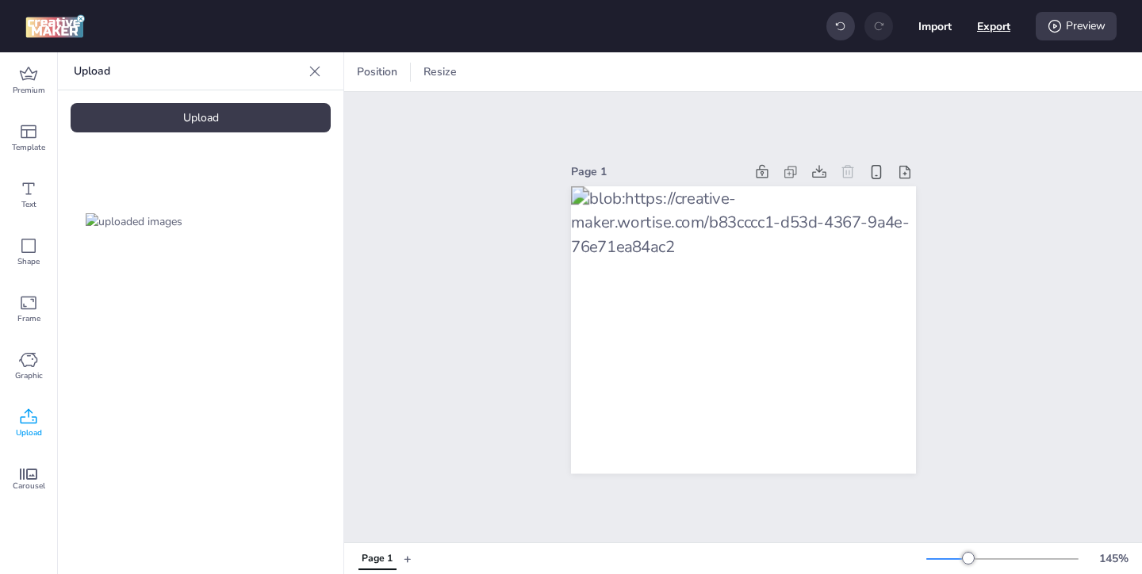
click at [985, 28] on button "Export" at bounding box center [993, 26] width 33 height 33
select select "html"
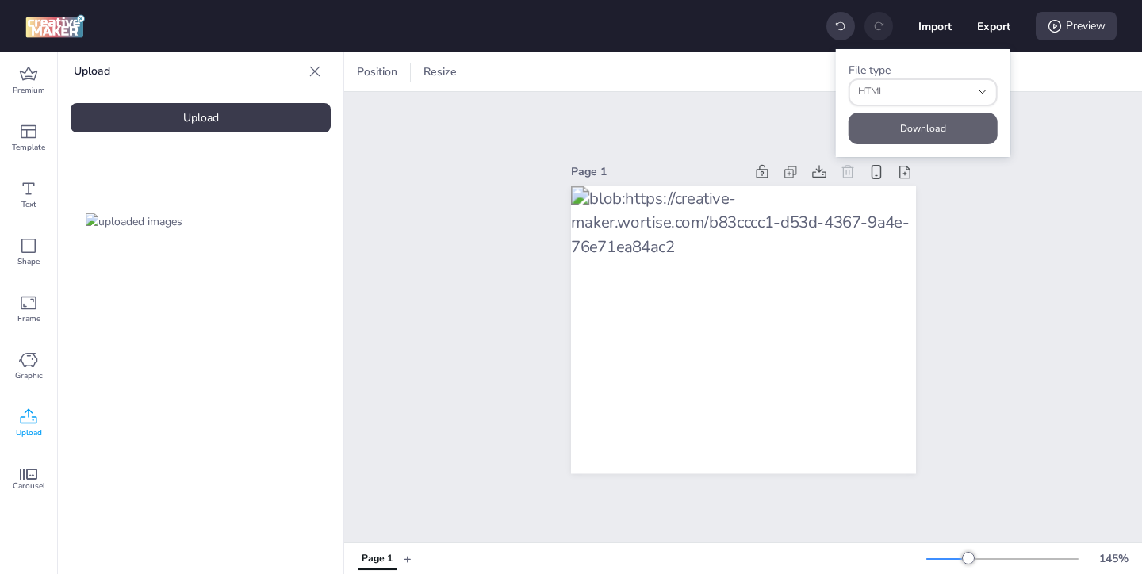
click at [949, 123] on button "Download" at bounding box center [923, 129] width 149 height 32
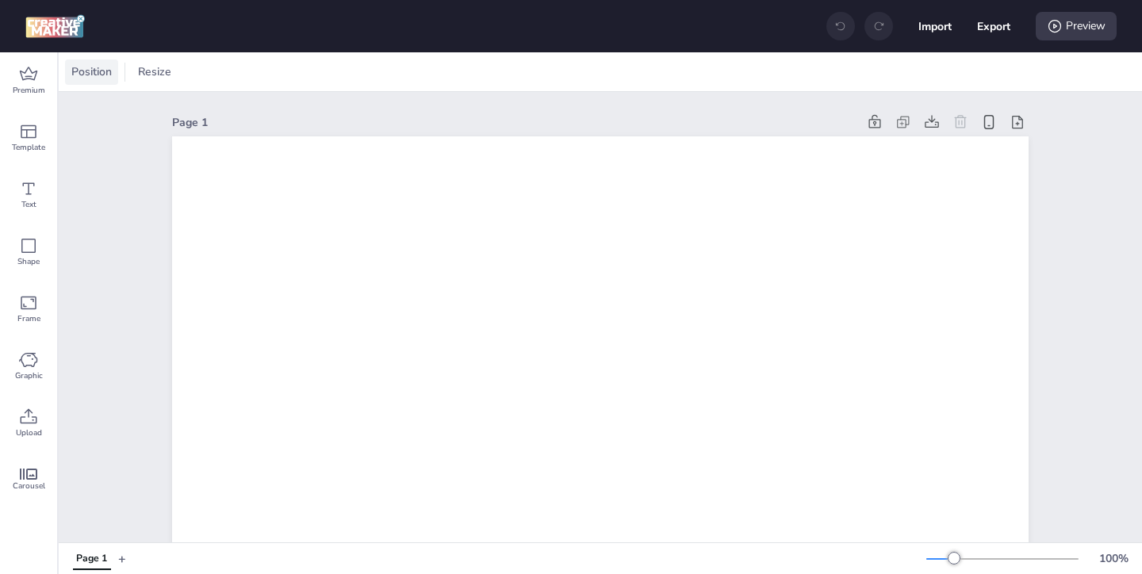
click at [100, 75] on span "Position" at bounding box center [91, 71] width 47 height 17
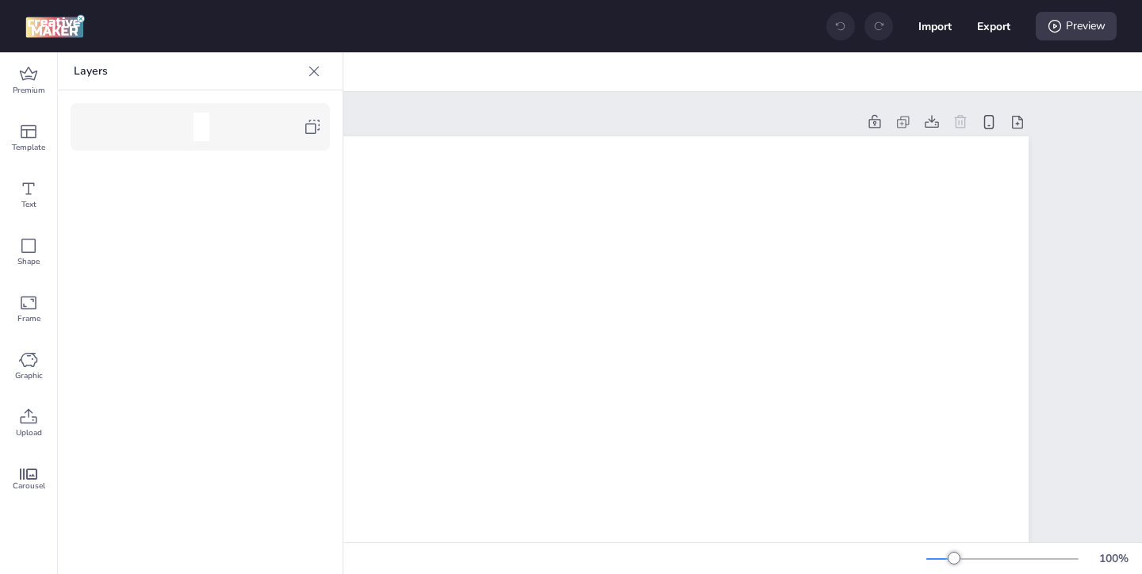
click at [313, 118] on icon at bounding box center [312, 126] width 19 height 19
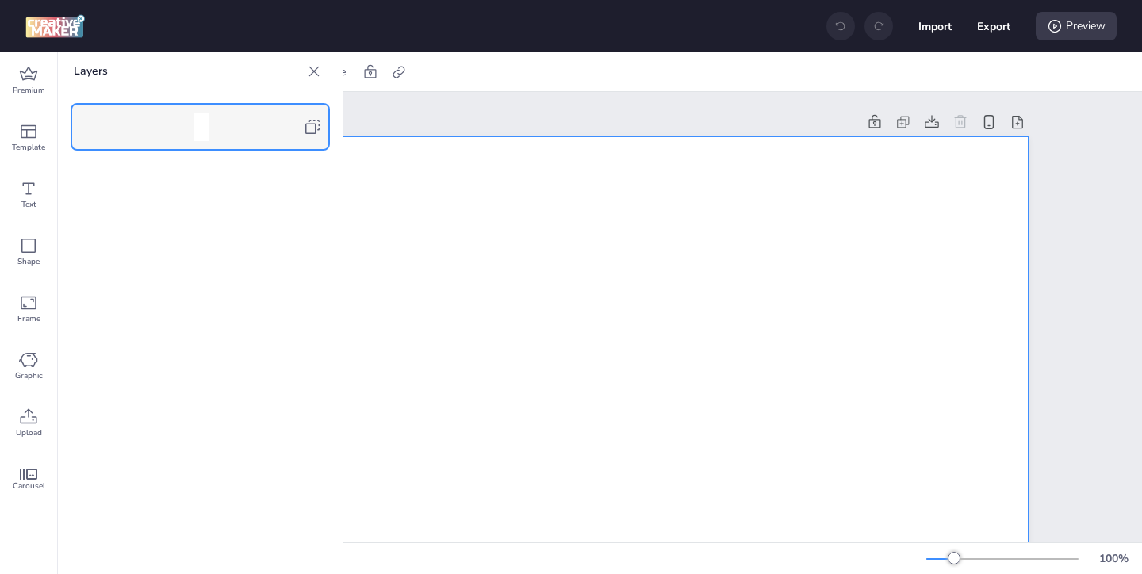
click at [312, 78] on icon at bounding box center [314, 71] width 16 height 16
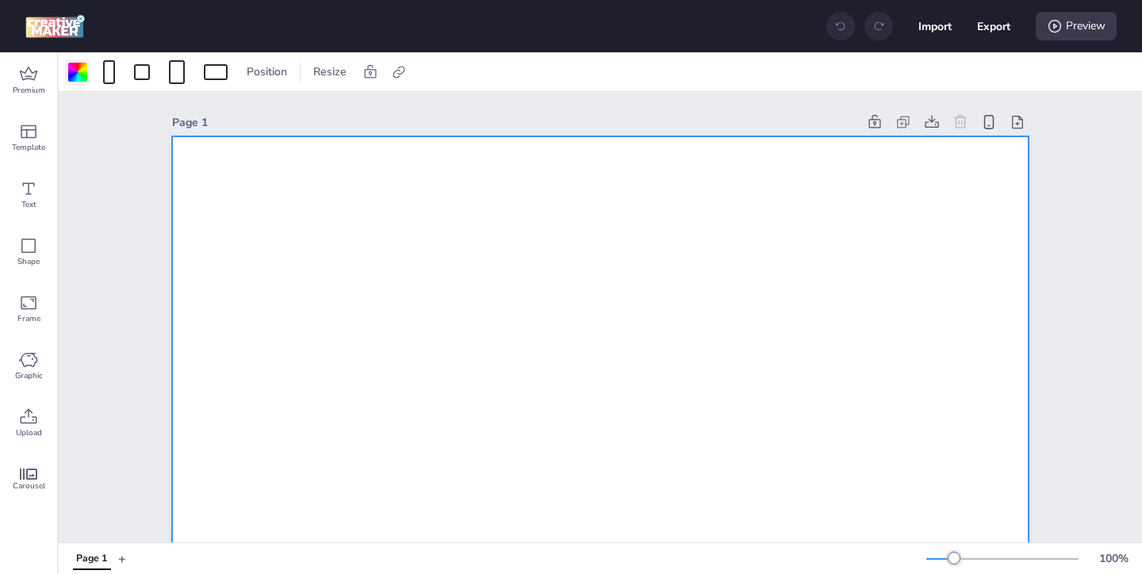
click at [79, 82] on div at bounding box center [77, 71] width 25 height 25
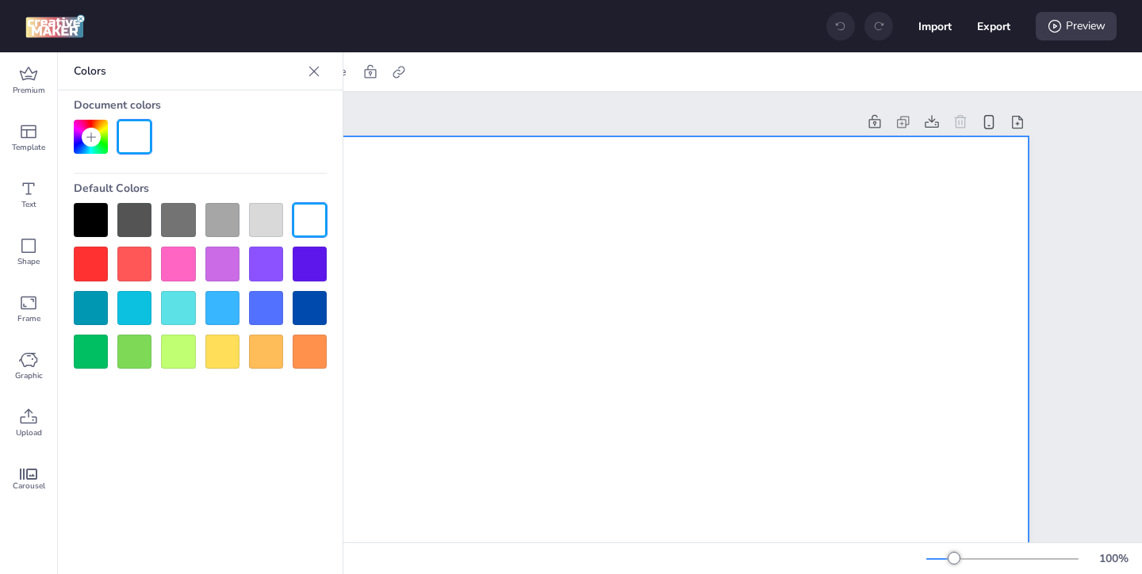
click at [91, 213] on div at bounding box center [91, 220] width 34 height 34
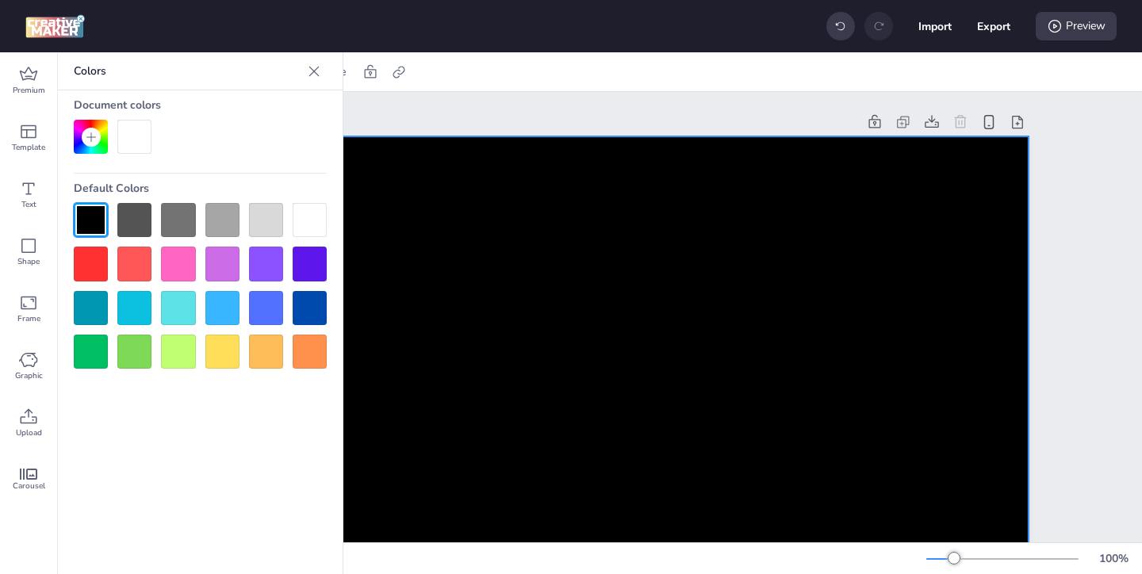
click at [314, 73] on icon at bounding box center [314, 71] width 16 height 16
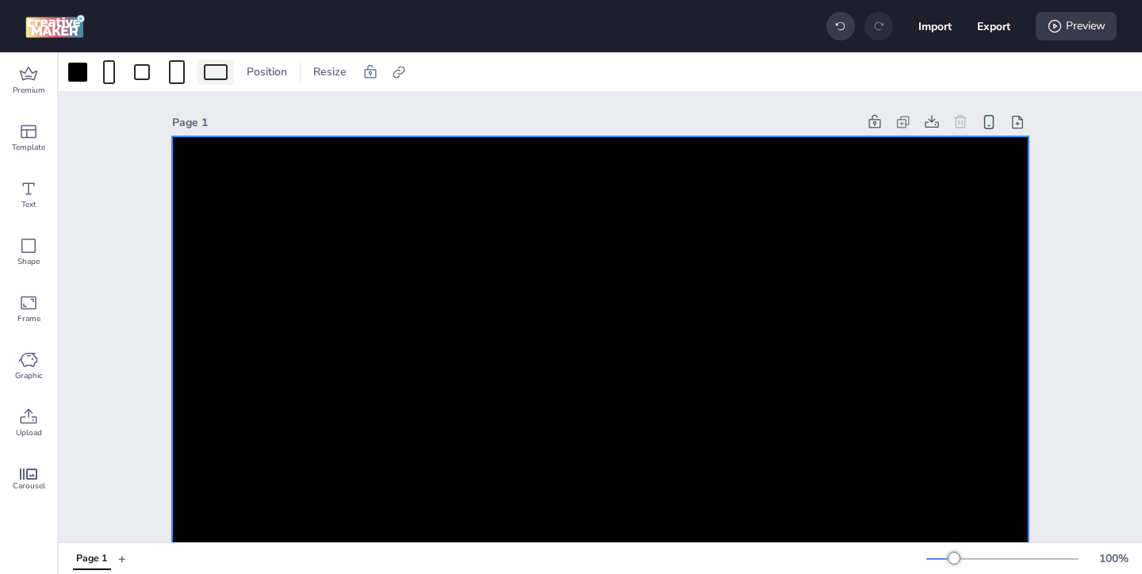
click at [217, 79] on div at bounding box center [216, 72] width 24 height 16
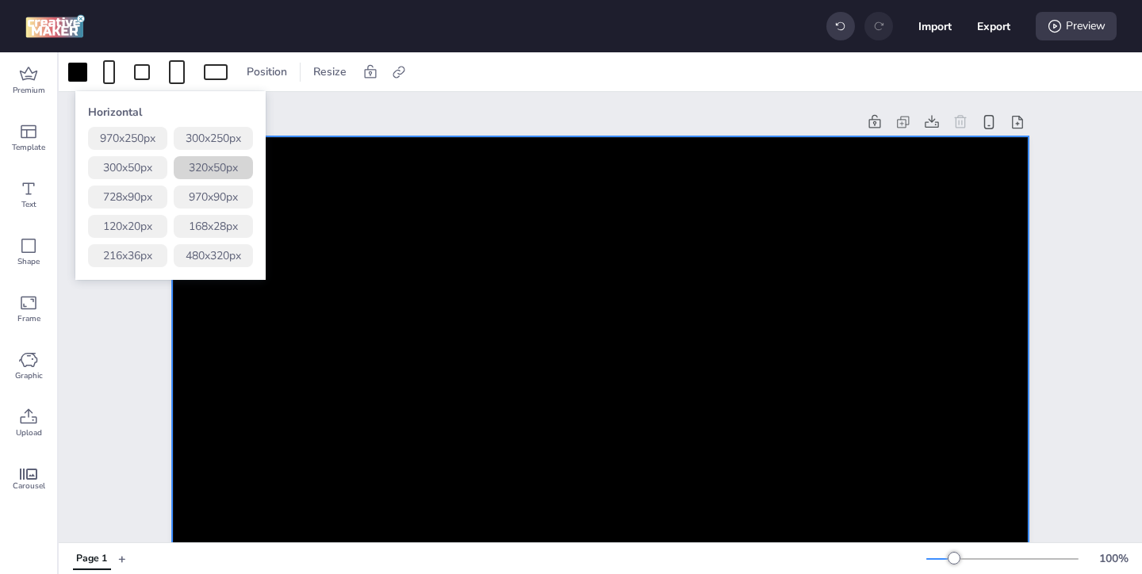
click at [212, 163] on button "320 x 50 px" at bounding box center [213, 167] width 79 height 23
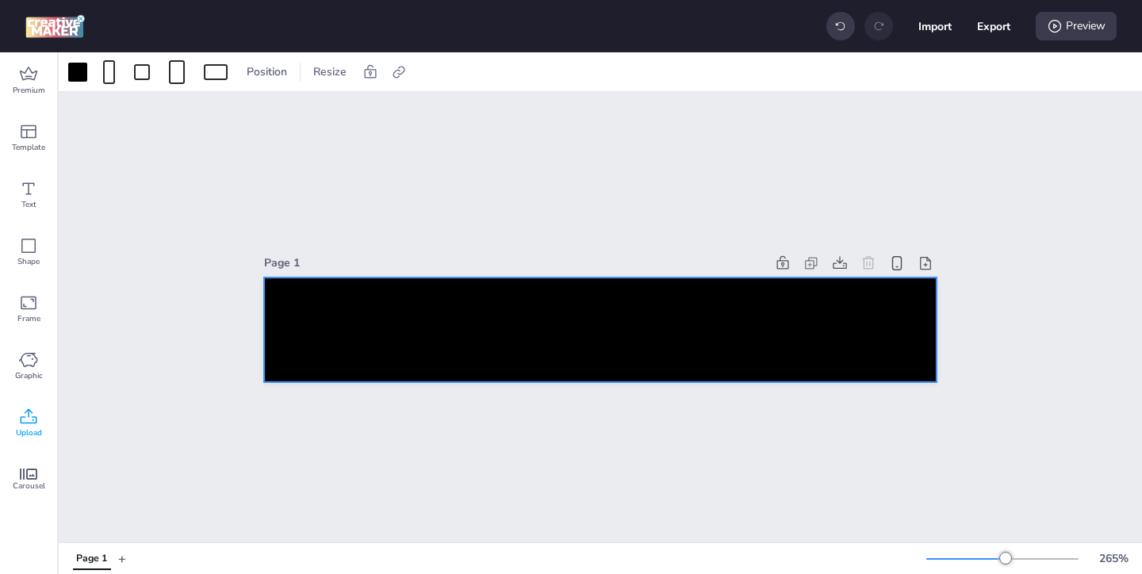
click at [29, 426] on icon at bounding box center [28, 417] width 19 height 19
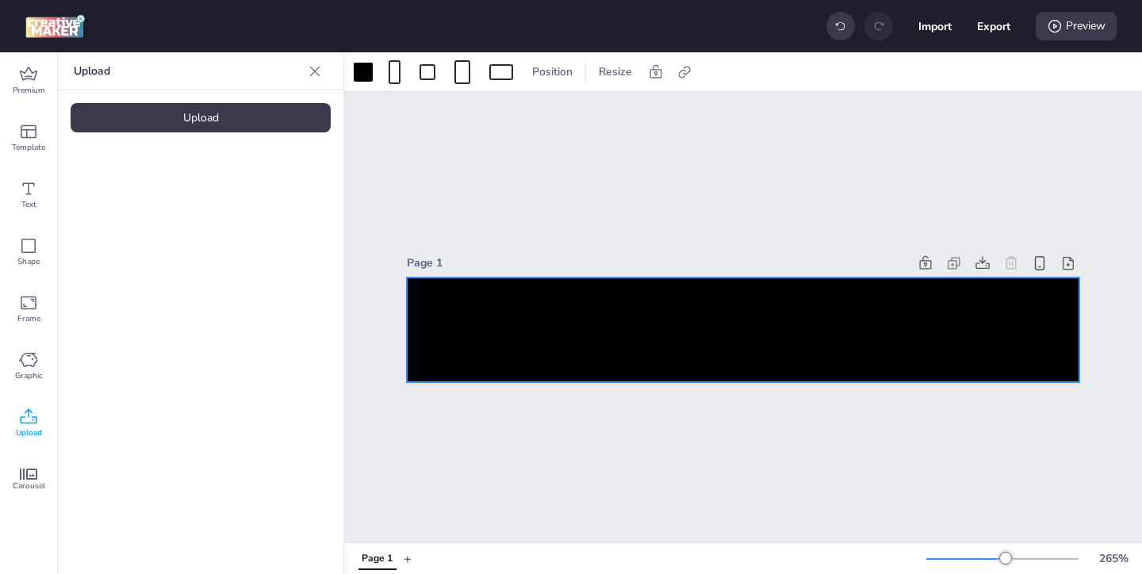
click at [216, 125] on div "Upload" at bounding box center [201, 117] width 260 height 29
click at [182, 219] on img at bounding box center [134, 221] width 97 height 17
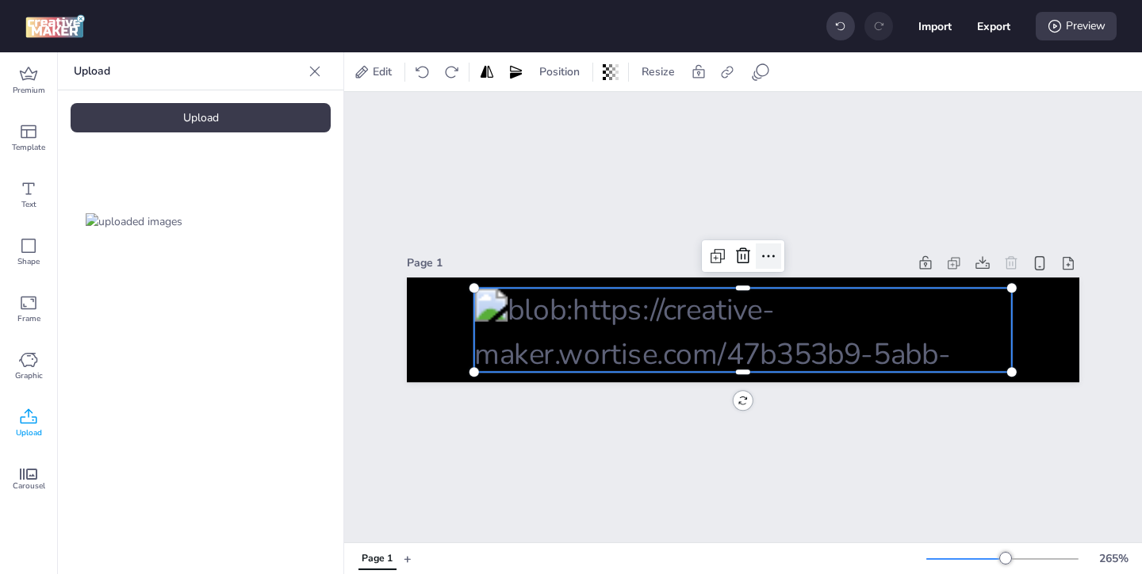
click at [770, 256] on icon at bounding box center [768, 256] width 19 height 19
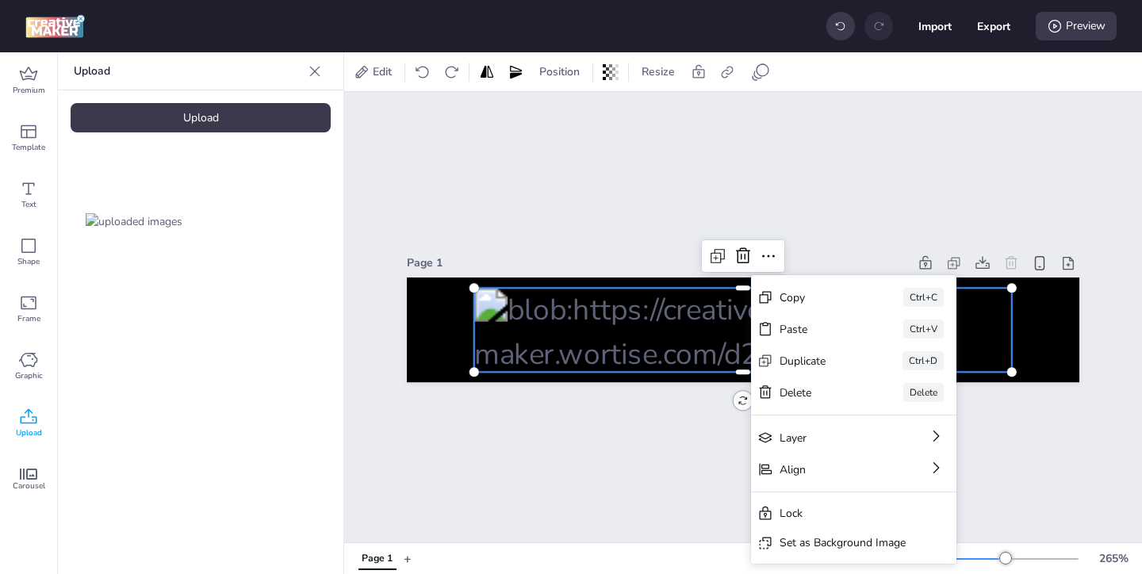
click at [792, 543] on div "Set as Background Image" at bounding box center [843, 543] width 126 height 17
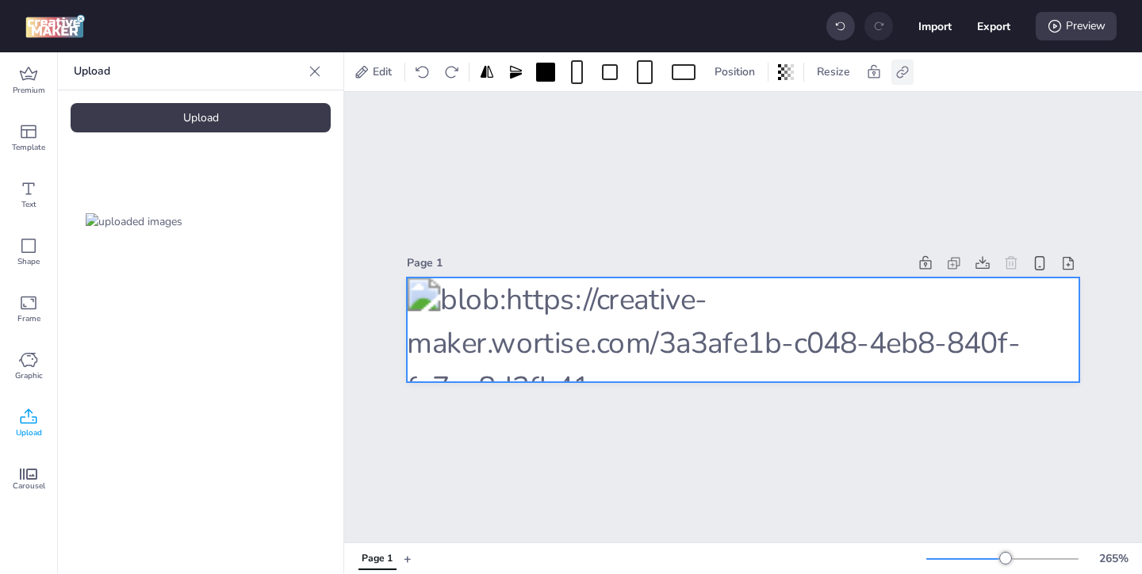
click at [902, 76] on icon at bounding box center [902, 72] width 12 height 12
click at [746, 114] on icon at bounding box center [743, 112] width 10 height 8
click at [746, 114] on input "Activate hyperlink" at bounding box center [740, 118] width 10 height 10
checkbox input "true"
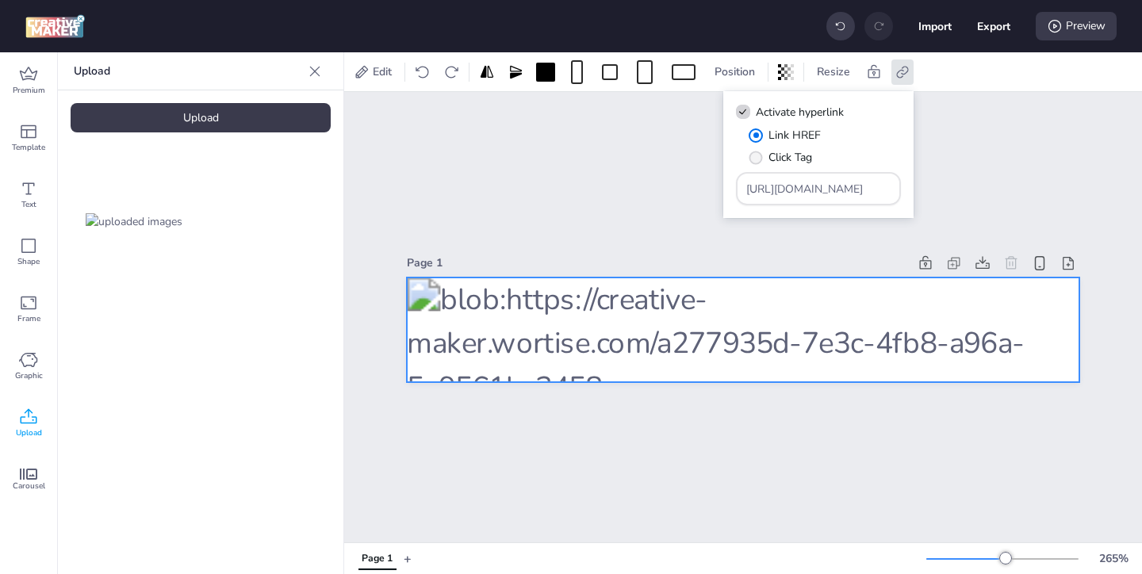
click at [762, 159] on span "" at bounding box center [756, 157] width 13 height 13
click at [758, 159] on input "Click Tag" at bounding box center [753, 164] width 10 height 10
radio input "true"
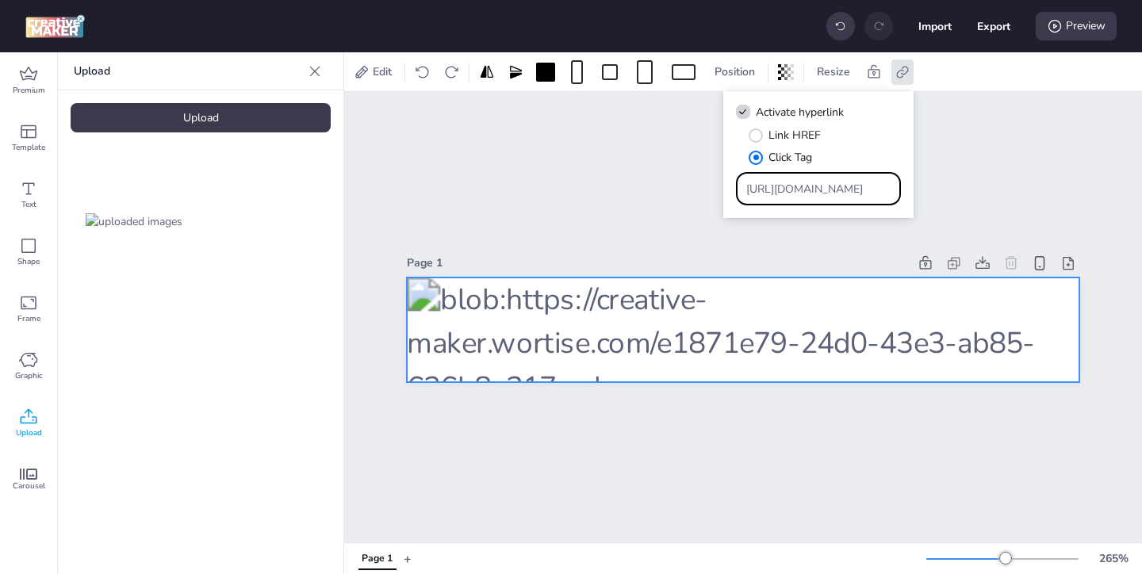
drag, startPoint x: 846, startPoint y: 187, endPoint x: 787, endPoint y: 156, distance: 66.4
click at [789, 159] on div "Link HREF Click Tag [URL][DOMAIN_NAME]" at bounding box center [818, 166] width 165 height 79
click at [816, 193] on input "Type URL" at bounding box center [818, 189] width 145 height 17
paste input "https://ad.doubleclick.net/ddm/trackclk/N571601.3464950WORTISE/B33838144.426711…"
type input "https://ad.doubleclick.net/ddm/trackclk/N571601.3464950WORTISE/B33838144.426711…"
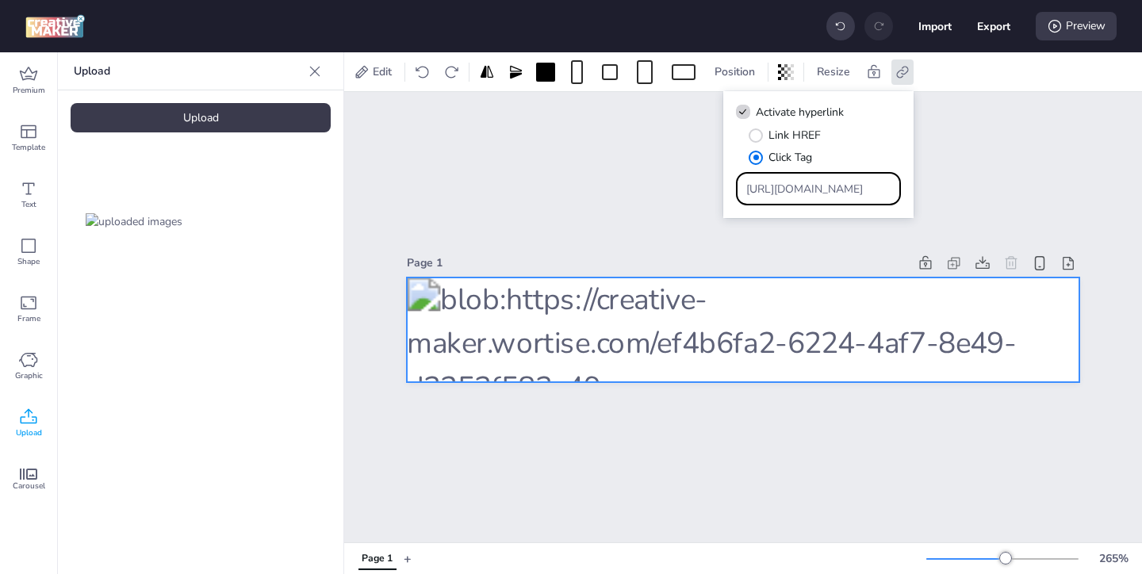
scroll to position [0, 921]
click at [808, 414] on div "Page 1" at bounding box center [743, 317] width 798 height 451
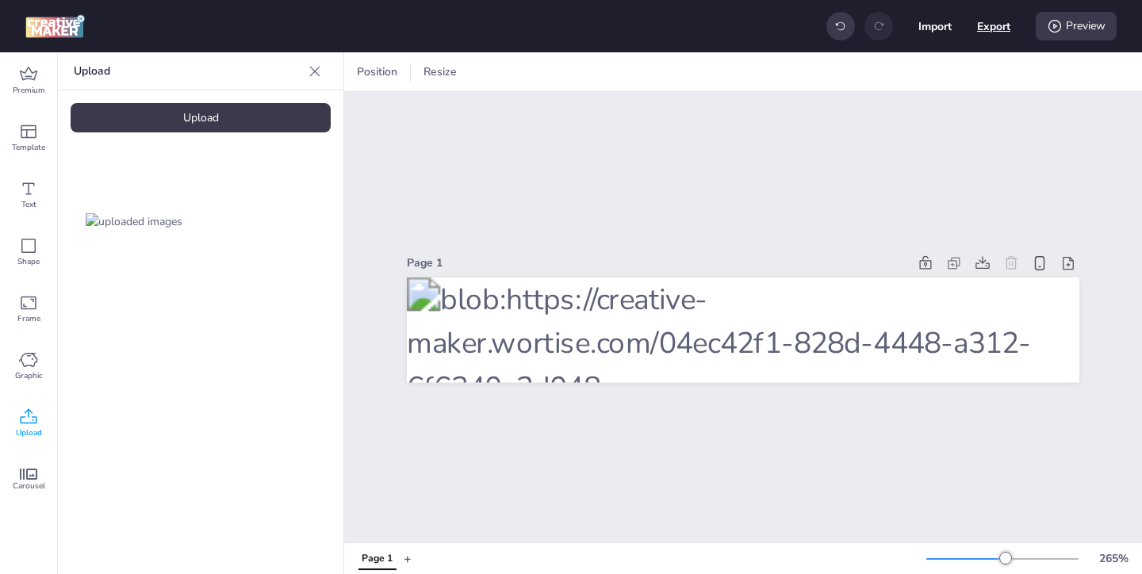
click at [994, 29] on button "Export" at bounding box center [993, 26] width 33 height 33
select select "html"
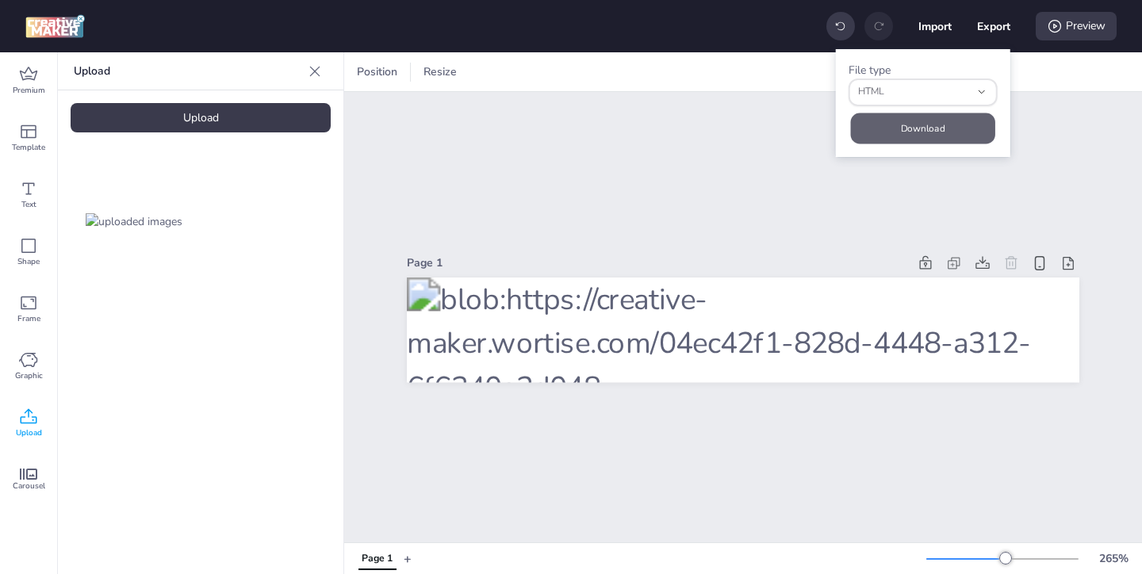
click at [945, 127] on button "Download" at bounding box center [923, 128] width 144 height 31
click at [1053, 98] on div "Page 1" at bounding box center [743, 317] width 798 height 451
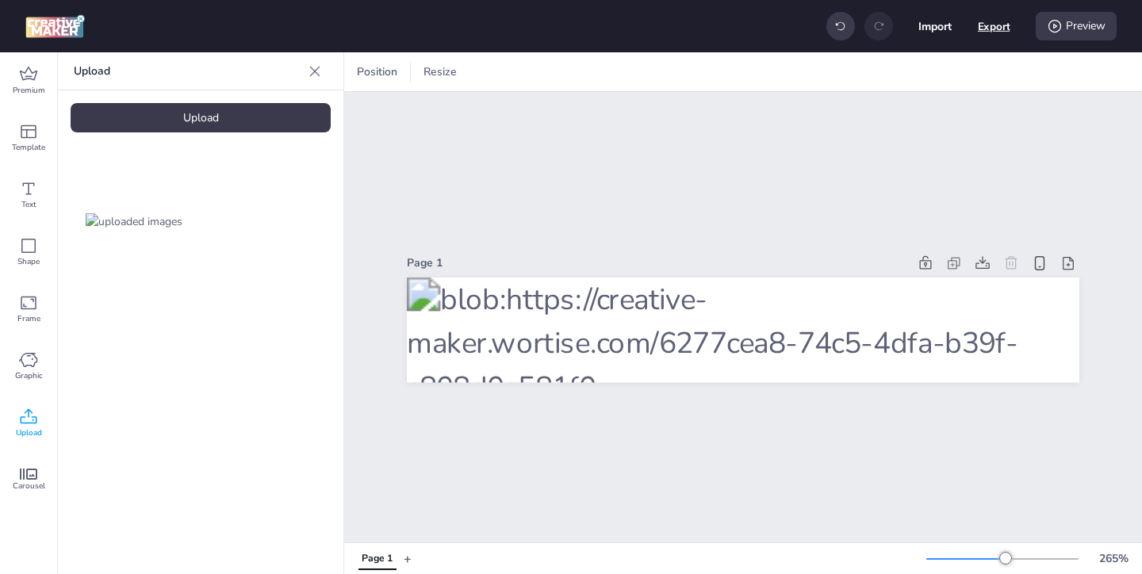
click at [998, 21] on button "Export" at bounding box center [994, 26] width 33 height 33
select select "html"
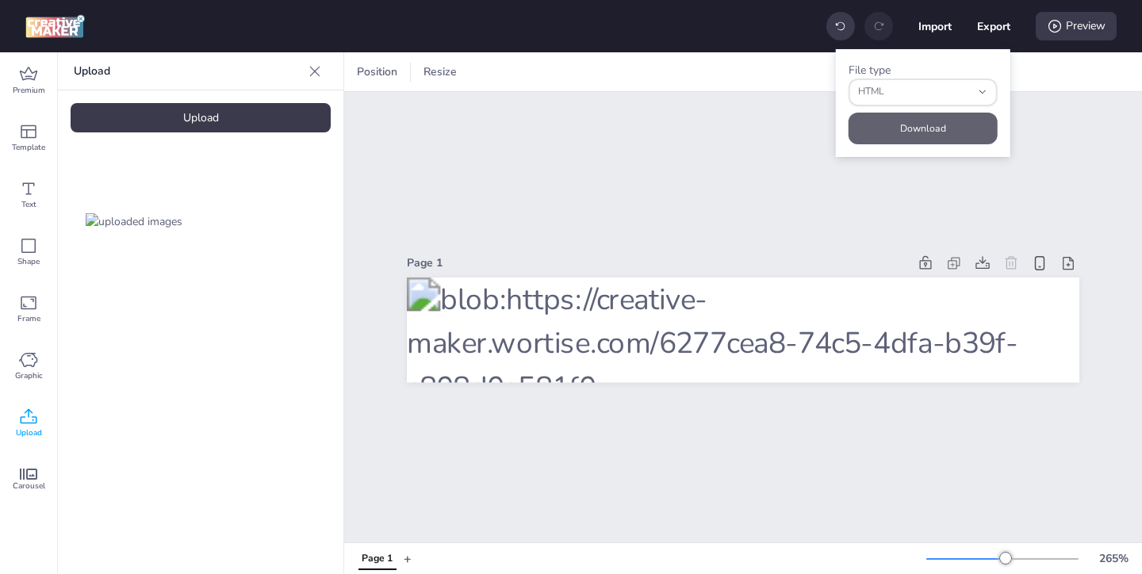
click at [951, 123] on button "Download" at bounding box center [923, 129] width 149 height 32
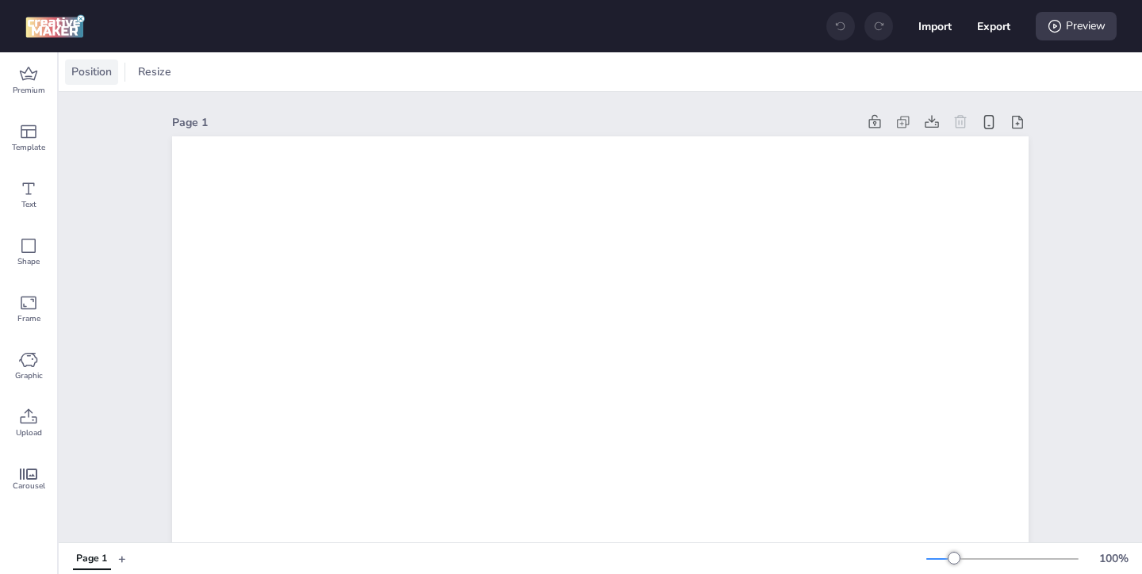
click at [94, 80] on div "Position" at bounding box center [91, 71] width 53 height 25
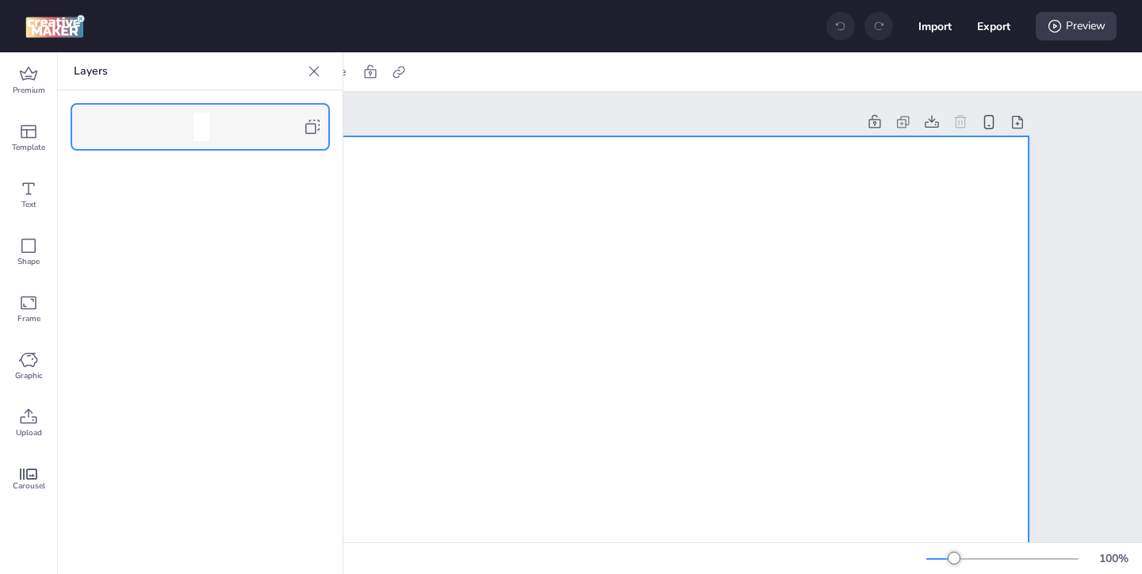
click at [315, 122] on icon at bounding box center [312, 126] width 19 height 19
click at [315, 78] on icon at bounding box center [314, 71] width 16 height 16
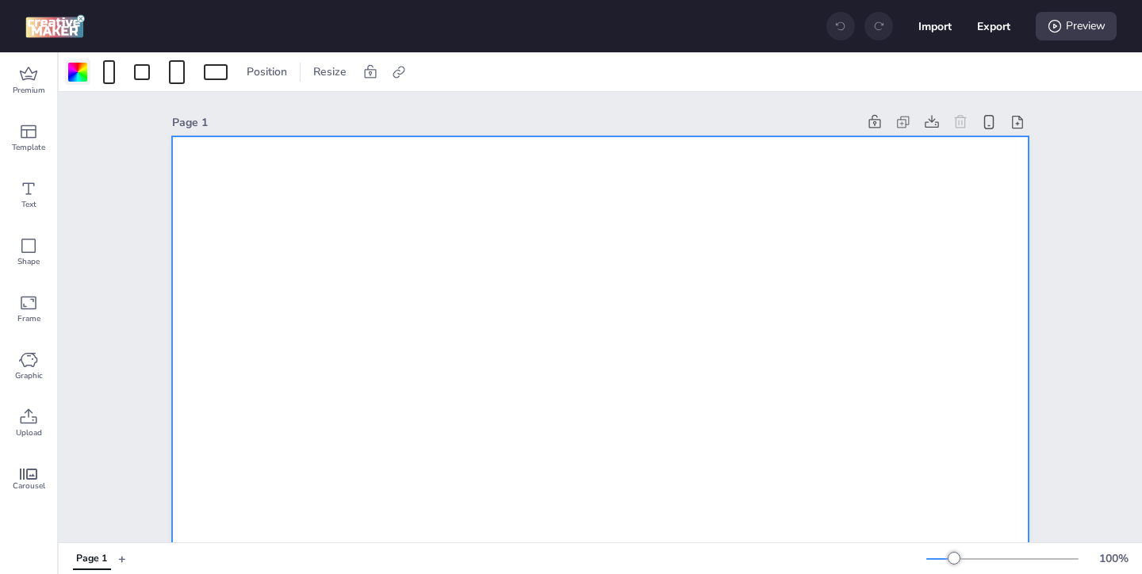
click at [83, 75] on div at bounding box center [77, 72] width 19 height 19
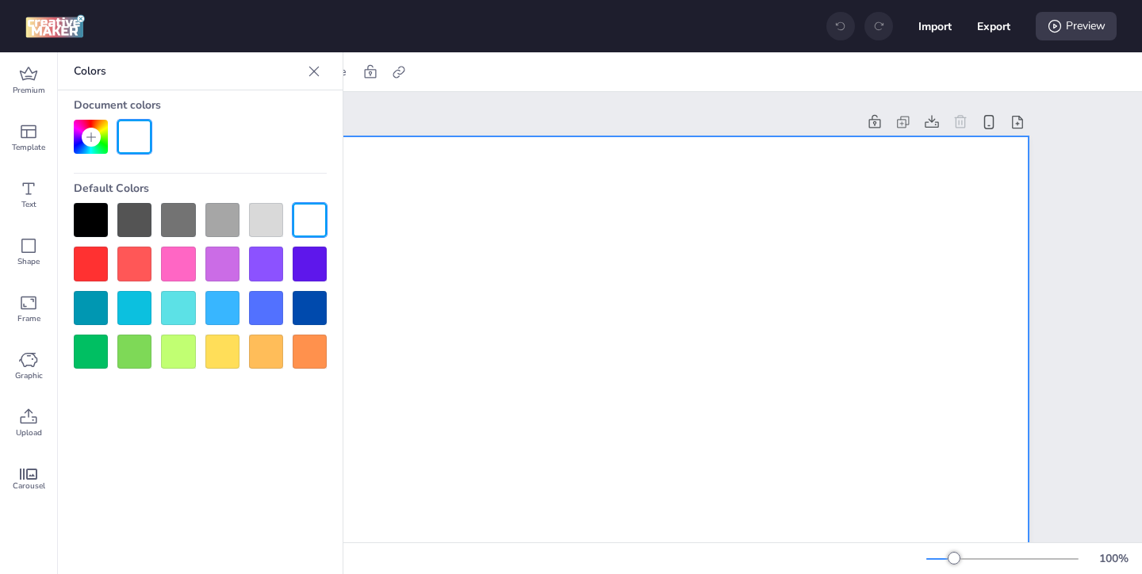
click at [95, 209] on div at bounding box center [91, 220] width 34 height 34
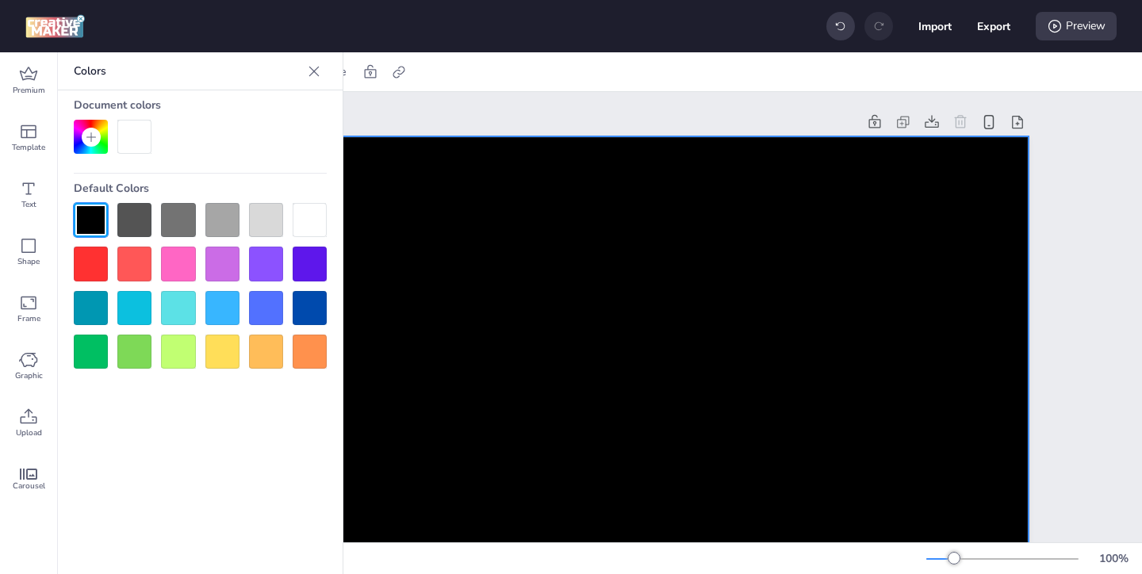
click at [385, 123] on div "Page 1" at bounding box center [514, 122] width 685 height 17
click at [320, 73] on icon at bounding box center [314, 71] width 16 height 16
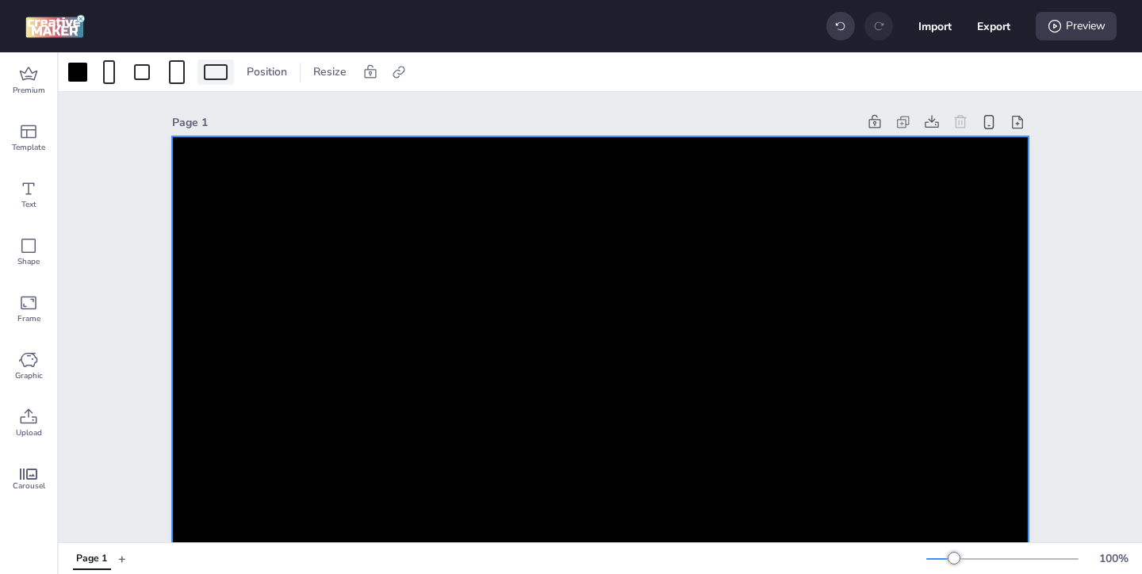
click at [219, 69] on div at bounding box center [216, 72] width 24 height 16
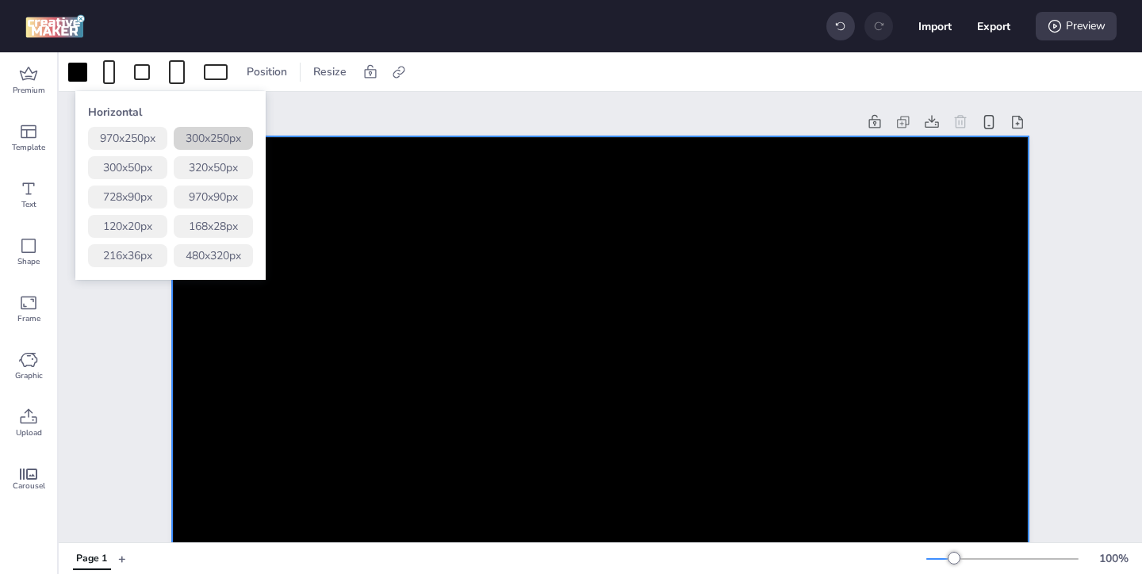
click at [239, 135] on button "300 x 250 px" at bounding box center [213, 138] width 79 height 23
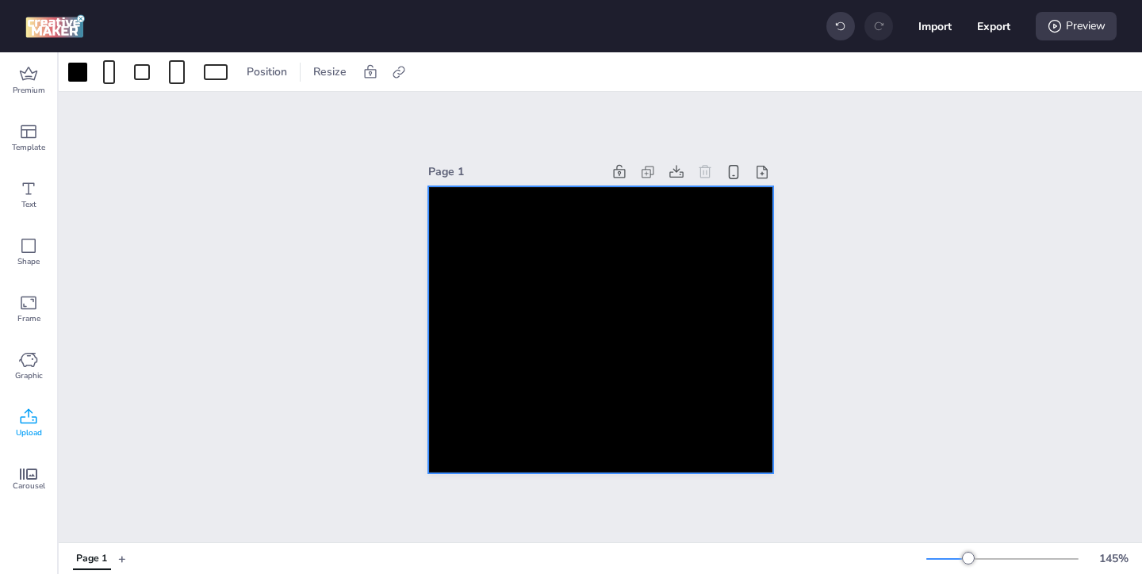
click at [17, 416] on div "Upload" at bounding box center [28, 423] width 57 height 57
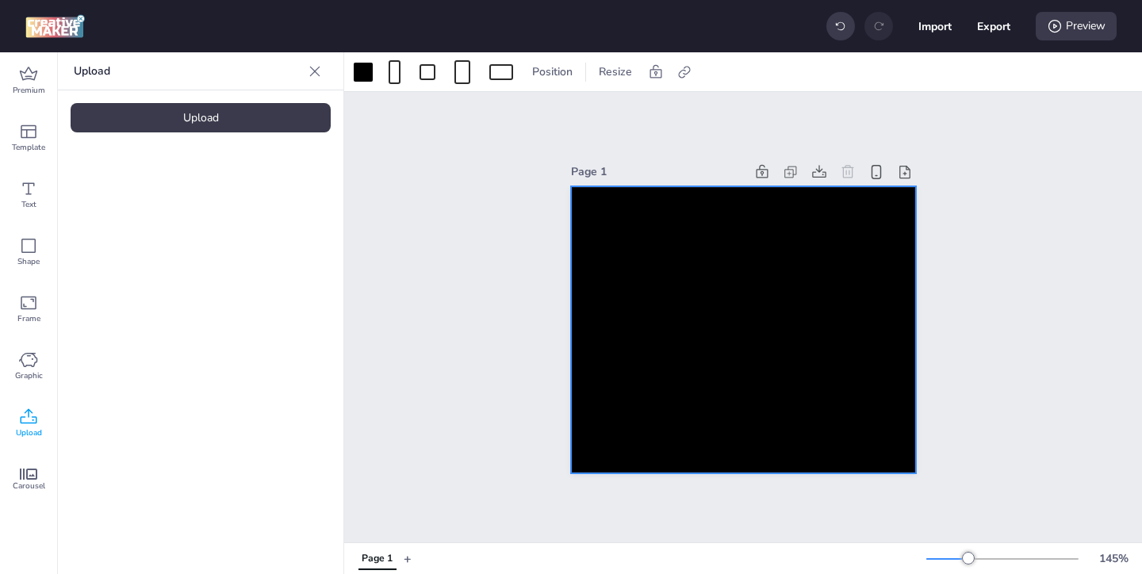
click at [224, 124] on div "Upload" at bounding box center [201, 117] width 260 height 29
click at [182, 227] on img at bounding box center [134, 221] width 97 height 17
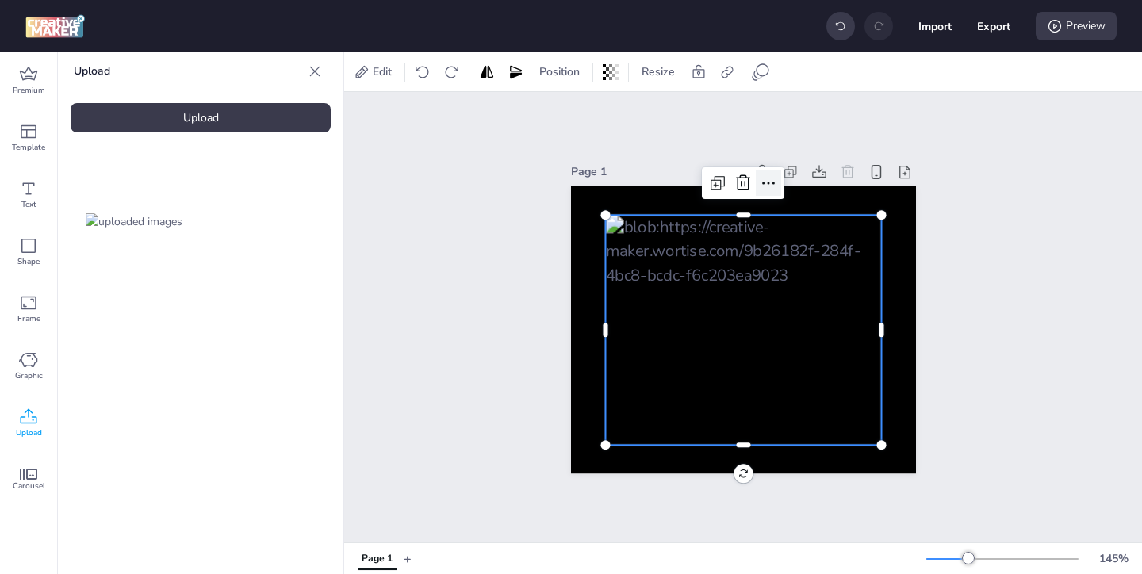
click at [773, 187] on icon at bounding box center [768, 183] width 19 height 19
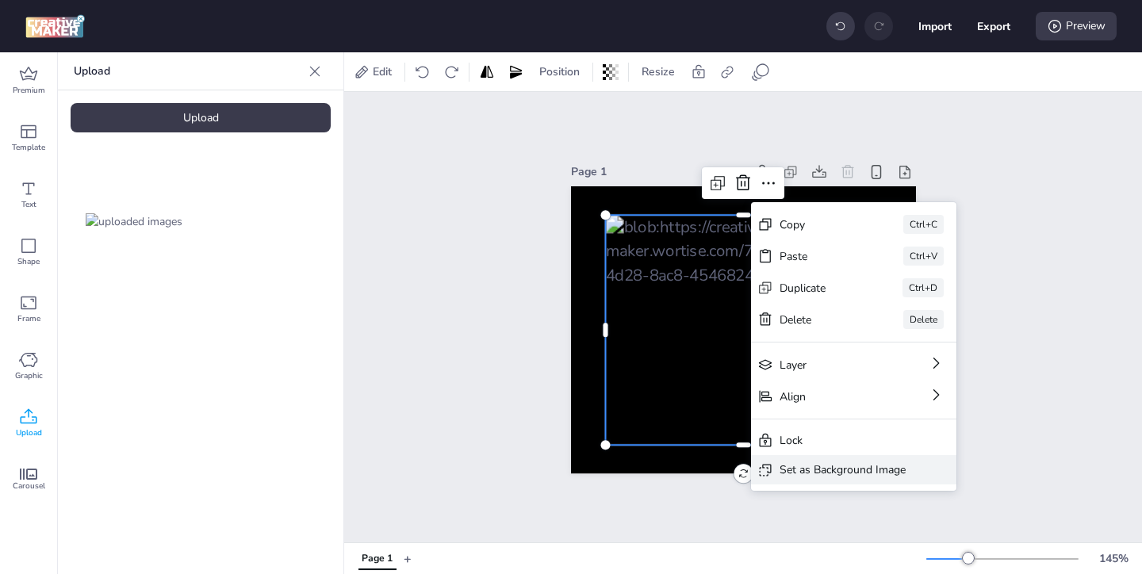
click at [815, 466] on div "Set as Background Image" at bounding box center [843, 470] width 126 height 17
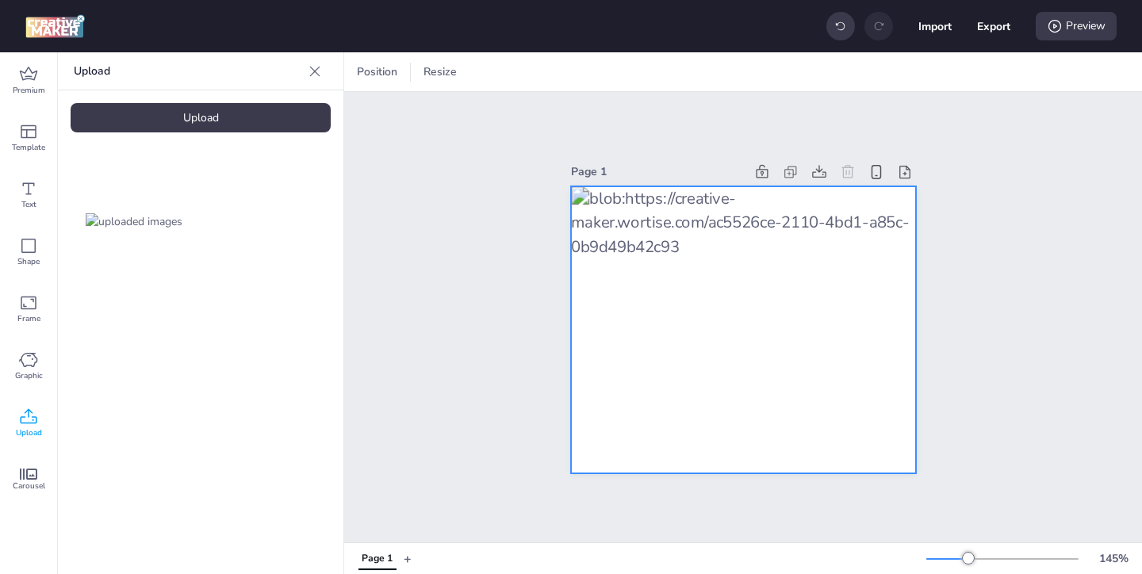
click at [873, 327] on div at bounding box center [743, 330] width 345 height 288
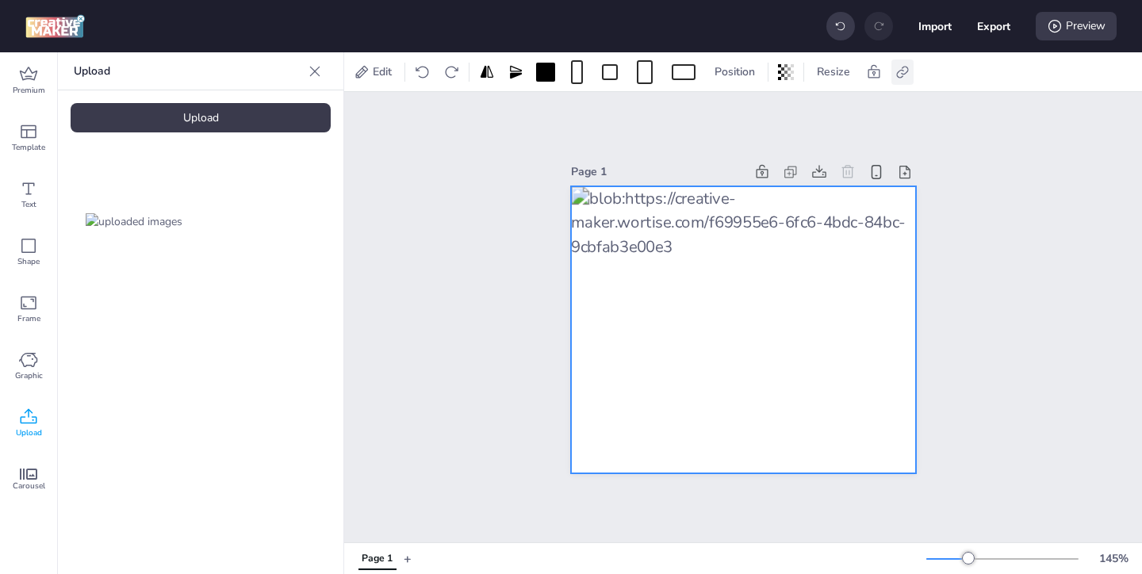
click at [898, 75] on icon at bounding box center [902, 72] width 12 height 12
click at [743, 107] on span at bounding box center [743, 111] width 13 height 13
click at [743, 113] on input "Activate hyperlink" at bounding box center [740, 118] width 10 height 10
checkbox input "true"
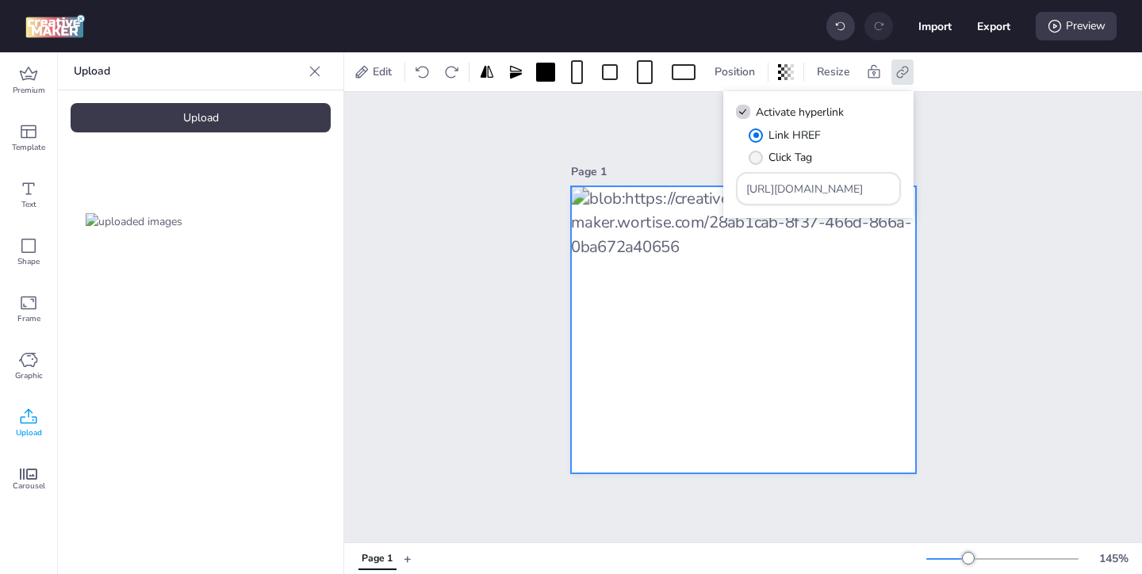
click at [773, 159] on span "Click Tag" at bounding box center [791, 157] width 44 height 17
click at [758, 159] on input "Click Tag" at bounding box center [753, 164] width 10 height 10
radio input "true"
drag, startPoint x: 848, startPoint y: 191, endPoint x: 802, endPoint y: 163, distance: 54.1
click at [806, 166] on div "Link HREF Click Tag [URL][DOMAIN_NAME]" at bounding box center [818, 166] width 165 height 79
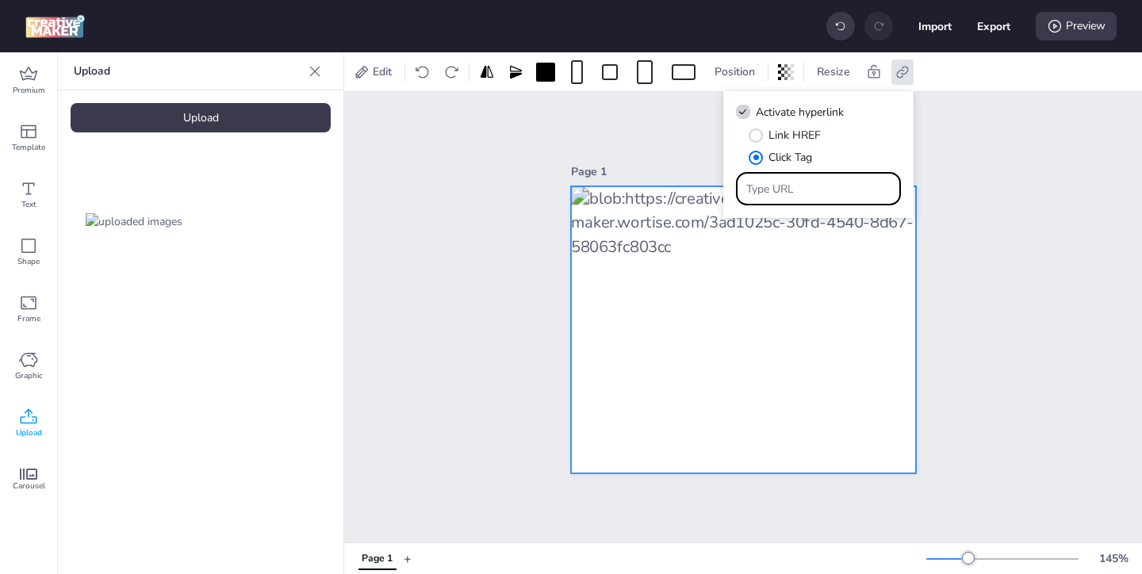
click at [780, 194] on input "Type URL" at bounding box center [818, 189] width 145 height 17
paste input "[URL][DOMAIN_NAME]"
type input "[URL][DOMAIN_NAME]"
click at [953, 214] on div "Page 1" at bounding box center [744, 317] width 434 height 351
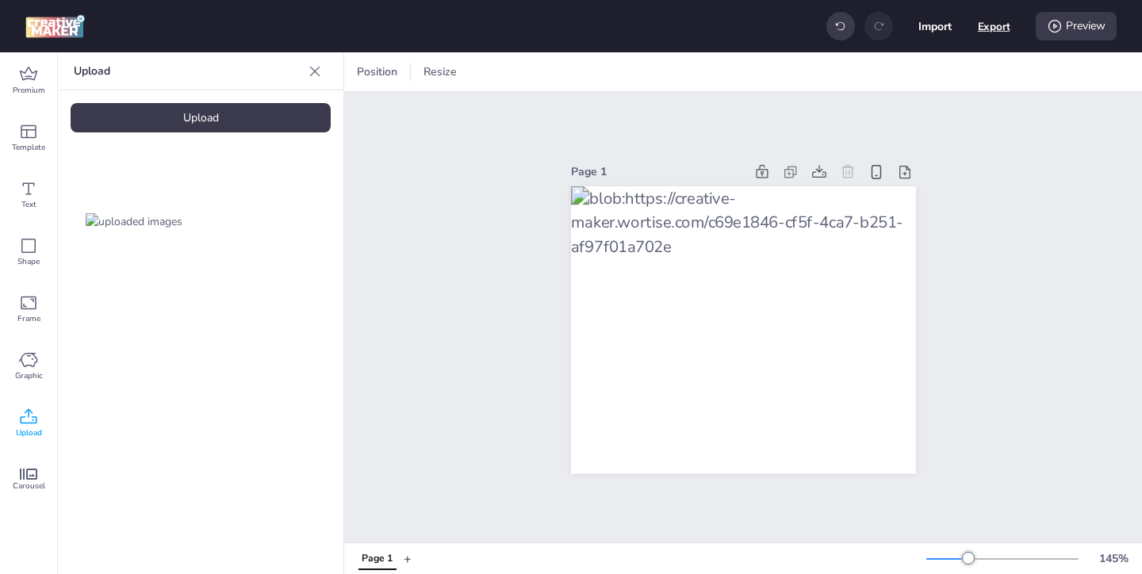
click at [984, 26] on button "Export" at bounding box center [994, 26] width 33 height 33
select select "html"
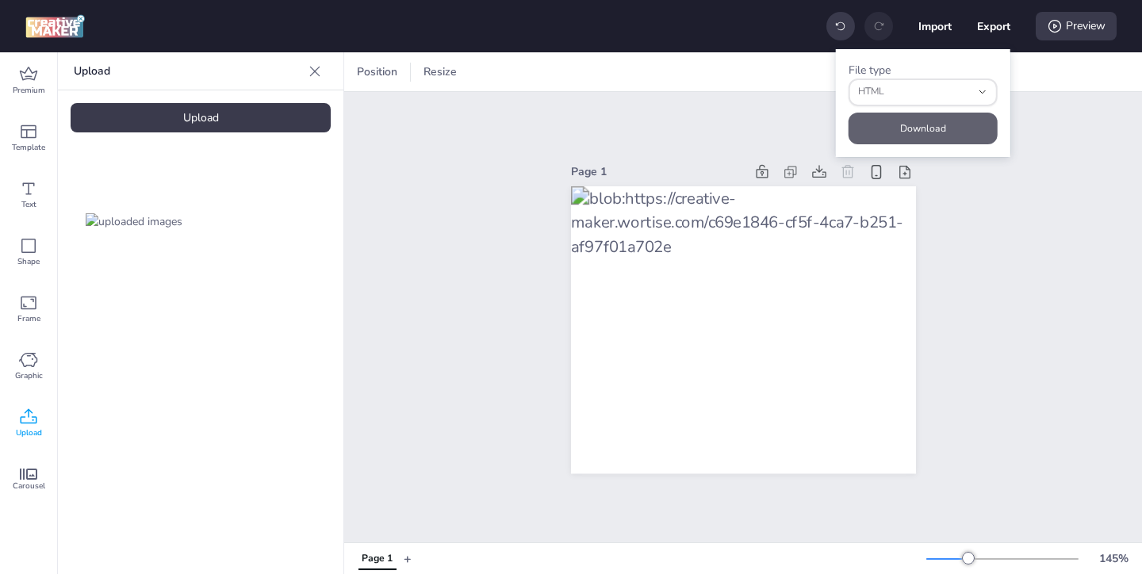
click at [935, 116] on button "Download" at bounding box center [923, 129] width 149 height 32
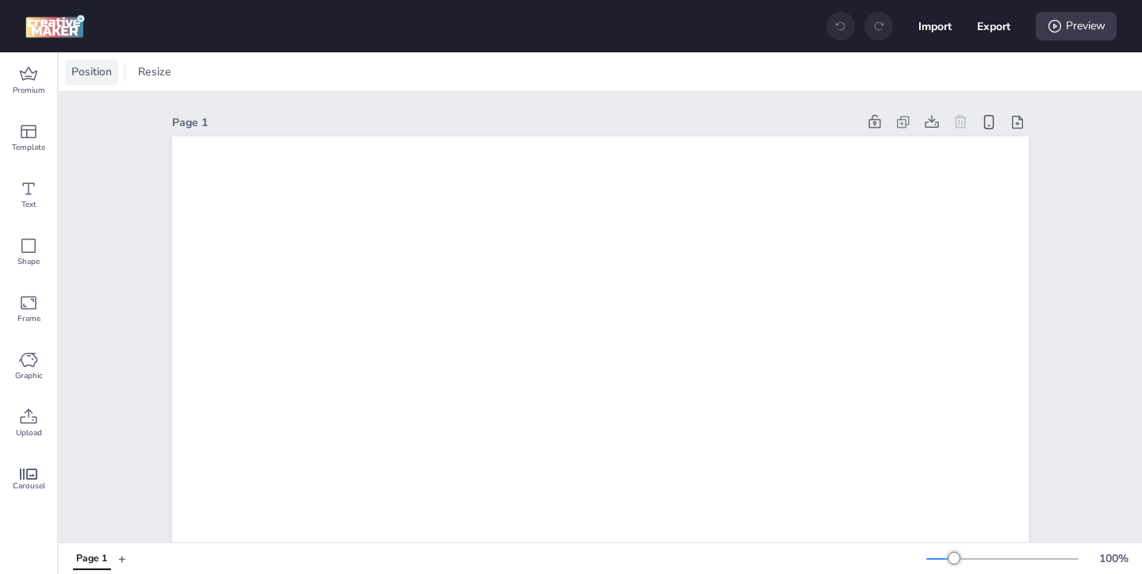
click at [105, 71] on span "Position" at bounding box center [91, 71] width 47 height 17
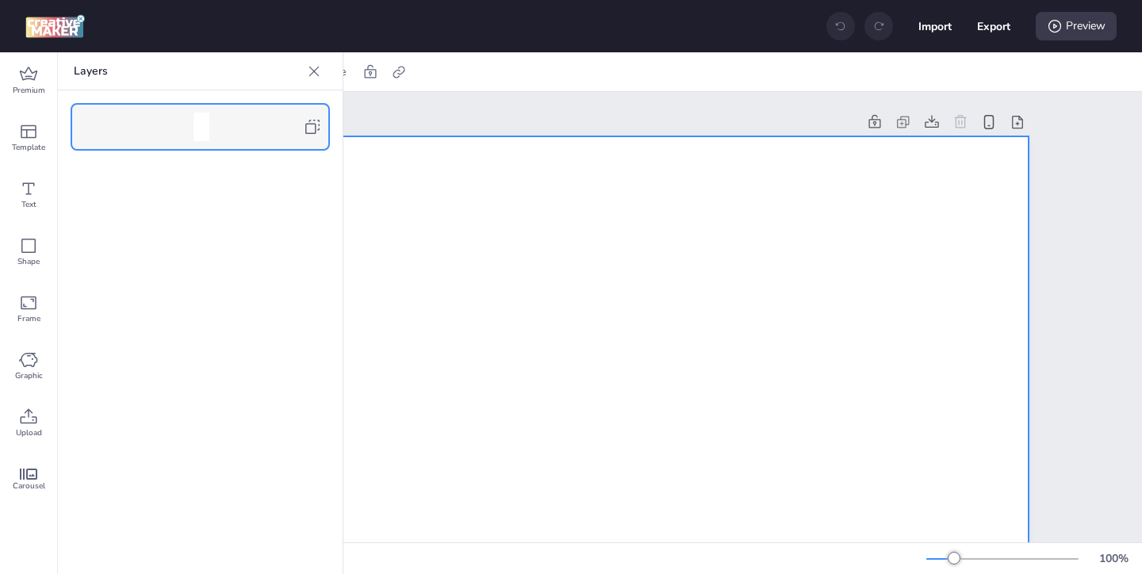
click at [313, 122] on icon at bounding box center [312, 126] width 19 height 19
click at [313, 70] on icon at bounding box center [314, 71] width 10 height 10
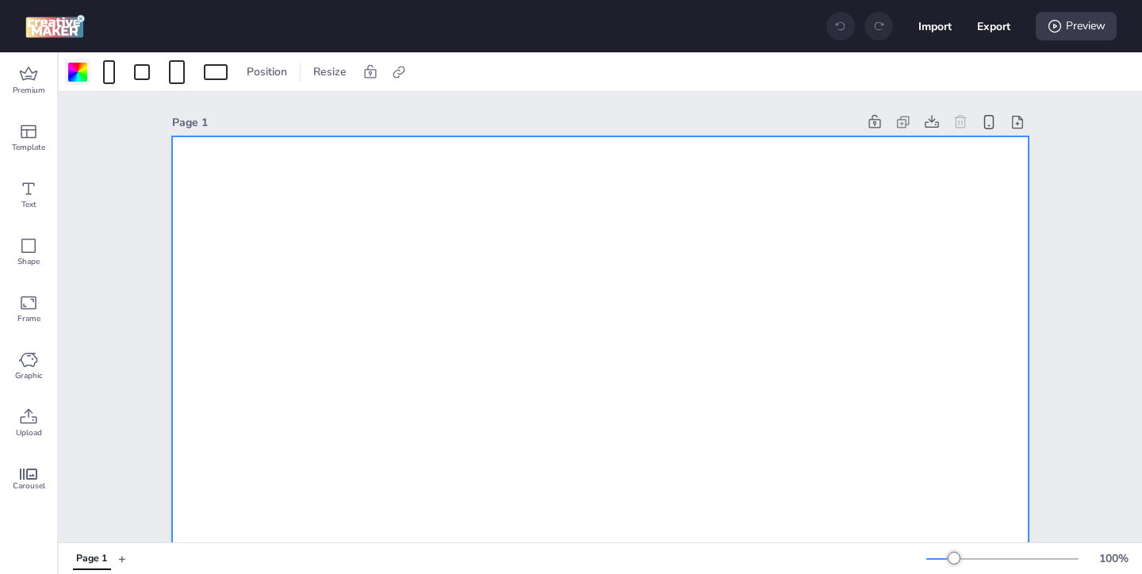
click at [82, 69] on div at bounding box center [77, 72] width 19 height 19
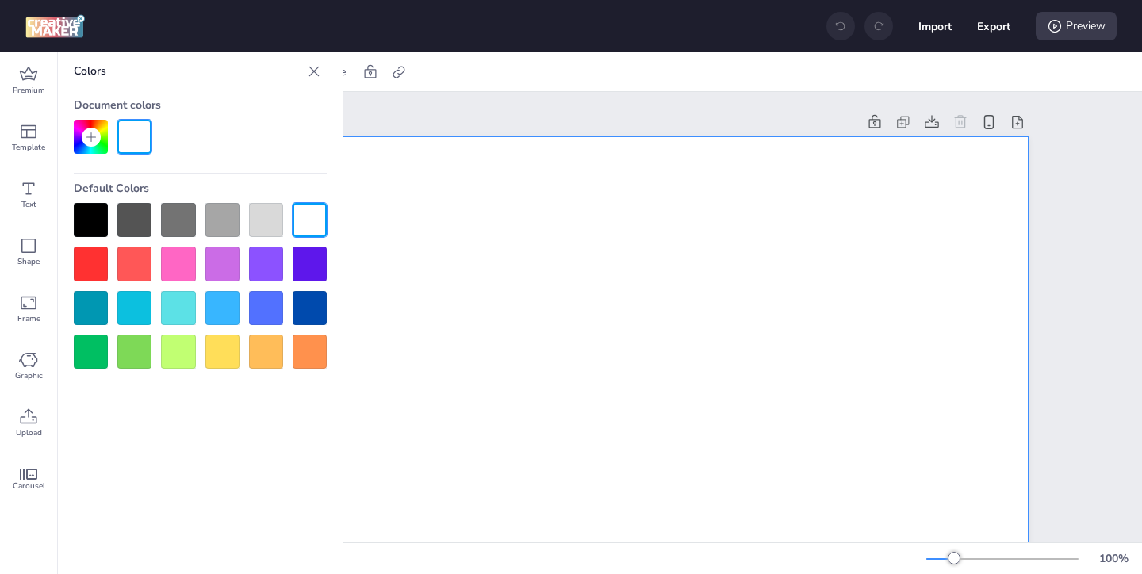
click at [90, 217] on div at bounding box center [91, 220] width 34 height 34
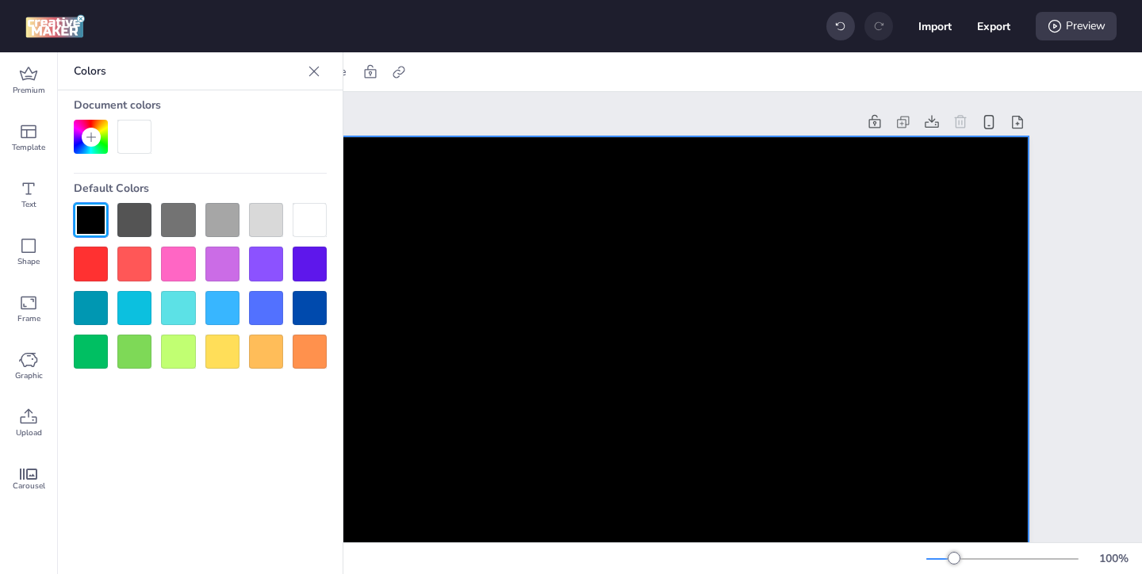
click at [311, 74] on icon at bounding box center [314, 71] width 10 height 10
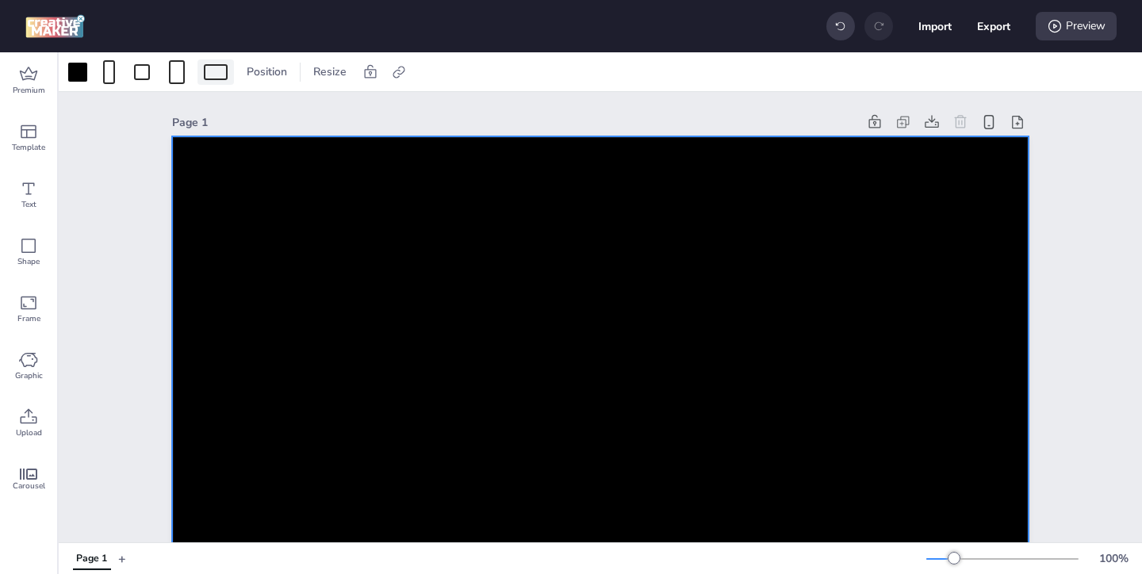
click at [226, 77] on div at bounding box center [216, 72] width 24 height 16
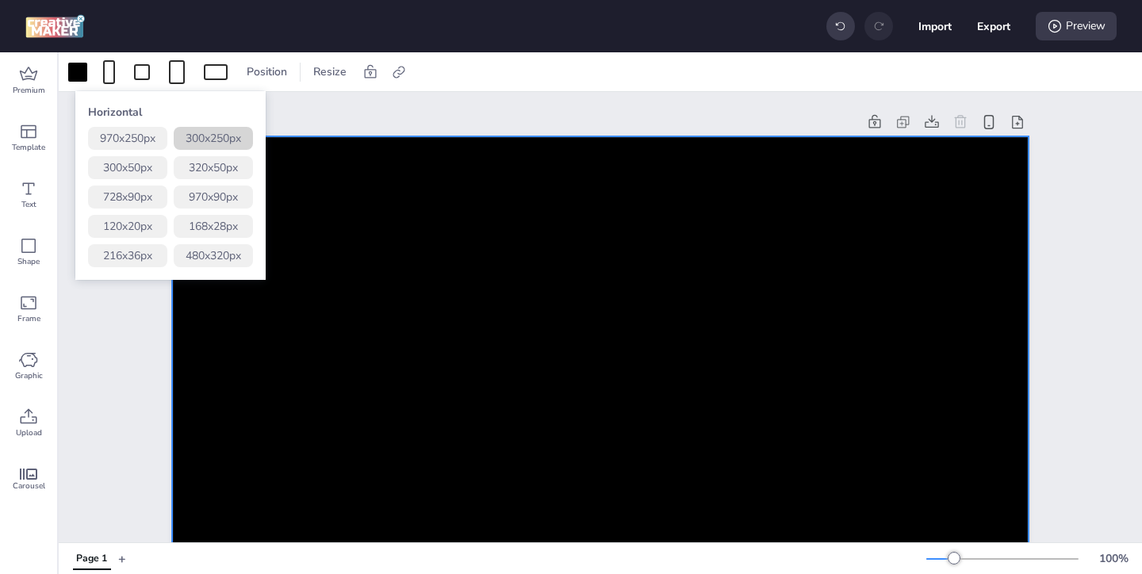
click at [237, 140] on button "300 x 250 px" at bounding box center [213, 138] width 79 height 23
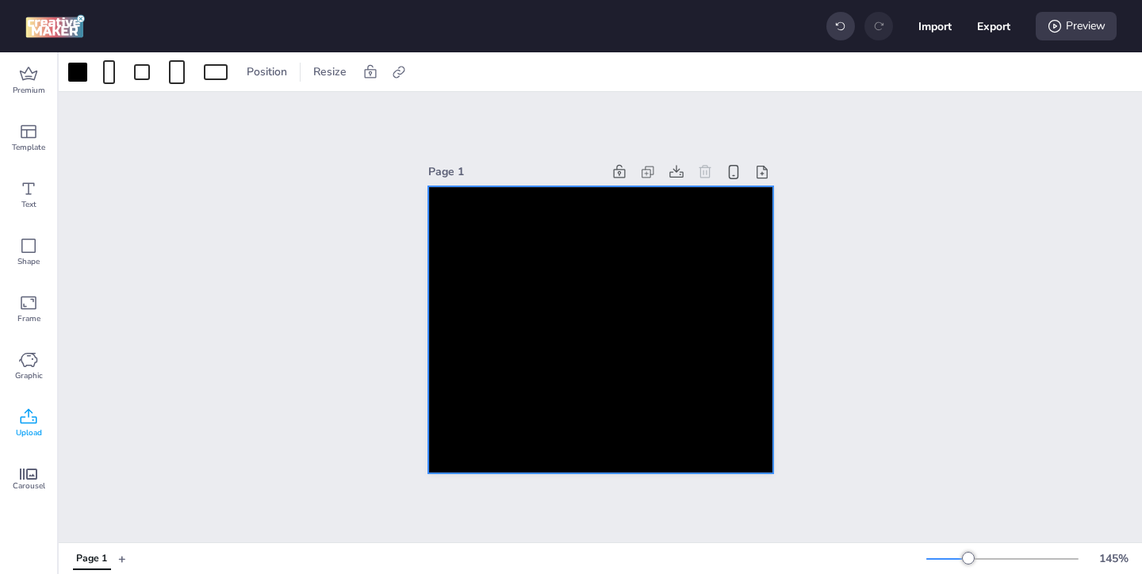
click at [31, 411] on icon at bounding box center [29, 416] width 17 height 15
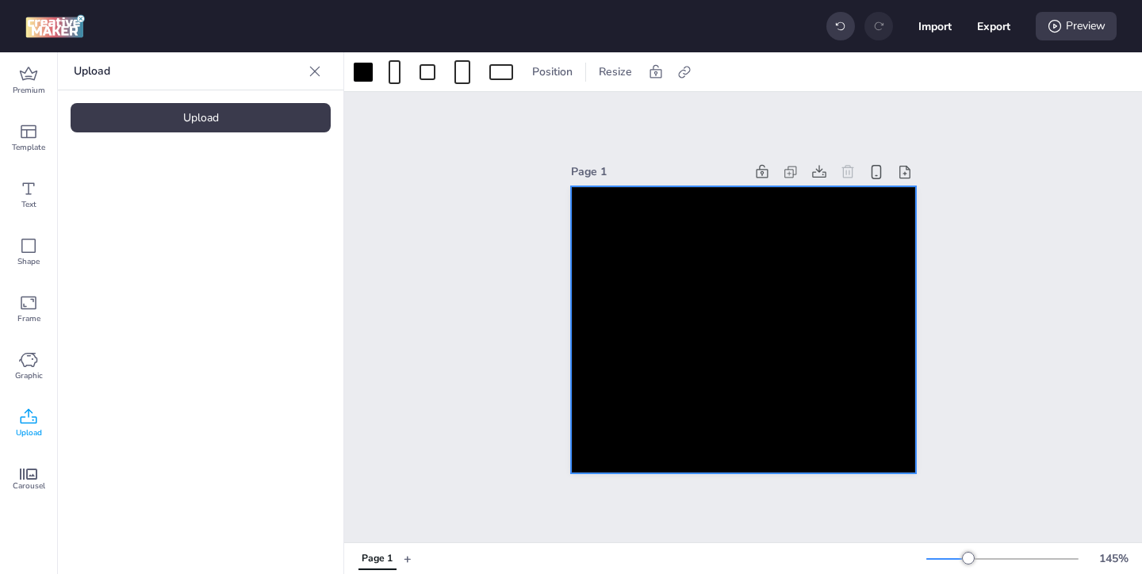
click at [273, 123] on div "Upload" at bounding box center [201, 117] width 260 height 29
click at [178, 225] on img at bounding box center [134, 221] width 97 height 17
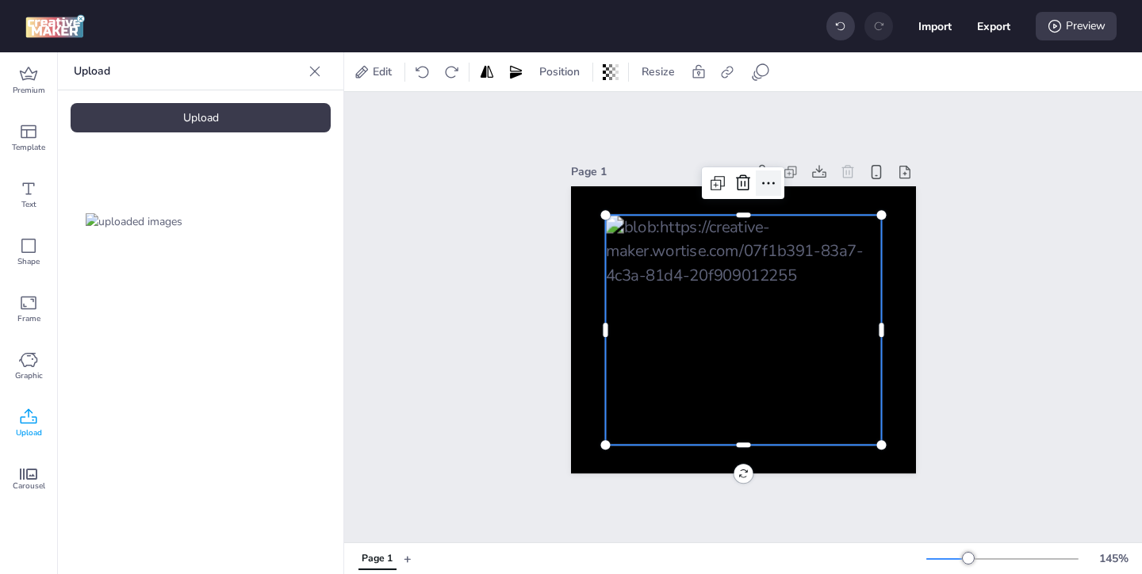
click at [768, 189] on icon at bounding box center [768, 183] width 19 height 19
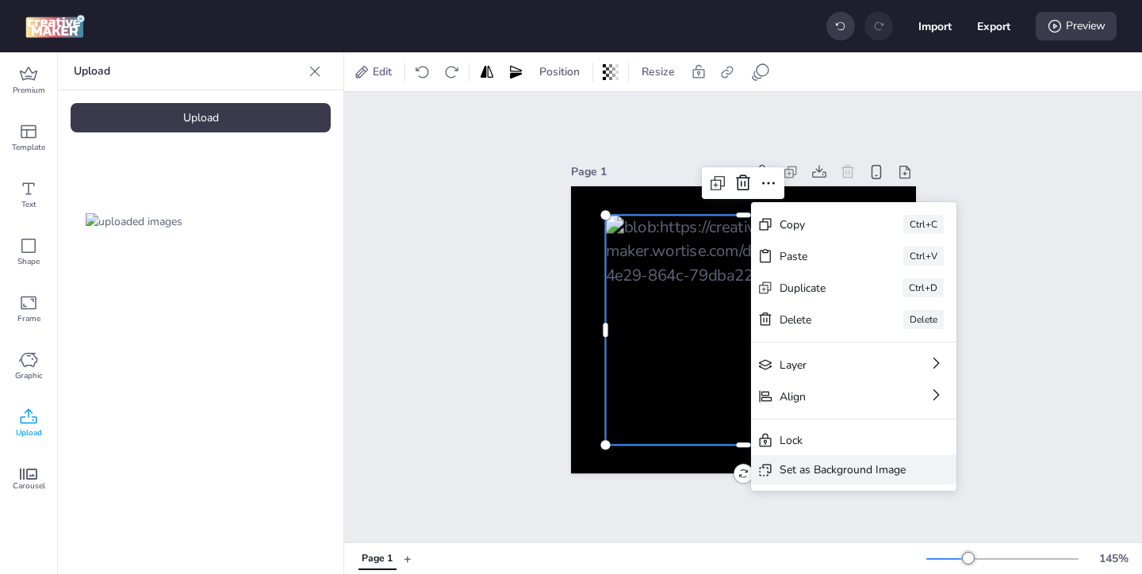
click at [785, 474] on div "Set as Background Image" at bounding box center [843, 470] width 126 height 17
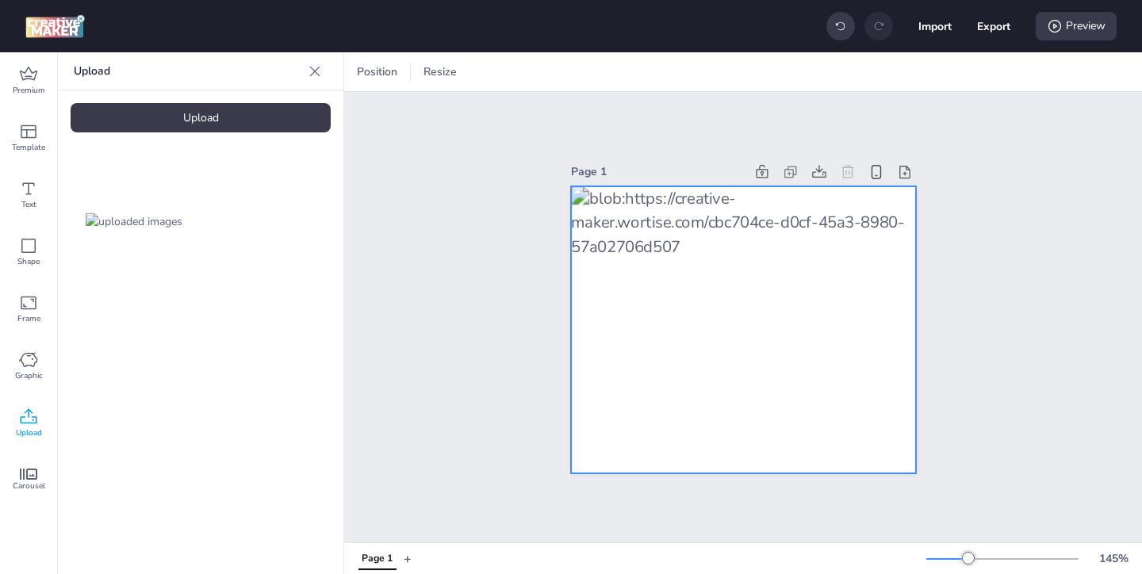
click at [715, 301] on div at bounding box center [743, 330] width 345 height 288
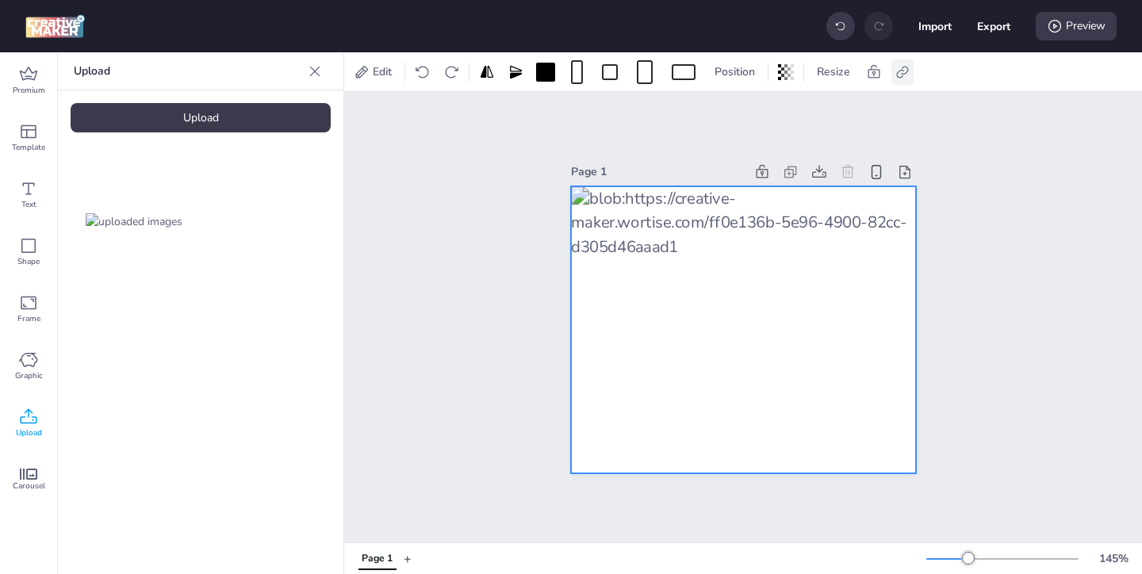
click at [903, 73] on icon at bounding box center [903, 72] width 16 height 16
click at [756, 109] on span "Activate hyperlink" at bounding box center [800, 112] width 88 height 17
click at [746, 113] on input "Activate hyperlink" at bounding box center [740, 118] width 10 height 10
checkbox input "true"
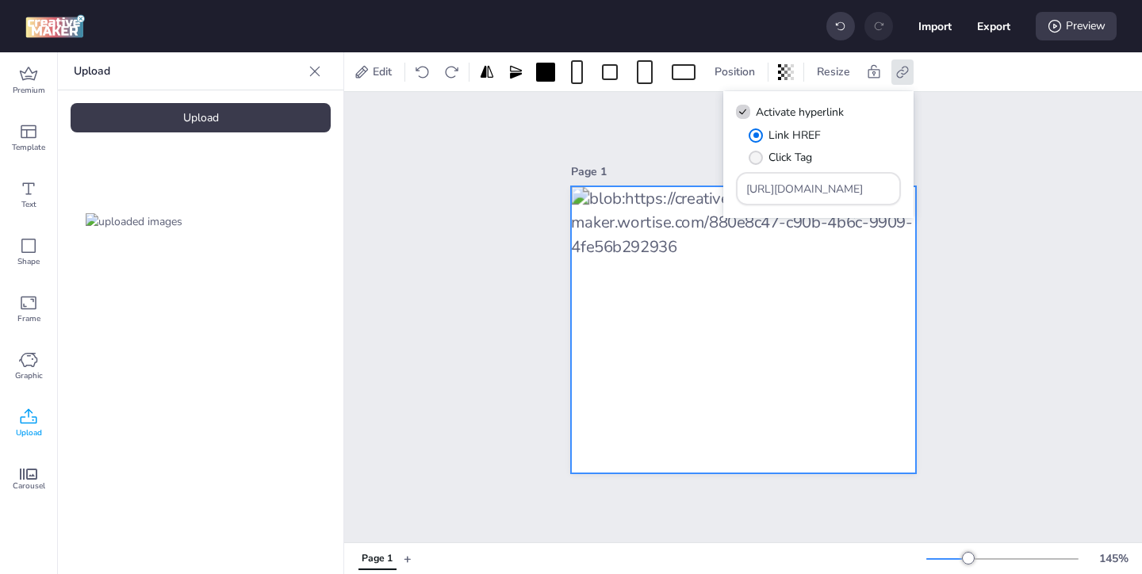
click at [807, 155] on span "Click Tag" at bounding box center [791, 157] width 44 height 17
click at [758, 159] on input "Click Tag" at bounding box center [753, 164] width 10 height 10
radio input "true"
drag, startPoint x: 855, startPoint y: 193, endPoint x: 798, endPoint y: 159, distance: 66.1
click at [804, 163] on div "Link HREF Click Tag [URL][DOMAIN_NAME]" at bounding box center [818, 166] width 165 height 79
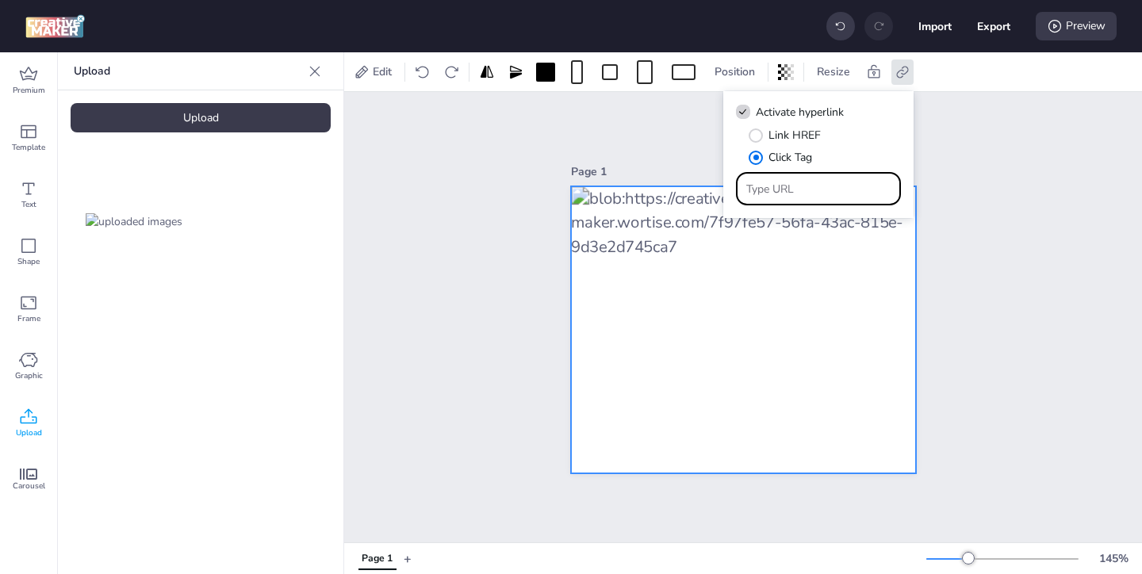
paste input "https://ad.doubleclick.net/ddm/trackclk/N571601.3464950WORTISE/B33838144.426711…"
type input "https://ad.doubleclick.net/ddm/trackclk/N571601.3464950WORTISE/B33838144.426711…"
click at [966, 264] on div "Page 1" at bounding box center [743, 317] width 798 height 451
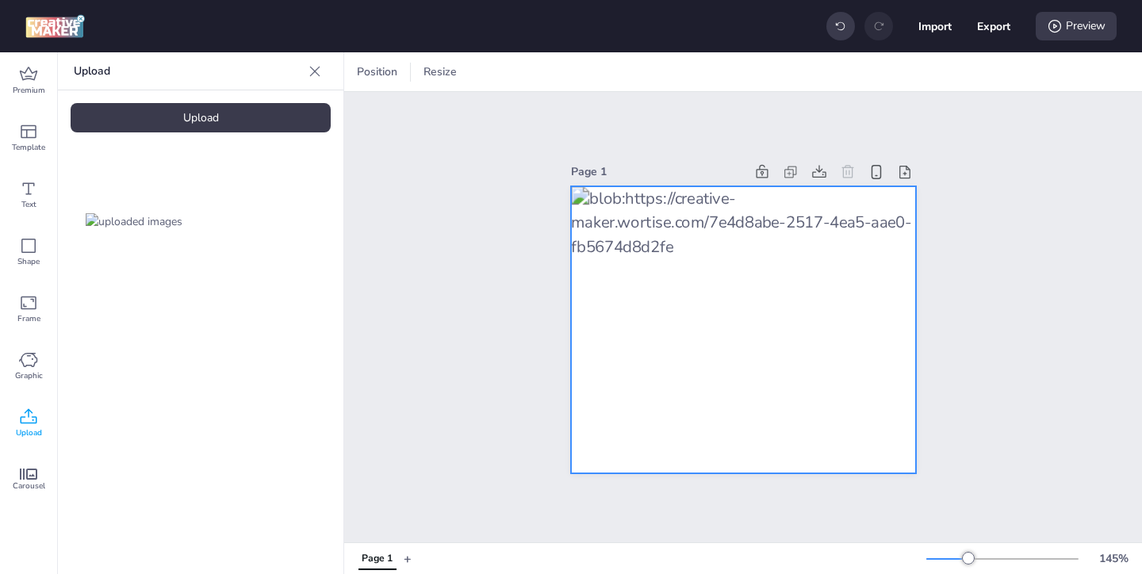
click at [858, 341] on div at bounding box center [743, 330] width 345 height 288
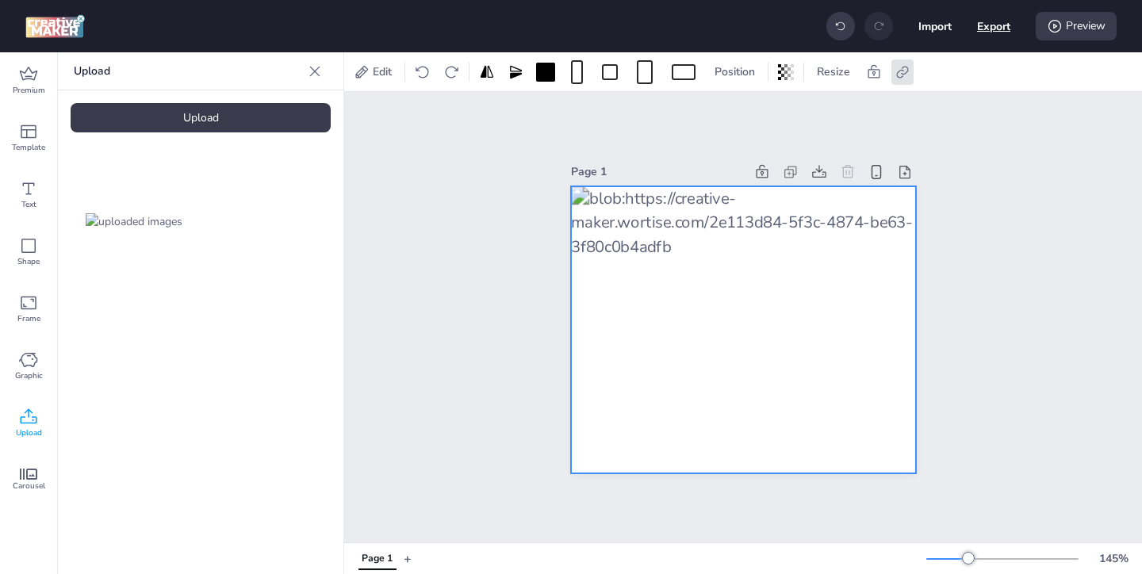
click at [981, 30] on button "Export" at bounding box center [993, 26] width 33 height 33
select select "html"
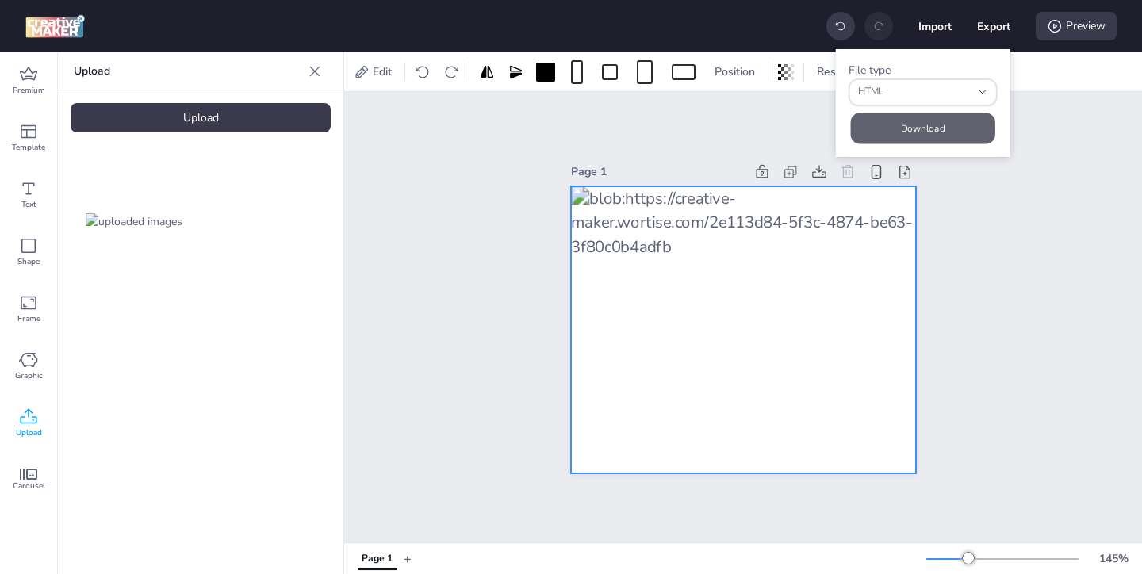
click at [934, 126] on button "Download" at bounding box center [923, 128] width 144 height 31
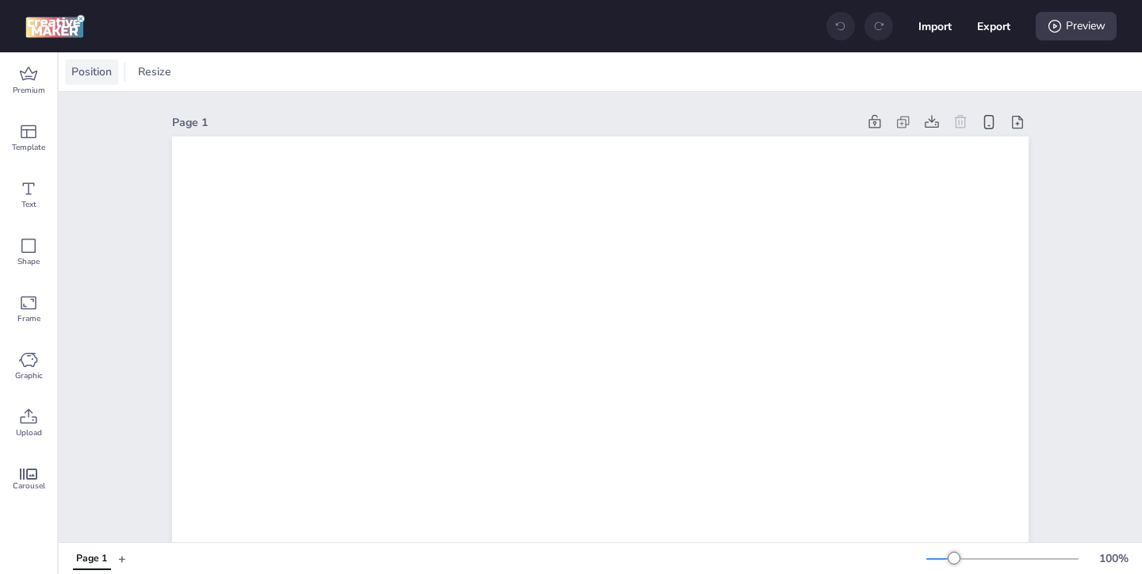
click at [88, 70] on span "Position" at bounding box center [91, 71] width 47 height 17
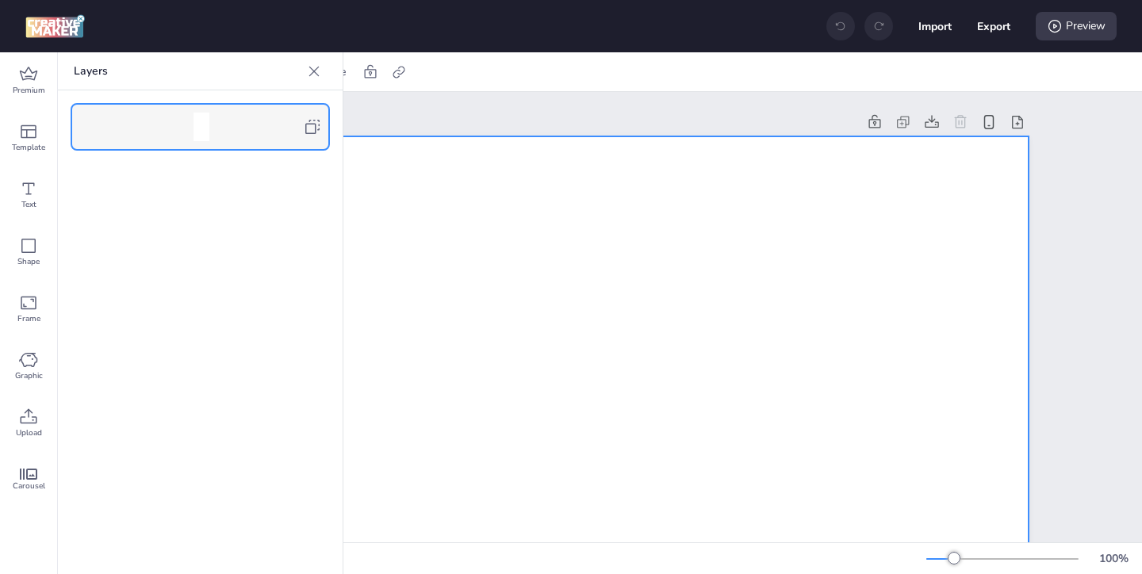
click at [319, 129] on icon at bounding box center [312, 127] width 14 height 14
click at [314, 75] on icon at bounding box center [314, 71] width 16 height 16
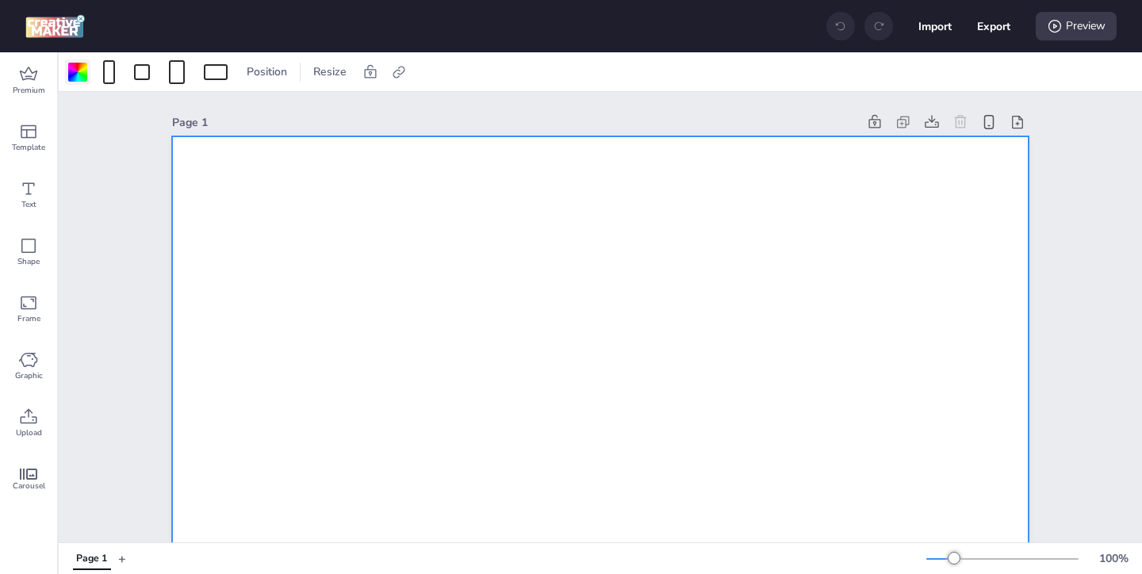
click at [76, 67] on div at bounding box center [77, 72] width 19 height 19
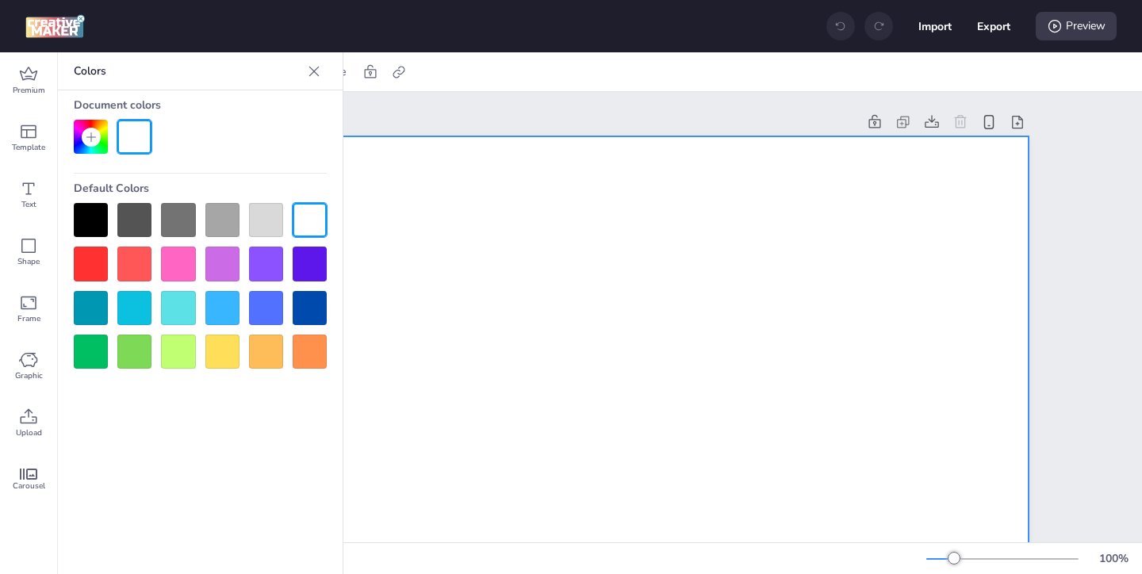
click at [92, 214] on div at bounding box center [91, 220] width 34 height 34
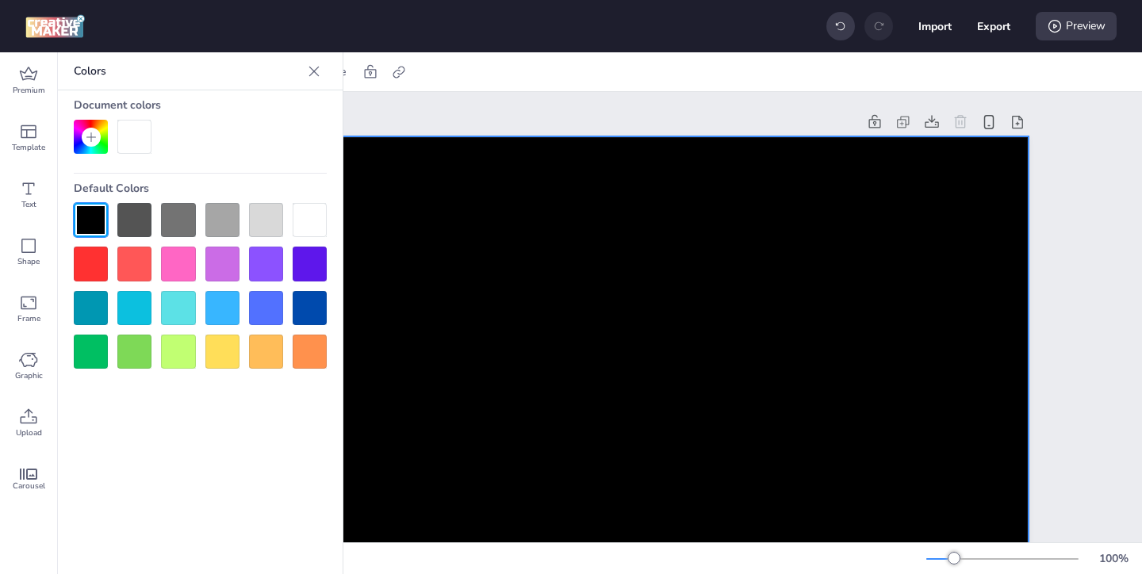
click at [315, 79] on icon at bounding box center [314, 71] width 16 height 16
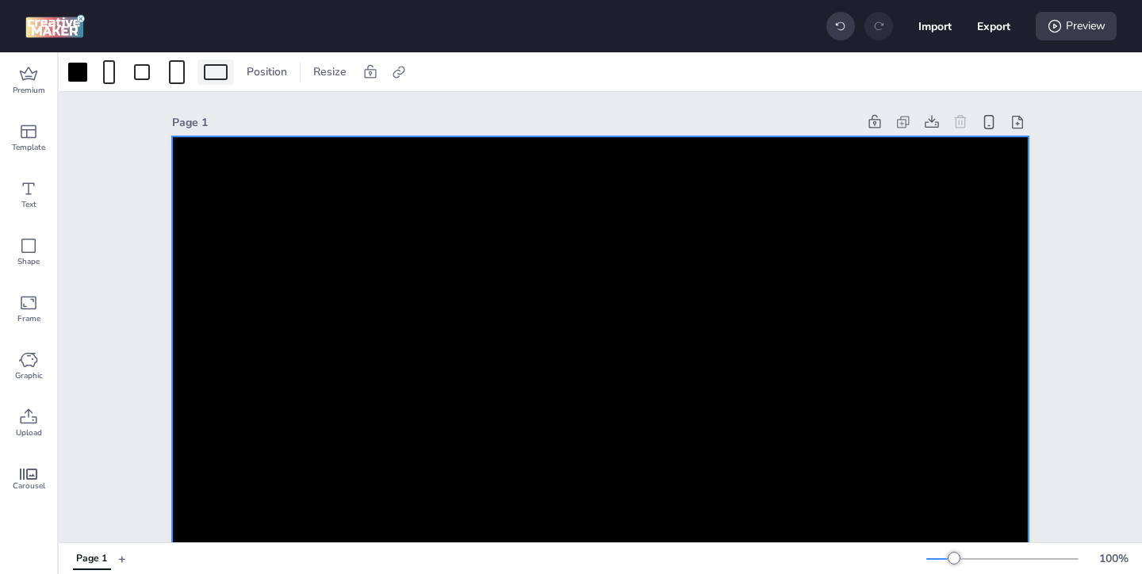
click at [221, 70] on div at bounding box center [216, 72] width 24 height 16
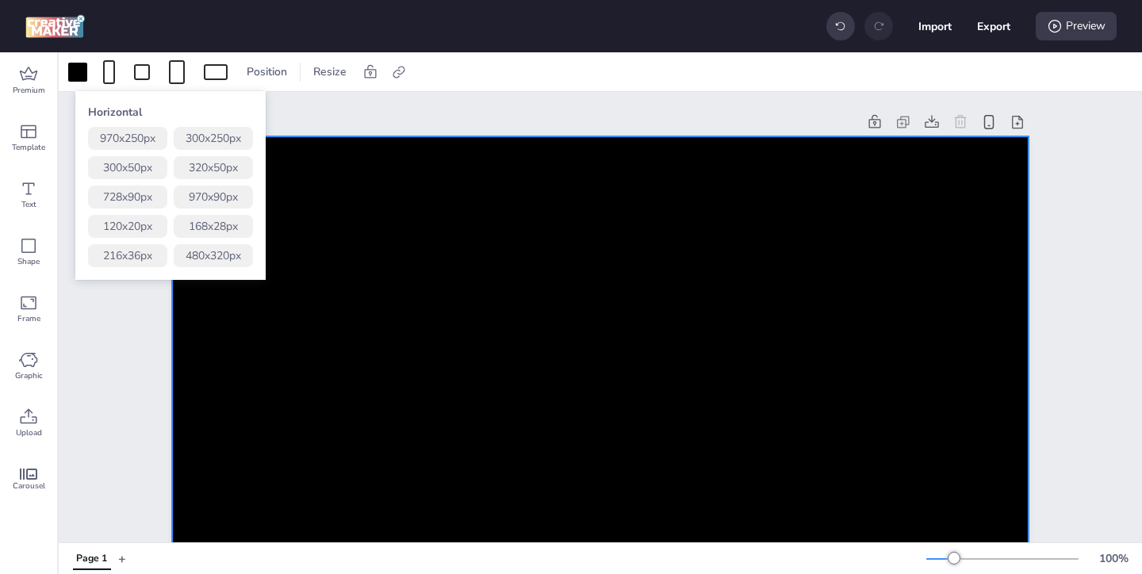
click at [213, 138] on button "300 x 250 px" at bounding box center [213, 138] width 79 height 23
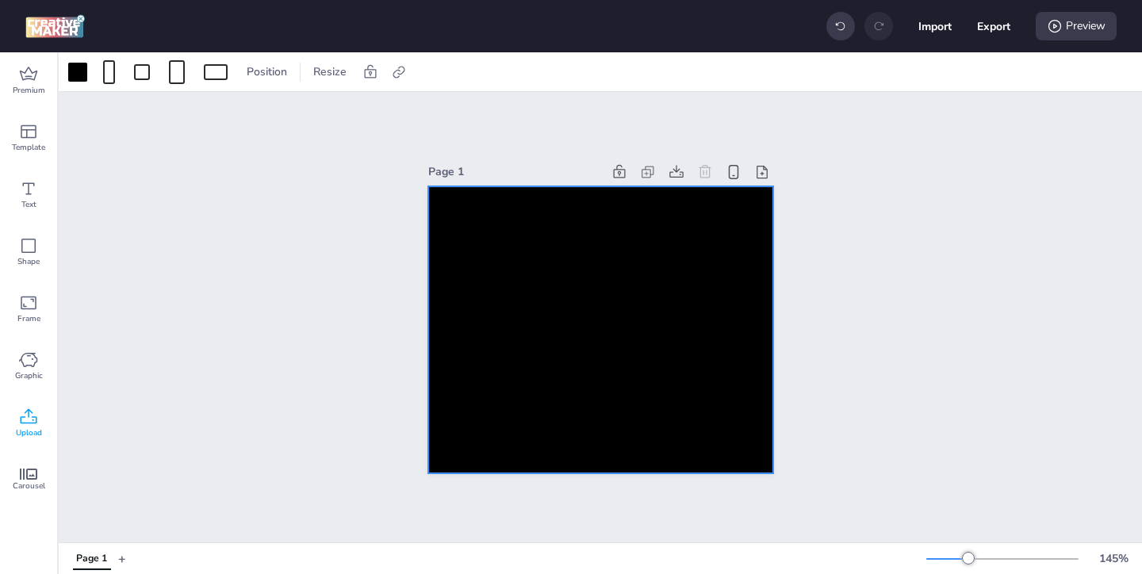
click at [30, 406] on div "Upload" at bounding box center [28, 423] width 57 height 57
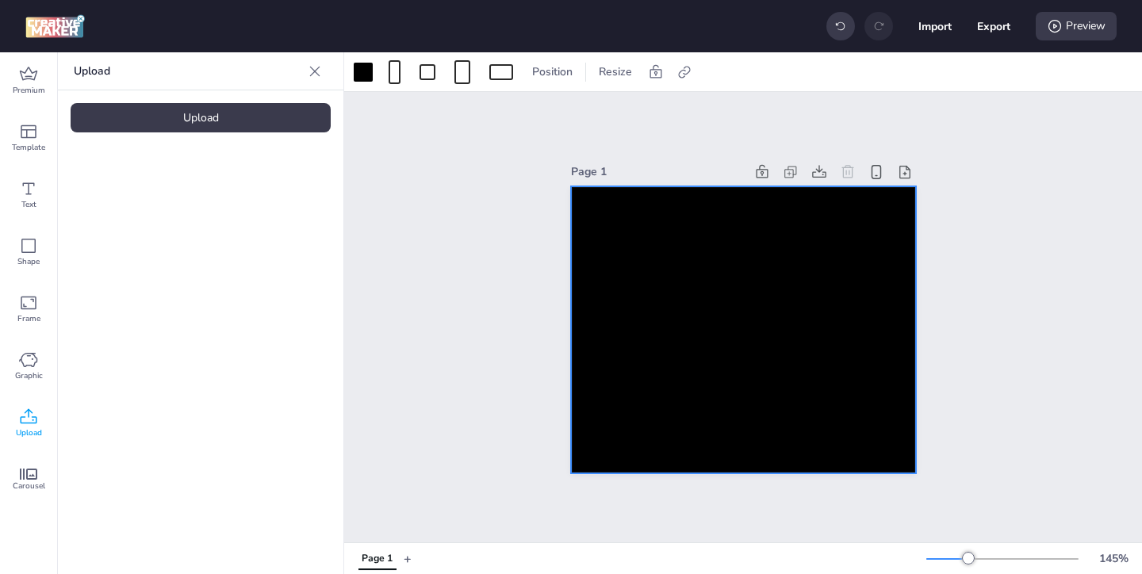
click at [270, 128] on div "Upload" at bounding box center [201, 117] width 260 height 29
click at [166, 224] on img at bounding box center [134, 221] width 97 height 17
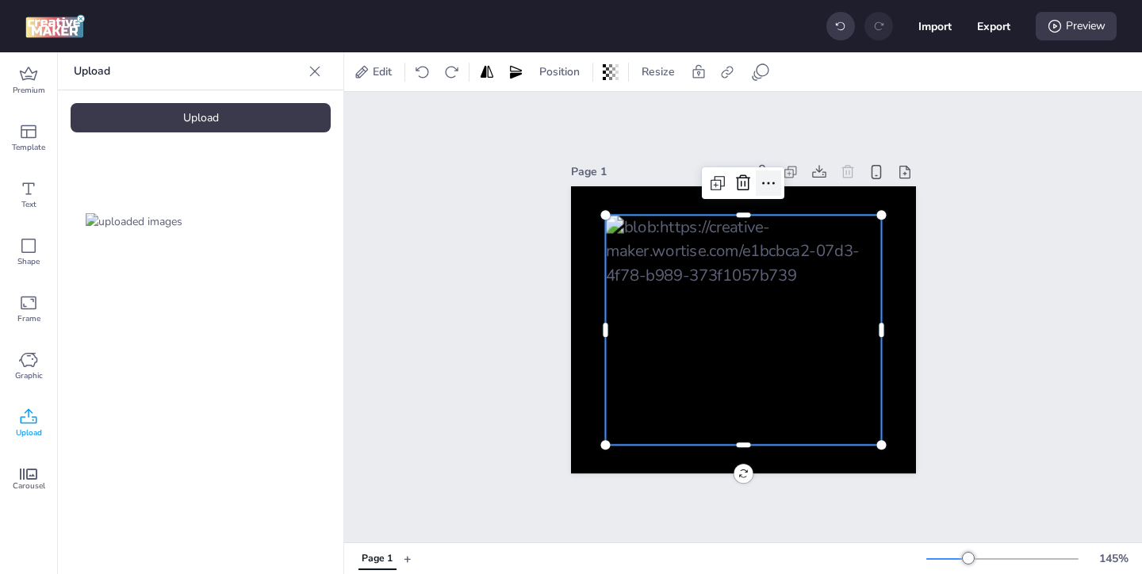
click at [766, 186] on icon at bounding box center [768, 183] width 19 height 19
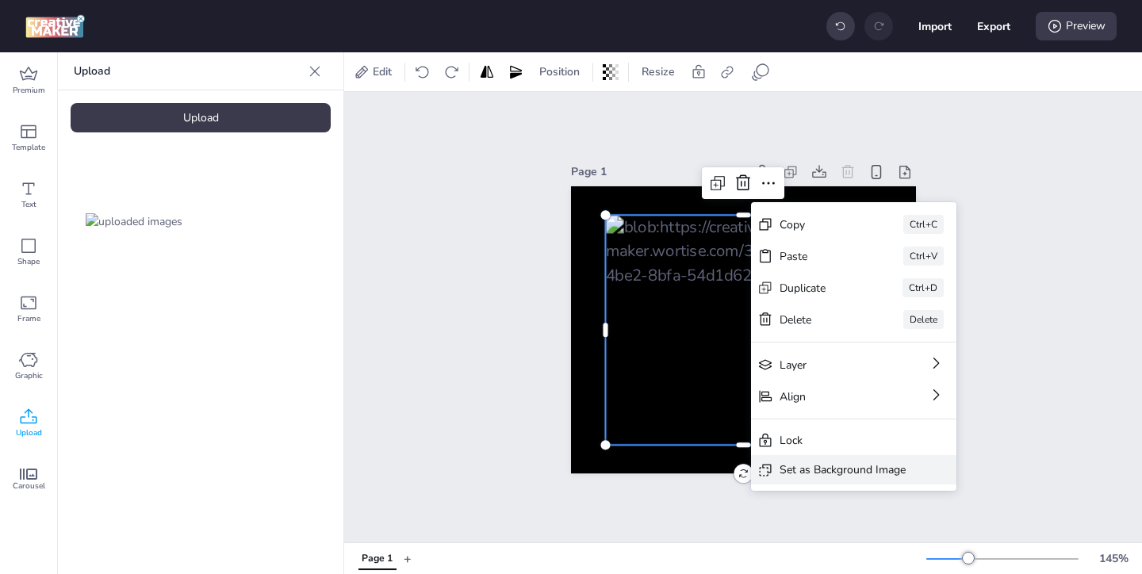
click at [793, 469] on div "Set as Background Image" at bounding box center [843, 470] width 126 height 17
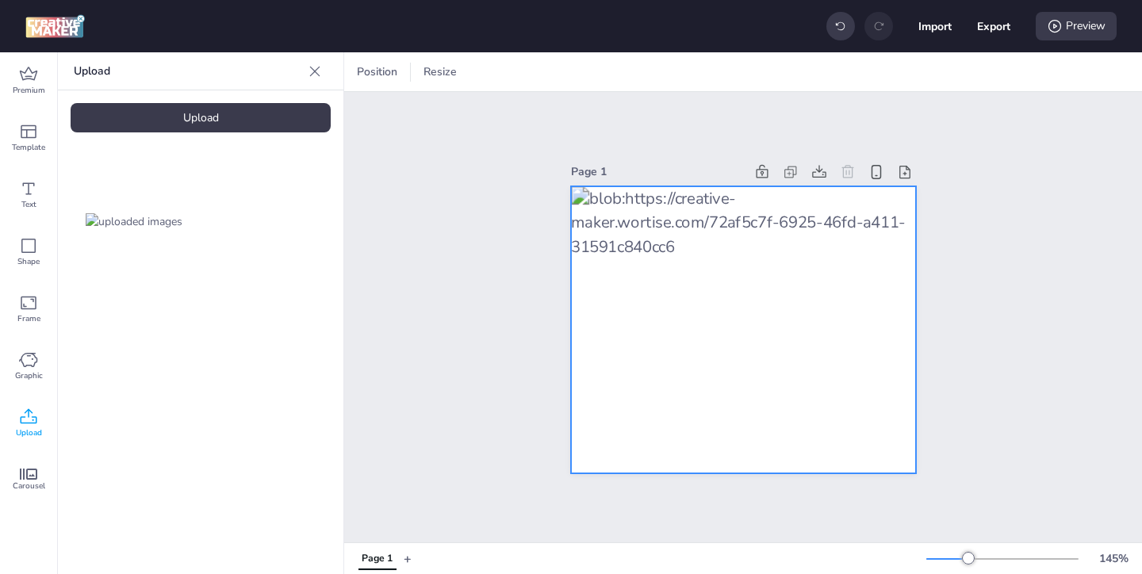
click at [769, 301] on div at bounding box center [743, 330] width 345 height 288
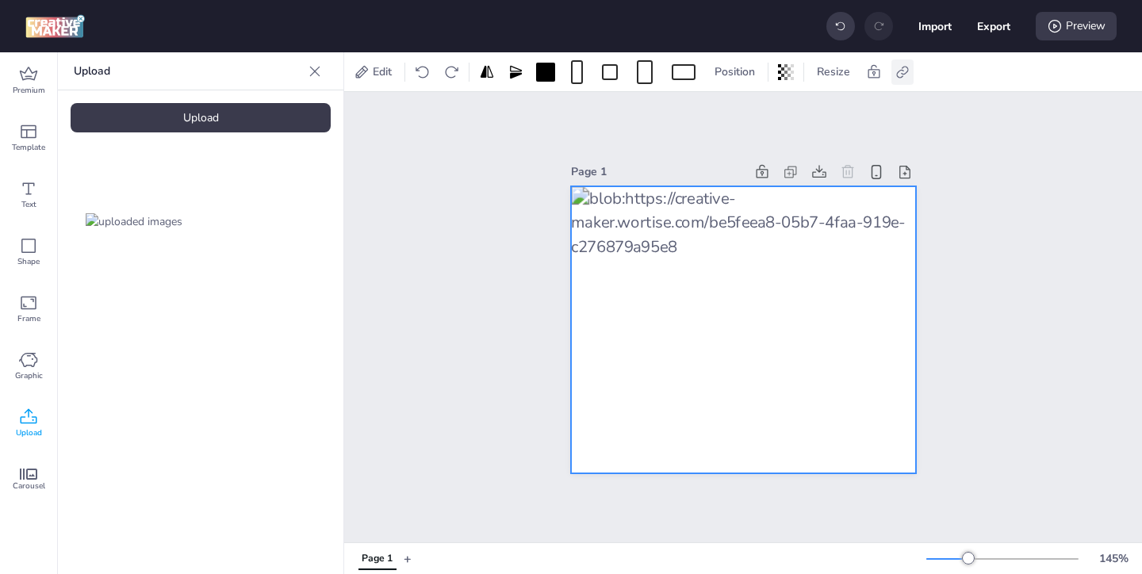
click at [913, 74] on div at bounding box center [903, 71] width 22 height 25
click at [809, 111] on span "Activate hyperlink" at bounding box center [800, 112] width 88 height 17
click at [746, 113] on input "Activate hyperlink" at bounding box center [740, 118] width 10 height 10
checkbox input "true"
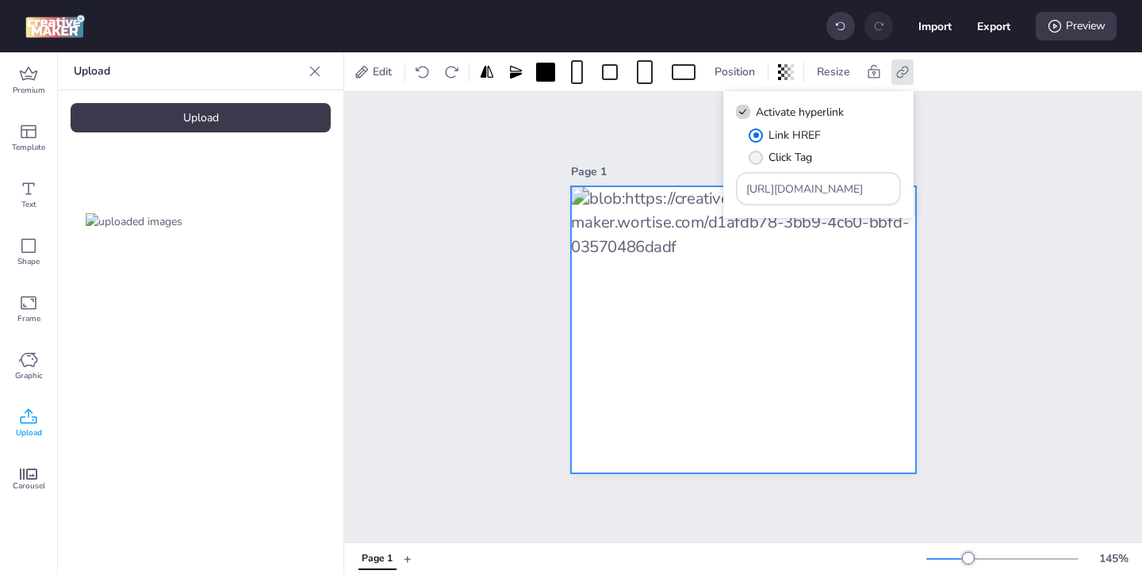
click at [787, 155] on span "Click Tag" at bounding box center [791, 157] width 44 height 17
click at [758, 159] on input "Click Tag" at bounding box center [753, 164] width 10 height 10
radio input "true"
drag, startPoint x: 850, startPoint y: 190, endPoint x: 781, endPoint y: 156, distance: 77.7
click at [789, 161] on div "Link HREF Click Tag [URL][DOMAIN_NAME]" at bounding box center [818, 166] width 165 height 79
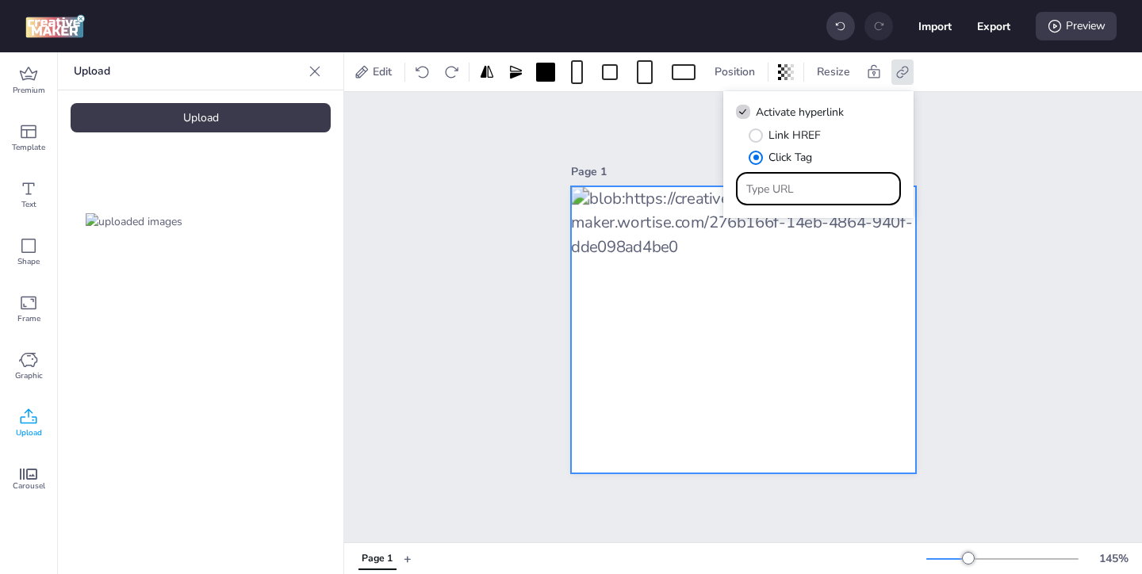
click at [837, 193] on input "Type URL" at bounding box center [818, 189] width 145 height 17
paste input "https://ad.doubleclick.net/ddm/trackclk/N571601.3464950WORTISE/B33838144.426711…"
type input "https://ad.doubleclick.net/ddm/trackclk/N571601.3464950WORTISE/B33838144.426711…"
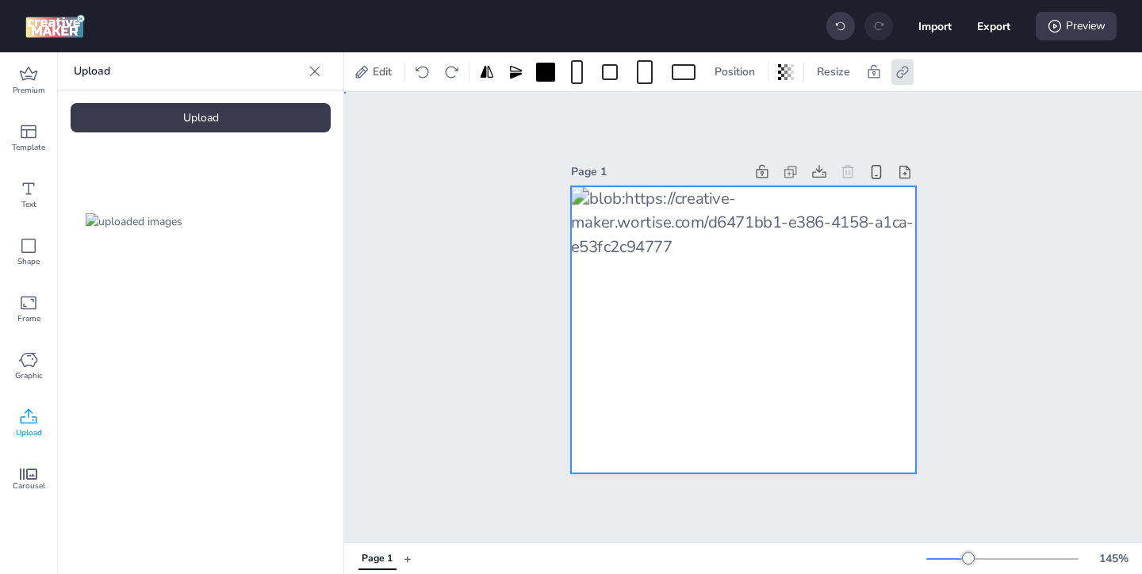
click at [1036, 230] on div "Page 1" at bounding box center [743, 317] width 798 height 451
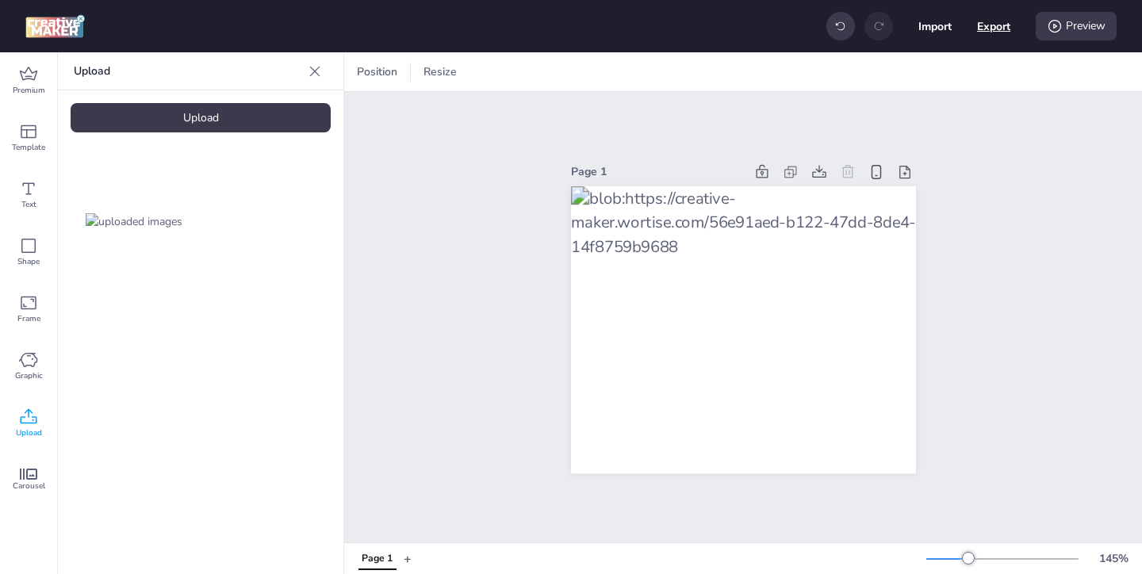
click at [994, 30] on button "Export" at bounding box center [993, 26] width 33 height 33
select select "html"
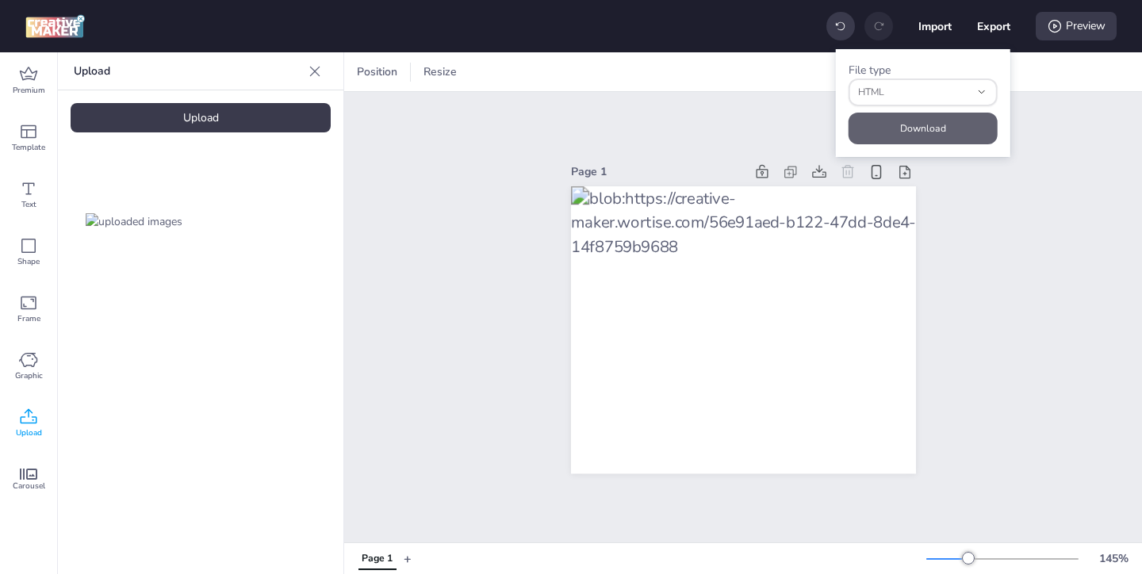
click at [964, 120] on button "Download" at bounding box center [923, 129] width 149 height 32
click at [1012, 26] on div "Import Export Preview" at bounding box center [972, 26] width 290 height 33
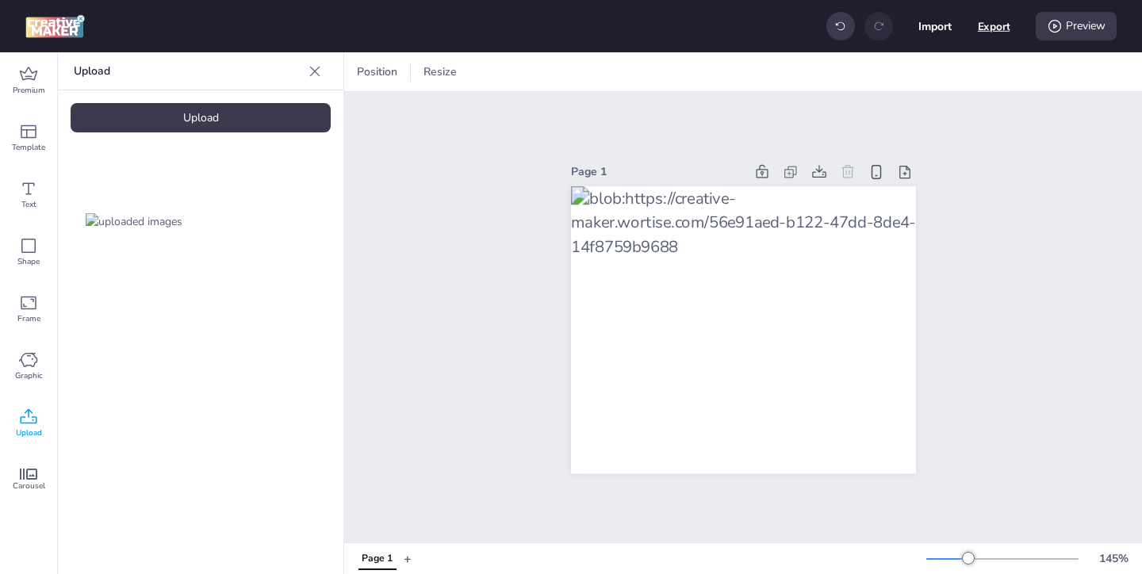
click at [1006, 26] on button "Export" at bounding box center [994, 26] width 33 height 33
select select "html"
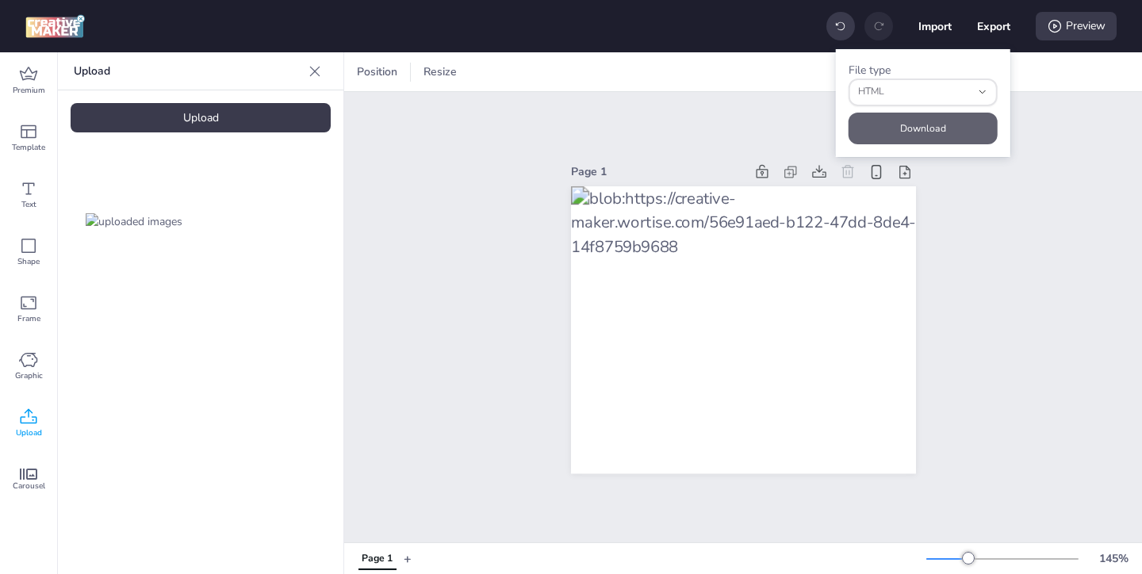
click at [936, 122] on button "Download" at bounding box center [923, 129] width 149 height 32
click at [964, 131] on button "Download" at bounding box center [923, 129] width 149 height 32
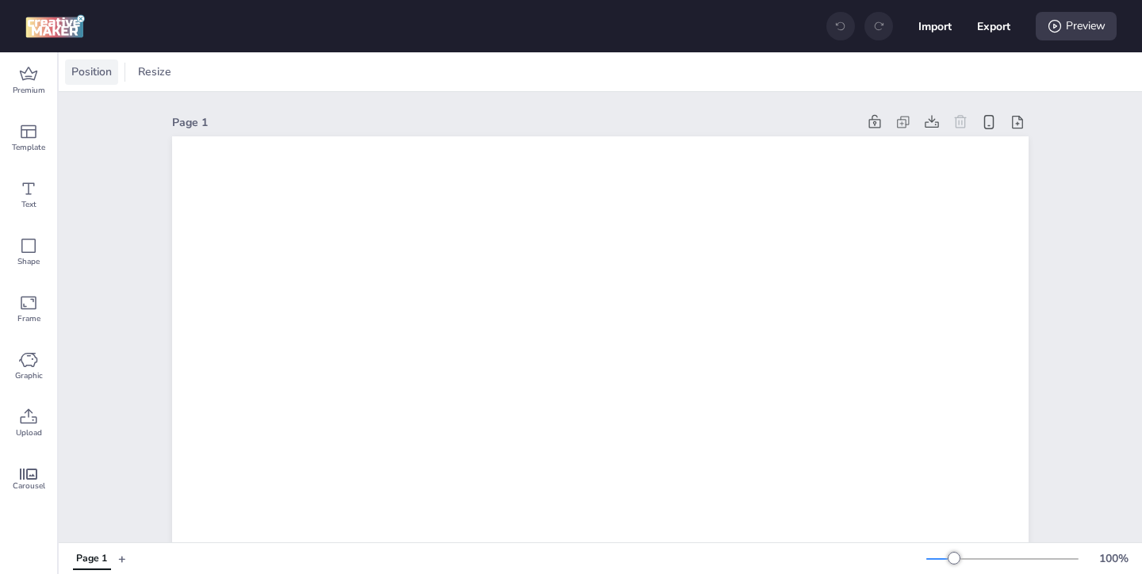
click at [105, 74] on span "Position" at bounding box center [91, 71] width 47 height 17
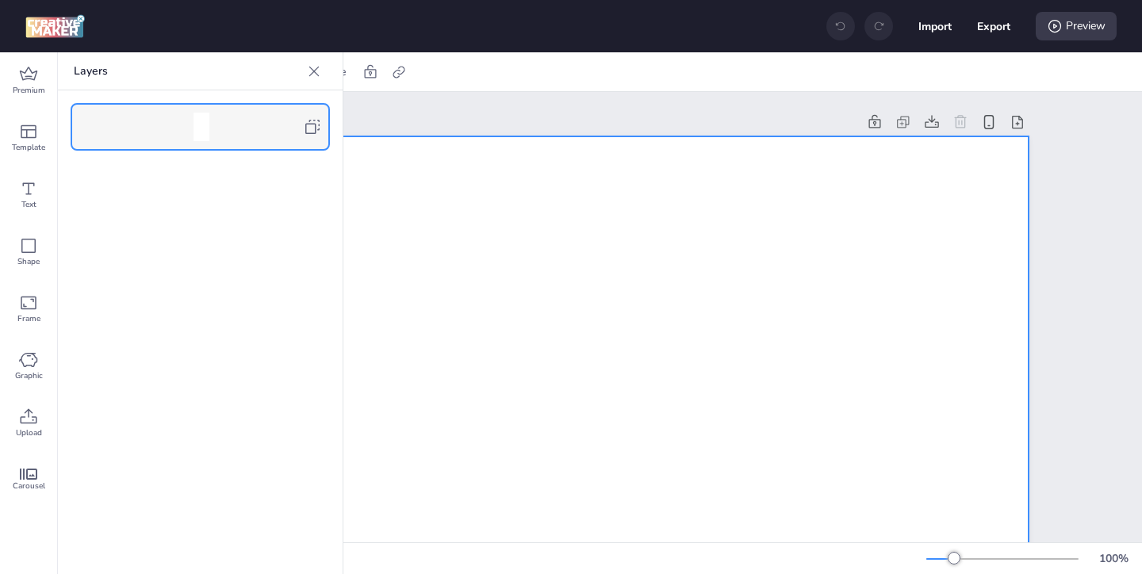
click at [311, 128] on icon at bounding box center [312, 126] width 19 height 19
click at [313, 76] on icon at bounding box center [314, 71] width 16 height 16
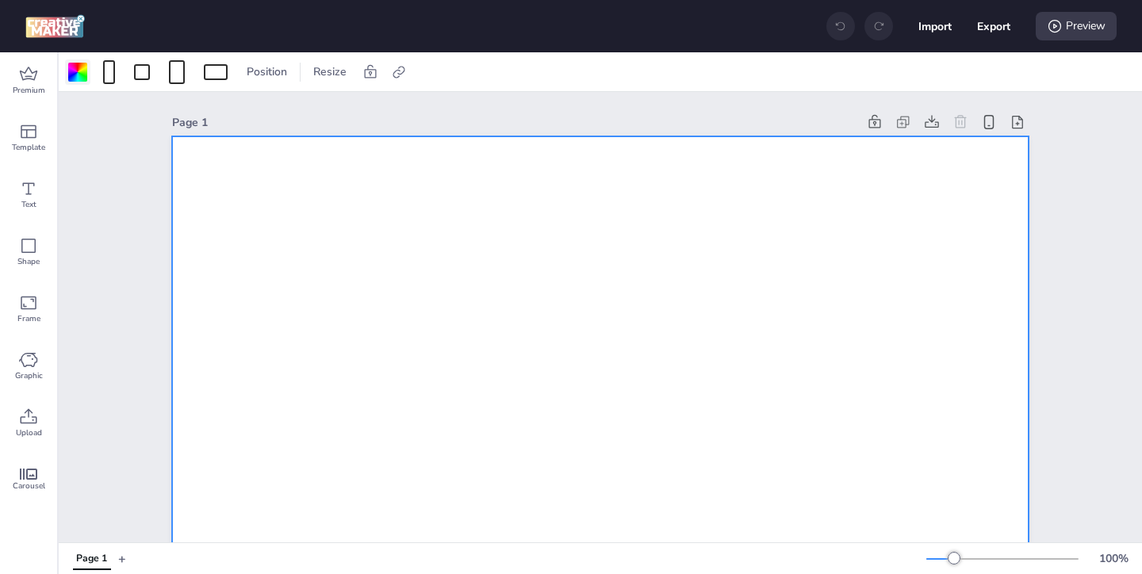
click at [82, 77] on div at bounding box center [77, 72] width 19 height 19
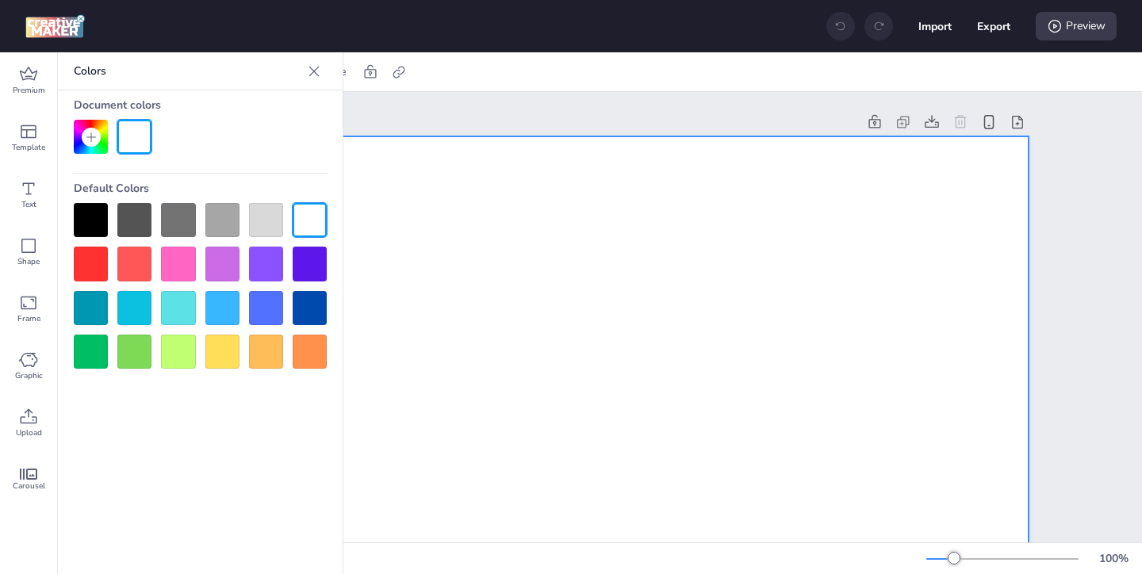
click at [86, 218] on div at bounding box center [91, 220] width 34 height 34
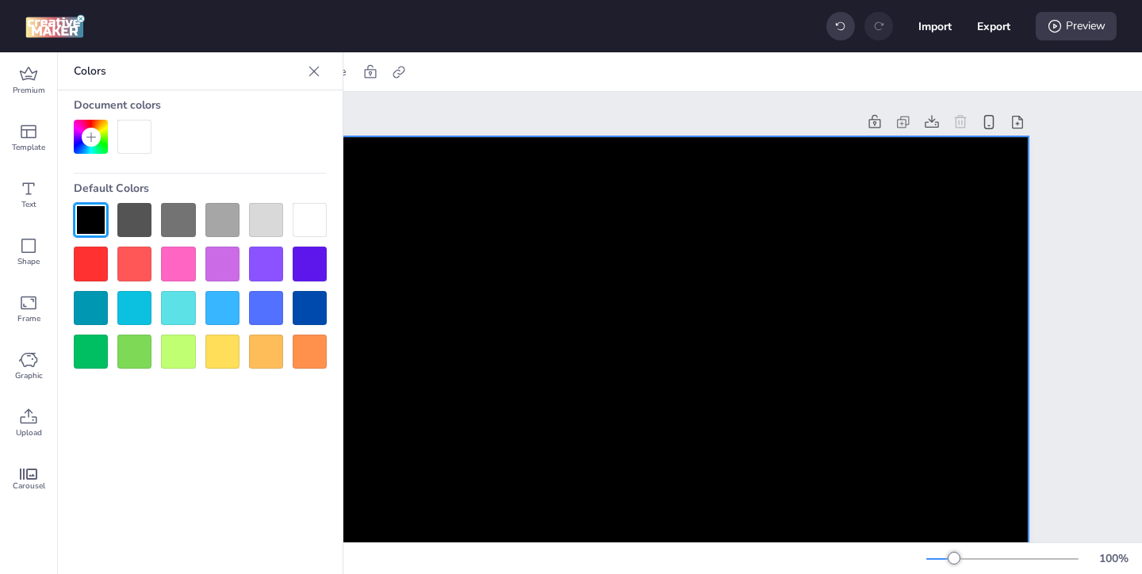
click at [316, 69] on icon at bounding box center [314, 71] width 10 height 10
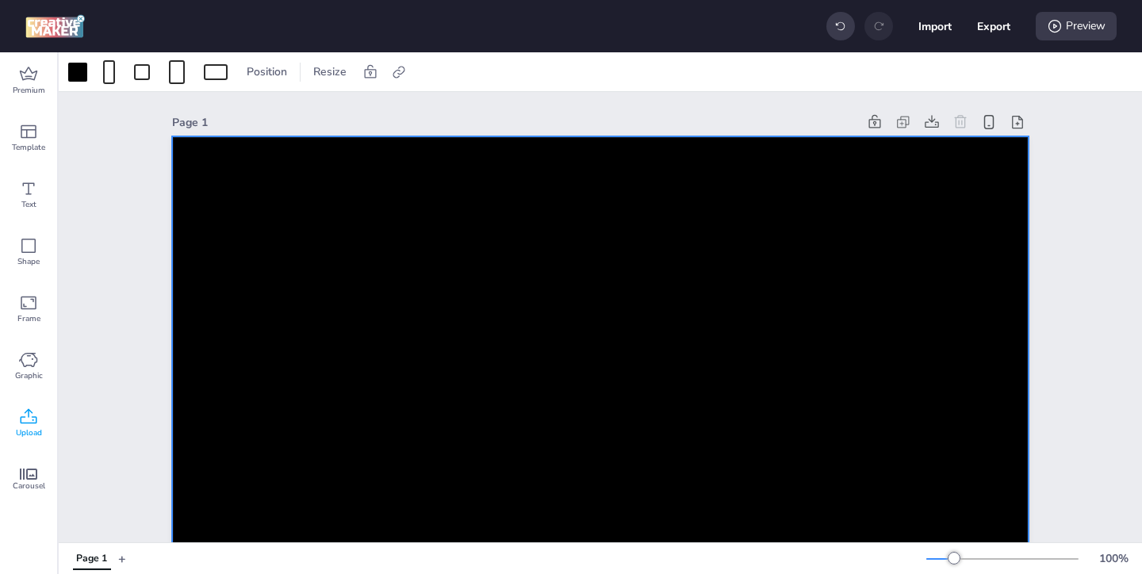
click at [29, 415] on icon at bounding box center [29, 416] width 17 height 15
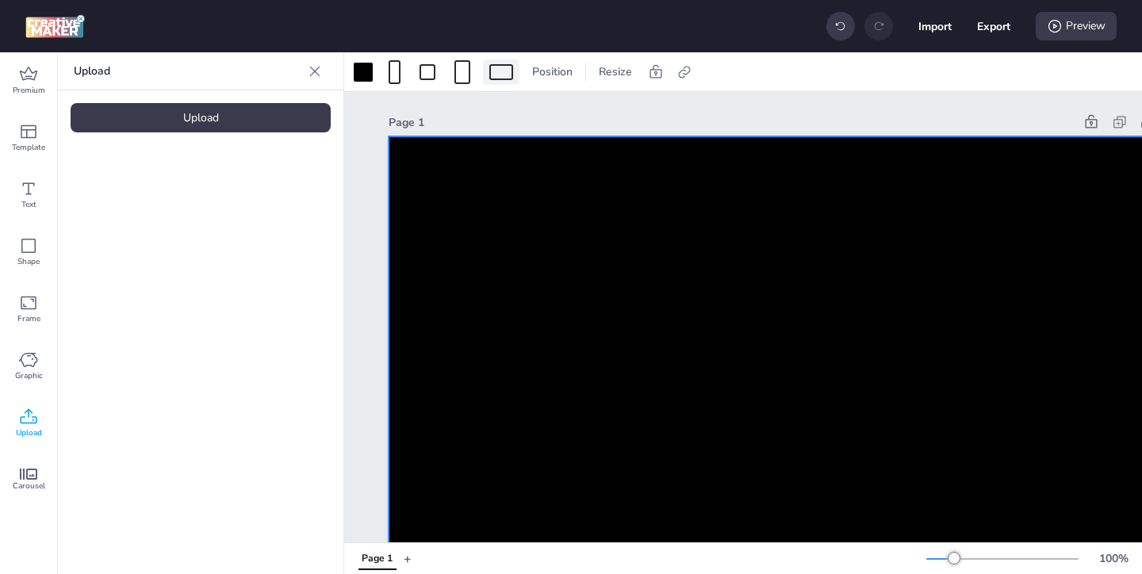
click at [494, 75] on div at bounding box center [501, 72] width 24 height 16
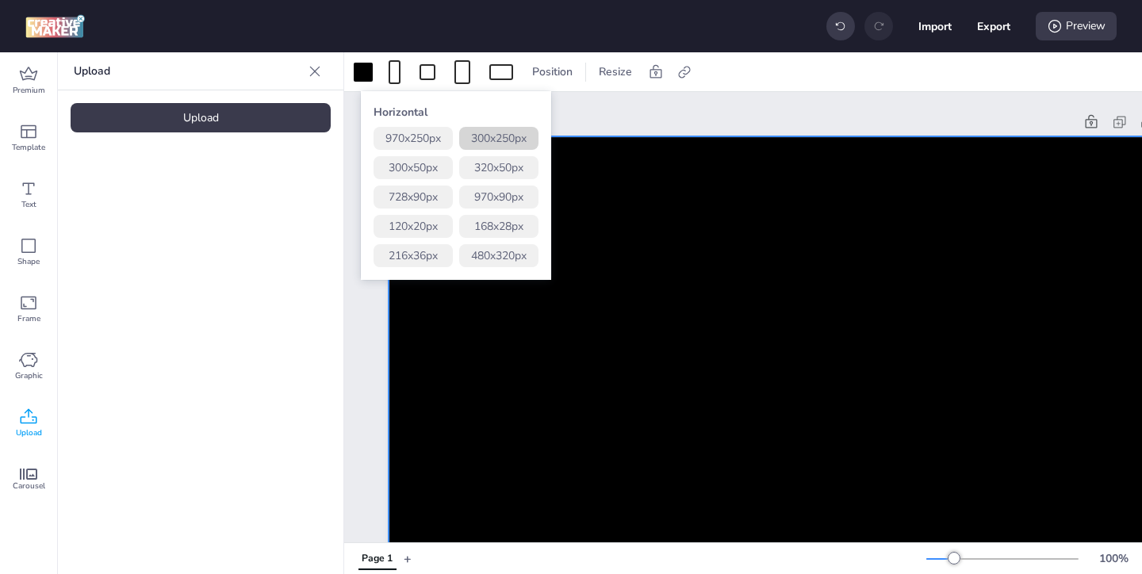
click at [495, 133] on button "300 x 250 px" at bounding box center [498, 138] width 79 height 23
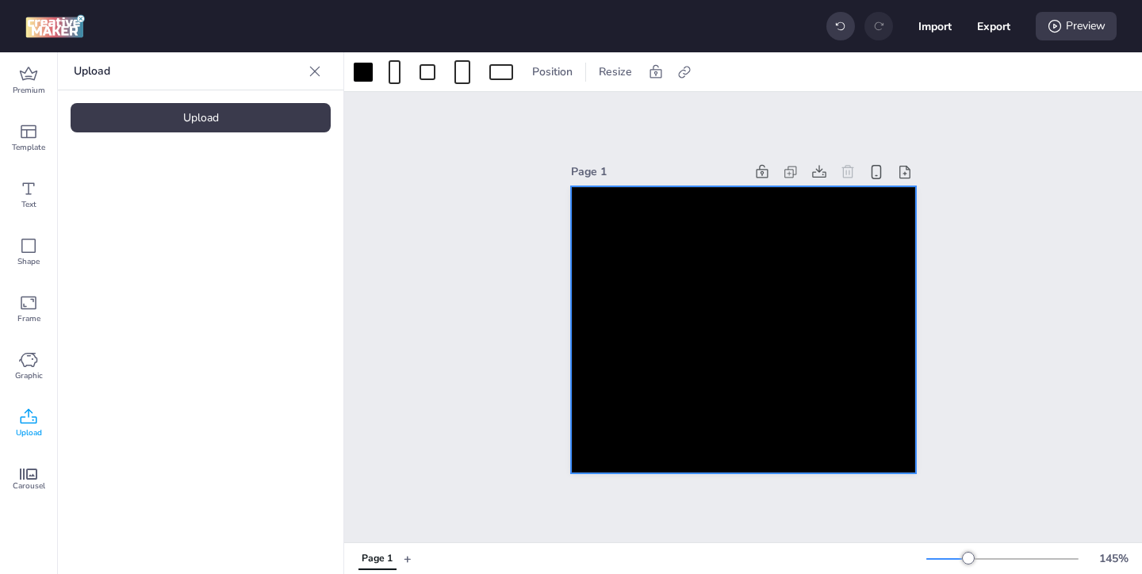
click at [224, 121] on div "Upload" at bounding box center [201, 117] width 260 height 29
click at [140, 221] on img at bounding box center [134, 221] width 97 height 17
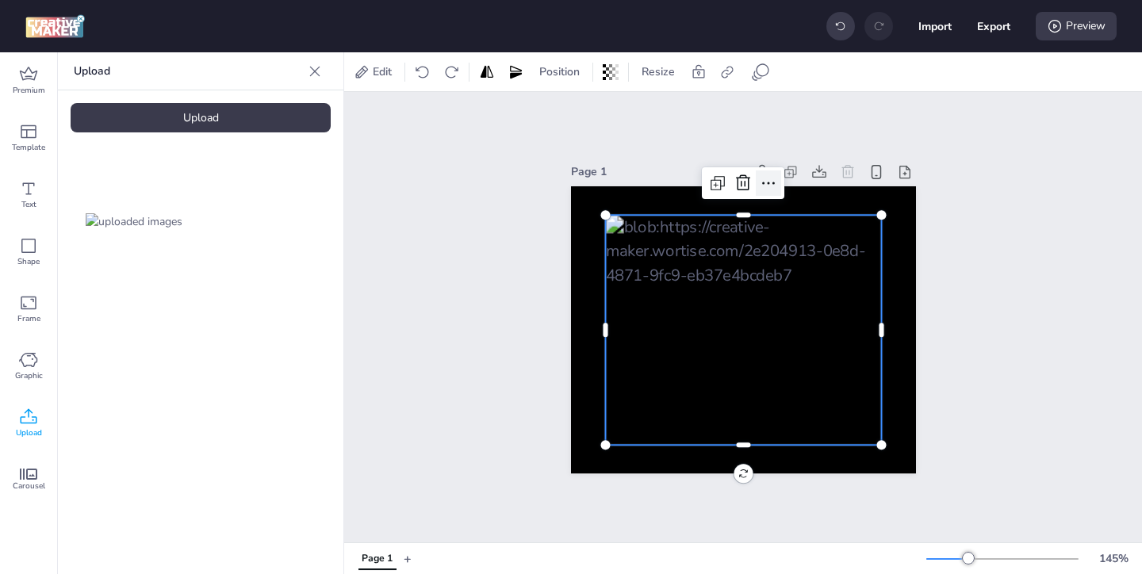
click at [769, 186] on icon at bounding box center [768, 183] width 19 height 19
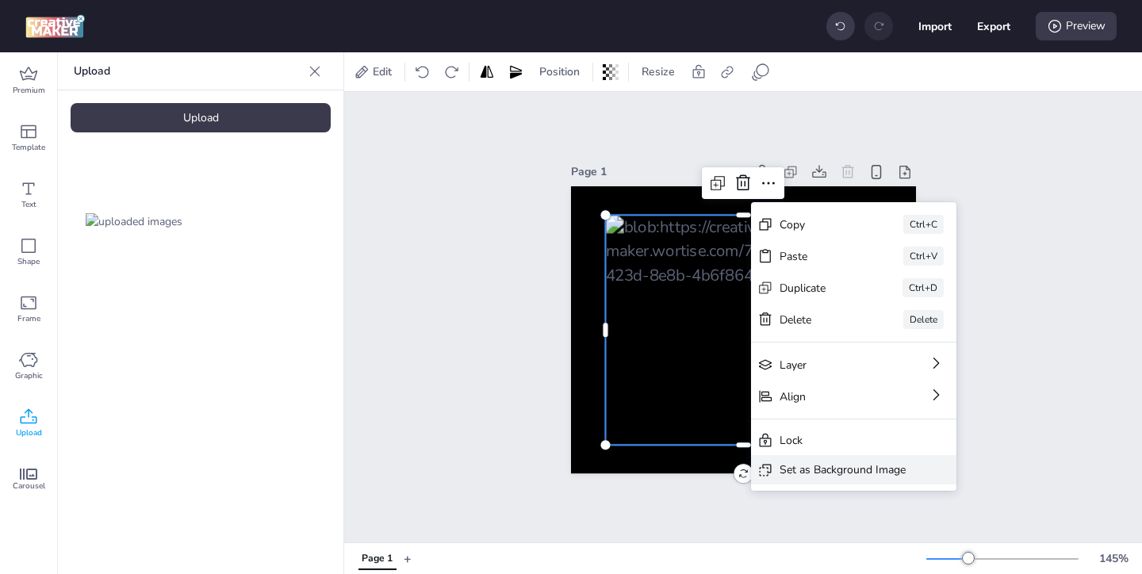
click at [810, 467] on div "Set as Background Image" at bounding box center [843, 470] width 126 height 17
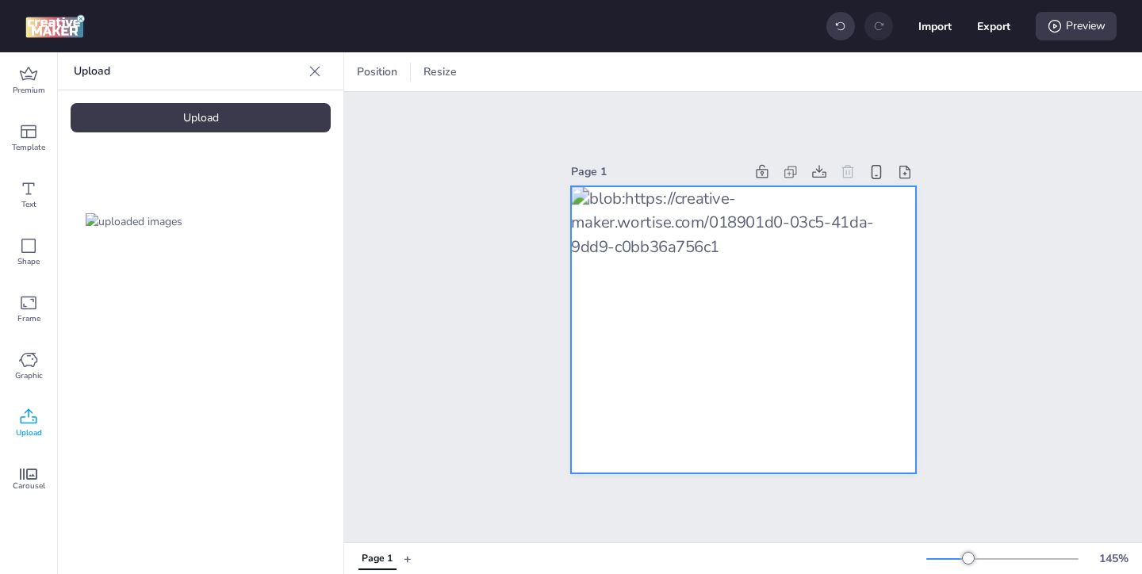
click at [817, 286] on div at bounding box center [743, 330] width 345 height 288
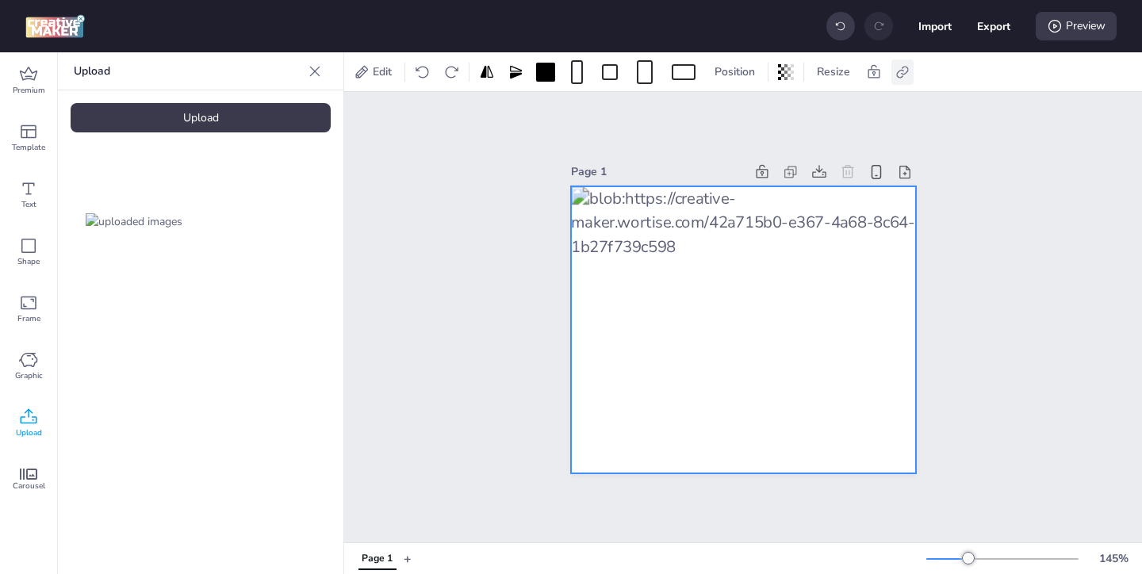
click at [907, 72] on icon at bounding box center [903, 72] width 16 height 16
click at [783, 113] on span "Activate hyperlink" at bounding box center [800, 112] width 88 height 17
click at [746, 113] on input "Activate hyperlink" at bounding box center [740, 118] width 10 height 10
checkbox input "true"
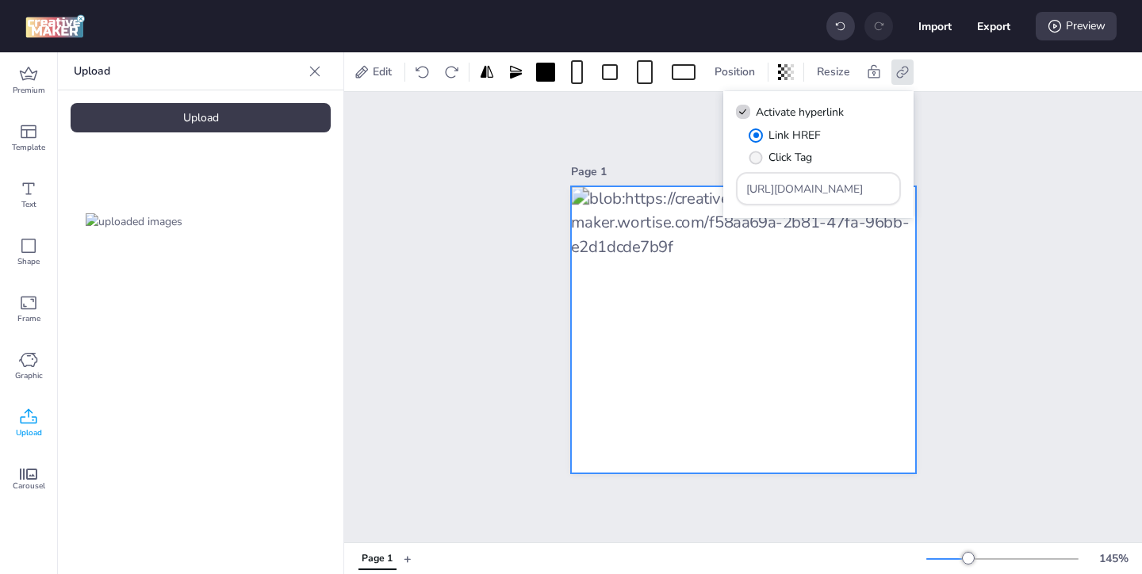
click at [798, 158] on span "Click Tag" at bounding box center [791, 157] width 44 height 17
click at [758, 159] on input "Click Tag" at bounding box center [753, 164] width 10 height 10
radio input "true"
drag, startPoint x: 850, startPoint y: 195, endPoint x: 778, endPoint y: 161, distance: 79.8
click at [784, 165] on div "Link HREF Click Tag [URL][DOMAIN_NAME]" at bounding box center [818, 166] width 165 height 79
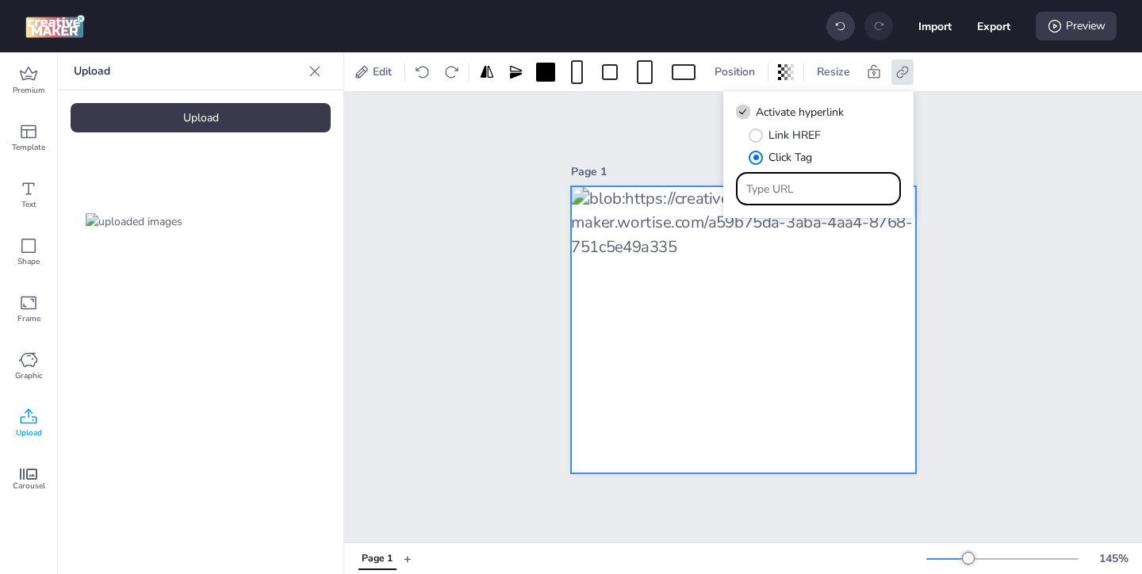
click at [787, 192] on input "Type URL" at bounding box center [818, 189] width 145 height 17
paste input "https://ad.doubleclick.net/ddm/trackclk/N571601.3464950WORTISE/B33838144.426711…"
type input "https://ad.doubleclick.net/ddm/trackclk/N571601.3464950WORTISE/B33838144.426711…"
click at [954, 249] on div "Page 1" at bounding box center [744, 317] width 434 height 351
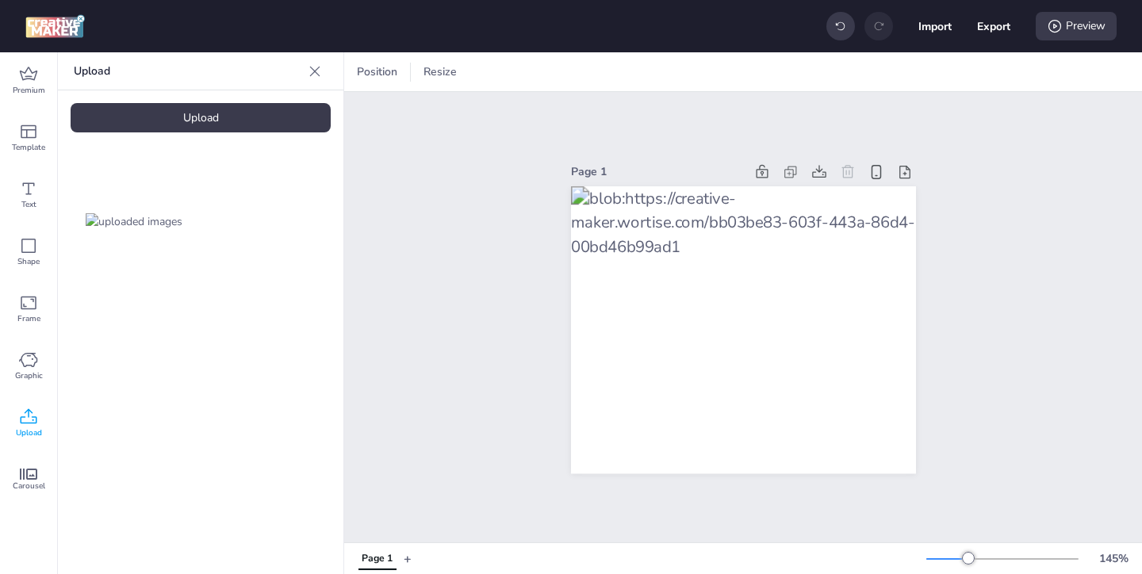
click at [1011, 27] on div "Import Export Preview" at bounding box center [972, 26] width 290 height 33
click at [1000, 28] on button "Export" at bounding box center [993, 26] width 33 height 33
select select "html"
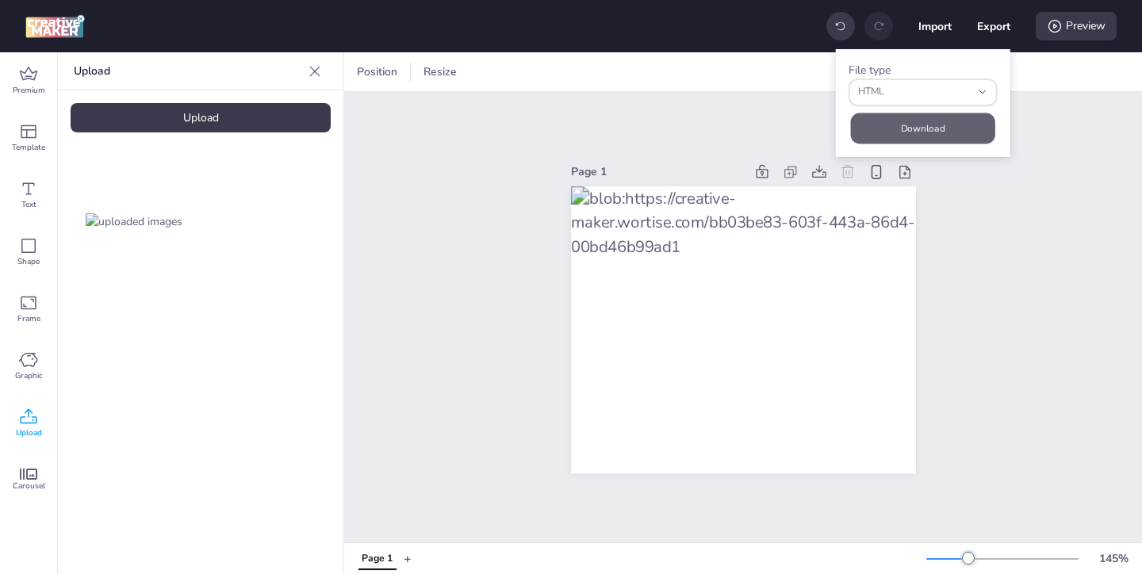
click at [939, 132] on button "Download" at bounding box center [923, 128] width 144 height 31
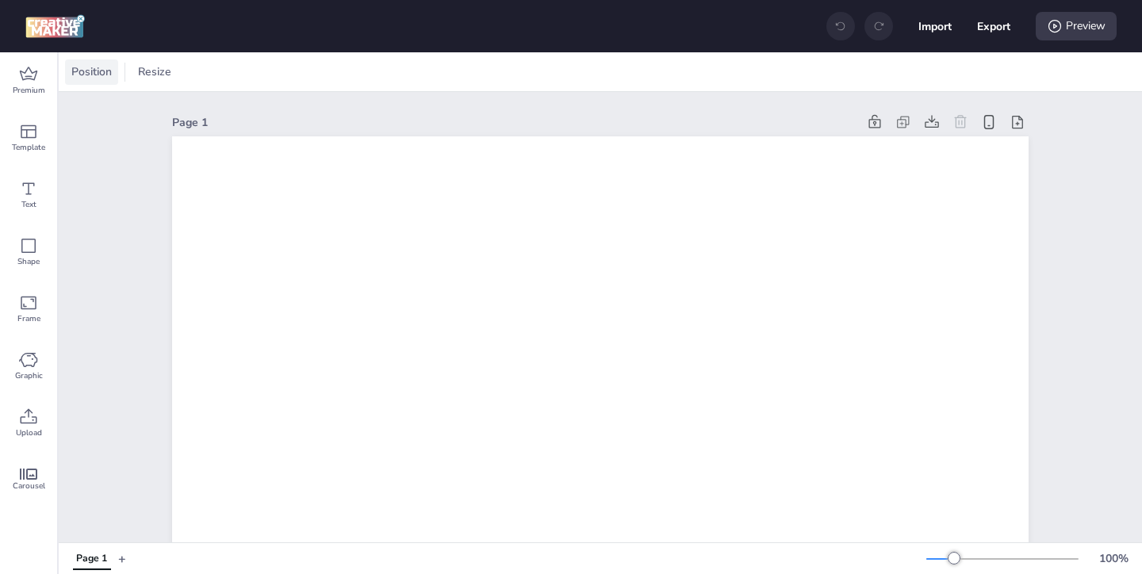
click at [96, 76] on span "Position" at bounding box center [91, 71] width 47 height 17
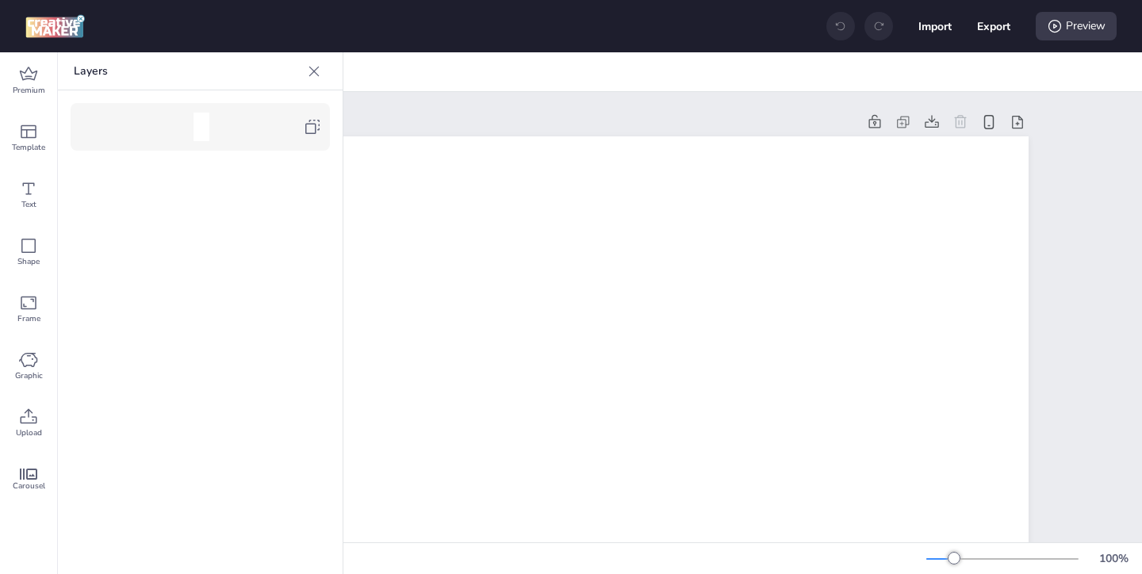
click at [305, 133] on icon at bounding box center [312, 126] width 19 height 19
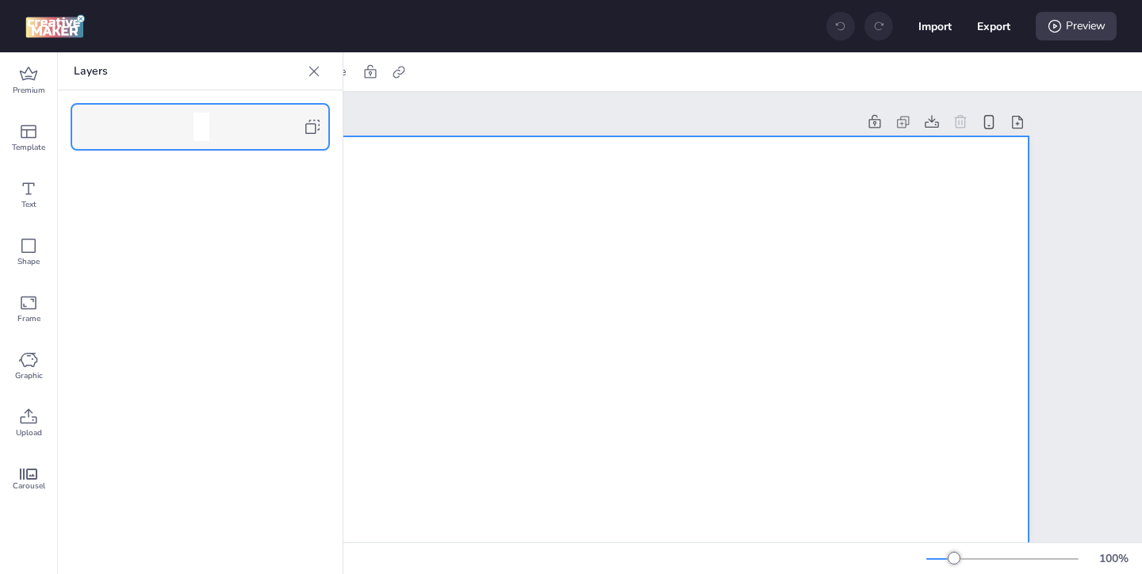
click at [314, 73] on icon at bounding box center [314, 71] width 16 height 16
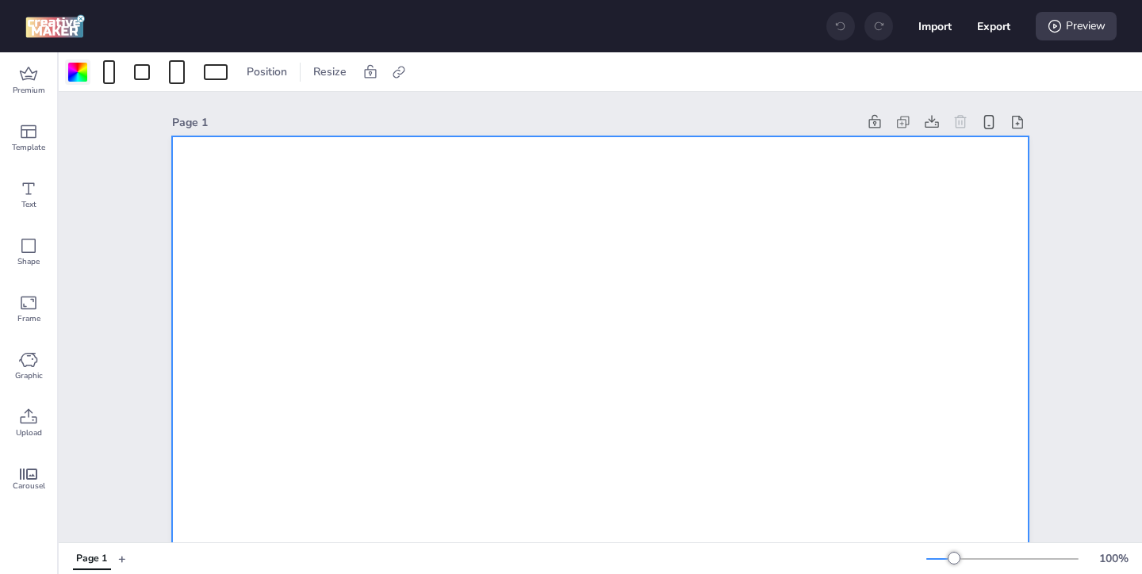
click at [79, 74] on div at bounding box center [77, 72] width 19 height 19
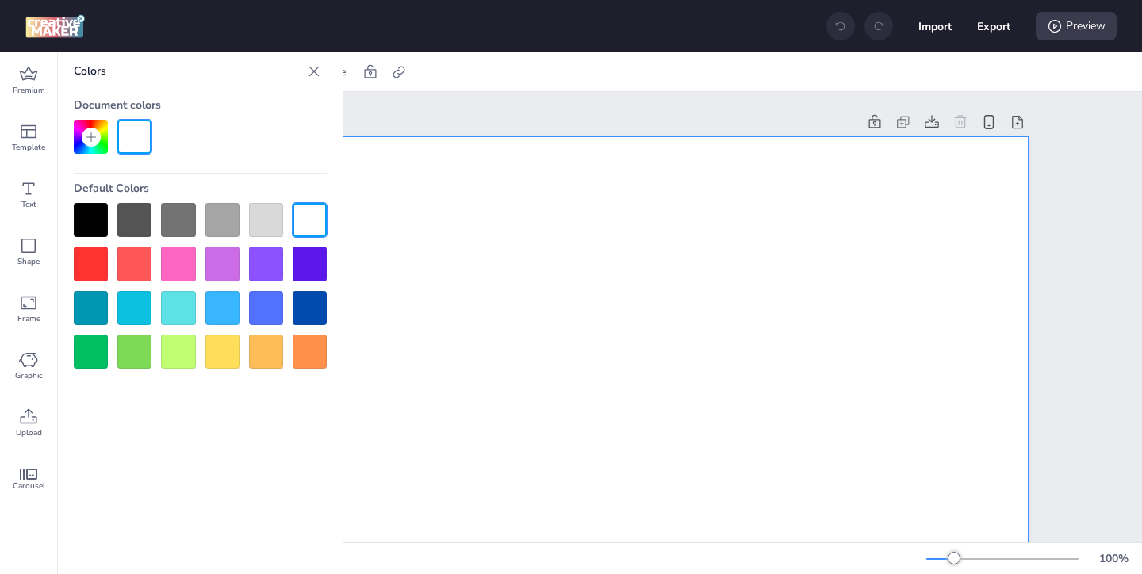
click at [97, 207] on div at bounding box center [91, 220] width 34 height 34
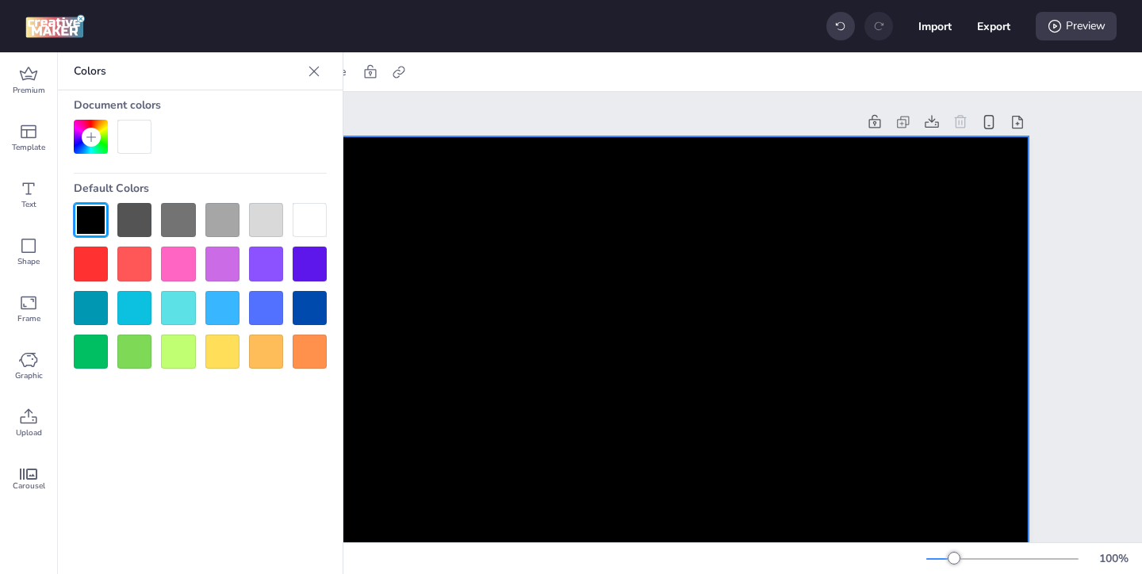
click at [310, 75] on icon at bounding box center [314, 71] width 16 height 16
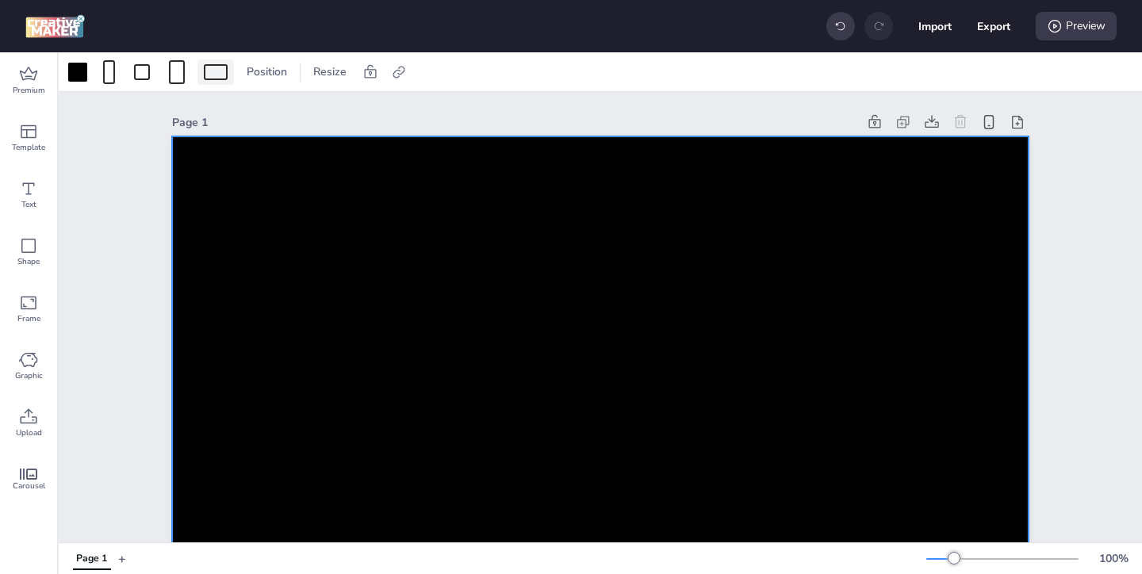
click at [220, 77] on div at bounding box center [216, 72] width 24 height 16
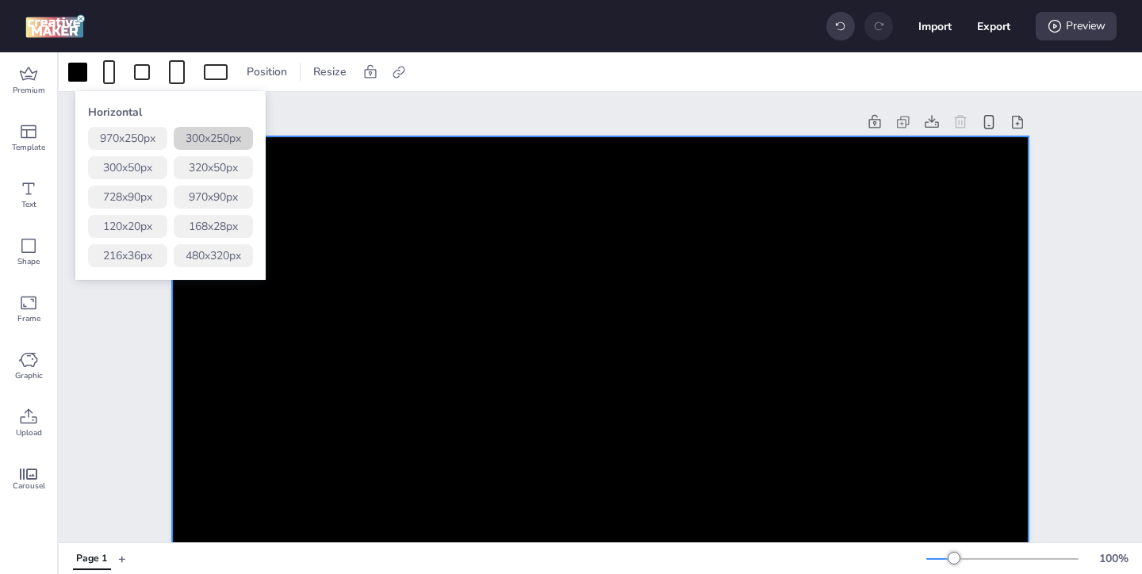
click at [236, 137] on button "300 x 250 px" at bounding box center [213, 138] width 79 height 23
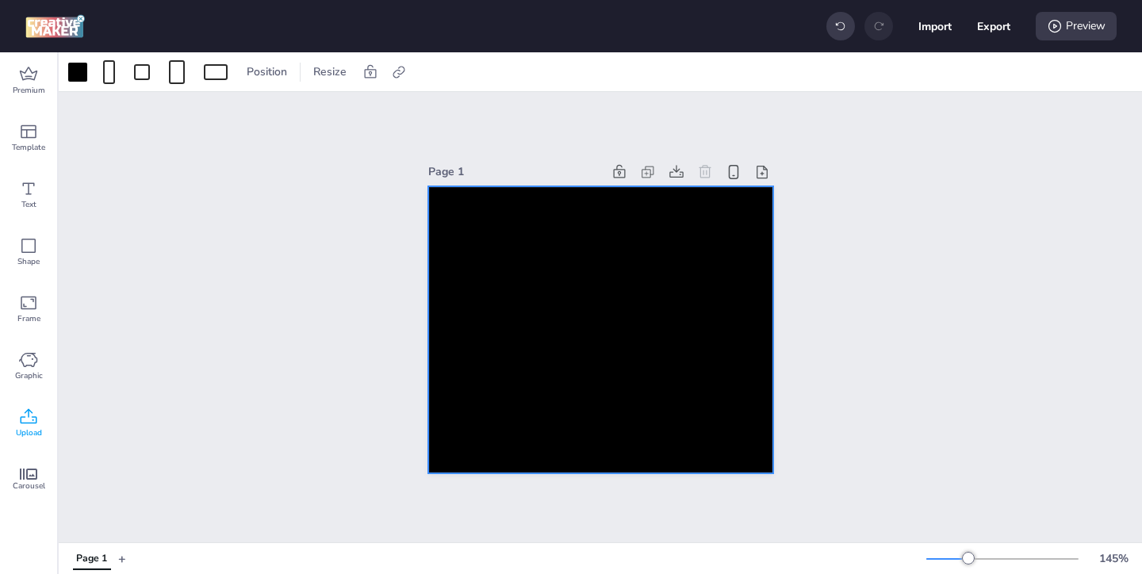
click at [33, 416] on icon at bounding box center [28, 417] width 19 height 19
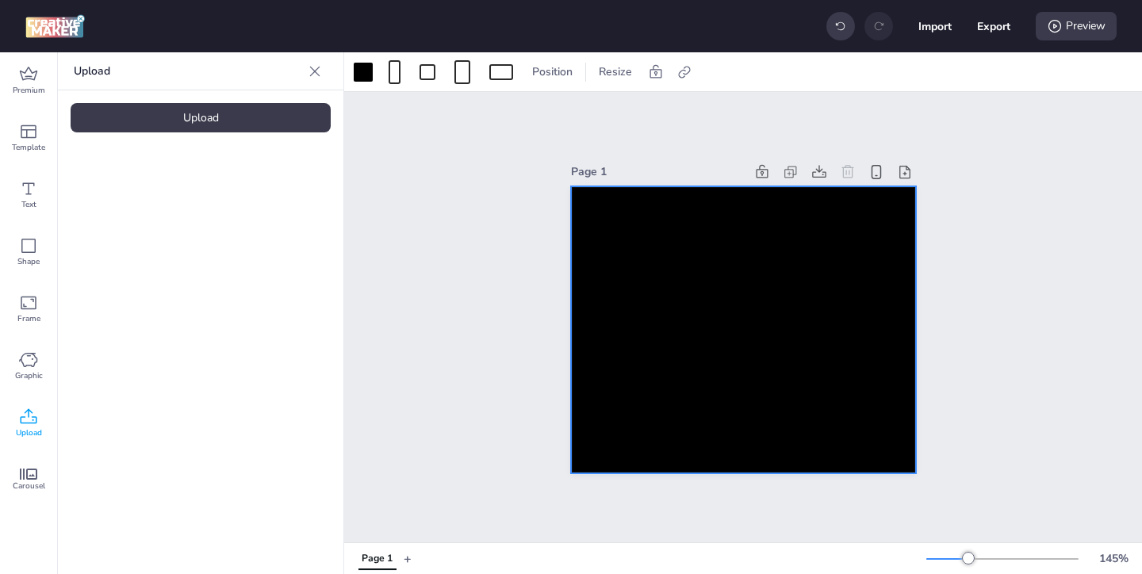
click at [277, 118] on div "Upload" at bounding box center [201, 117] width 260 height 29
click at [152, 224] on img at bounding box center [134, 221] width 97 height 17
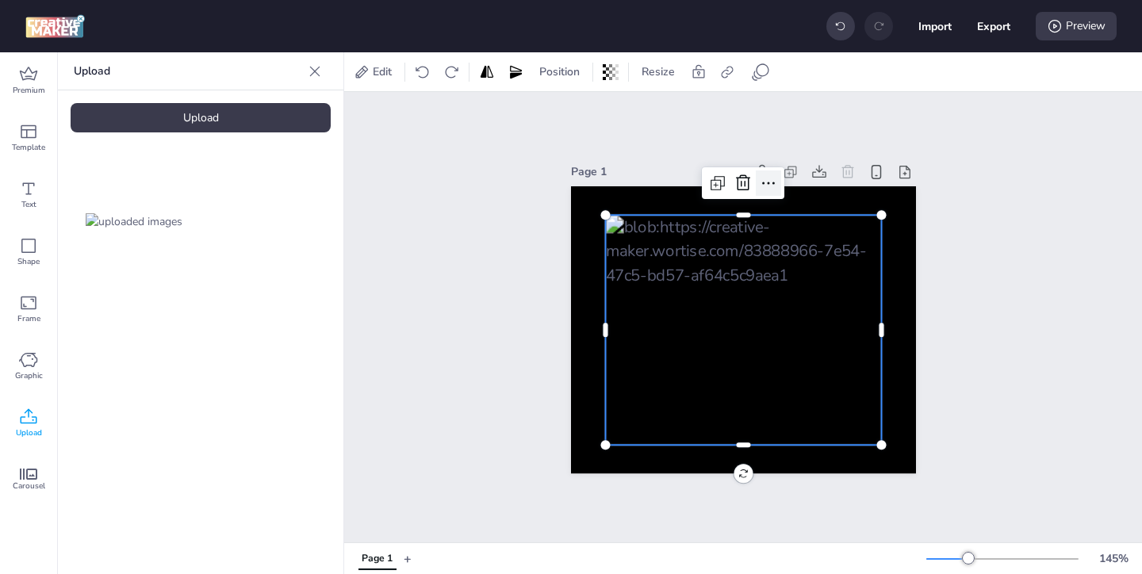
click at [758, 174] on div at bounding box center [768, 183] width 25 height 25
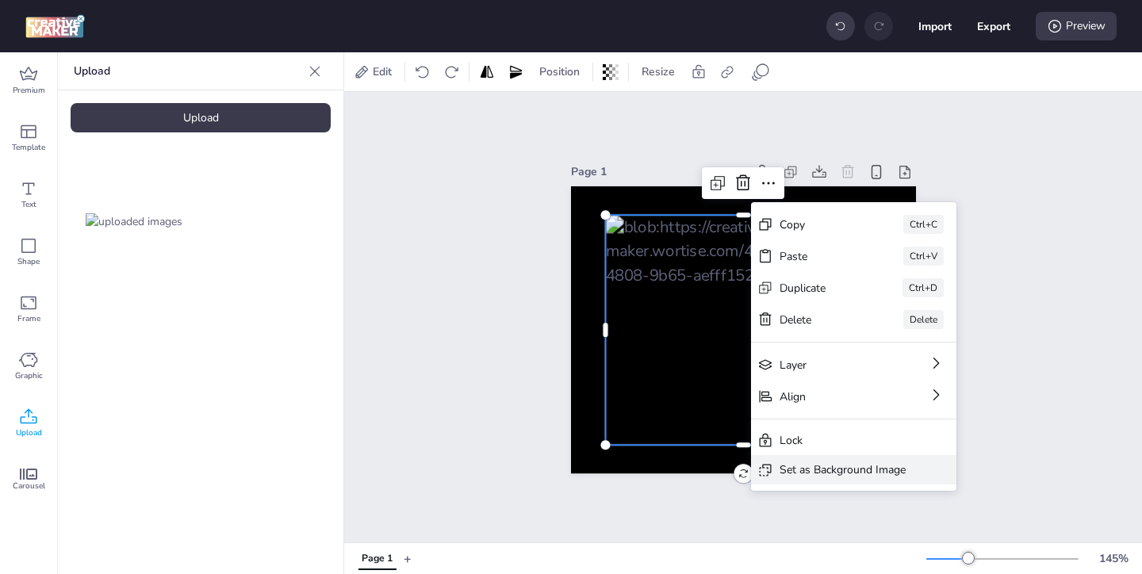
click at [798, 468] on div "Set as Background Image" at bounding box center [843, 470] width 126 height 17
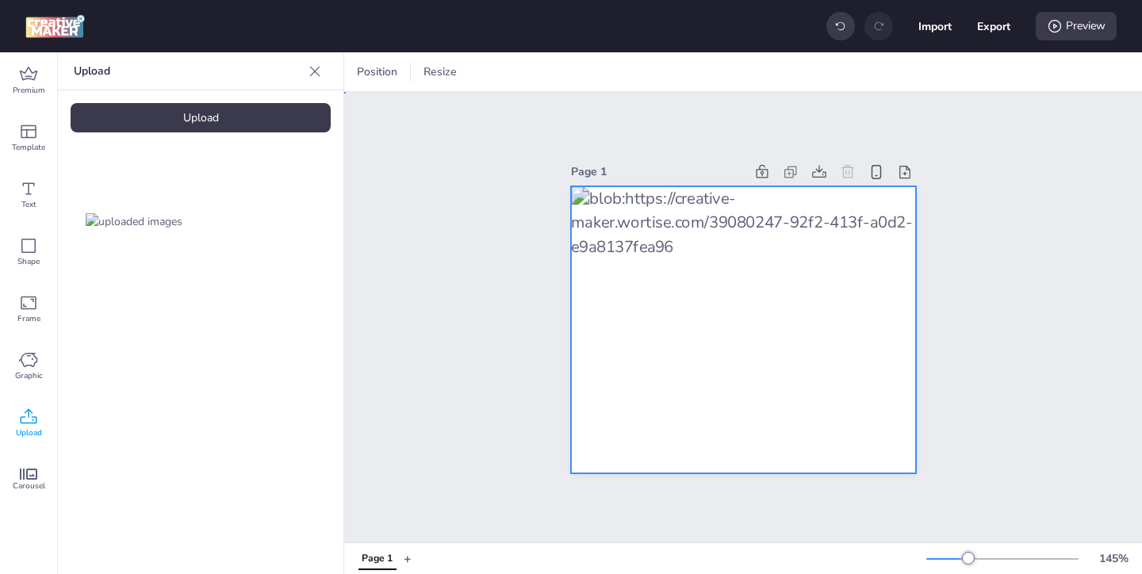
click at [815, 293] on div at bounding box center [743, 330] width 345 height 288
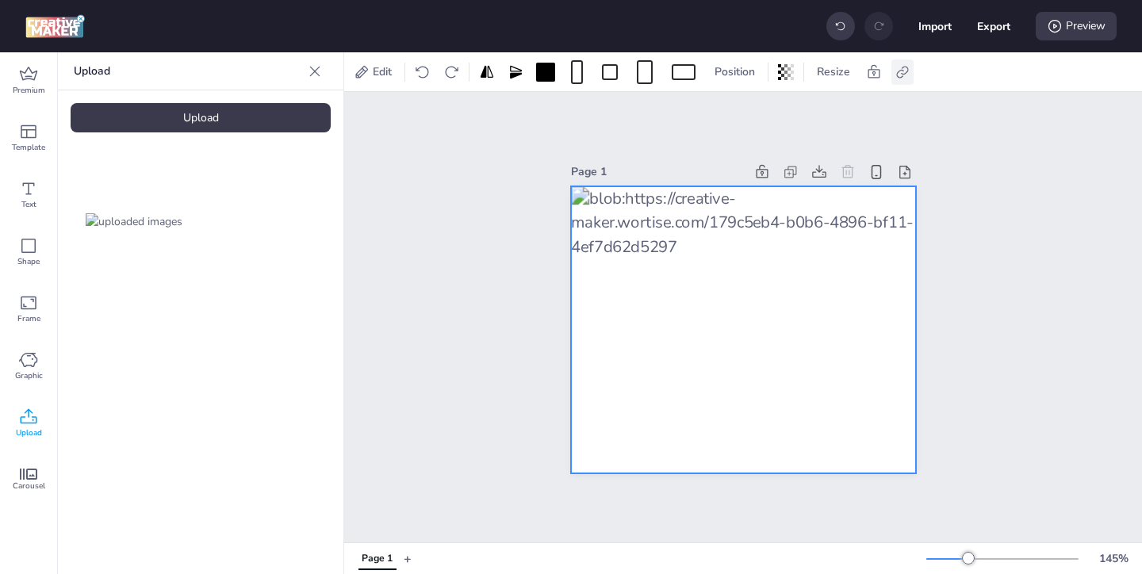
click at [906, 75] on icon at bounding box center [903, 72] width 16 height 16
click at [767, 111] on span "Activate hyperlink" at bounding box center [800, 112] width 88 height 17
click at [746, 113] on input "Activate hyperlink" at bounding box center [740, 118] width 10 height 10
checkbox input "true"
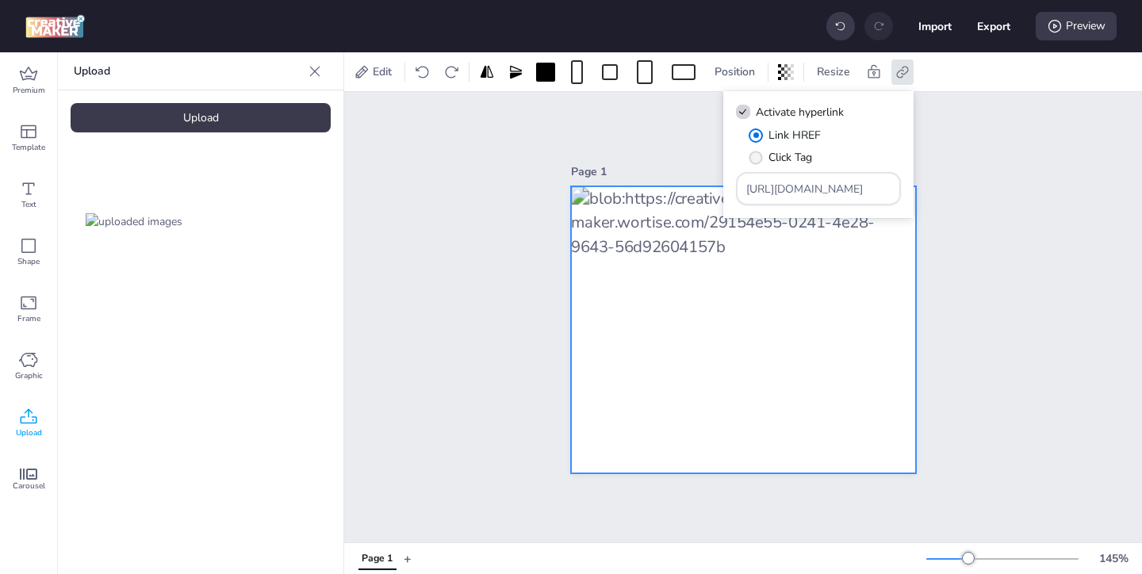
click at [781, 154] on span "Click Tag" at bounding box center [791, 157] width 44 height 17
click at [758, 159] on input "Click Tag" at bounding box center [753, 164] width 10 height 10
radio input "true"
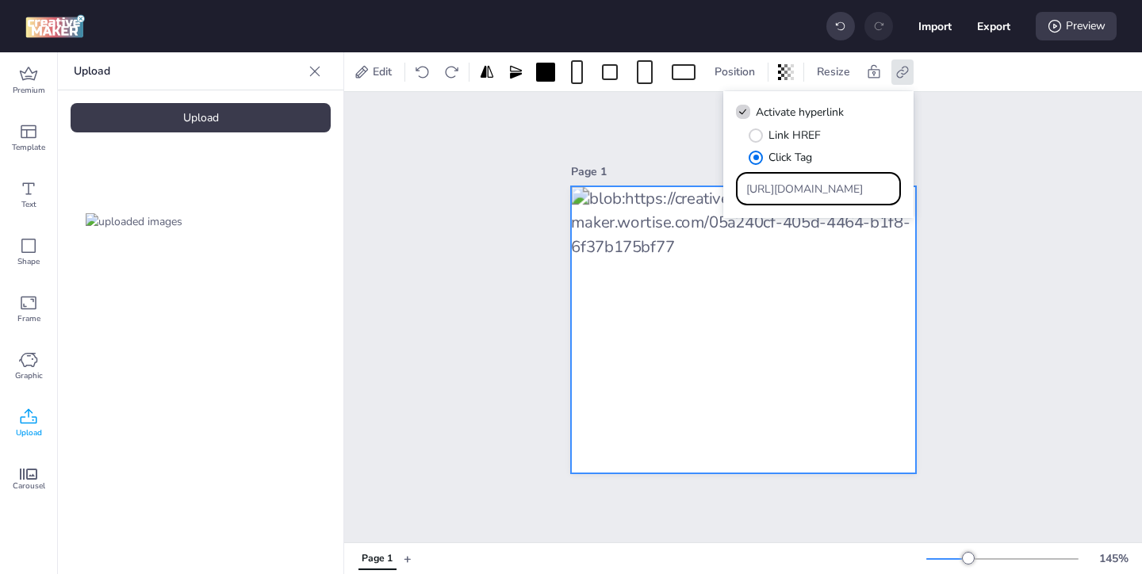
drag, startPoint x: 853, startPoint y: 183, endPoint x: 799, endPoint y: 161, distance: 58.3
click at [806, 167] on div "Link HREF Click Tag [URL][DOMAIN_NAME]" at bounding box center [818, 166] width 165 height 79
paste input "https://ad.doubleclick.net/ddm/trackclk/N571601.3464950WORTISE/B33838144.426711…"
type input "https://ad.doubleclick.net/ddm/trackclk/N571601.3464950WORTISE/B33838144.426711…"
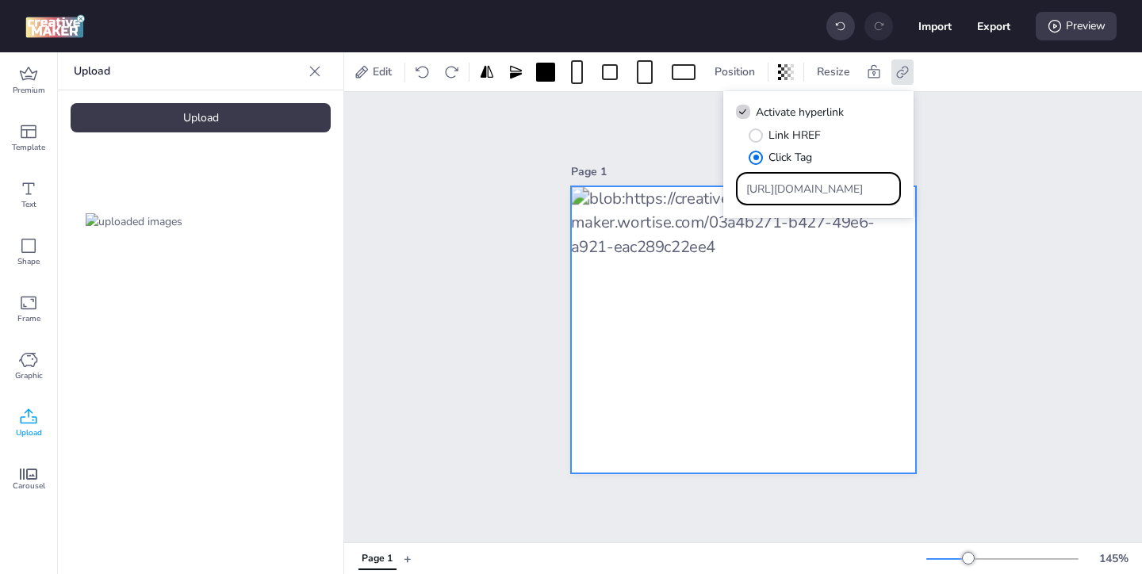
click at [998, 229] on div "Page 1" at bounding box center [743, 317] width 798 height 451
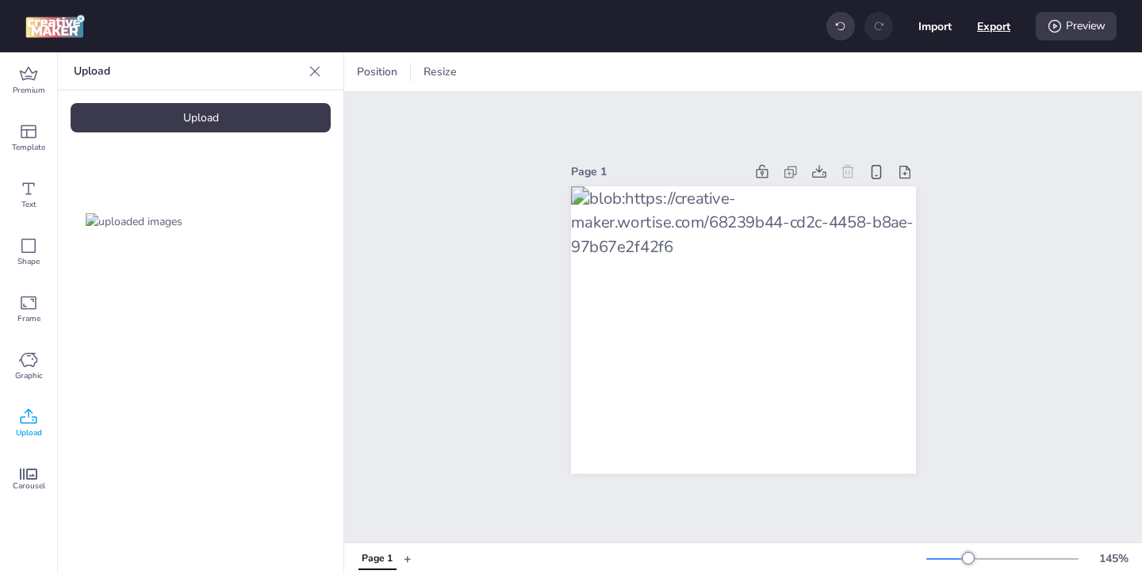
click at [996, 29] on button "Export" at bounding box center [993, 26] width 33 height 33
select select "html"
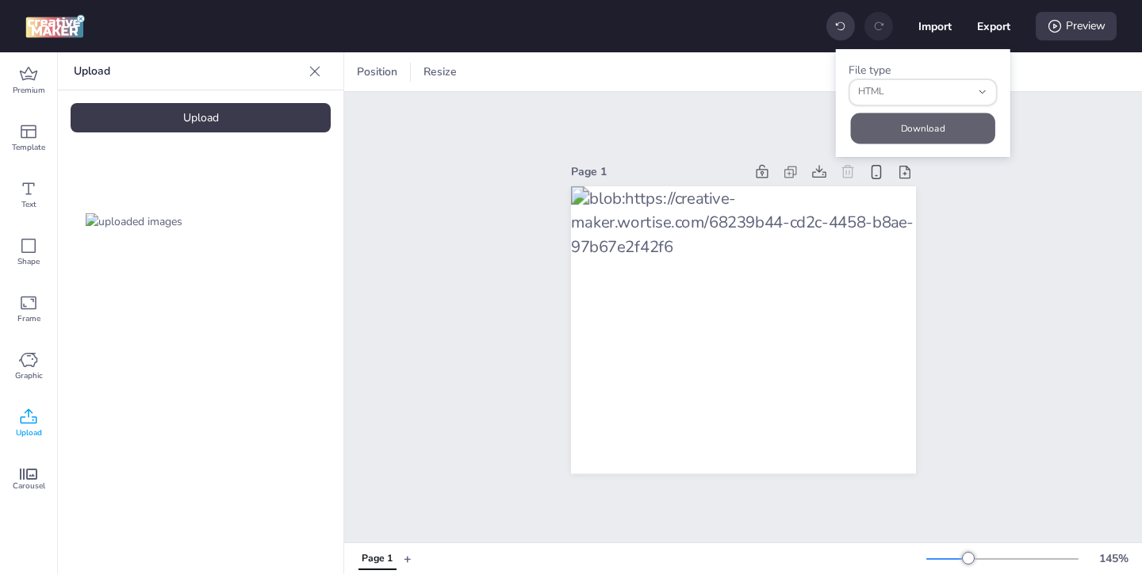
click at [947, 123] on button "Download" at bounding box center [923, 128] width 144 height 31
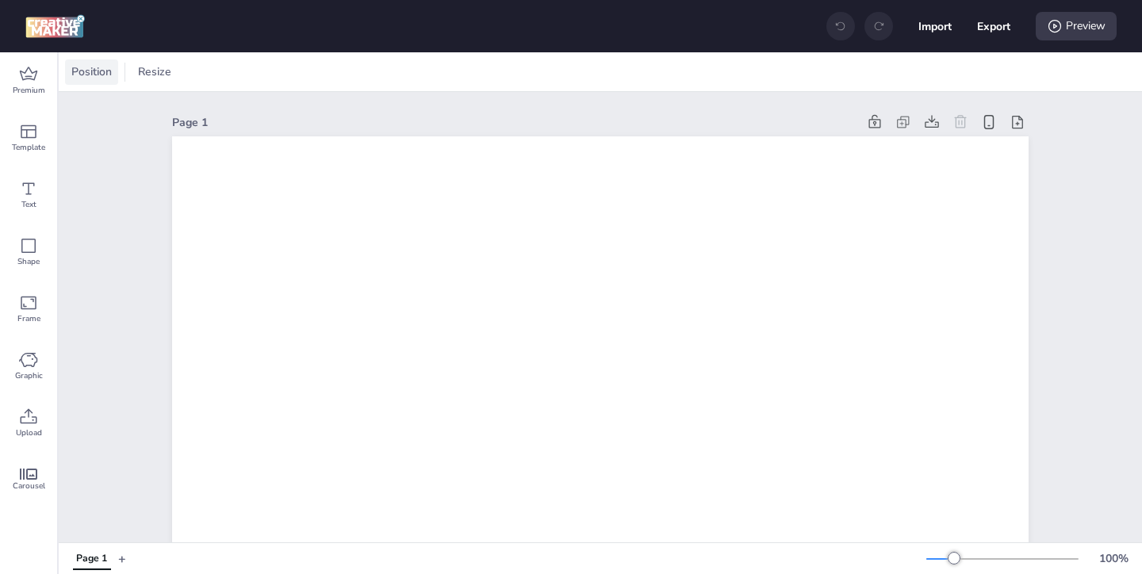
click at [106, 79] on div "Position" at bounding box center [91, 71] width 53 height 25
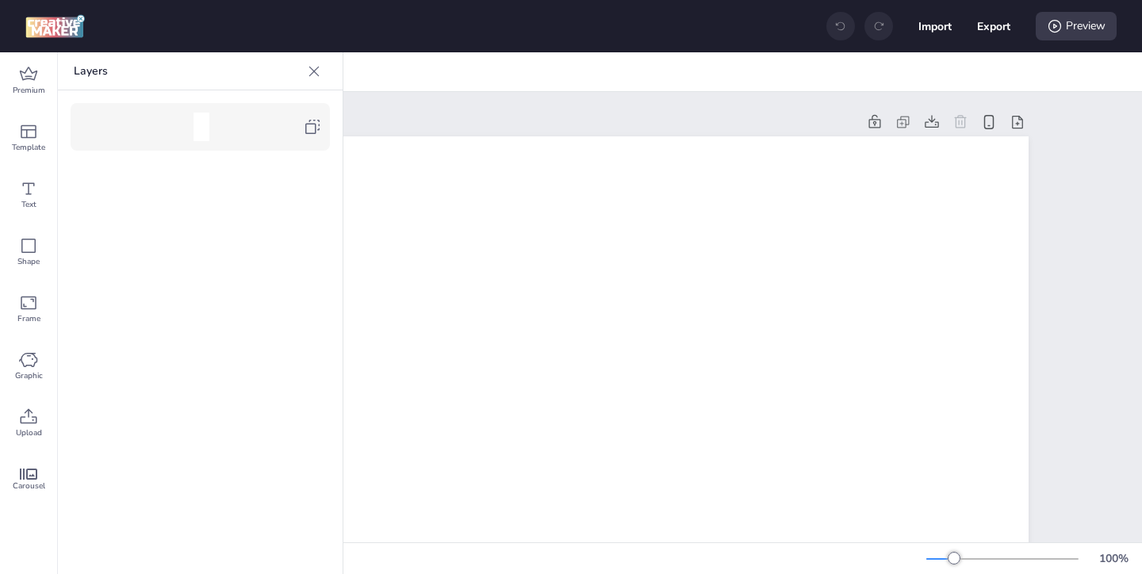
click at [315, 127] on icon at bounding box center [312, 127] width 14 height 14
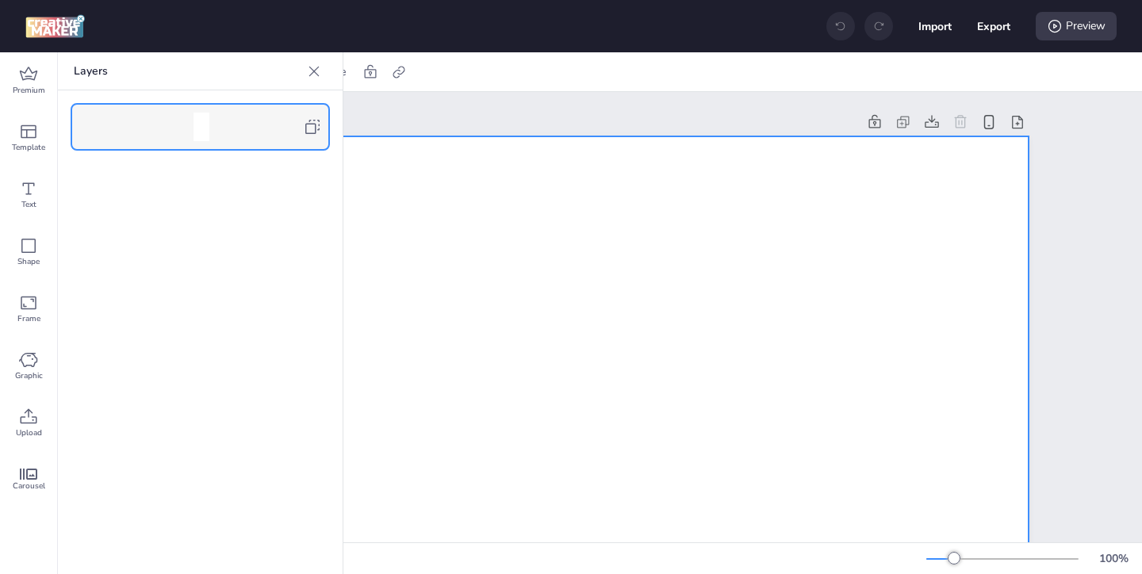
click at [316, 73] on icon at bounding box center [314, 71] width 10 height 10
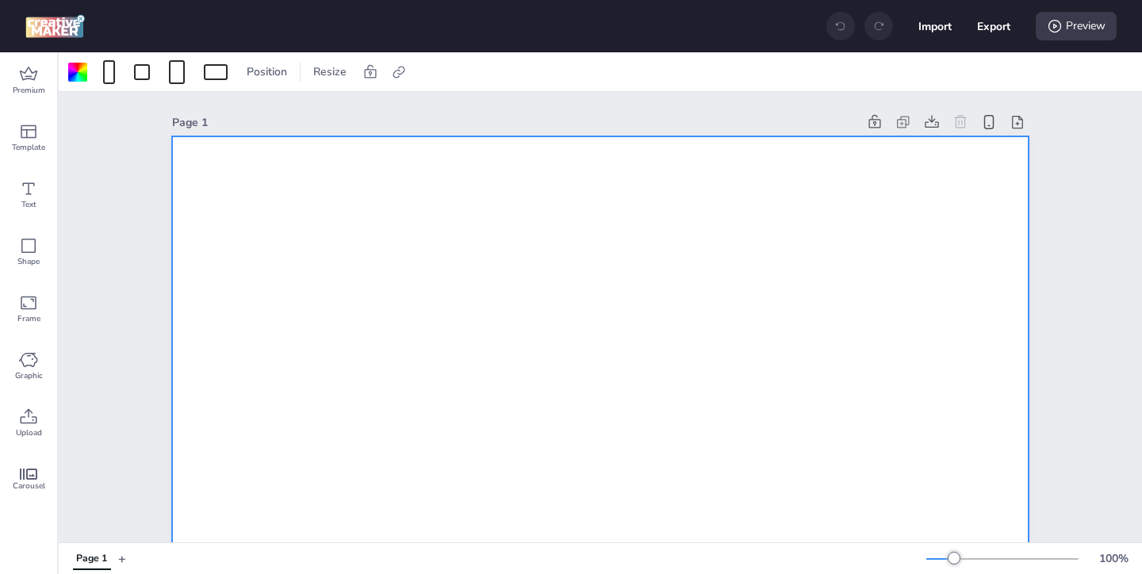
click at [63, 76] on div "Position Resize" at bounding box center [601, 71] width 1084 height 39
click at [72, 76] on div at bounding box center [77, 72] width 19 height 19
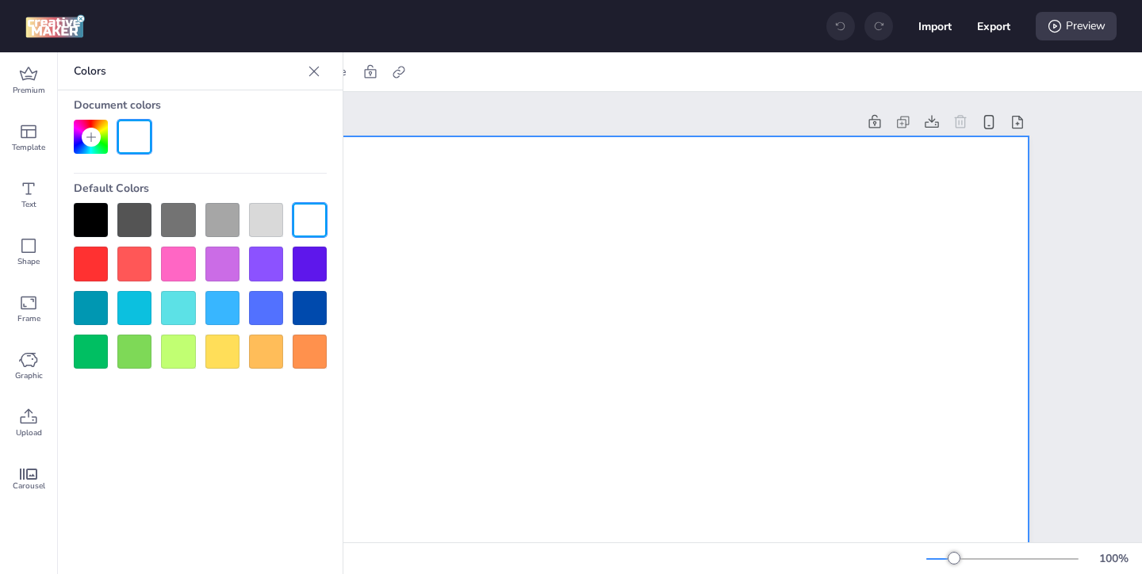
click at [98, 209] on div at bounding box center [91, 220] width 34 height 34
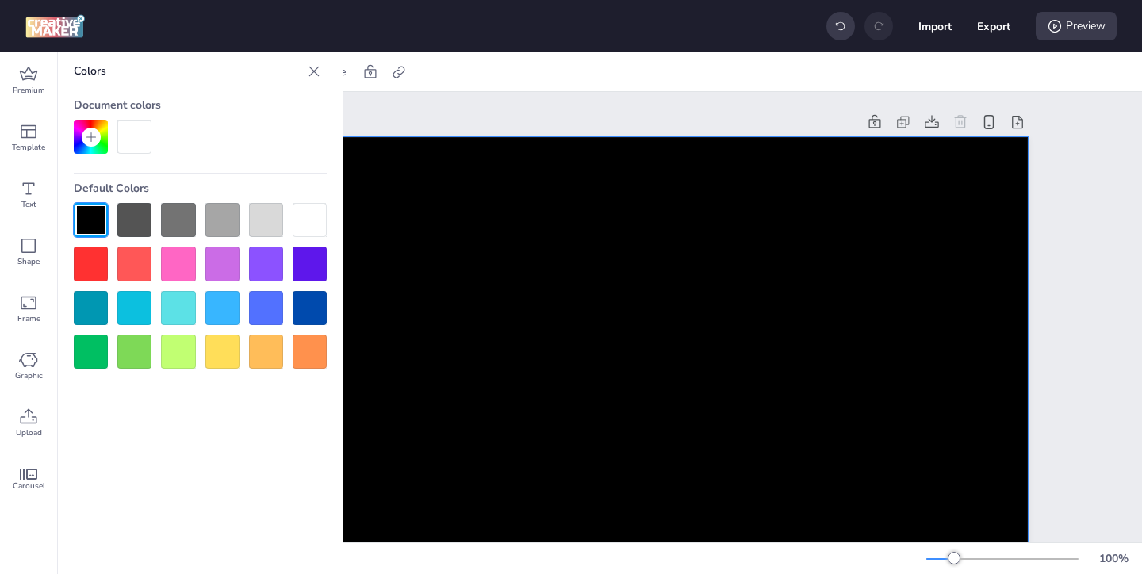
click at [314, 74] on icon at bounding box center [314, 71] width 16 height 16
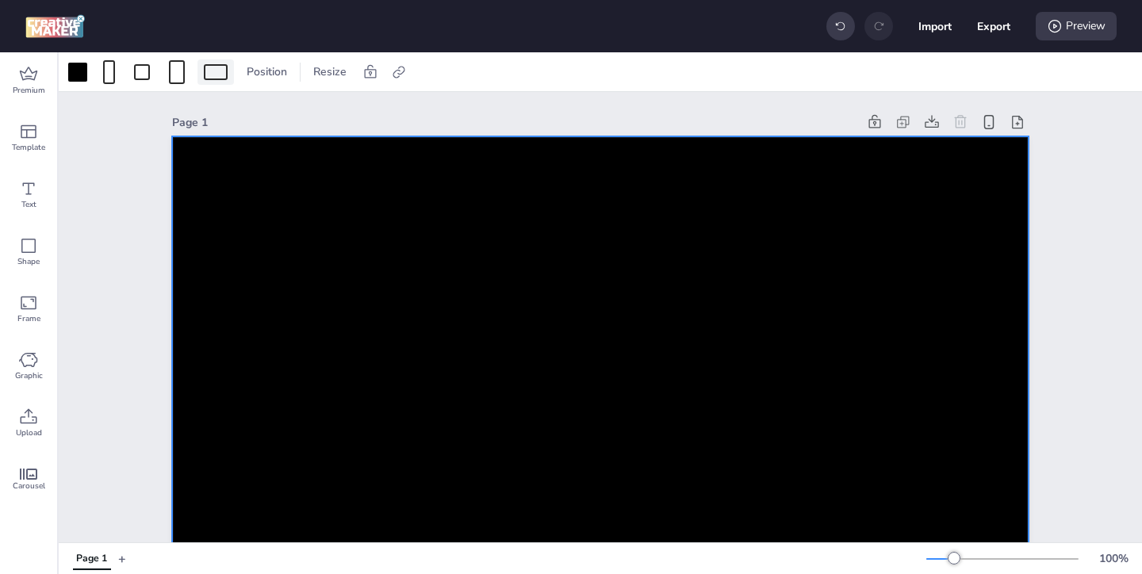
click at [205, 79] on div at bounding box center [216, 71] width 36 height 25
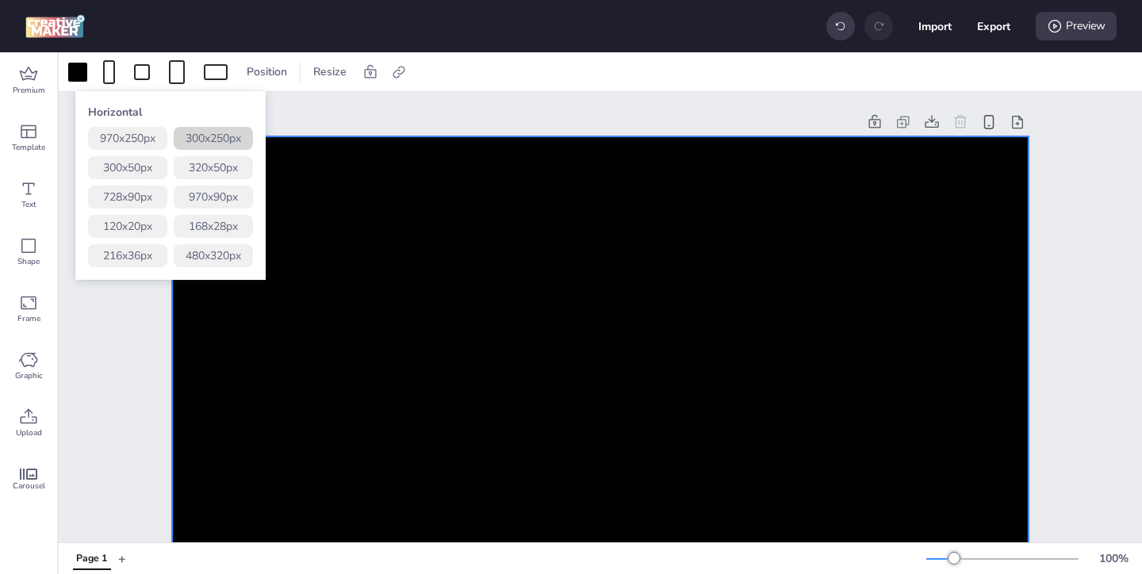
click at [223, 140] on button "300 x 250 px" at bounding box center [213, 138] width 79 height 23
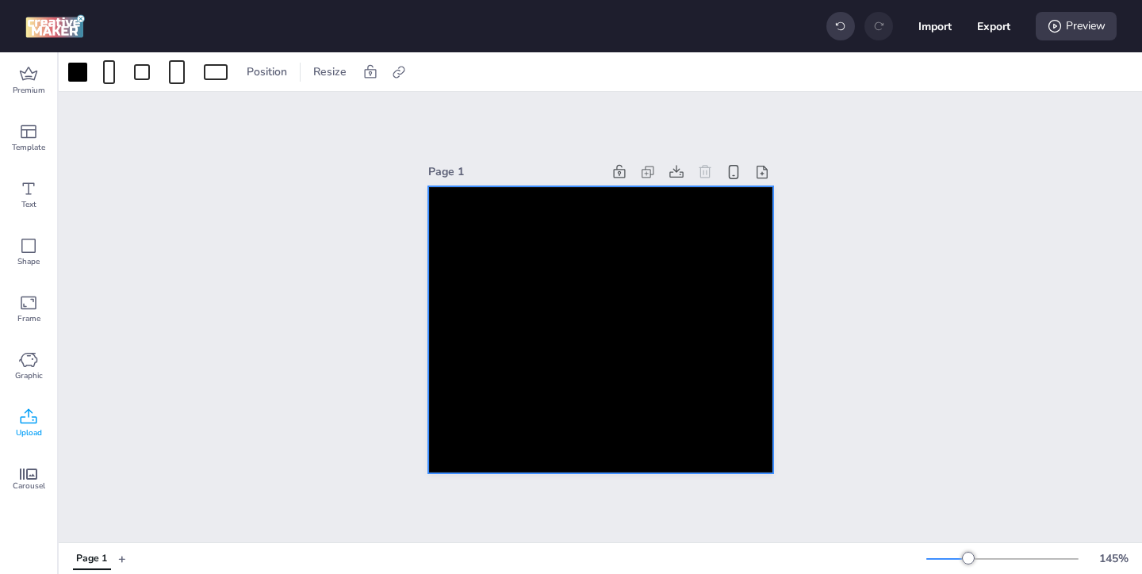
click at [31, 428] on span "Upload" at bounding box center [29, 433] width 26 height 13
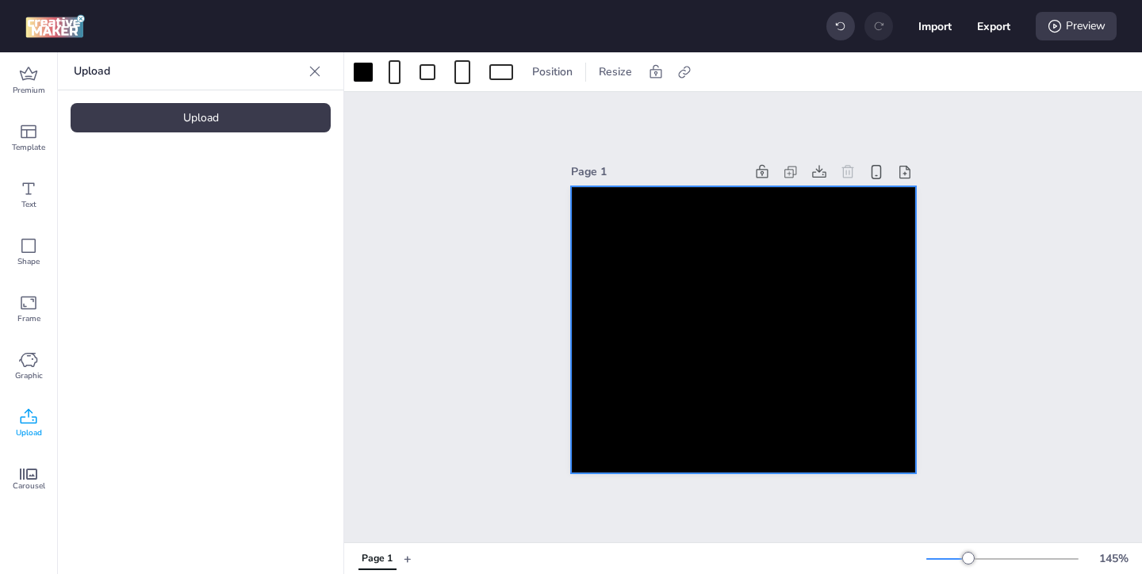
click at [279, 130] on div "Upload" at bounding box center [201, 117] width 260 height 29
click at [172, 214] on img at bounding box center [134, 221] width 97 height 17
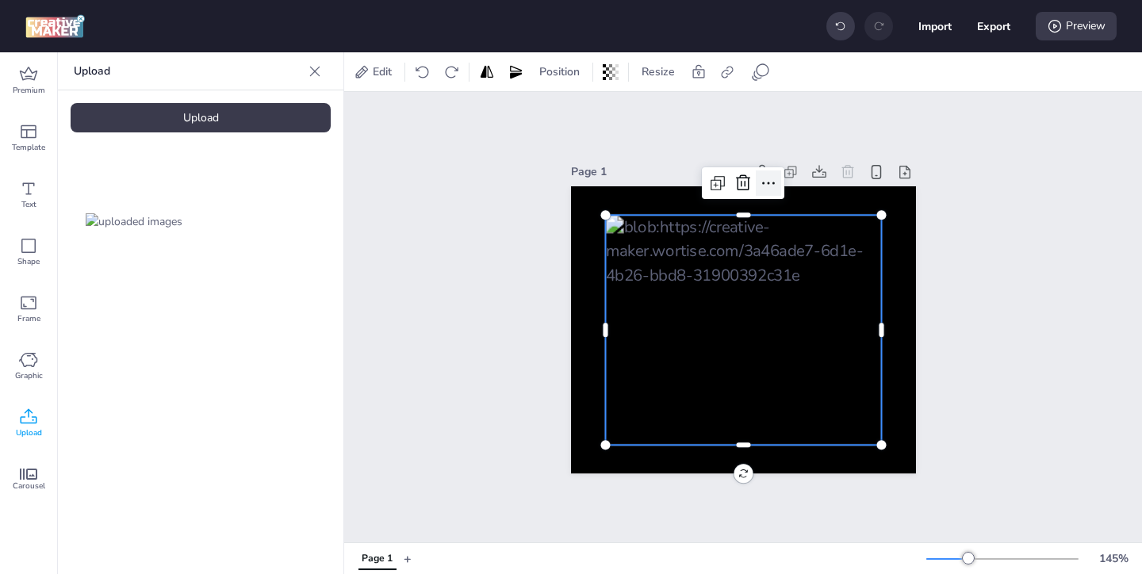
click at [768, 186] on icon at bounding box center [768, 183] width 19 height 19
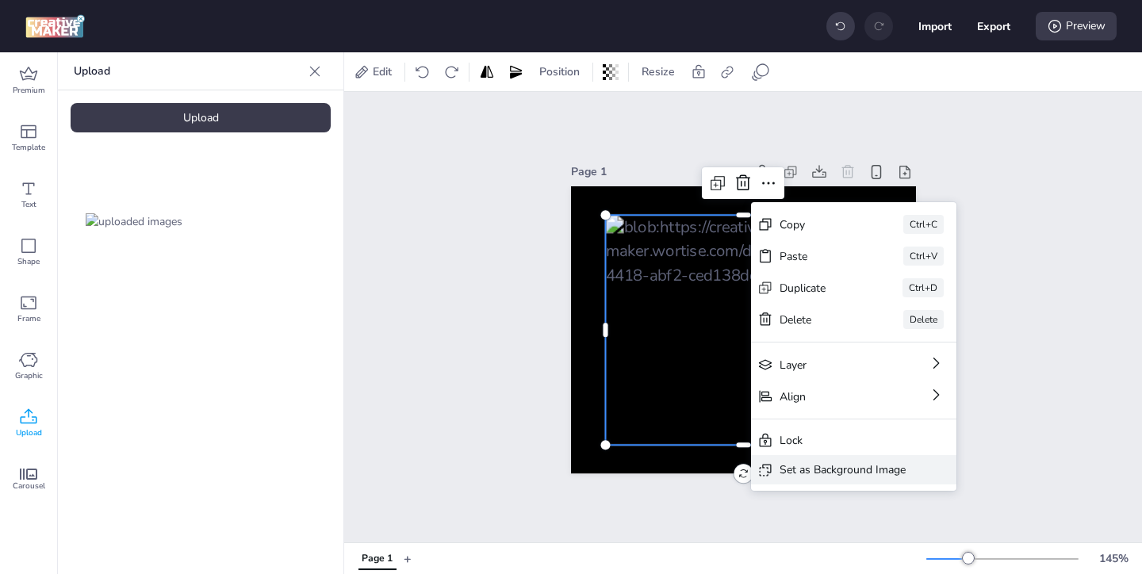
click at [807, 465] on div "Set as Background Image" at bounding box center [843, 470] width 126 height 17
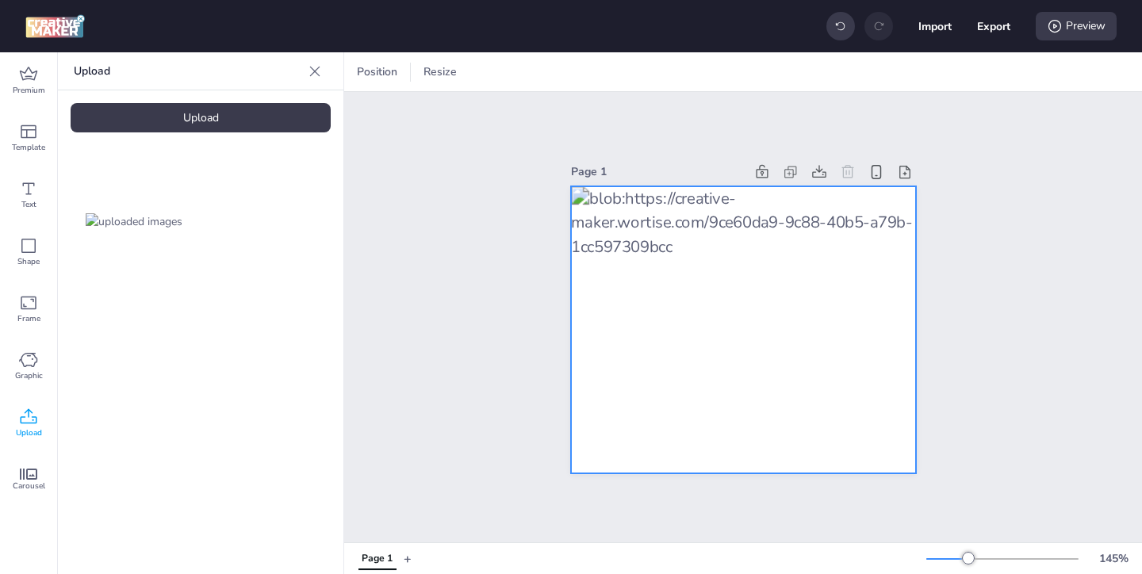
click at [838, 276] on div at bounding box center [743, 330] width 345 height 288
click at [902, 70] on icon at bounding box center [902, 72] width 12 height 12
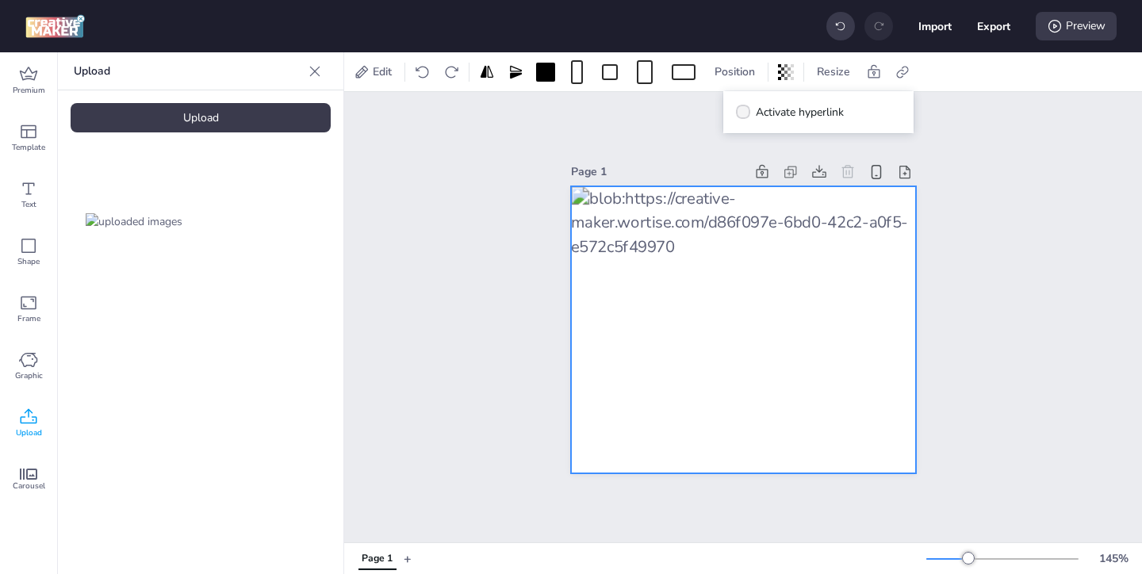
click at [742, 109] on icon at bounding box center [743, 112] width 11 height 9
click at [742, 113] on input "Activate hyperlink" at bounding box center [740, 118] width 10 height 10
checkbox input "true"
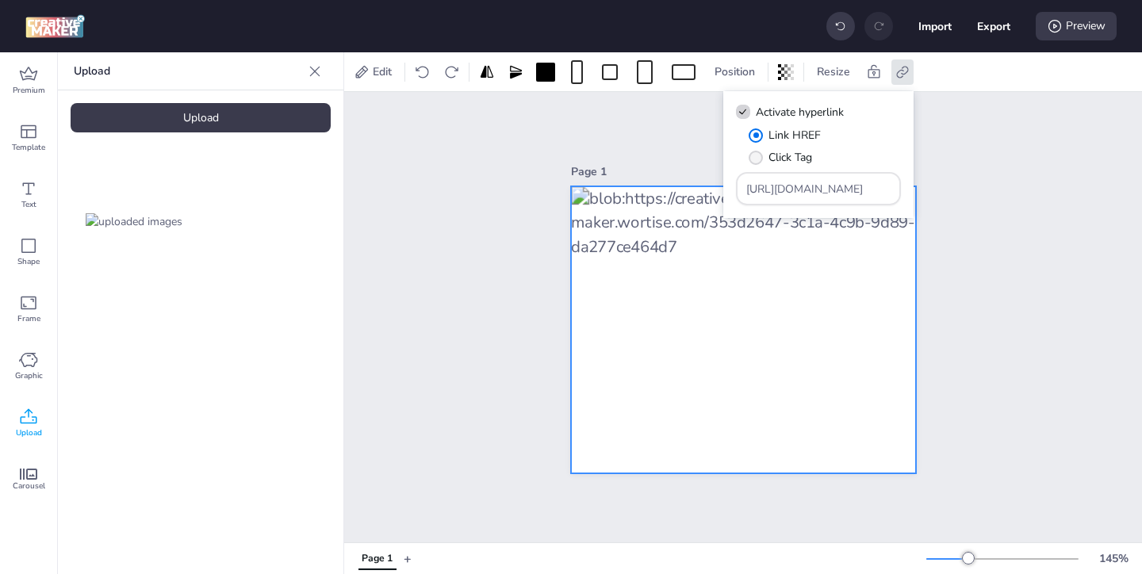
click at [769, 159] on span "Click Tag" at bounding box center [791, 157] width 44 height 17
click at [758, 159] on input "Click Tag" at bounding box center [753, 164] width 10 height 10
radio input "true"
drag, startPoint x: 851, startPoint y: 198, endPoint x: 793, endPoint y: 157, distance: 70.6
click at [797, 160] on div "Link HREF Click Tag [URL][DOMAIN_NAME]" at bounding box center [818, 166] width 165 height 79
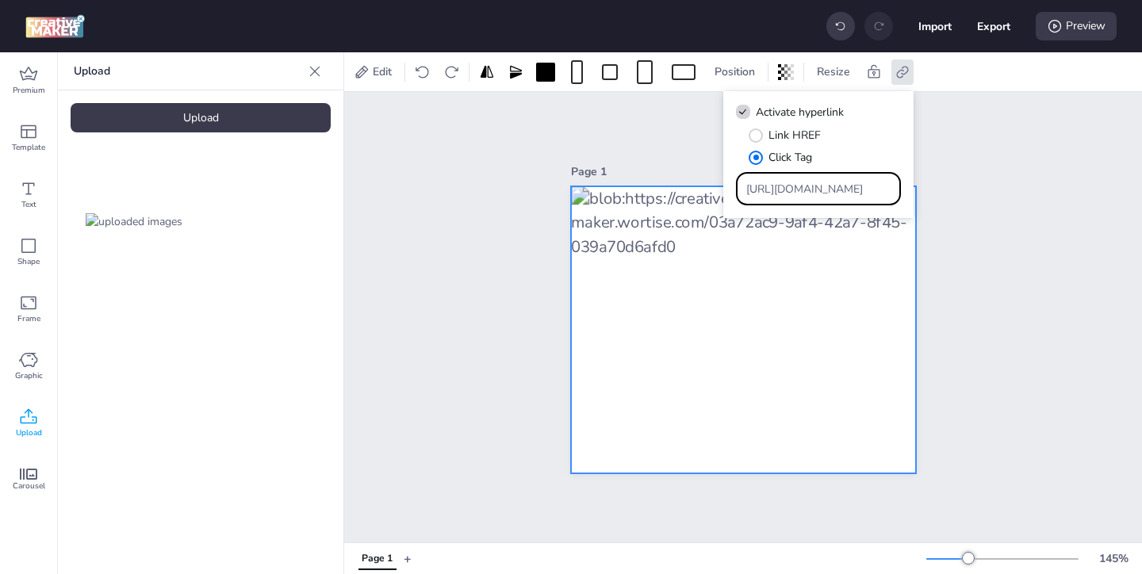
drag, startPoint x: 857, startPoint y: 190, endPoint x: 808, endPoint y: 168, distance: 53.6
click at [815, 173] on div "[URL][DOMAIN_NAME]" at bounding box center [818, 188] width 165 height 33
paste input "[DOMAIN_NAME][URL]"
type input "[URL][DOMAIN_NAME]"
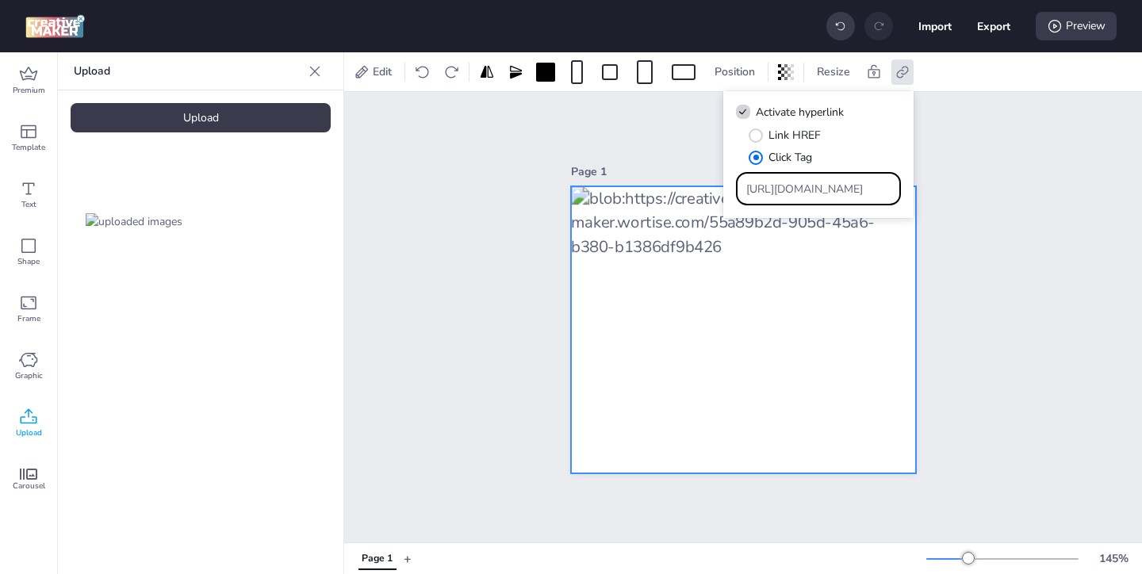
click at [995, 221] on div "Page 1" at bounding box center [743, 317] width 798 height 451
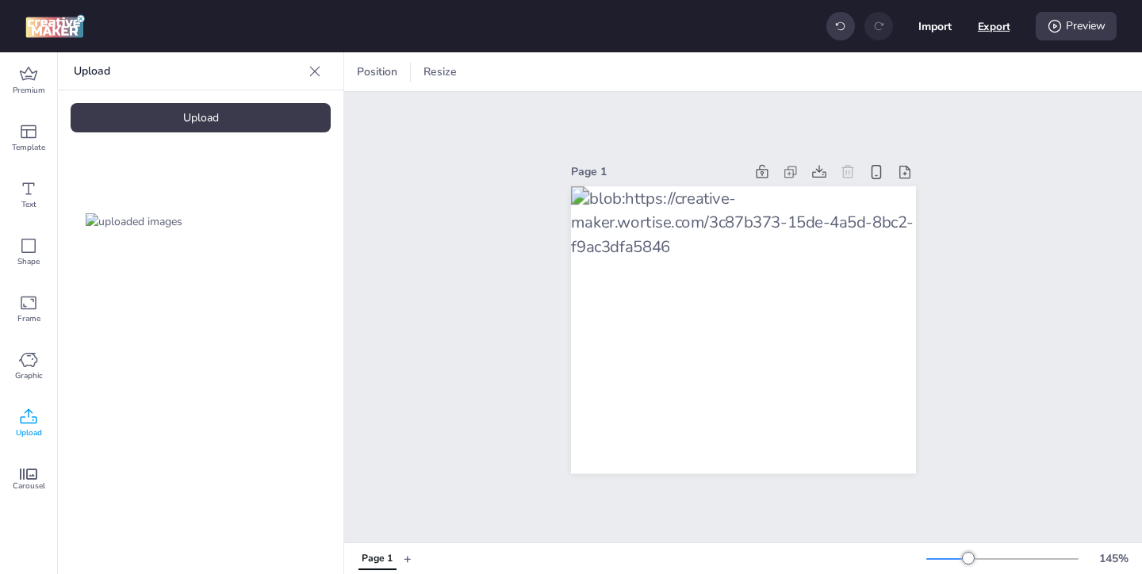
click at [989, 32] on button "Export" at bounding box center [994, 26] width 33 height 33
select select "html"
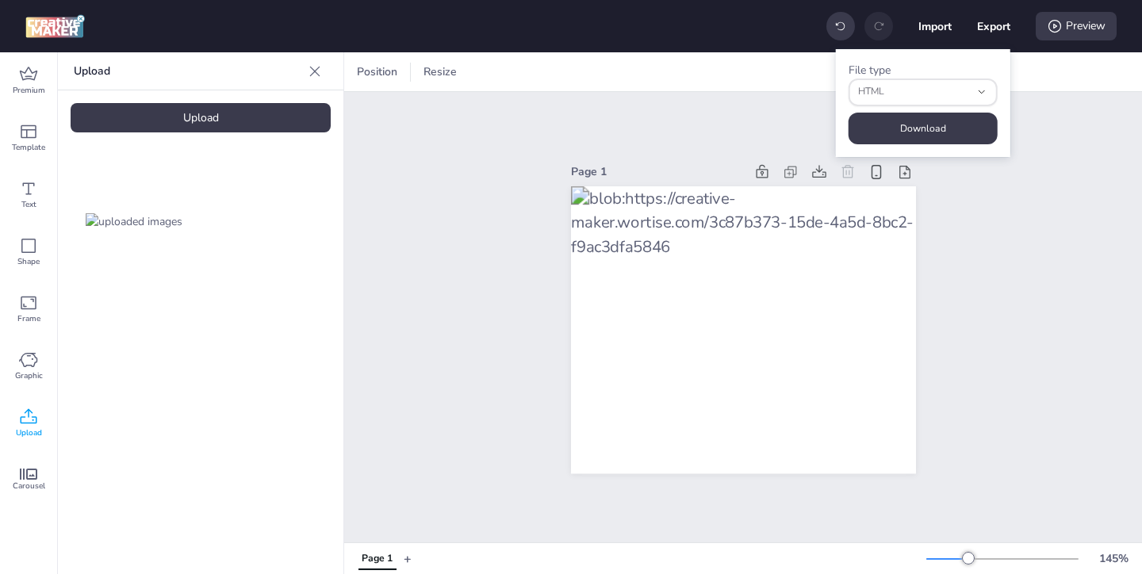
click at [954, 117] on button "Download" at bounding box center [923, 129] width 149 height 32
